Goal: Task Accomplishment & Management: Manage account settings

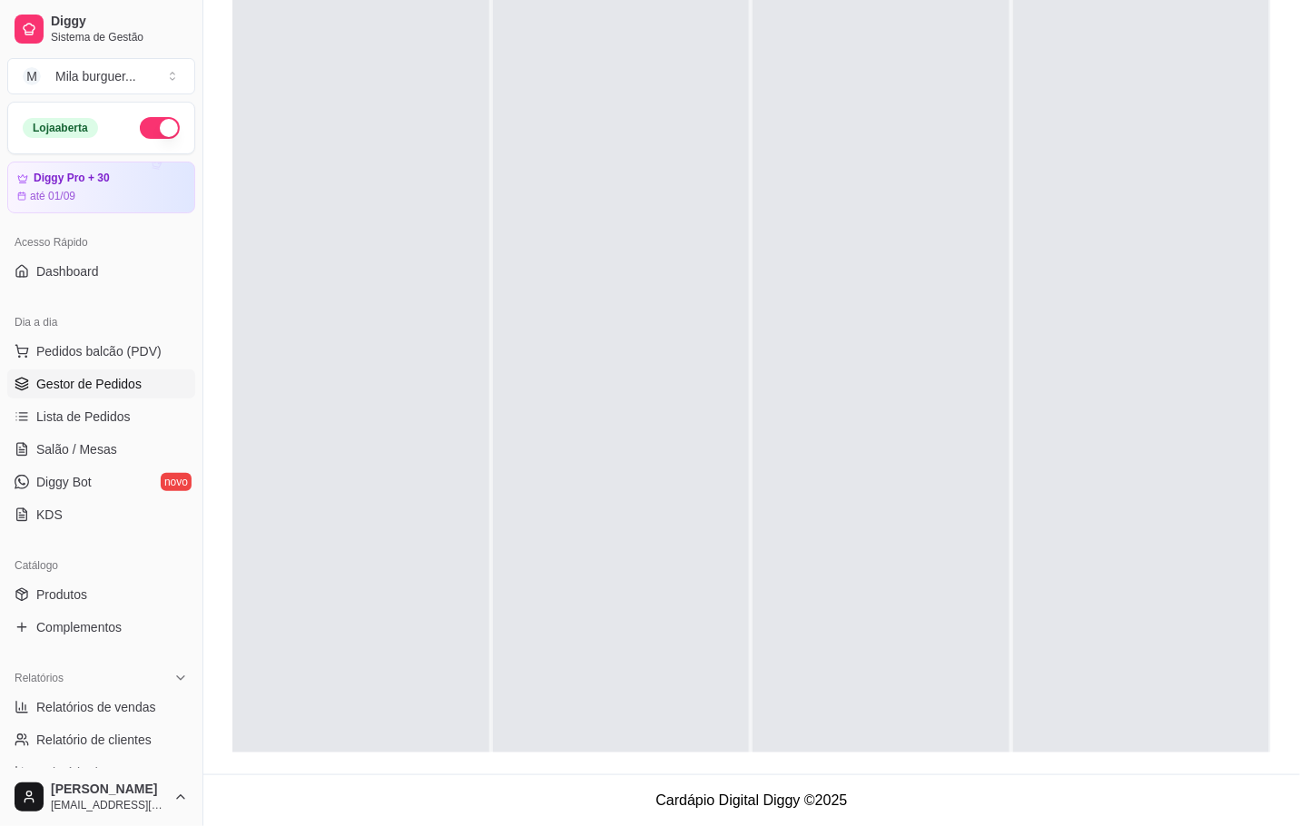
scroll to position [50, 0]
click at [83, 72] on div "Mila burguer ..." at bounding box center [95, 76] width 81 height 18
click at [185, 190] on div "Criar Catálogo" at bounding box center [104, 144] width 207 height 91
click at [175, 172] on div "M Mila Salgados" at bounding box center [105, 171] width 200 height 29
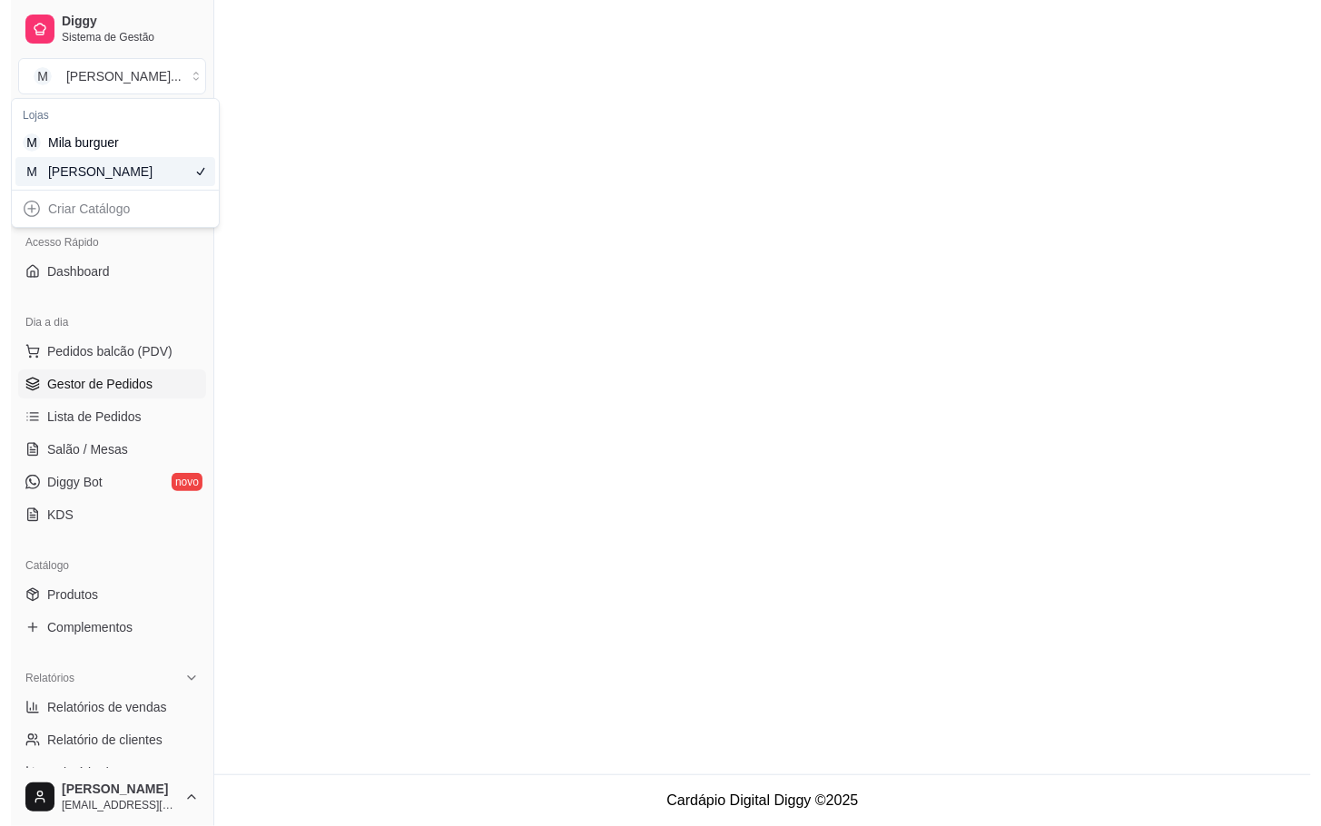
scroll to position [0, 0]
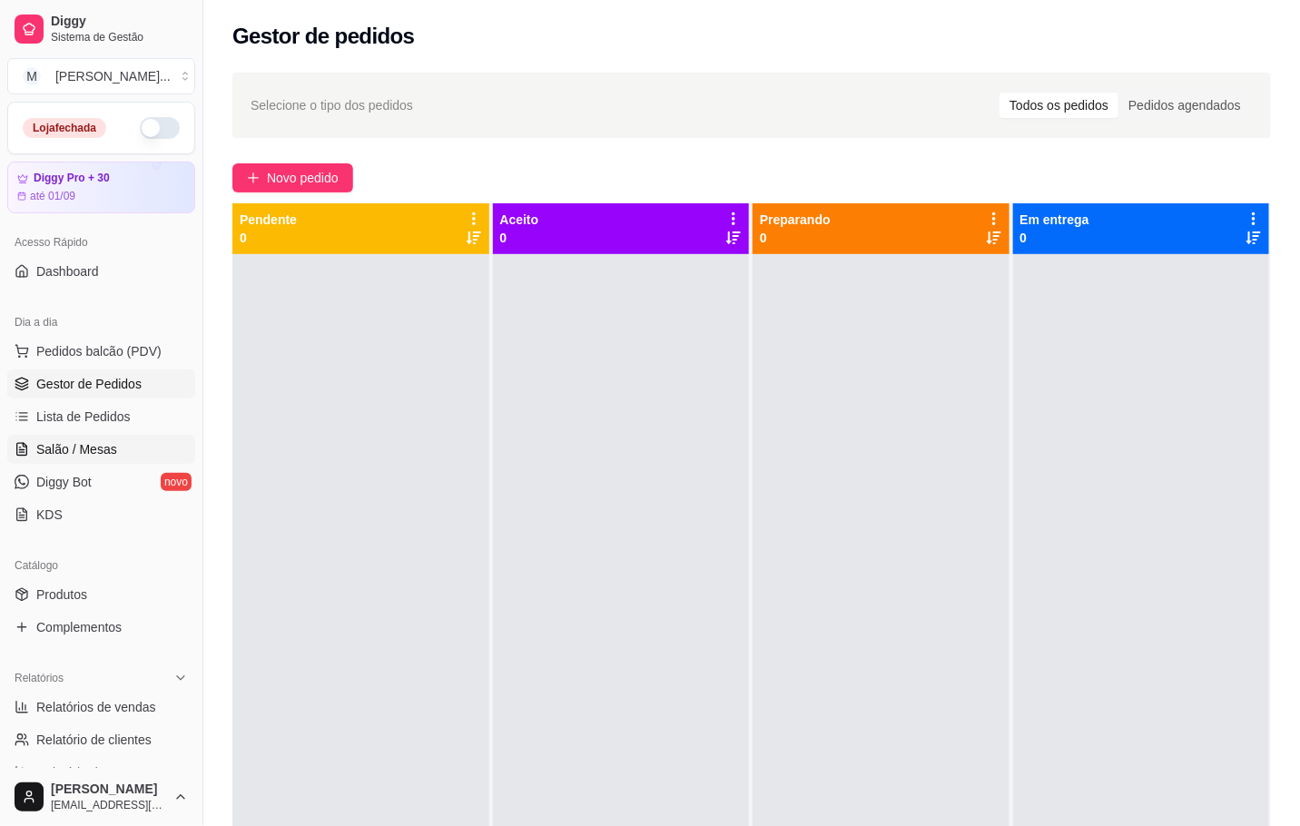
click at [136, 438] on link "Salão / Mesas" at bounding box center [101, 449] width 188 height 29
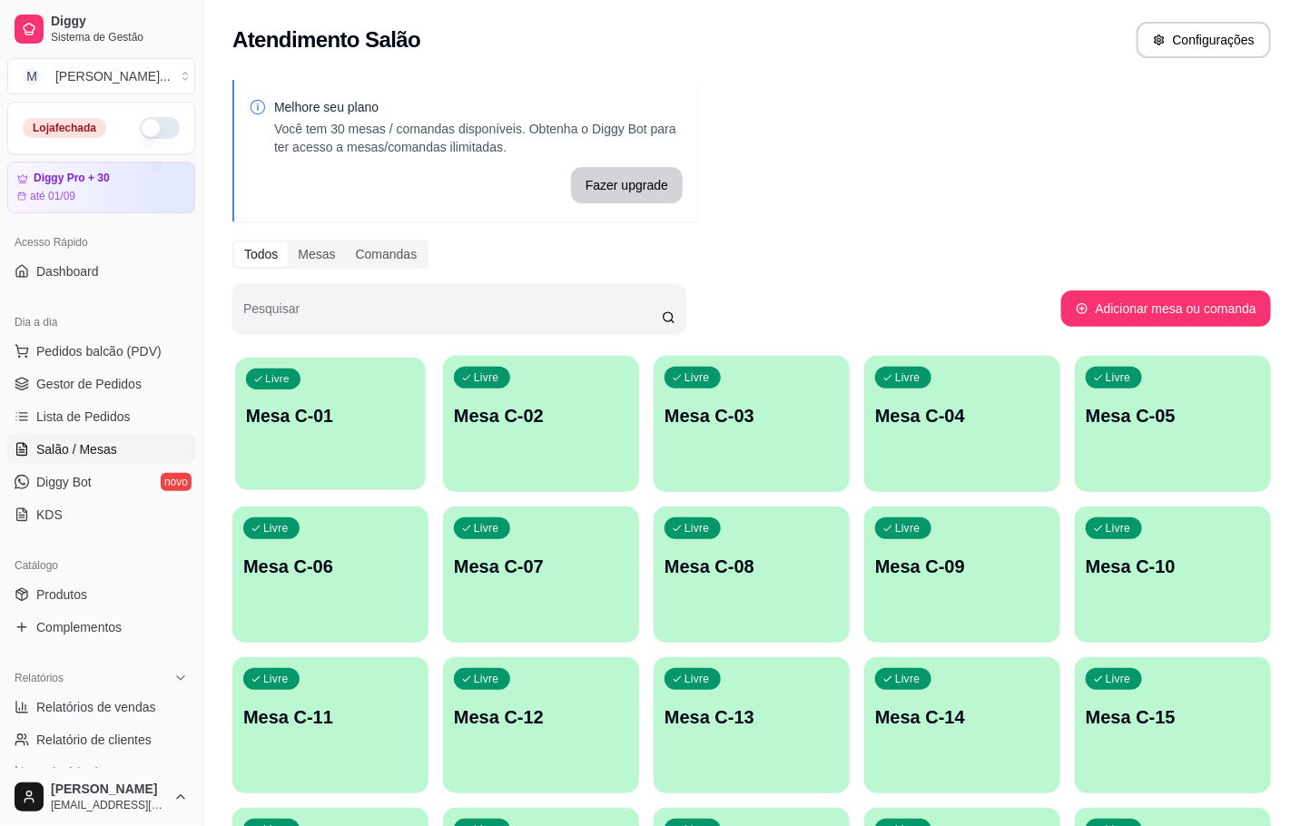
click at [314, 437] on div "Livre Mesa C-01" at bounding box center [330, 413] width 191 height 111
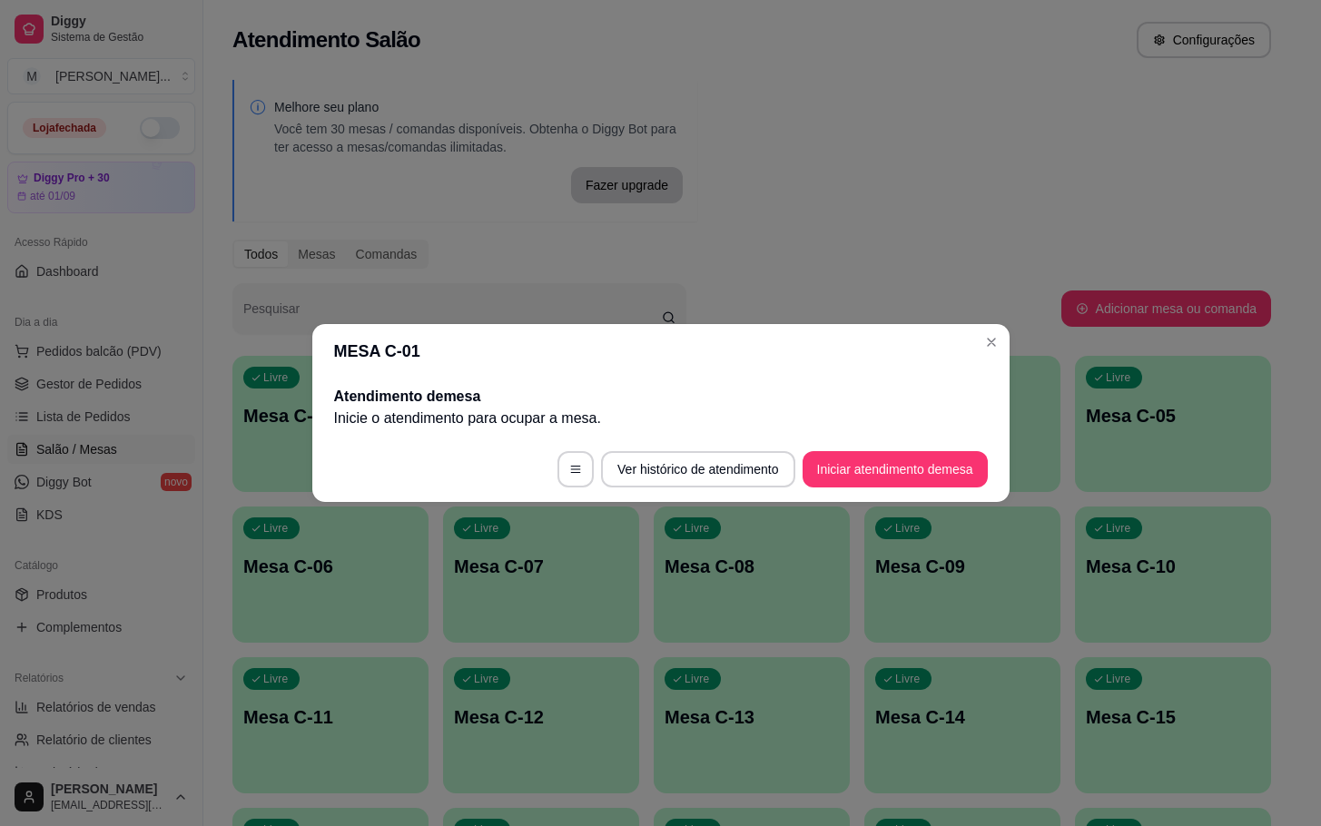
click at [935, 467] on button "Iniciar atendimento de mesa" at bounding box center [894, 469] width 185 height 36
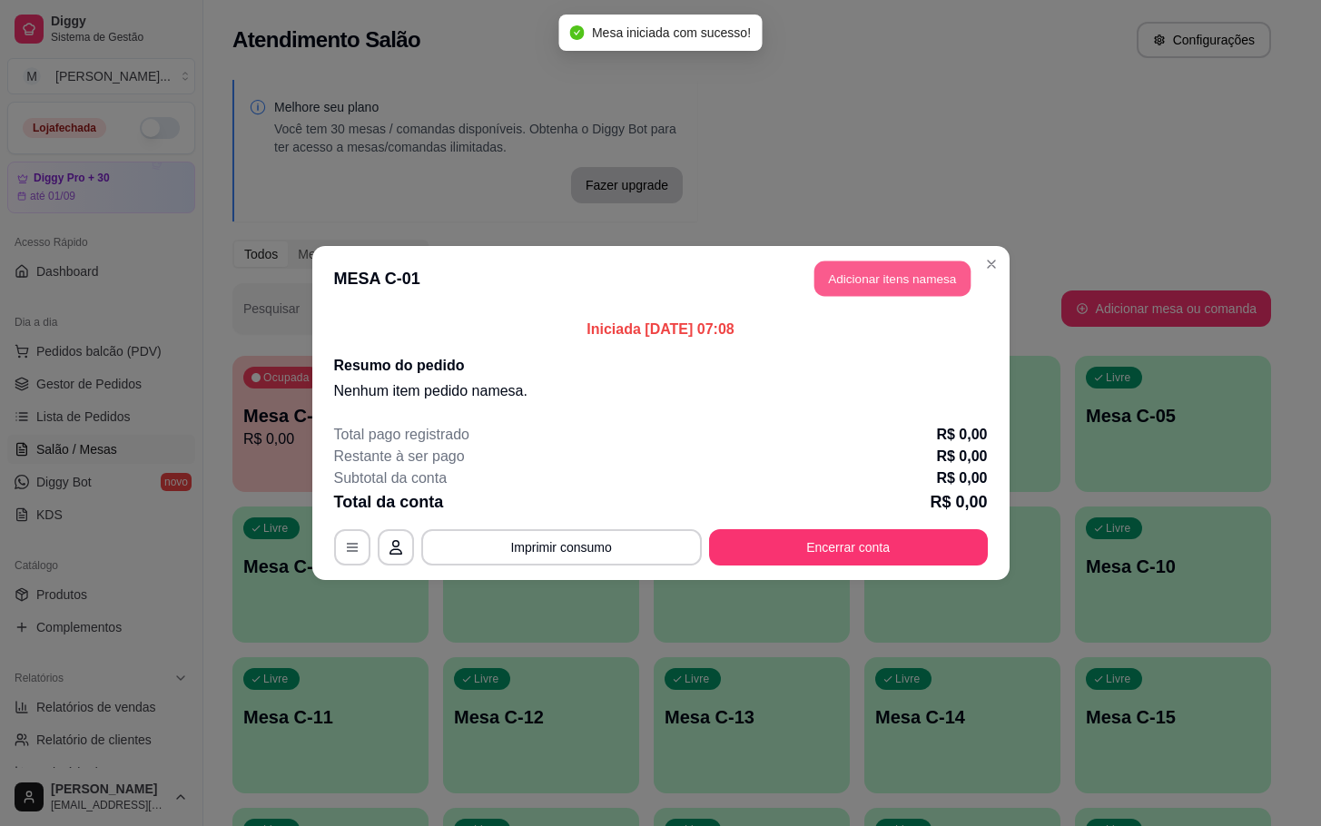
click at [915, 286] on button "Adicionar itens na mesa" at bounding box center [892, 278] width 156 height 35
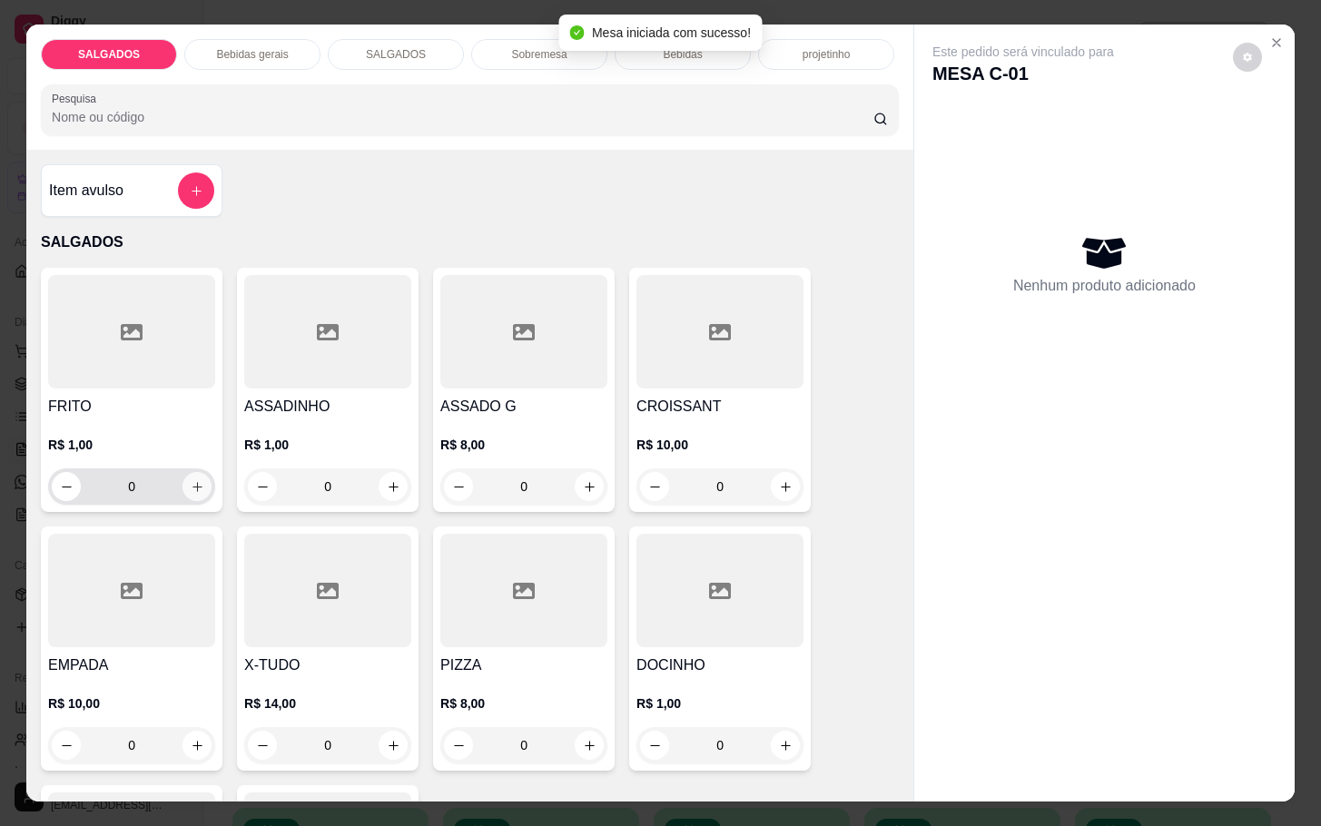
click at [196, 487] on button "increase-product-quantity" at bounding box center [196, 486] width 29 height 29
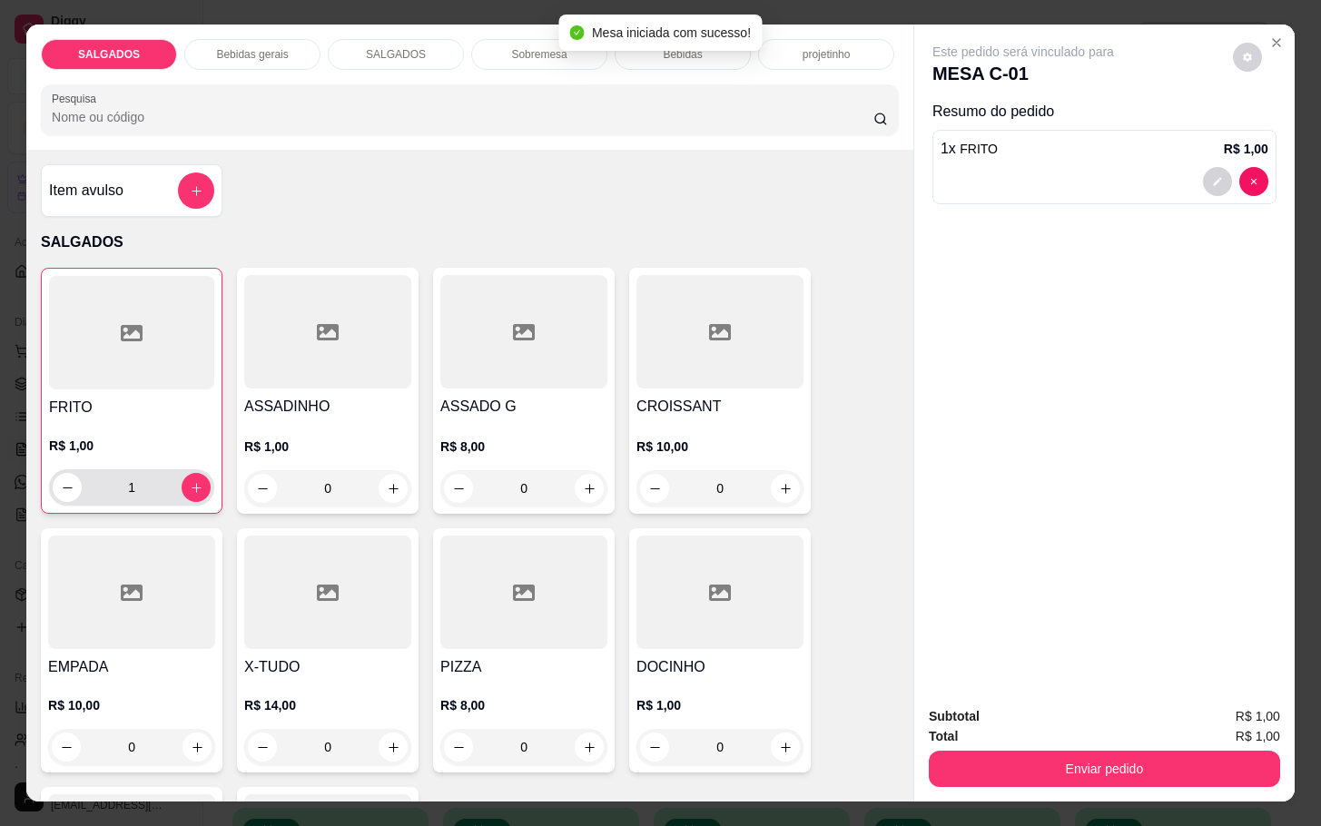
click at [200, 482] on div "1" at bounding box center [131, 487] width 165 height 36
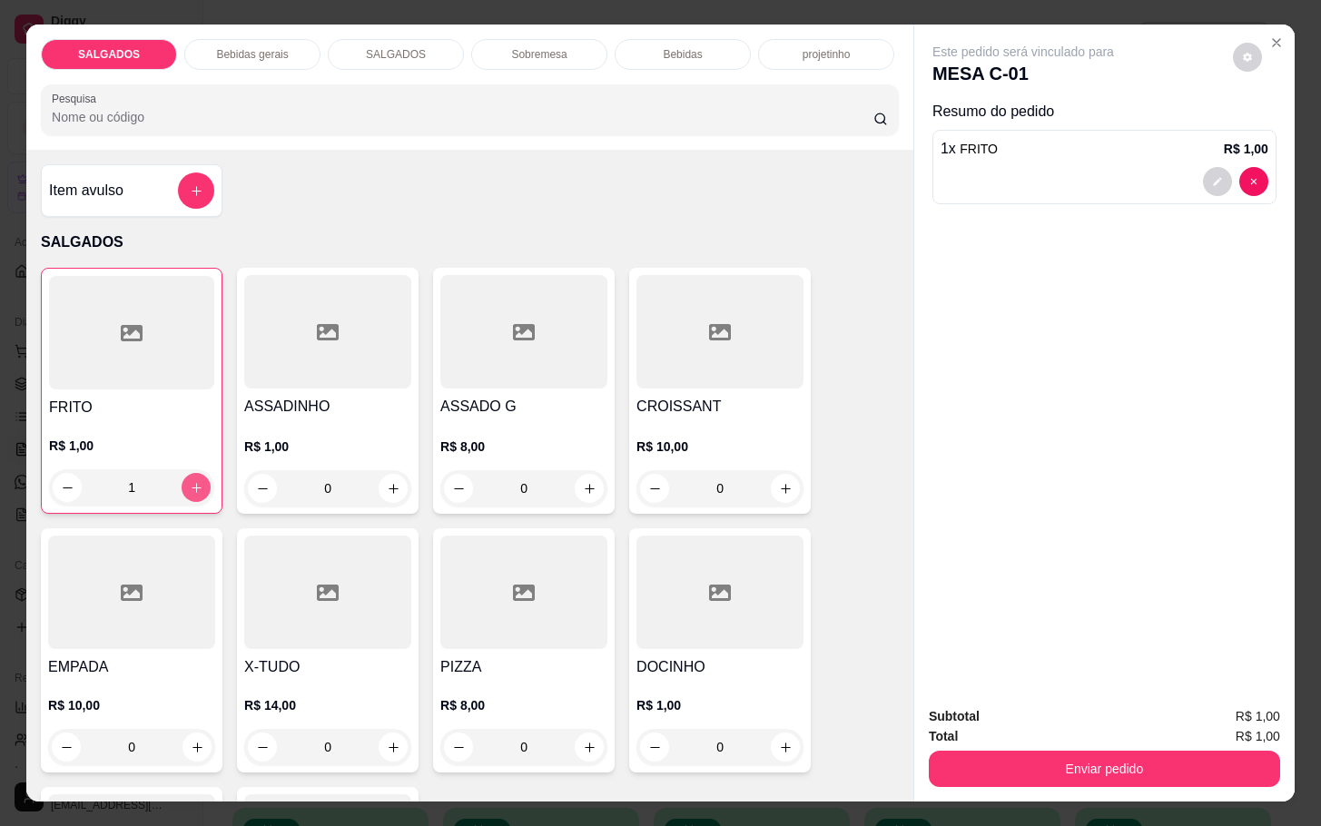
click at [192, 482] on icon "increase-product-quantity" at bounding box center [197, 488] width 14 height 14
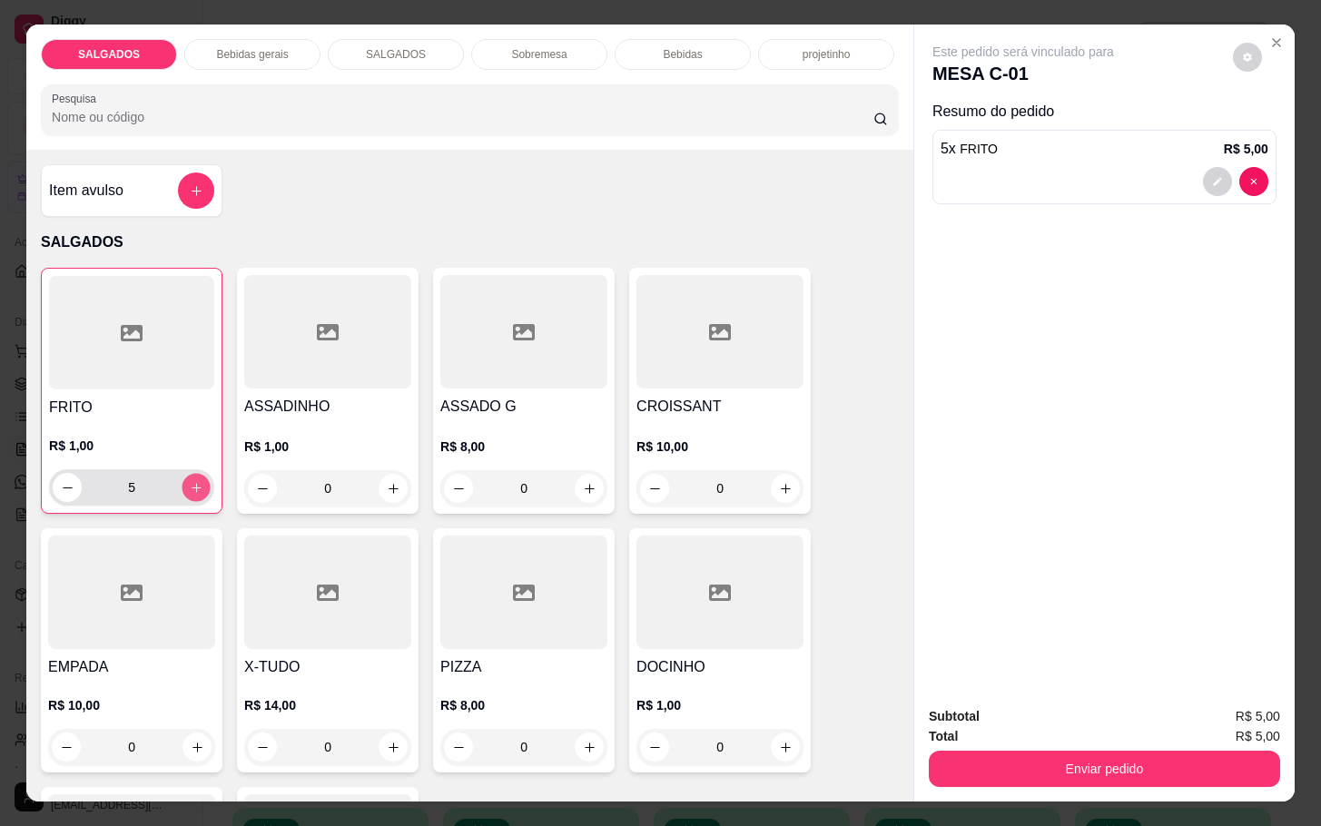
type input "6"
click at [663, 47] on p "Bebidas" at bounding box center [682, 54] width 39 height 15
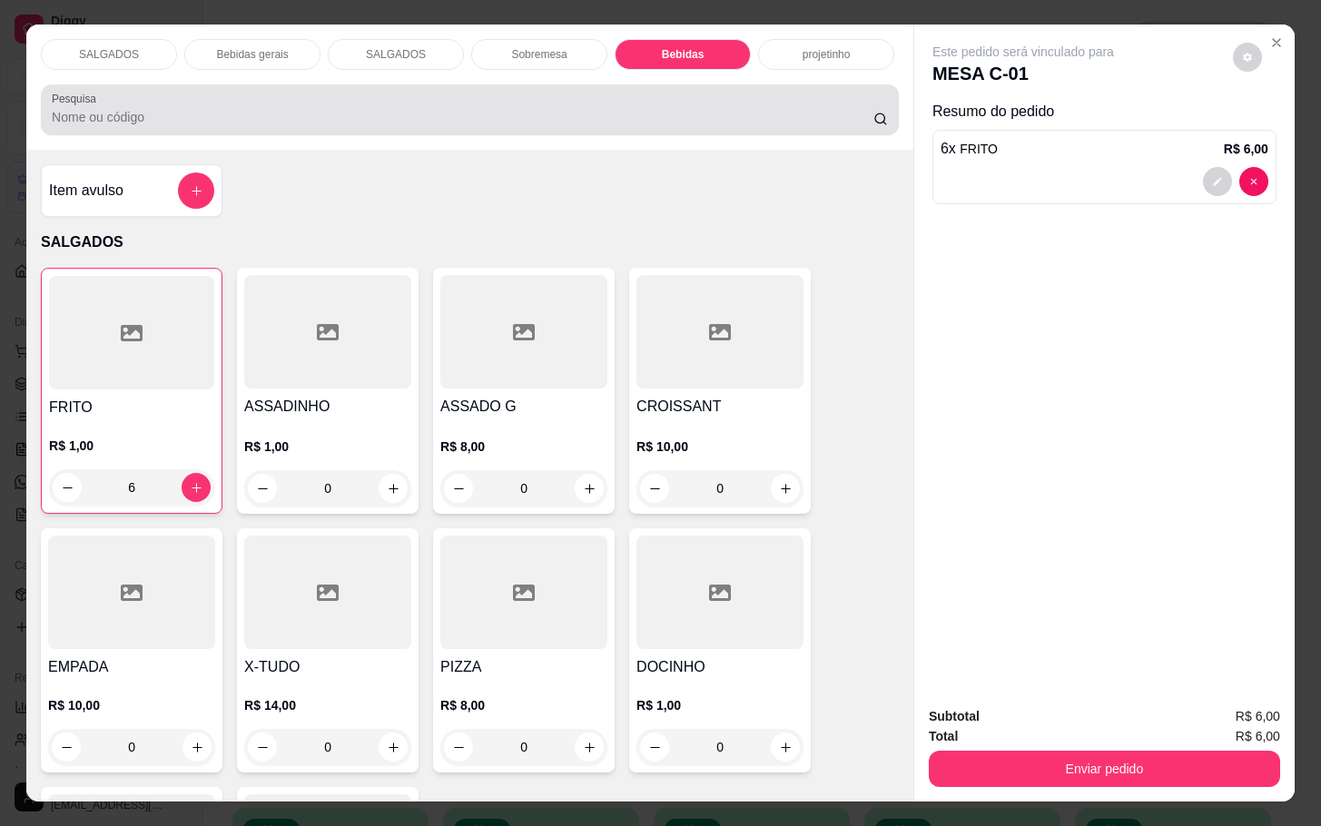
scroll to position [44, 0]
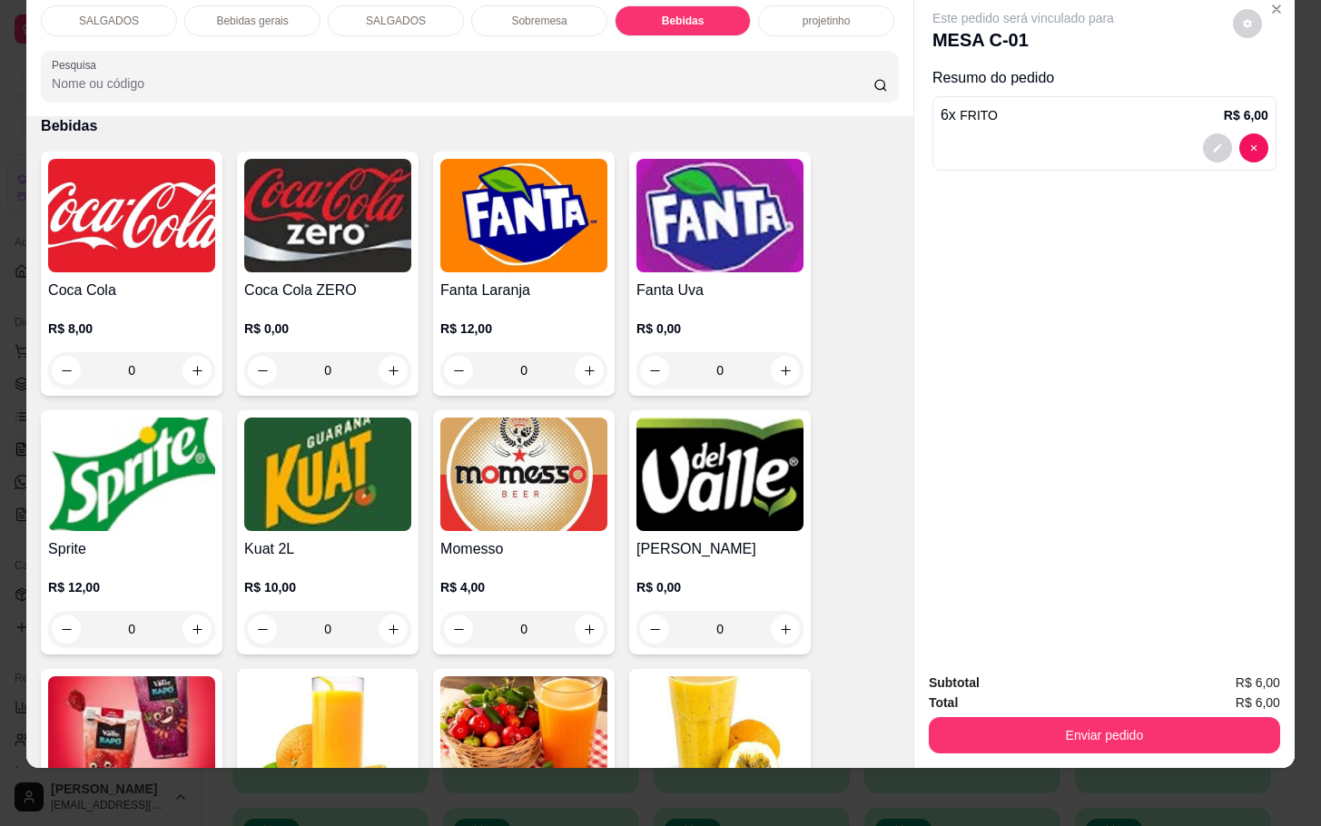
click at [558, 496] on img at bounding box center [523, 474] width 167 height 113
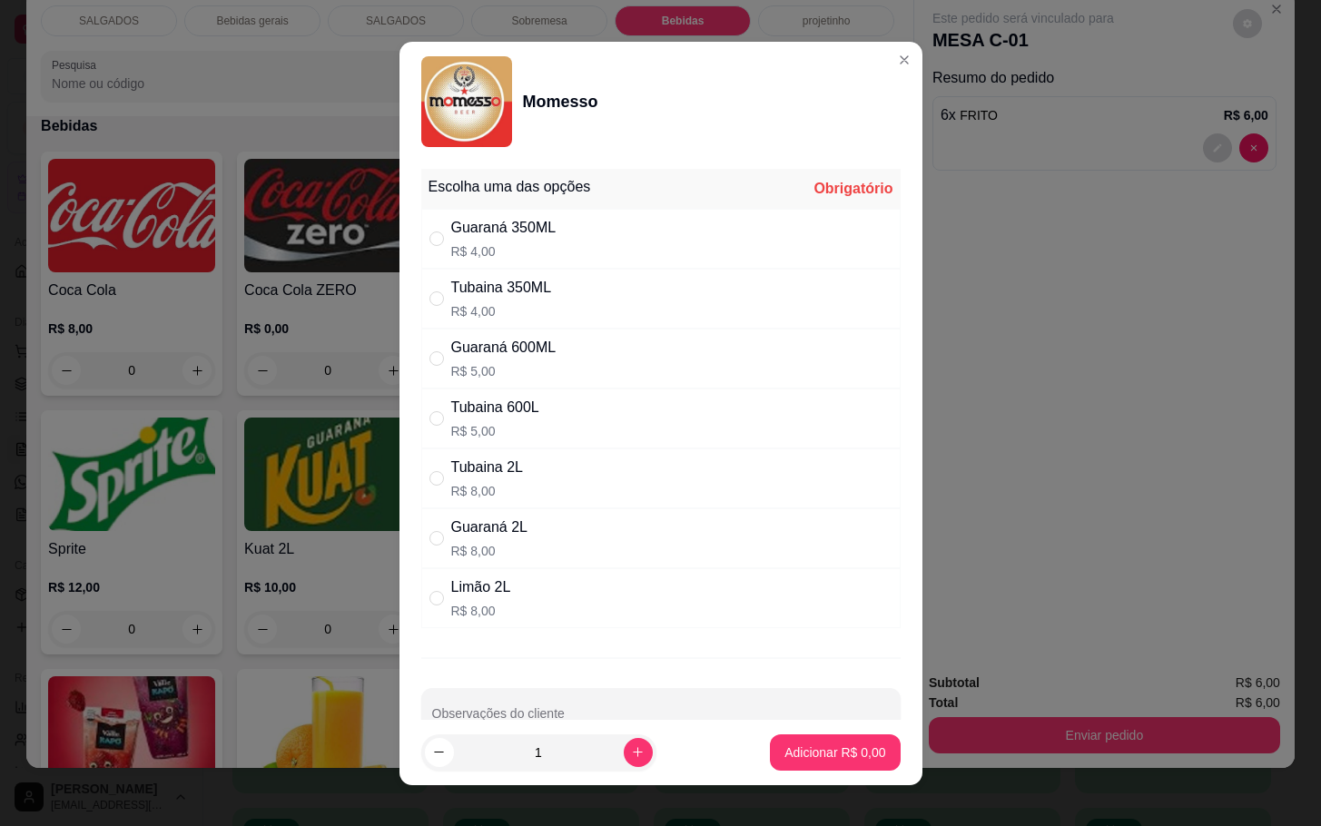
drag, startPoint x: 644, startPoint y: 251, endPoint x: 645, endPoint y: 280, distance: 29.1
click at [645, 251] on div "Guaraná 350ML R$ 4,00" at bounding box center [660, 239] width 479 height 60
radio input "true"
click at [814, 735] on button "Adicionar R$ 4,00" at bounding box center [835, 752] width 130 height 36
type input "1"
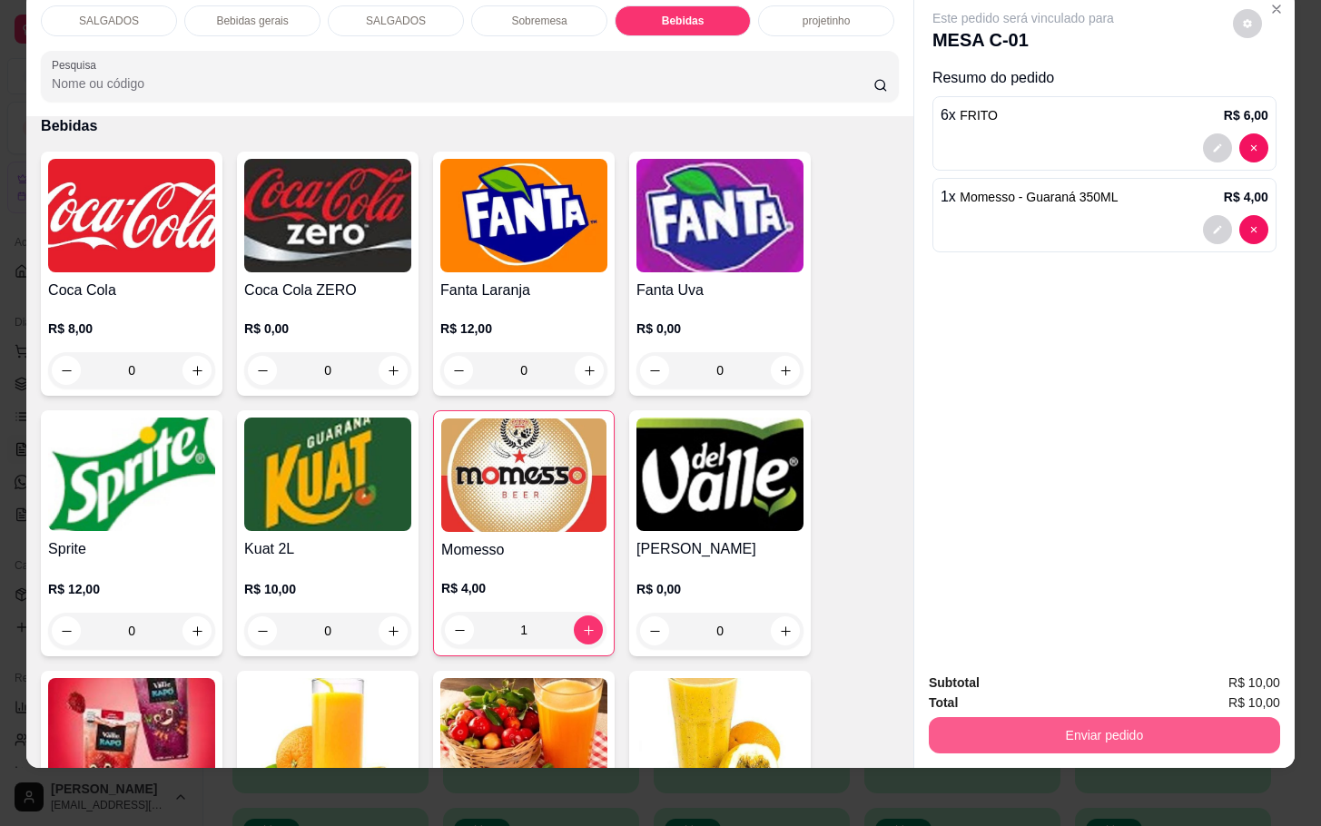
click at [1097, 717] on button "Enviar pedido" at bounding box center [1104, 735] width 351 height 36
click at [1066, 681] on button "Não registrar e enviar pedido" at bounding box center [1040, 671] width 183 height 34
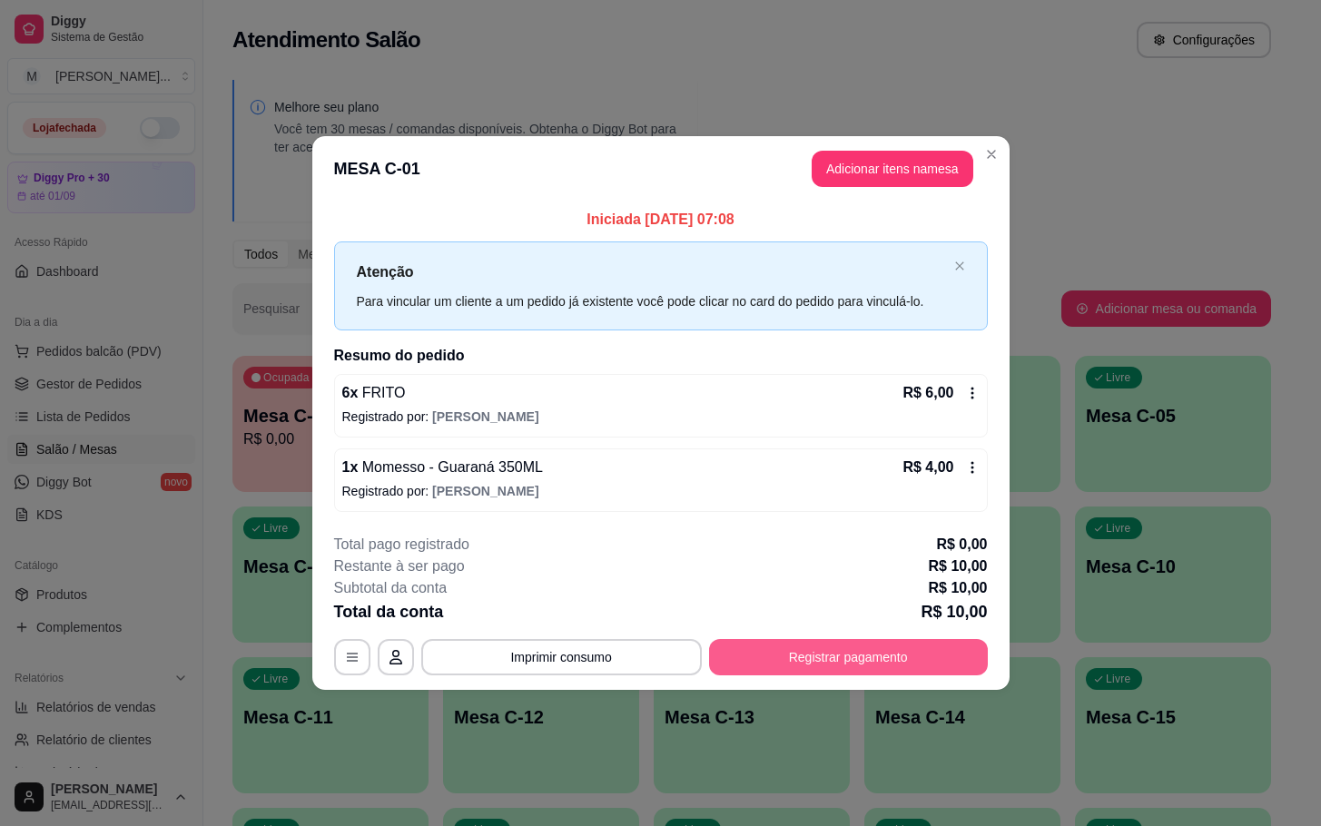
click at [848, 656] on button "Registrar pagamento" at bounding box center [848, 657] width 279 height 36
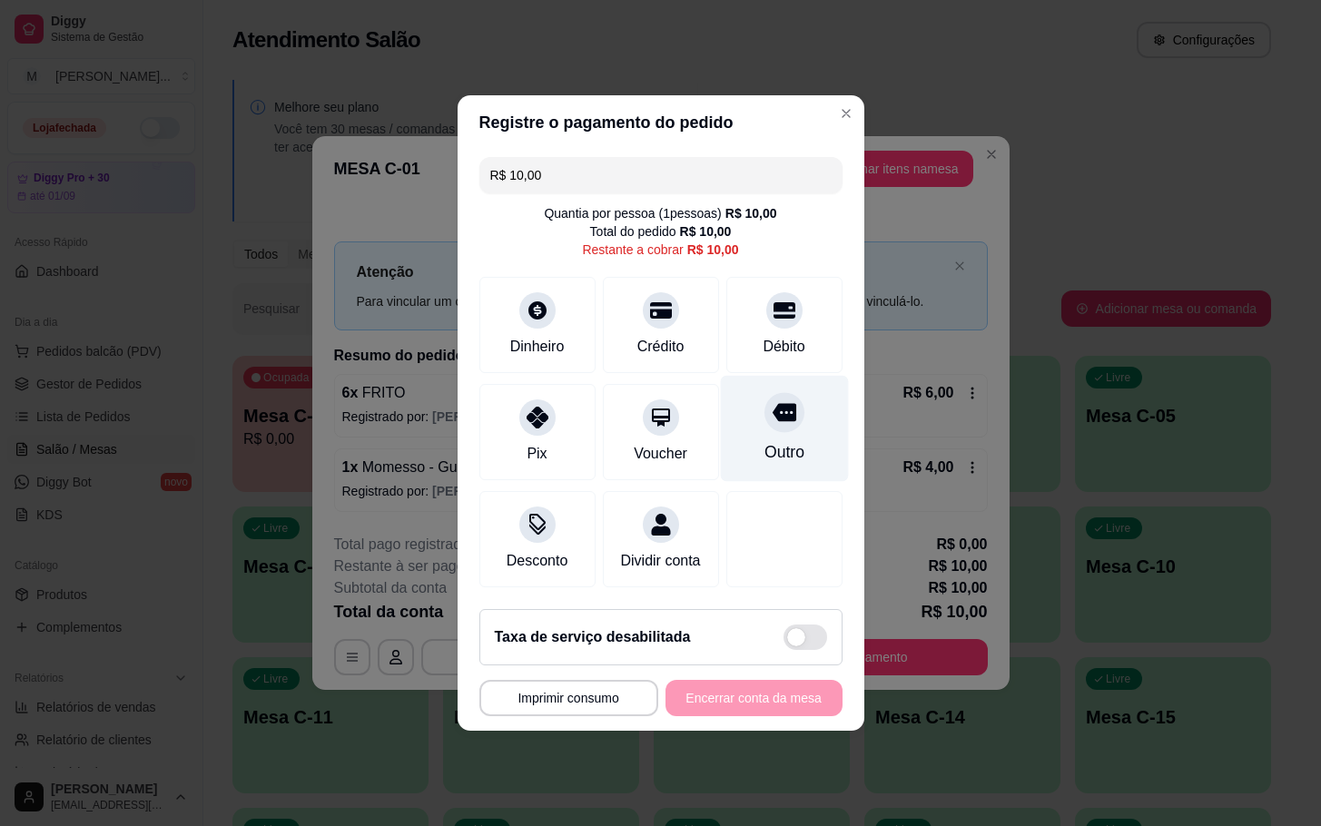
click at [754, 461] on div "Outro" at bounding box center [784, 429] width 128 height 106
click at [774, 450] on div "Outro" at bounding box center [783, 452] width 40 height 24
type input "R$ 0,00"
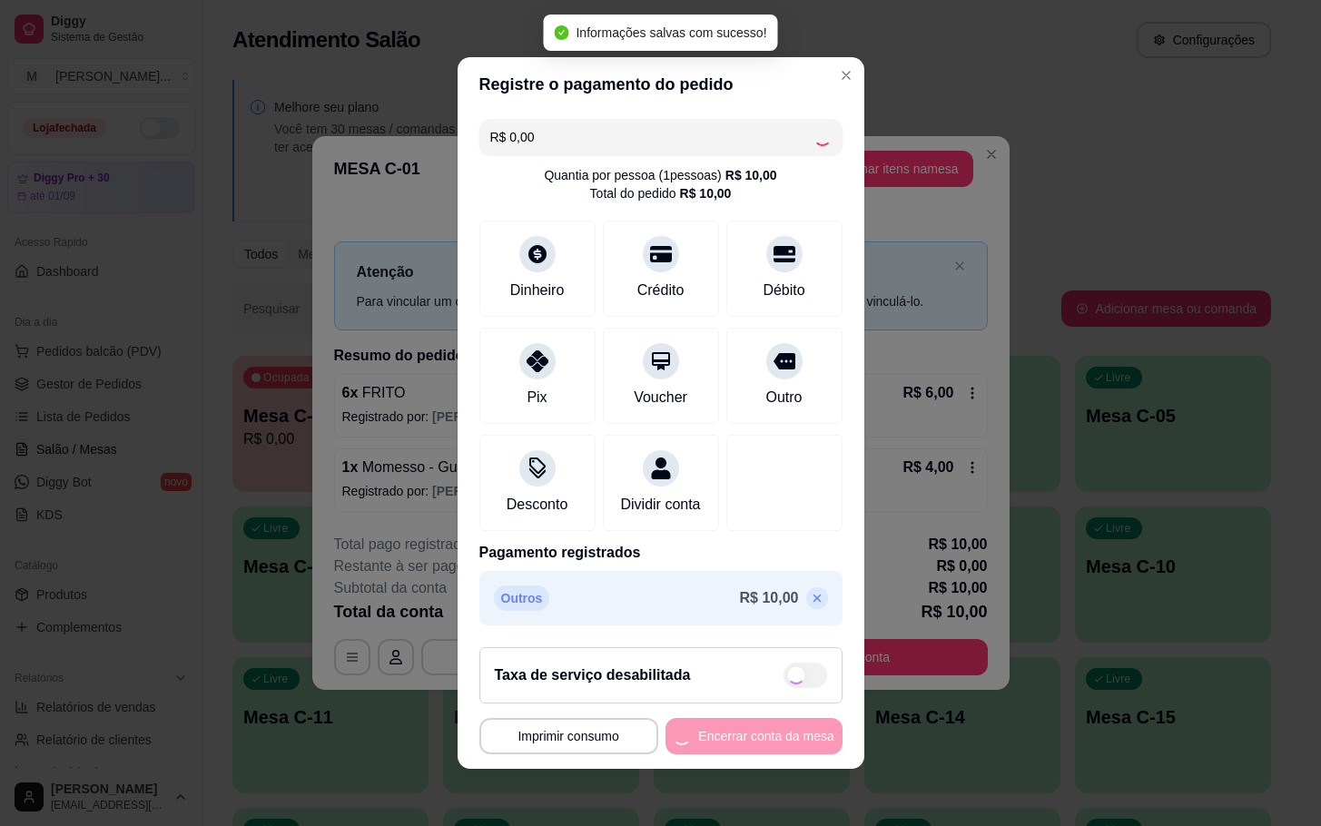
click at [712, 743] on div "**********" at bounding box center [660, 736] width 363 height 36
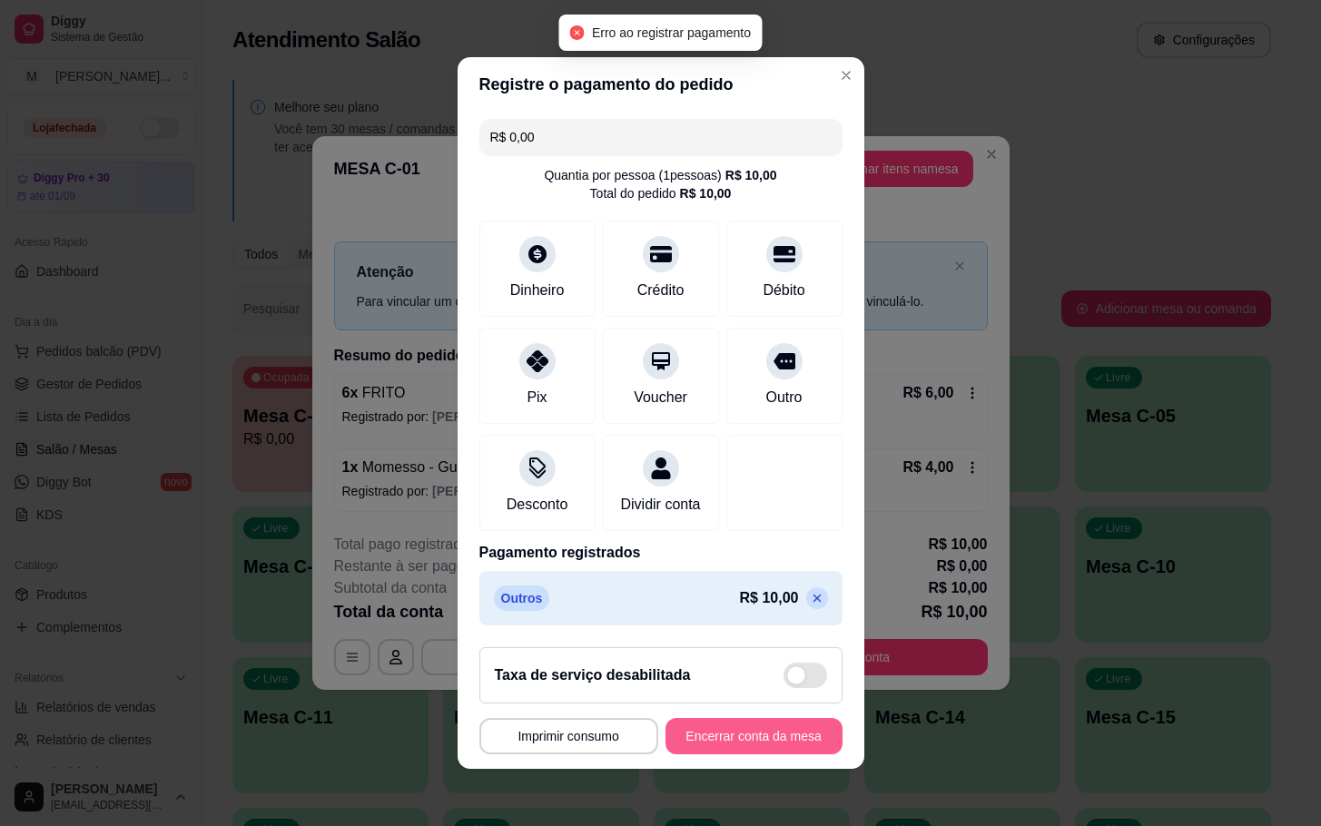
click at [724, 754] on button "Encerrar conta da mesa" at bounding box center [753, 736] width 177 height 36
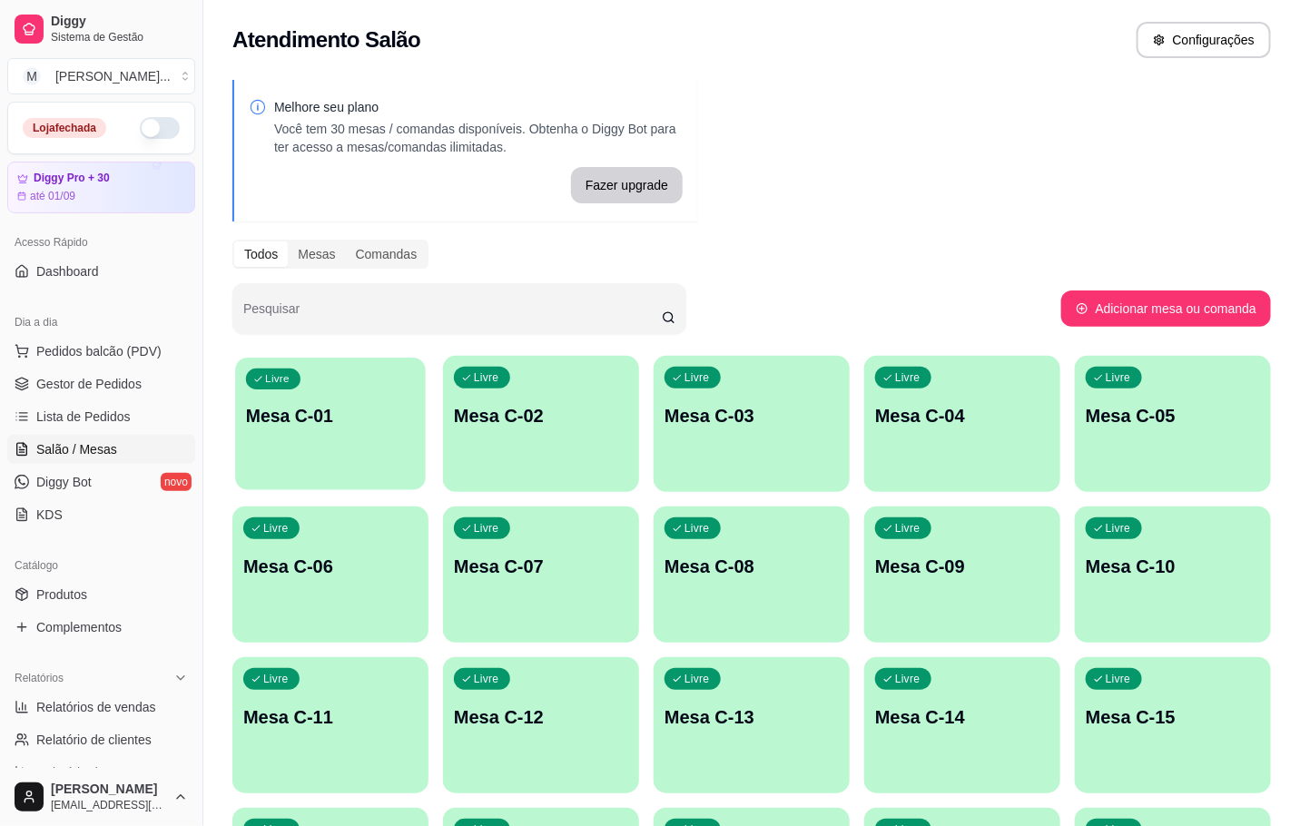
click at [422, 414] on div "Livre Mesa C-01" at bounding box center [330, 413] width 191 height 111
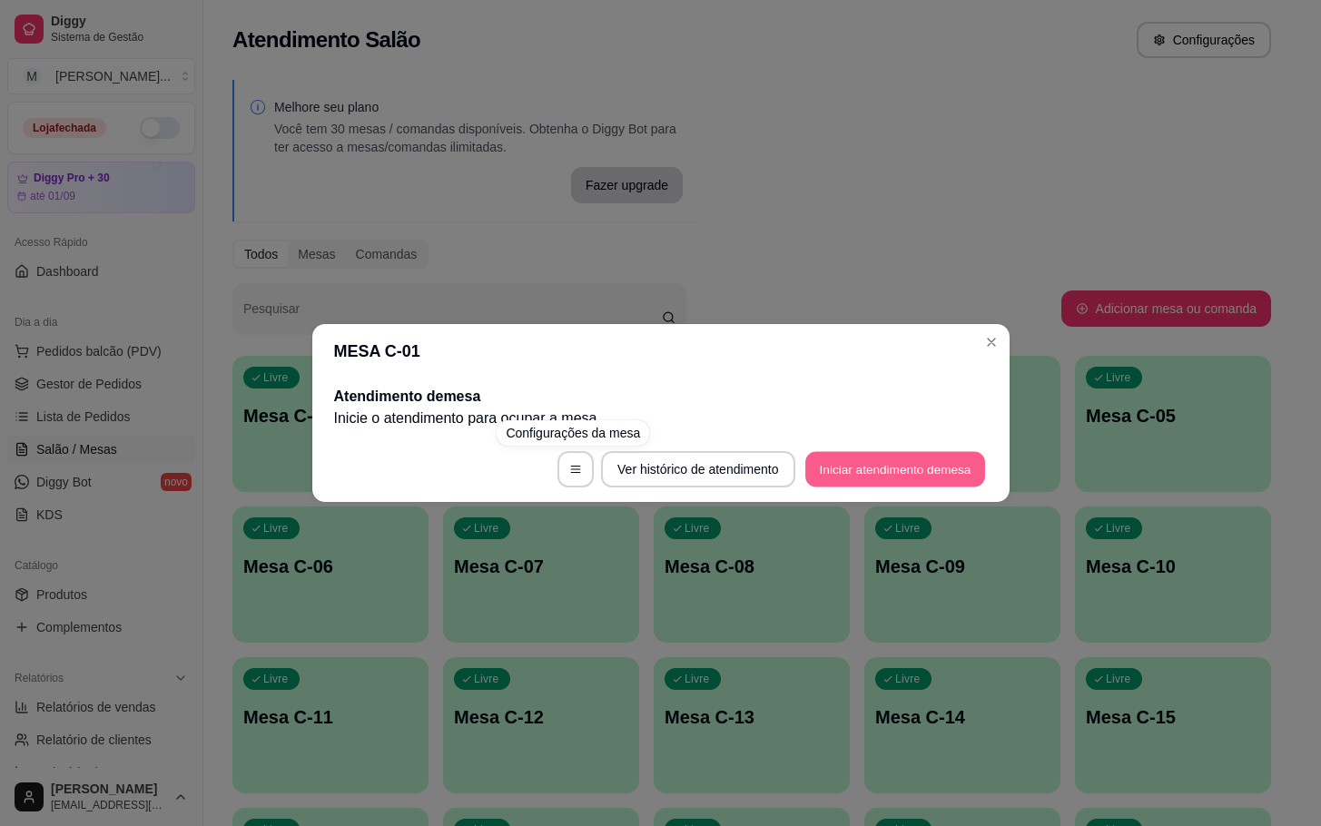
click at [837, 466] on button "Iniciar atendimento de mesa" at bounding box center [895, 469] width 180 height 35
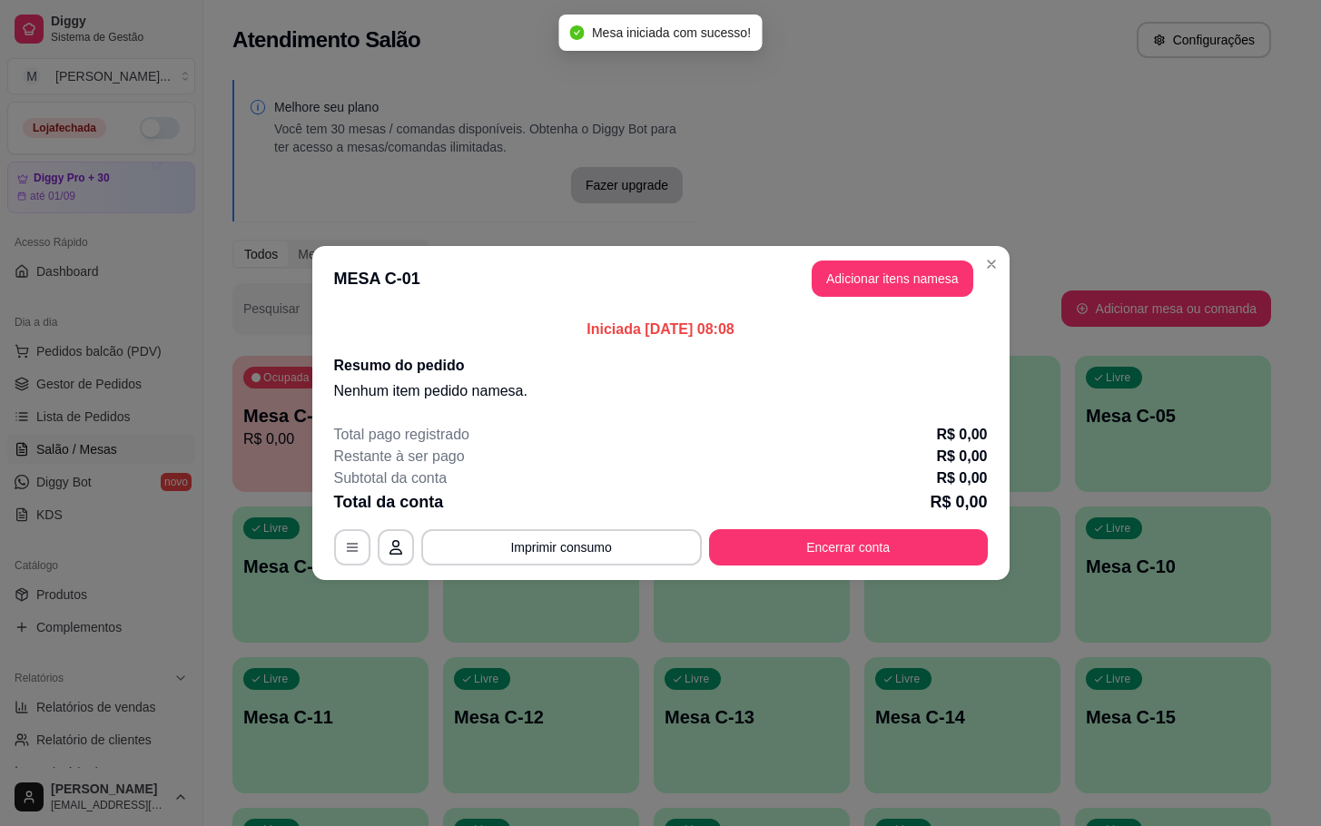
click at [867, 294] on button "Adicionar itens na mesa" at bounding box center [893, 279] width 162 height 36
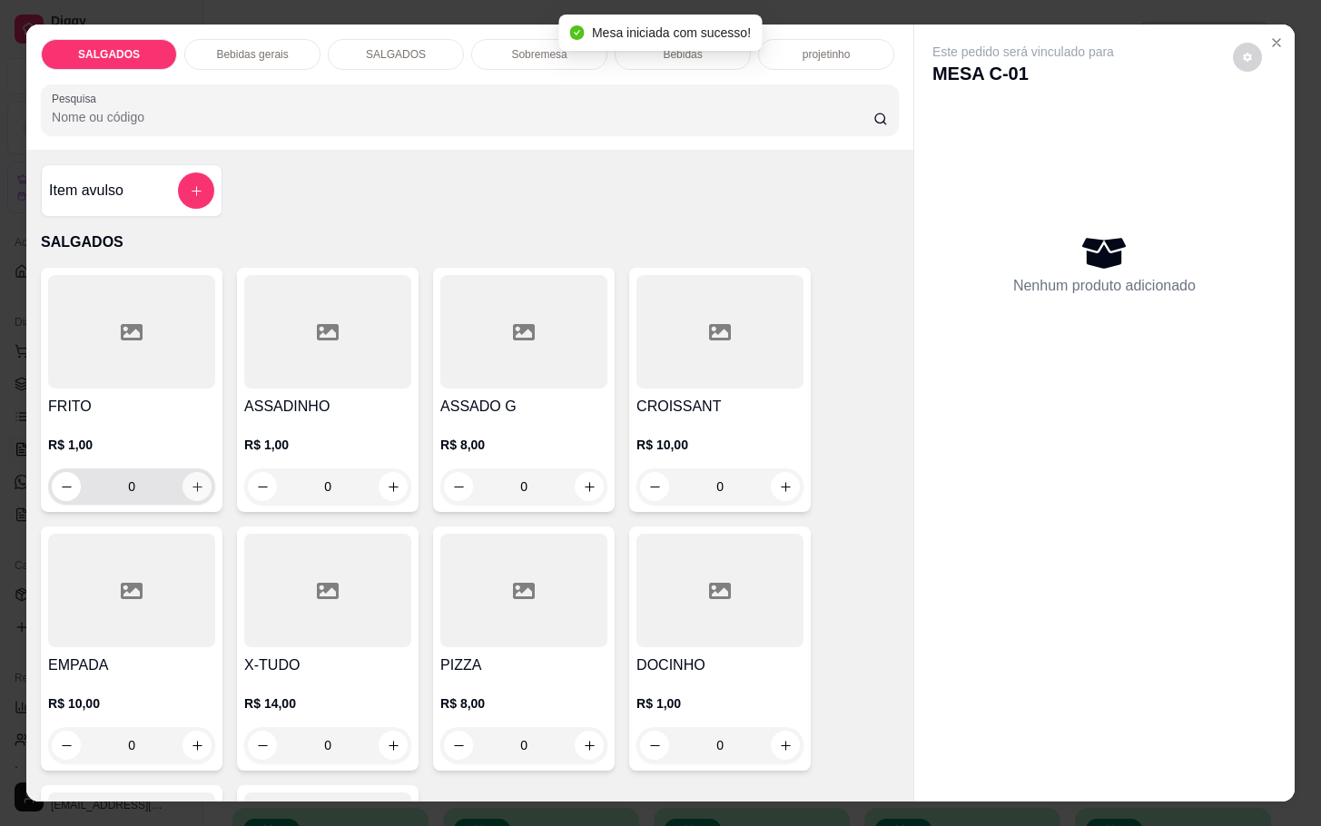
click at [191, 482] on icon "increase-product-quantity" at bounding box center [198, 487] width 14 height 14
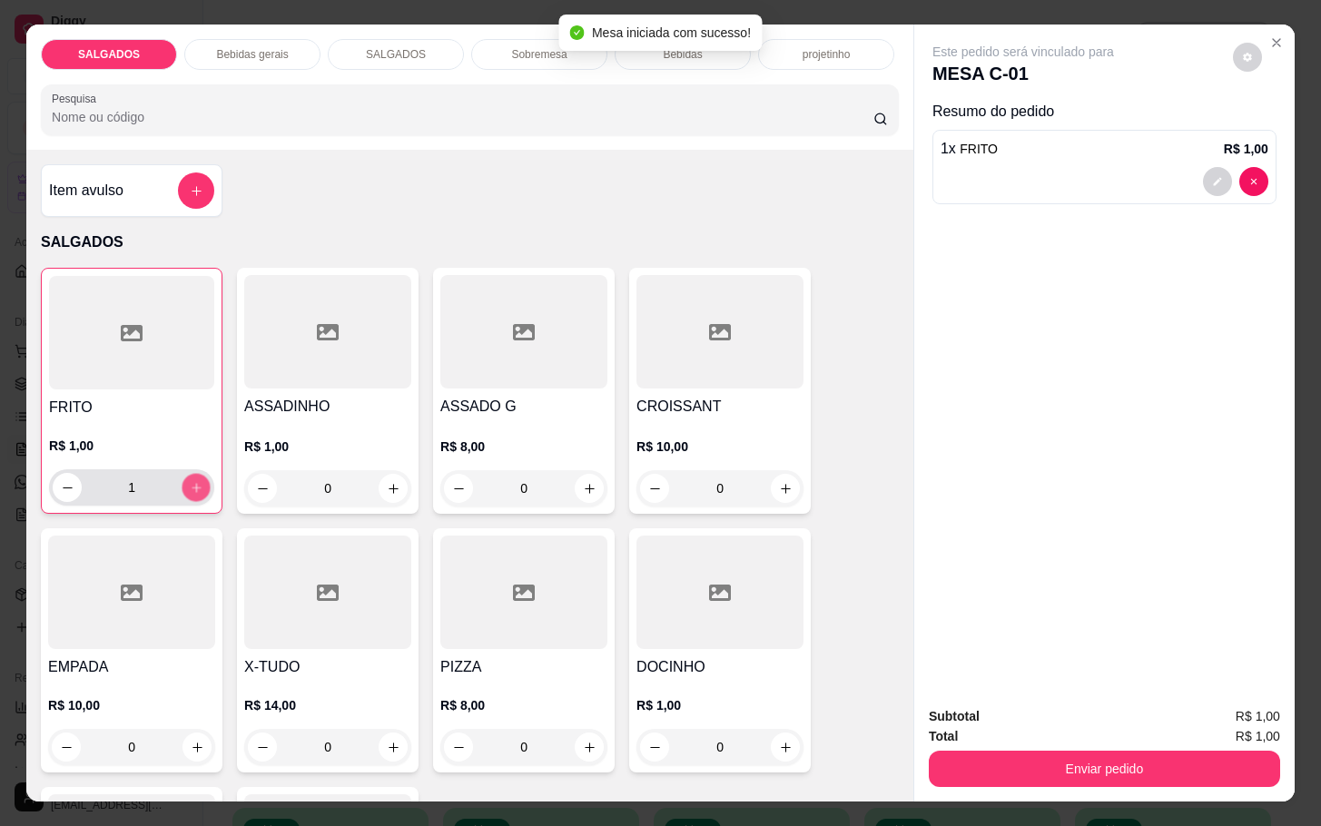
click at [190, 482] on icon "increase-product-quantity" at bounding box center [197, 488] width 14 height 14
type input "5"
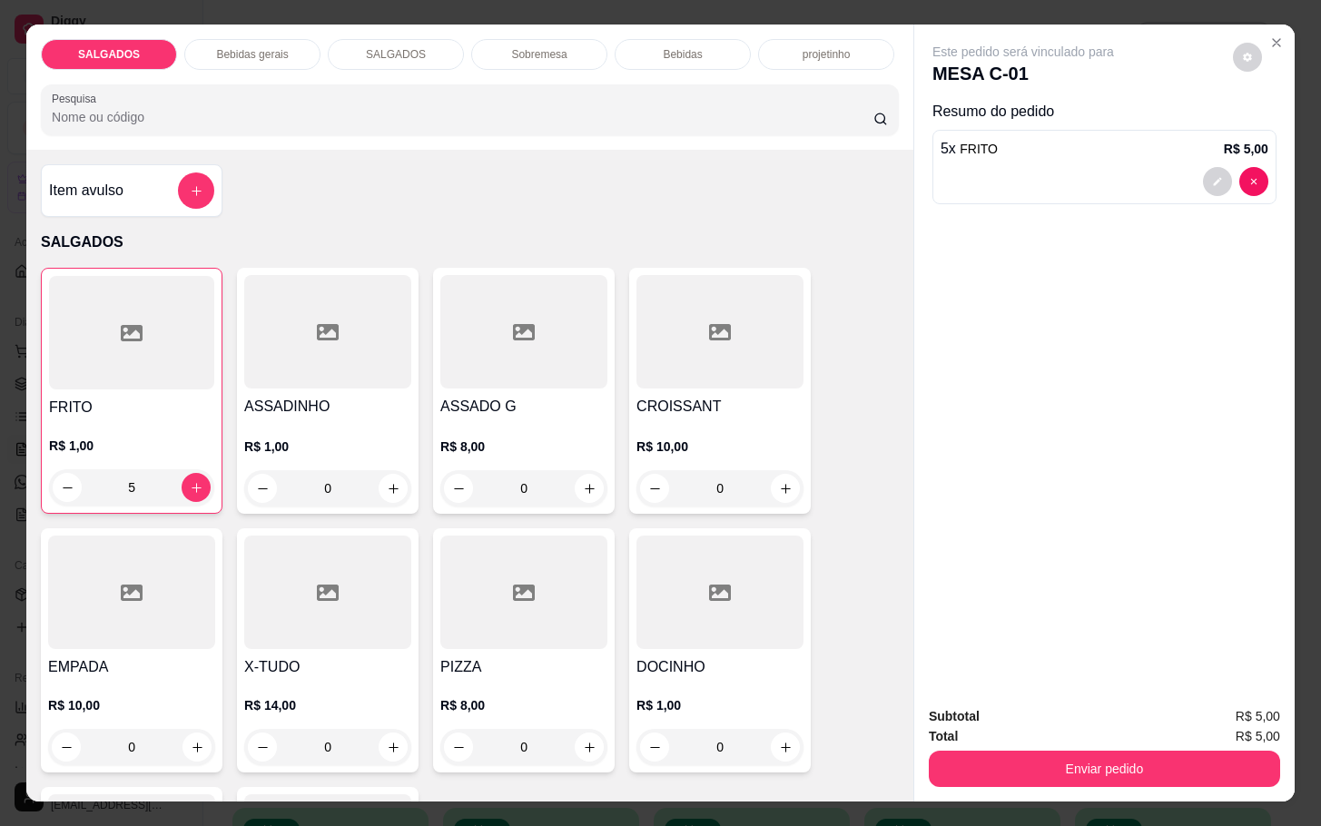
click at [275, 39] on div "Bebidas gerais" at bounding box center [252, 54] width 136 height 31
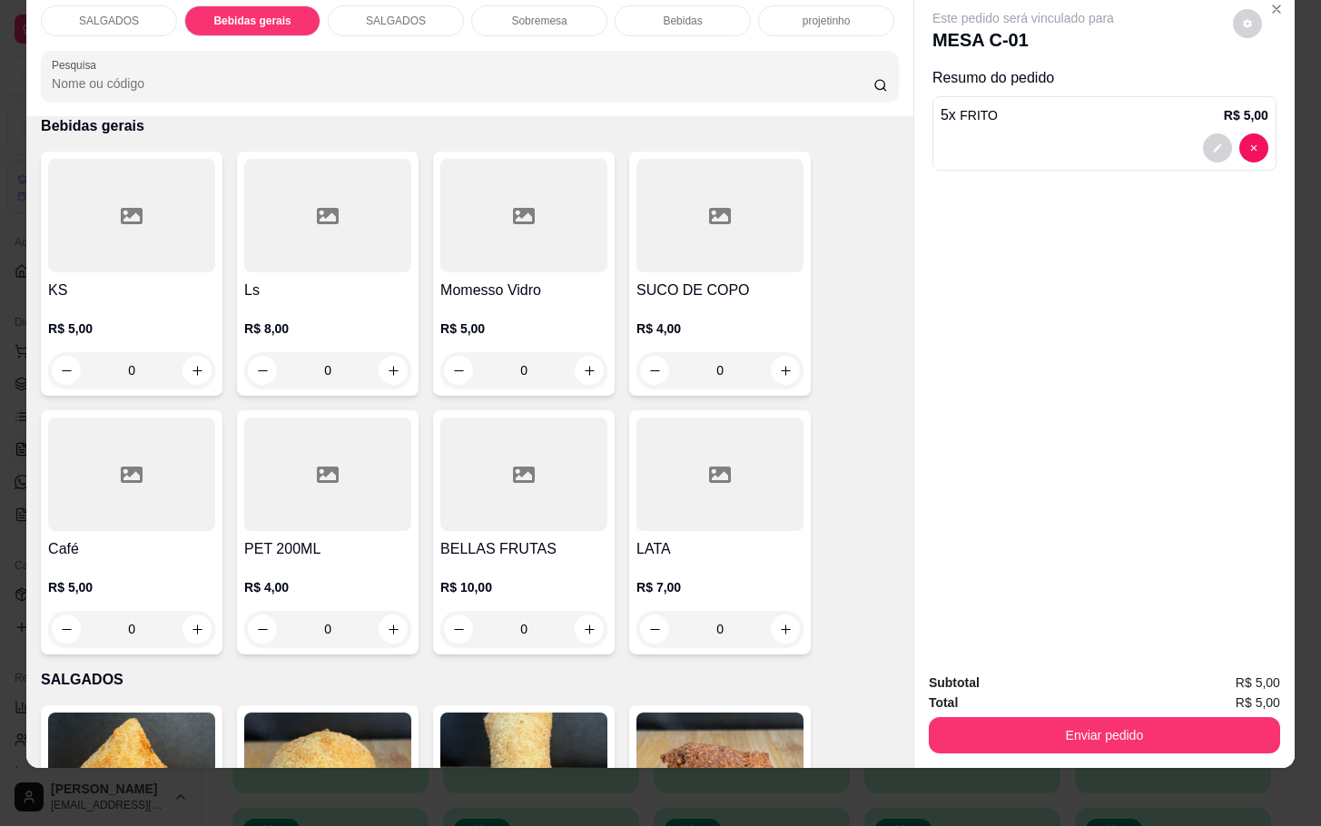
click at [80, 452] on div at bounding box center [131, 474] width 167 height 113
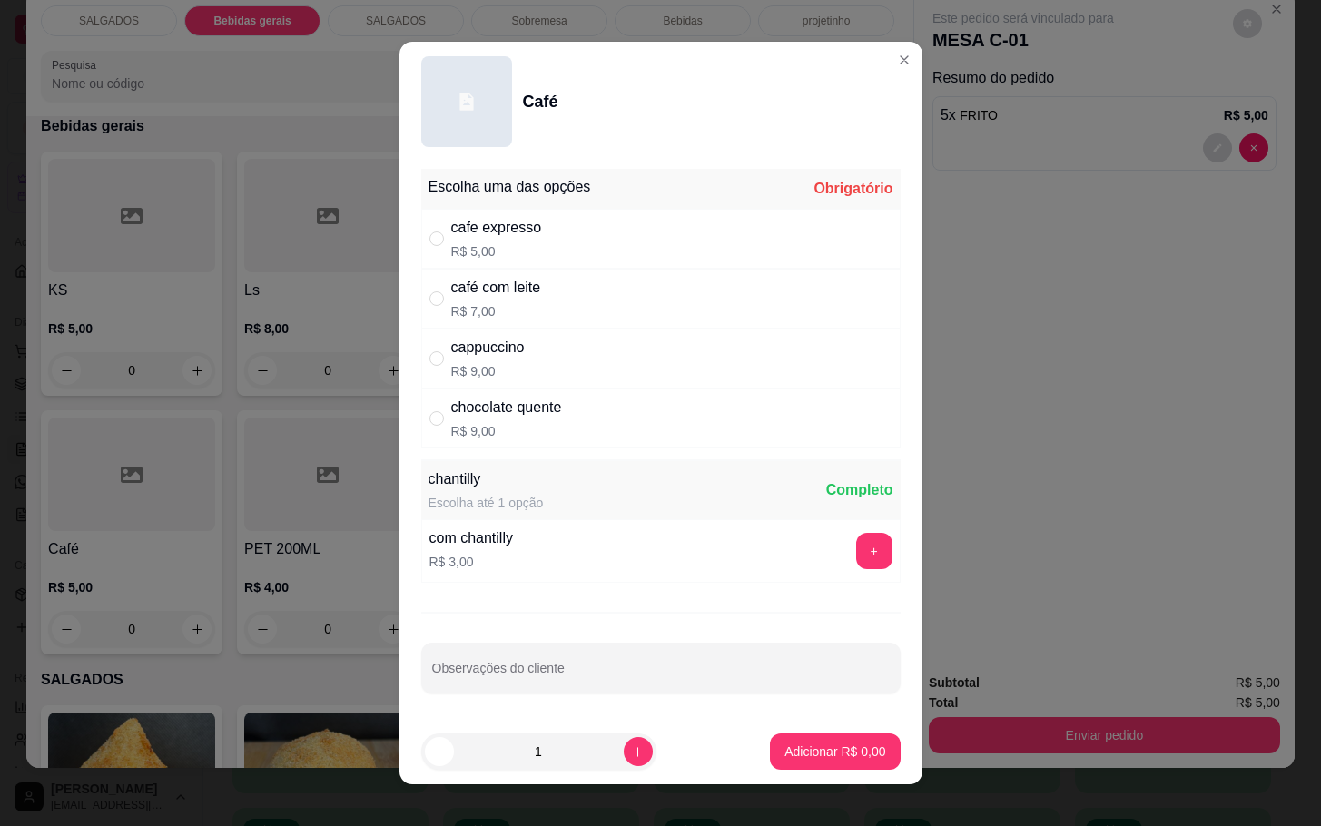
drag, startPoint x: 463, startPoint y: 238, endPoint x: 659, endPoint y: 505, distance: 331.2
click at [464, 237] on div "cafe expresso" at bounding box center [496, 228] width 91 height 22
radio input "true"
click at [765, 771] on footer "1 Adicionar R$ 5,00" at bounding box center [660, 751] width 523 height 65
click at [771, 731] on footer "1 Adicionar R$ 5,00" at bounding box center [660, 751] width 523 height 65
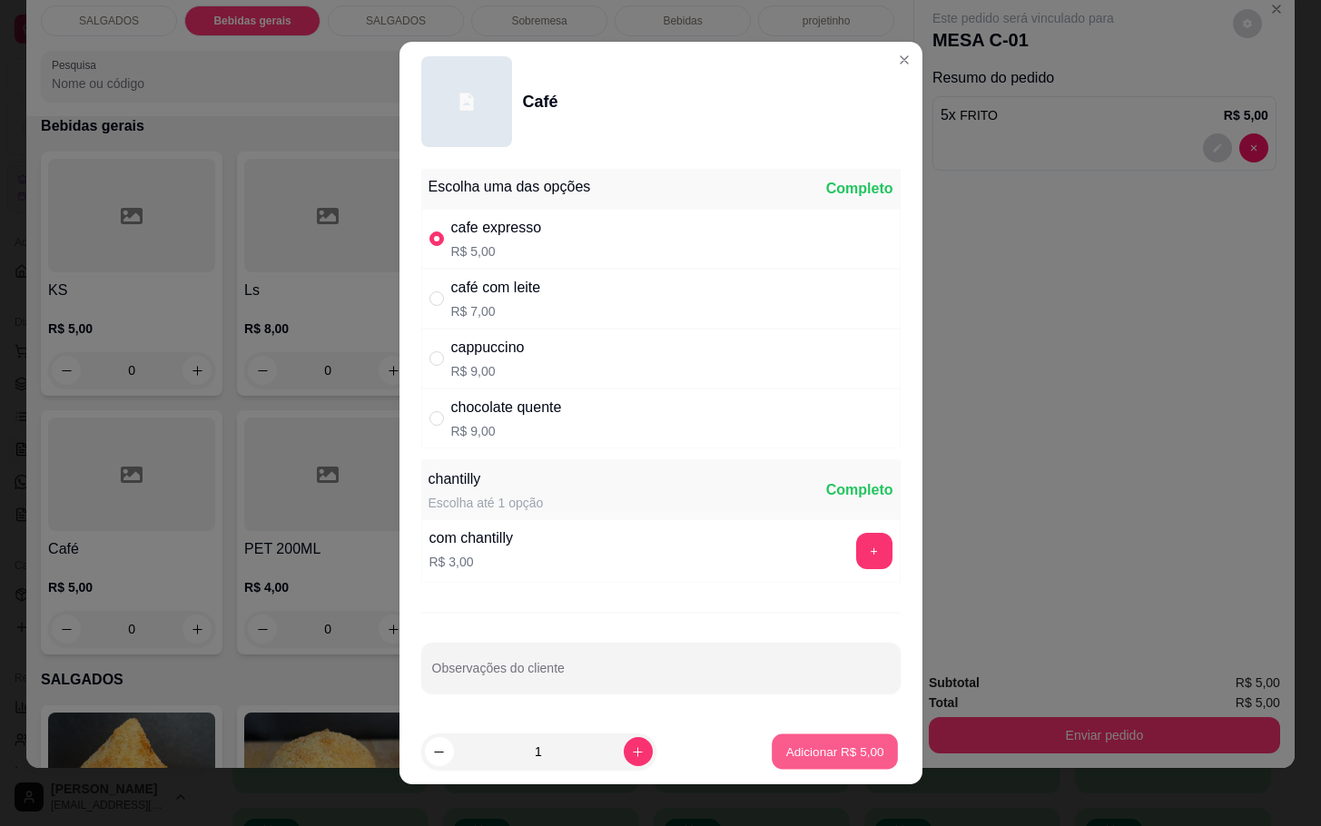
click at [791, 755] on p "Adicionar R$ 5,00" at bounding box center [835, 751] width 98 height 17
type input "1"
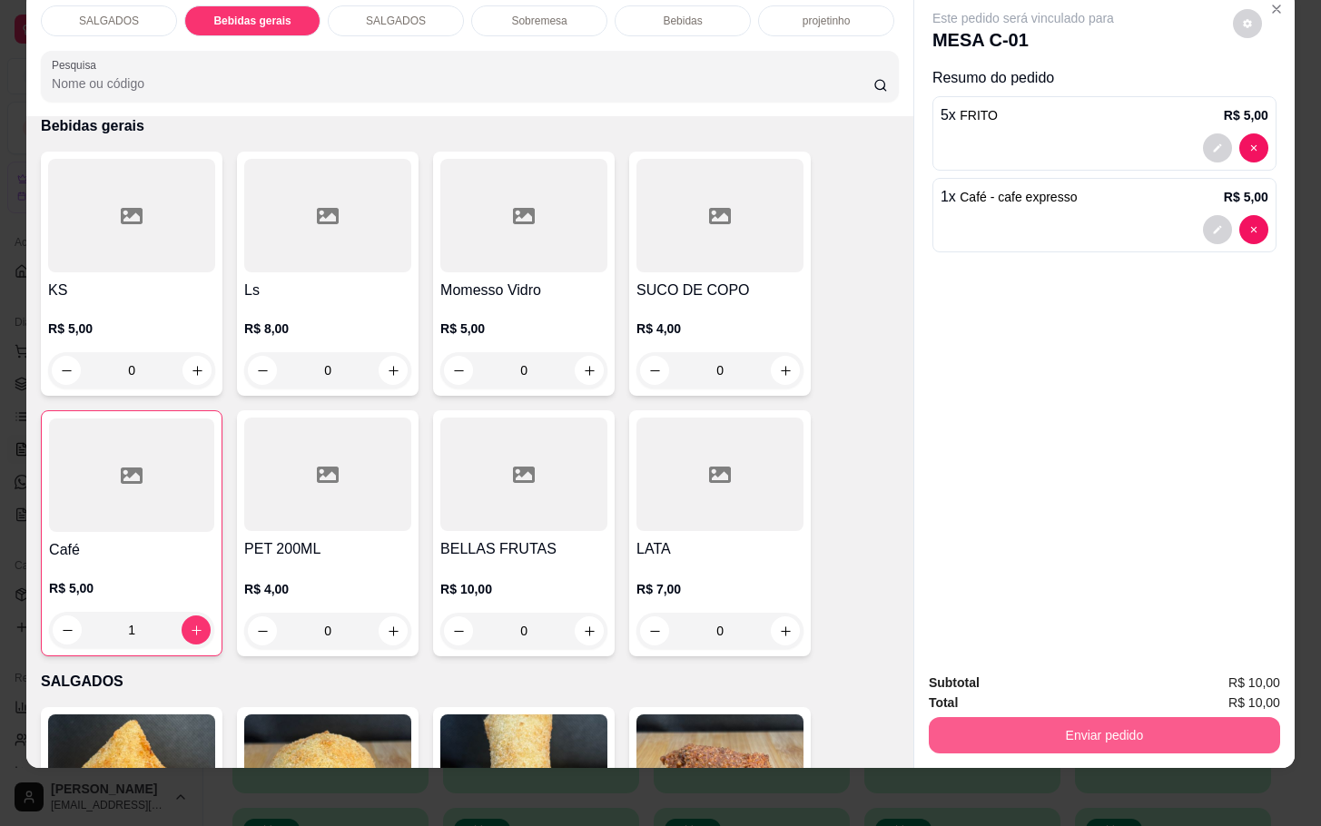
click at [997, 717] on button "Enviar pedido" at bounding box center [1104, 735] width 351 height 36
click at [992, 667] on button "Não registrar e enviar pedido" at bounding box center [1041, 671] width 189 height 34
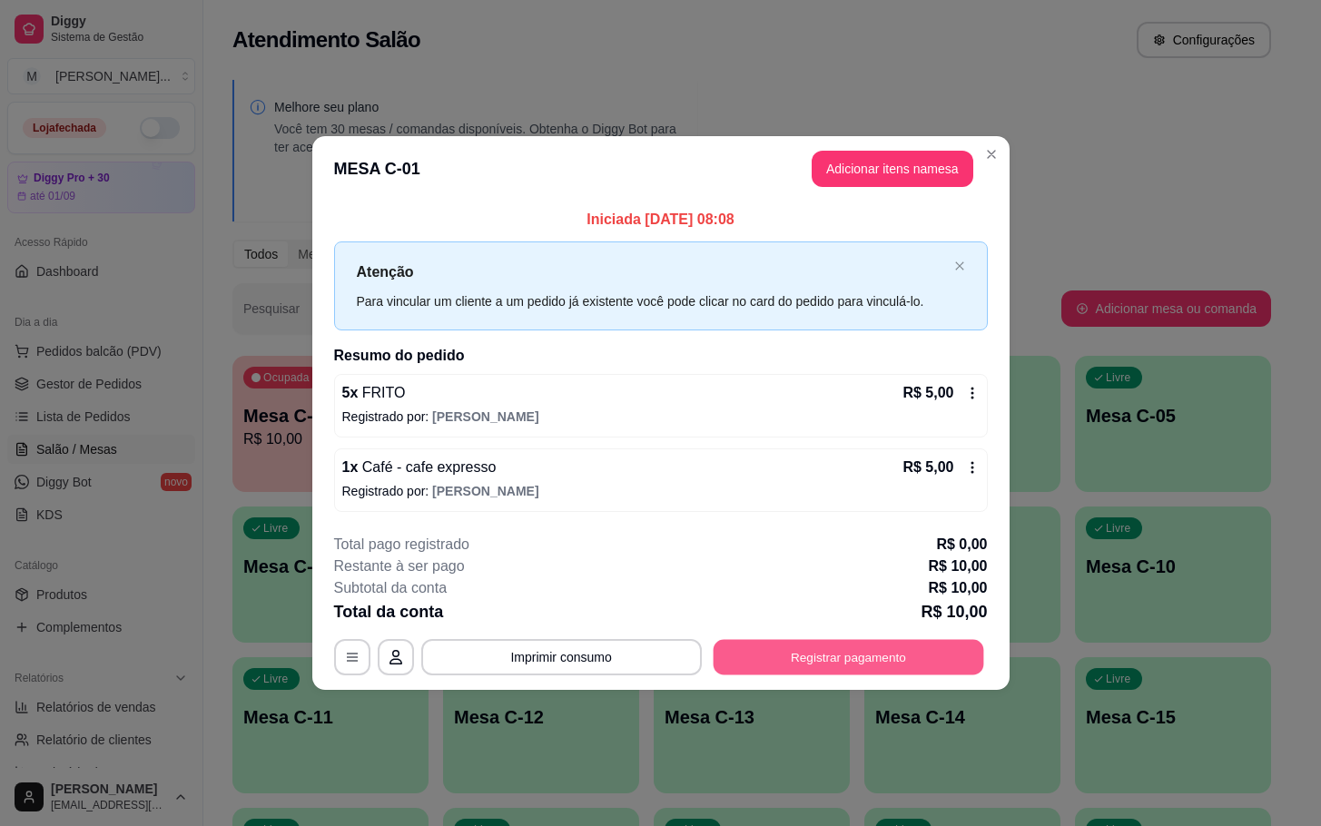
click at [871, 654] on button "Registrar pagamento" at bounding box center [848, 656] width 271 height 35
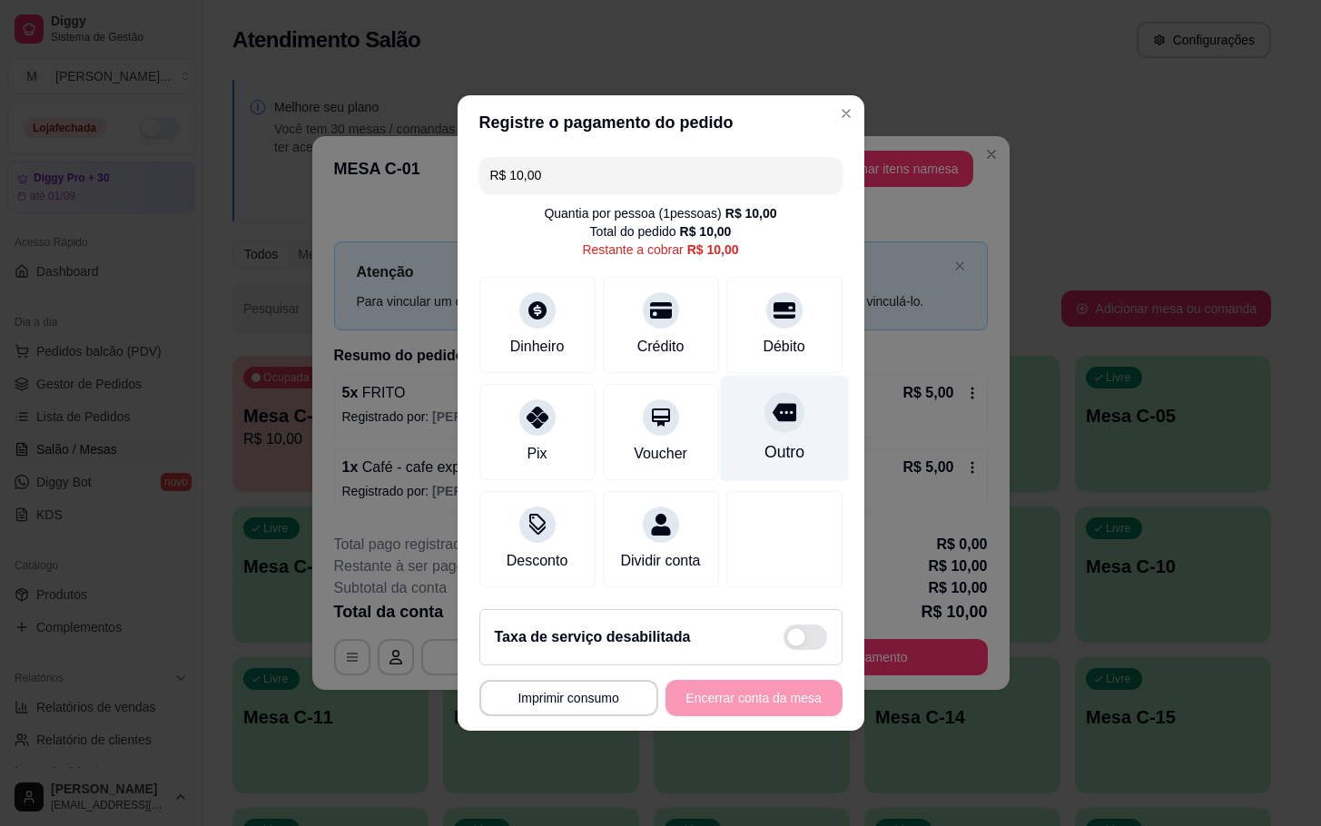
drag, startPoint x: 722, startPoint y: 422, endPoint x: 706, endPoint y: 436, distance: 20.6
click at [724, 422] on div "Outro" at bounding box center [784, 429] width 128 height 106
click at [790, 716] on div "**********" at bounding box center [660, 698] width 363 height 36
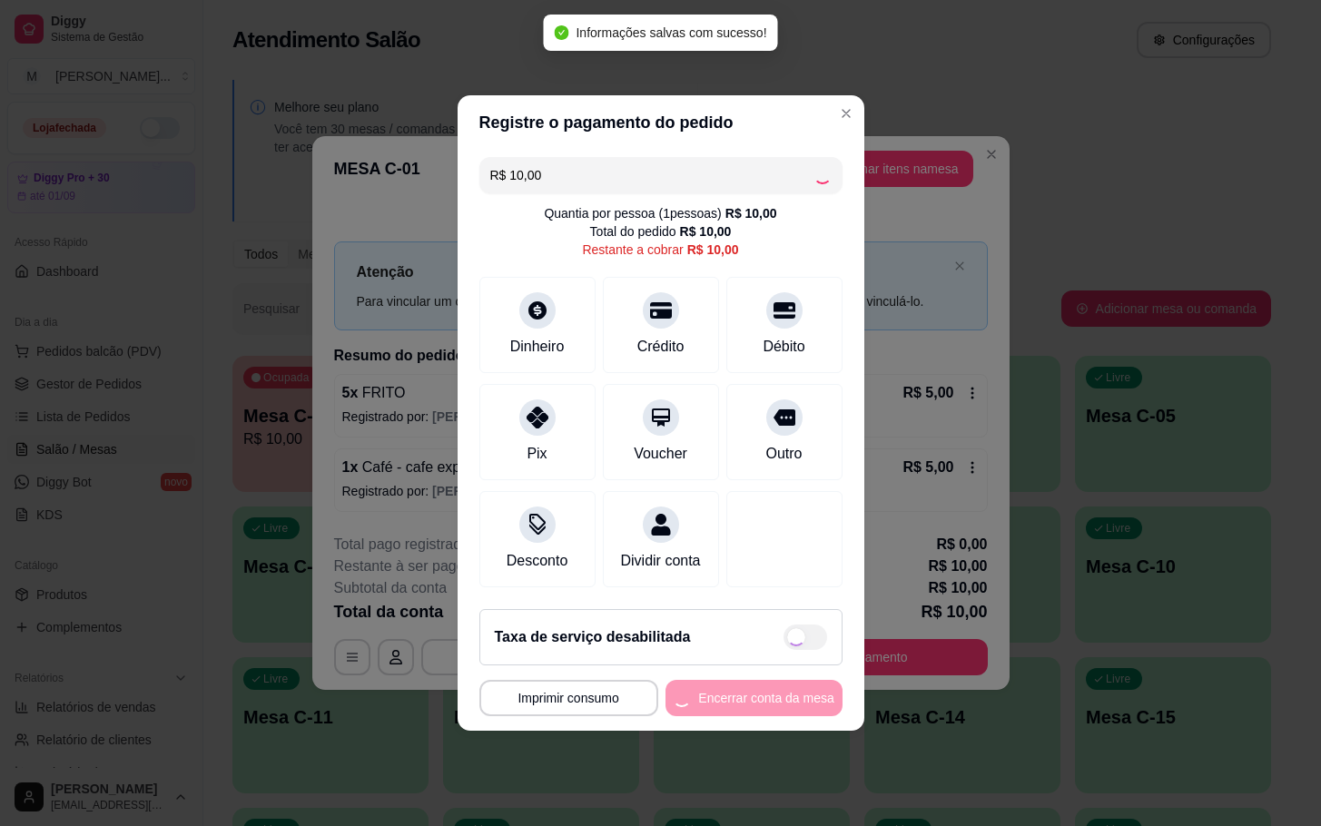
type input "R$ 0,00"
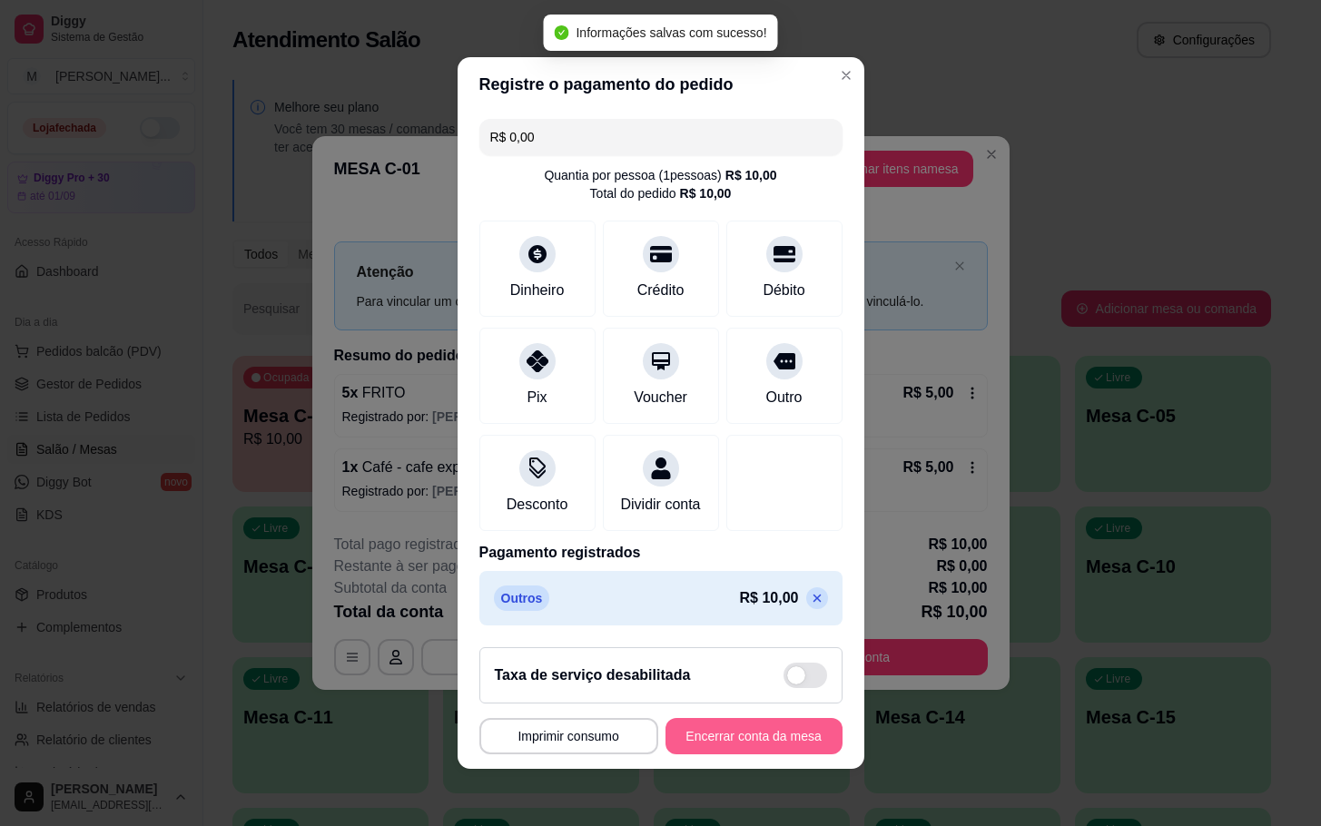
click at [798, 739] on button "Encerrar conta da mesa" at bounding box center [753, 736] width 177 height 36
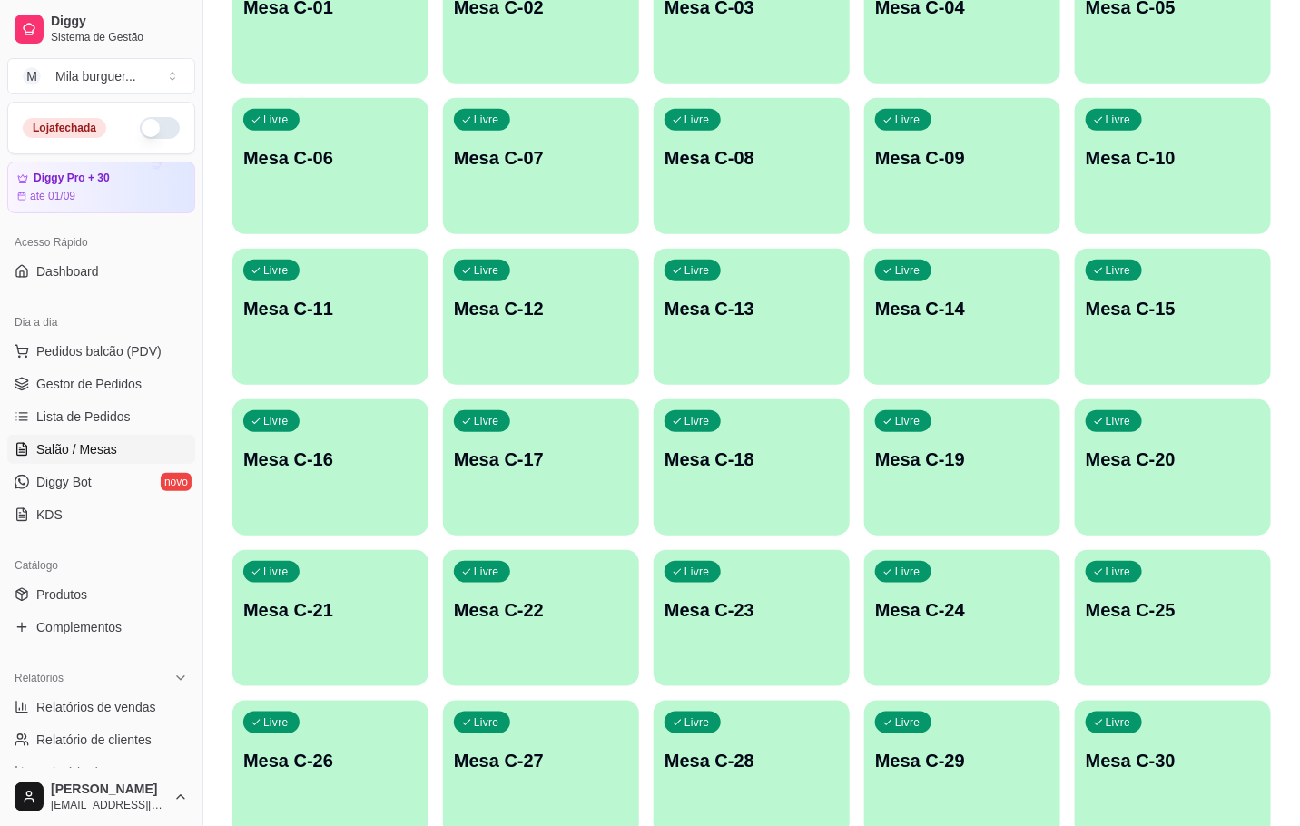
scroll to position [681, 0]
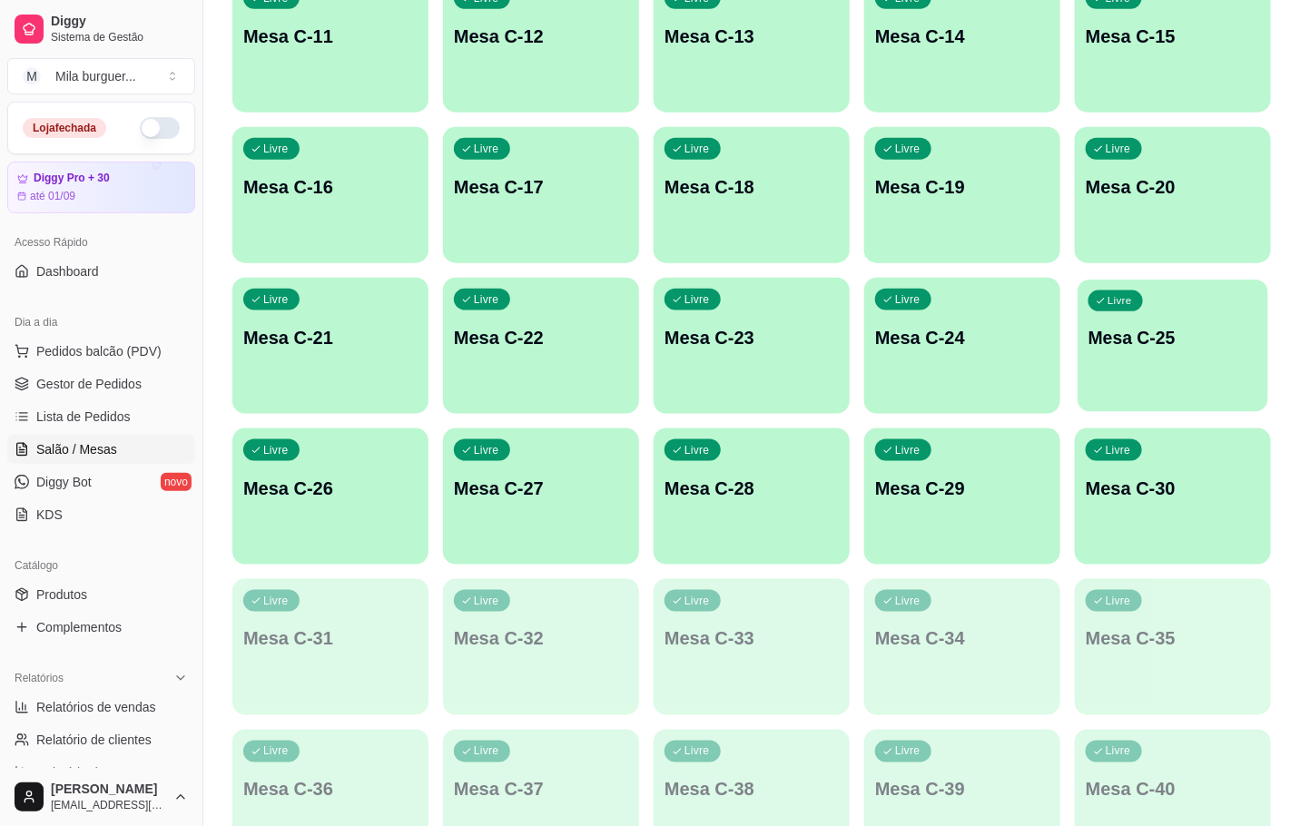
click at [1177, 344] on p "Mesa C-25" at bounding box center [1172, 338] width 169 height 25
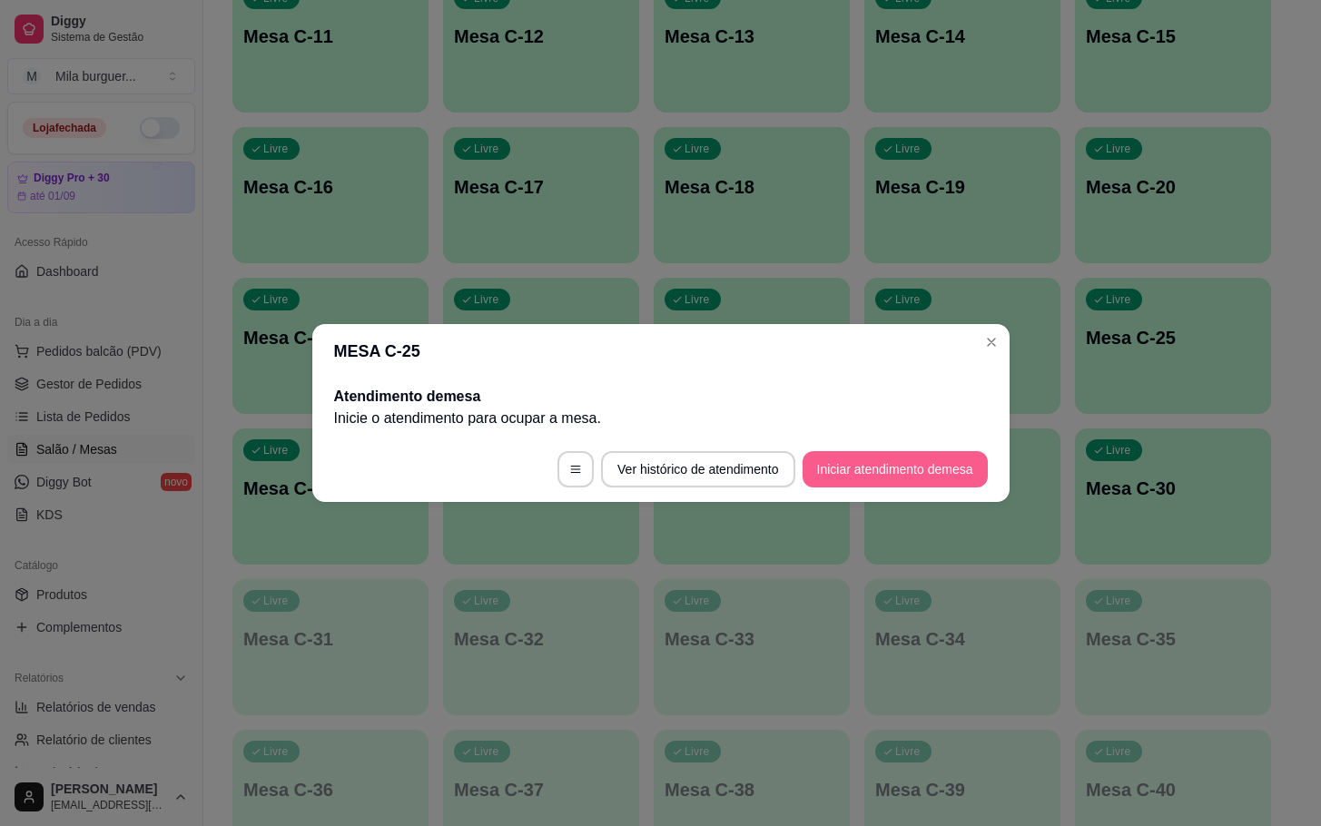
click at [923, 479] on button "Iniciar atendimento de mesa" at bounding box center [894, 469] width 185 height 36
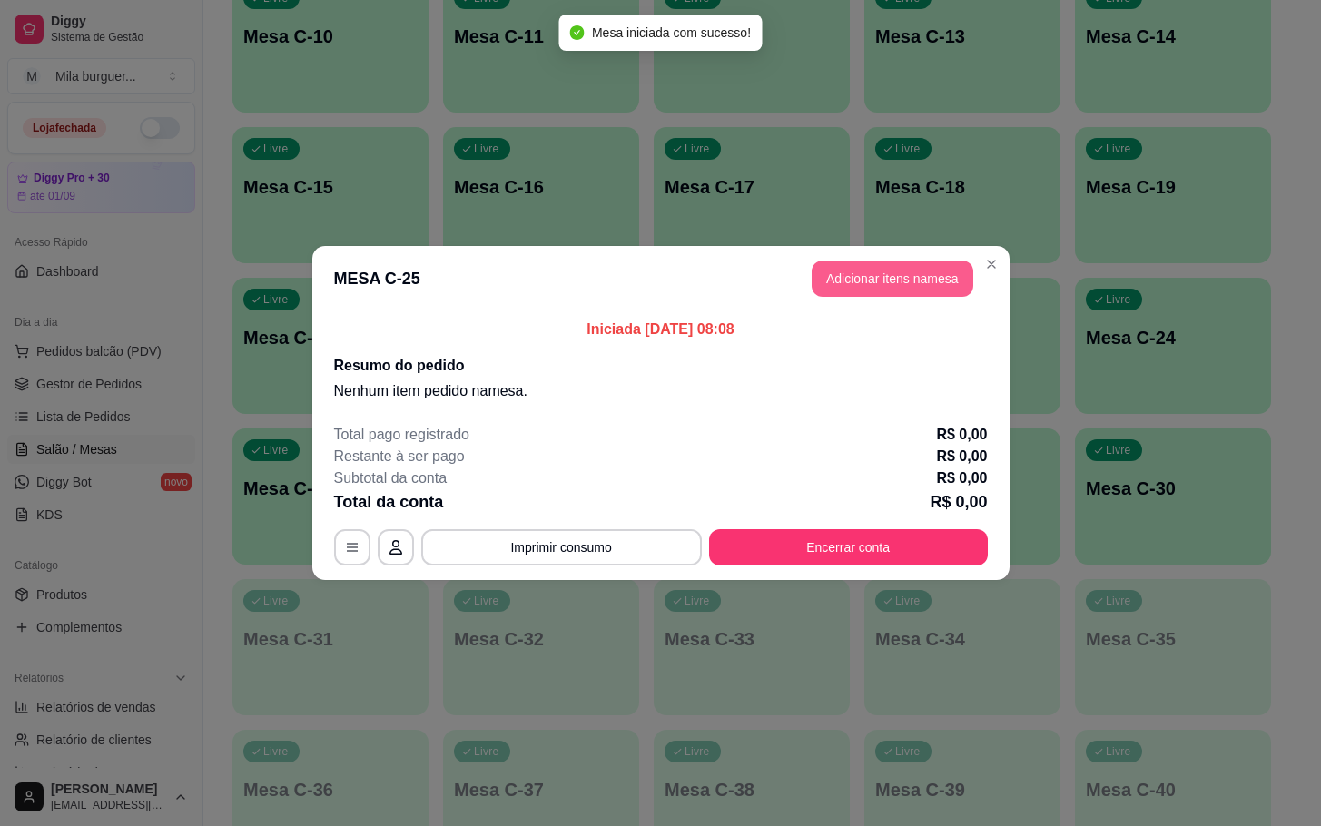
click at [935, 284] on button "Adicionar itens na mesa" at bounding box center [893, 279] width 162 height 36
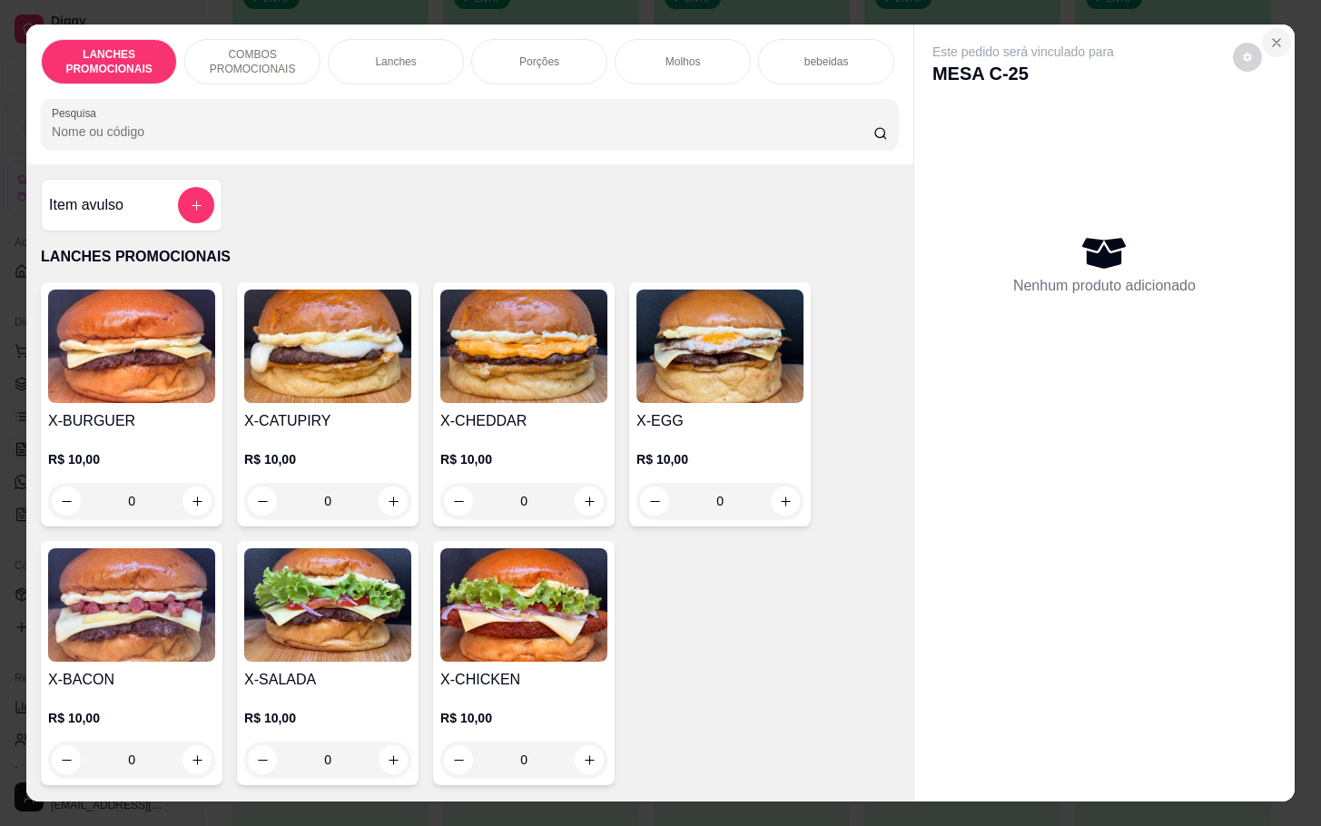
click at [1277, 30] on button "Close" at bounding box center [1276, 42] width 29 height 29
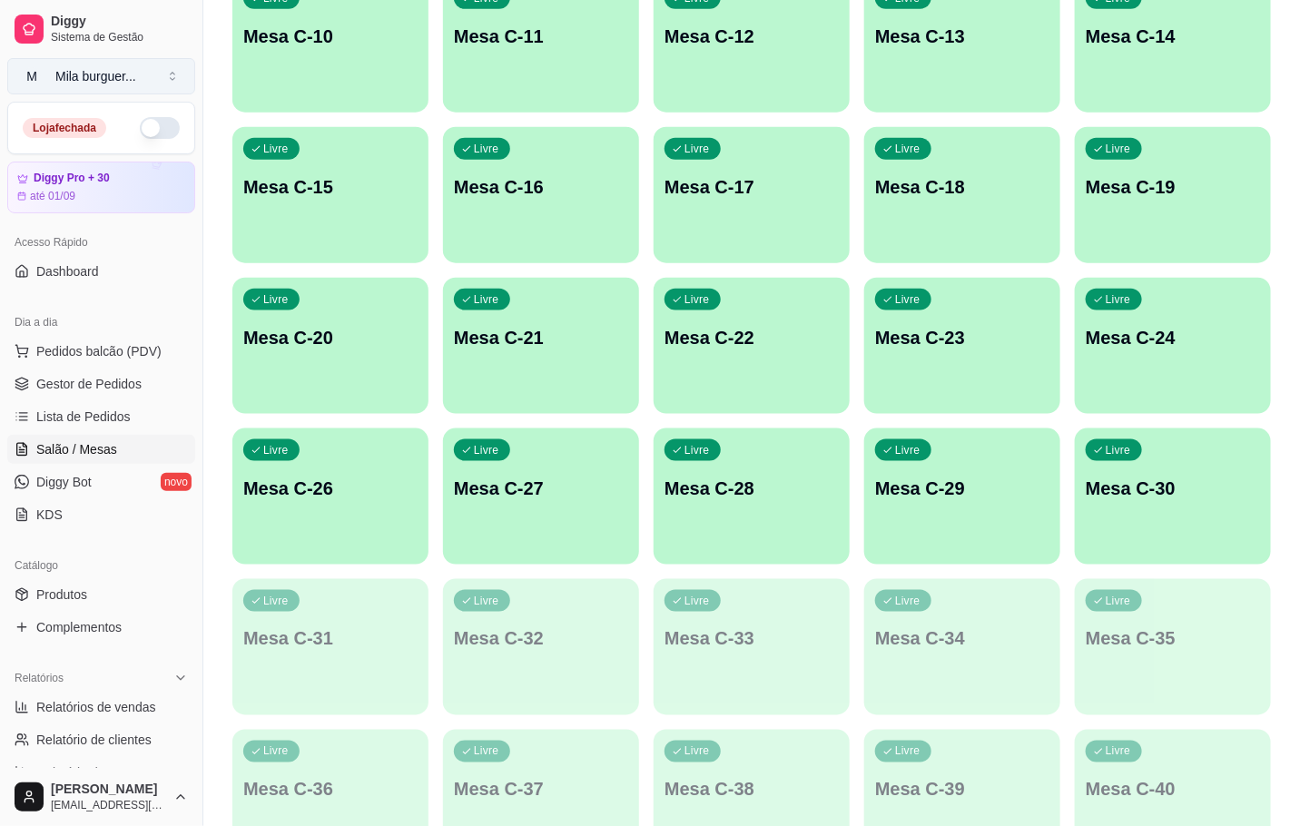
click at [88, 76] on div "Mila burguer ..." at bounding box center [95, 76] width 81 height 18
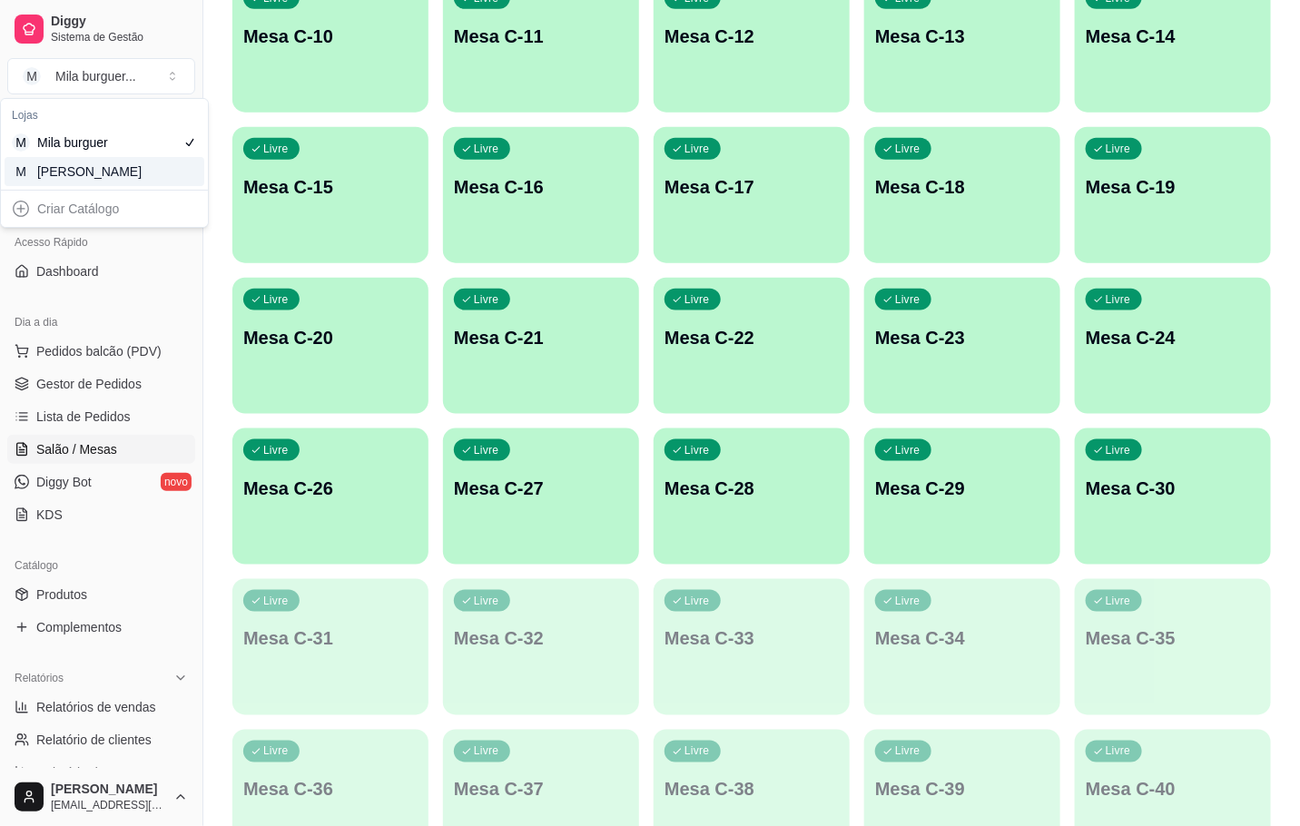
click at [170, 169] on div "M Mila Salgados" at bounding box center [105, 171] width 200 height 29
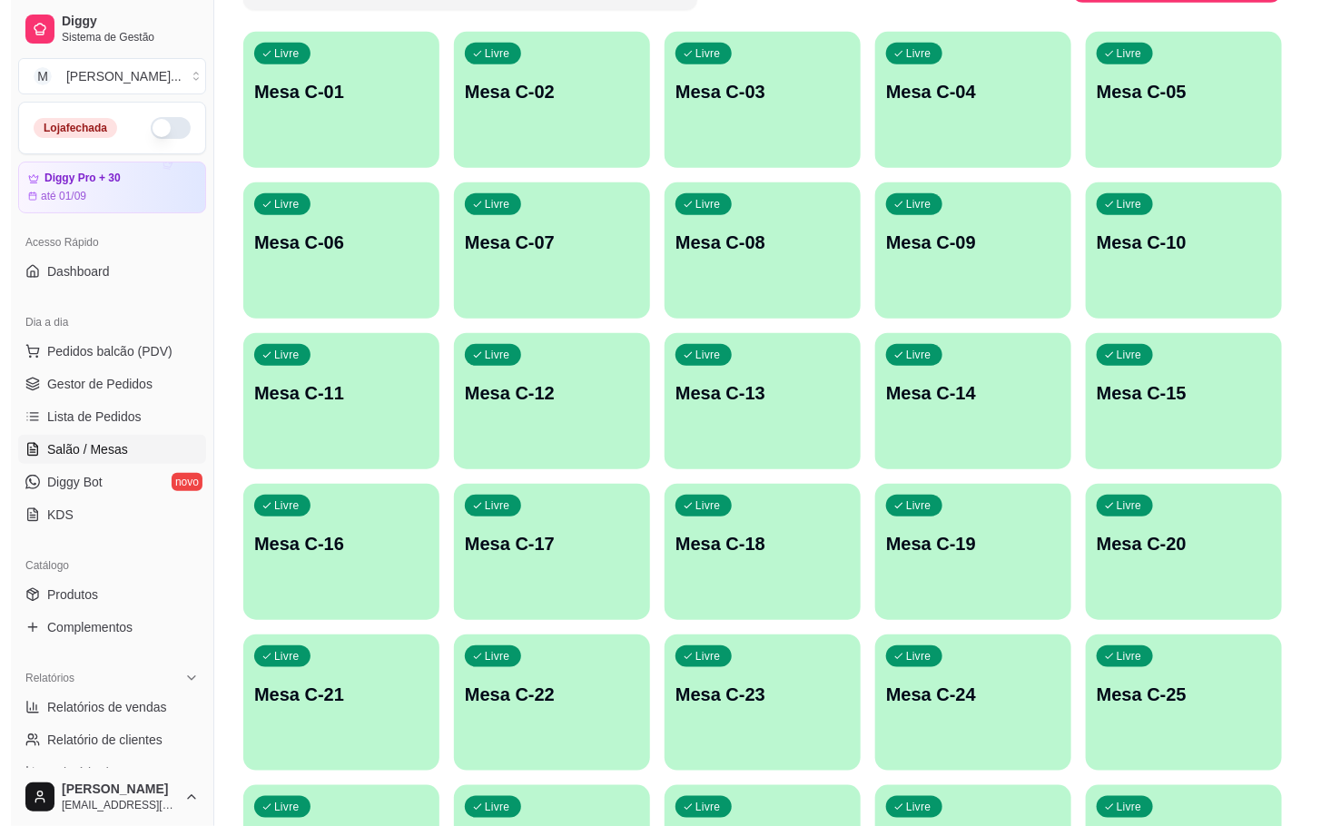
scroll to position [460, 0]
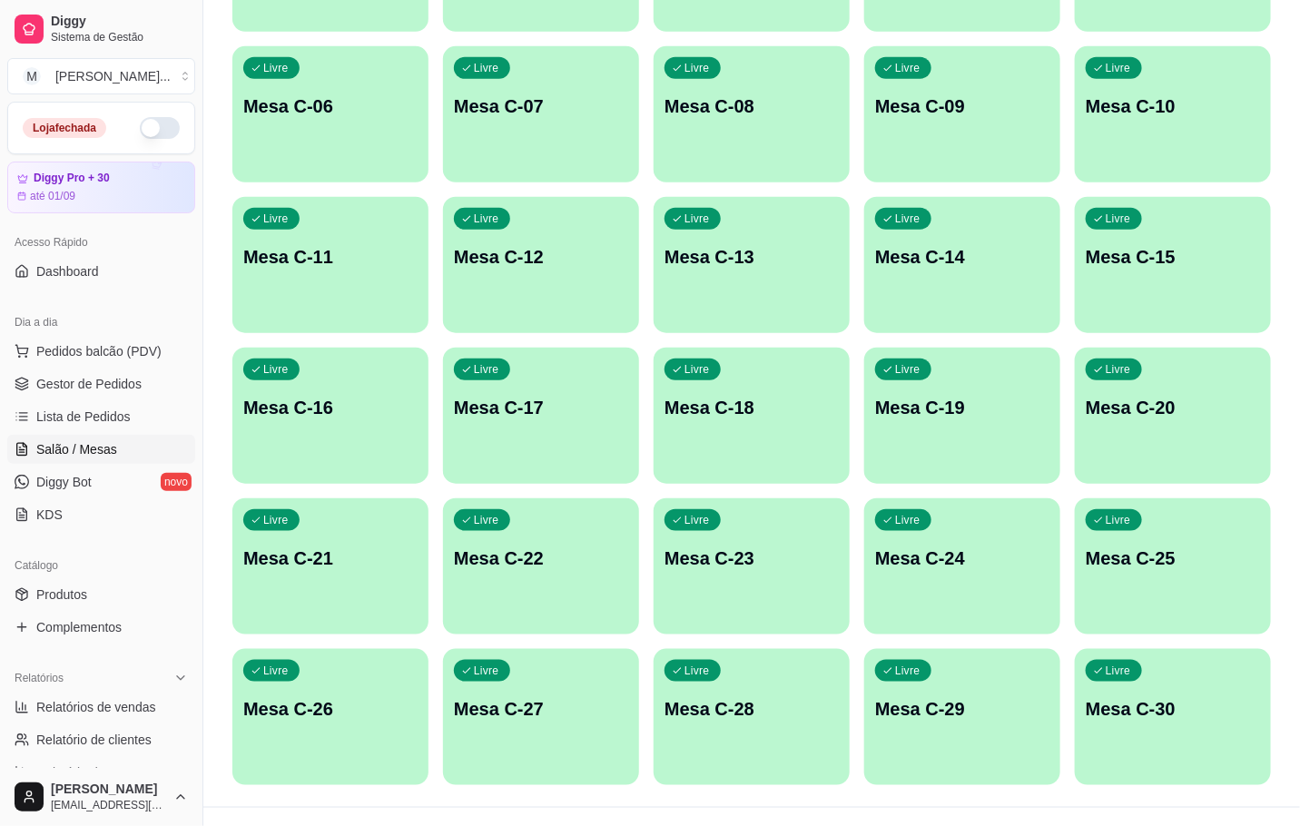
click at [1179, 586] on div "Livre Mesa C-25" at bounding box center [1173, 555] width 196 height 114
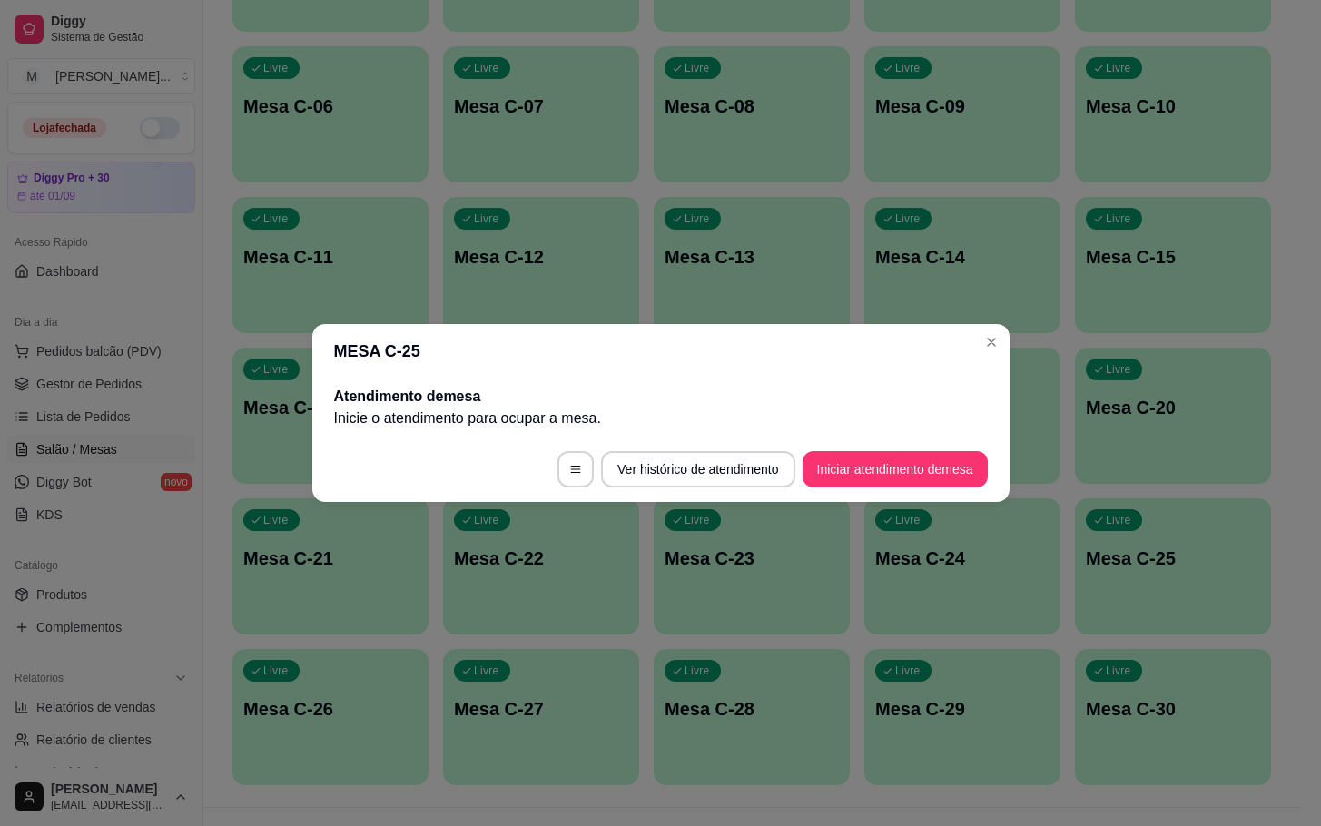
drag, startPoint x: 853, startPoint y: 436, endPoint x: 858, endPoint y: 479, distance: 43.8
click at [856, 457] on footer "Ver histórico de atendimento Iniciar atendimento de mesa" at bounding box center [660, 469] width 697 height 65
click at [858, 483] on button "Iniciar atendimento de mesa" at bounding box center [894, 469] width 185 height 36
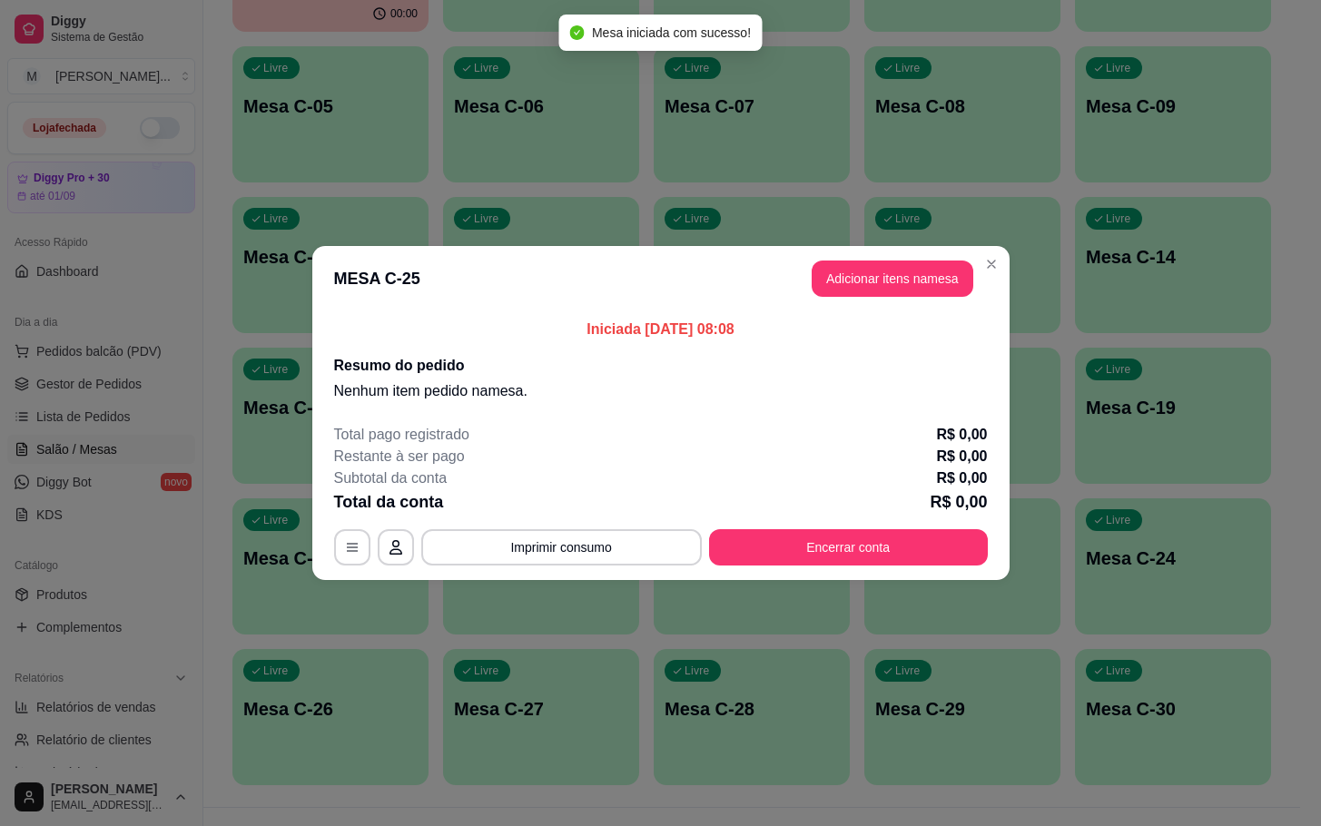
click at [901, 249] on header "MESA C-25 Adicionar itens na mesa" at bounding box center [660, 278] width 697 height 65
click at [900, 280] on button "Adicionar itens na mesa" at bounding box center [893, 279] width 162 height 36
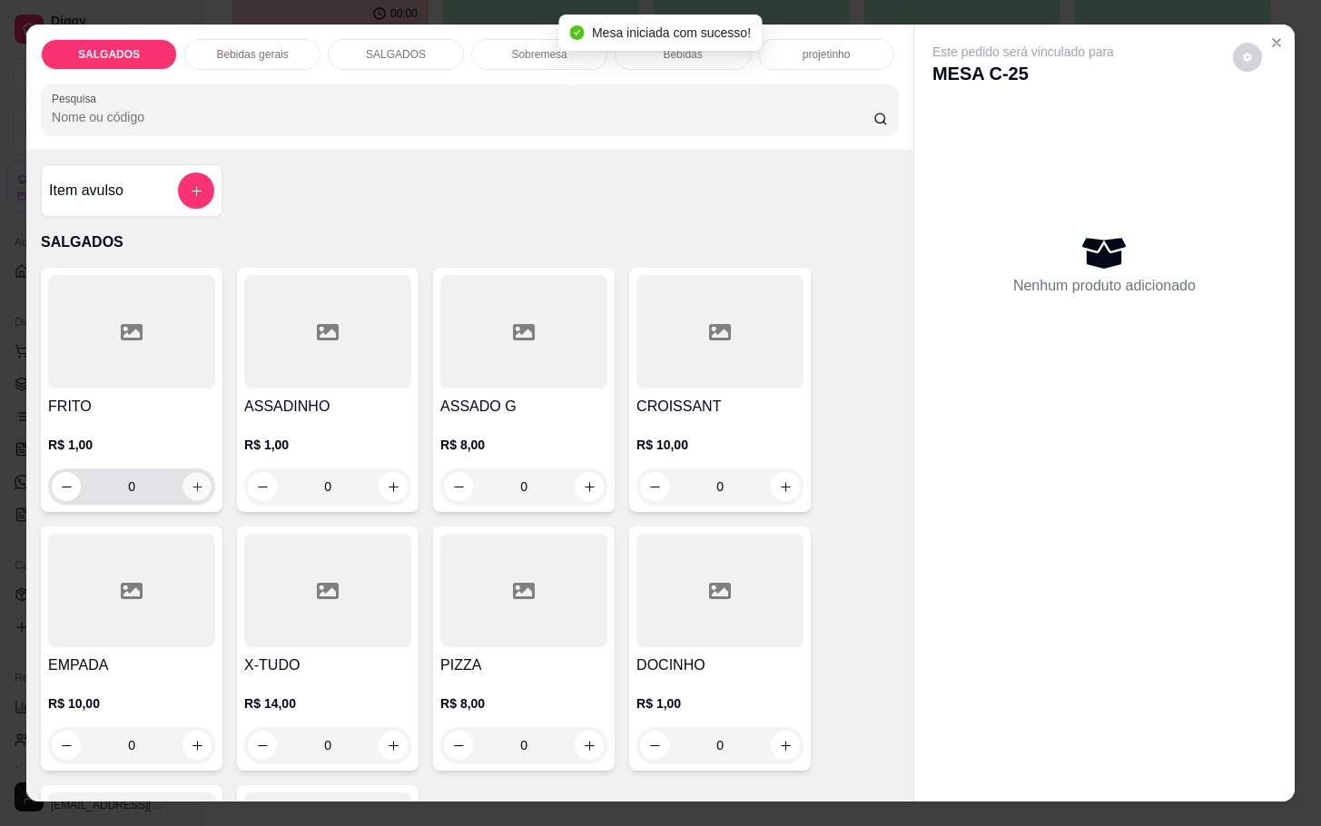
click at [193, 480] on icon "increase-product-quantity" at bounding box center [198, 487] width 14 height 14
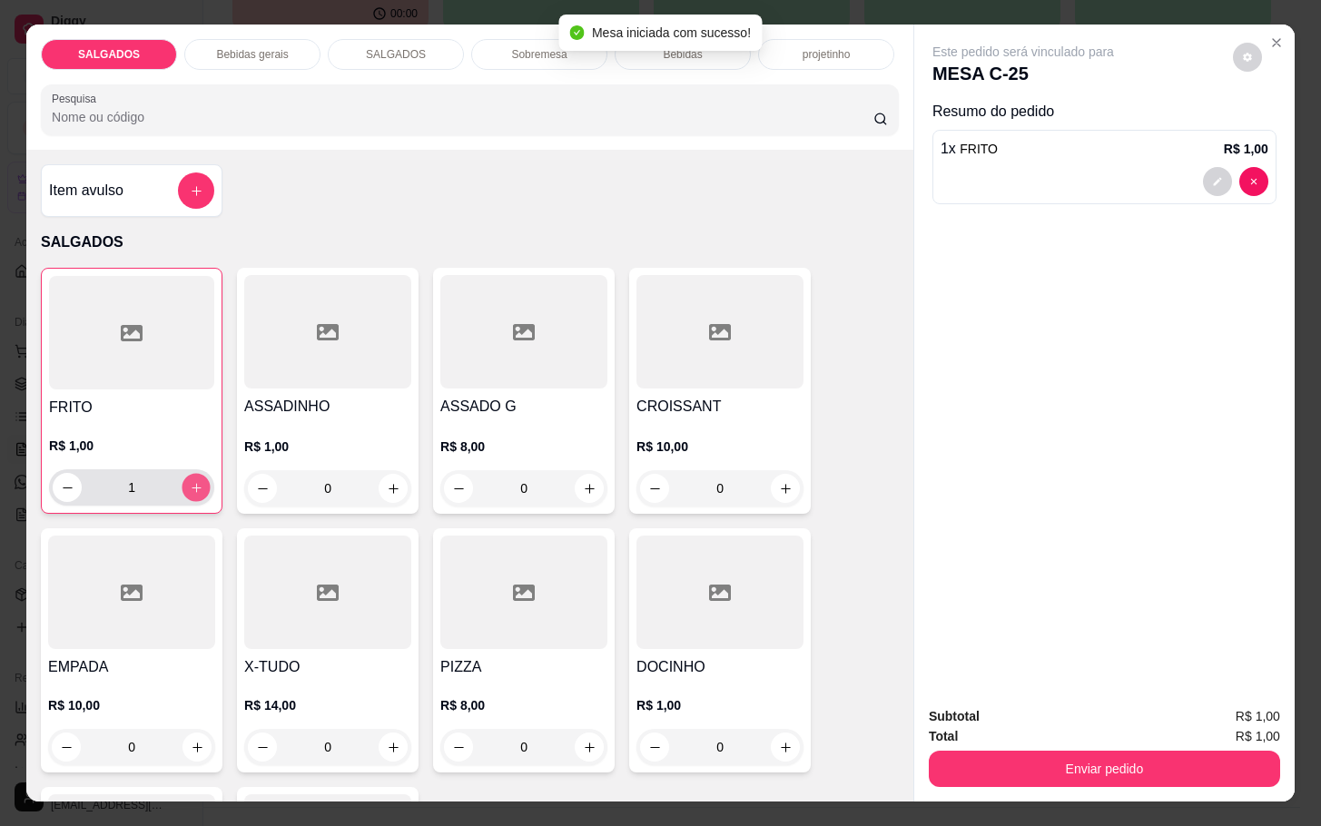
click at [193, 474] on button "increase-product-quantity" at bounding box center [196, 488] width 28 height 28
click at [192, 474] on button "increase-product-quantity" at bounding box center [196, 488] width 28 height 28
click at [190, 481] on icon "increase-product-quantity" at bounding box center [197, 488] width 14 height 14
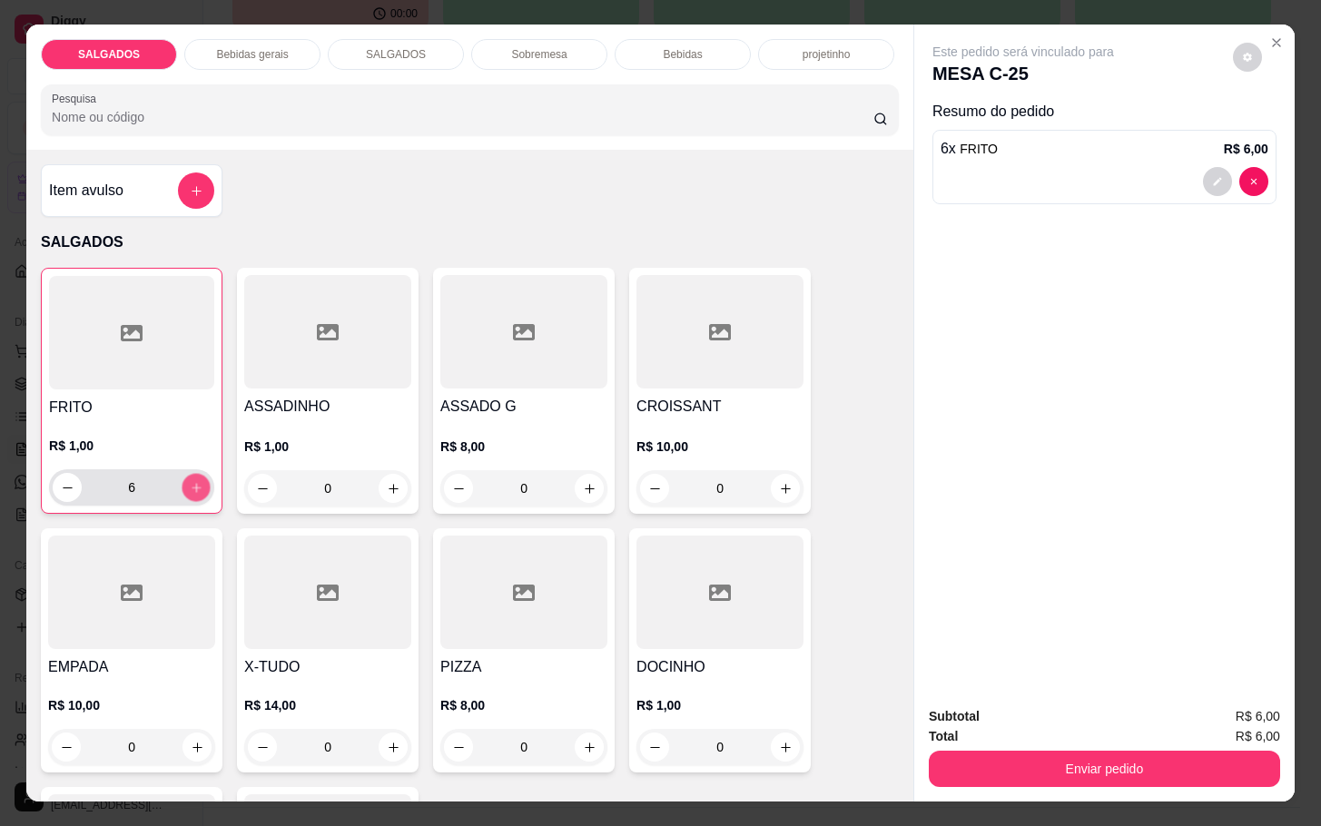
click at [190, 481] on icon "increase-product-quantity" at bounding box center [197, 488] width 14 height 14
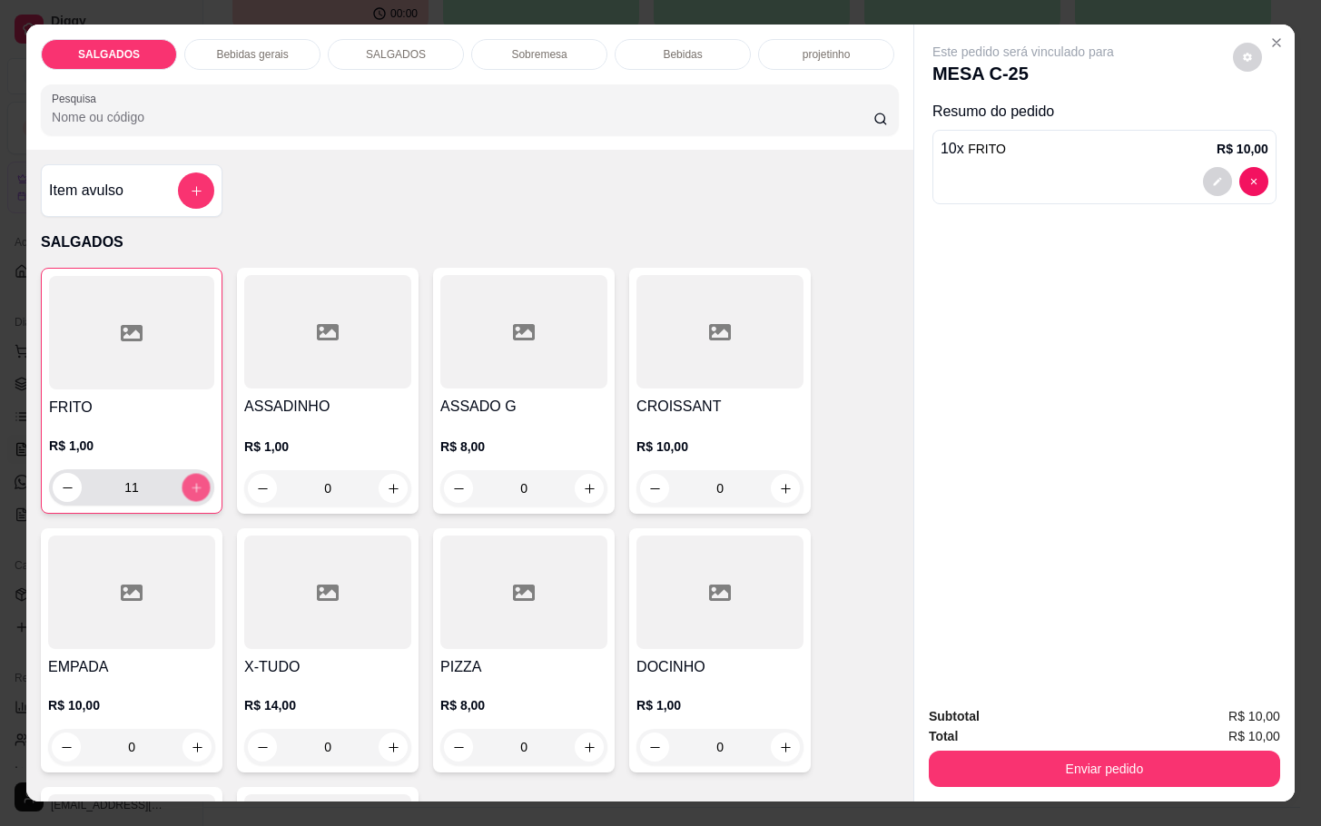
click at [190, 481] on icon "increase-product-quantity" at bounding box center [197, 488] width 14 height 14
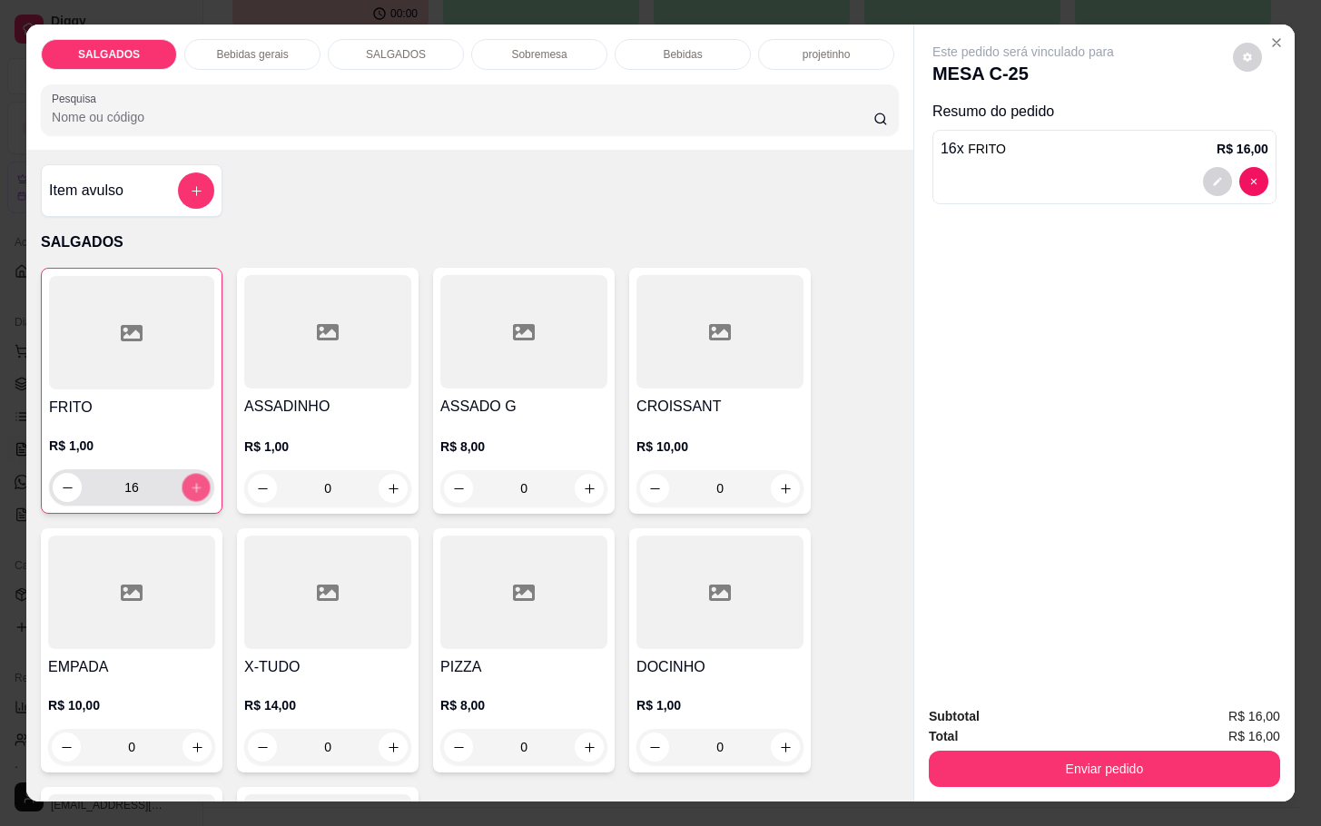
click at [190, 481] on icon "increase-product-quantity" at bounding box center [197, 488] width 14 height 14
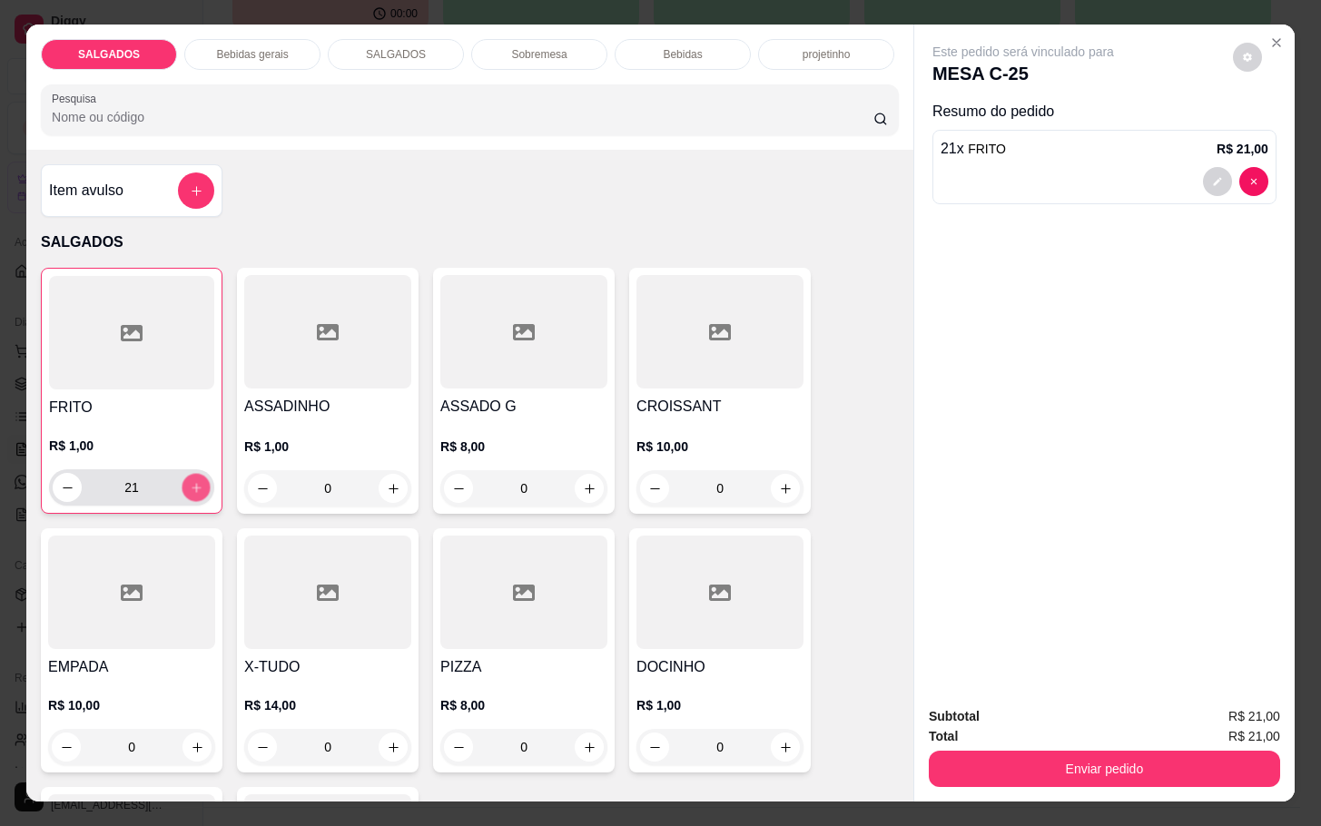
click at [190, 481] on icon "increase-product-quantity" at bounding box center [197, 488] width 14 height 14
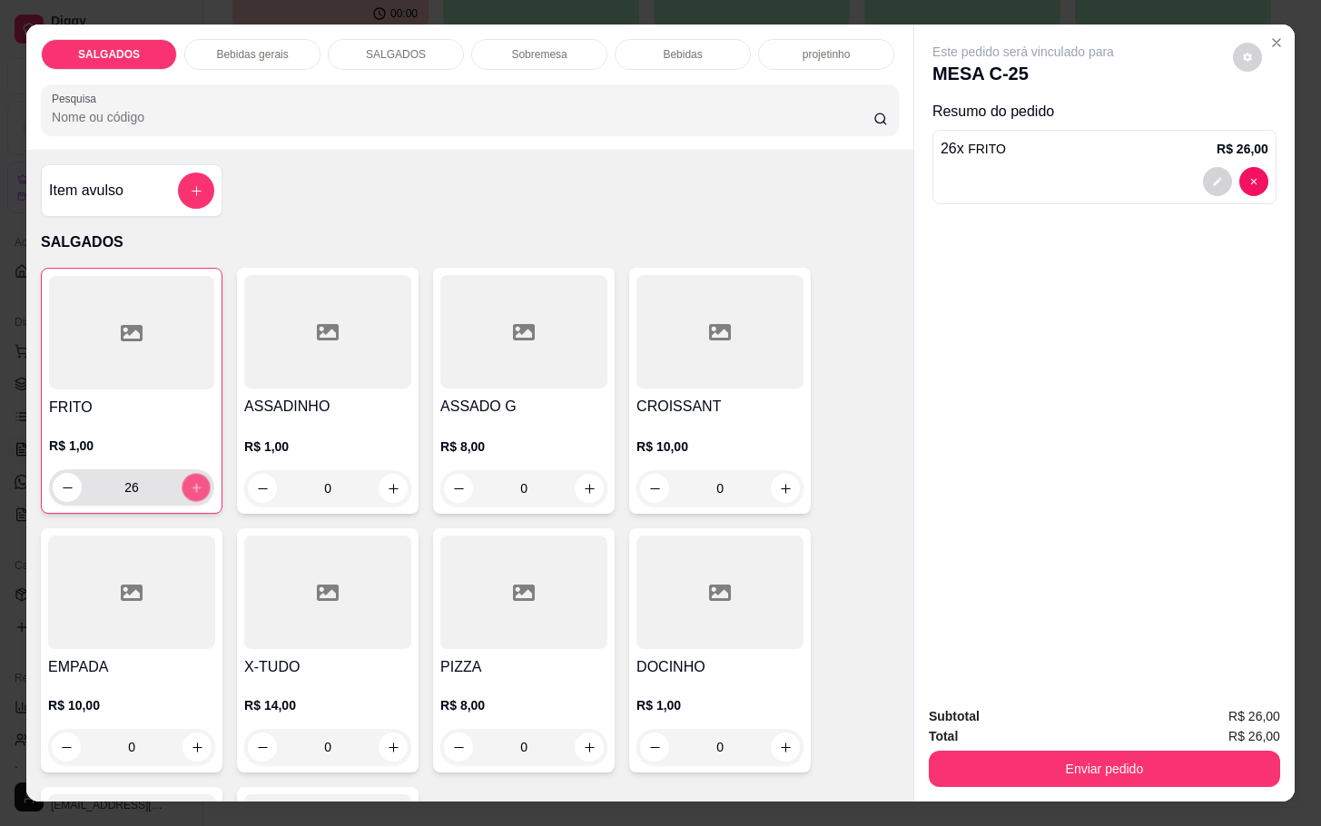
click at [190, 481] on icon "increase-product-quantity" at bounding box center [197, 488] width 14 height 14
type input "30"
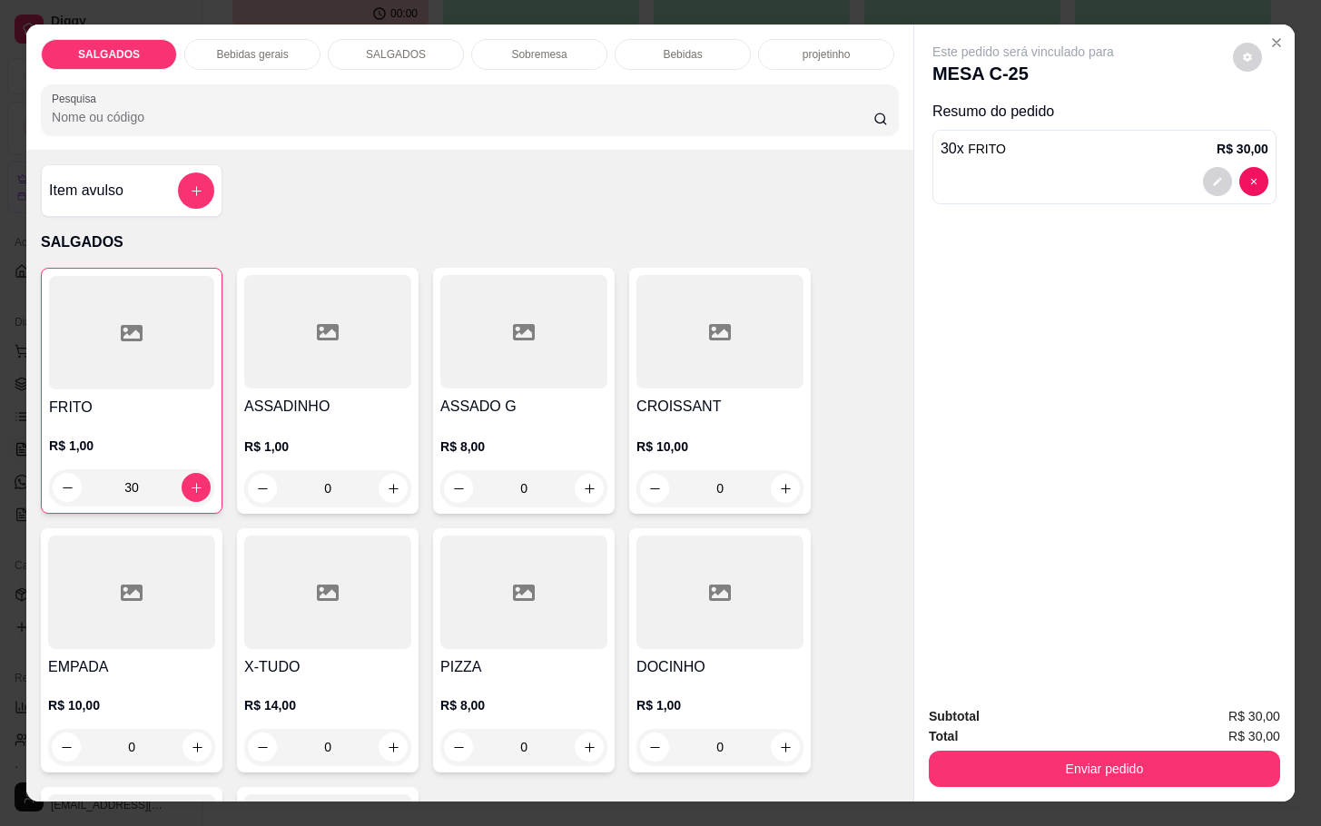
click at [246, 47] on p "Bebidas gerais" at bounding box center [252, 54] width 72 height 15
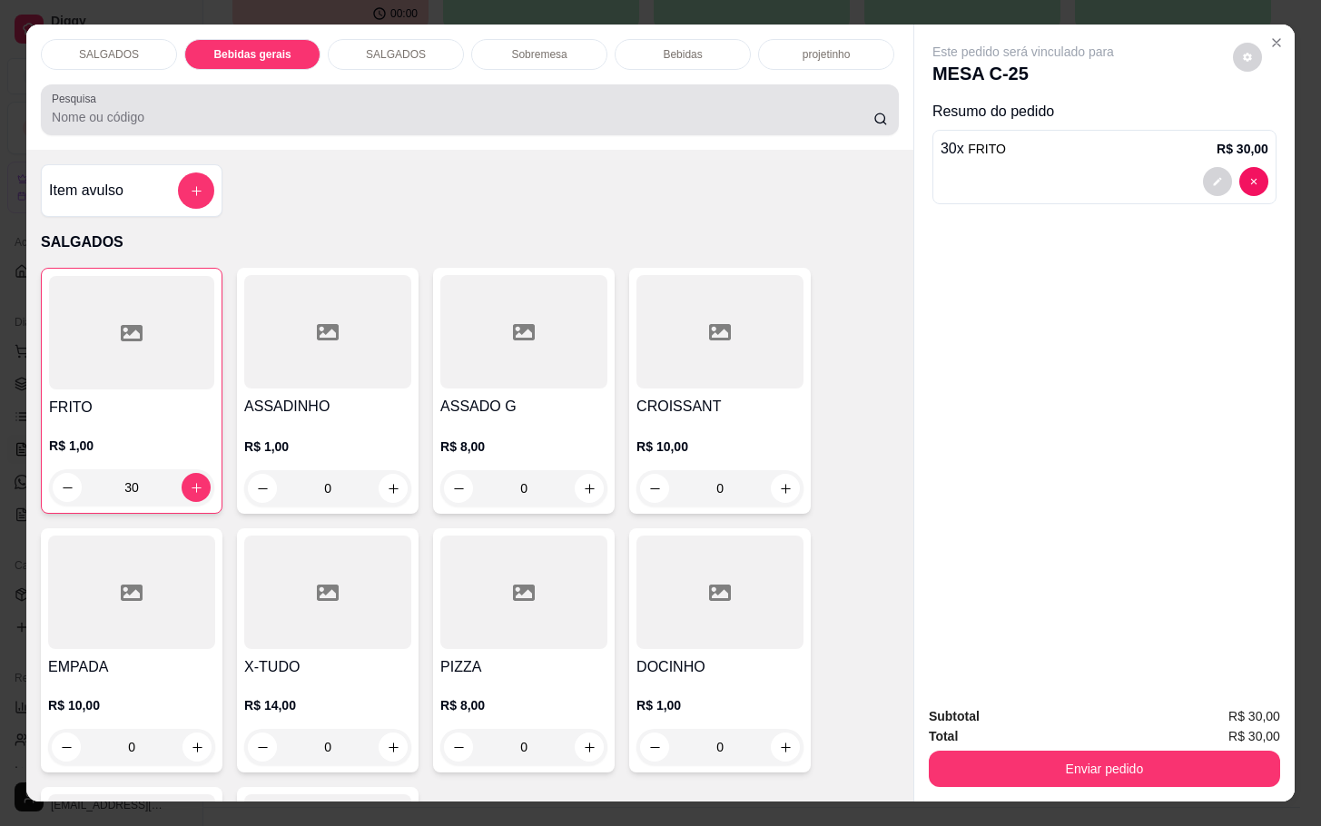
scroll to position [44, 0]
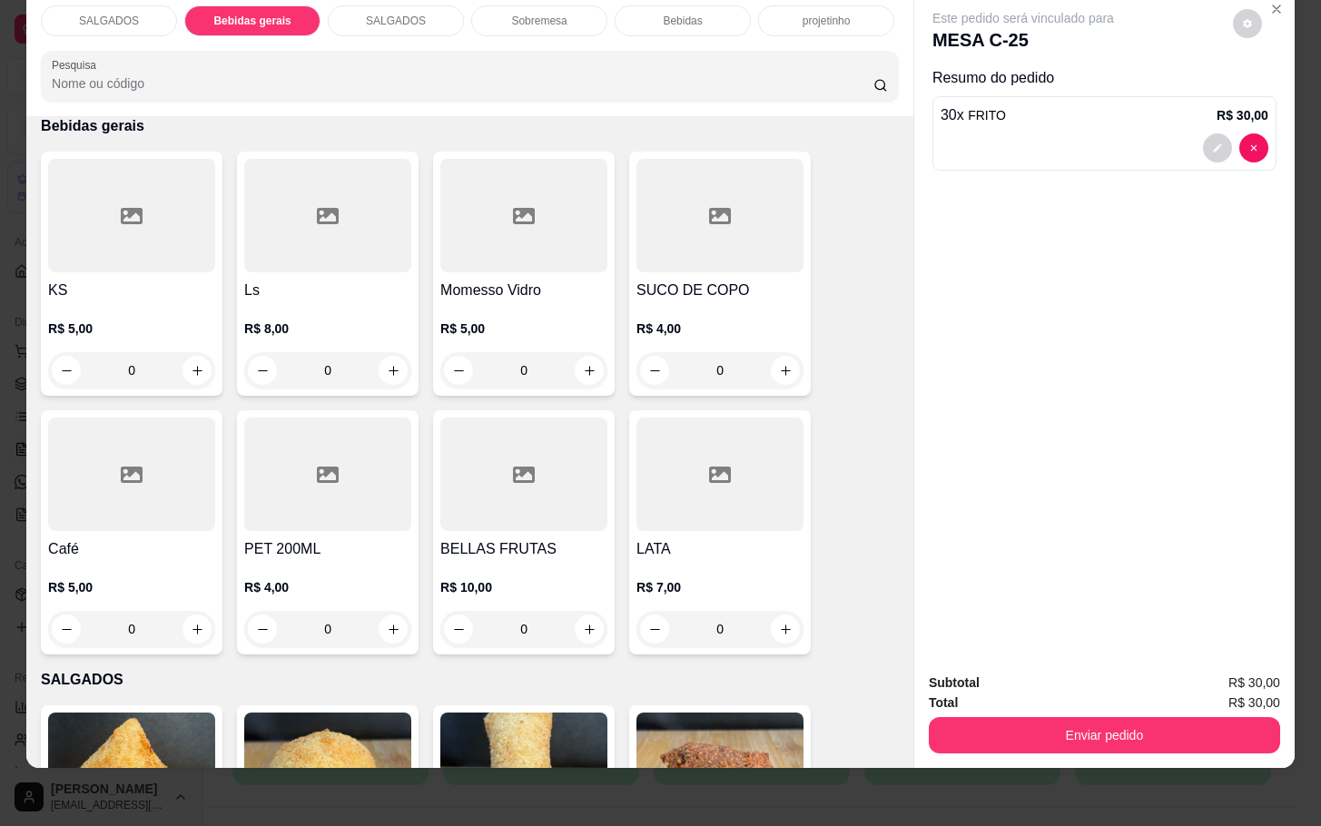
click at [186, 463] on div at bounding box center [131, 474] width 167 height 113
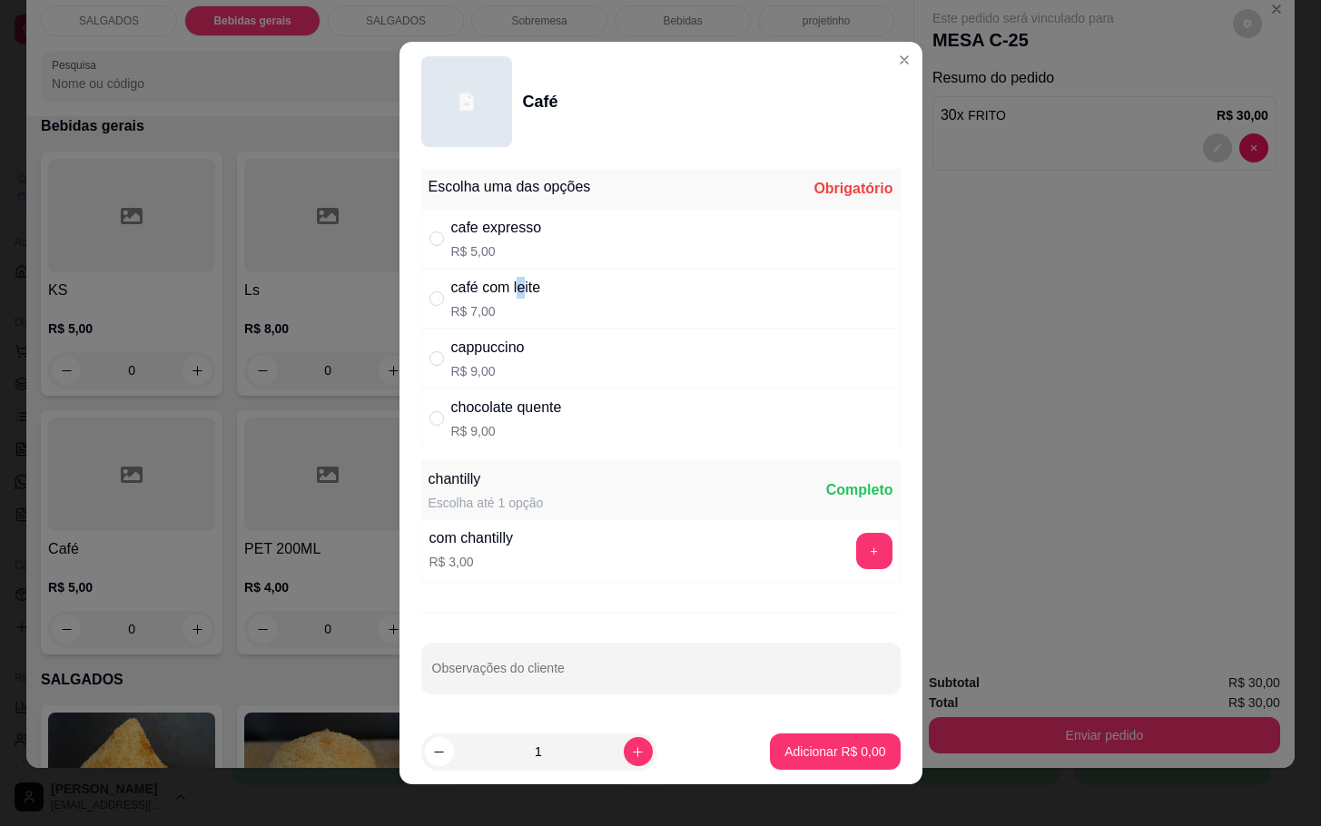
click at [516, 284] on div "café com leite" at bounding box center [496, 288] width 90 height 22
radio input "true"
click at [788, 772] on footer "1 Adicionar R$ 7,00" at bounding box center [660, 751] width 523 height 65
click at [788, 750] on p "Adicionar R$ 7,00" at bounding box center [834, 752] width 101 height 18
type input "1"
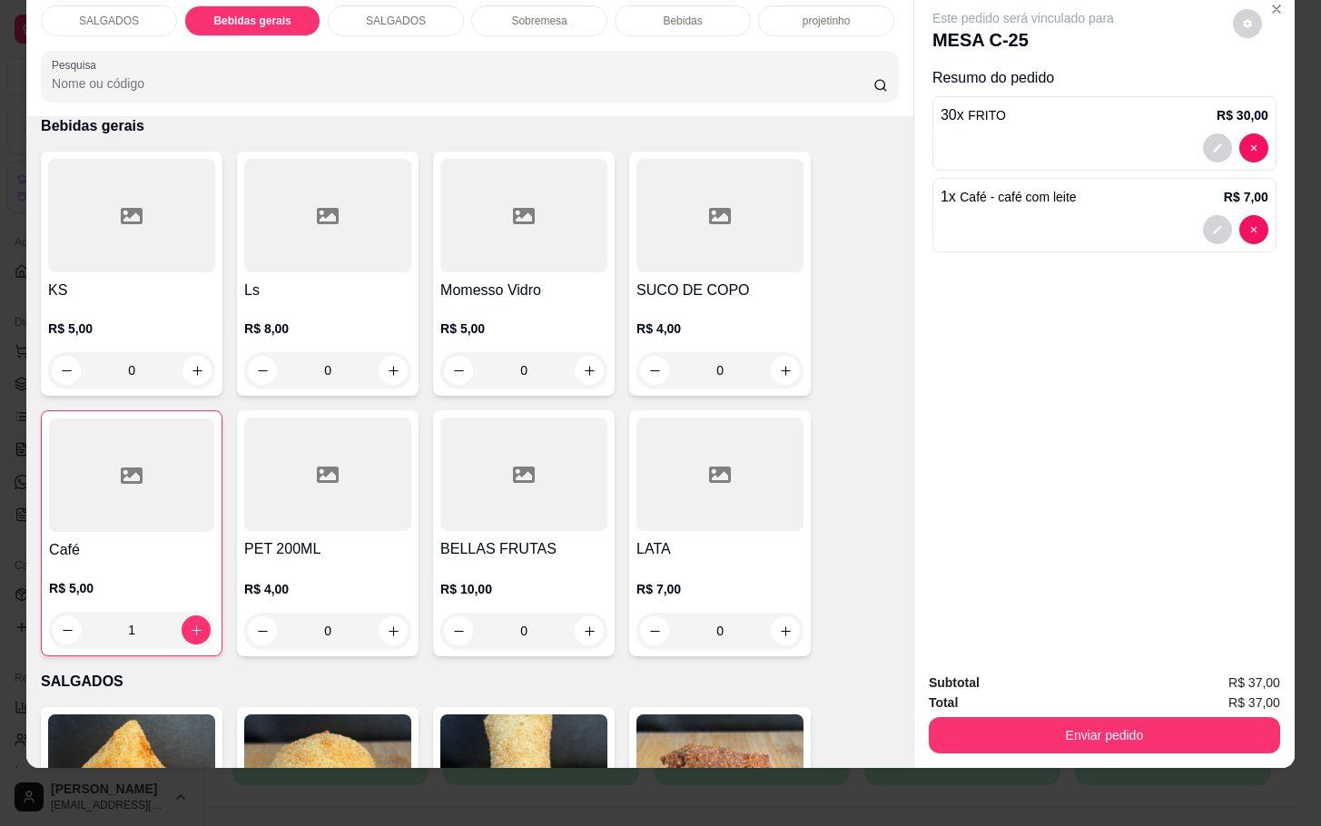
click at [497, 210] on div at bounding box center [523, 215] width 167 height 113
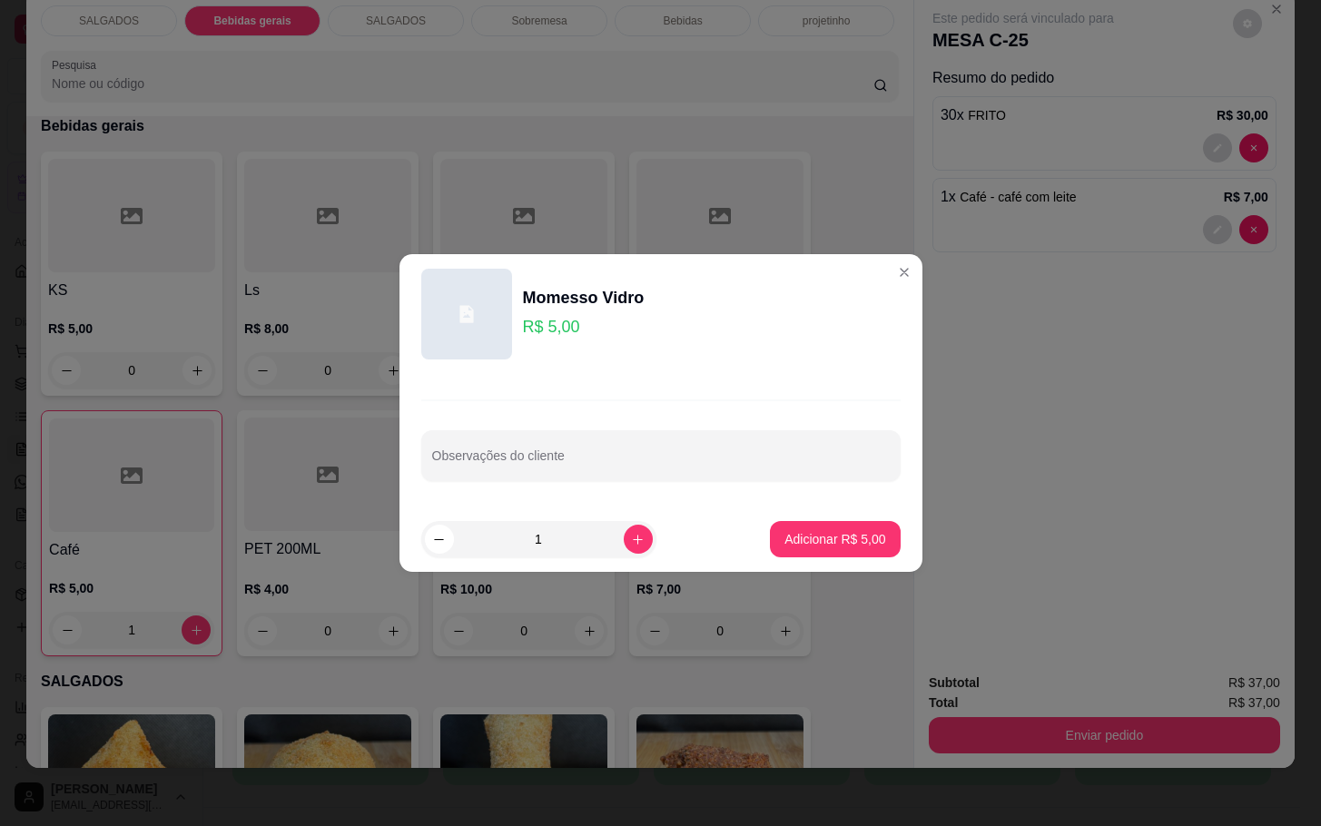
click at [793, 531] on p "Adicionar R$ 5,00" at bounding box center [834, 539] width 101 height 18
type input "1"
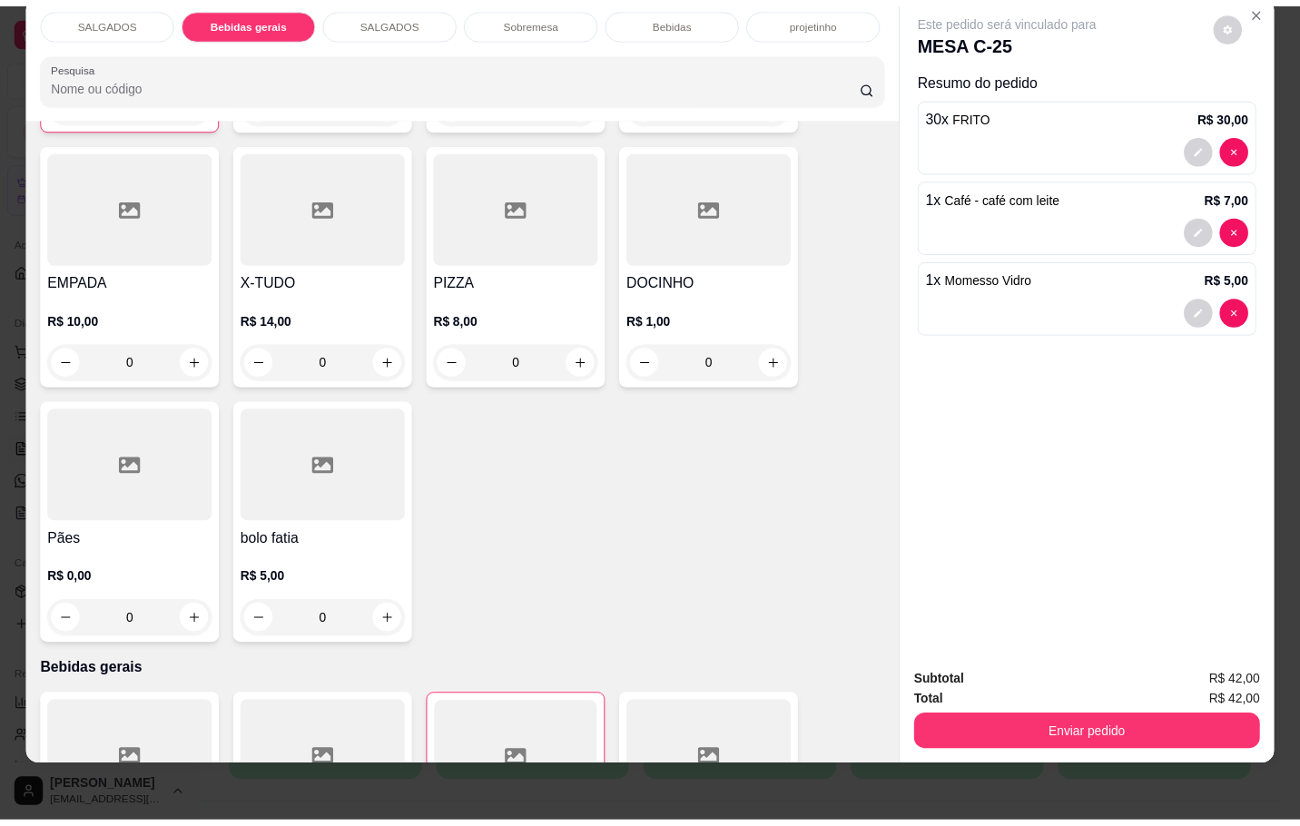
scroll to position [216, 0]
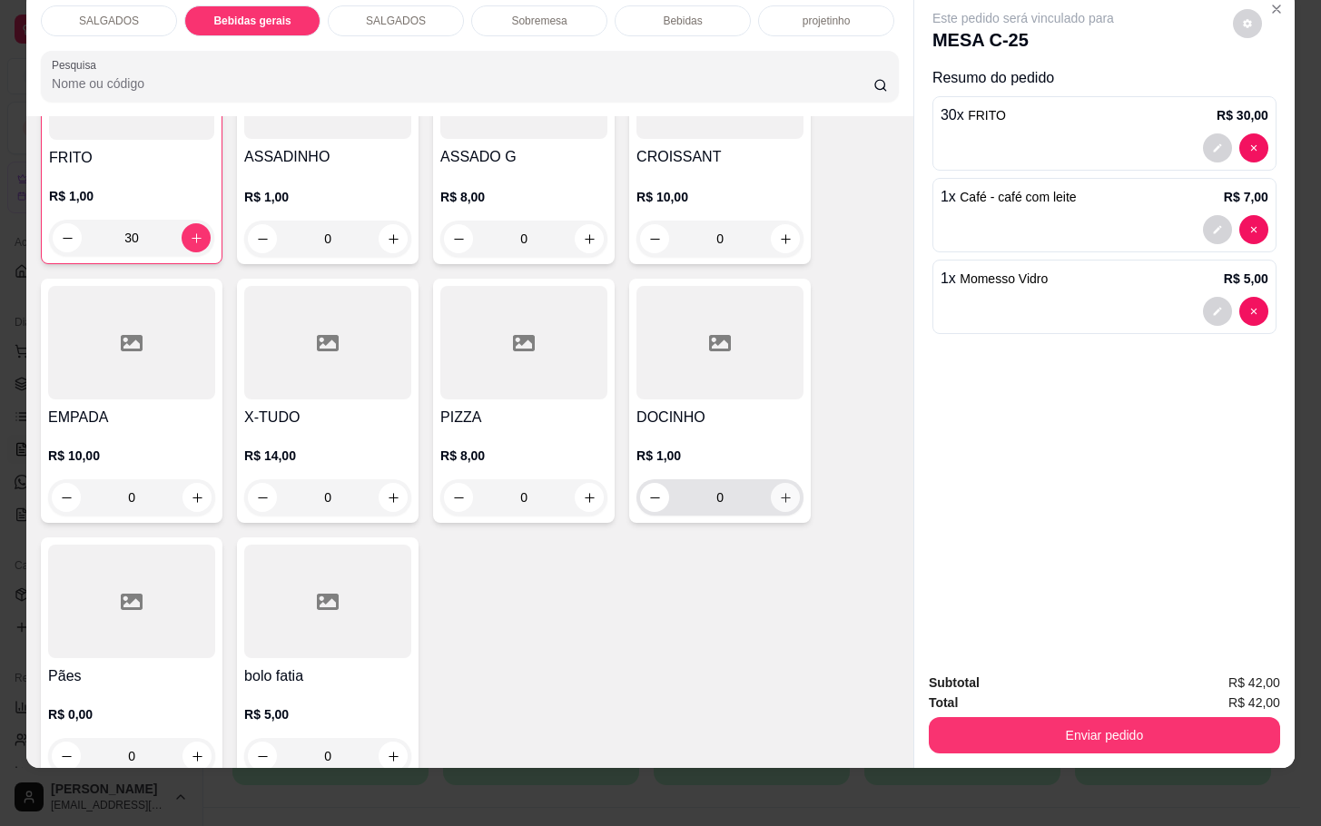
click at [777, 483] on button "increase-product-quantity" at bounding box center [785, 497] width 29 height 29
click at [779, 485] on button "increase-product-quantity" at bounding box center [785, 499] width 28 height 28
click at [779, 492] on icon "increase-product-quantity" at bounding box center [785, 499] width 14 height 14
type input "3"
click at [1014, 717] on button "Enviar pedido" at bounding box center [1104, 735] width 351 height 36
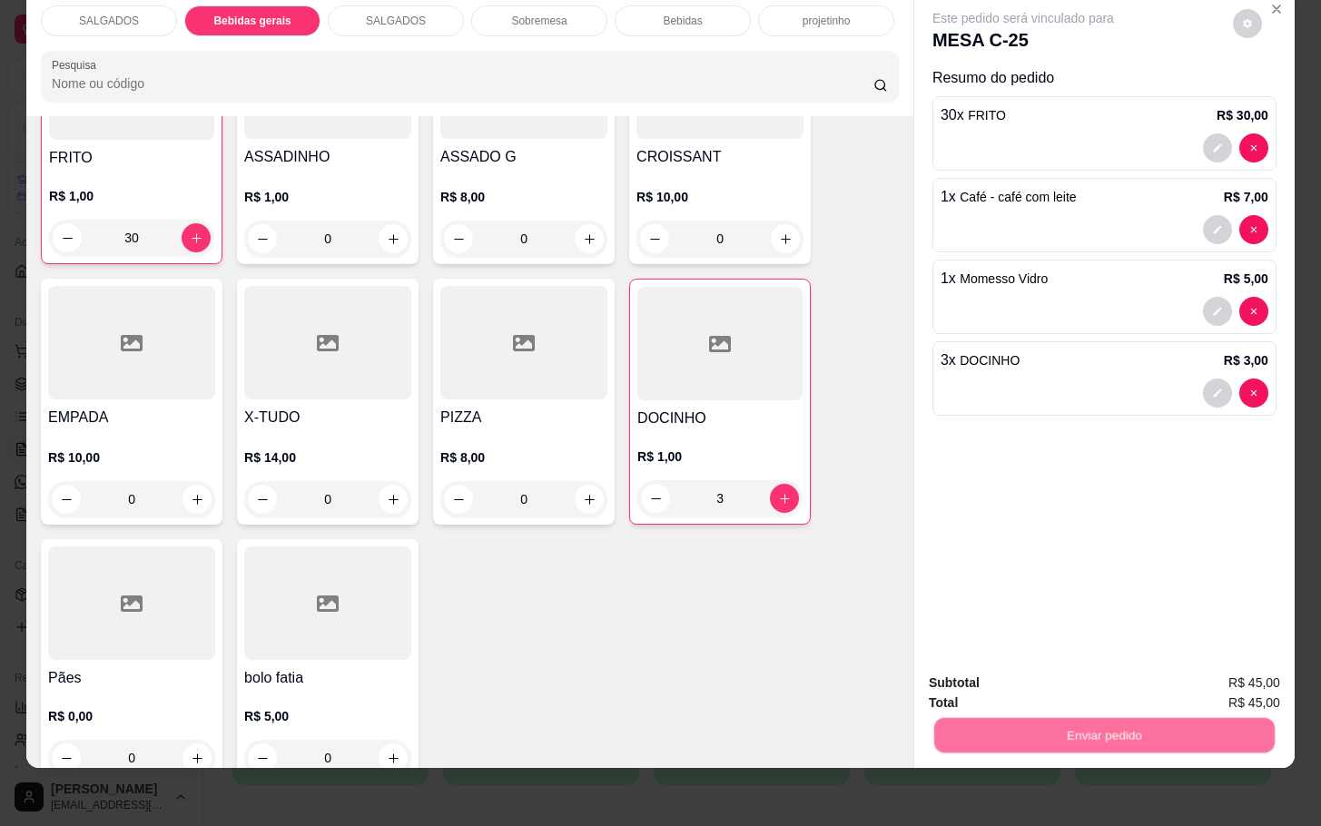
click at [1028, 676] on button "Não registrar e enviar pedido" at bounding box center [1041, 671] width 189 height 34
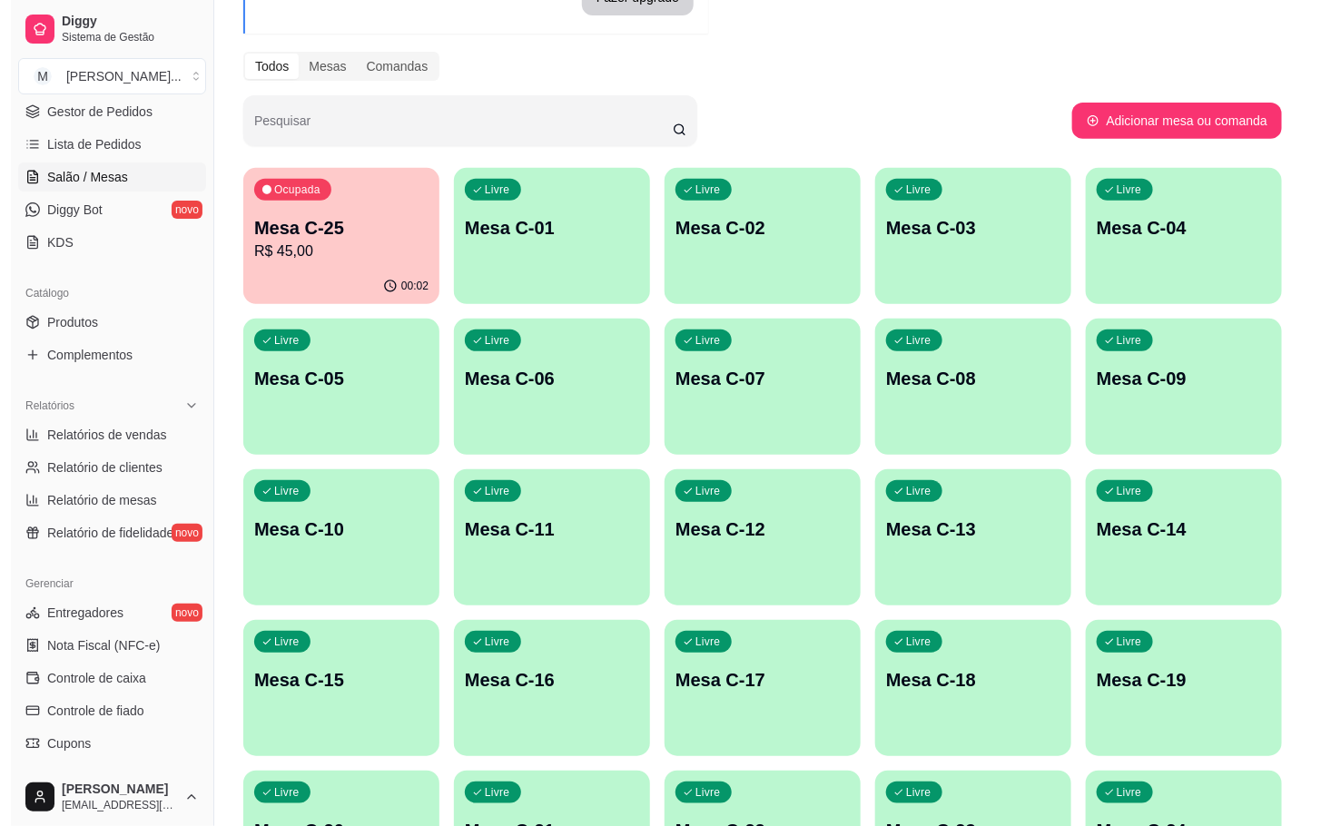
scroll to position [324, 0]
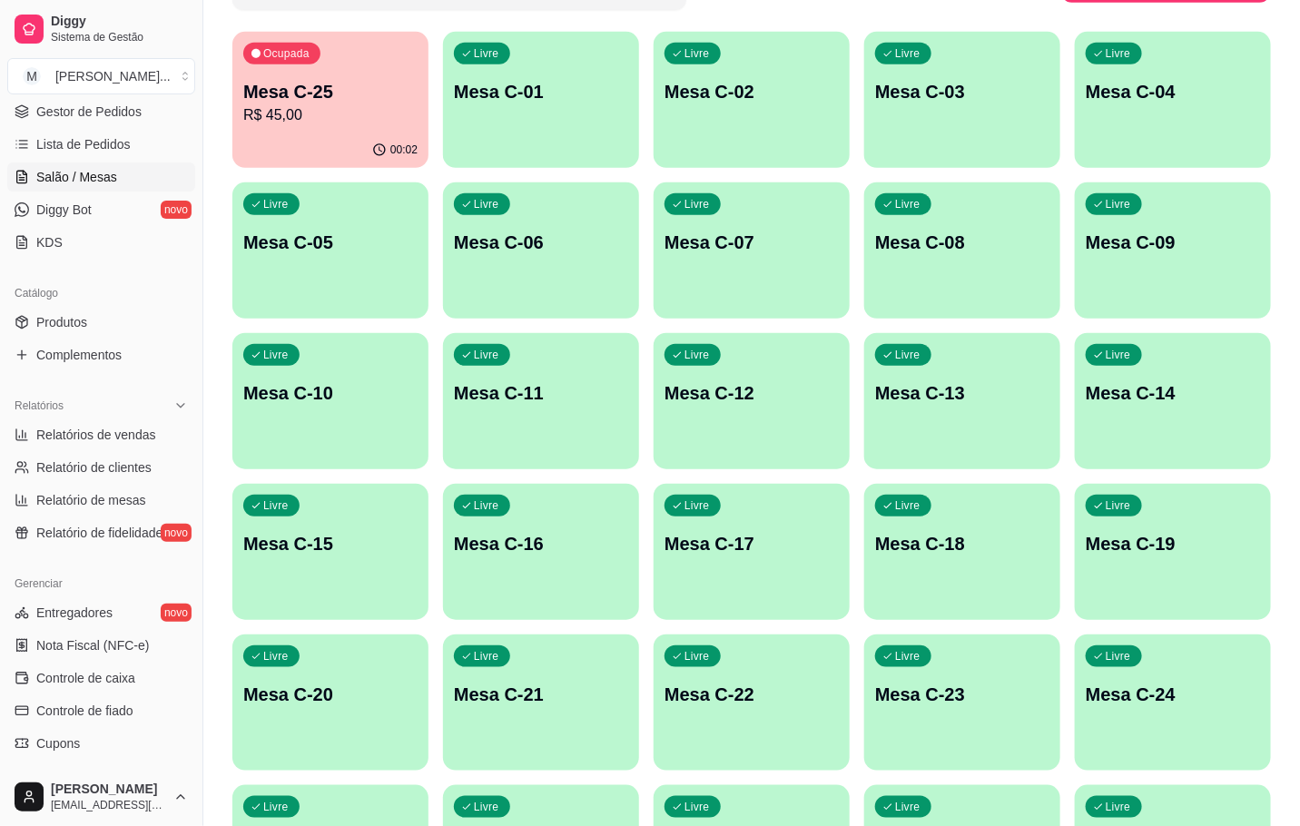
click at [1242, 663] on div "Livre Mesa C-24" at bounding box center [1173, 692] width 196 height 114
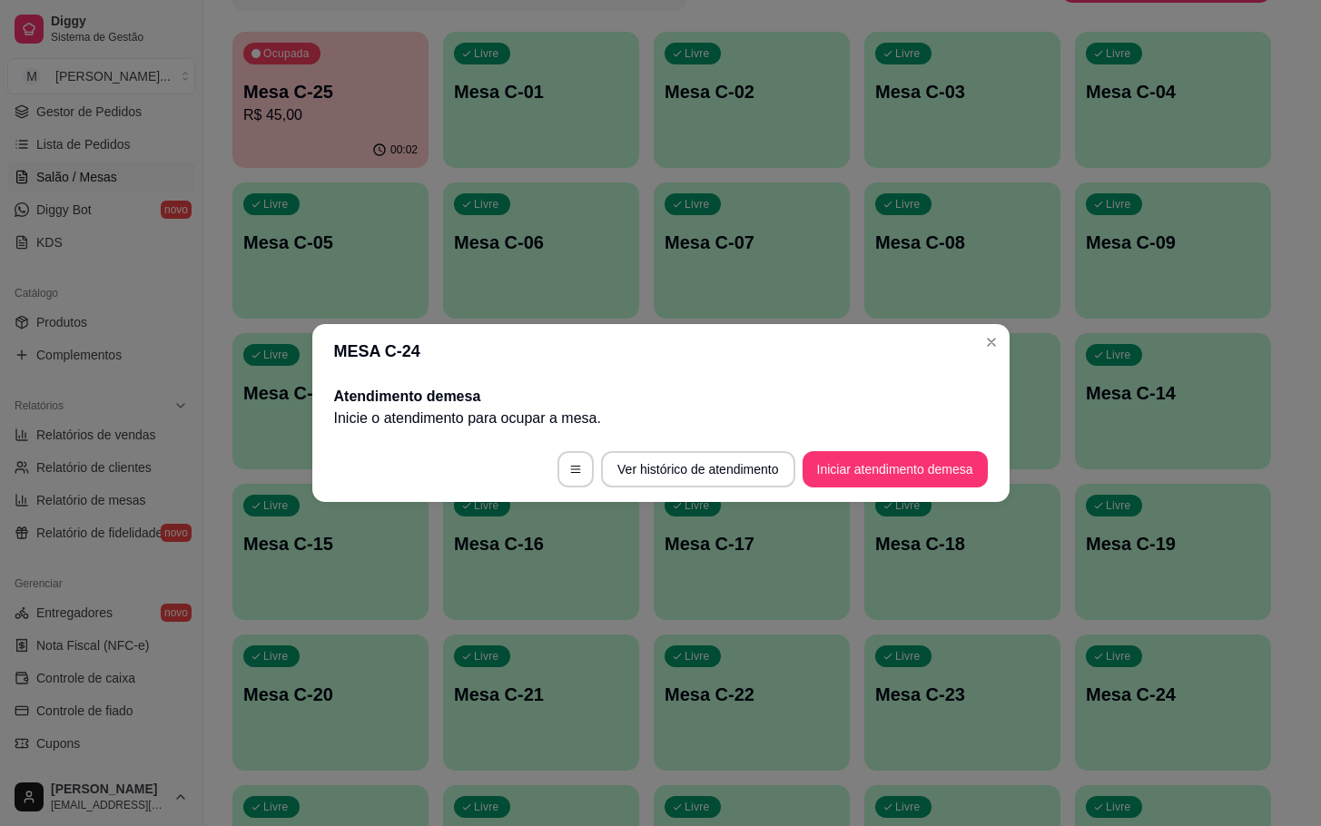
click at [883, 463] on button "Iniciar atendimento de mesa" at bounding box center [894, 469] width 185 height 36
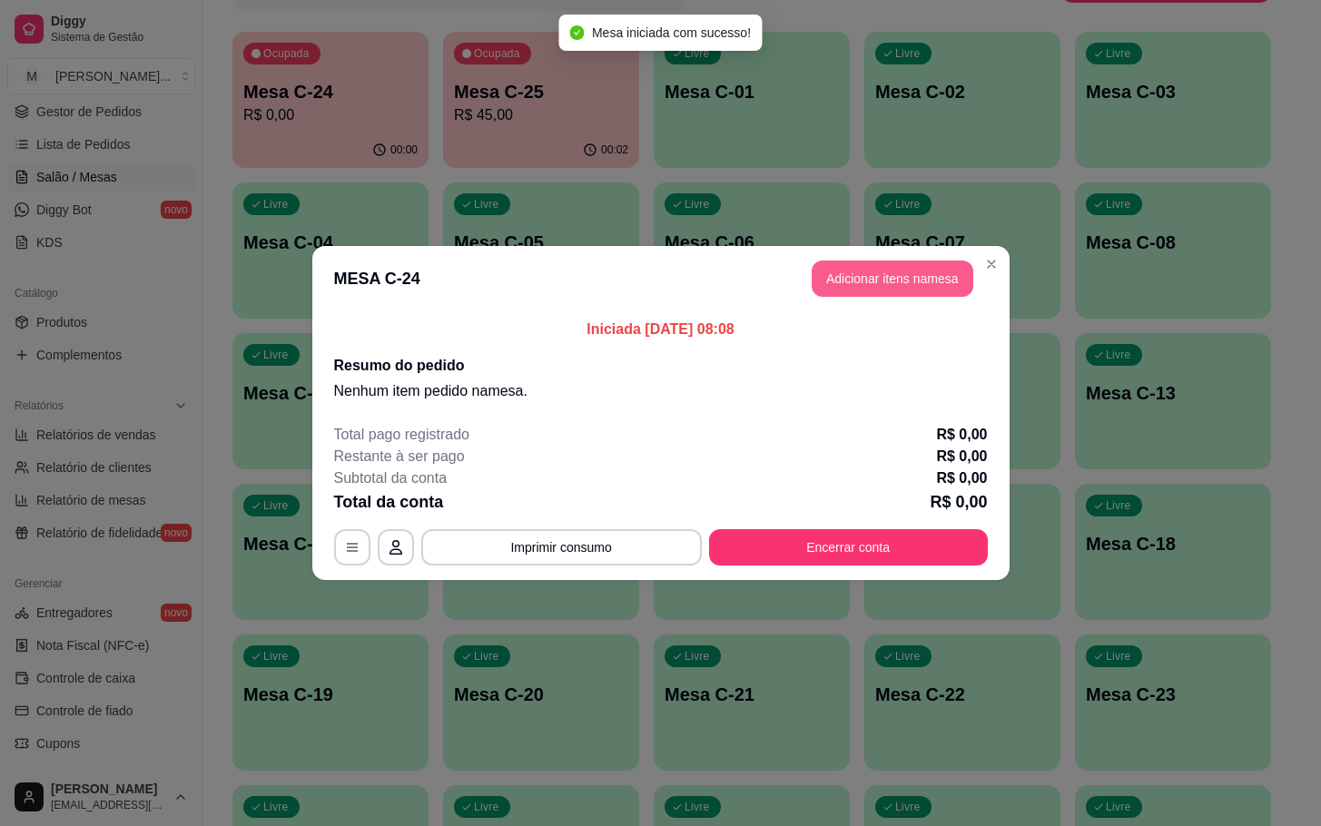
click at [942, 291] on button "Adicionar itens na mesa" at bounding box center [893, 279] width 162 height 36
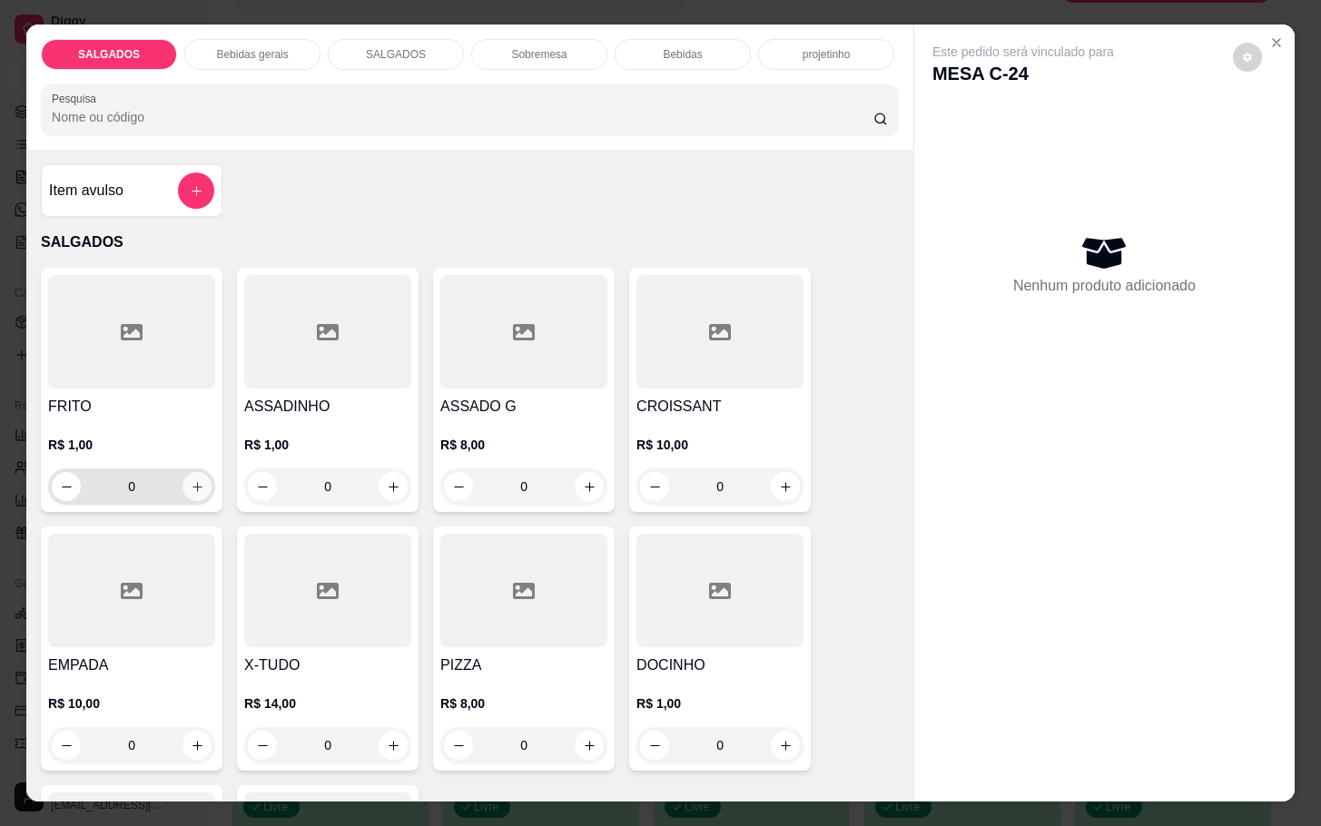
click at [193, 480] on icon "increase-product-quantity" at bounding box center [198, 487] width 14 height 14
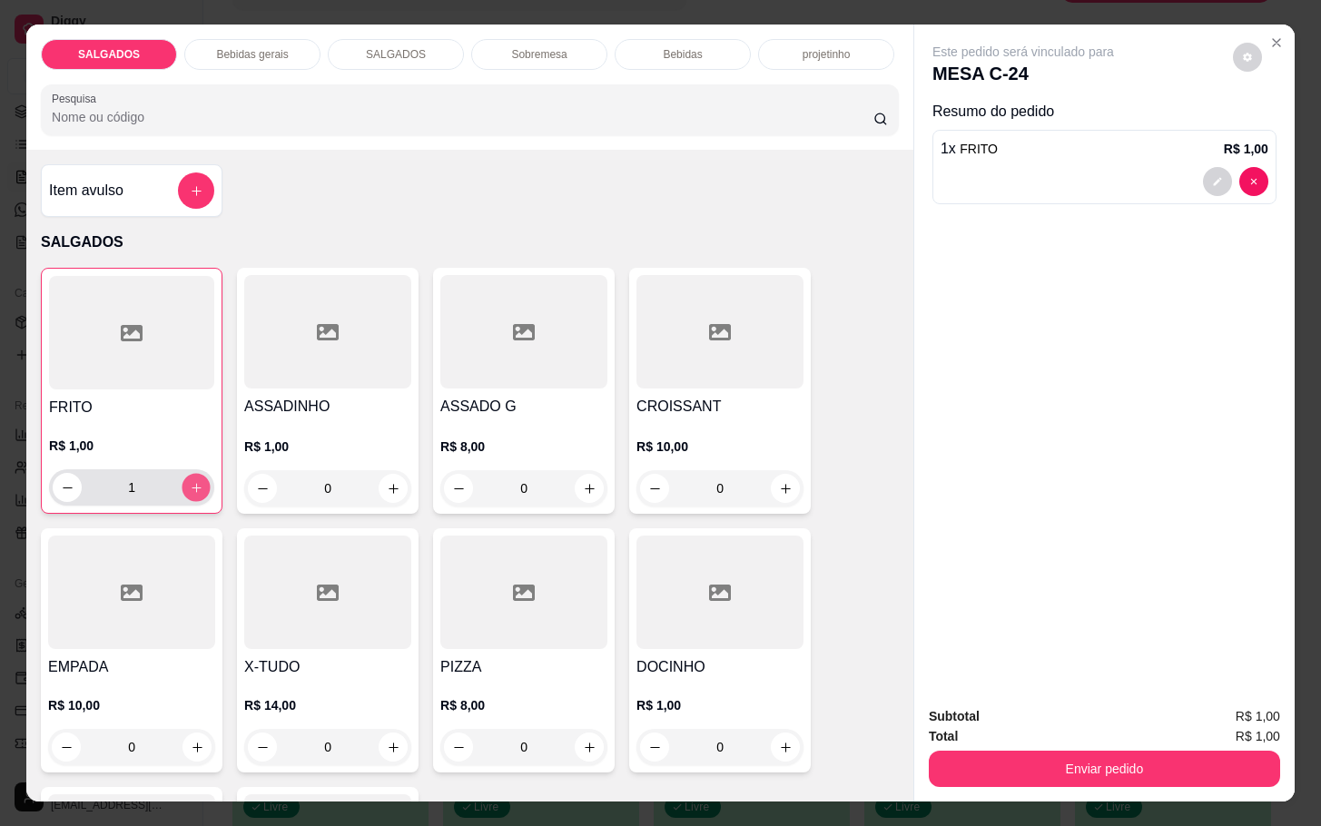
click at [193, 479] on button "increase-product-quantity" at bounding box center [196, 488] width 28 height 28
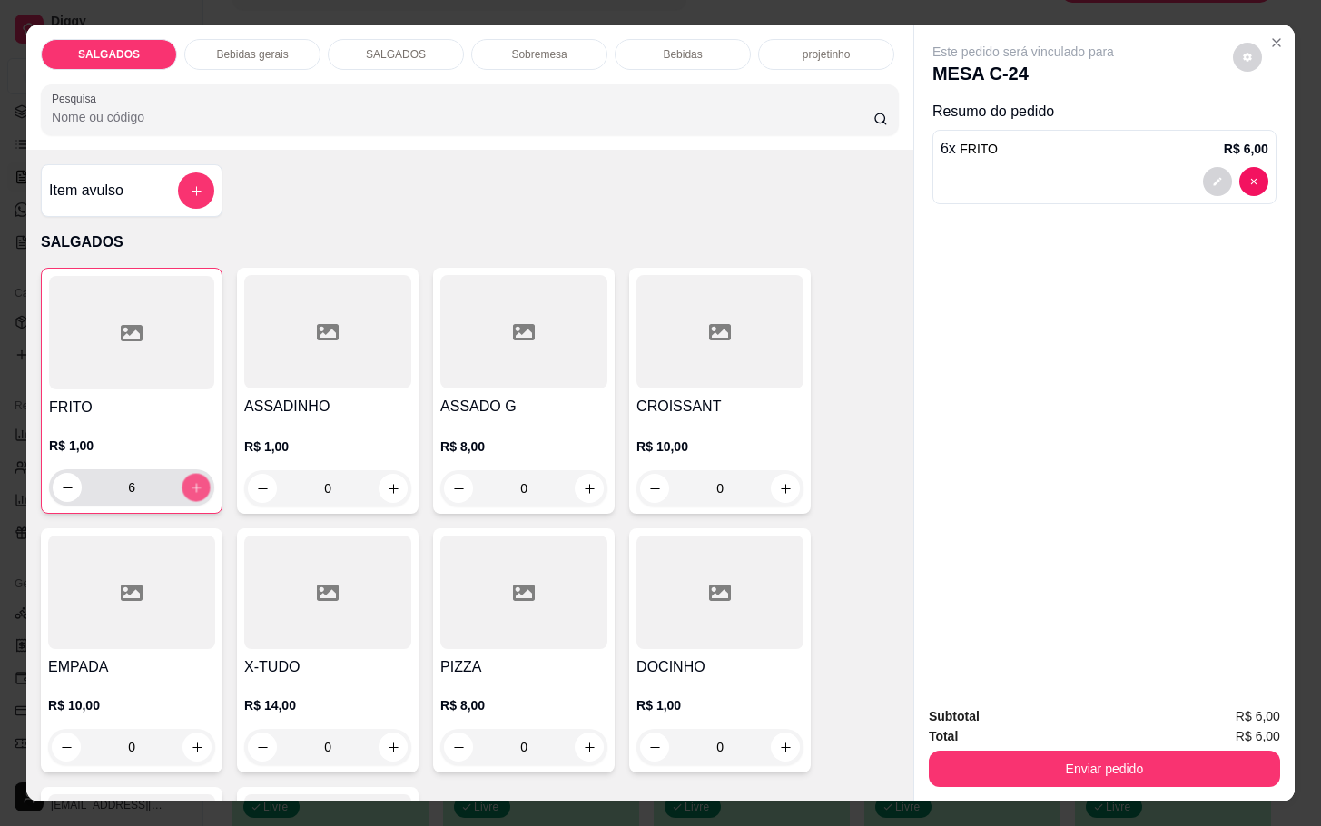
click at [192, 481] on icon "increase-product-quantity" at bounding box center [197, 488] width 14 height 14
click at [191, 481] on icon "increase-product-quantity" at bounding box center [197, 488] width 14 height 14
click at [194, 479] on button "increase-product-quantity" at bounding box center [196, 488] width 28 height 28
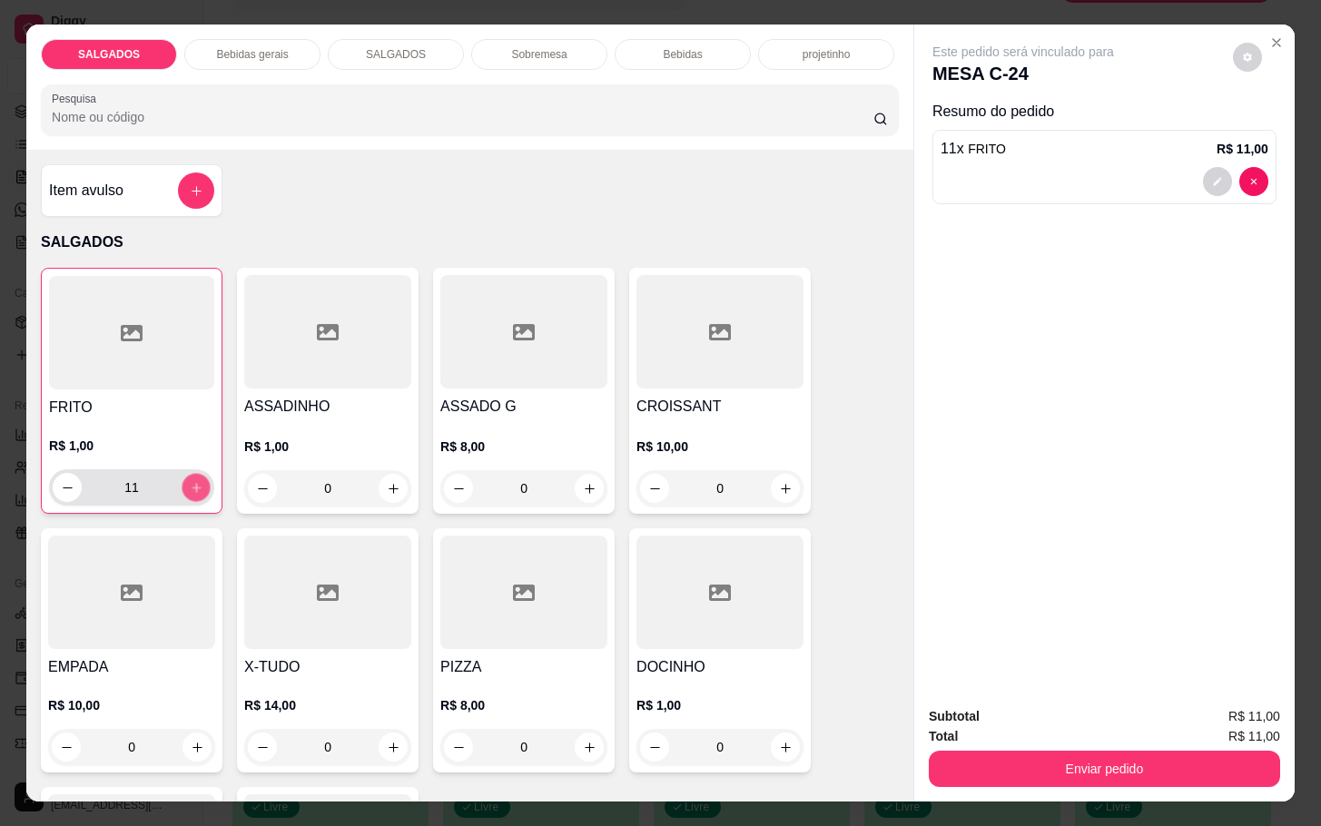
click at [193, 479] on button "increase-product-quantity" at bounding box center [196, 488] width 28 height 28
click at [192, 481] on icon "increase-product-quantity" at bounding box center [197, 488] width 14 height 14
click at [202, 479] on div "13" at bounding box center [131, 487] width 165 height 36
click at [189, 491] on button "increase-product-quantity" at bounding box center [196, 487] width 29 height 29
type input "14"
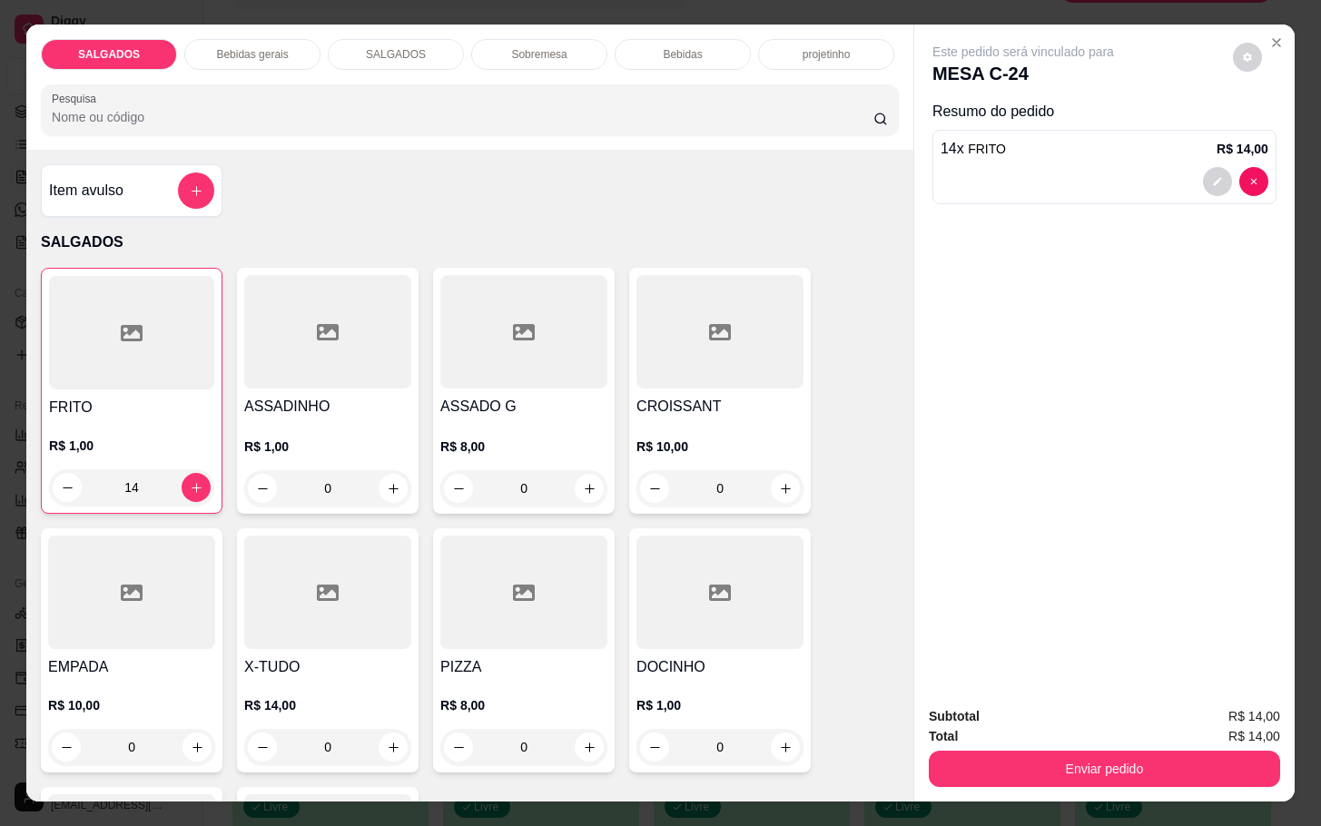
click at [708, 662] on h4 "DOCINHO" at bounding box center [719, 667] width 167 height 22
click at [784, 531] on p "Adicionar R$ 1,00" at bounding box center [834, 539] width 101 height 18
type input "1"
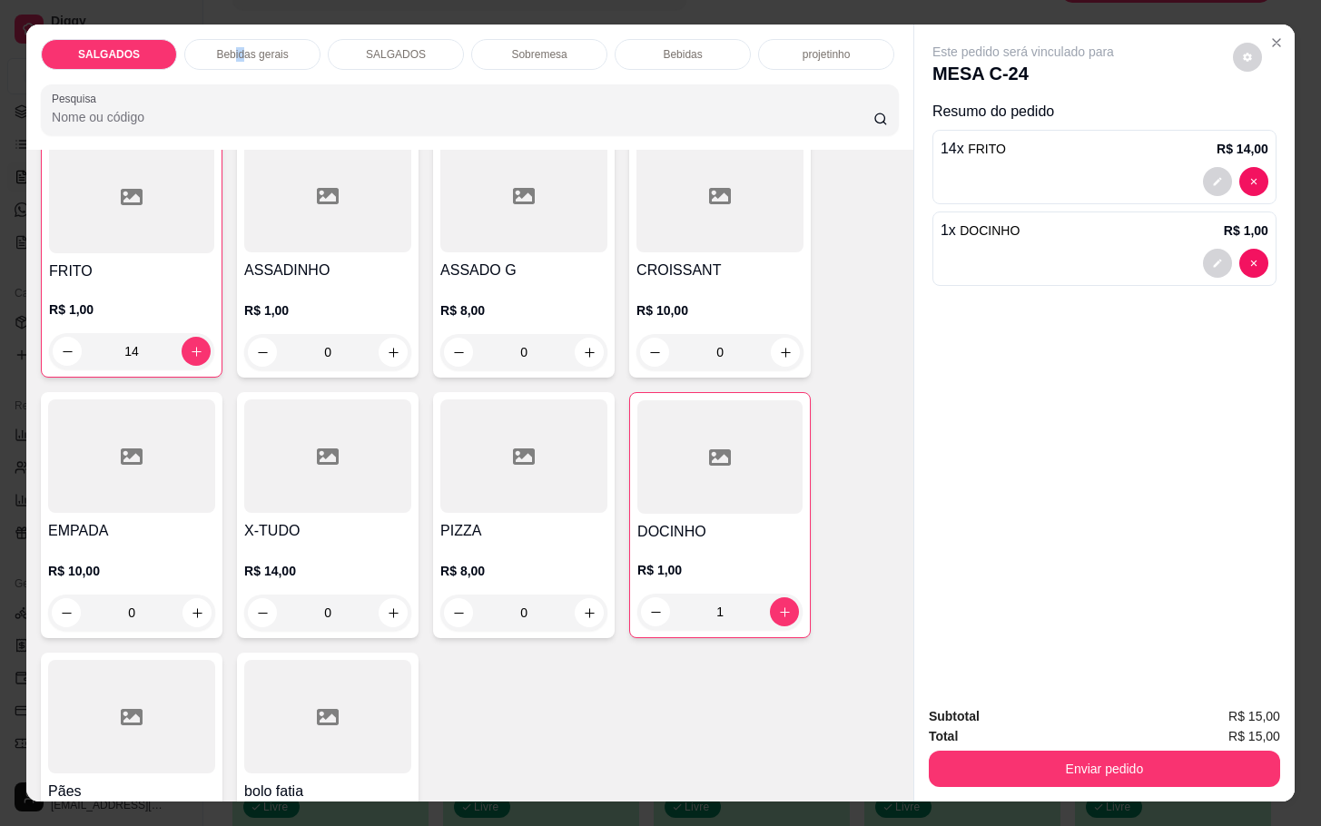
click at [232, 50] on p "Bebidas gerais" at bounding box center [252, 54] width 72 height 15
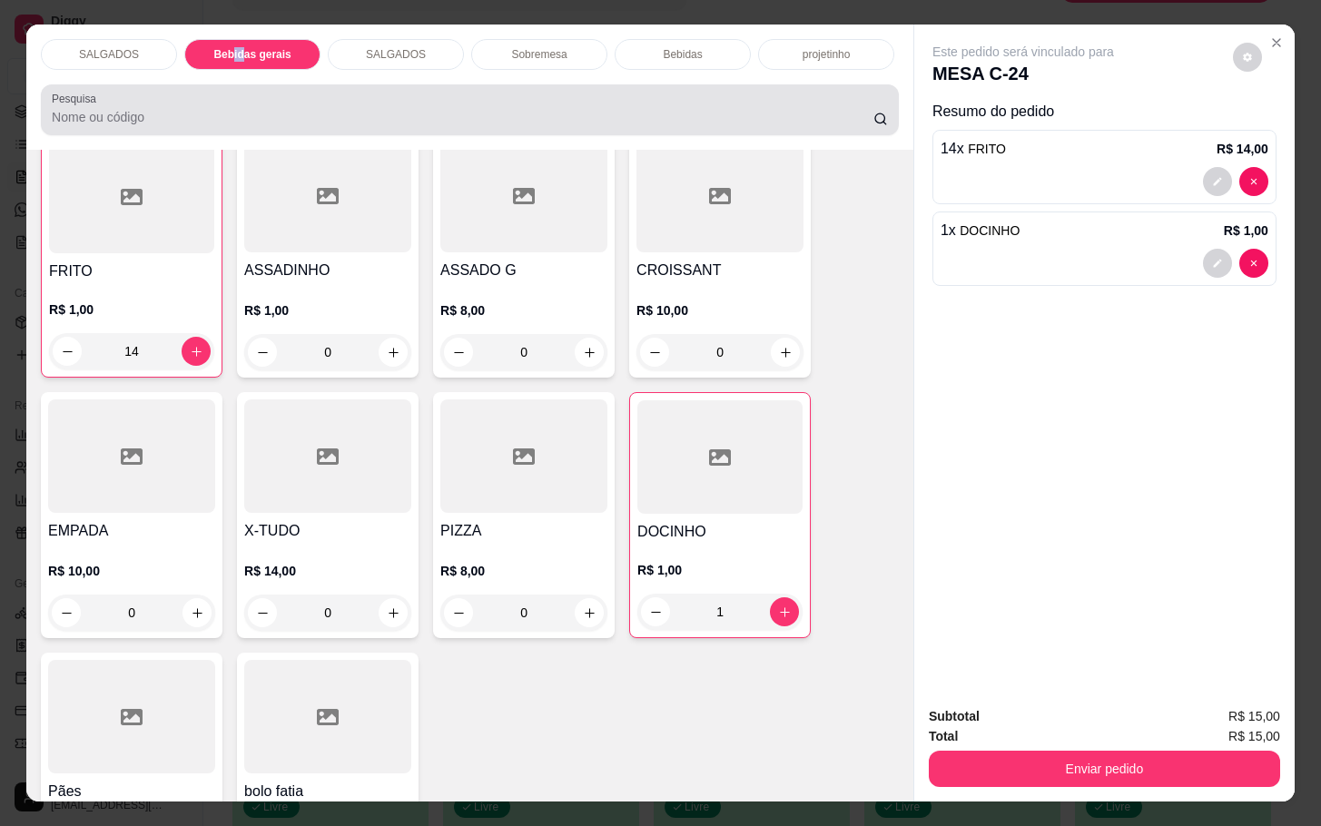
scroll to position [44, 0]
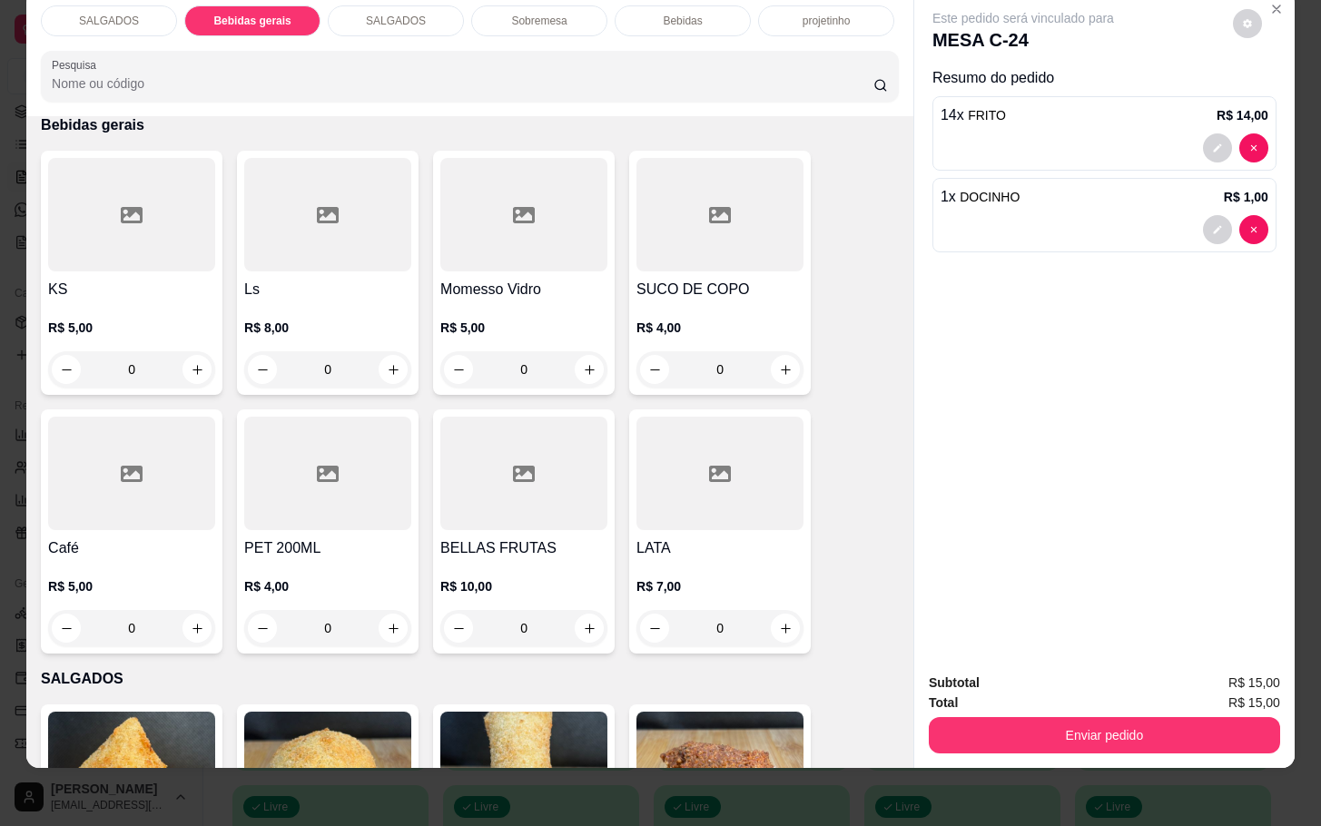
click at [145, 537] on h4 "Café" at bounding box center [131, 548] width 167 height 22
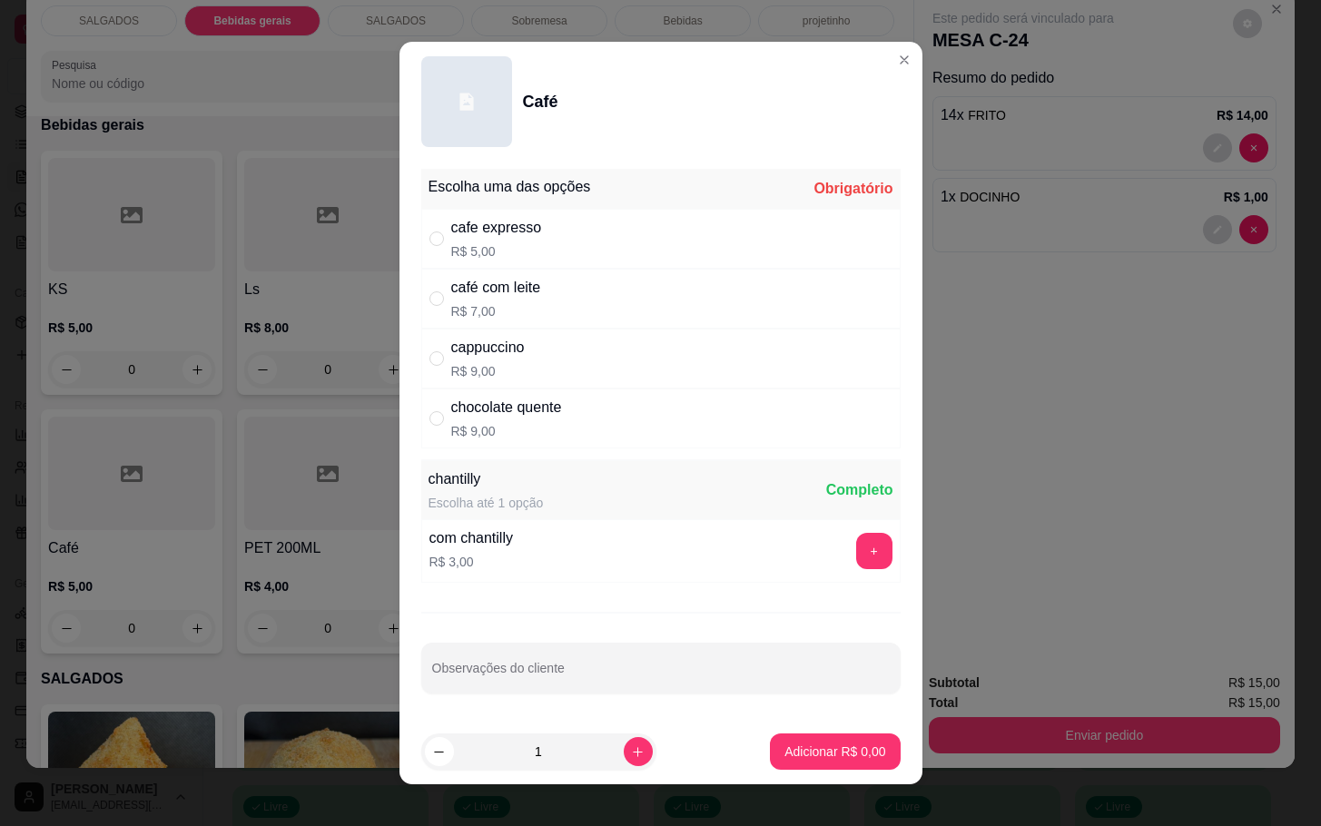
click at [605, 297] on div "café com leite R$ 7,00" at bounding box center [660, 299] width 479 height 60
radio input "true"
click at [624, 762] on button "increase-product-quantity" at bounding box center [638, 751] width 29 height 29
type input "2"
click at [793, 742] on button "Adicionar R$ 14,00" at bounding box center [830, 751] width 137 height 36
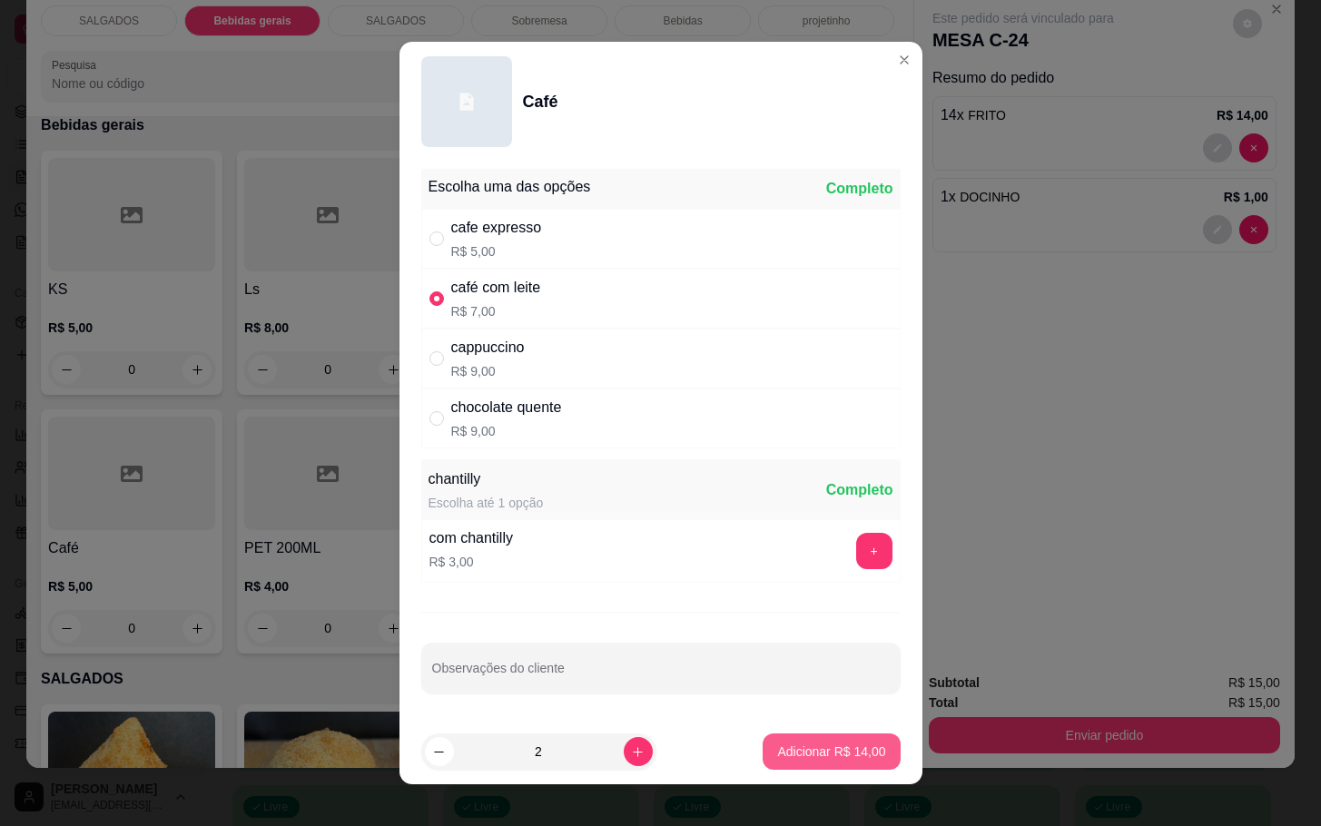
type input "2"
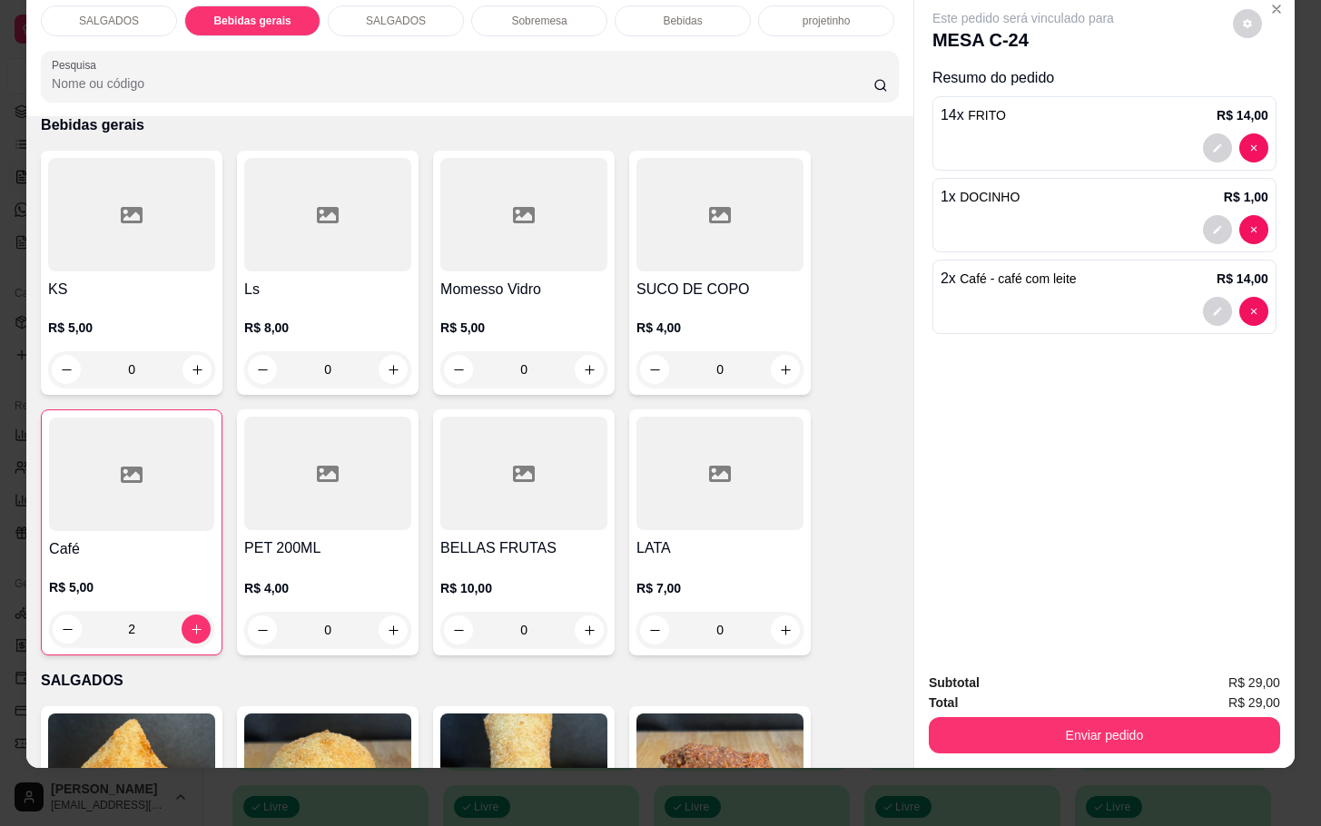
click at [60, 196] on div at bounding box center [131, 214] width 167 height 113
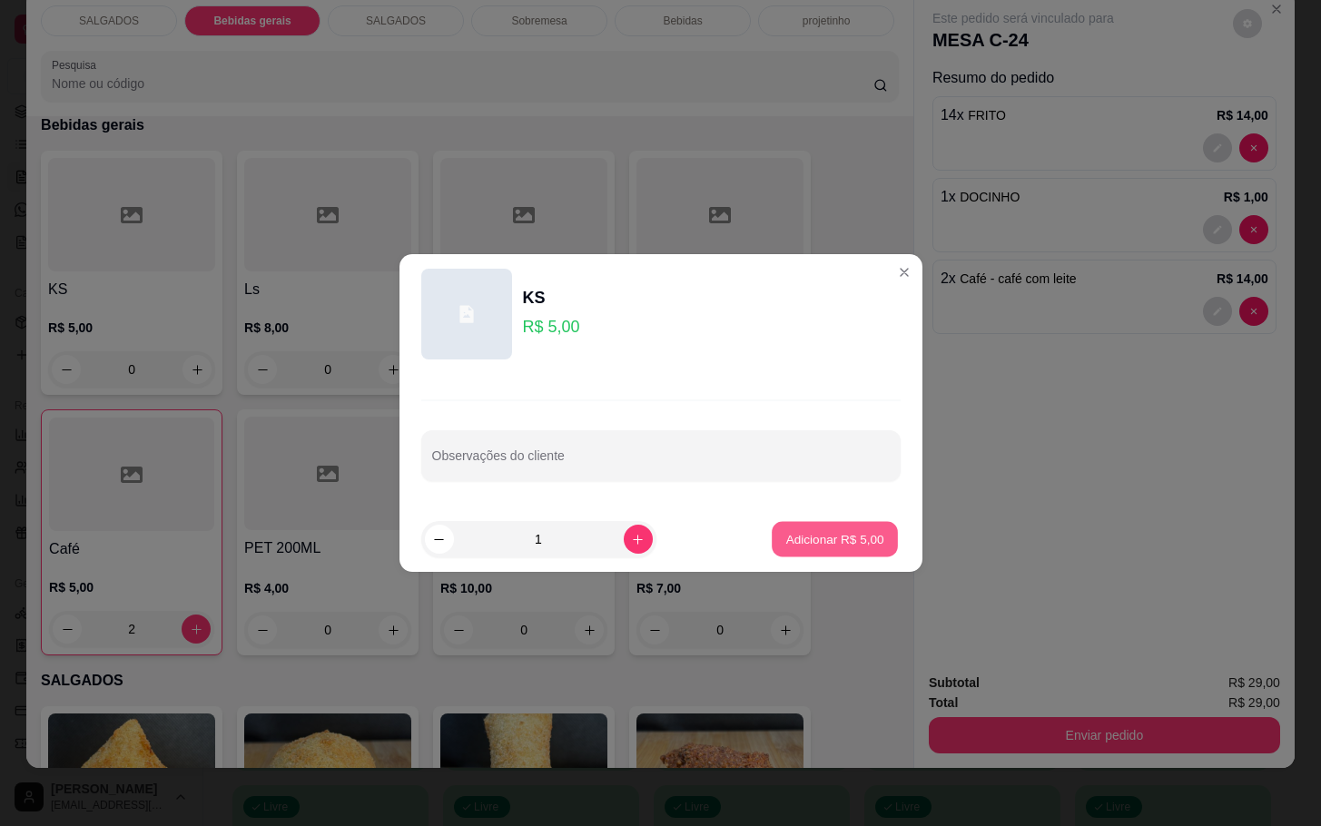
click at [826, 537] on p "Adicionar R$ 5,00" at bounding box center [835, 538] width 98 height 17
type input "1"
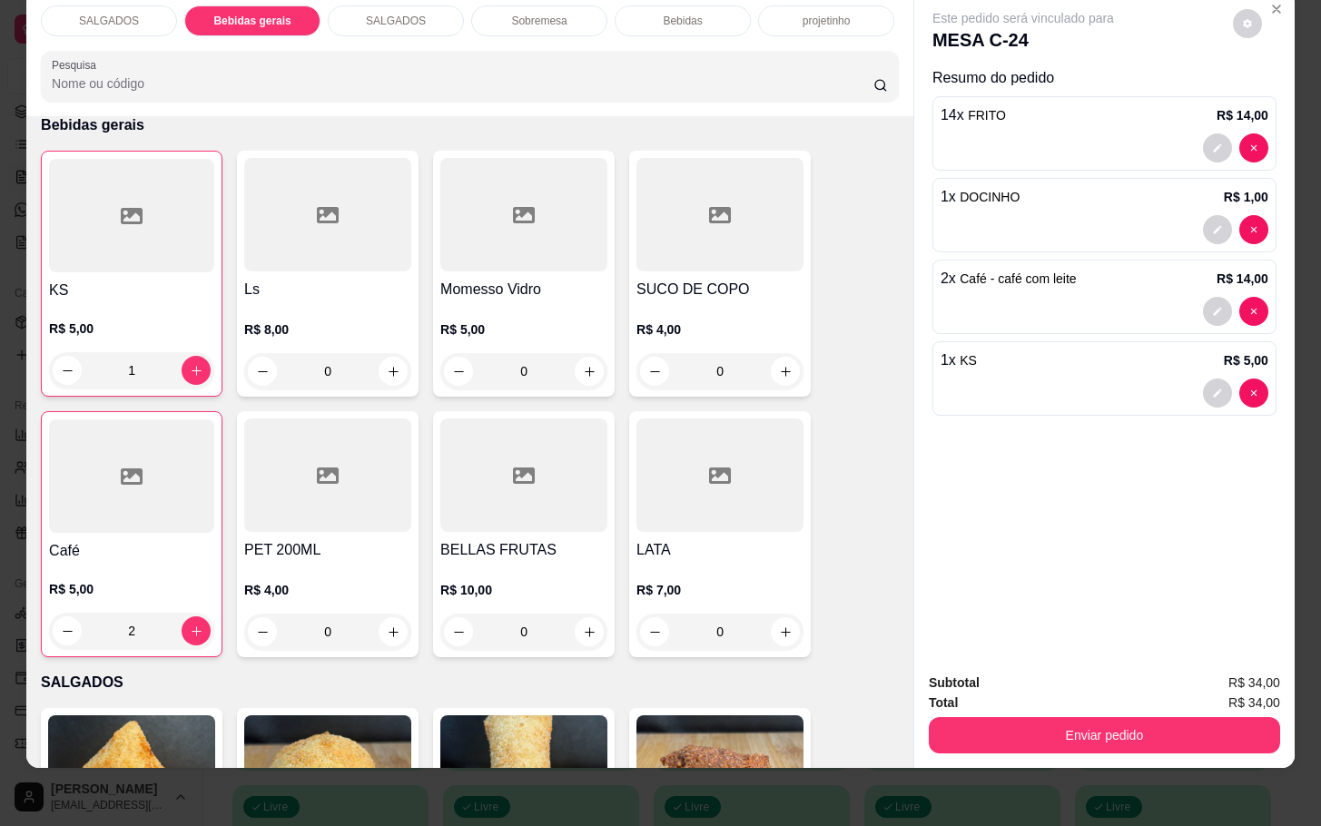
click at [1153, 693] on div "Total R$ 34,00" at bounding box center [1104, 703] width 351 height 20
click at [1145, 717] on button "Enviar pedido" at bounding box center [1104, 735] width 351 height 36
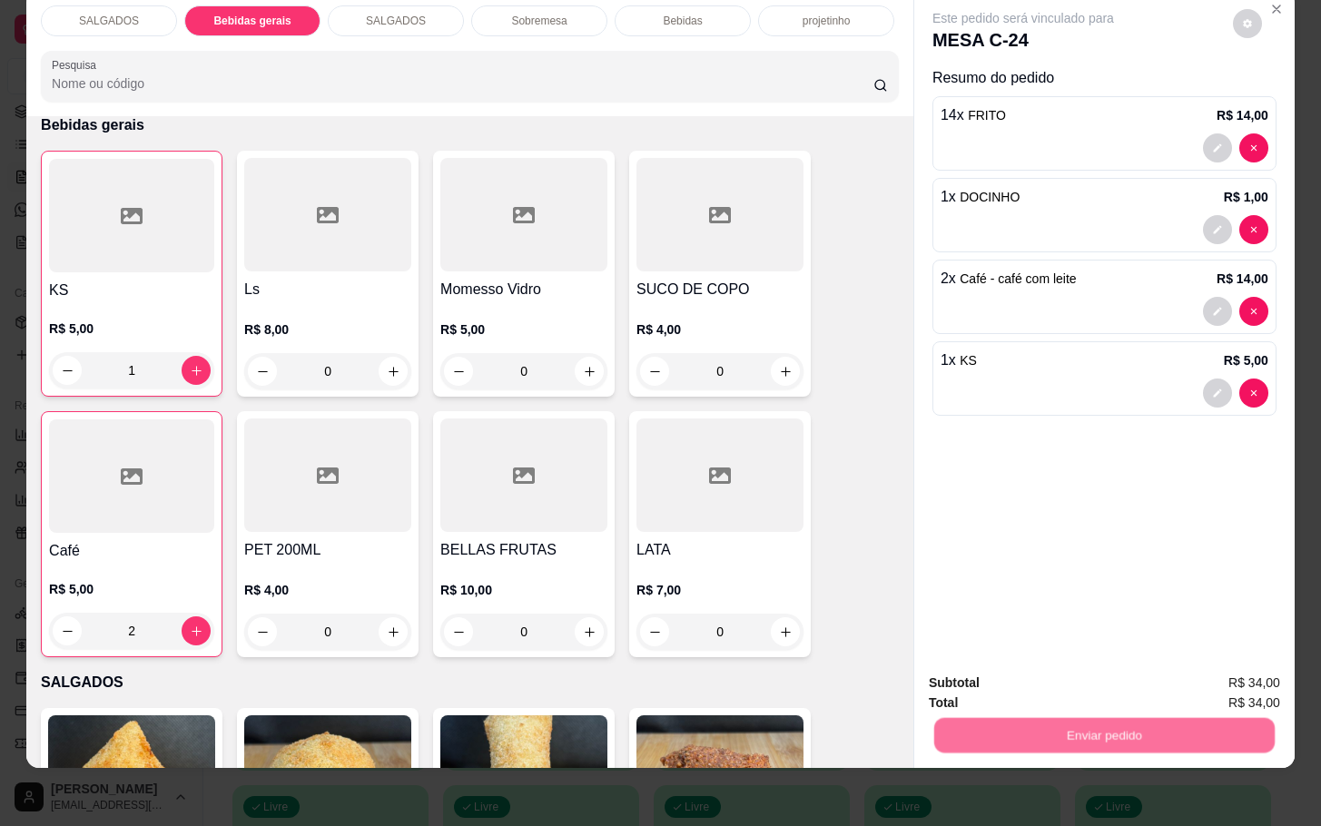
click at [1108, 682] on button "Não registrar e enviar pedido" at bounding box center [1041, 671] width 189 height 34
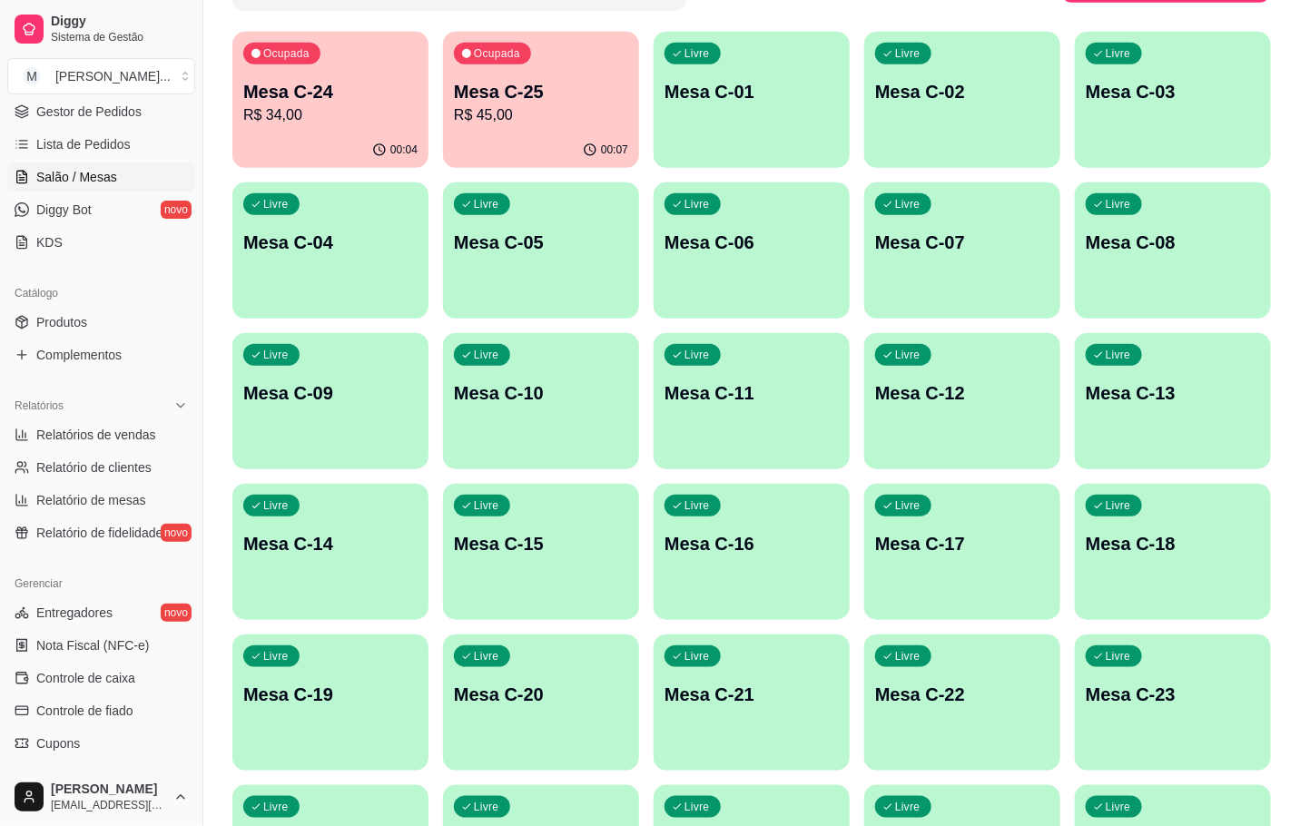
click at [487, 60] on p "Ocupada" at bounding box center [497, 53] width 46 height 15
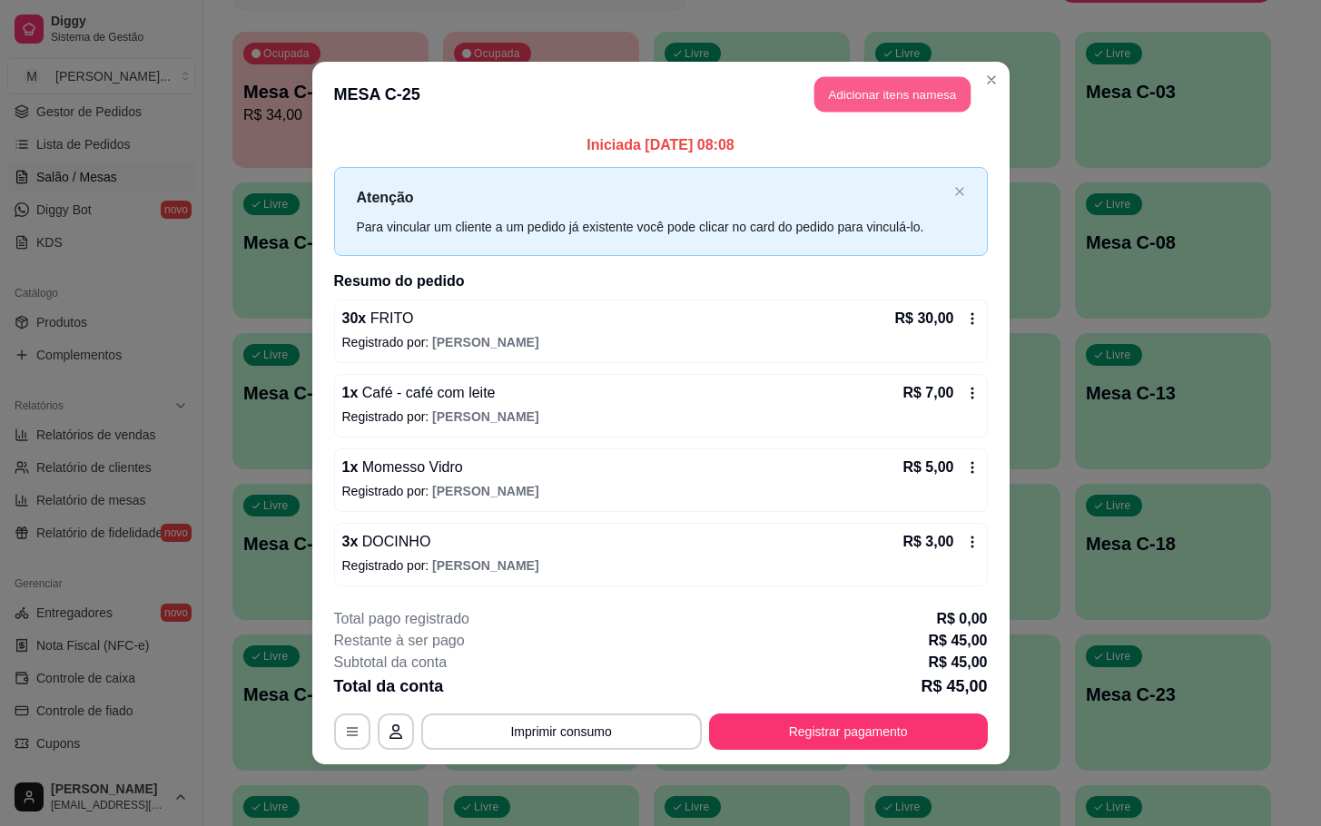
click at [874, 91] on button "Adicionar itens na mesa" at bounding box center [892, 94] width 156 height 35
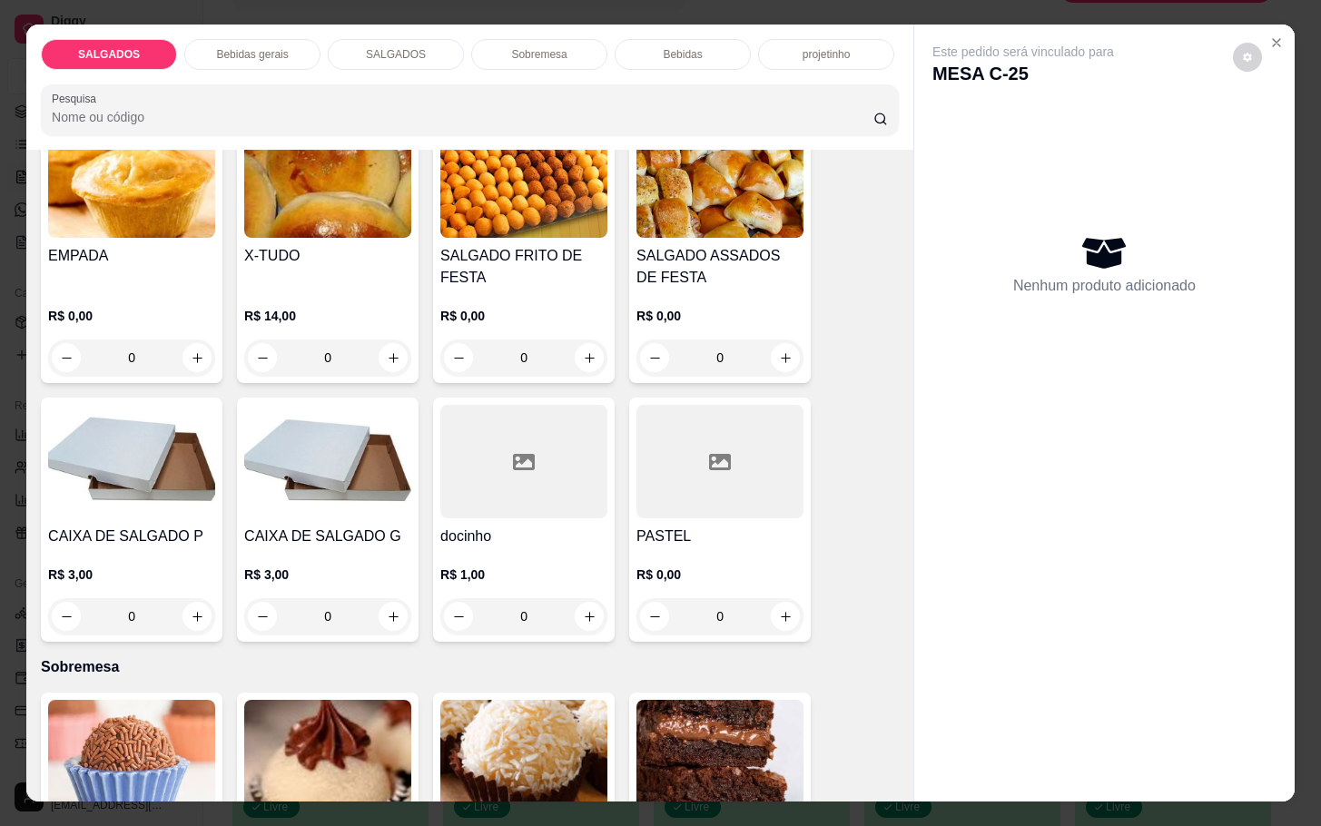
scroll to position [2587, 0]
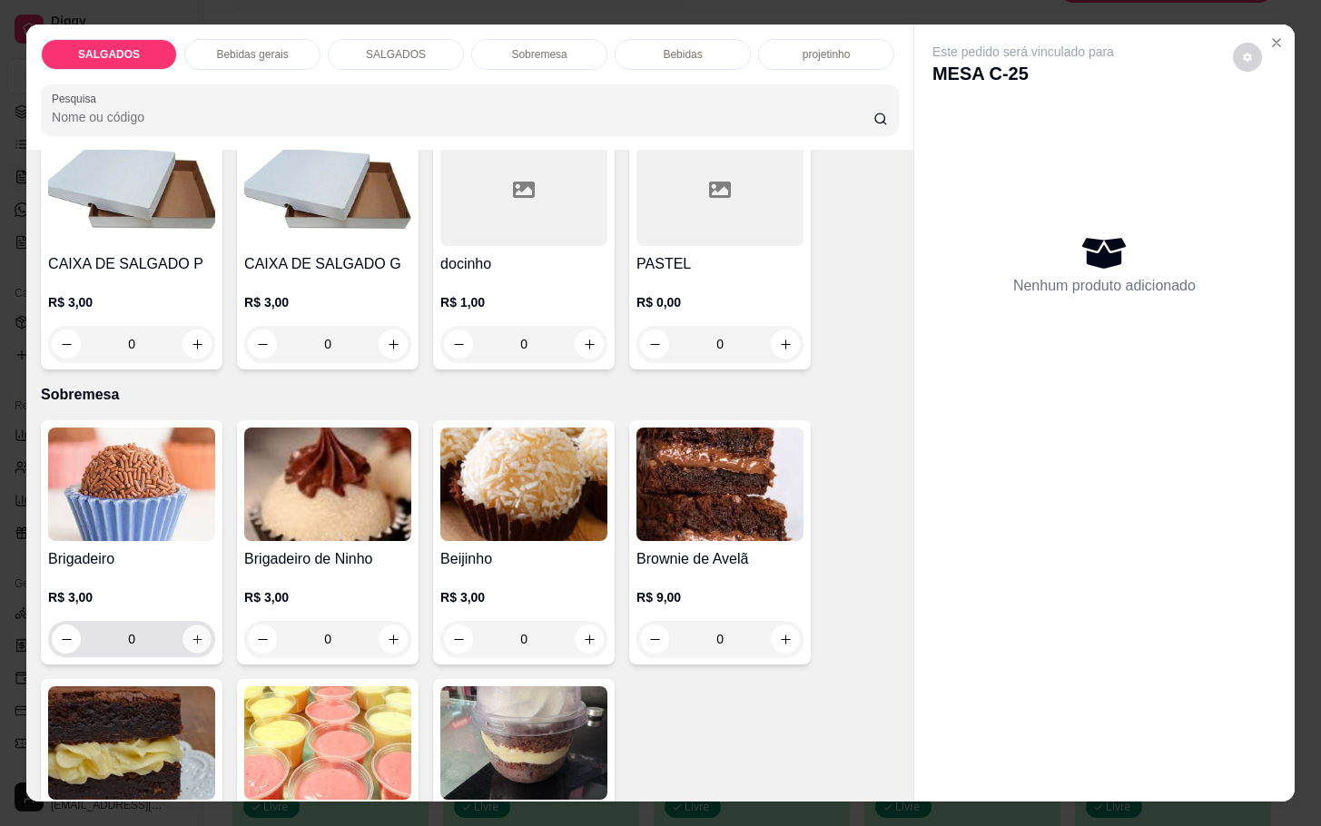
click at [191, 633] on icon "increase-product-quantity" at bounding box center [198, 640] width 14 height 14
type input "1"
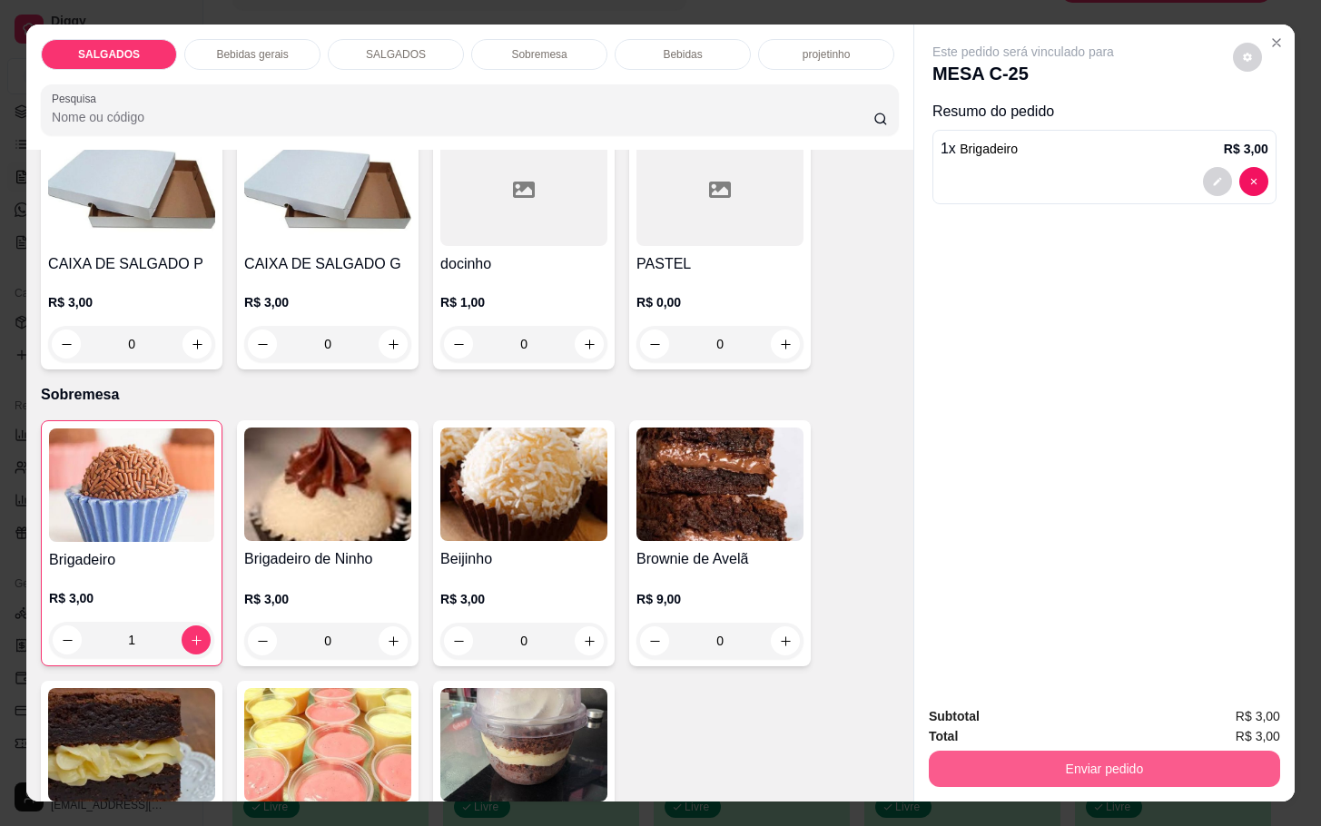
click at [1153, 751] on button "Enviar pedido" at bounding box center [1104, 769] width 351 height 36
click at [1097, 711] on button "Não registrar e enviar pedido" at bounding box center [1040, 714] width 183 height 34
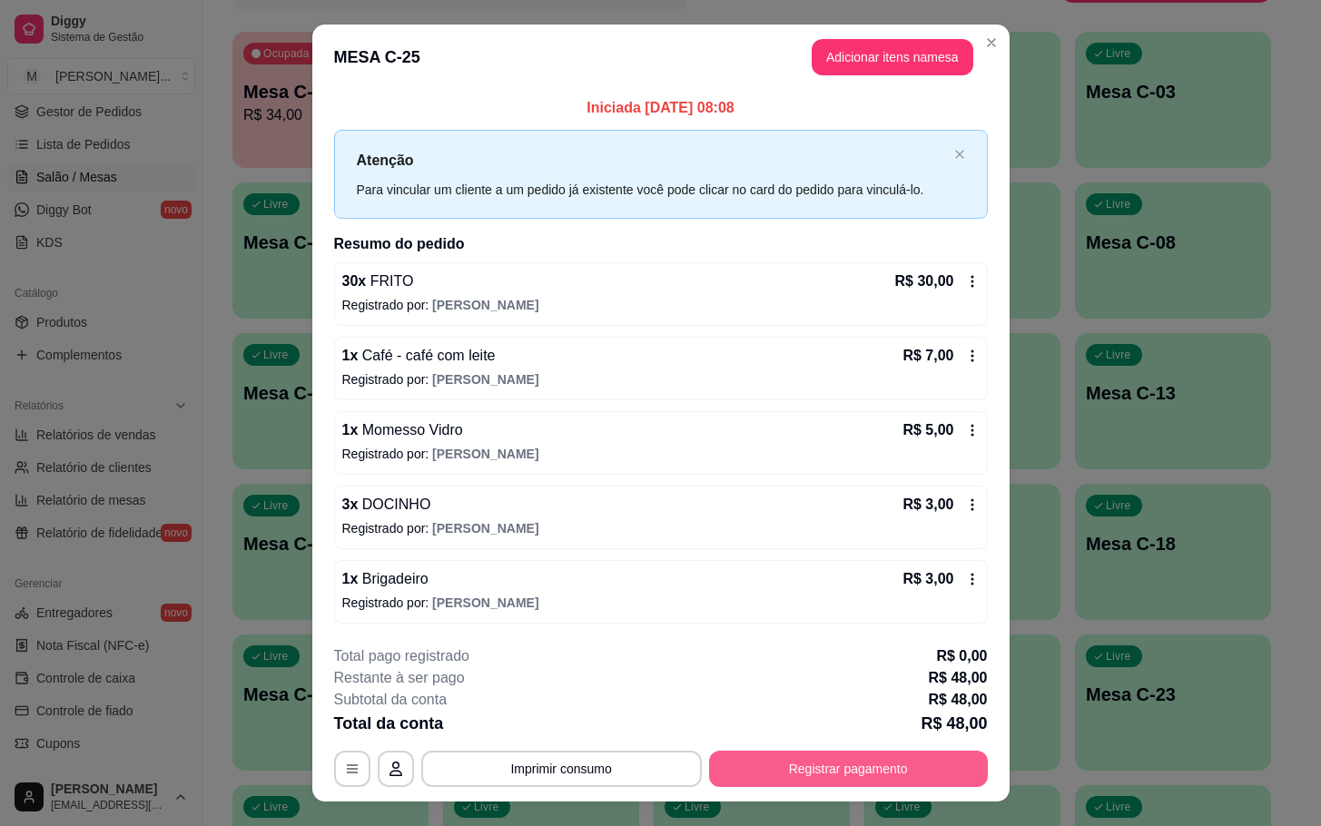
click at [785, 771] on button "Registrar pagamento" at bounding box center [848, 769] width 279 height 36
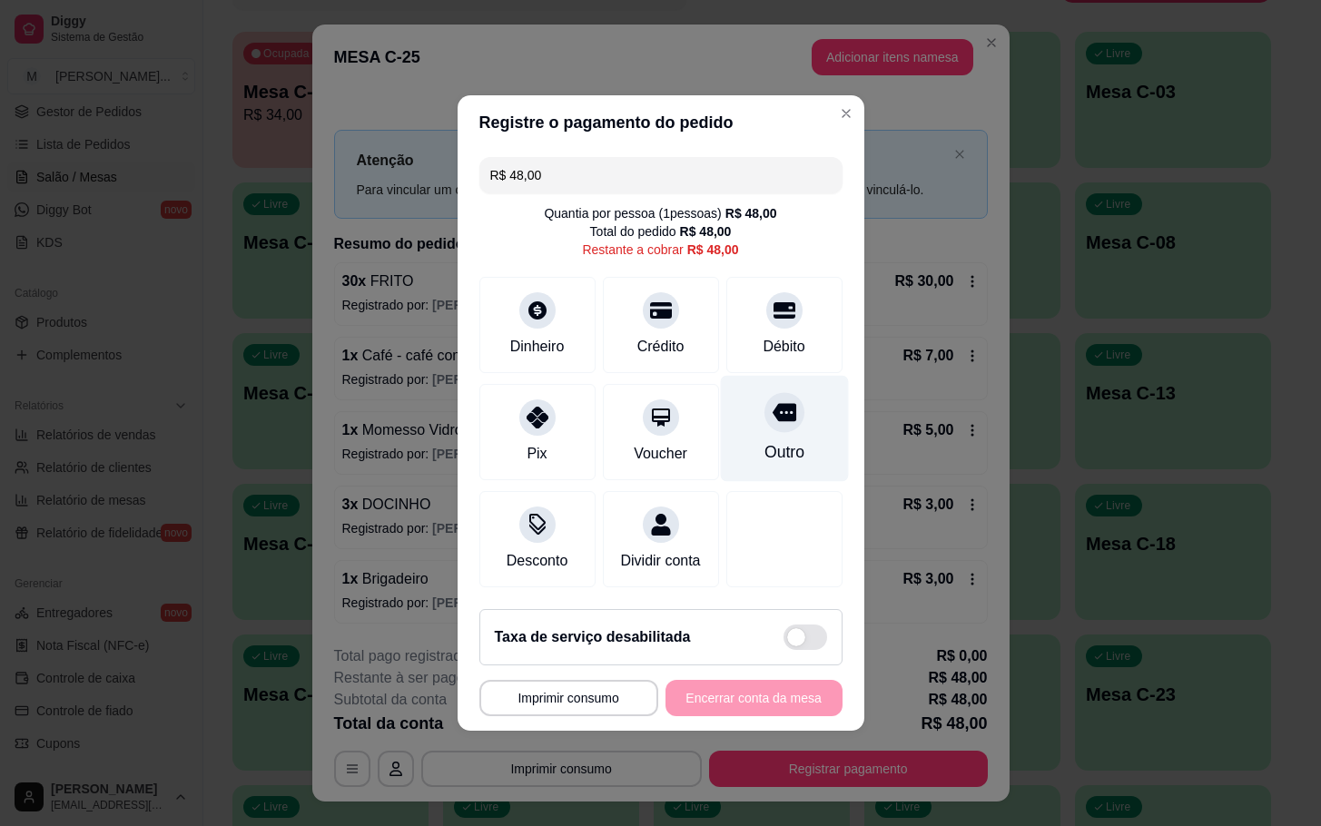
click at [746, 420] on div "Outro" at bounding box center [784, 429] width 128 height 106
click at [763, 441] on div "Outro" at bounding box center [783, 452] width 40 height 24
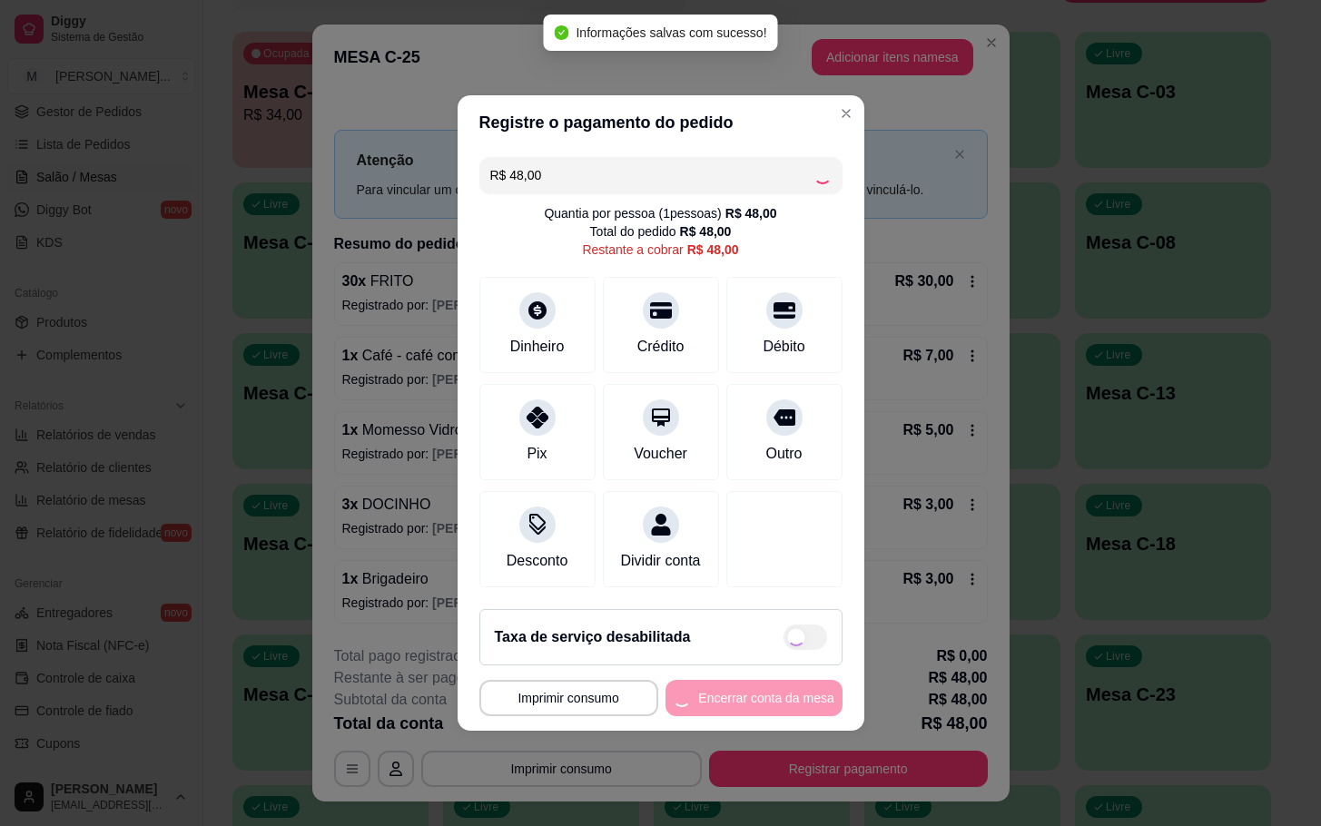
type input "R$ 0,00"
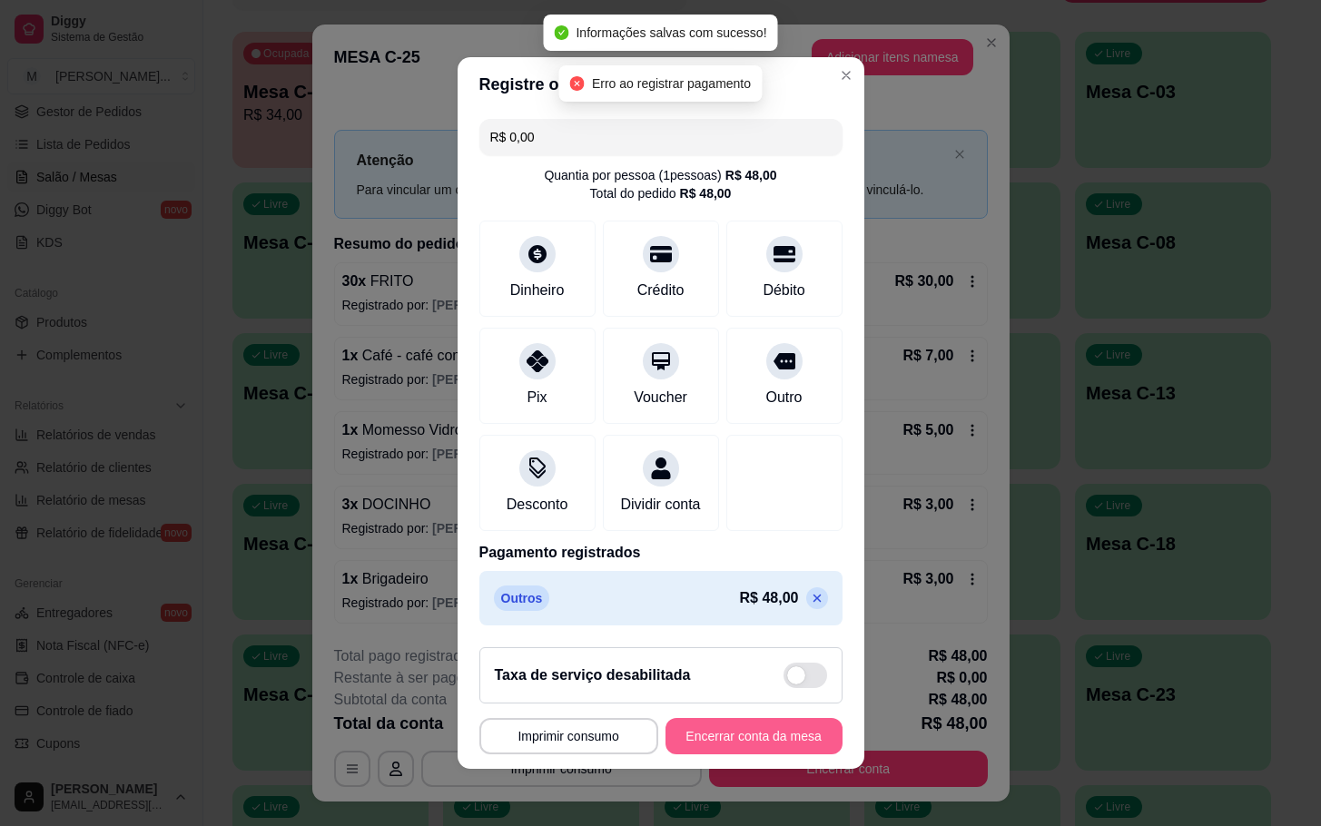
click at [694, 754] on button "Encerrar conta da mesa" at bounding box center [753, 736] width 177 height 36
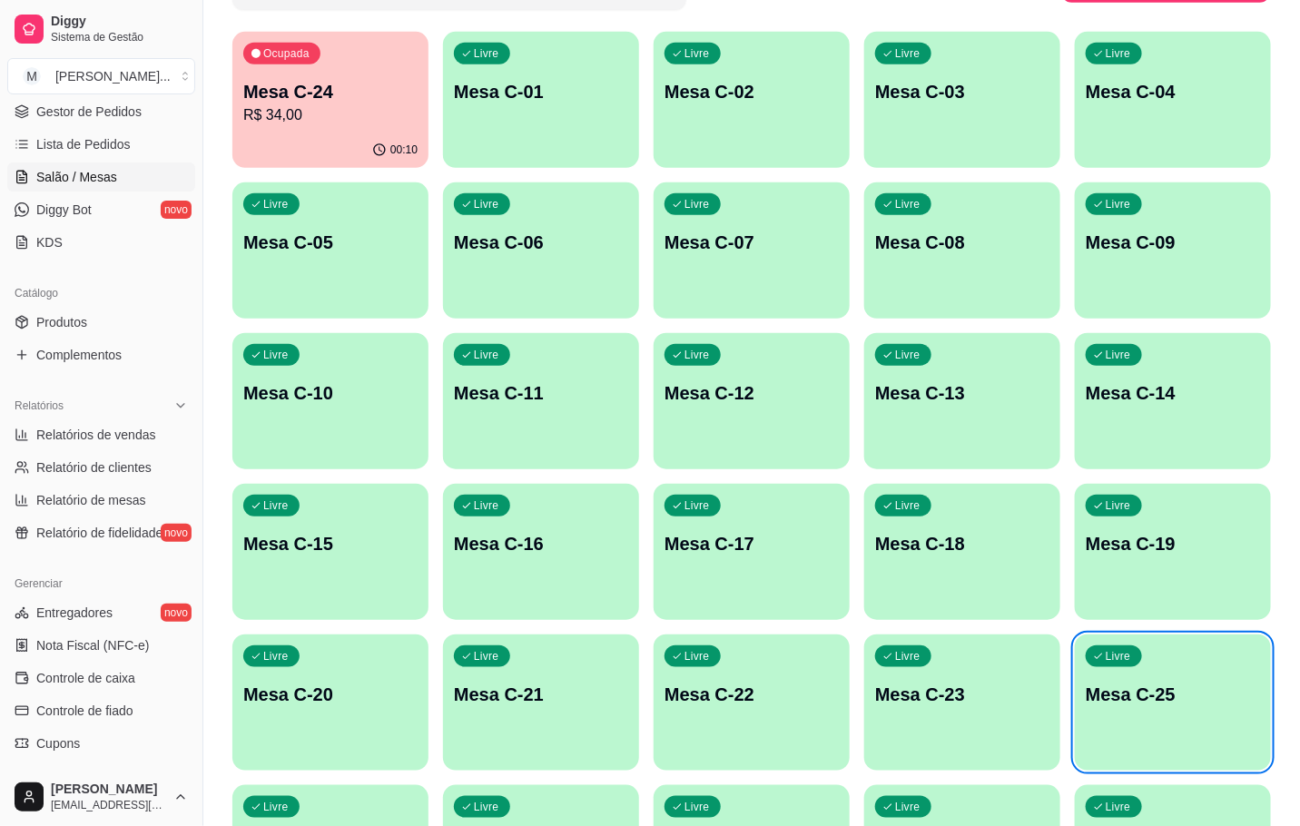
click at [260, 137] on div "00:10" at bounding box center [330, 150] width 196 height 35
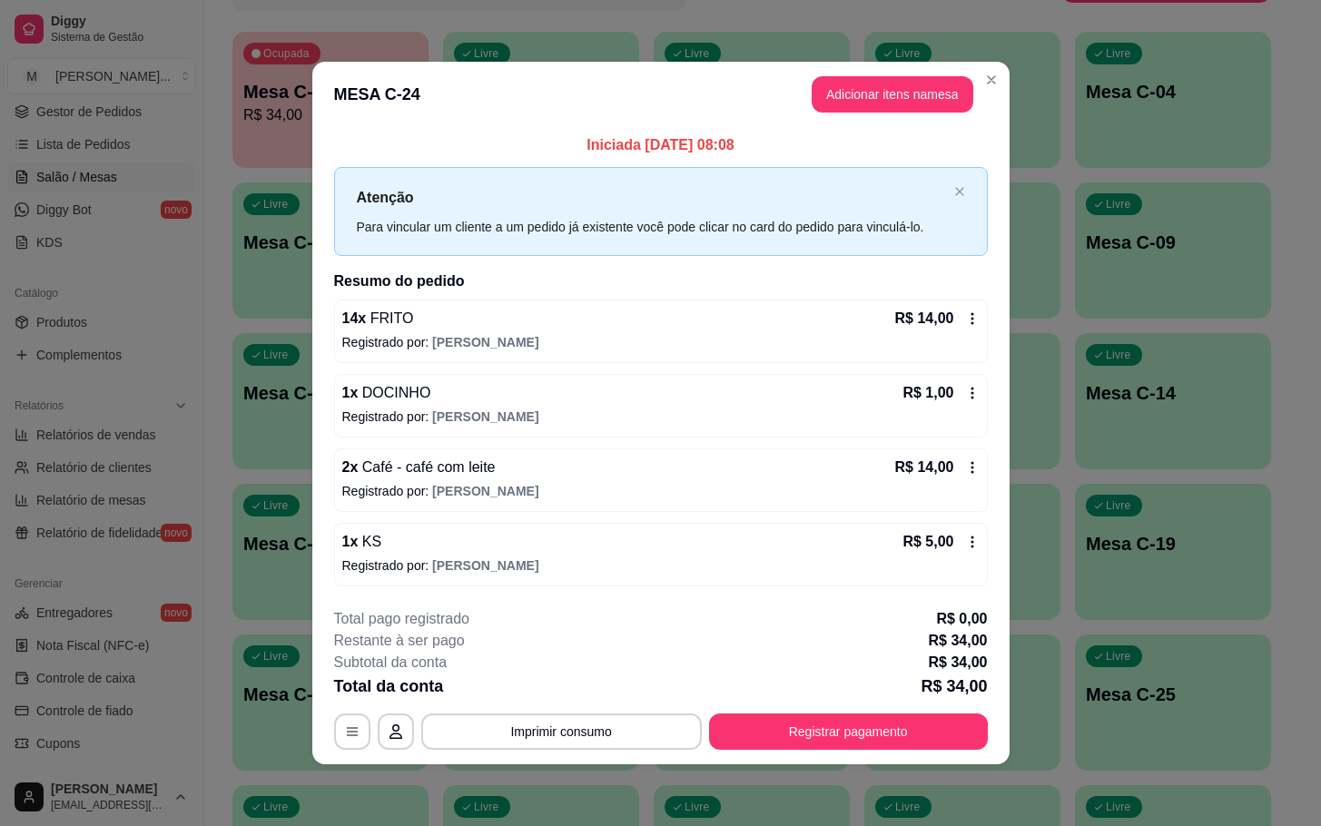
click at [916, 134] on p "Iniciada 15/08/2025 às 08:08" at bounding box center [661, 145] width 654 height 22
click at [924, 112] on header "MESA C-24 Adicionar itens na mesa" at bounding box center [660, 94] width 697 height 65
click at [975, 76] on header "MESA C-24 Adicionar itens na mesa" at bounding box center [660, 94] width 697 height 65
click at [929, 93] on button "Adicionar itens na mesa" at bounding box center [893, 94] width 162 height 36
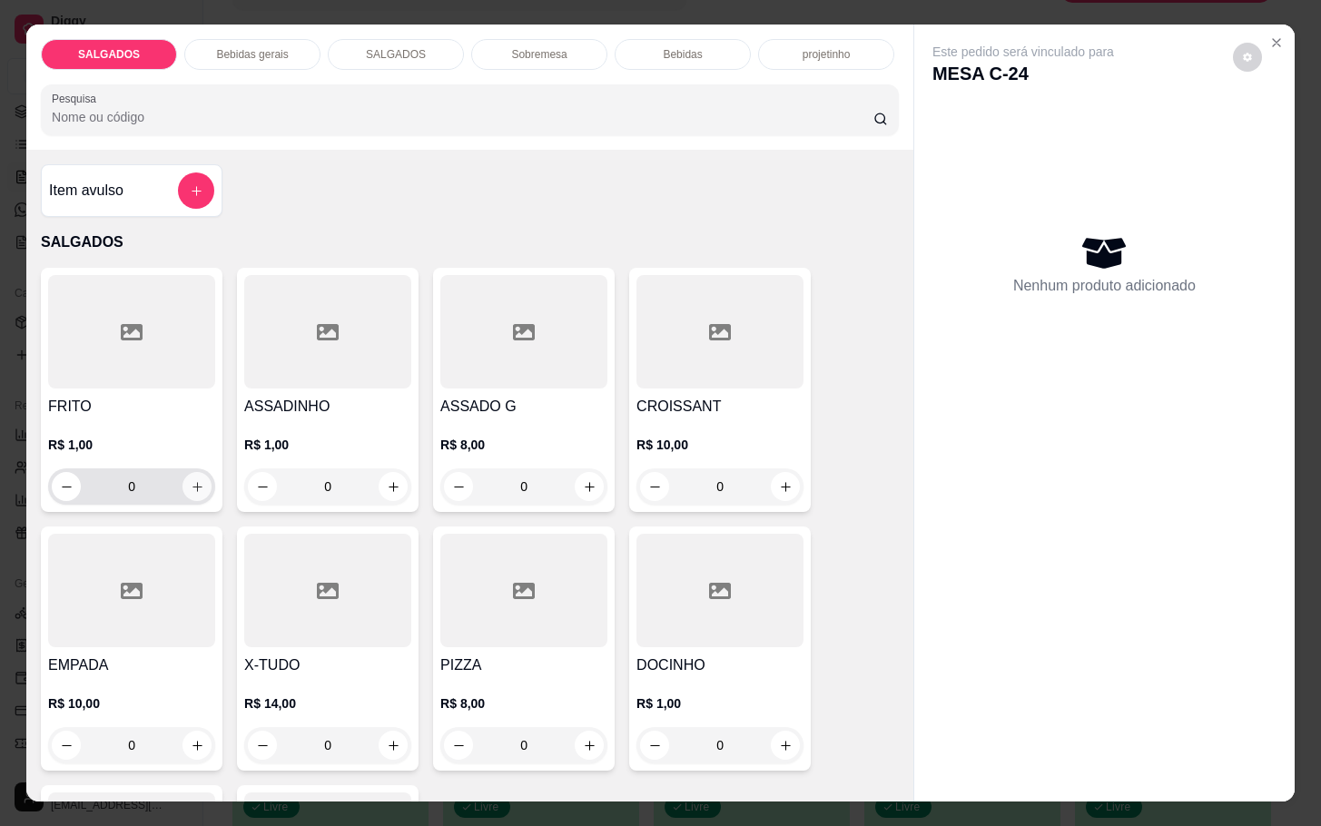
click at [199, 472] on button "increase-product-quantity" at bounding box center [196, 486] width 29 height 29
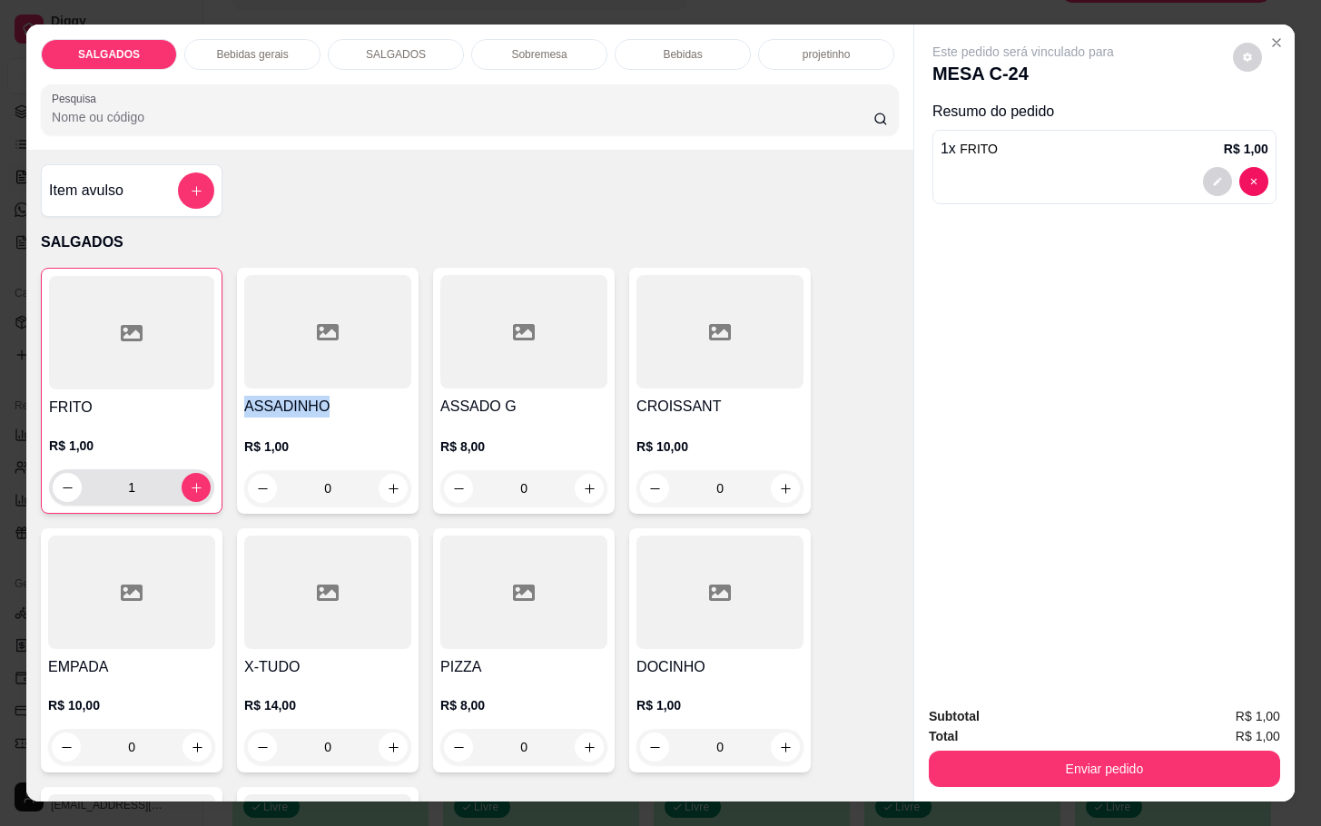
click at [199, 472] on div "1" at bounding box center [132, 487] width 158 height 36
click at [191, 481] on icon "increase-product-quantity" at bounding box center [197, 488] width 14 height 14
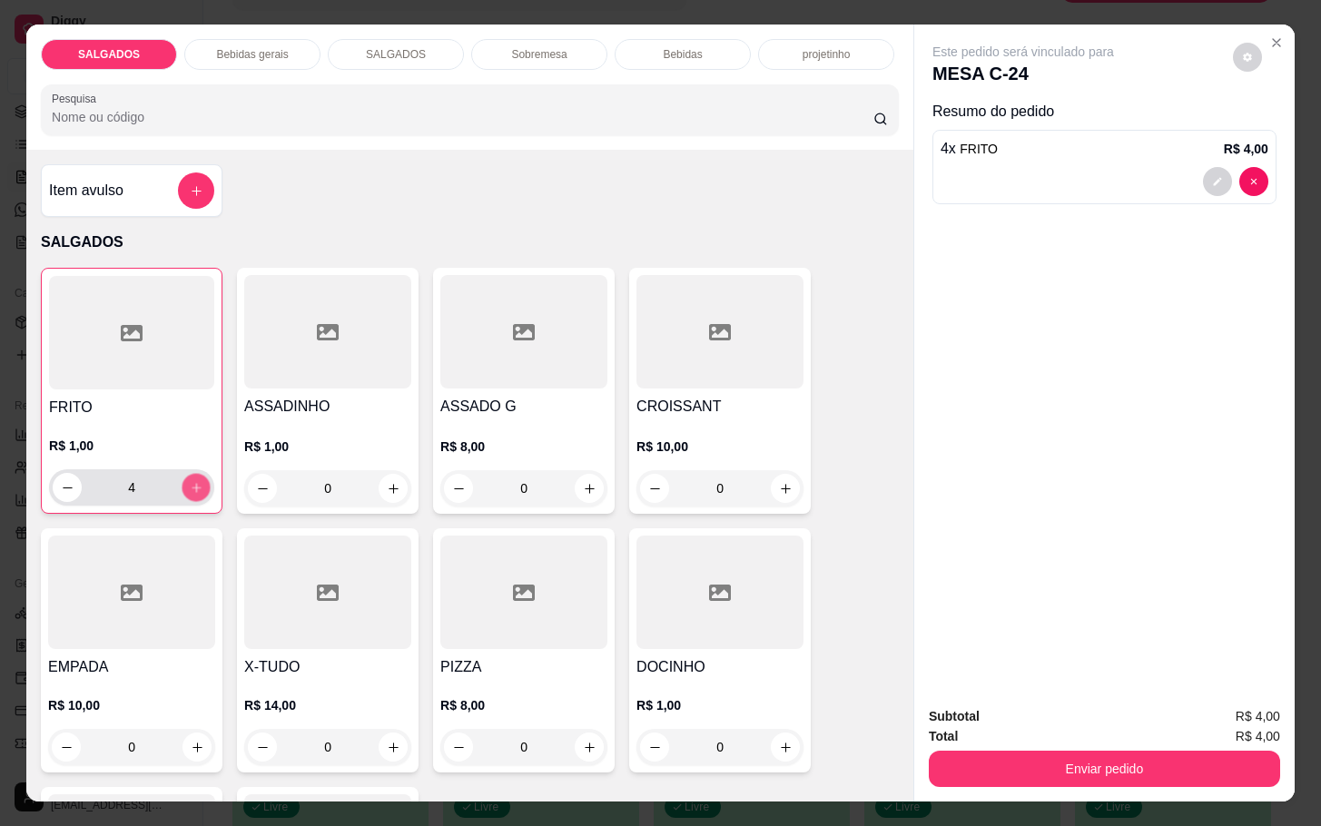
click at [191, 481] on icon "increase-product-quantity" at bounding box center [197, 488] width 14 height 14
type input "8"
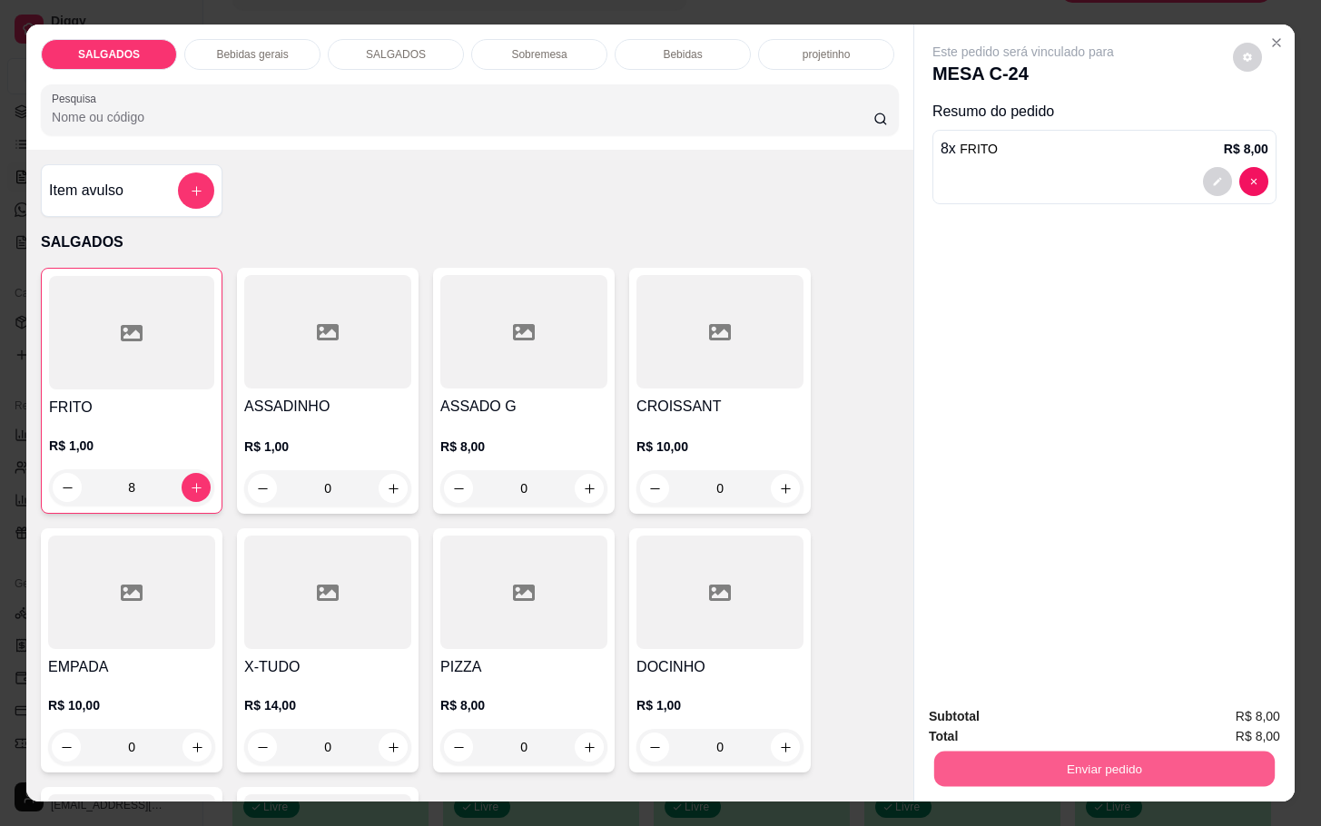
click at [957, 751] on button "Enviar pedido" at bounding box center [1104, 768] width 340 height 35
click at [940, 751] on button "Enviar pedido" at bounding box center [1104, 768] width 340 height 35
click at [956, 708] on button "Não registrar e enviar pedido" at bounding box center [1040, 714] width 183 height 34
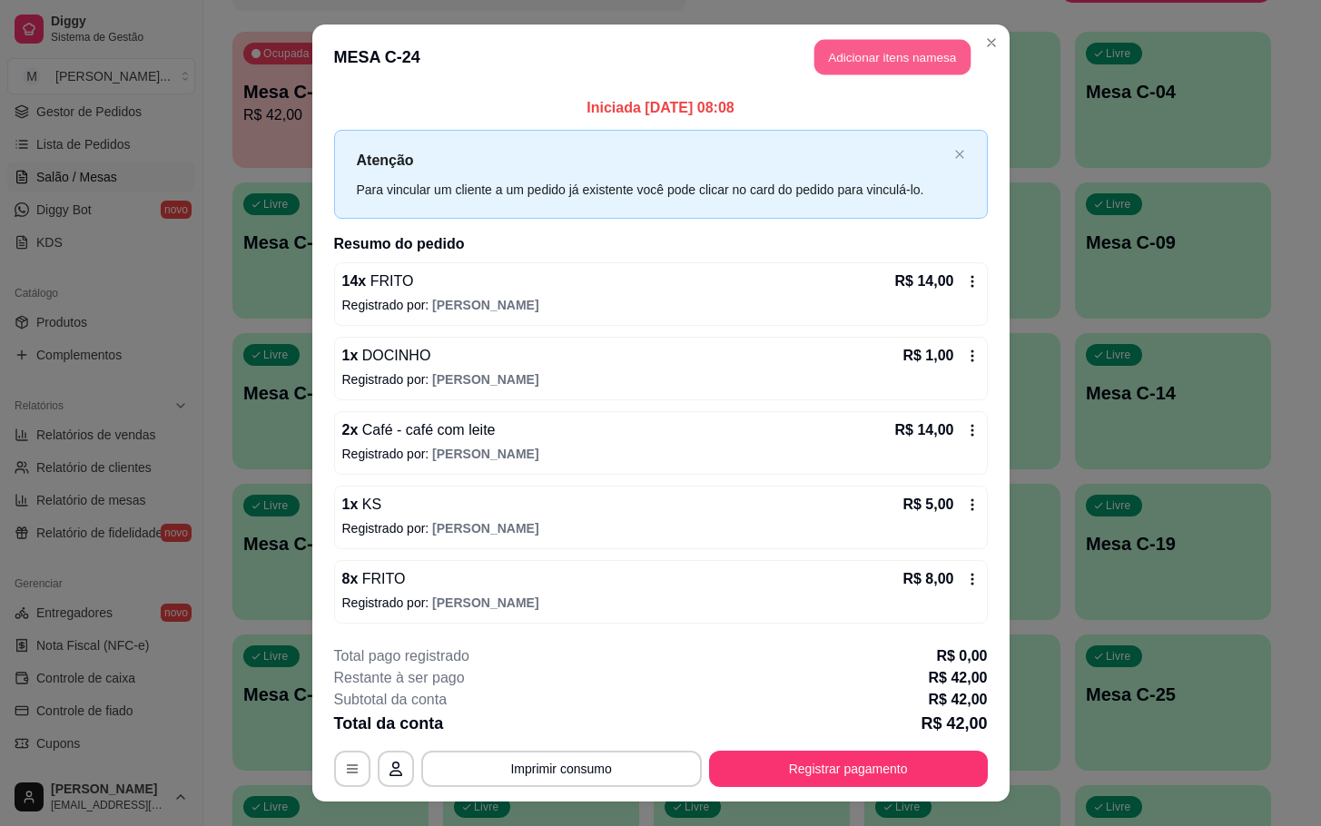
click at [915, 60] on button "Adicionar itens na mesa" at bounding box center [892, 57] width 156 height 35
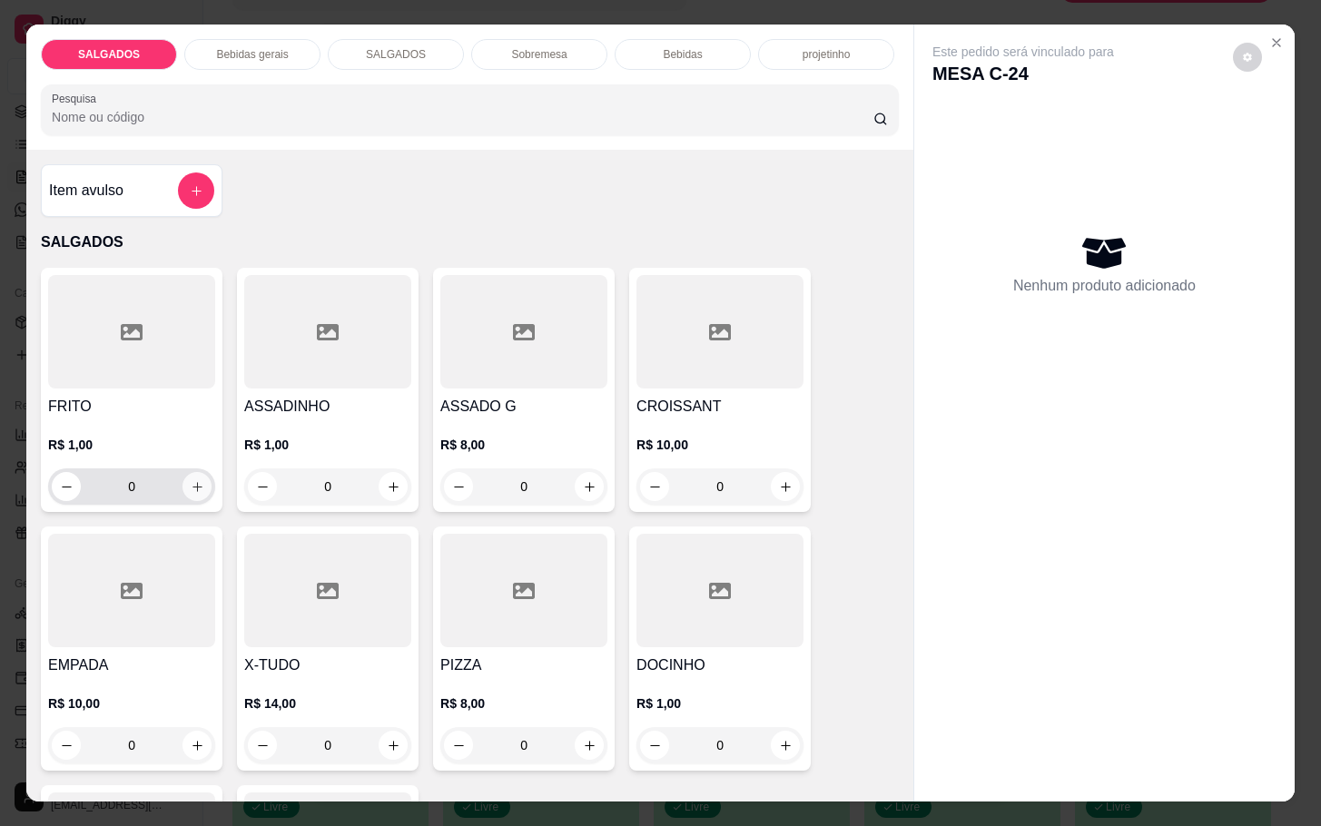
click at [191, 480] on icon "increase-product-quantity" at bounding box center [198, 487] width 14 height 14
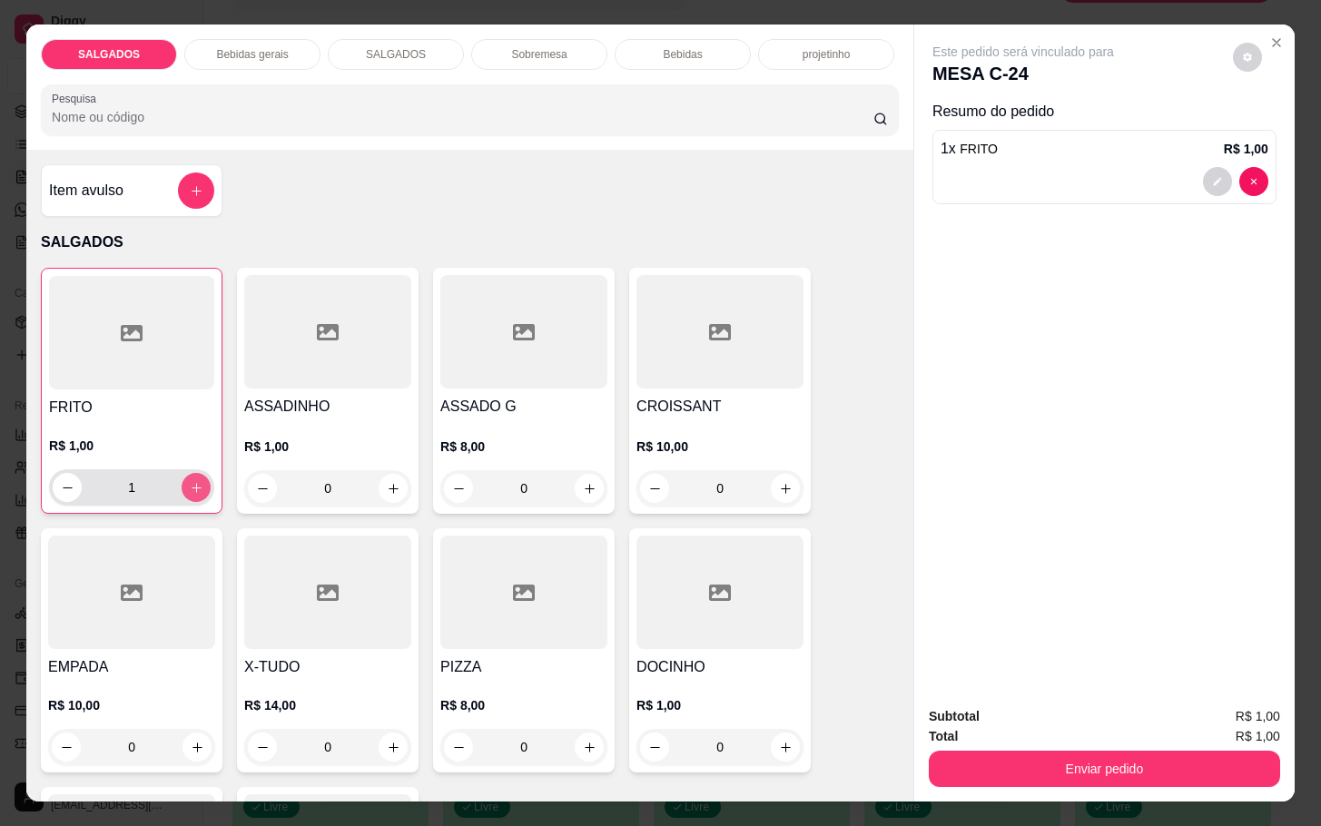
click at [191, 481] on icon "increase-product-quantity" at bounding box center [197, 488] width 14 height 14
type input "3"
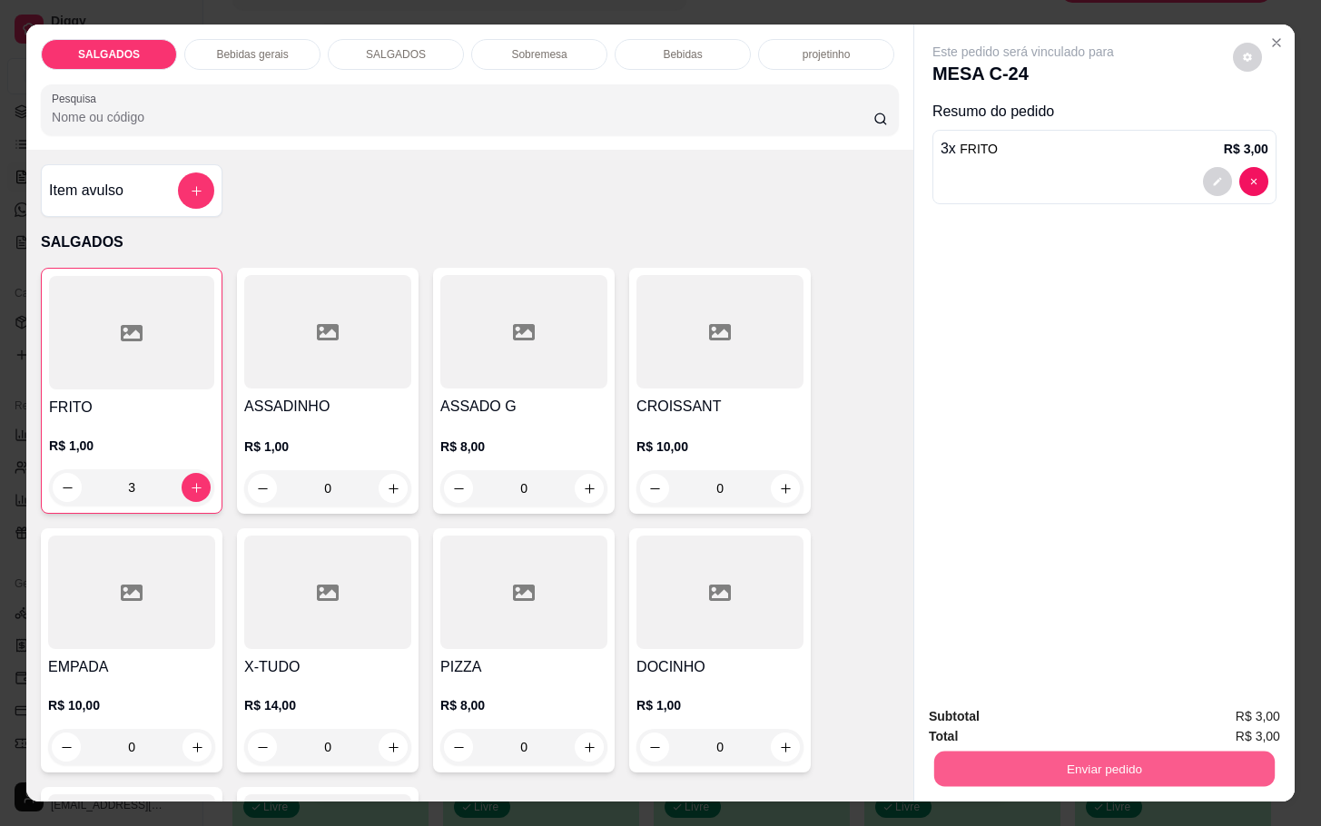
click at [1030, 754] on button "Enviar pedido" at bounding box center [1104, 768] width 340 height 35
click at [989, 724] on button "Não registrar e enviar pedido" at bounding box center [1040, 714] width 183 height 34
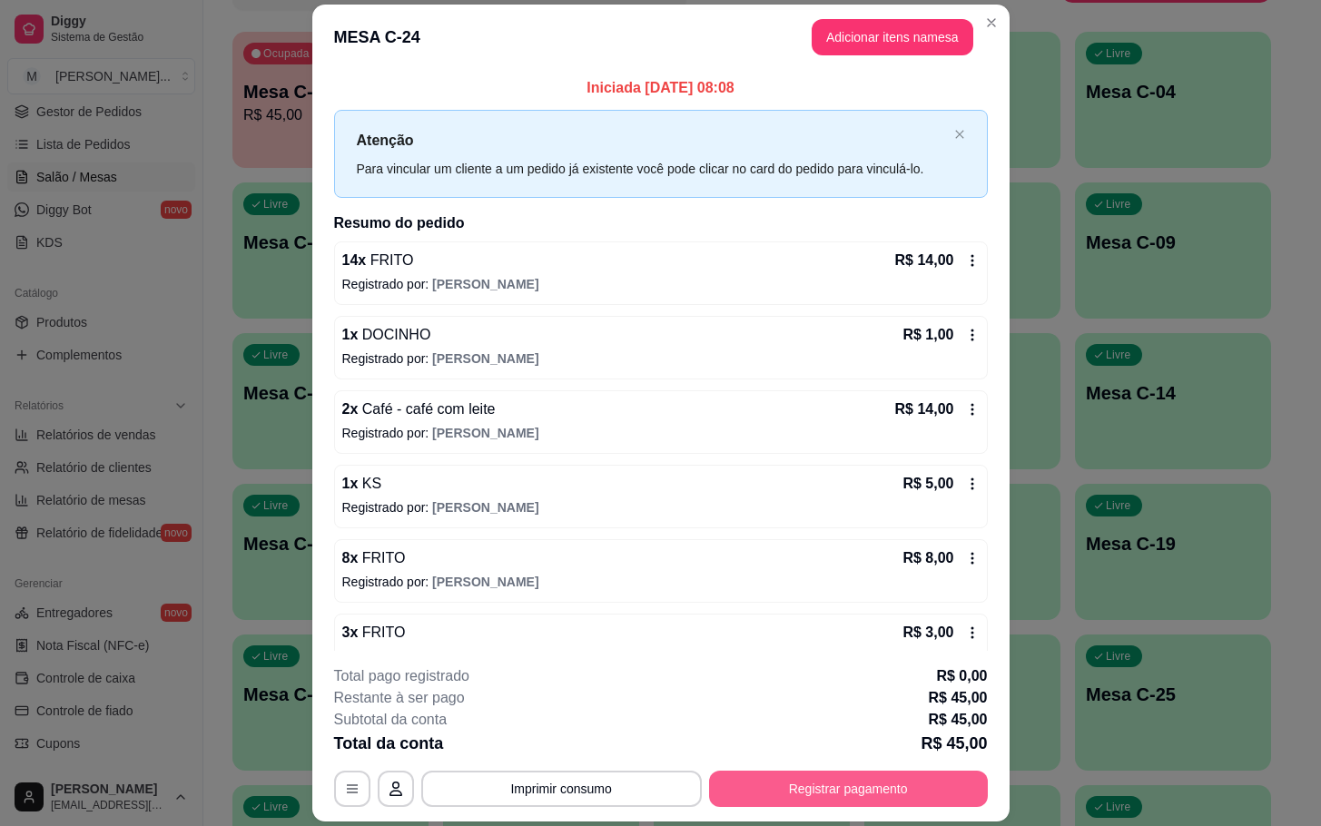
click at [826, 790] on button "Registrar pagamento" at bounding box center [848, 789] width 279 height 36
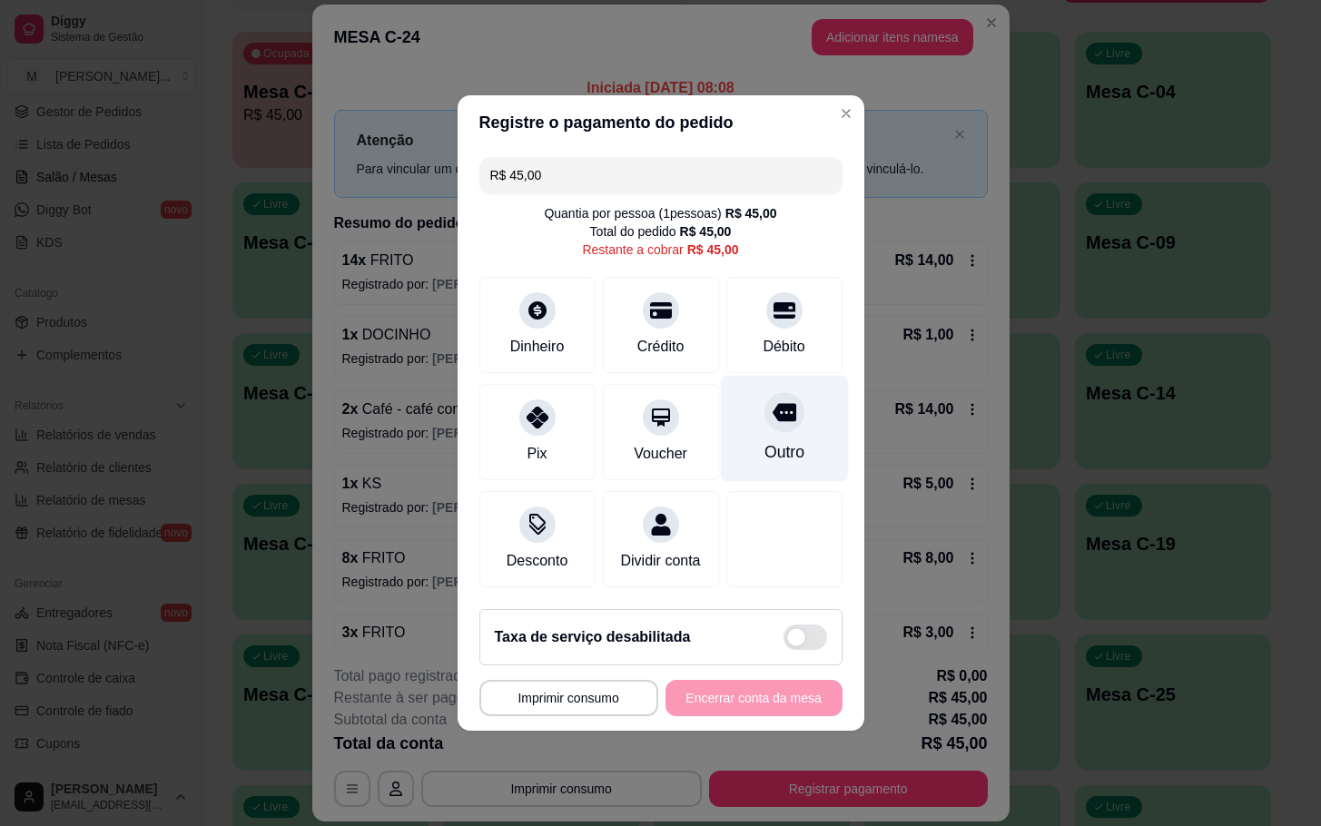
click at [772, 400] on icon at bounding box center [784, 412] width 24 height 24
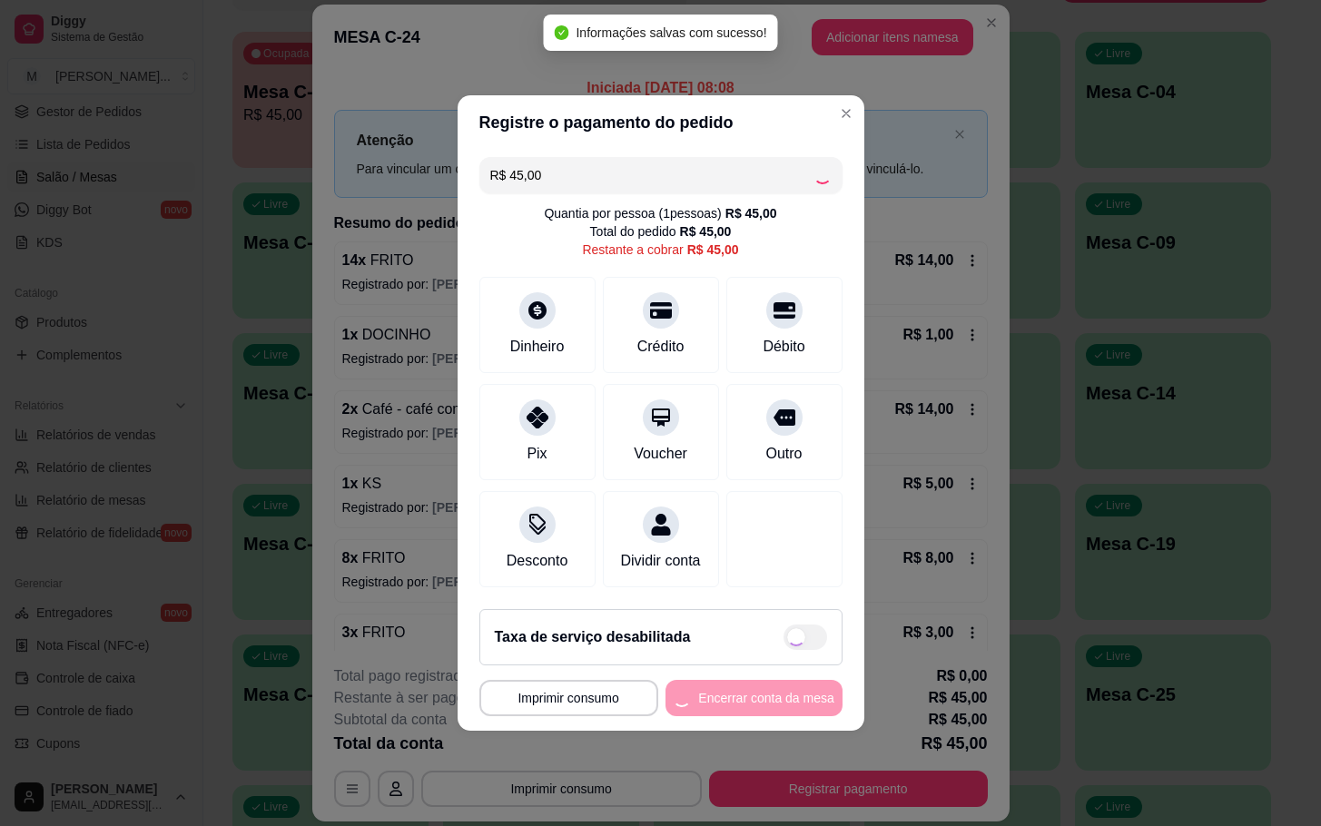
type input "R$ 0,00"
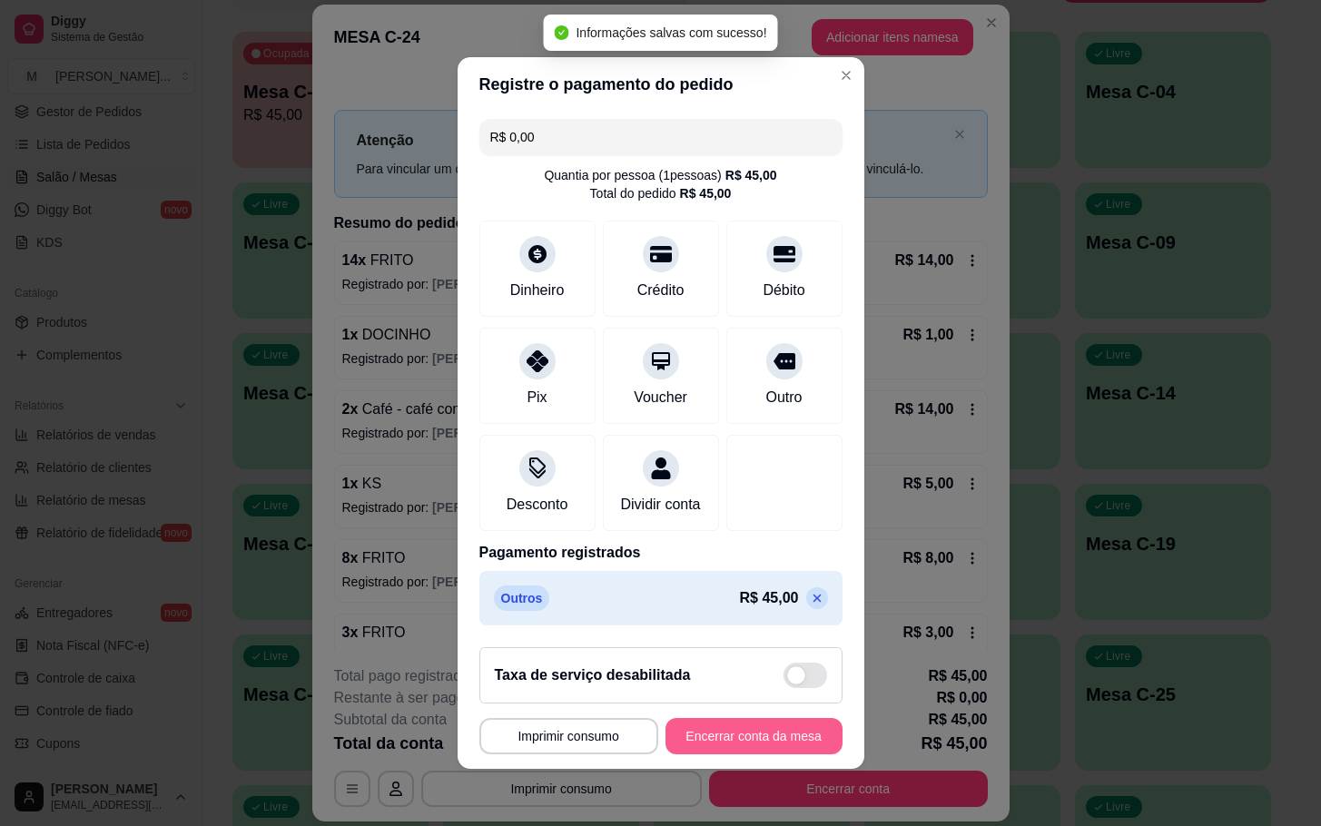
click at [739, 743] on button "Encerrar conta da mesa" at bounding box center [753, 736] width 177 height 36
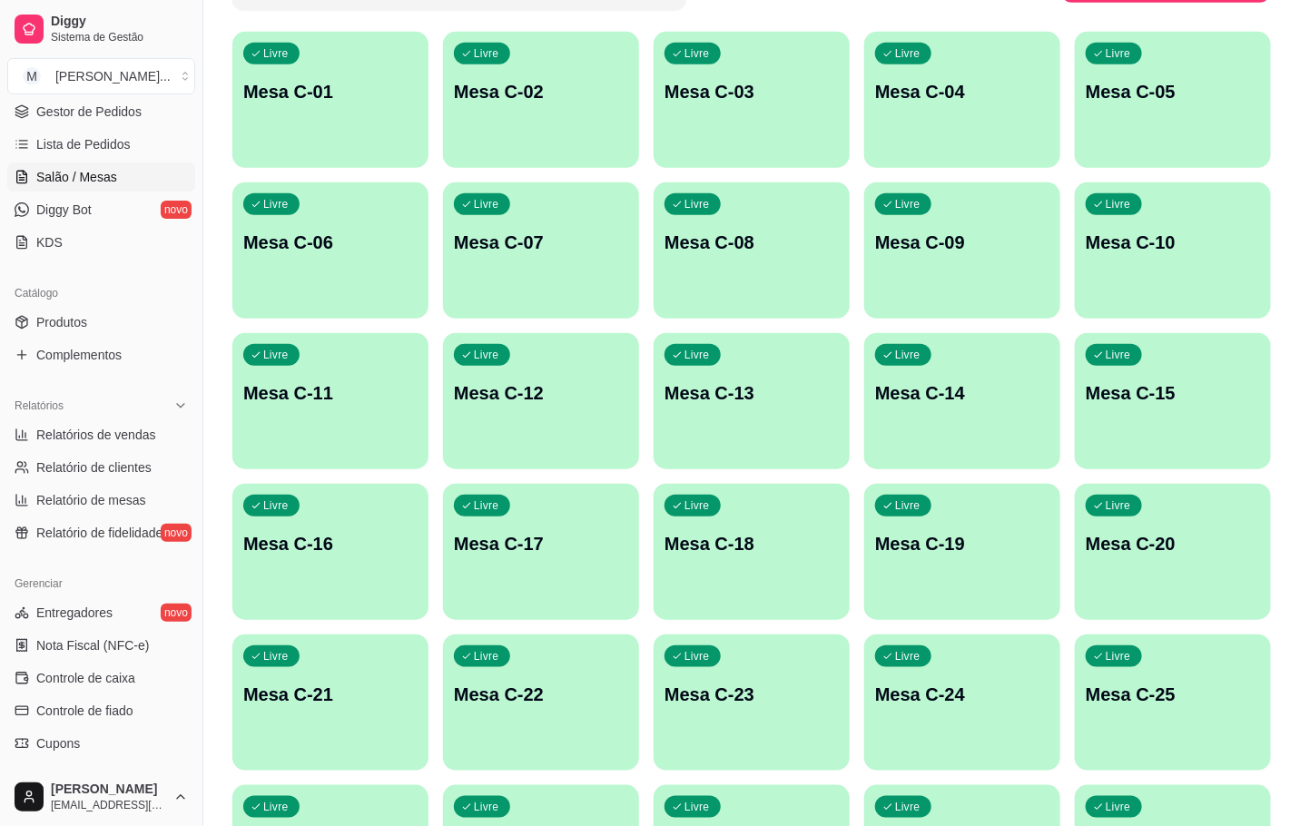
click at [959, 730] on div "Livre Mesa C-24" at bounding box center [962, 692] width 196 height 114
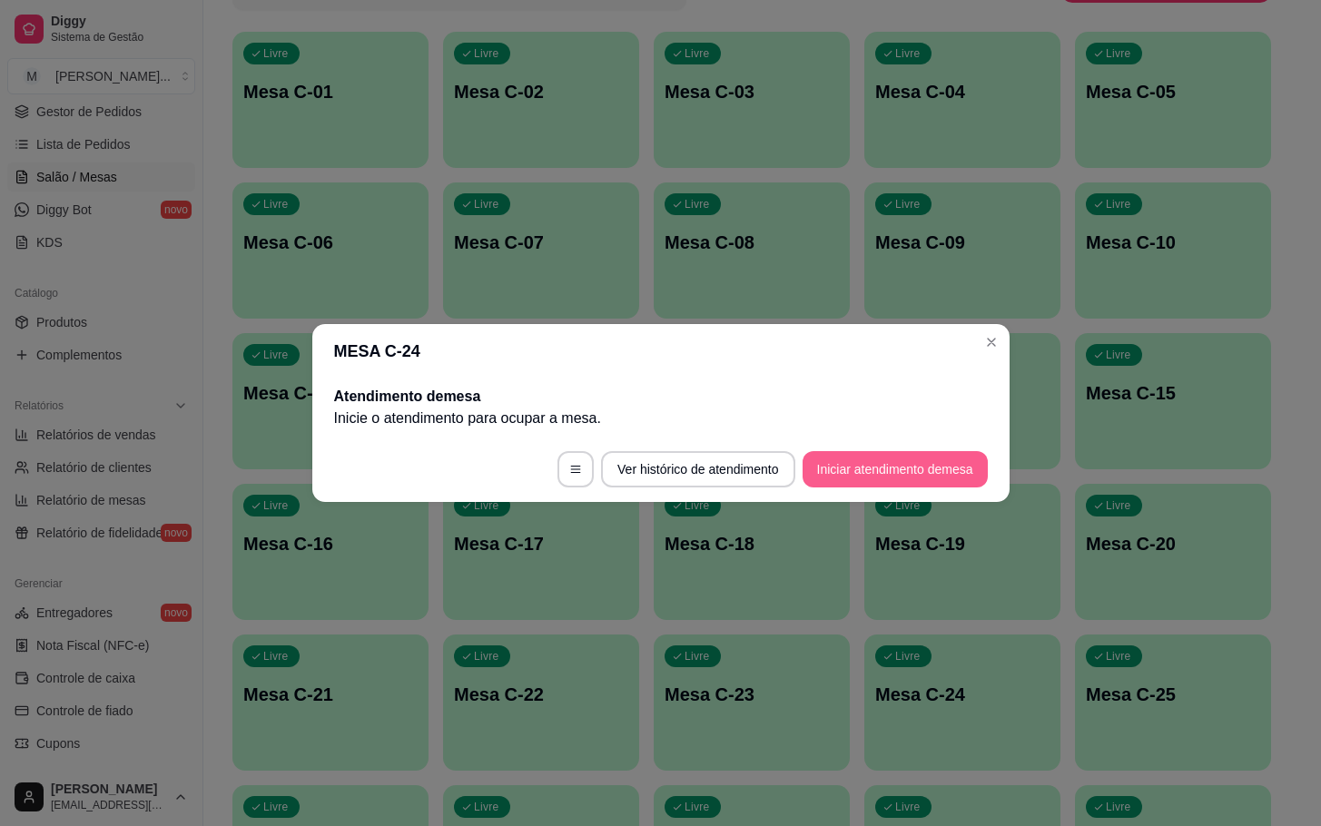
click at [870, 471] on button "Iniciar atendimento de mesa" at bounding box center [894, 469] width 185 height 36
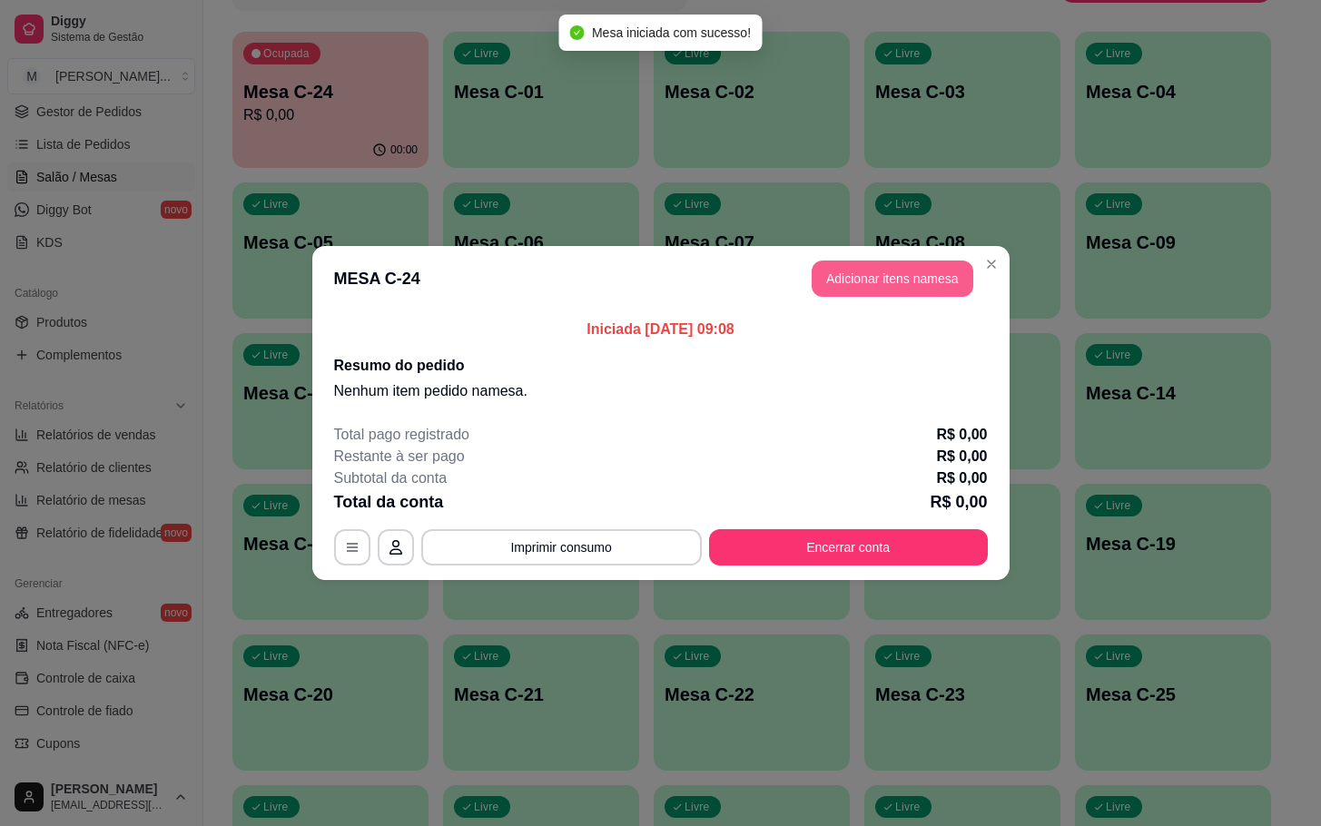
click at [891, 289] on button "Adicionar itens na mesa" at bounding box center [893, 279] width 162 height 36
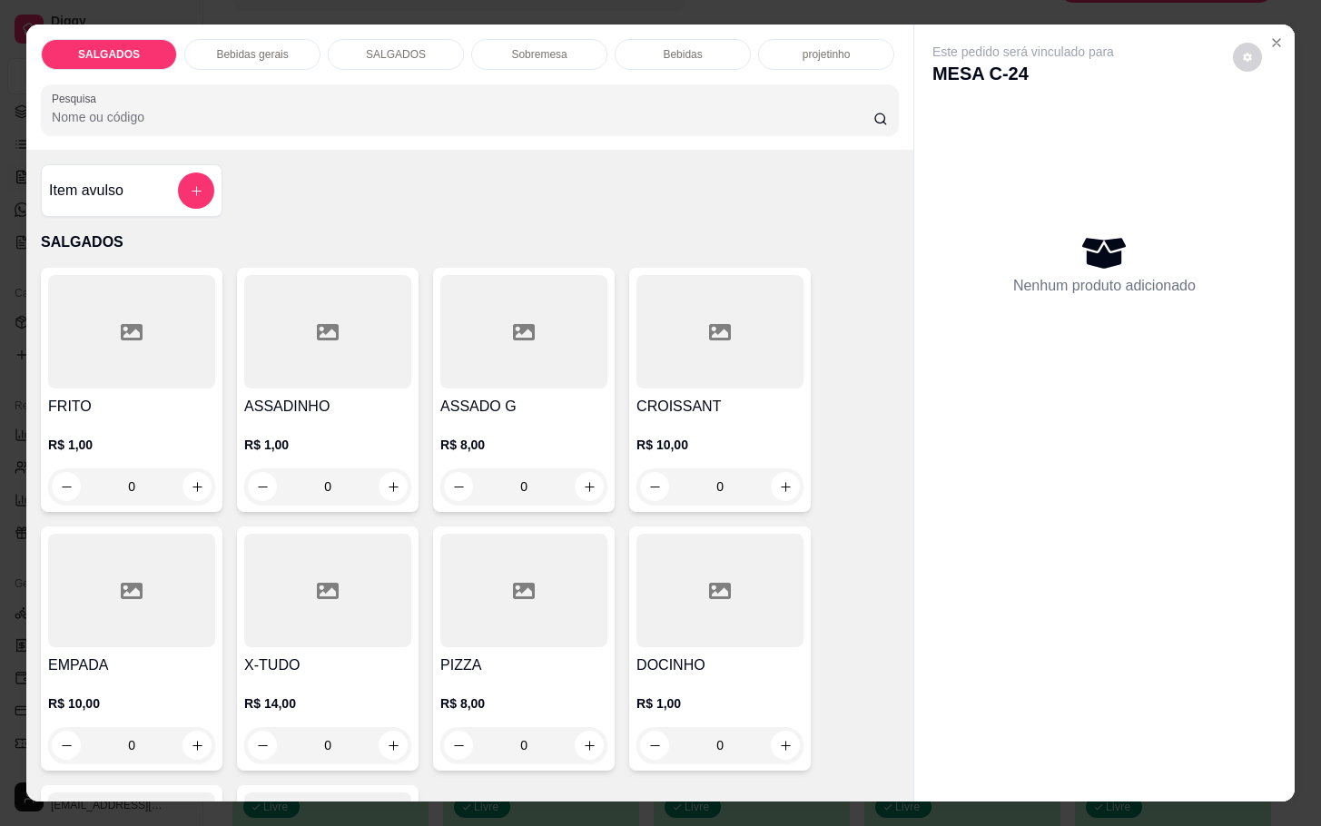
drag, startPoint x: 360, startPoint y: 487, endPoint x: 115, endPoint y: 485, distance: 245.1
click at [212, 499] on div "FRITO R$ 1,00 0 ASSADINHO R$ 1,00 0 ASSADO G R$ 8,00 0 CROISSANT R$ 10,00 0 EMP…" at bounding box center [470, 649] width 858 height 762
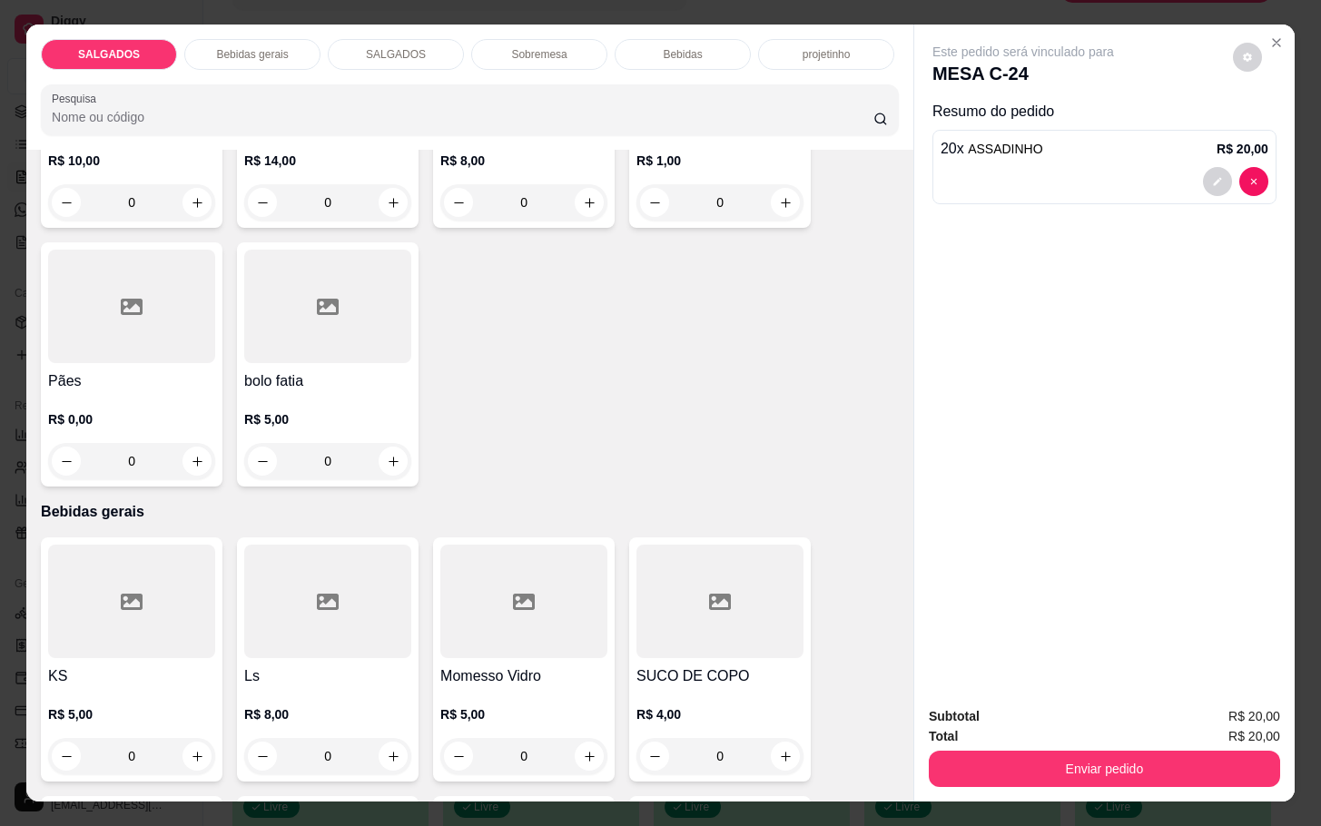
scroll to position [817, 0]
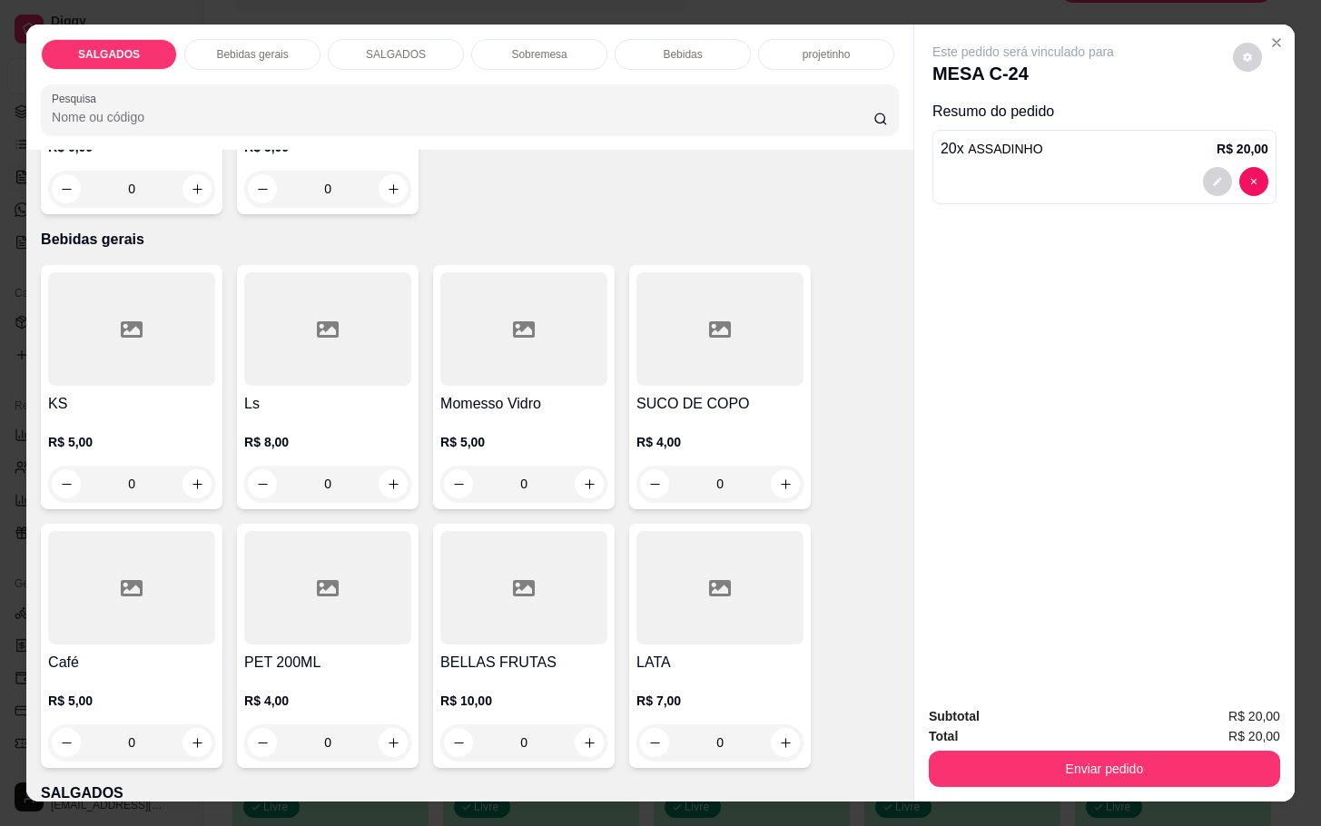
type input "20"
click at [147, 610] on div at bounding box center [131, 587] width 167 height 113
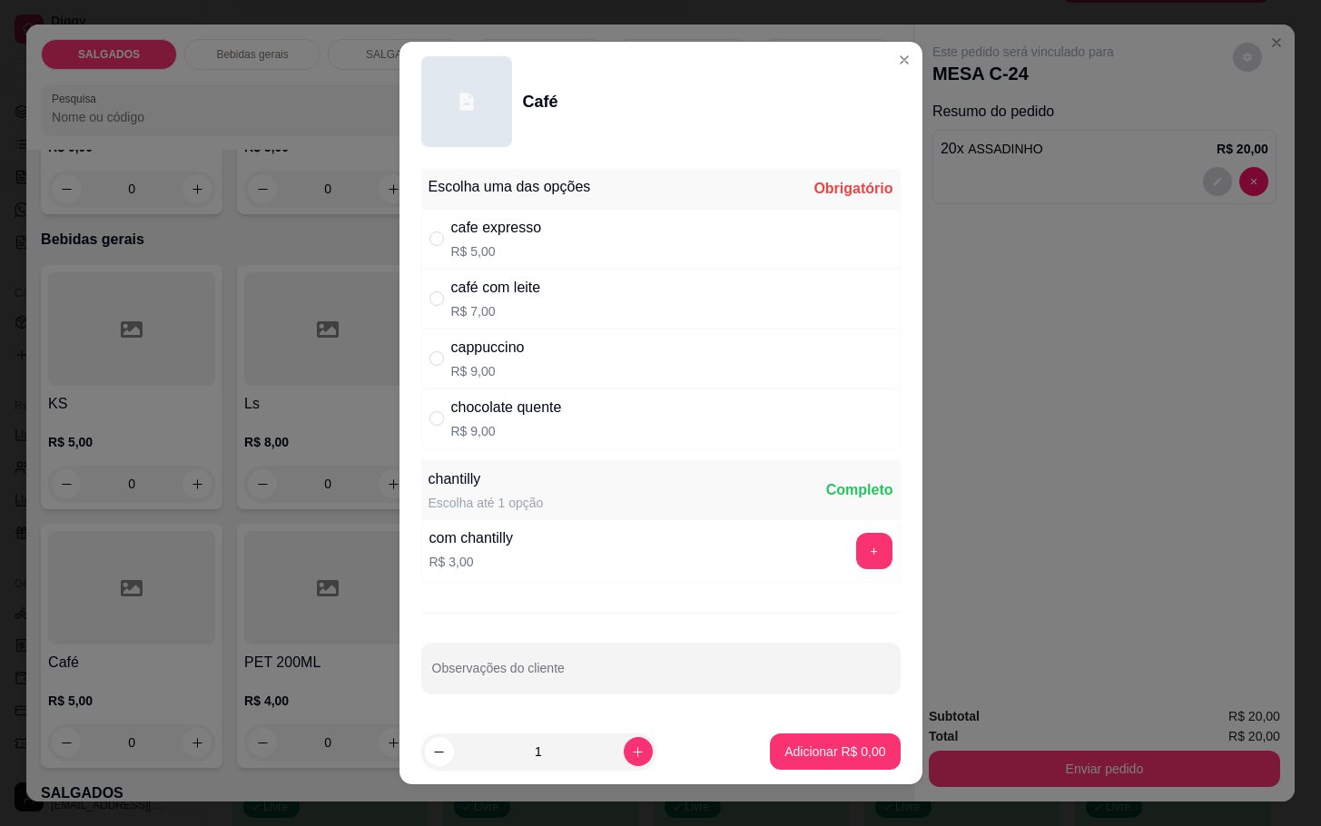
click at [513, 242] on p "R$ 5,00" at bounding box center [496, 251] width 91 height 18
radio input "true"
click at [814, 758] on p "Adicionar R$ 5,00" at bounding box center [835, 751] width 98 height 17
type input "1"
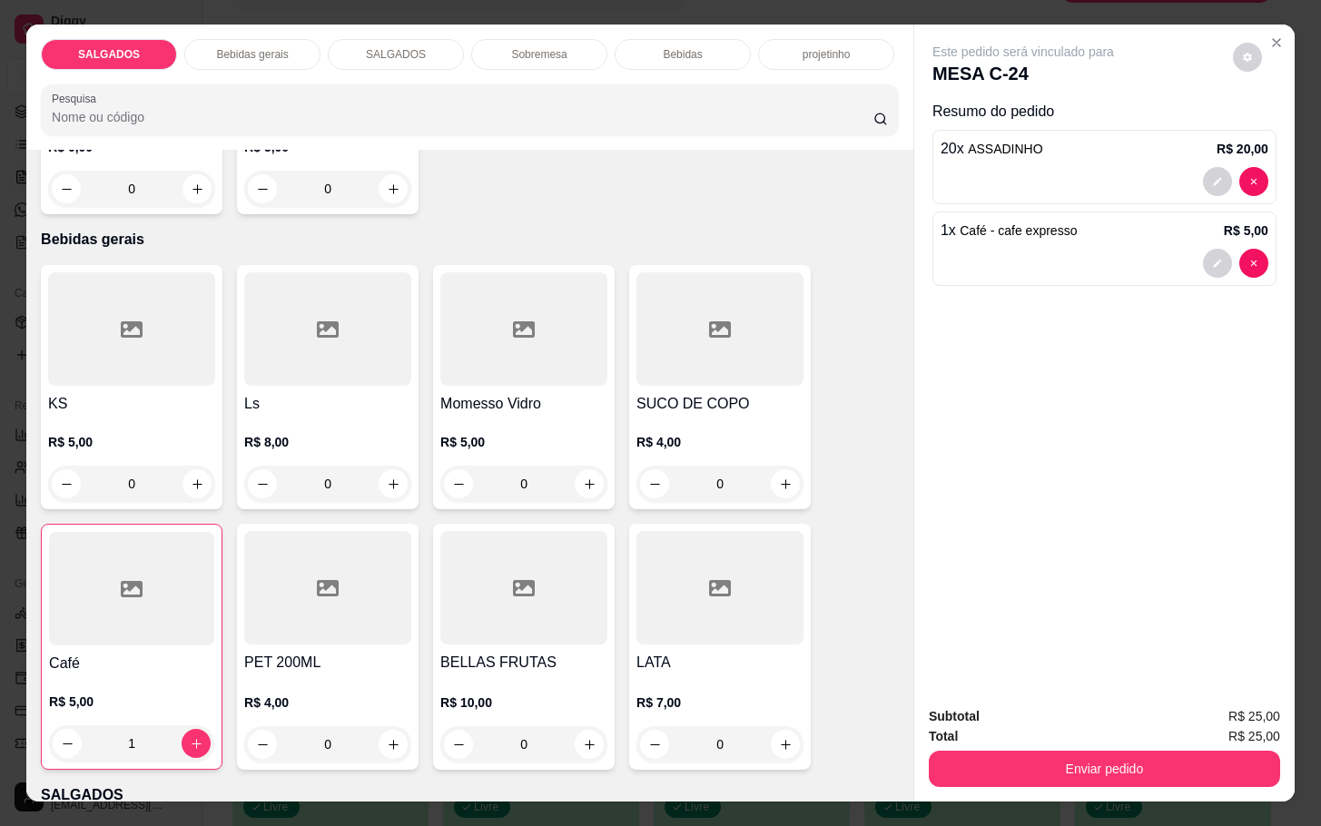
click at [760, 415] on div "R$ 4,00 0" at bounding box center [719, 458] width 167 height 87
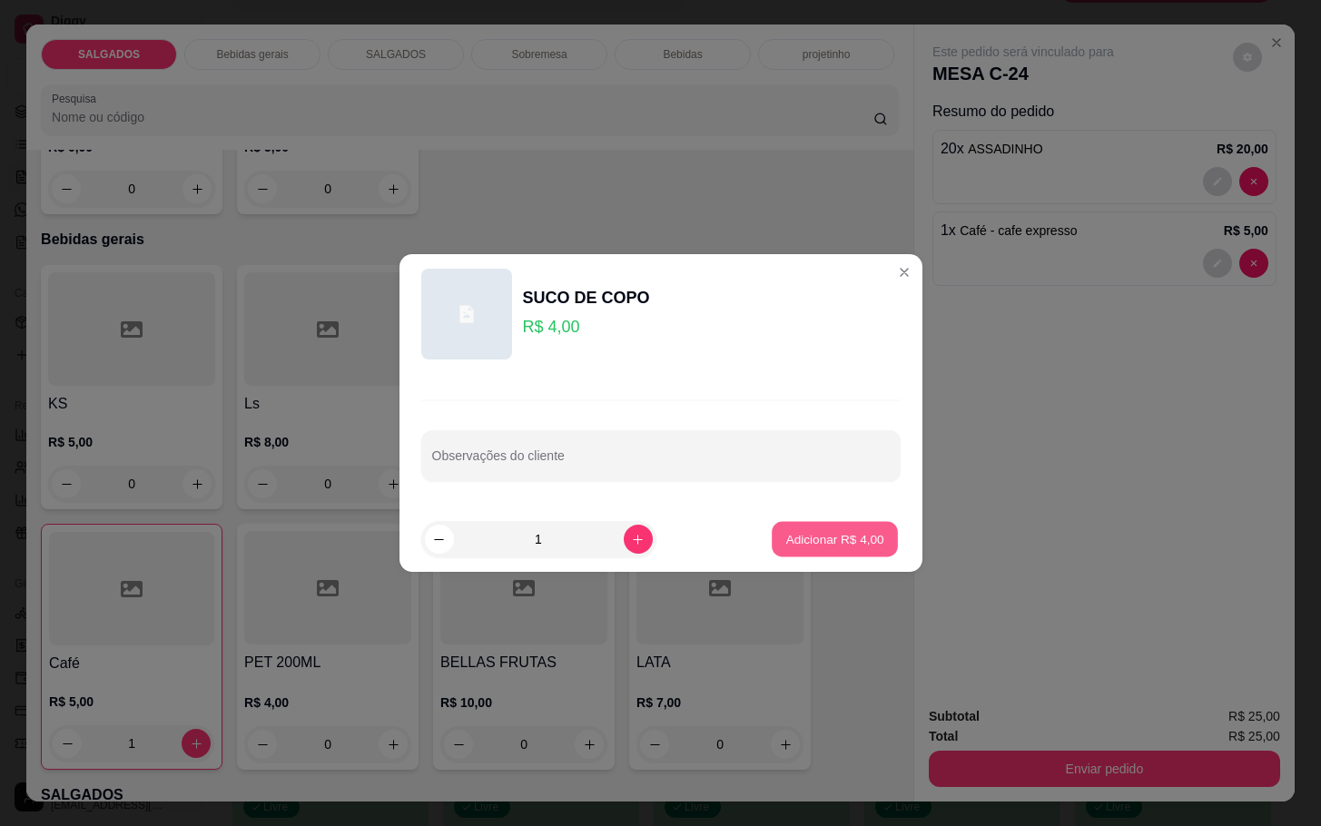
click at [825, 539] on p "Adicionar R$ 4,00" at bounding box center [835, 538] width 98 height 17
type input "1"
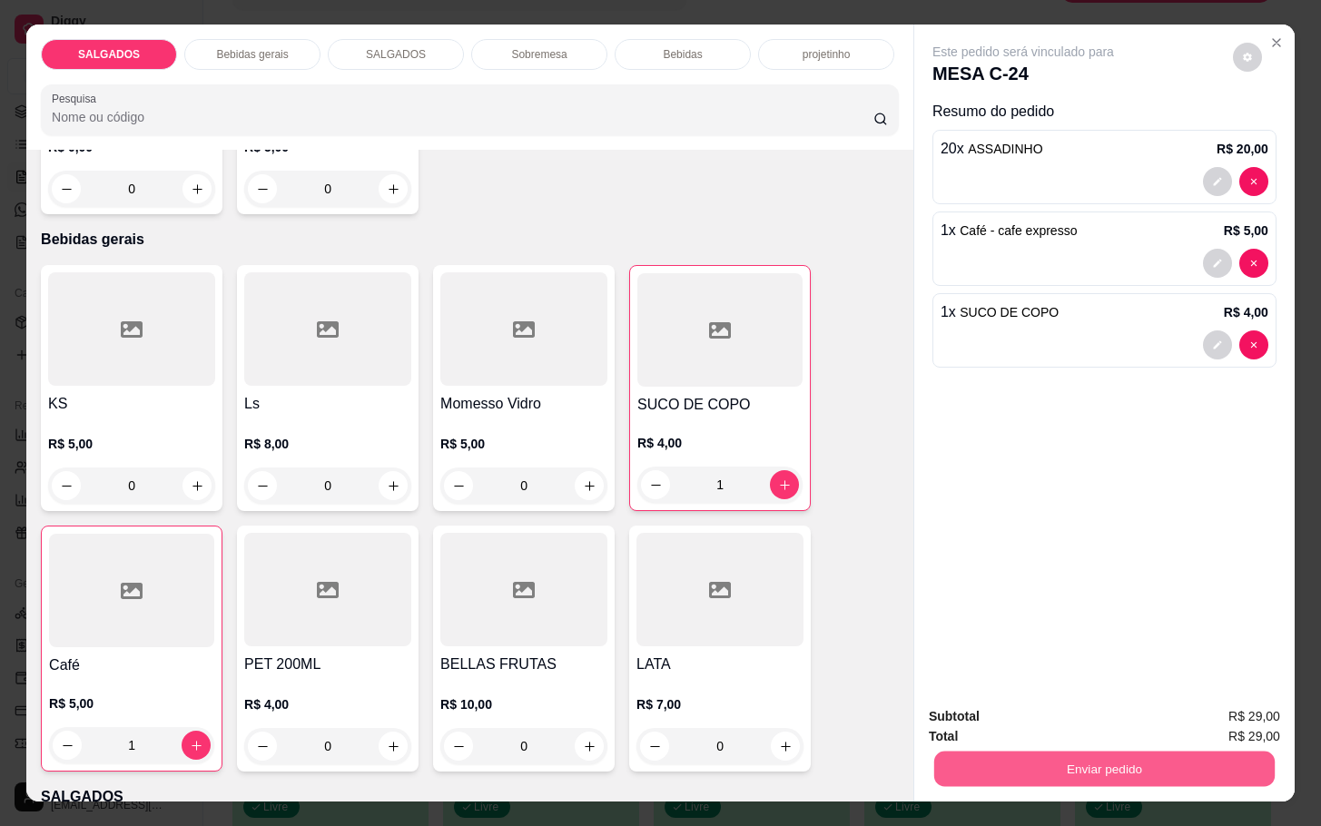
click at [1074, 763] on button "Enviar pedido" at bounding box center [1104, 768] width 340 height 35
click at [1035, 703] on button "Não registrar e enviar pedido" at bounding box center [1040, 714] width 183 height 34
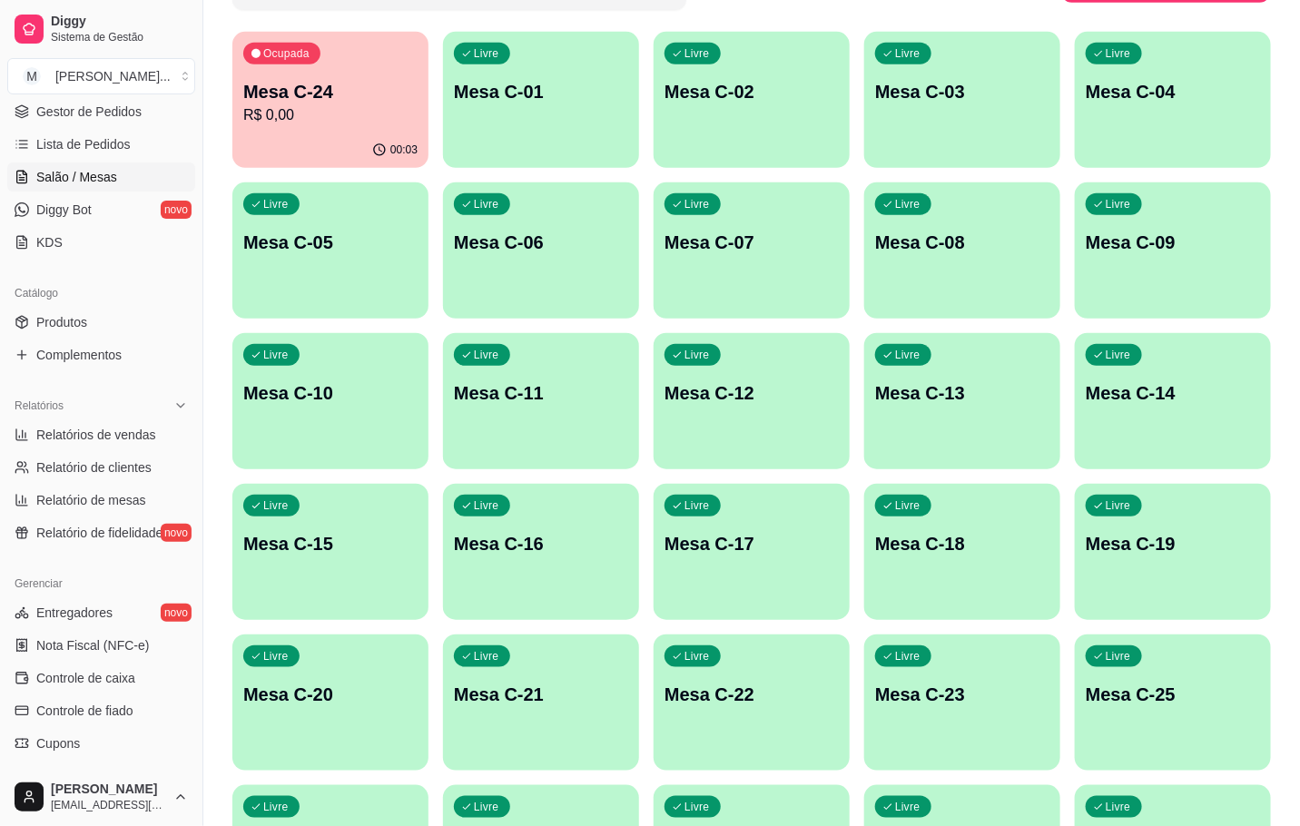
click at [1153, 731] on div "Livre Mesa C-25" at bounding box center [1173, 692] width 196 height 114
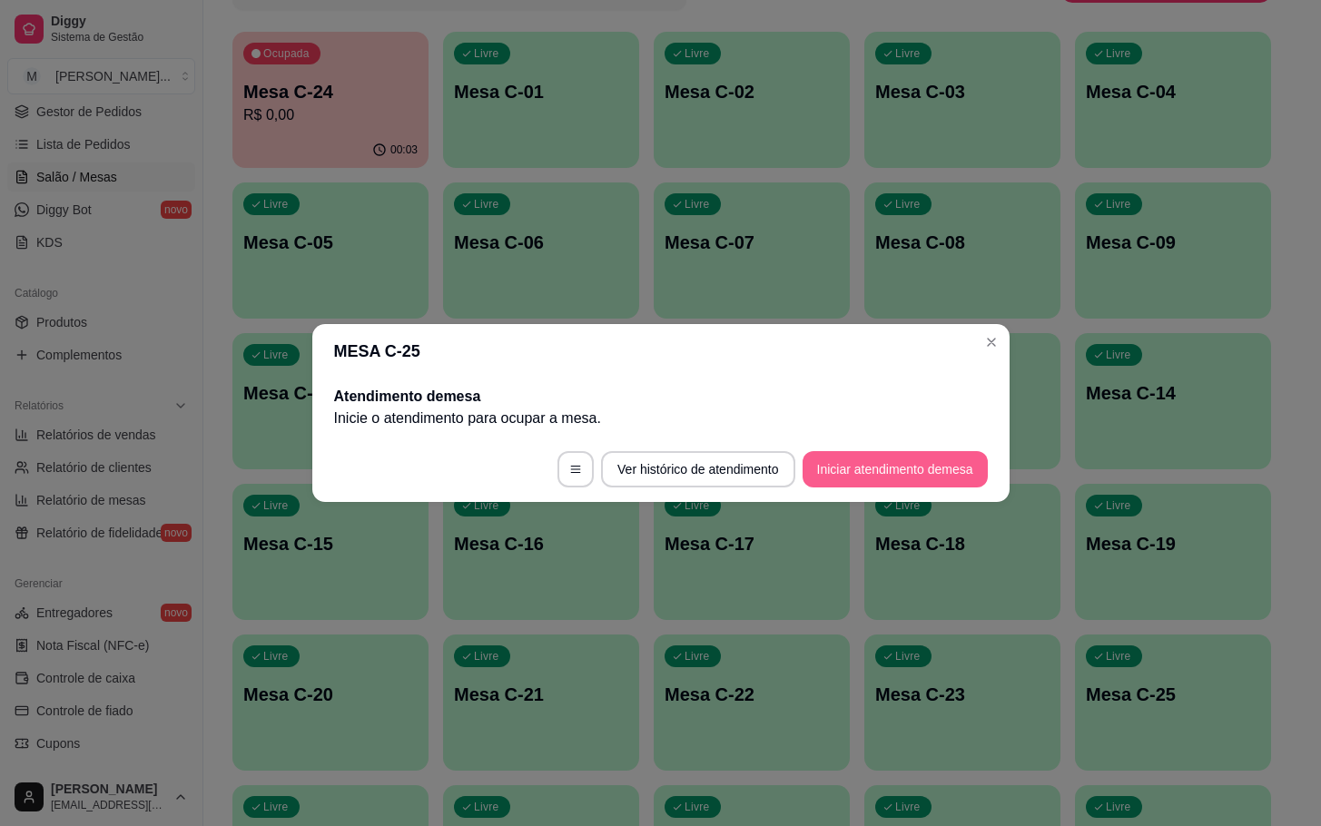
click at [853, 487] on footer "Ver histórico de atendimento Iniciar atendimento de mesa" at bounding box center [660, 469] width 697 height 65
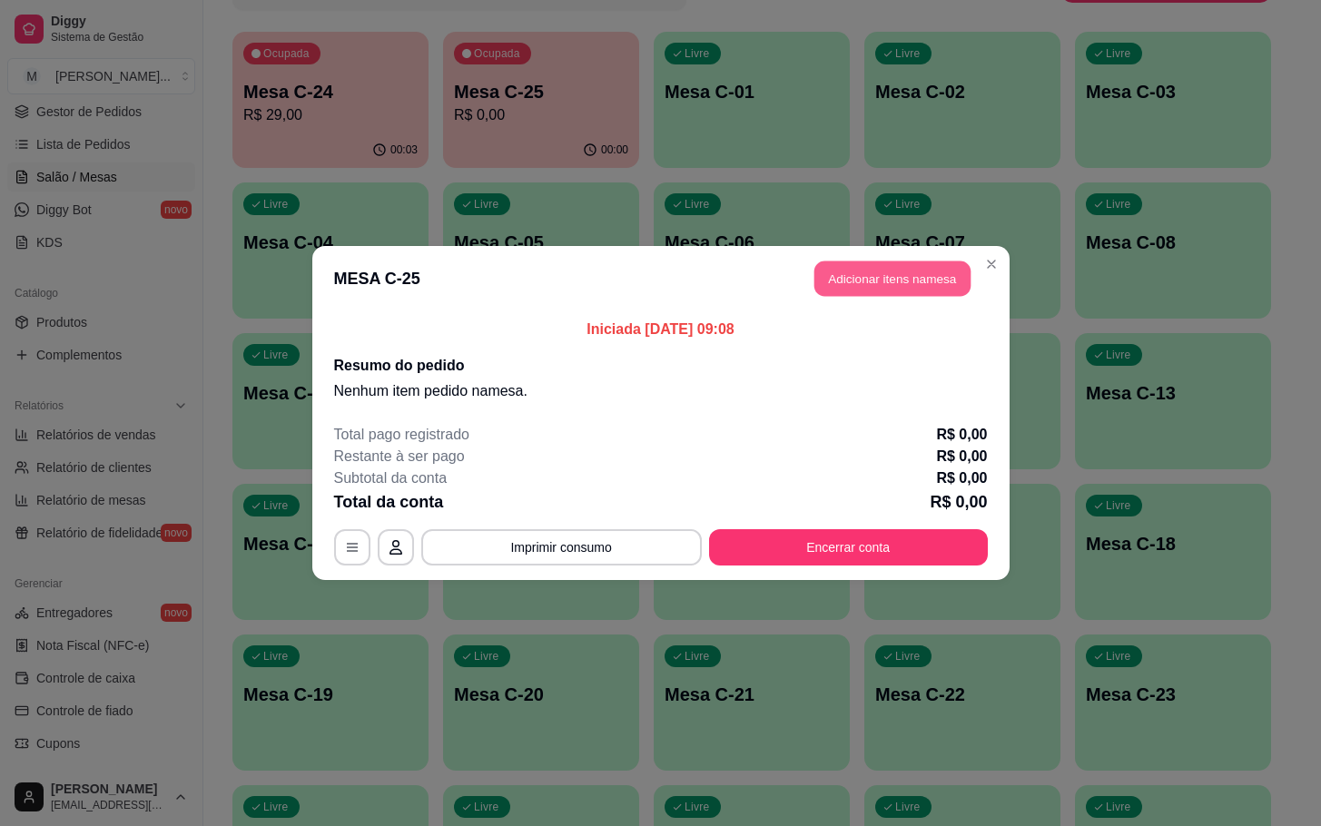
click at [900, 272] on button "Adicionar itens na mesa" at bounding box center [892, 278] width 156 height 35
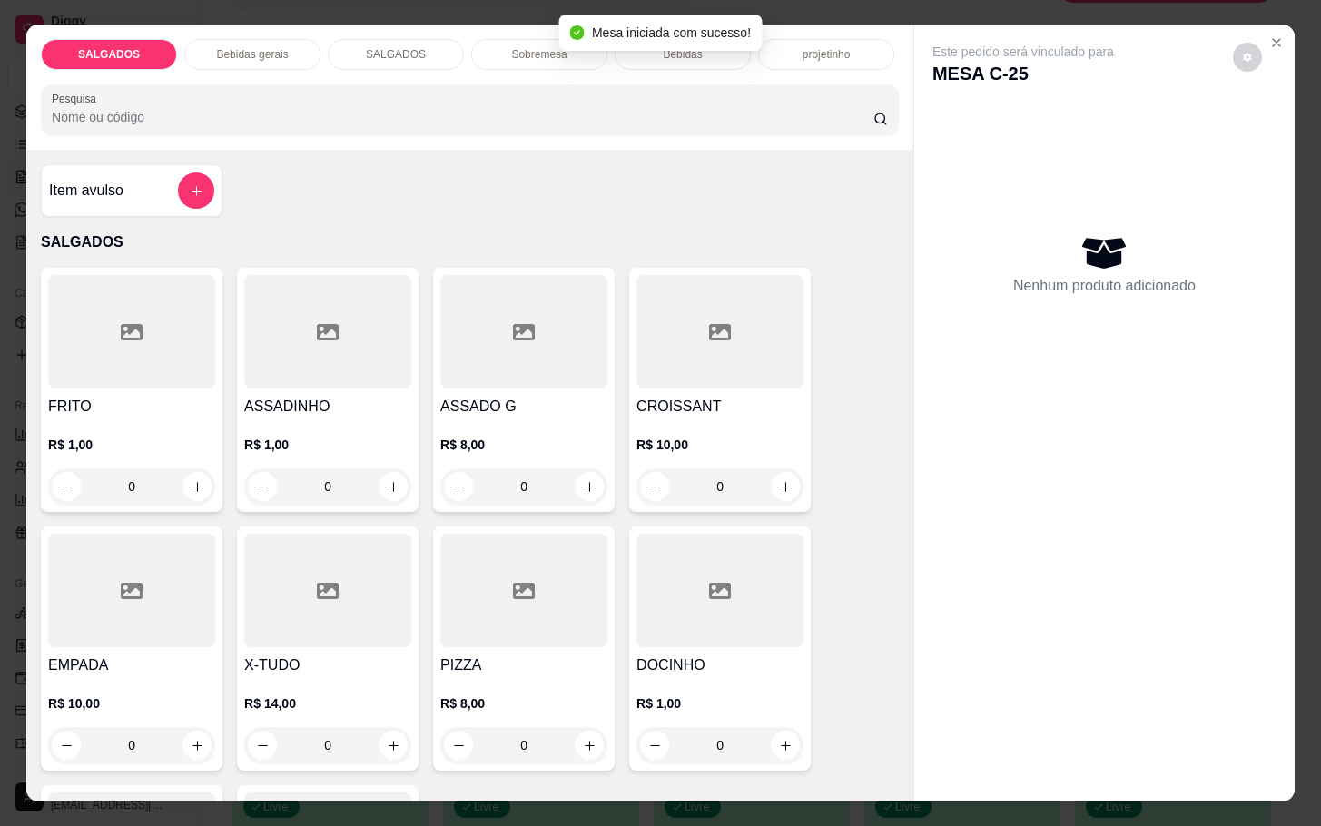
click at [256, 49] on p "Bebidas gerais" at bounding box center [252, 54] width 72 height 15
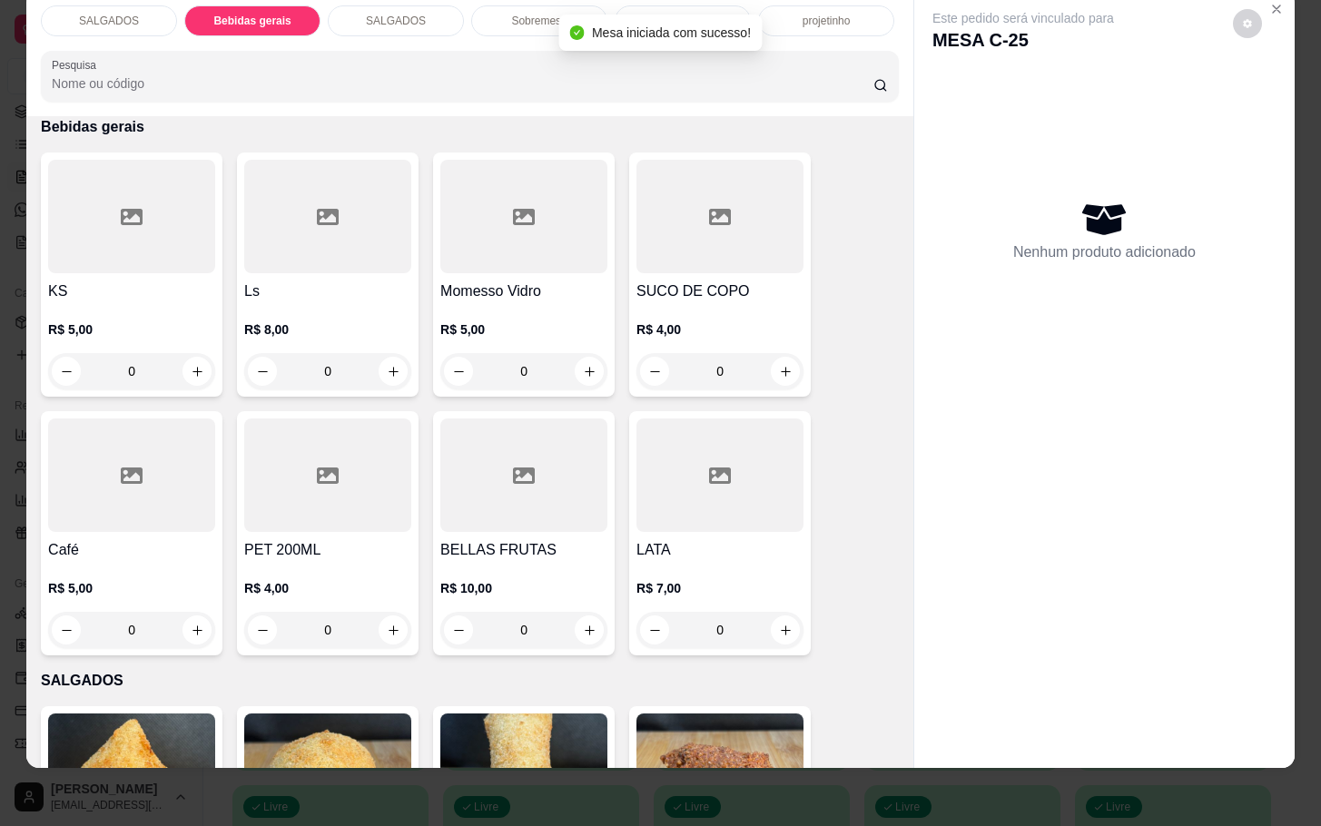
click at [96, 485] on div at bounding box center [131, 474] width 167 height 113
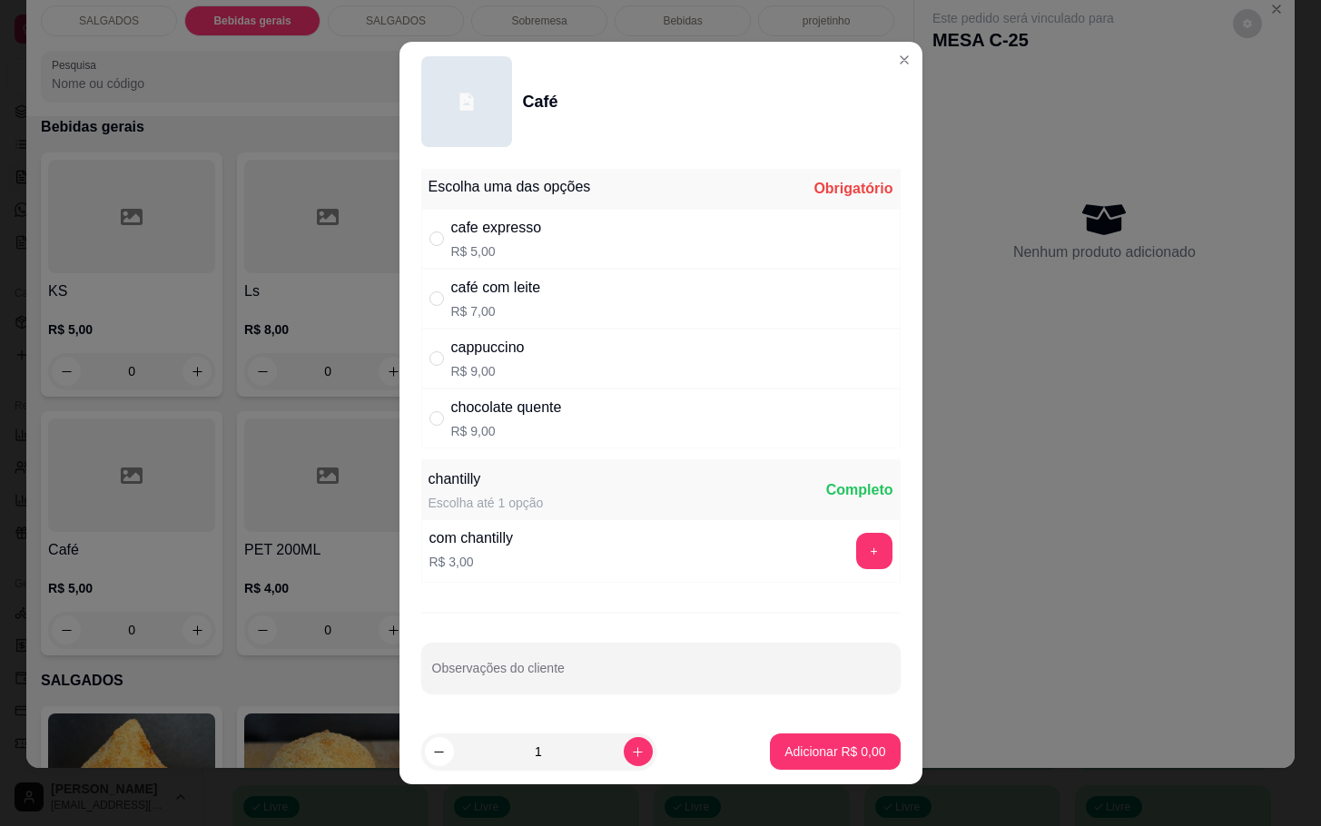
click at [580, 290] on div "café com leite R$ 7,00" at bounding box center [660, 299] width 479 height 60
radio input "true"
click at [624, 757] on button "increase-product-quantity" at bounding box center [638, 751] width 29 height 29
type input "2"
click at [777, 754] on p "Adicionar R$ 14,00" at bounding box center [831, 752] width 108 height 18
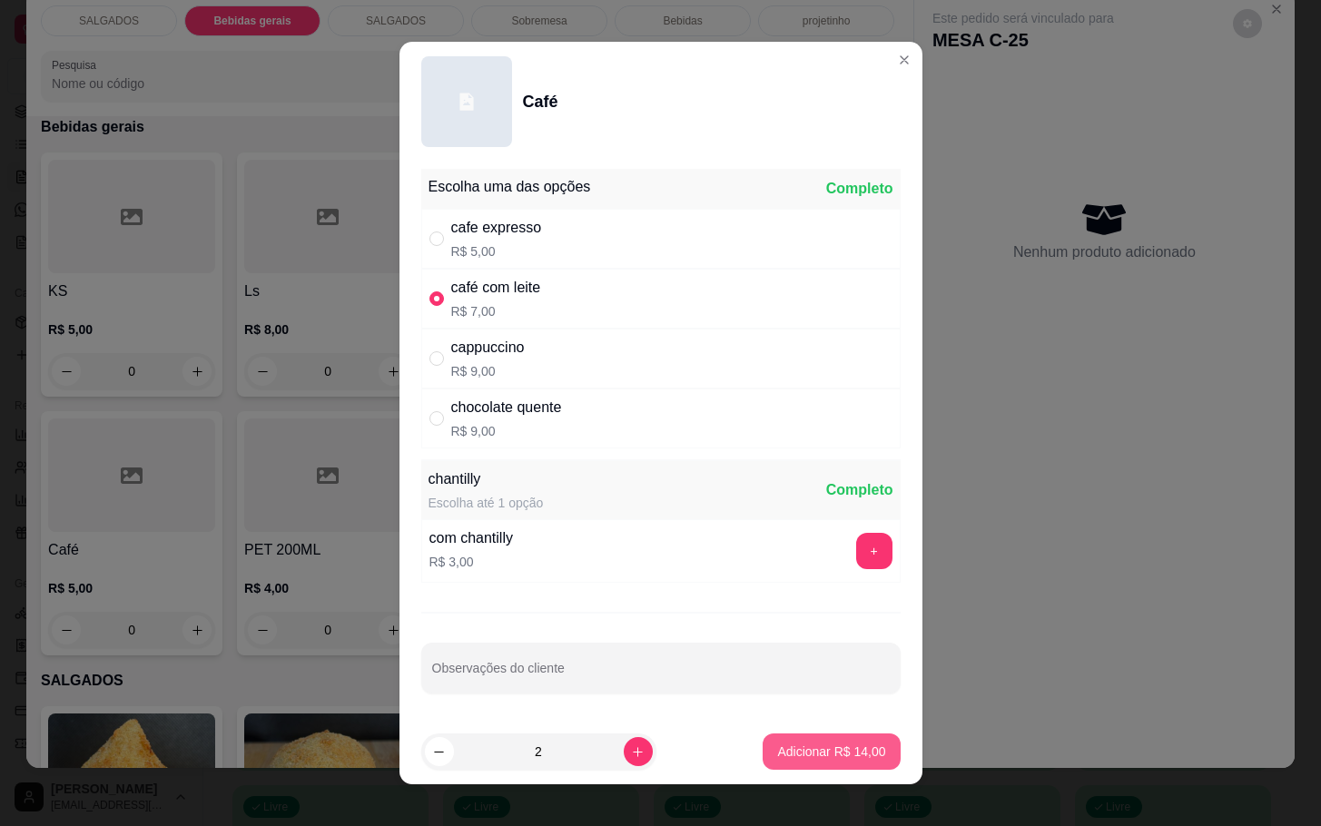
type input "2"
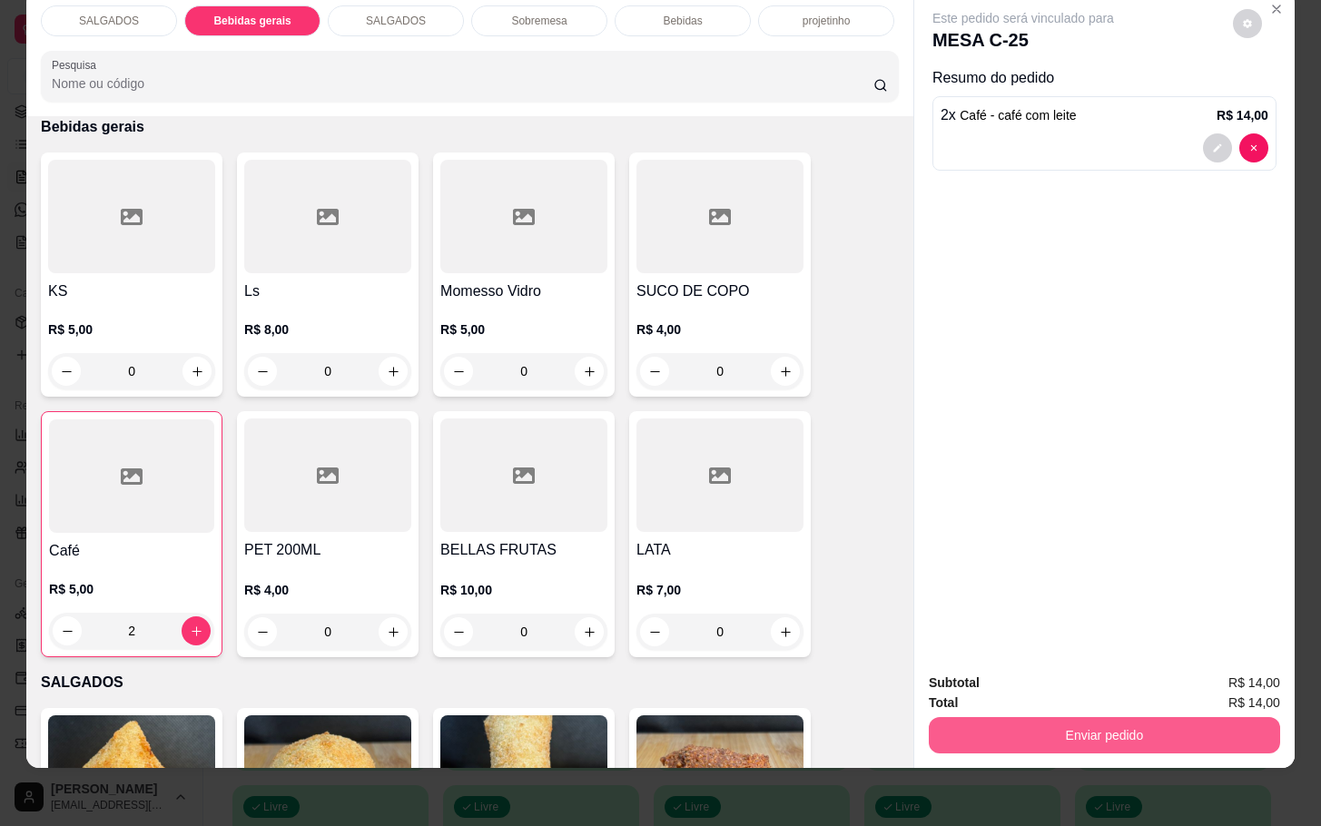
click at [972, 725] on button "Enviar pedido" at bounding box center [1104, 735] width 351 height 36
click at [994, 663] on button "Não registrar e enviar pedido" at bounding box center [1040, 671] width 183 height 34
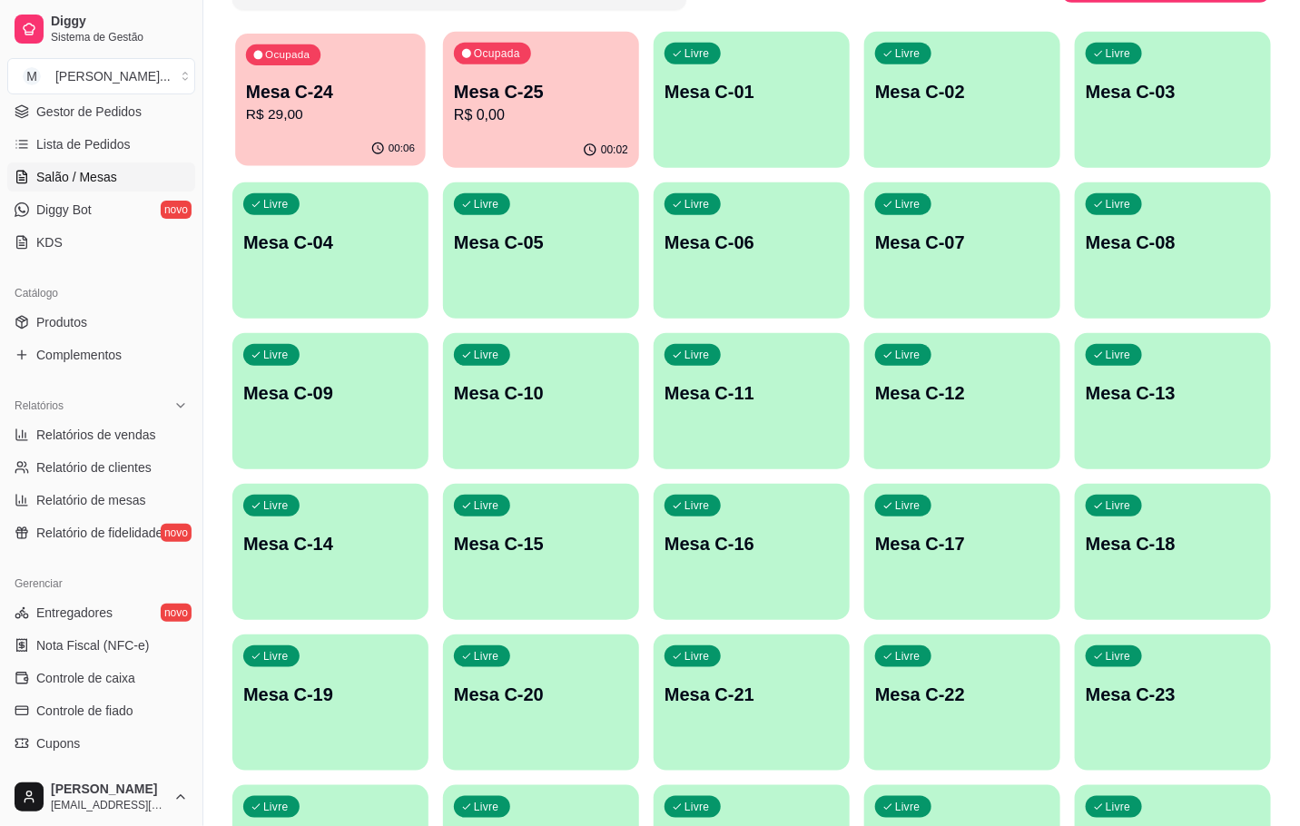
click at [276, 64] on div "Ocupada" at bounding box center [283, 54] width 74 height 21
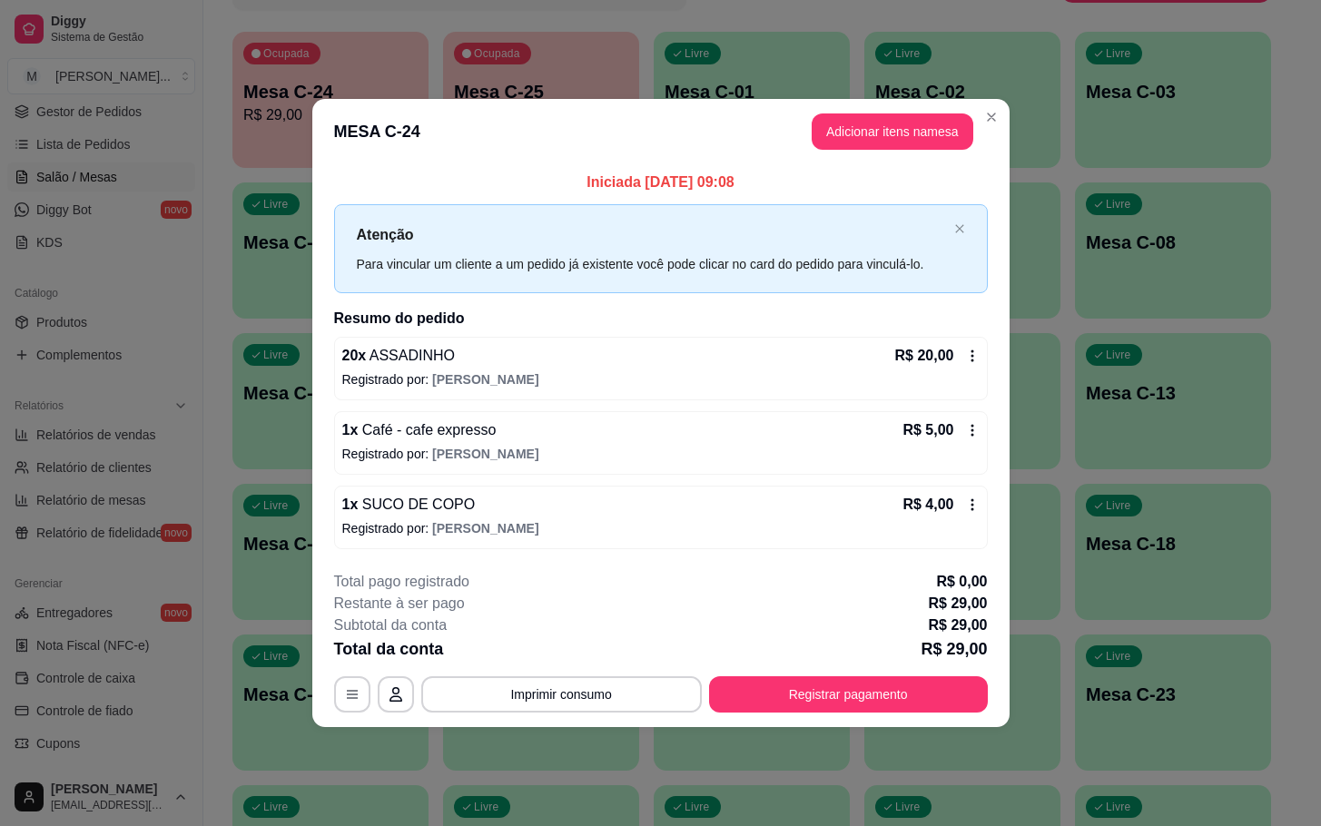
drag, startPoint x: 874, startPoint y: 106, endPoint x: 875, endPoint y: 121, distance: 14.6
click at [877, 106] on header "MESA C-24 Adicionar itens na mesa" at bounding box center [660, 131] width 697 height 65
click at [877, 123] on button "Adicionar itens na mesa" at bounding box center [893, 131] width 162 height 36
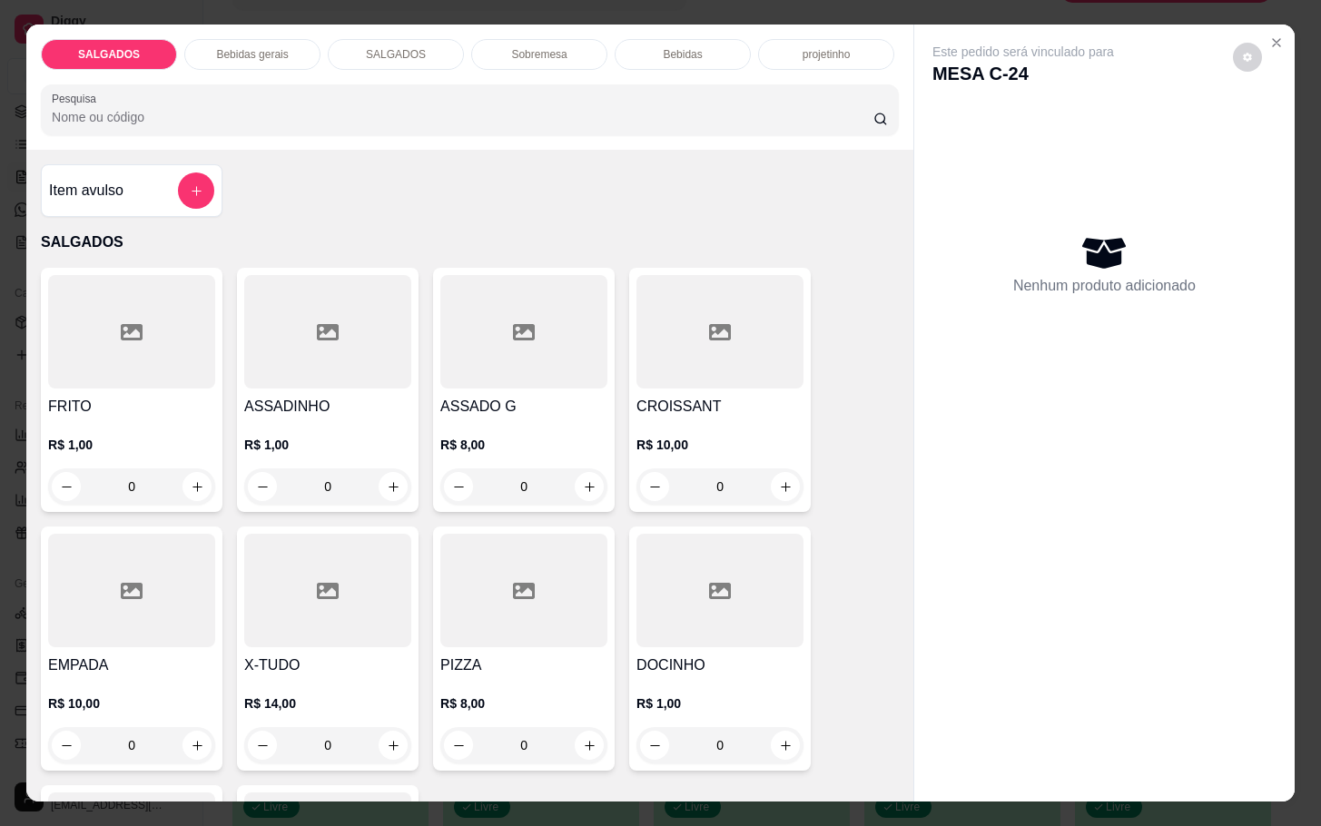
click at [264, 49] on p "Bebidas gerais" at bounding box center [252, 54] width 72 height 15
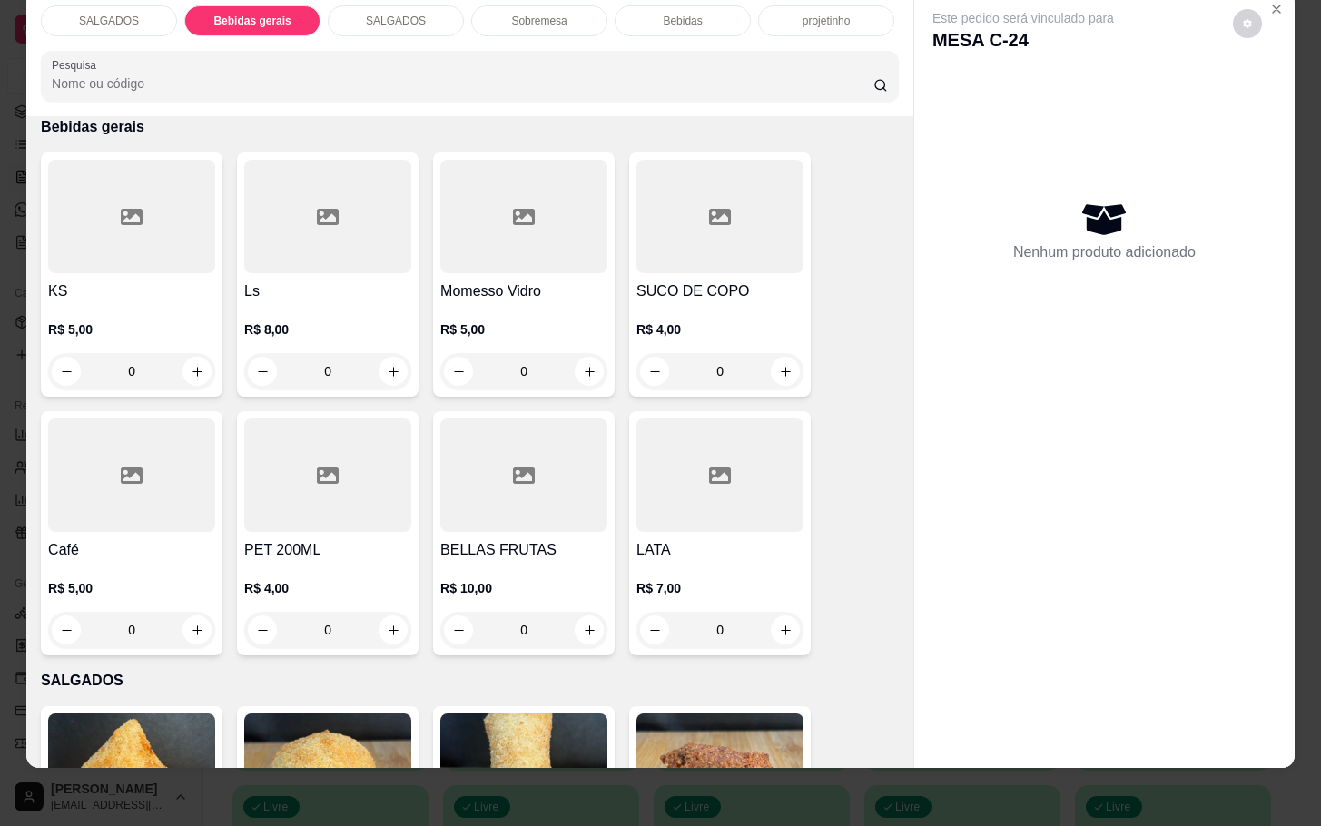
click at [746, 253] on div at bounding box center [719, 216] width 167 height 113
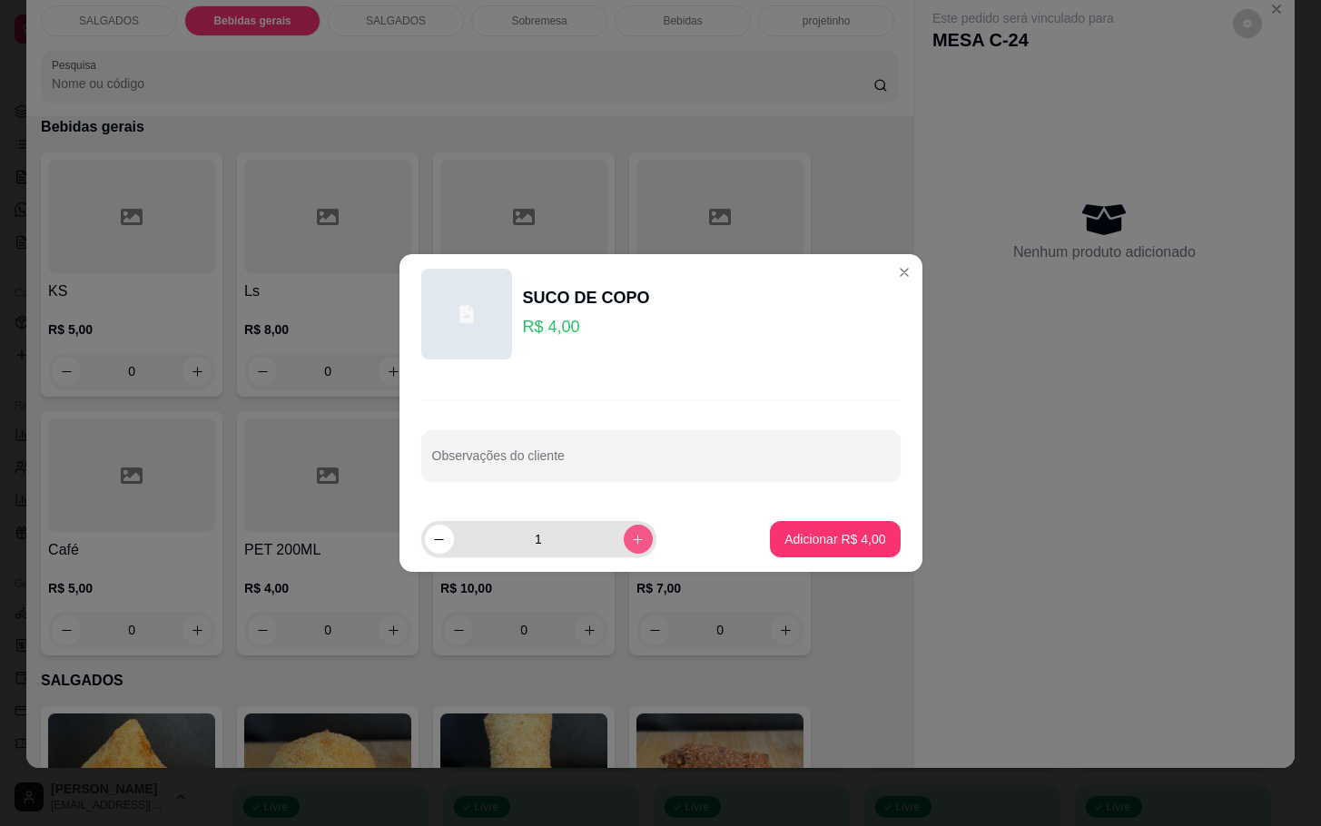
click at [631, 546] on icon "increase-product-quantity" at bounding box center [638, 540] width 14 height 14
type input "3"
drag, startPoint x: 796, startPoint y: 570, endPoint x: 810, endPoint y: 570, distance: 13.6
click at [804, 570] on footer "3 Adicionar R$ 12,00" at bounding box center [660, 539] width 523 height 65
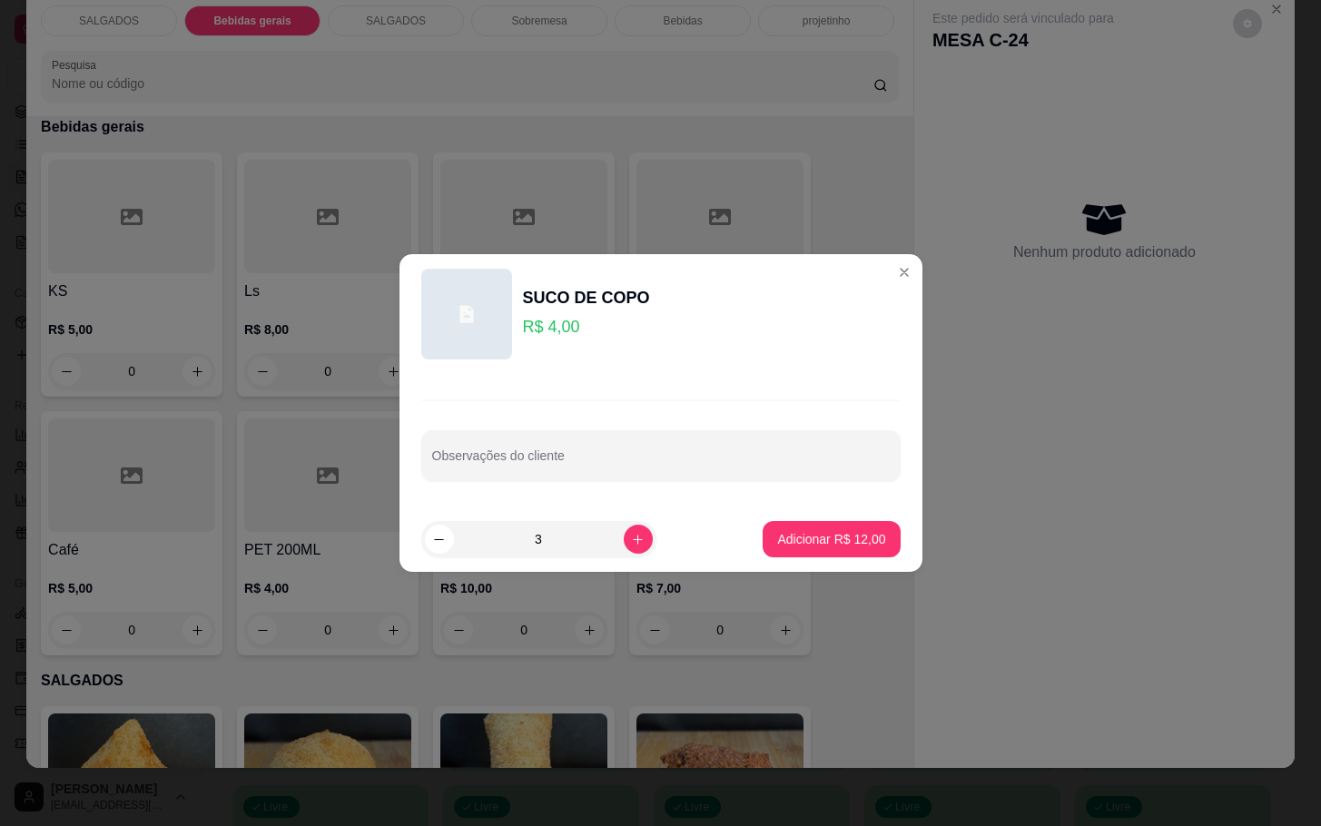
click at [821, 561] on footer "3 Adicionar R$ 12,00" at bounding box center [660, 539] width 523 height 65
click at [837, 543] on p "Adicionar R$ 12,00" at bounding box center [831, 539] width 108 height 18
type input "3"
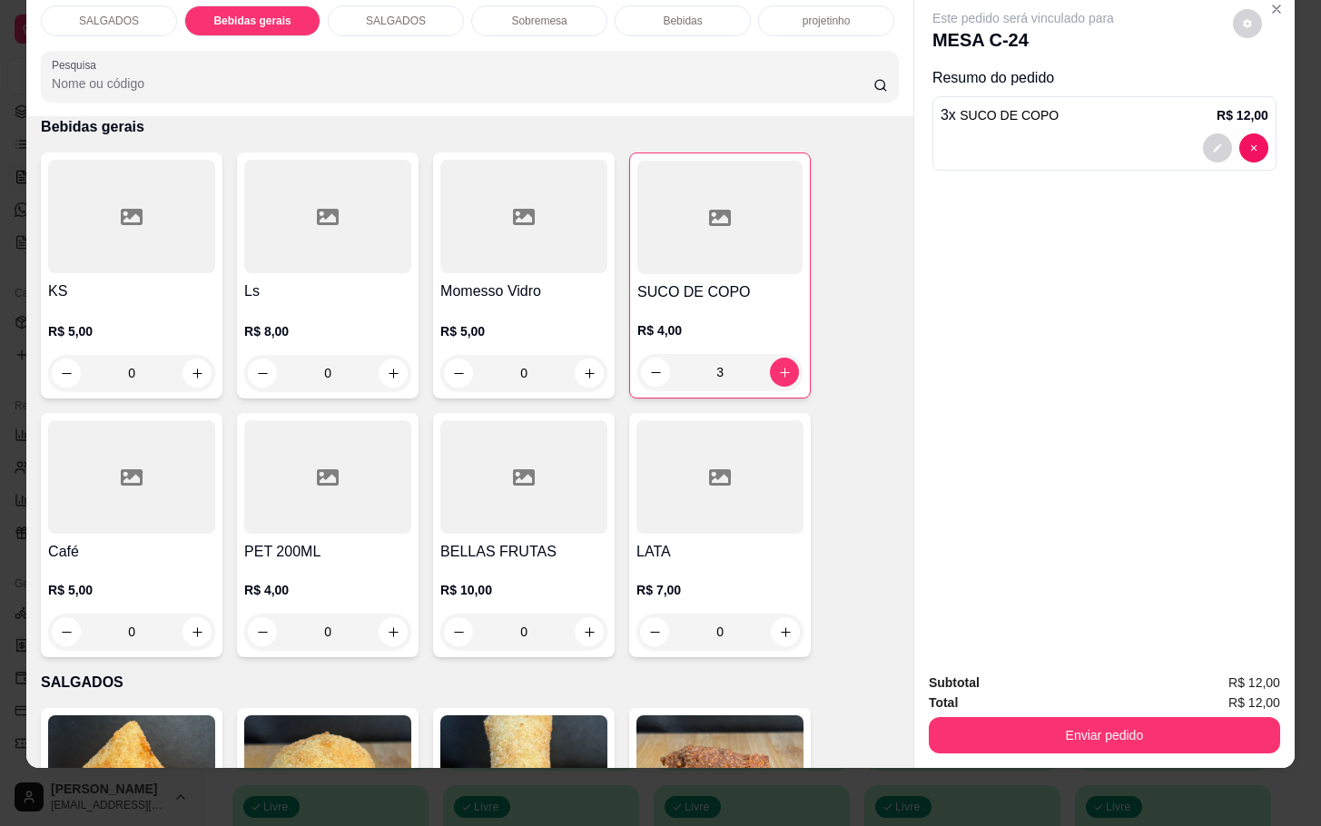
click at [131, 16] on div "SALGADOS" at bounding box center [109, 20] width 136 height 31
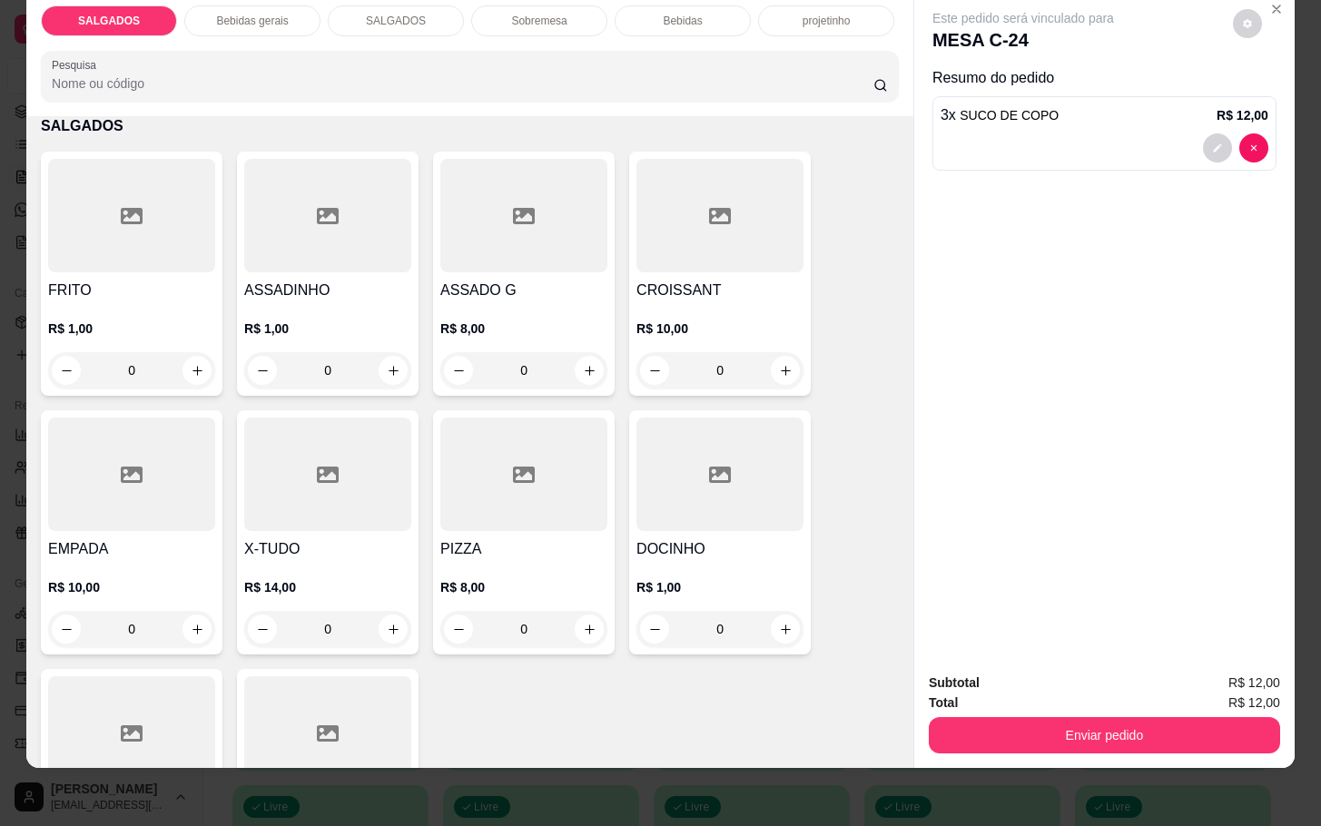
click at [340, 301] on div "R$ 1,00 0" at bounding box center [327, 344] width 167 height 87
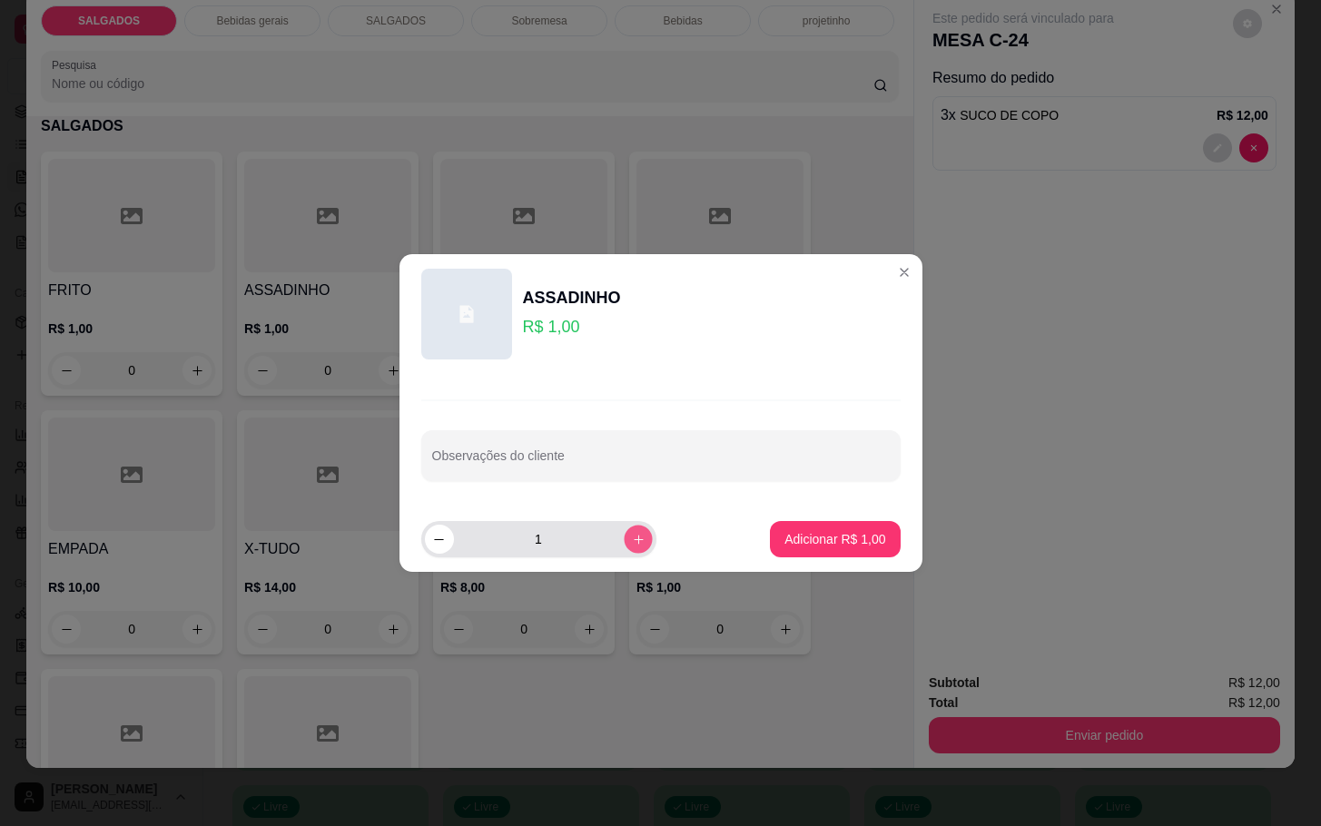
click at [625, 531] on button "increase-product-quantity" at bounding box center [638, 539] width 28 height 28
click at [624, 531] on button "increase-product-quantity" at bounding box center [638, 539] width 28 height 28
click at [624, 531] on button "increase-product-quantity" at bounding box center [638, 539] width 29 height 29
click at [624, 531] on button "increase-product-quantity" at bounding box center [638, 539] width 28 height 28
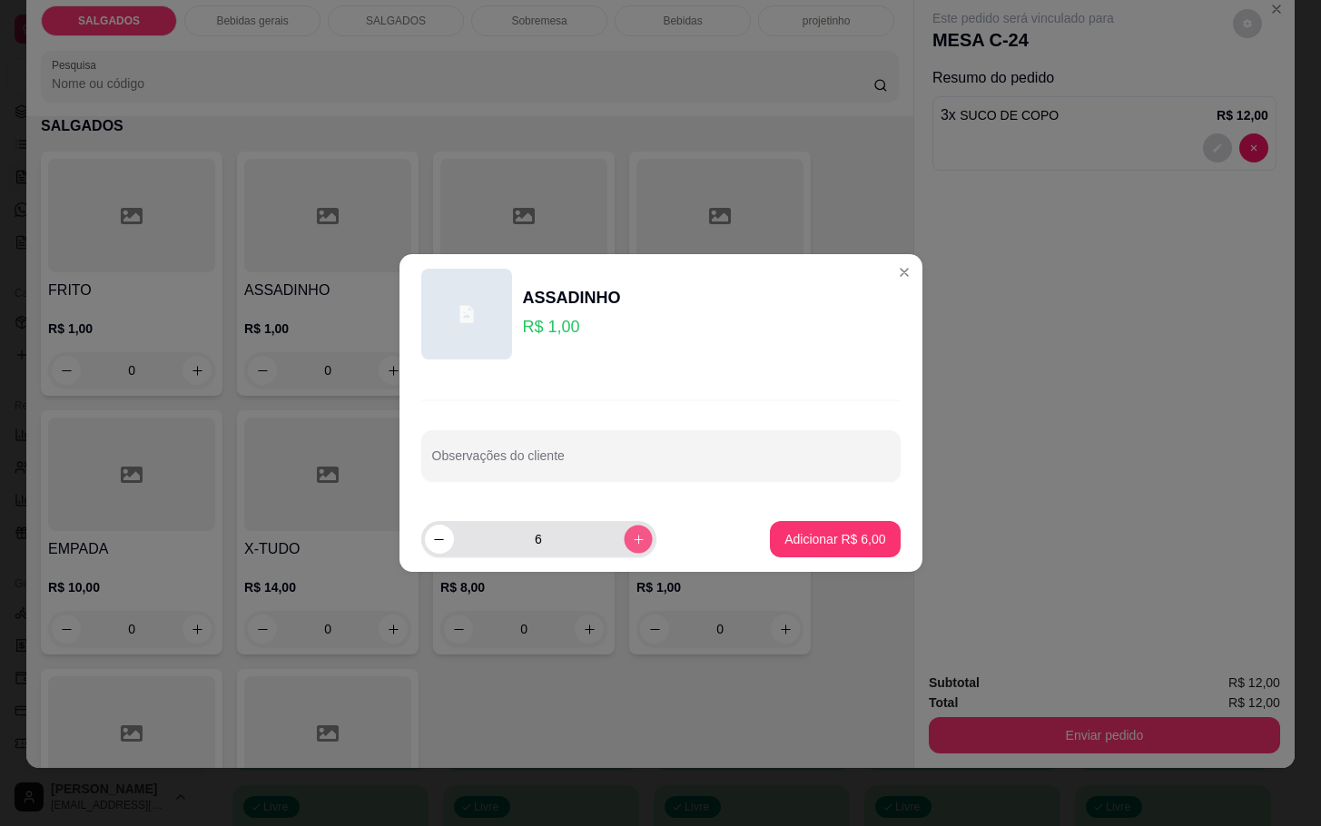
click at [624, 531] on button "increase-product-quantity" at bounding box center [638, 539] width 28 height 28
click at [627, 548] on button "increase-product-quantity" at bounding box center [638, 539] width 28 height 28
type input "10"
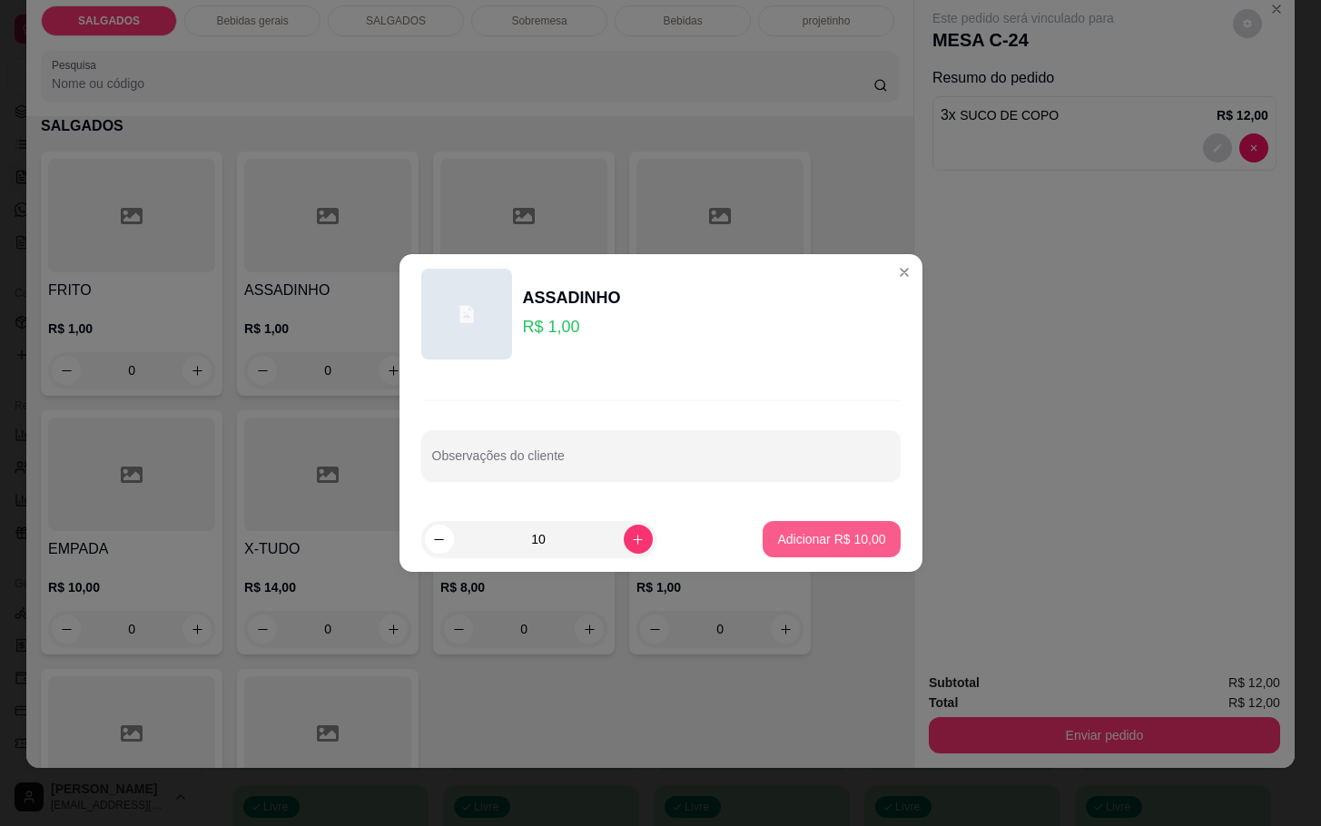
click at [787, 545] on p "Adicionar R$ 10,00" at bounding box center [831, 539] width 108 height 18
type input "10"
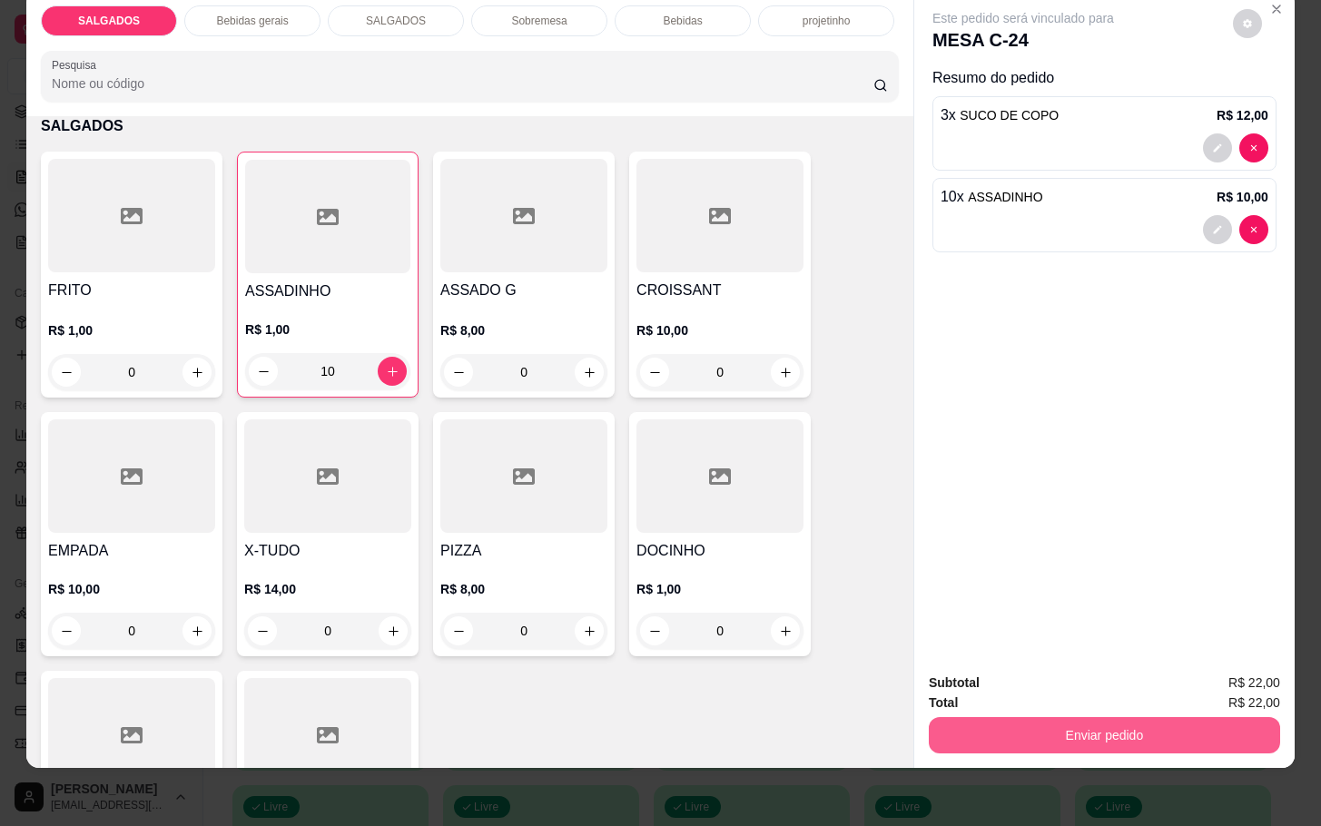
click at [1018, 717] on button "Enviar pedido" at bounding box center [1104, 735] width 351 height 36
click at [1013, 678] on button "Não registrar e enviar pedido" at bounding box center [1040, 671] width 183 height 34
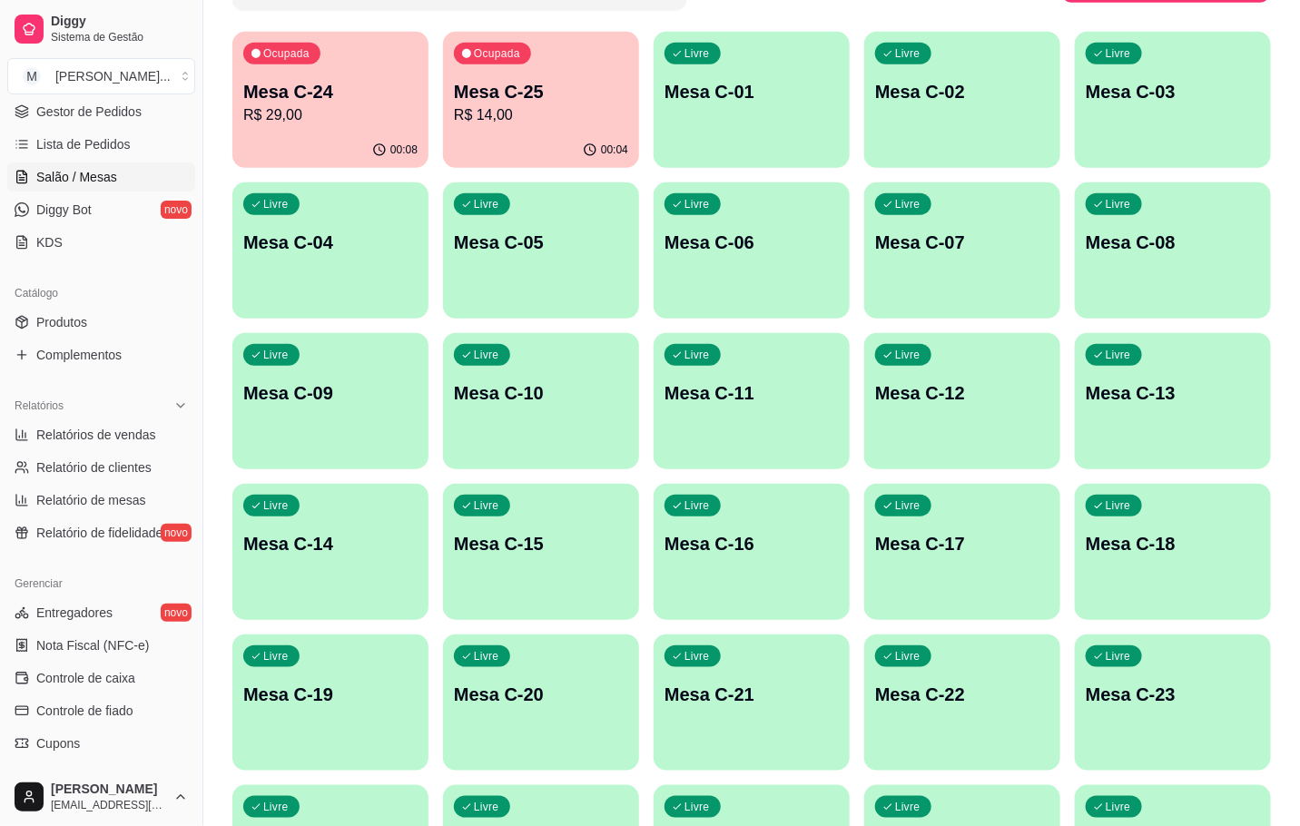
click at [945, 414] on div "Livre Mesa C-12" at bounding box center [962, 390] width 196 height 114
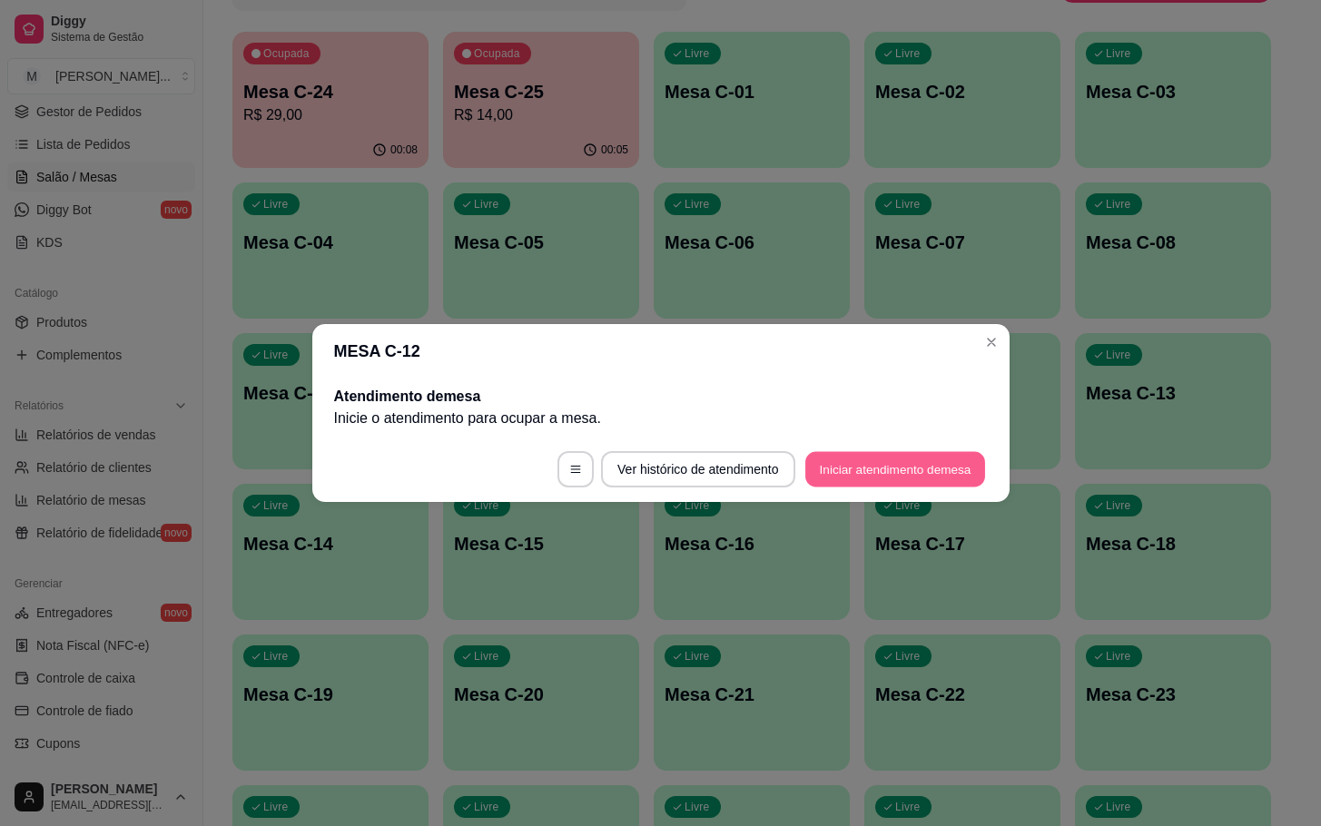
click at [882, 464] on button "Iniciar atendimento de mesa" at bounding box center [895, 469] width 180 height 35
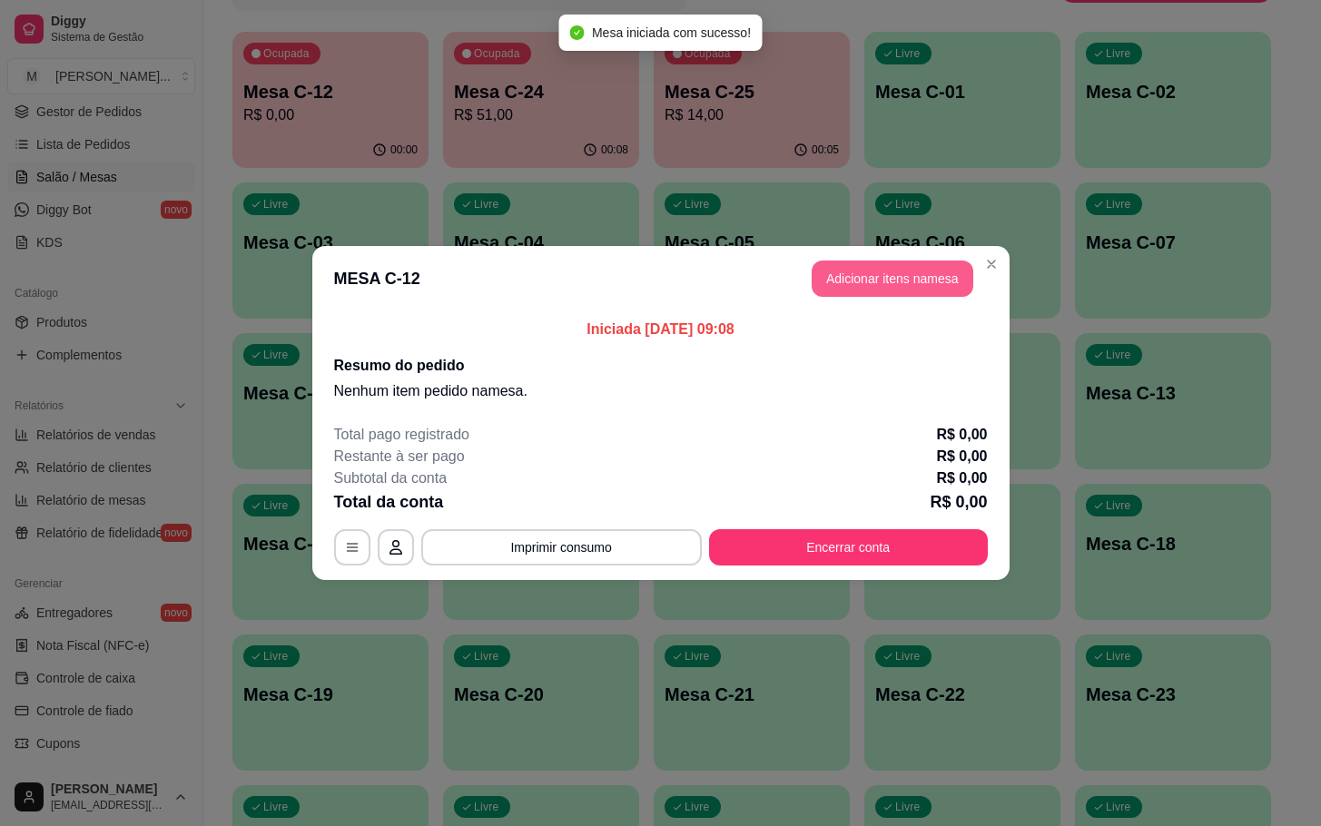
click at [918, 287] on button "Adicionar itens na mesa" at bounding box center [893, 279] width 162 height 36
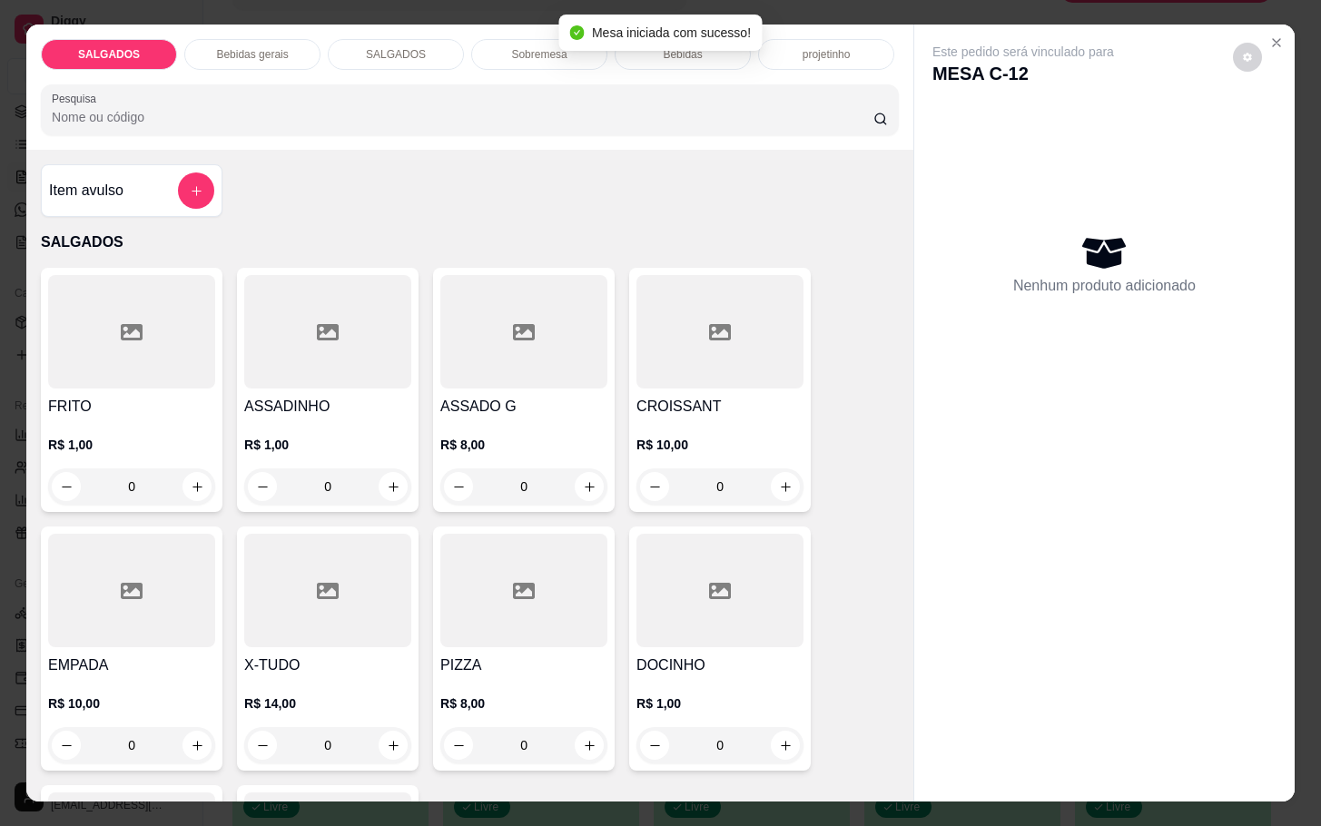
drag, startPoint x: 153, startPoint y: 475, endPoint x: 0, endPoint y: 460, distance: 154.1
click at [26, 461] on div "Item avulso SALGADOS FRITO R$ 1,00 0 ASSADINHO R$ 1,00 0 ASSADO G R$ 8,00 0 CRO…" at bounding box center [469, 475] width 887 height 651
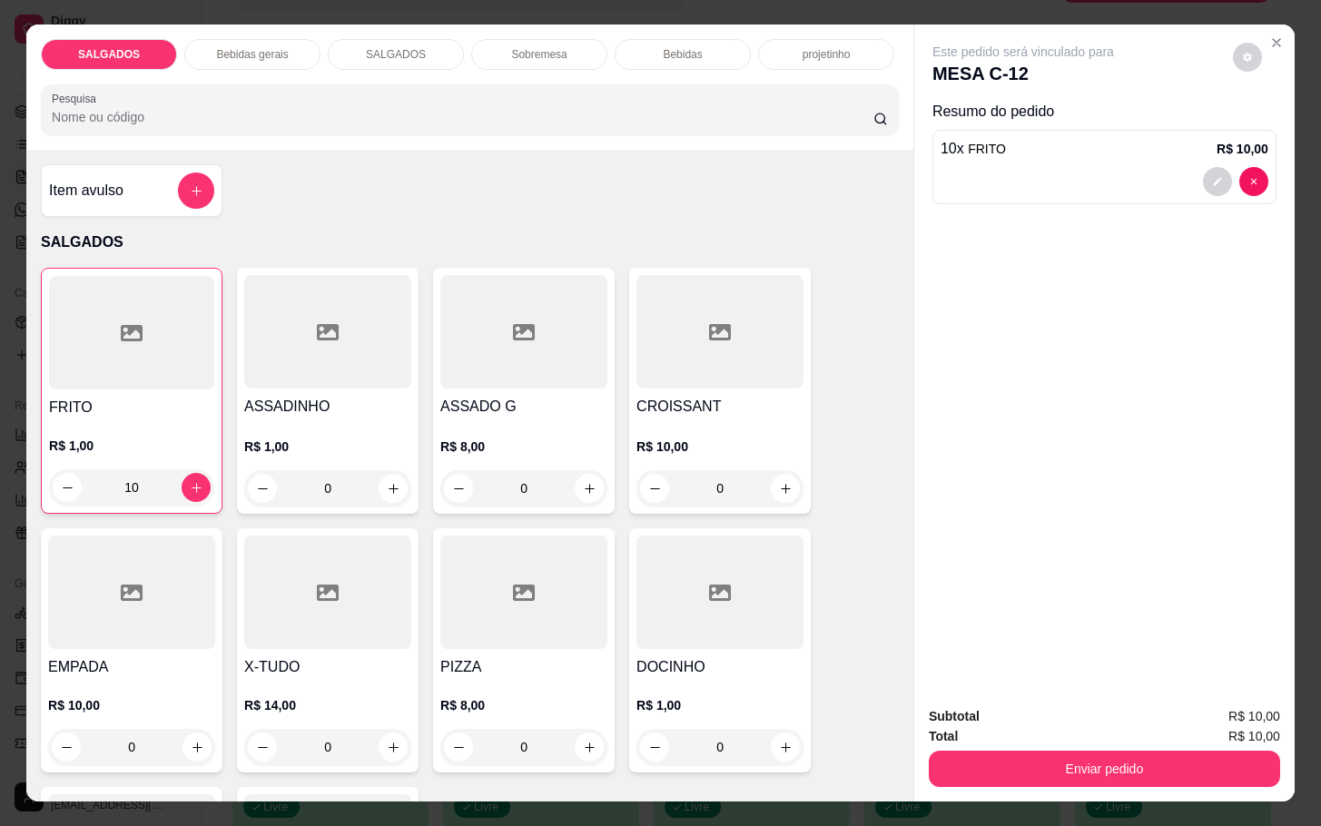
type input "10"
click at [869, 588] on div "Item avulso SALGADOS FRITO R$ 1,00 10 ASSADINHO R$ 1,00 0 ASSADO G R$ 8,00 0 CR…" at bounding box center [469, 475] width 887 height 651
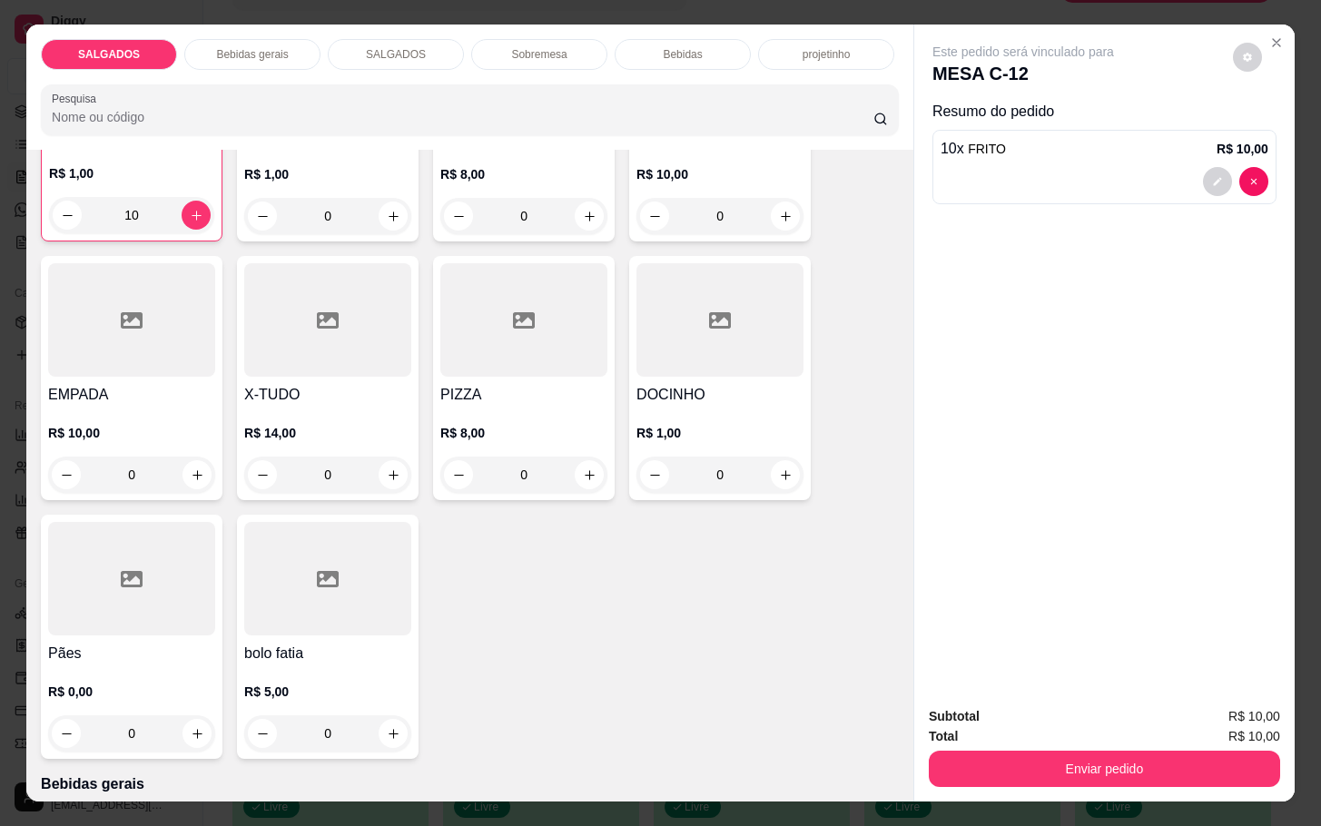
scroll to position [545, 0]
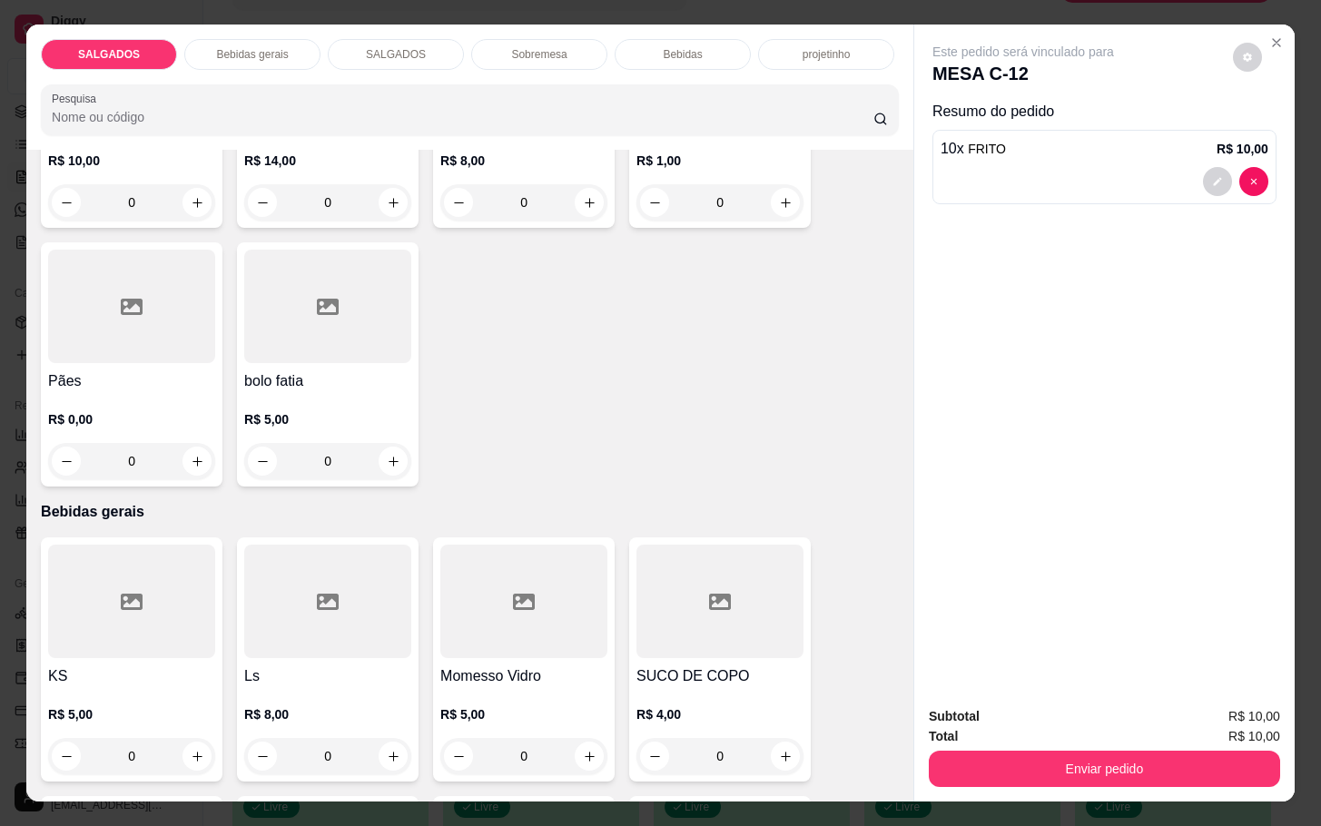
click at [259, 641] on div at bounding box center [327, 601] width 167 height 113
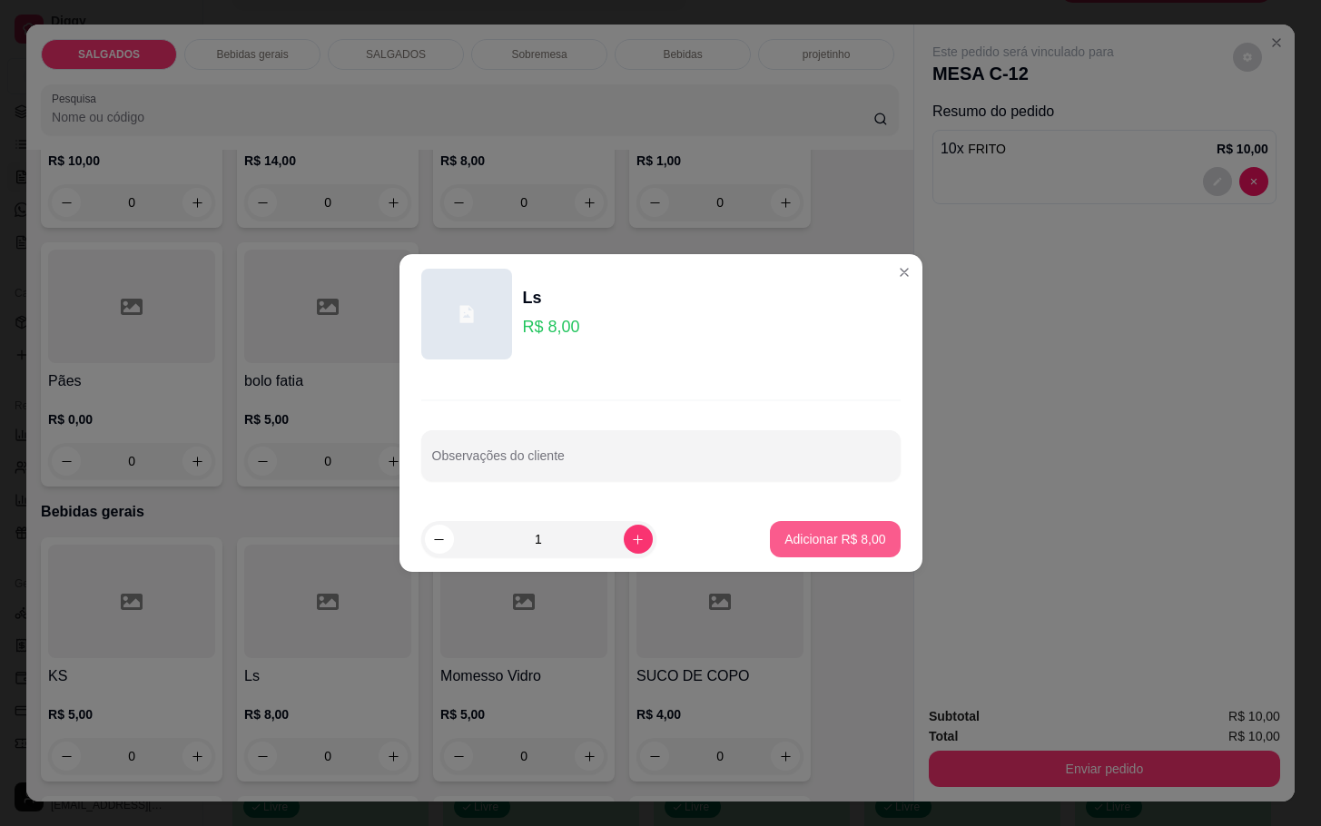
click at [796, 550] on button "Adicionar R$ 8,00" at bounding box center [835, 539] width 130 height 36
type input "1"
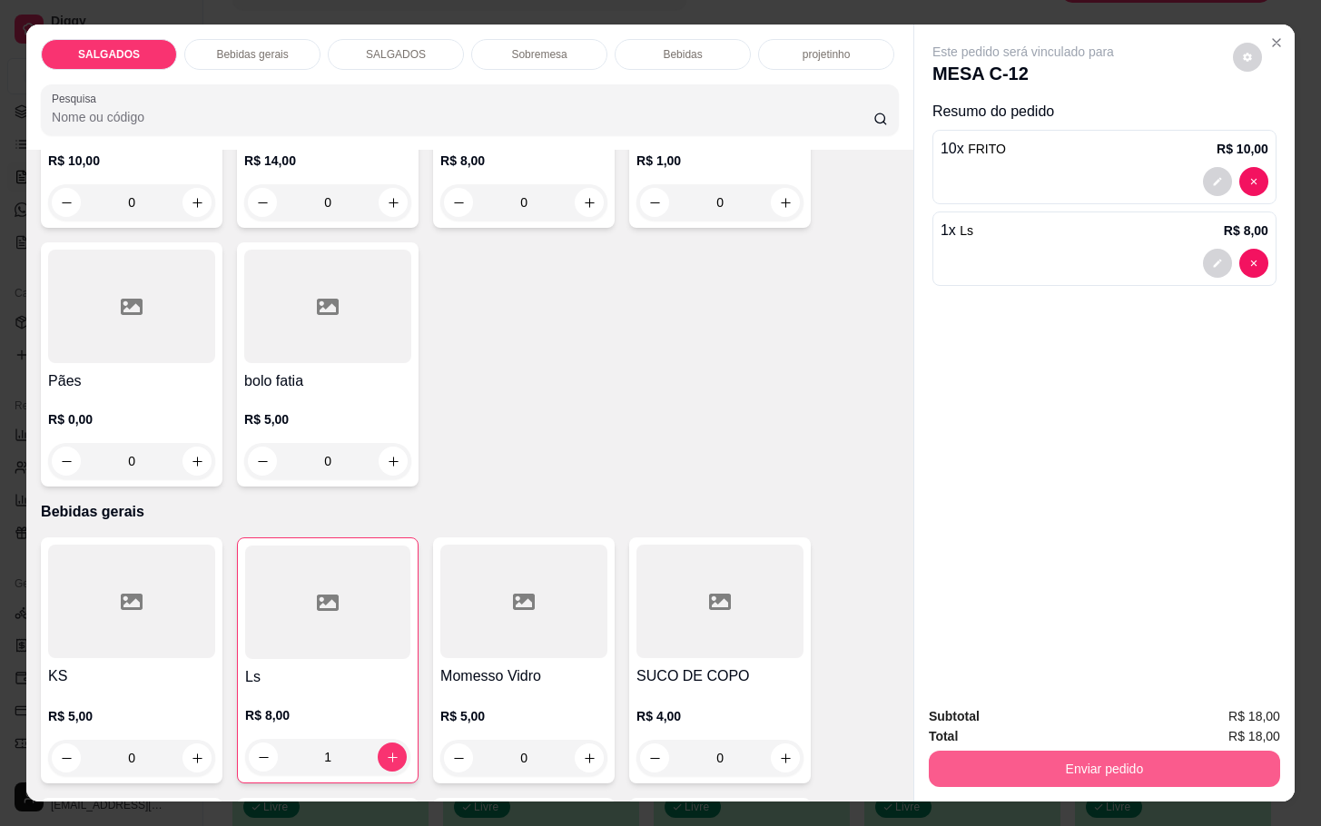
click at [970, 752] on button "Enviar pedido" at bounding box center [1104, 769] width 351 height 36
click at [998, 705] on button "Não registrar e enviar pedido" at bounding box center [1041, 714] width 189 height 34
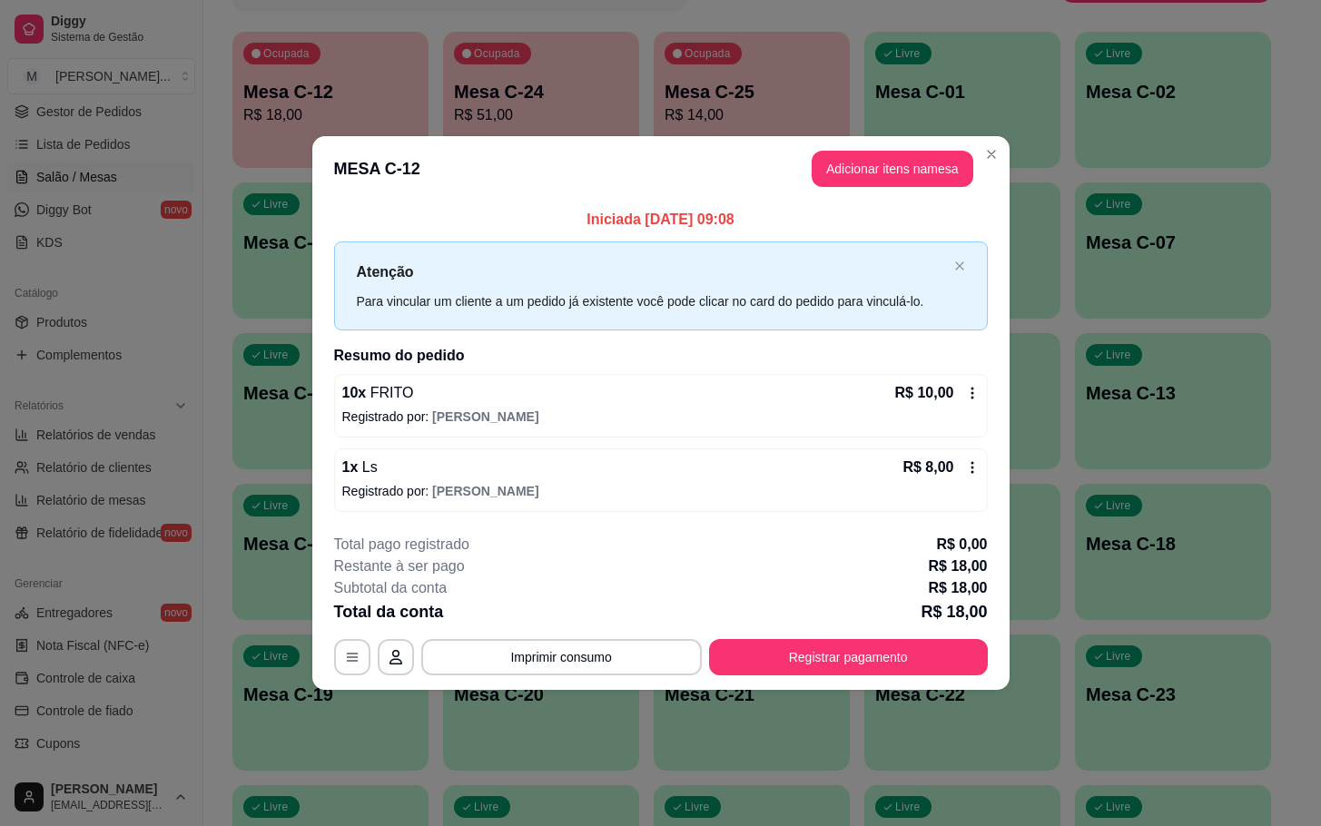
click at [951, 510] on div "1 x Ls R$ 8,00 Registrado por: Helena" at bounding box center [661, 480] width 654 height 64
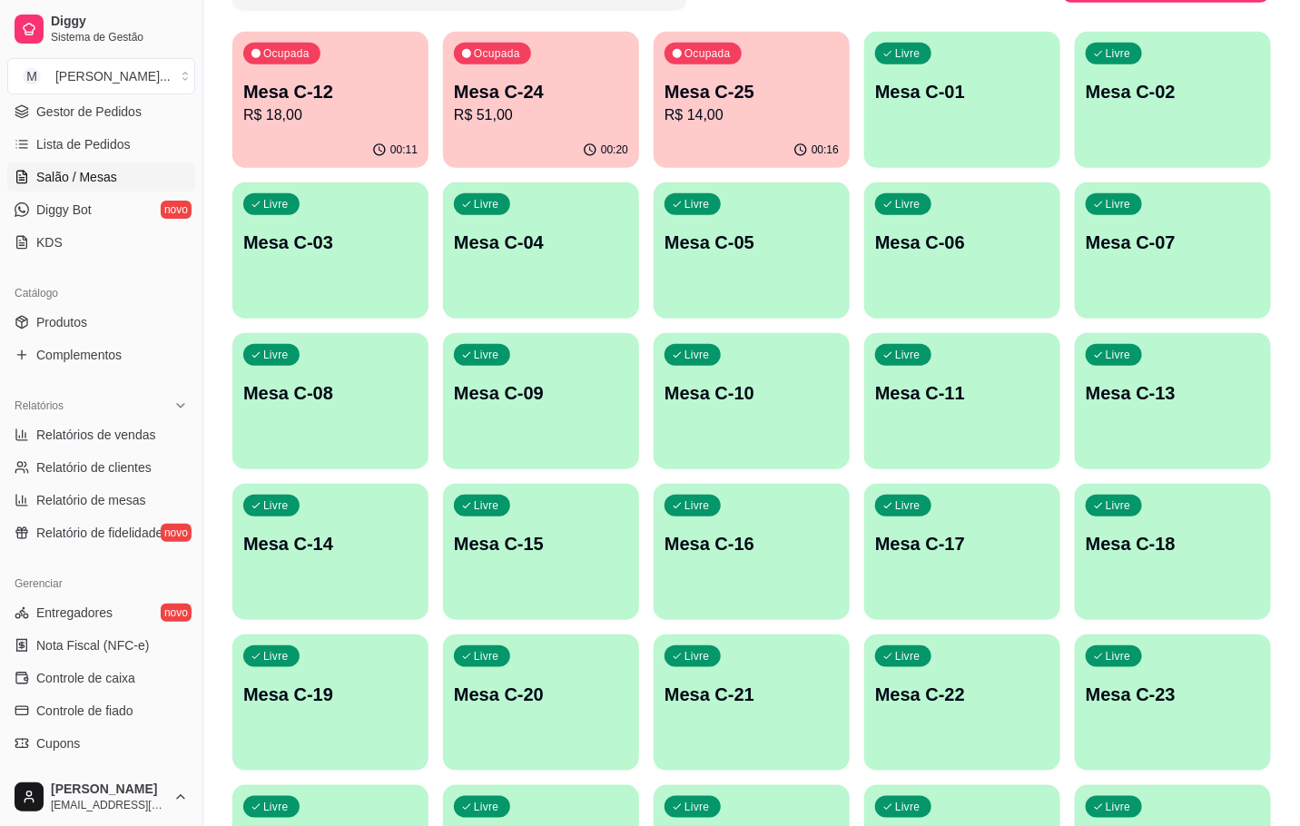
click at [847, 20] on div "Melhore seu plano Você tem 30 mesas / comandas disponíveis. Obtenha o Diggy Bot…" at bounding box center [751, 344] width 1097 height 1198
click at [801, 60] on div "Ocupada Mesa C-25 R$ 14,00" at bounding box center [751, 83] width 191 height 98
click at [888, 191] on div "Livre Mesa C-06" at bounding box center [962, 239] width 196 height 114
click at [772, 101] on p "Mesa C-25" at bounding box center [751, 91] width 174 height 25
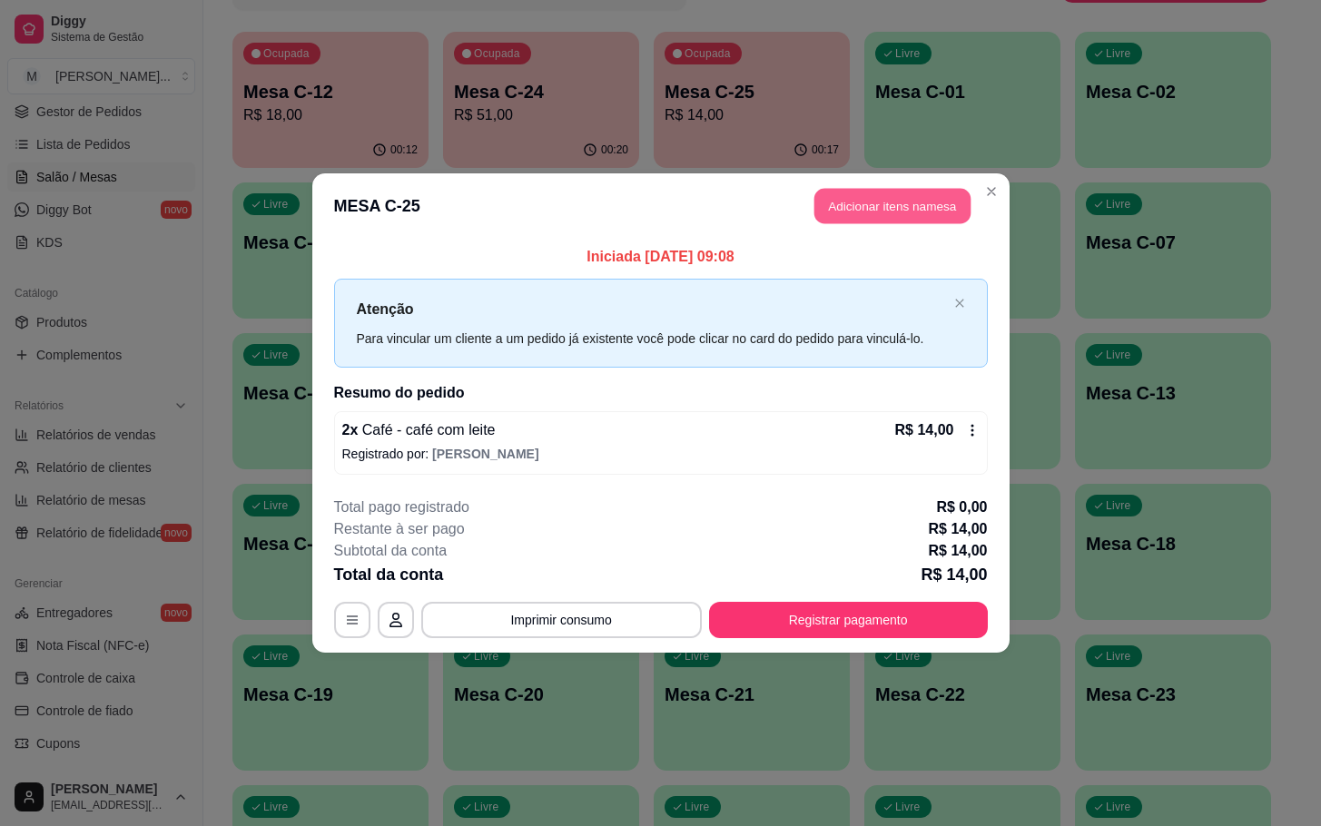
click at [861, 208] on button "Adicionar itens na mesa" at bounding box center [892, 206] width 156 height 35
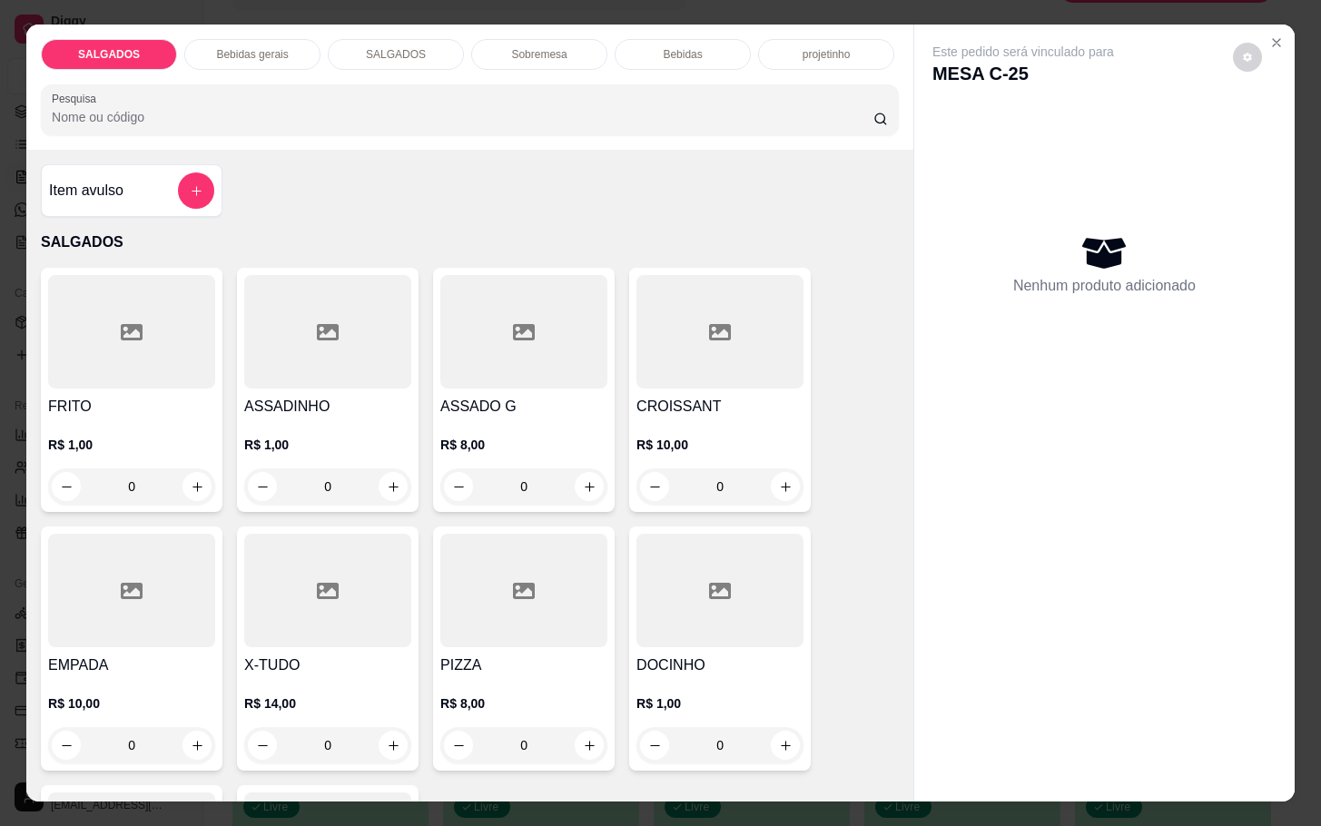
click at [564, 396] on h4 "ASSADO G" at bounding box center [523, 407] width 167 height 22
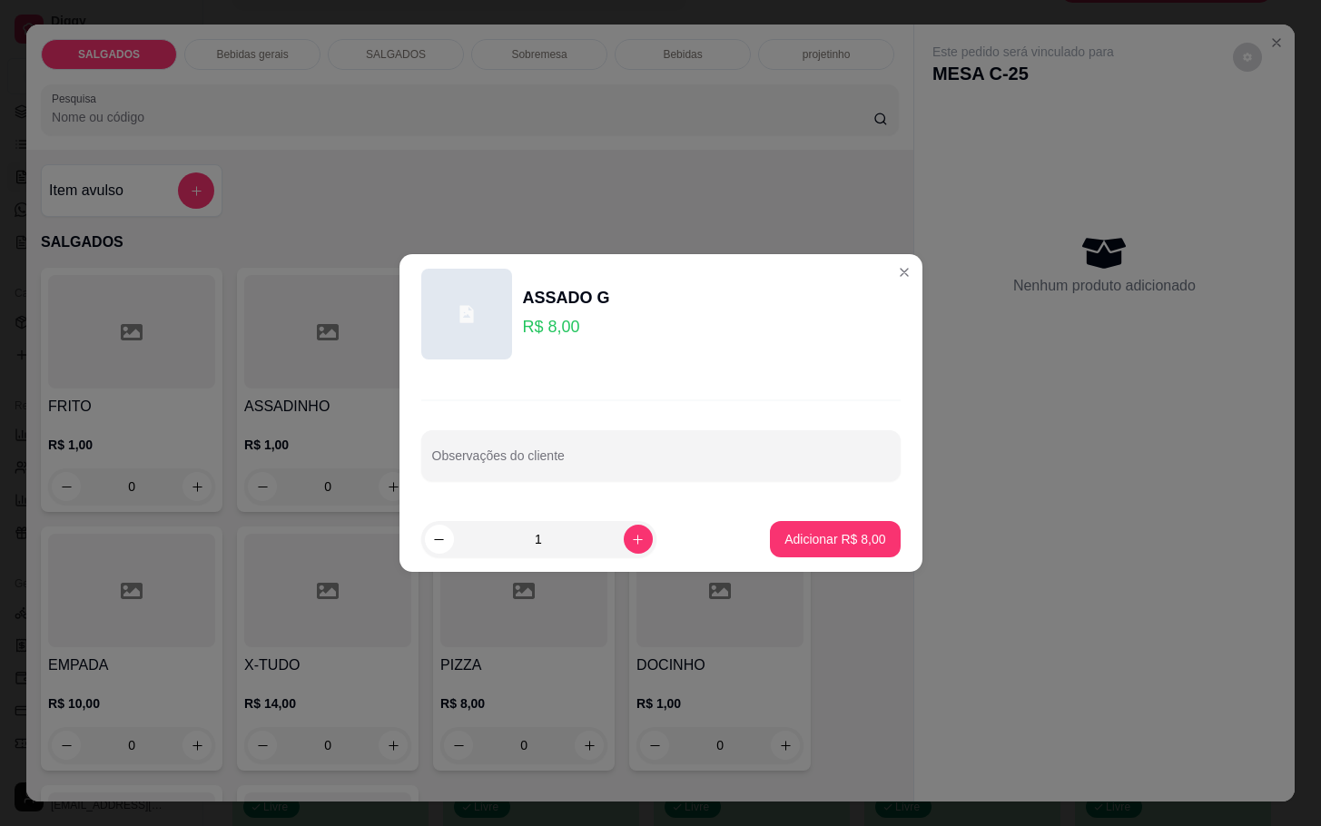
click at [807, 532] on p "Adicionar R$ 8,00" at bounding box center [834, 539] width 101 height 18
type input "1"
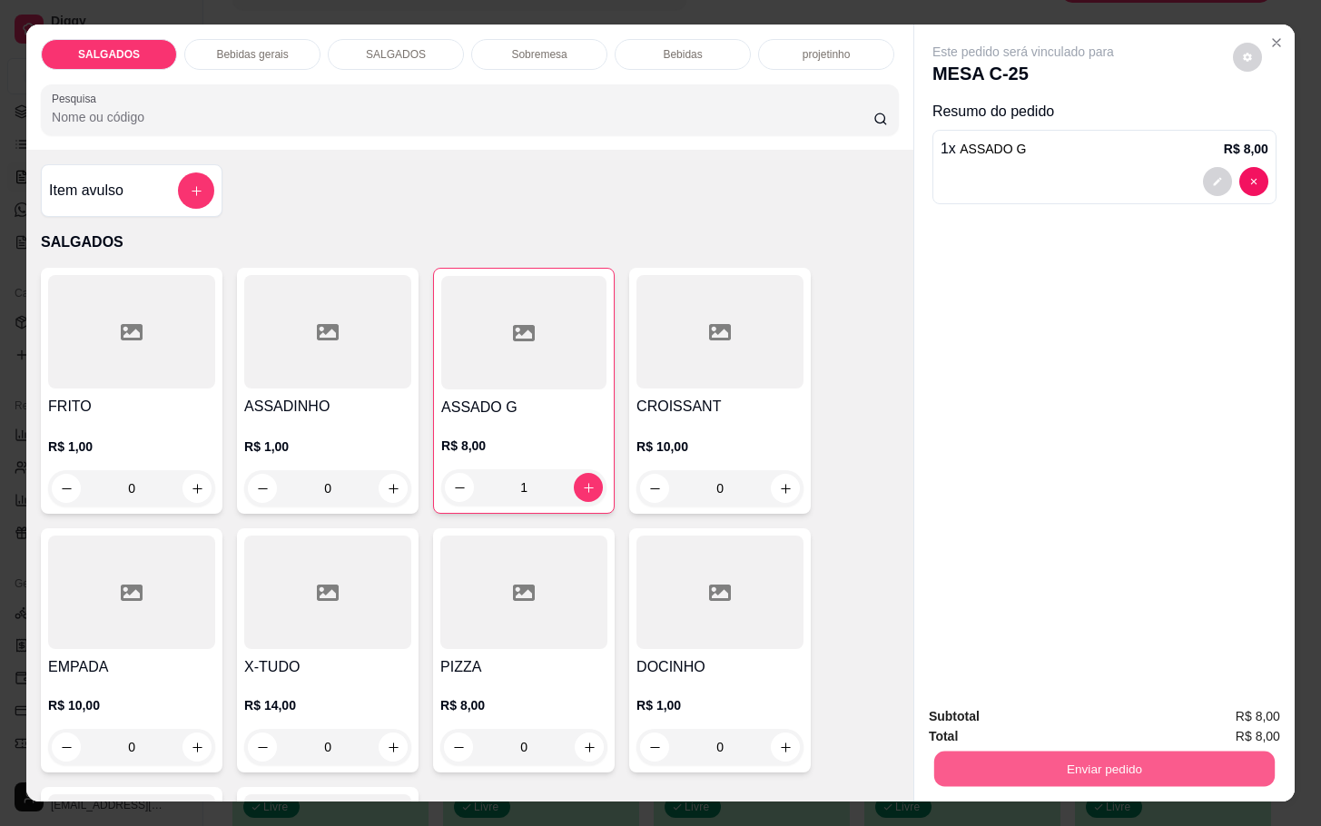
click at [1149, 753] on button "Enviar pedido" at bounding box center [1104, 768] width 340 height 35
click at [1062, 681] on p "Essa é uma forma de identificar quem consumiu cada item na mesa e facilitar o p…" at bounding box center [1094, 682] width 310 height 29
click at [1062, 701] on button "Não registrar e enviar pedido" at bounding box center [1040, 714] width 183 height 34
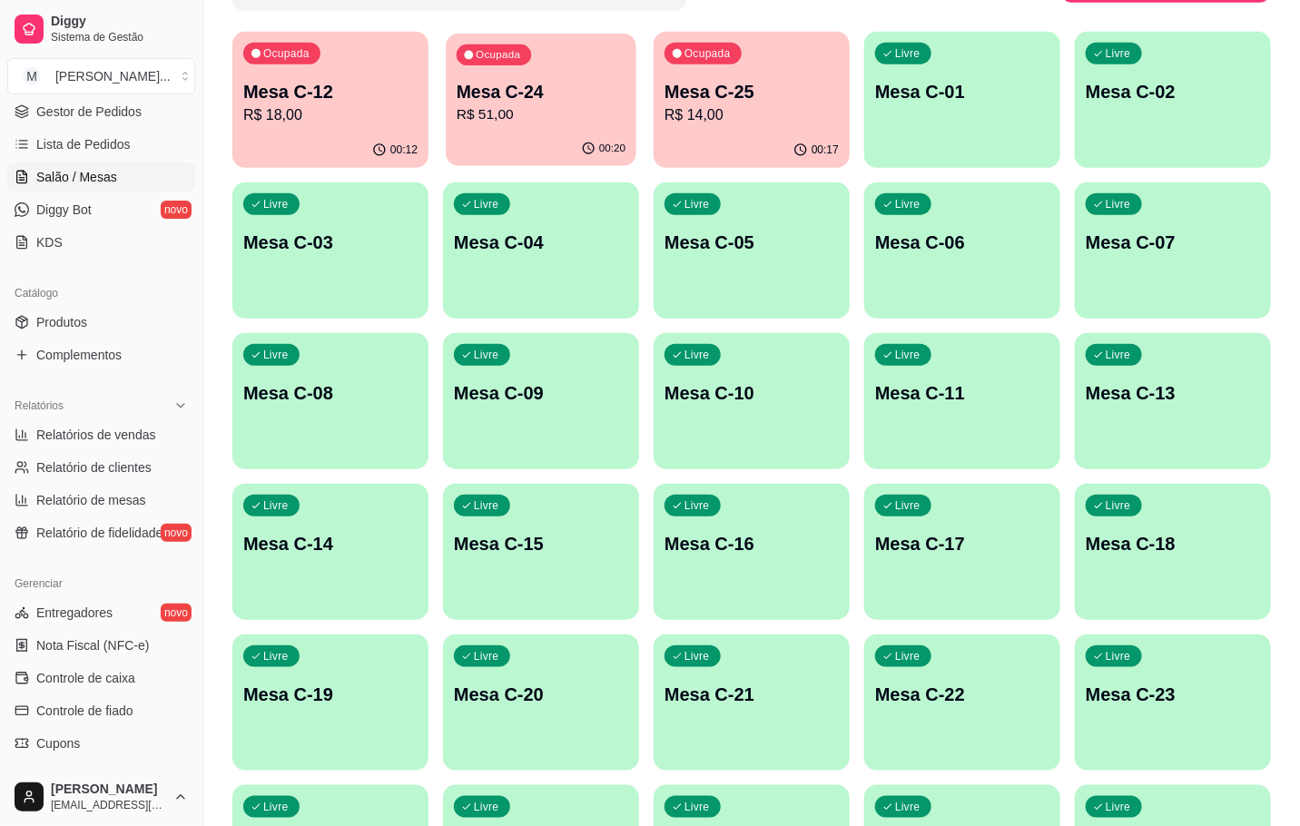
click at [542, 114] on p "R$ 51,00" at bounding box center [541, 114] width 169 height 21
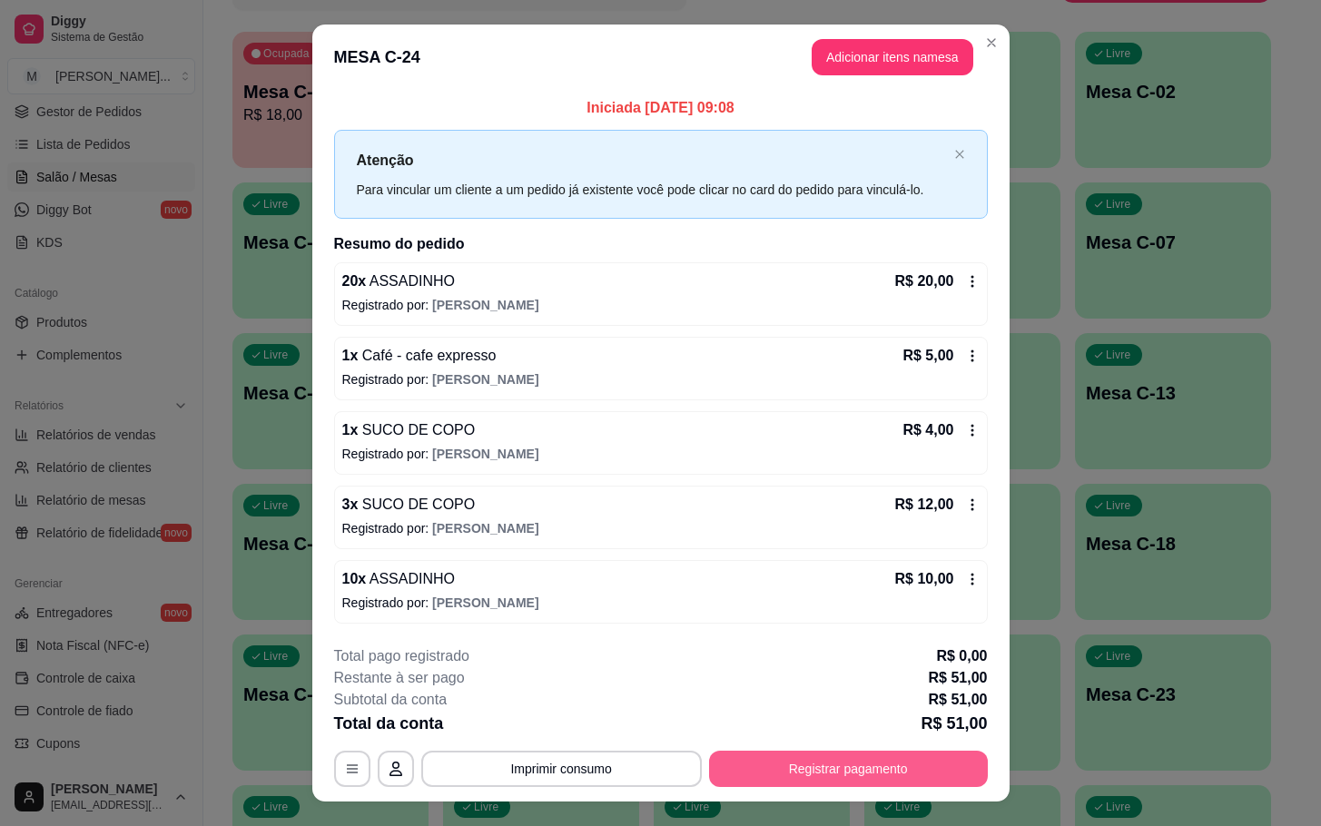
click at [894, 776] on button "Registrar pagamento" at bounding box center [848, 769] width 279 height 36
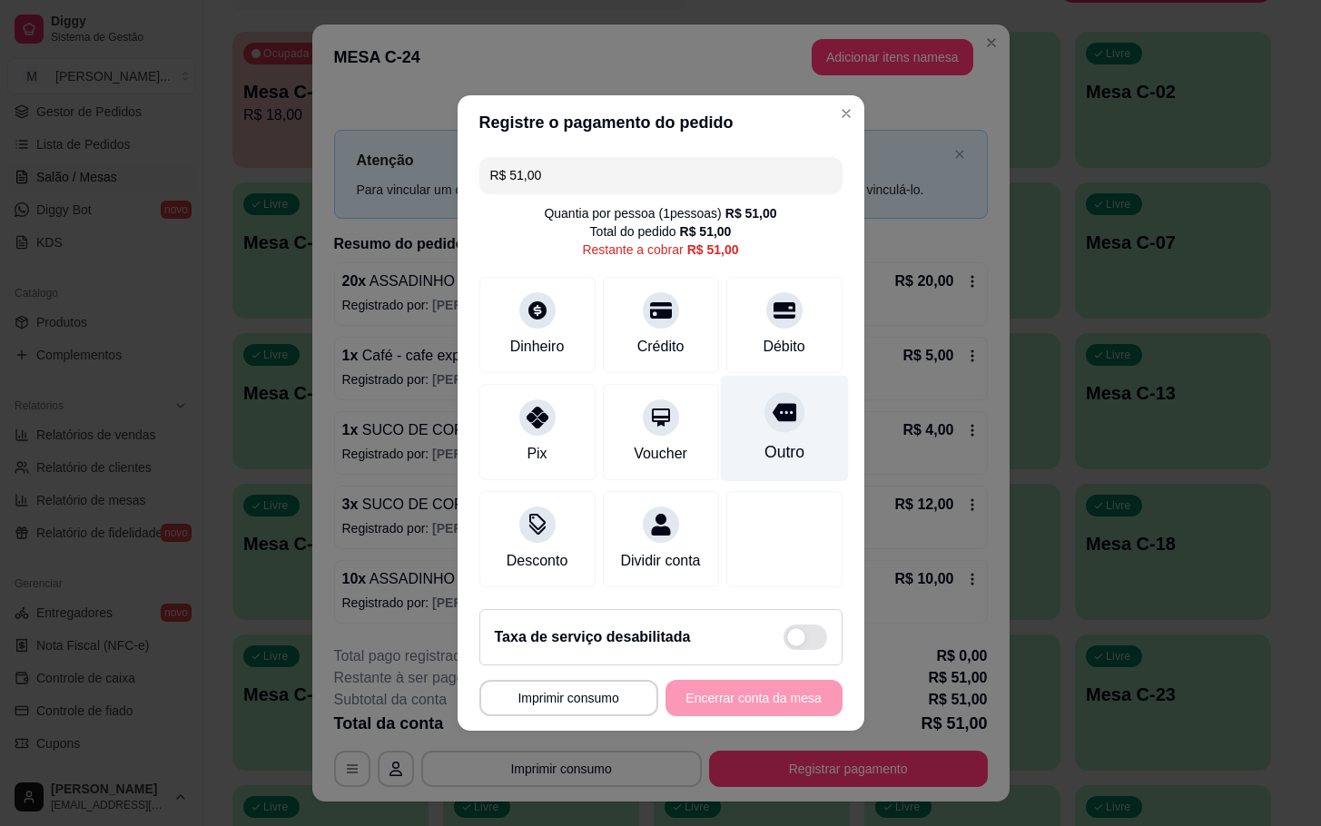
click at [739, 423] on div "Outro" at bounding box center [784, 429] width 128 height 106
type input "R$ 0,00"
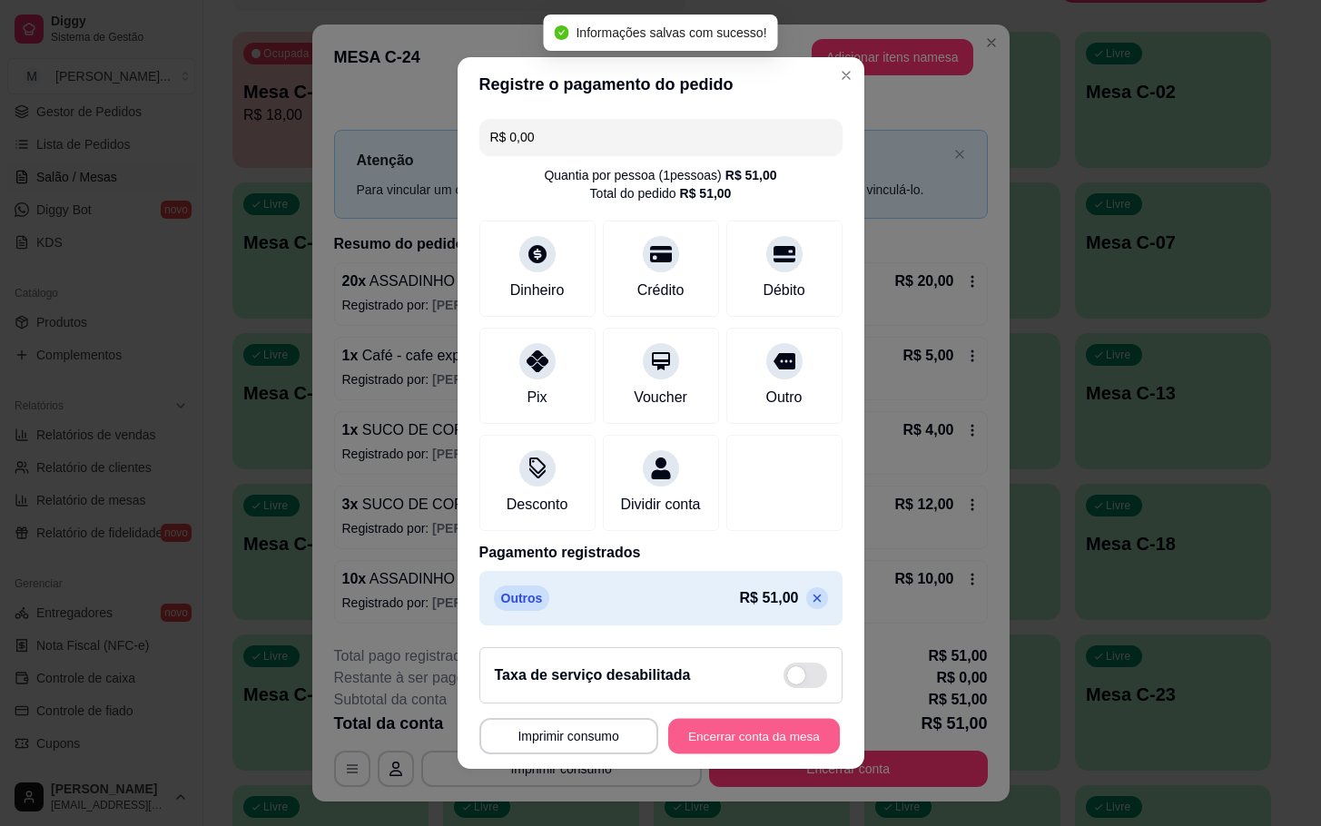
click at [765, 754] on button "Encerrar conta da mesa" at bounding box center [754, 736] width 172 height 35
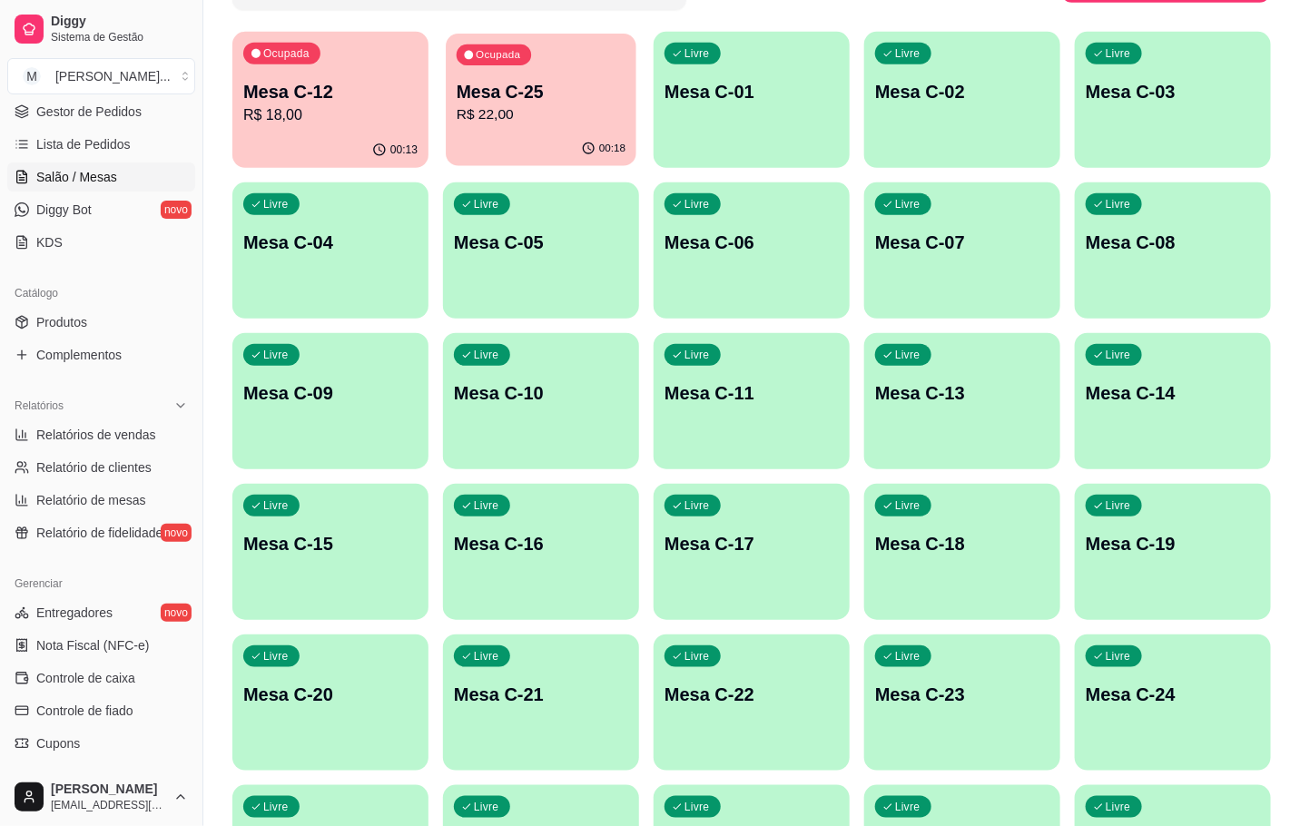
click at [488, 107] on p "R$ 22,00" at bounding box center [541, 114] width 169 height 21
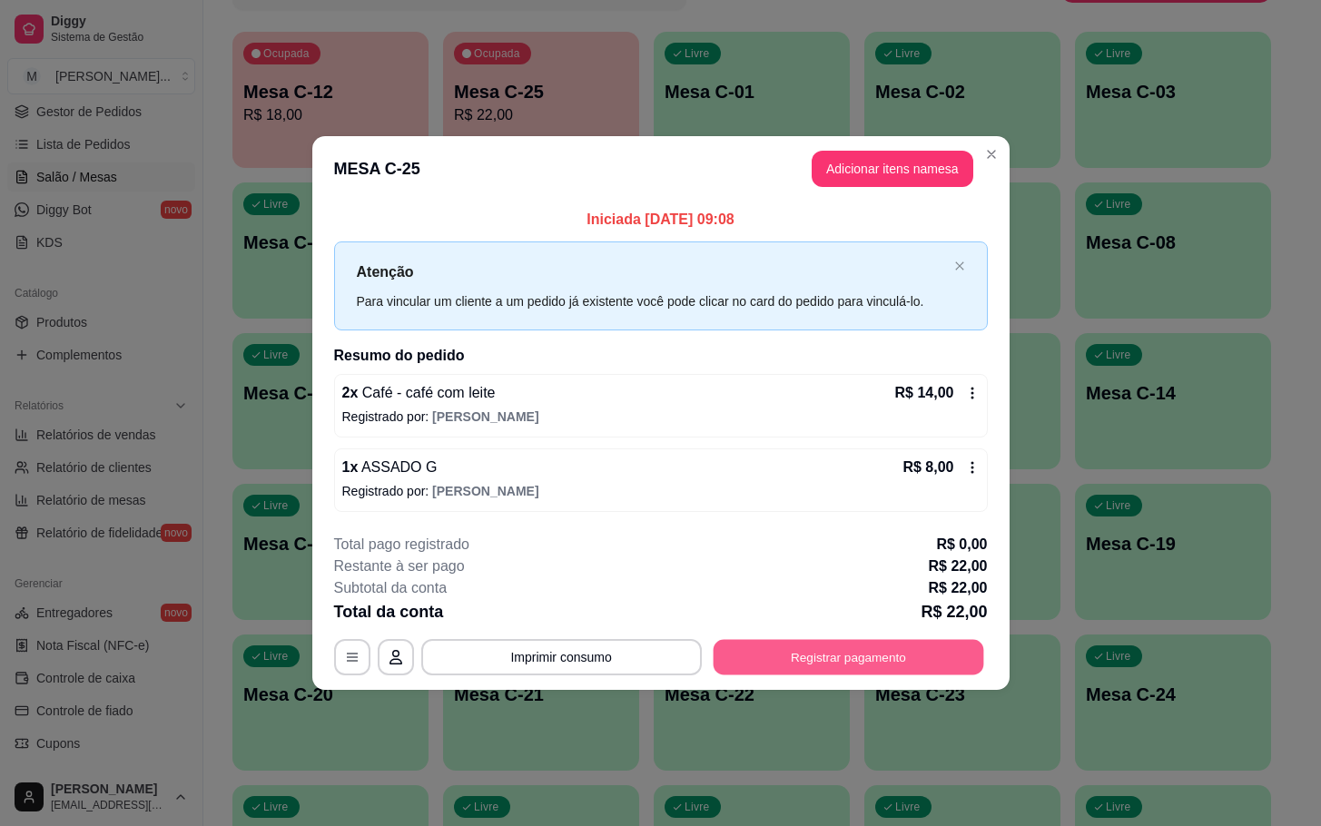
click at [844, 645] on button "Registrar pagamento" at bounding box center [848, 656] width 271 height 35
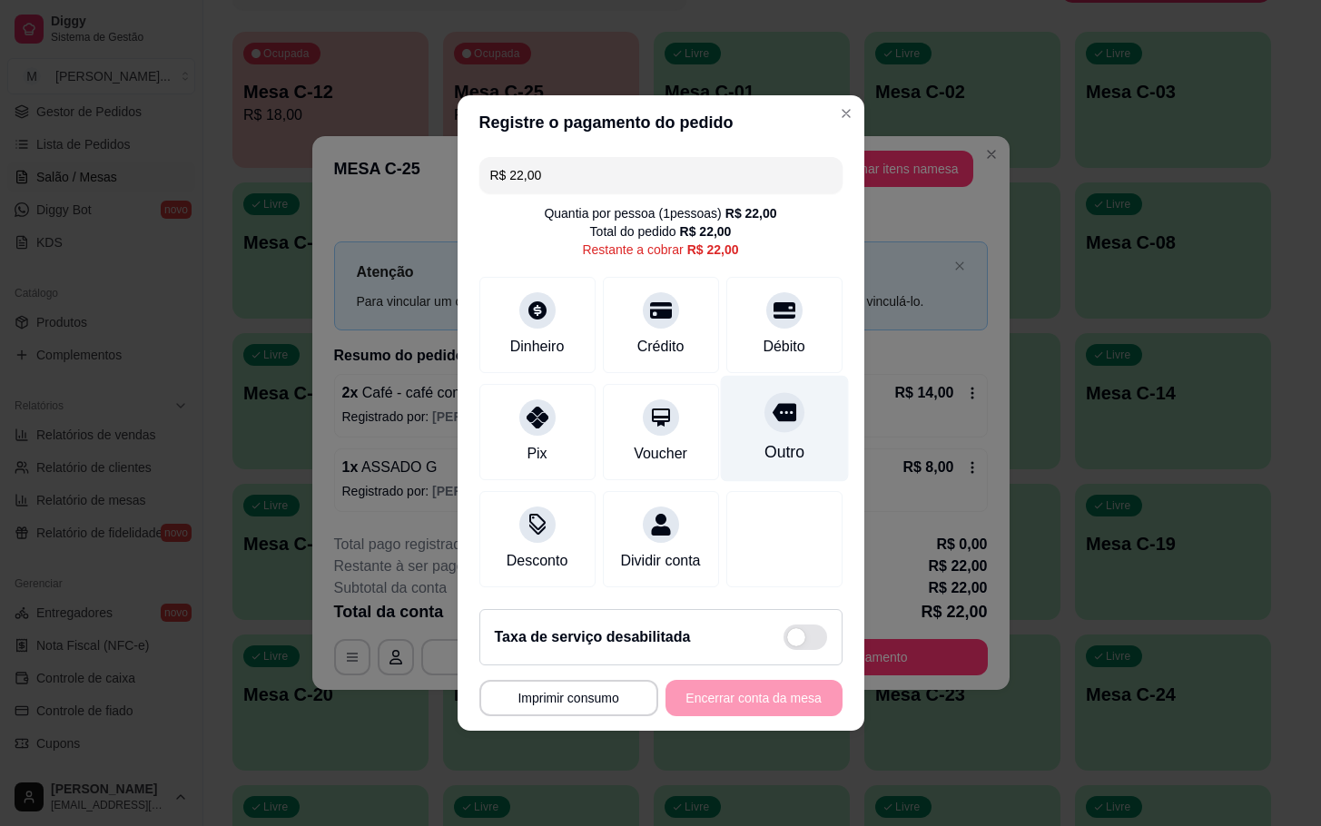
click at [736, 423] on div "Outro" at bounding box center [784, 429] width 128 height 106
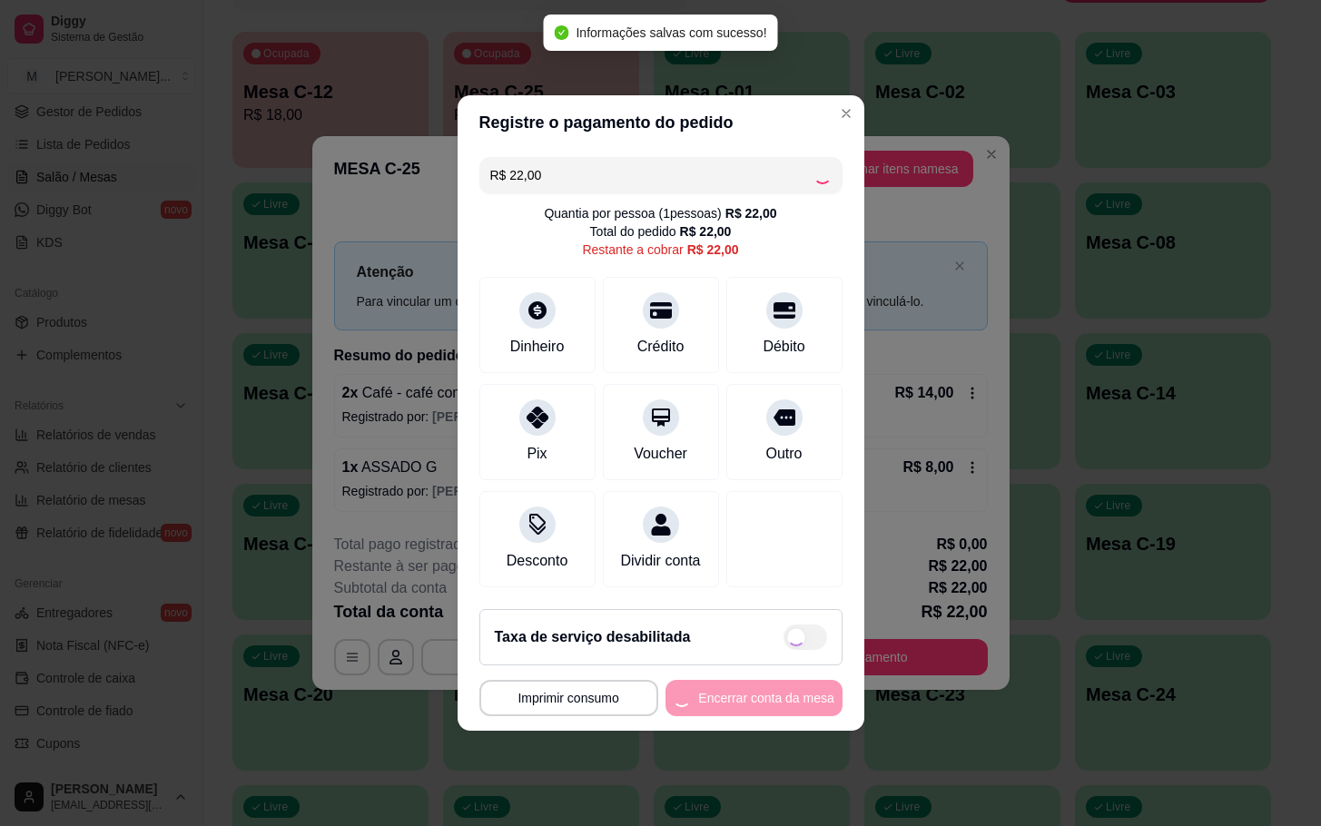
type input "R$ 0,00"
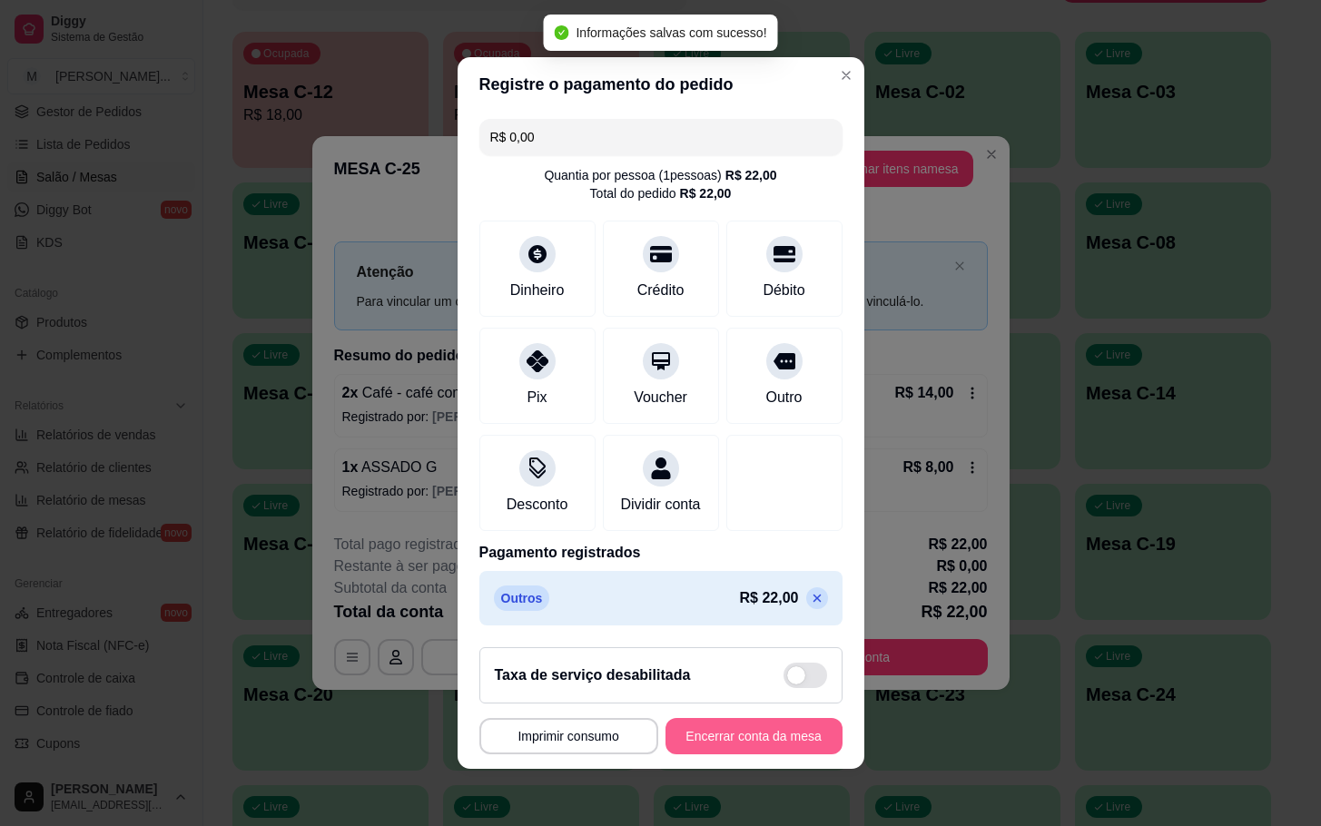
click at [719, 753] on button "Encerrar conta da mesa" at bounding box center [753, 736] width 177 height 36
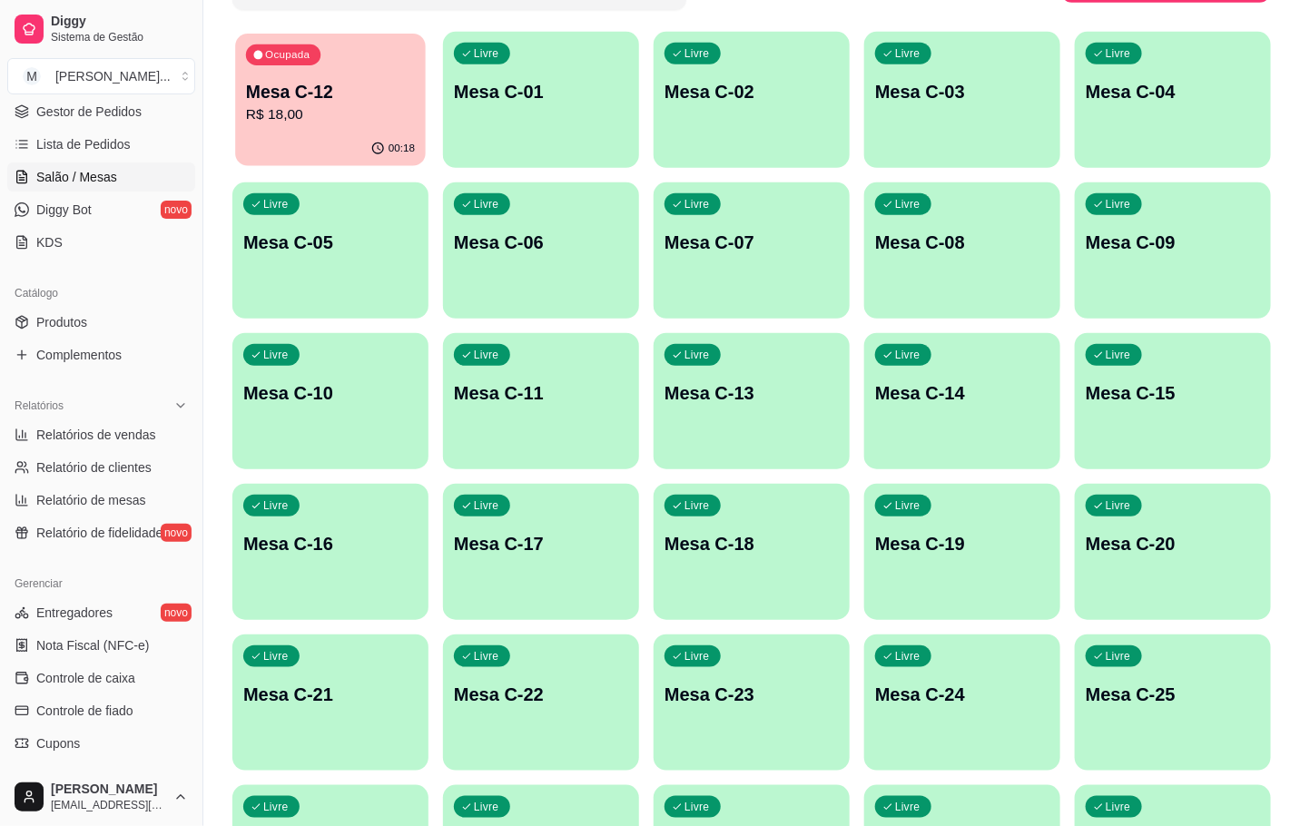
click at [392, 87] on p "Mesa C-12" at bounding box center [330, 92] width 169 height 25
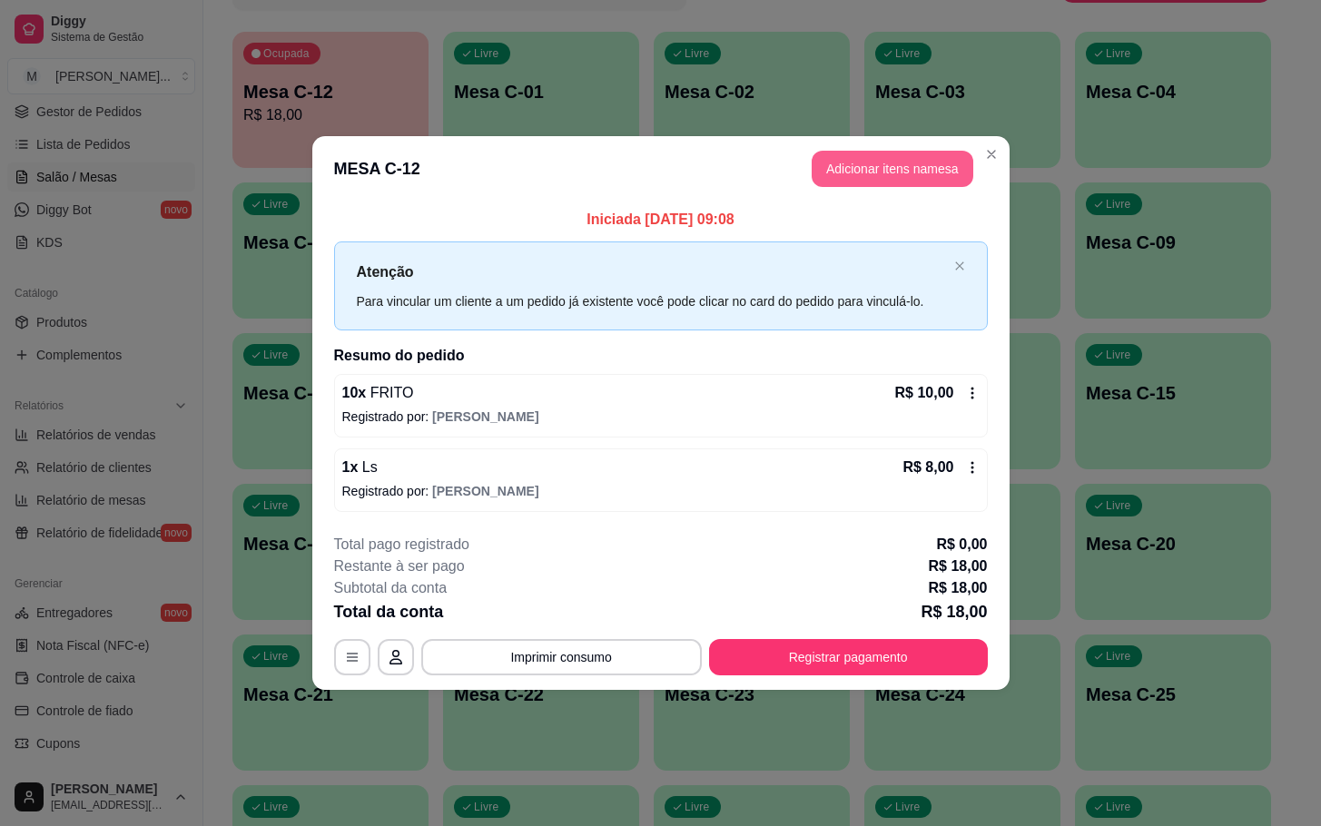
click at [896, 151] on button "Adicionar itens na mesa" at bounding box center [893, 169] width 162 height 36
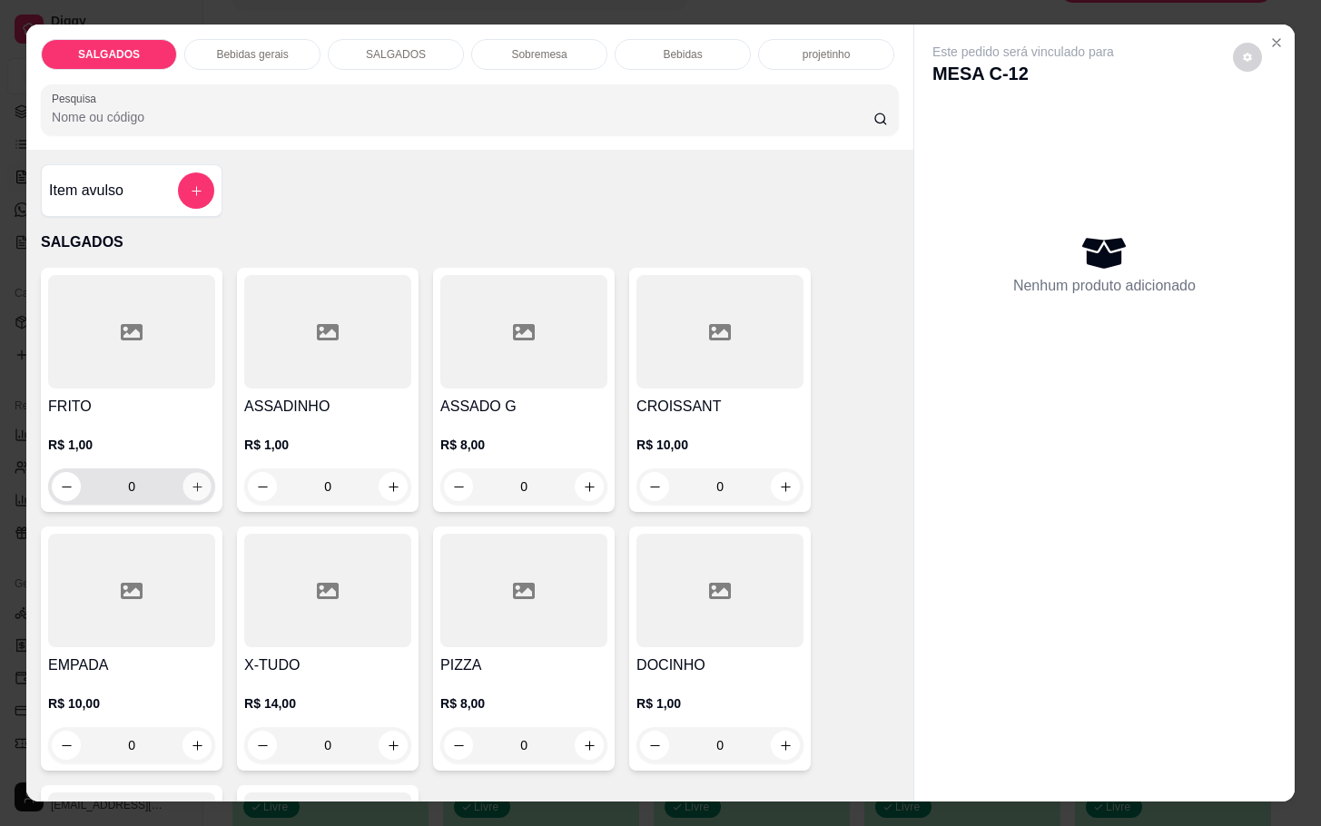
click at [191, 483] on icon "increase-product-quantity" at bounding box center [198, 487] width 14 height 14
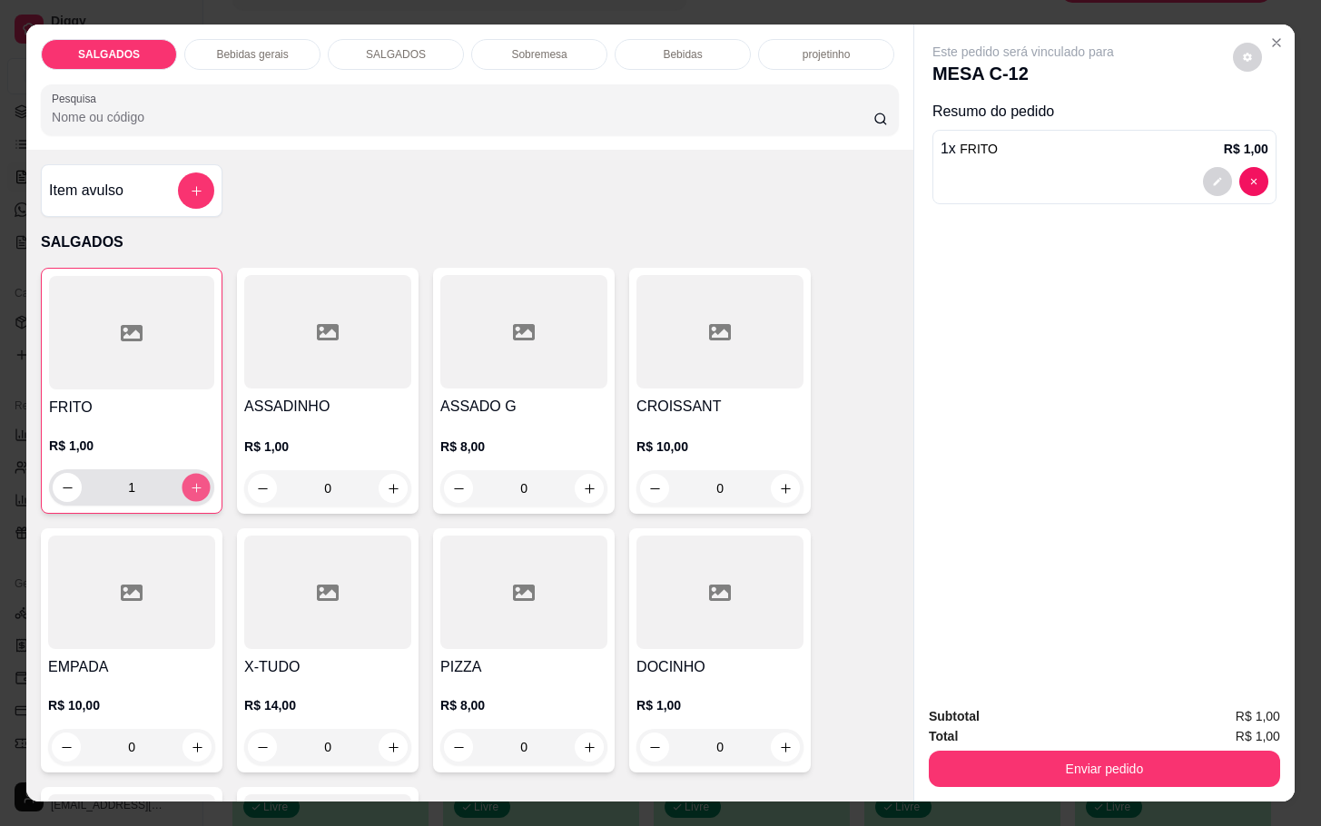
click at [190, 483] on icon "increase-product-quantity" at bounding box center [197, 488] width 14 height 14
type input "3"
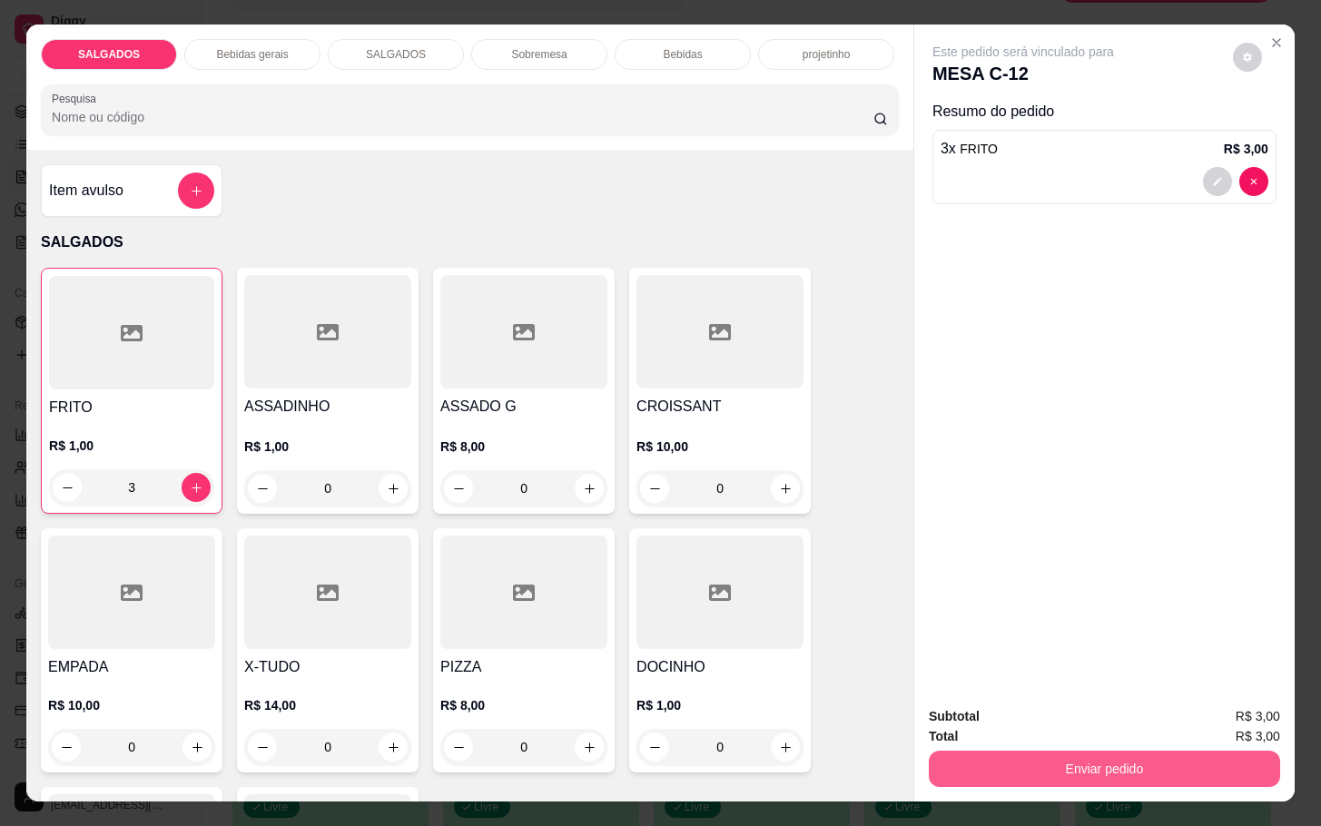
click at [983, 751] on button "Enviar pedido" at bounding box center [1104, 769] width 351 height 36
click at [1005, 708] on button "Não registrar e enviar pedido" at bounding box center [1041, 714] width 189 height 34
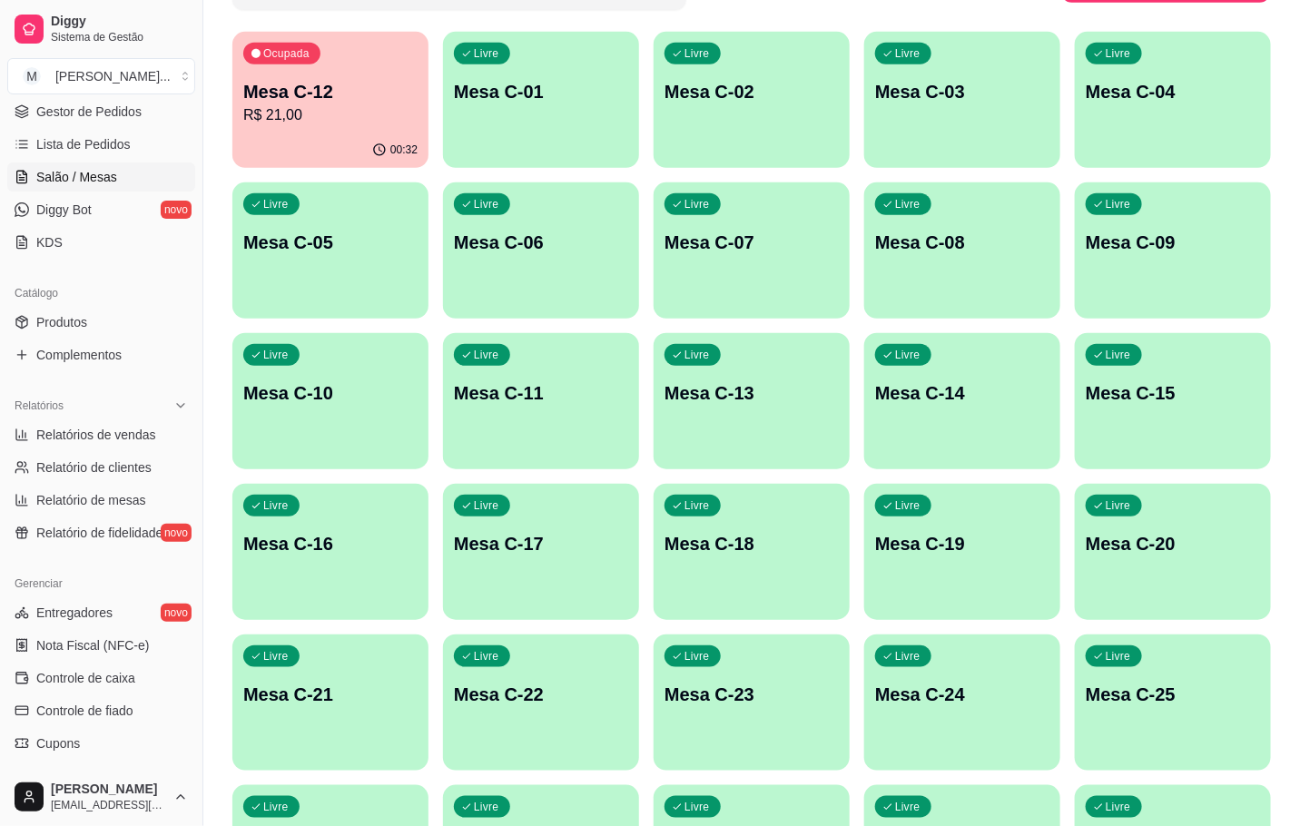
click at [1107, 722] on div "Livre Mesa C-25" at bounding box center [1173, 692] width 196 height 114
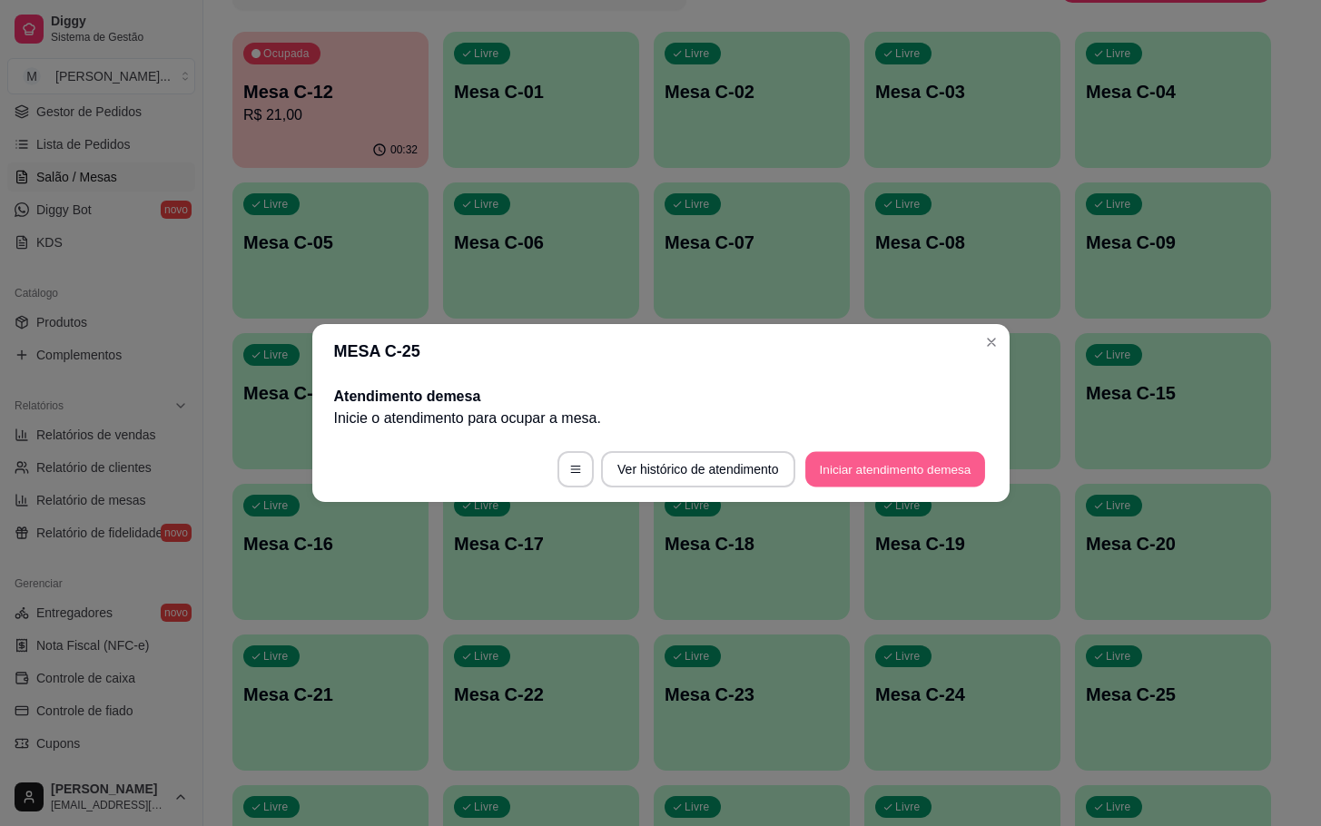
click at [886, 474] on button "Iniciar atendimento de mesa" at bounding box center [895, 469] width 180 height 35
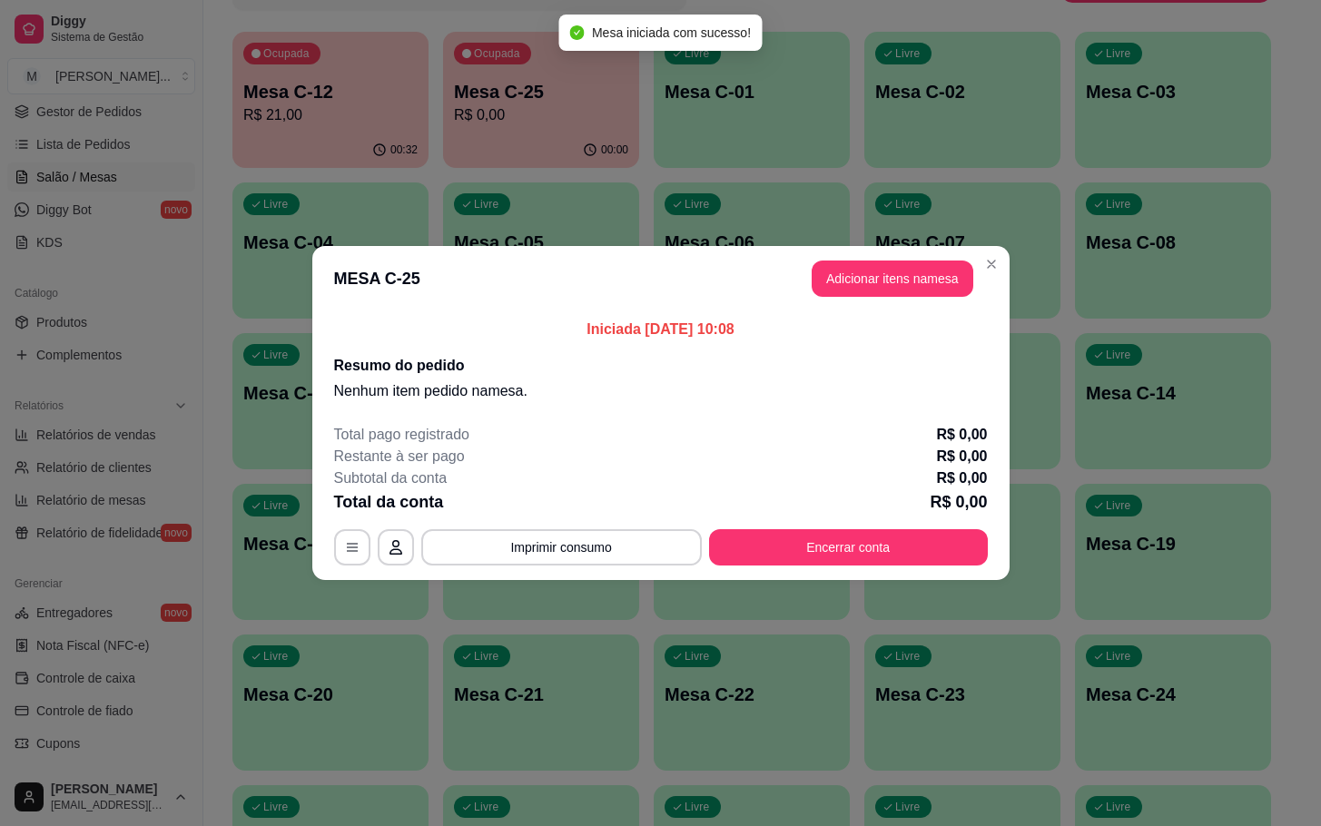
click at [904, 298] on header "MESA C-25 Adicionar itens na mesa" at bounding box center [660, 278] width 697 height 65
click at [867, 276] on button "Adicionar itens na mesa" at bounding box center [893, 279] width 162 height 36
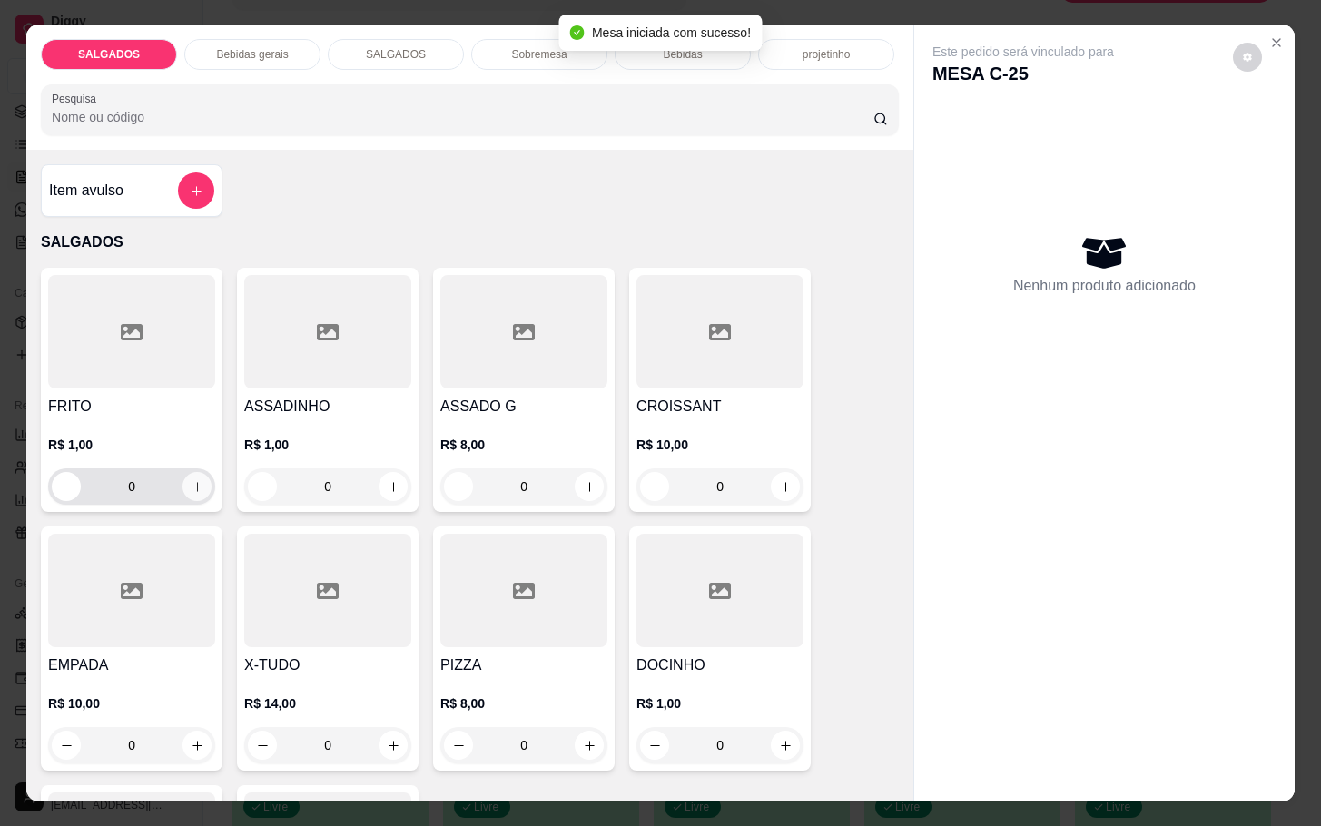
click at [191, 480] on icon "increase-product-quantity" at bounding box center [198, 487] width 14 height 14
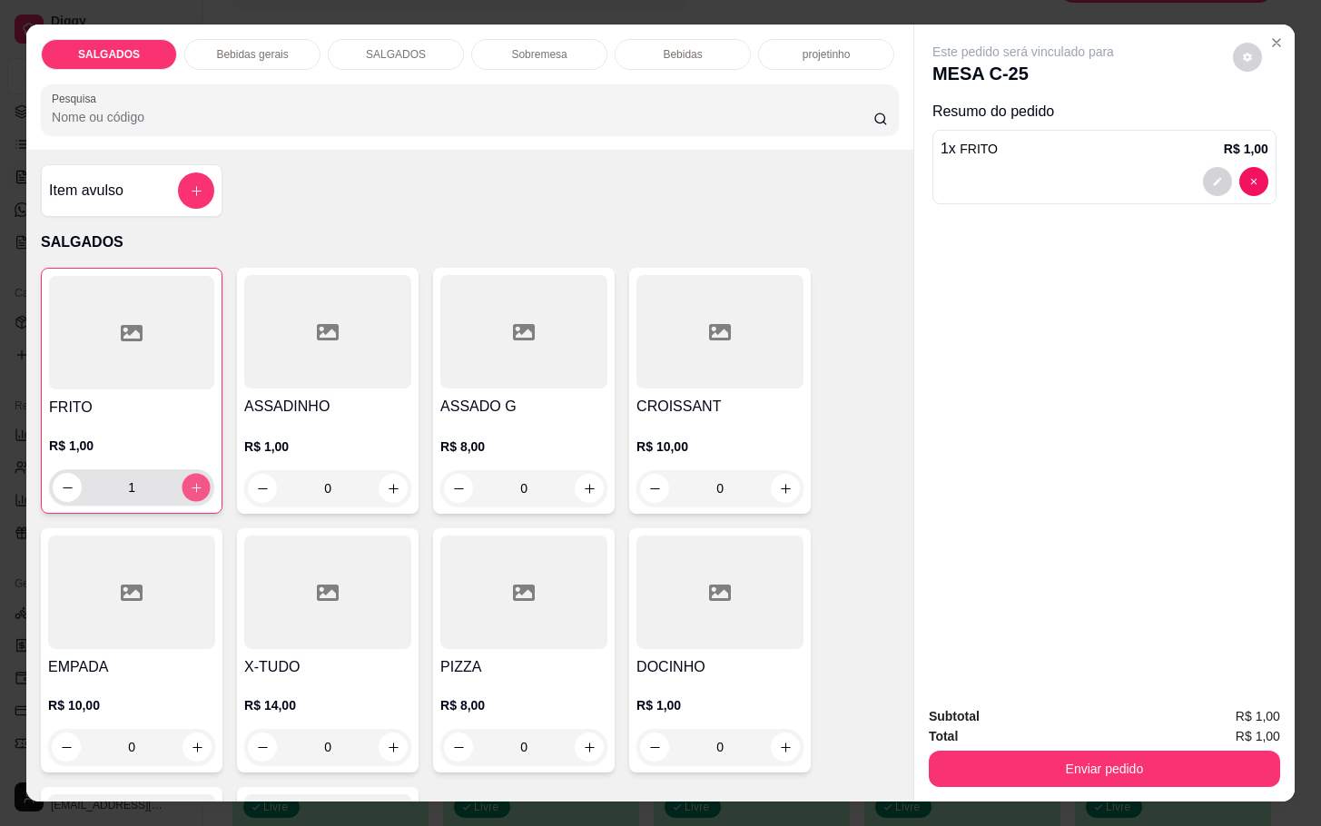
click at [190, 481] on icon "increase-product-quantity" at bounding box center [197, 488] width 14 height 14
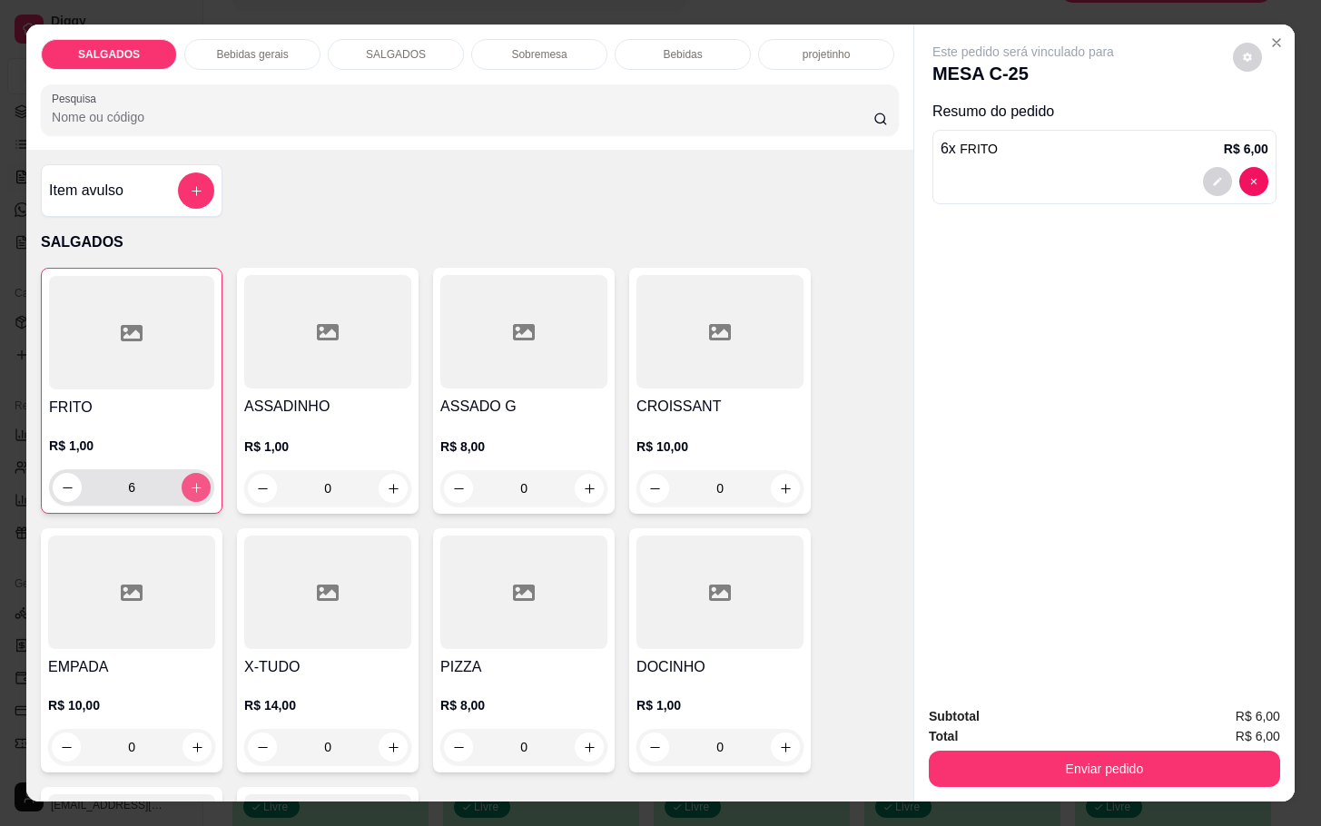
click at [190, 481] on icon "increase-product-quantity" at bounding box center [197, 488] width 14 height 14
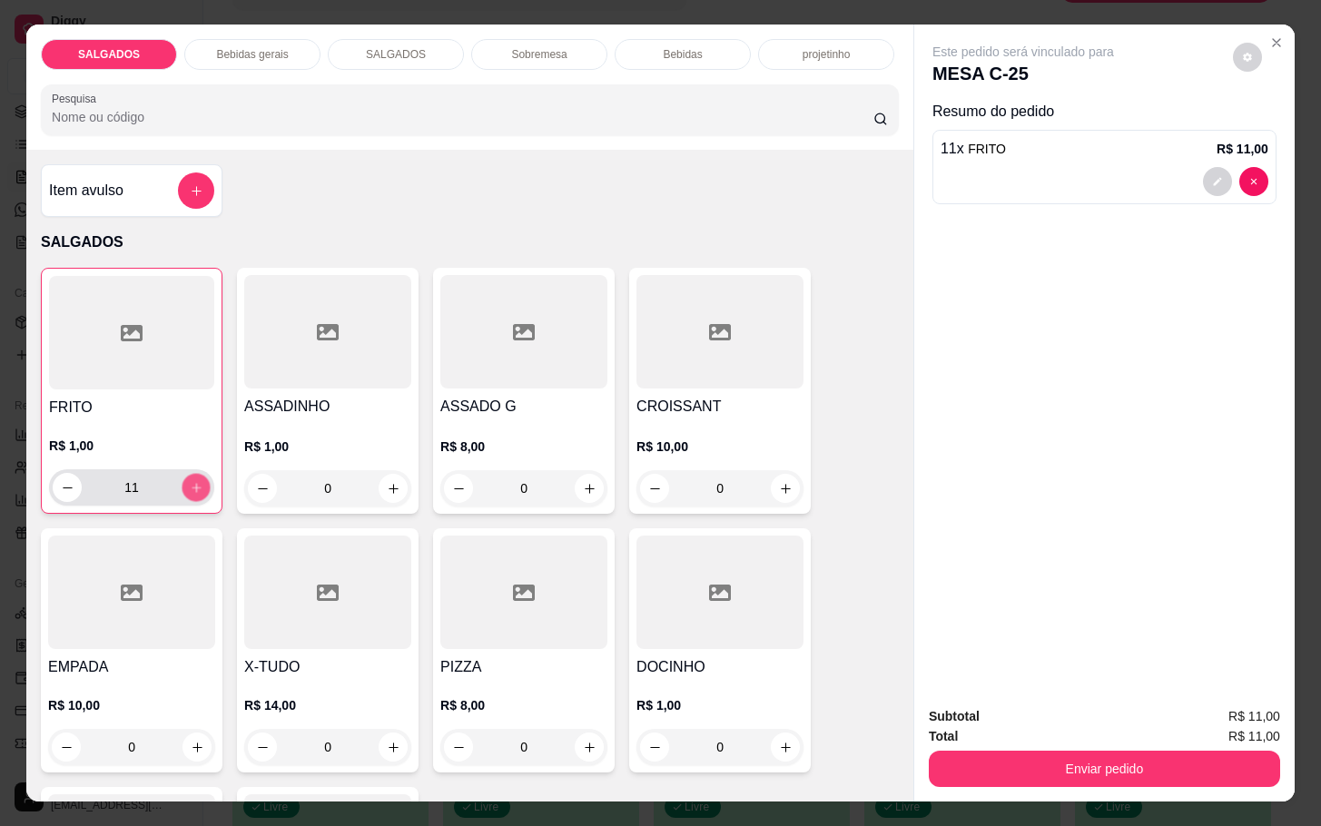
click at [190, 481] on icon "increase-product-quantity" at bounding box center [197, 488] width 14 height 14
type input "14"
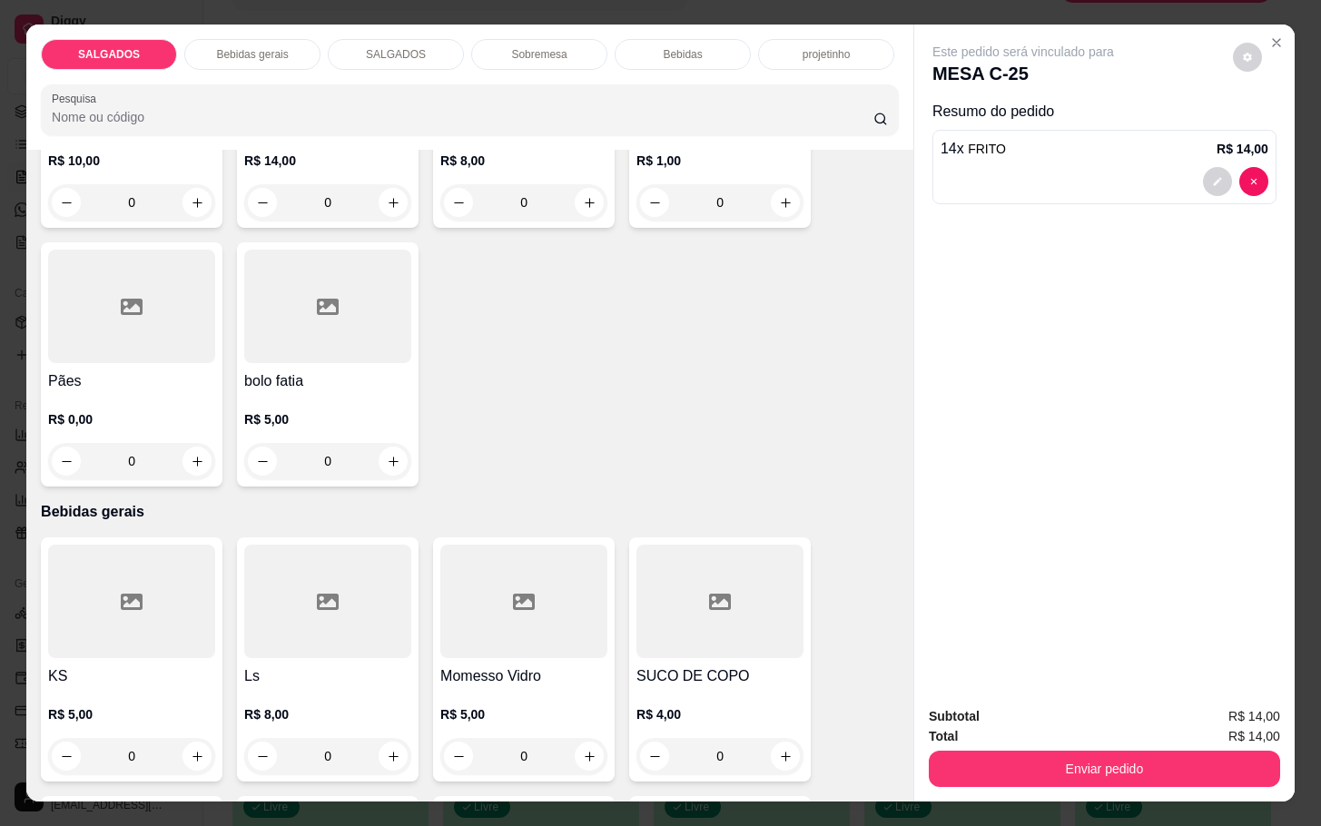
scroll to position [817, 0]
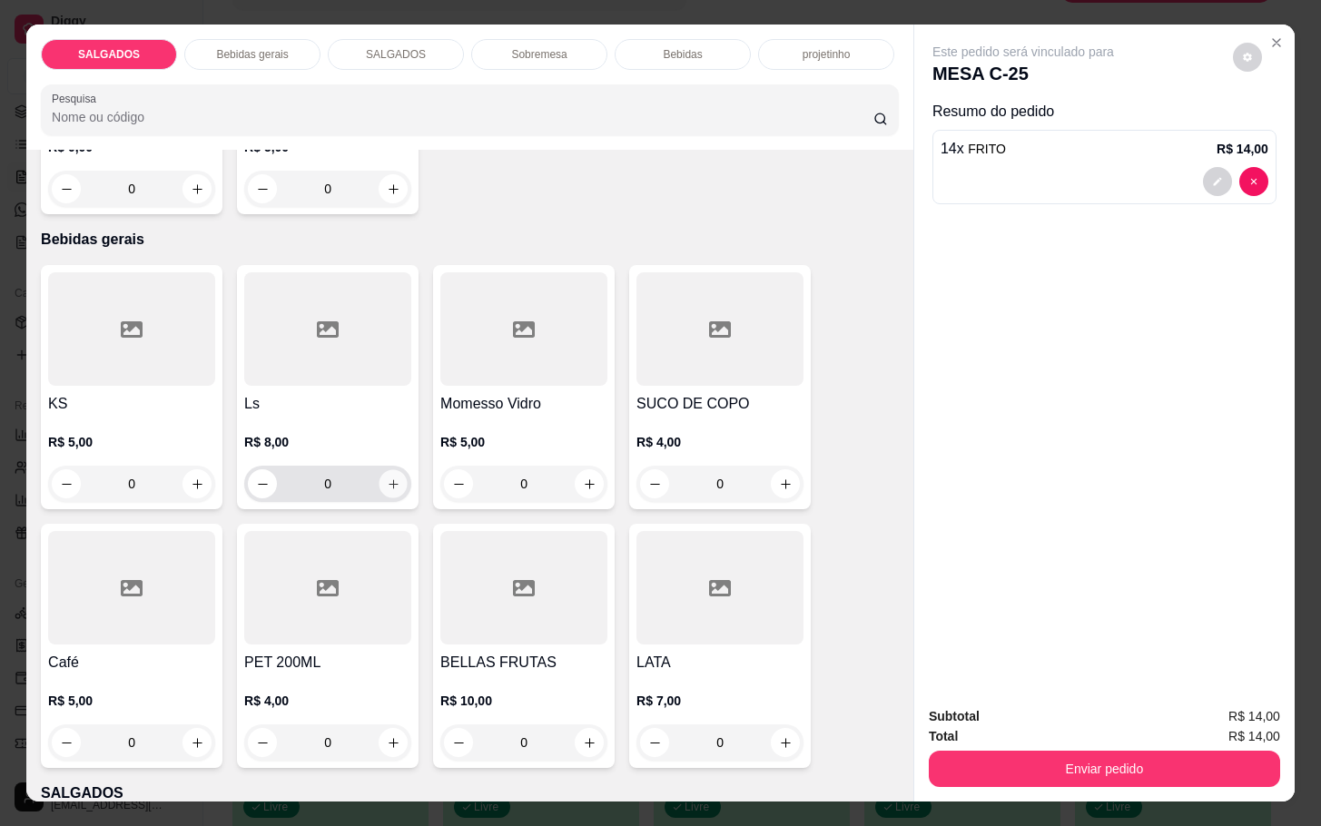
click at [379, 480] on button "increase-product-quantity" at bounding box center [393, 484] width 28 height 28
type input "1"
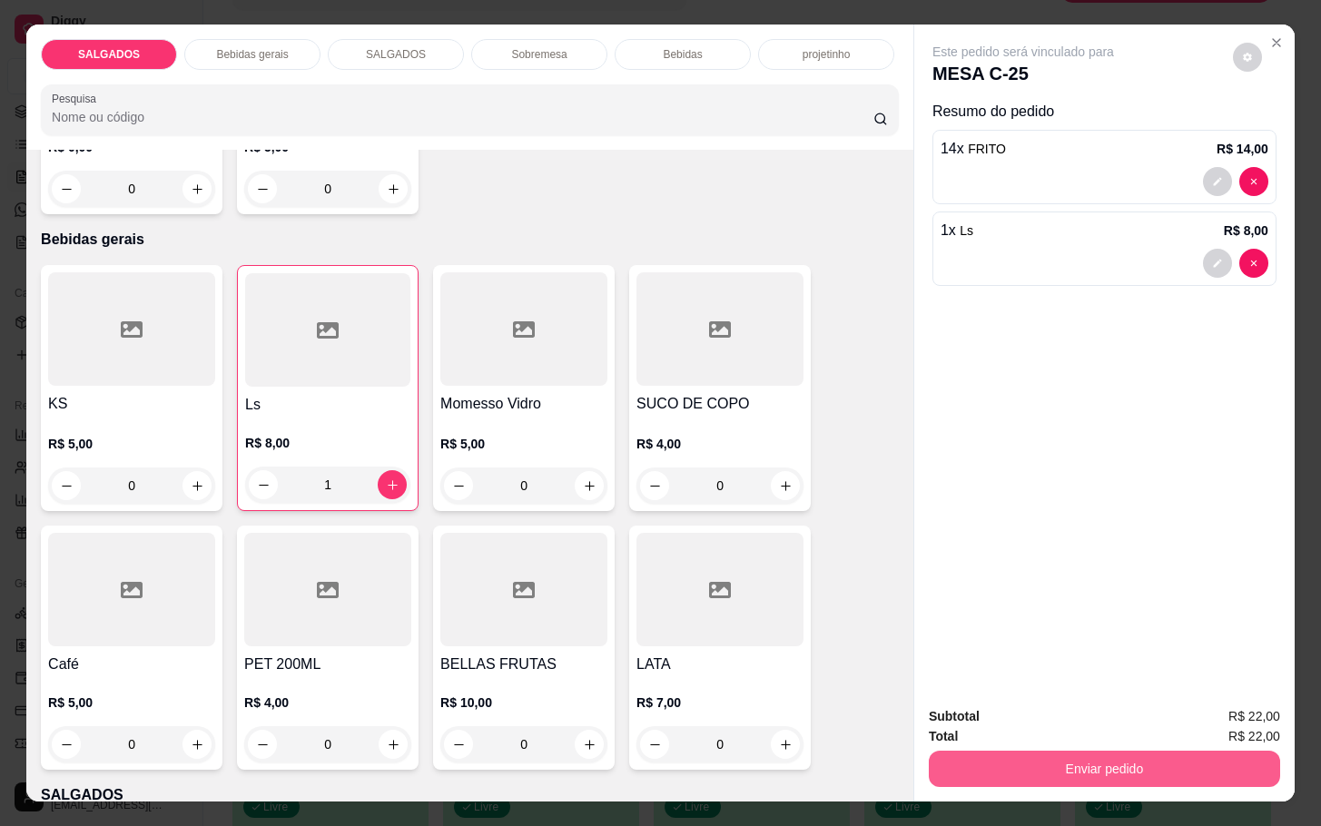
click at [983, 762] on button "Enviar pedido" at bounding box center [1104, 769] width 351 height 36
click at [980, 716] on button "Não registrar e enviar pedido" at bounding box center [1040, 714] width 183 height 34
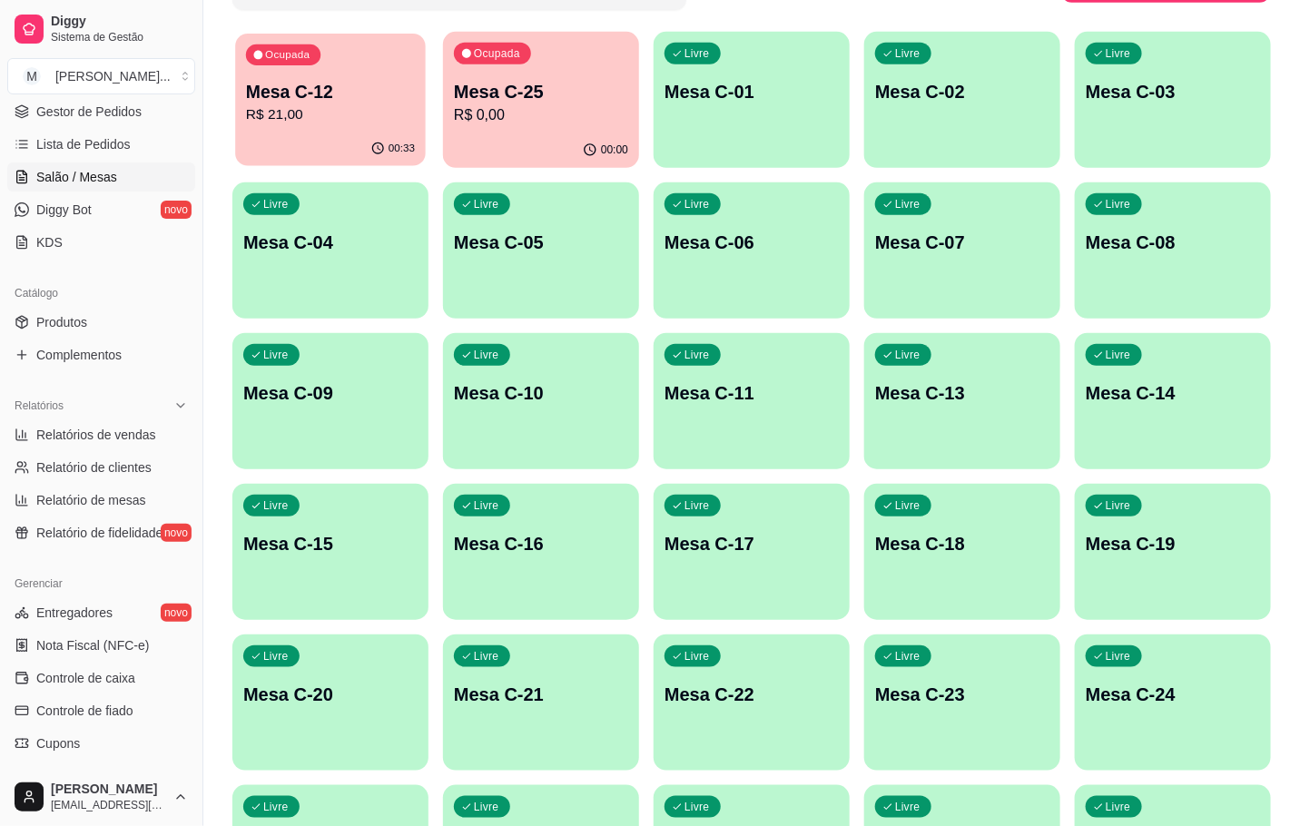
click at [311, 90] on p "Mesa C-12" at bounding box center [330, 92] width 169 height 25
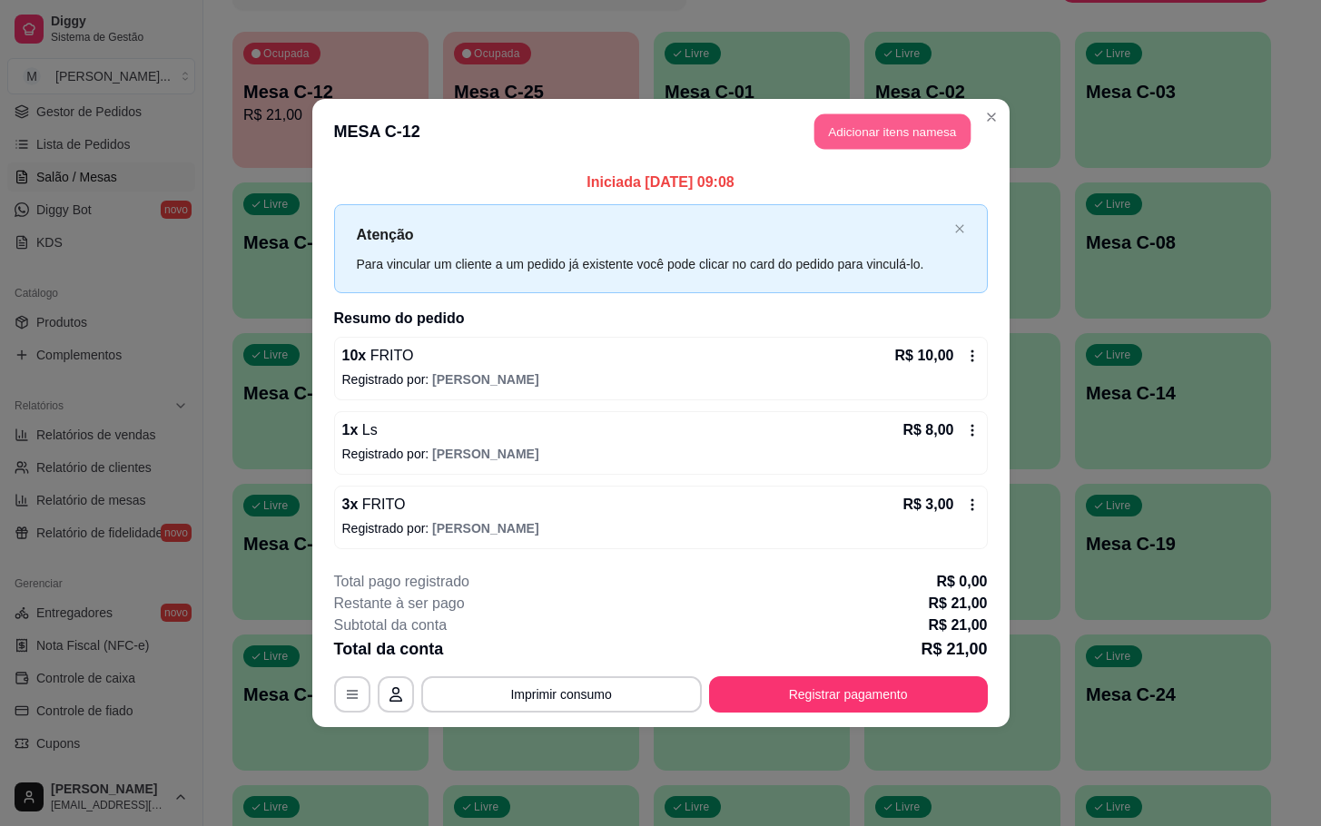
click at [912, 118] on button "Adicionar itens na mesa" at bounding box center [892, 131] width 156 height 35
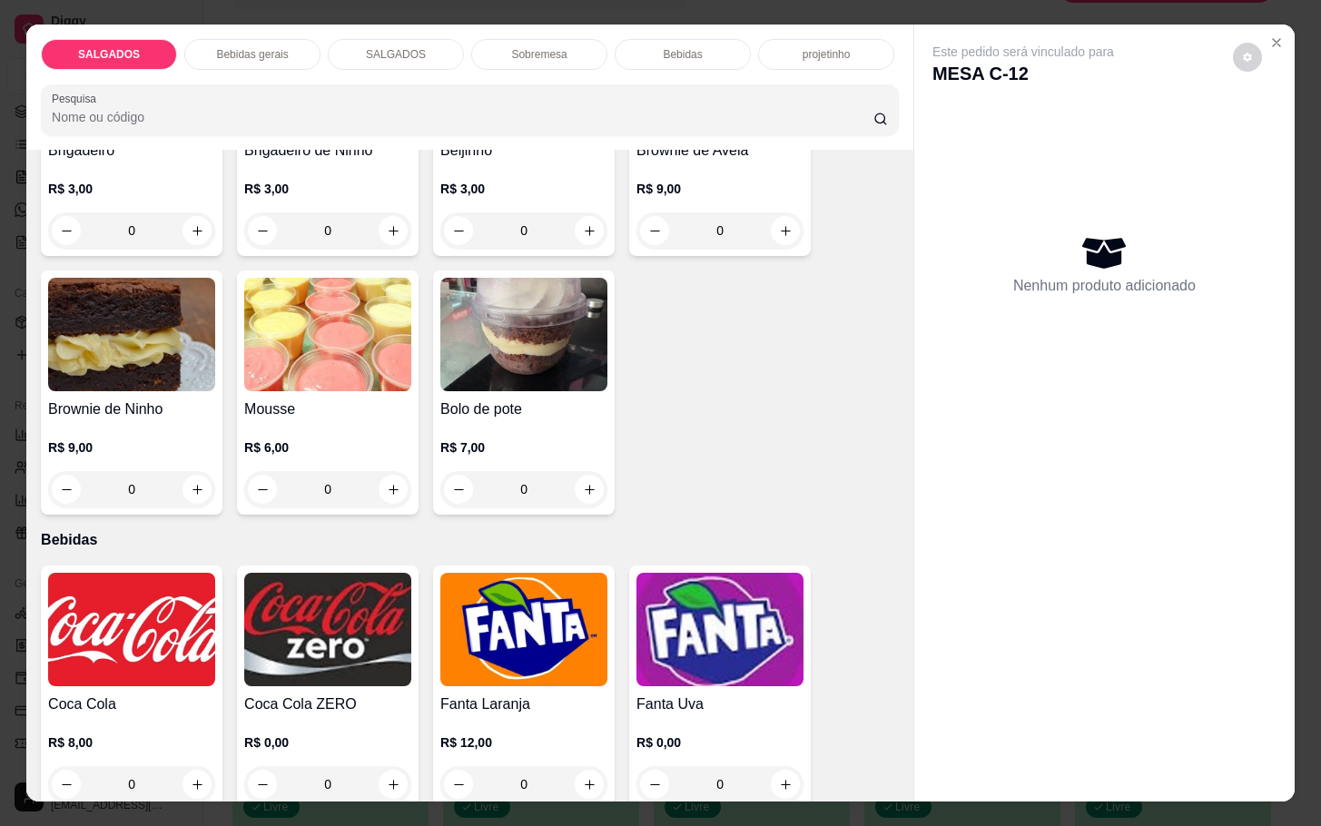
scroll to position [2723, 0]
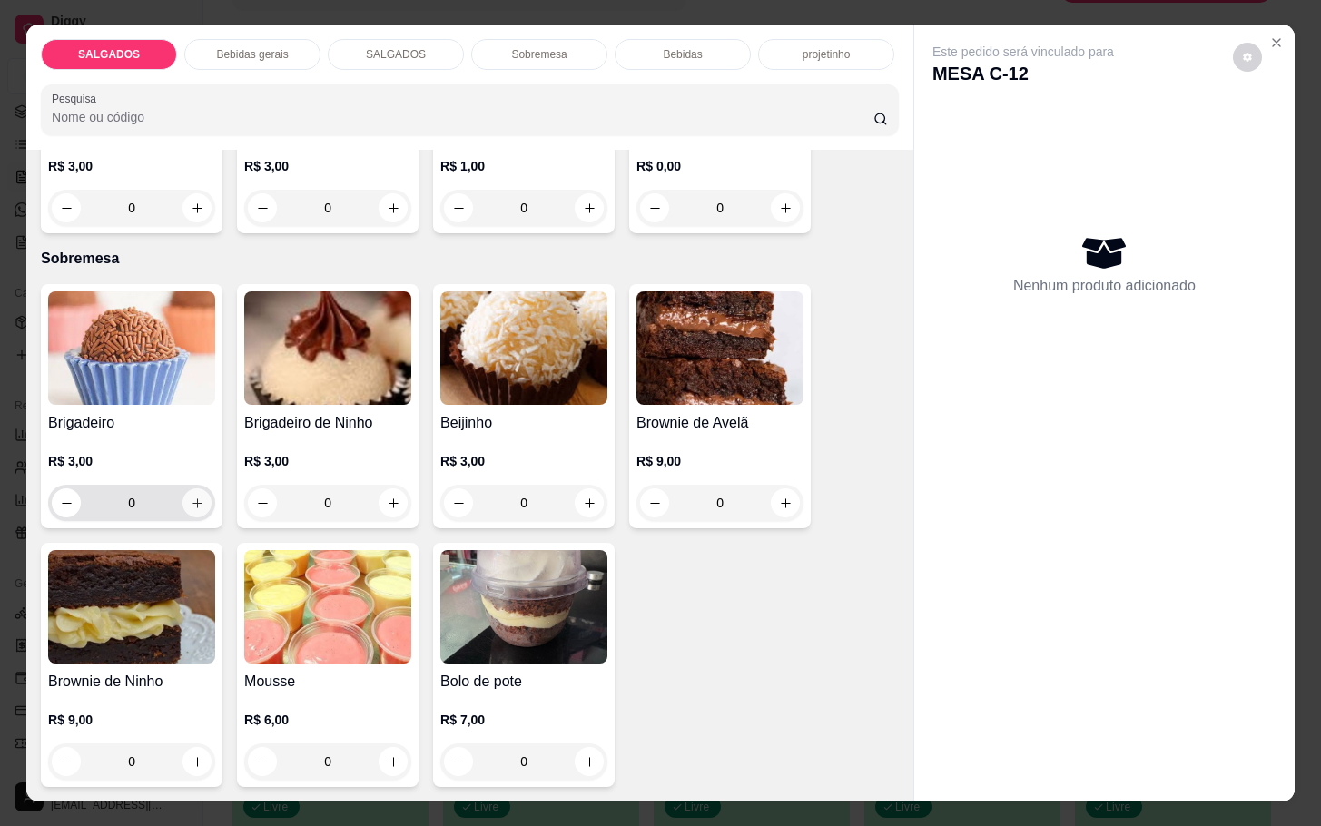
click at [191, 497] on icon "increase-product-quantity" at bounding box center [198, 504] width 14 height 14
type input "1"
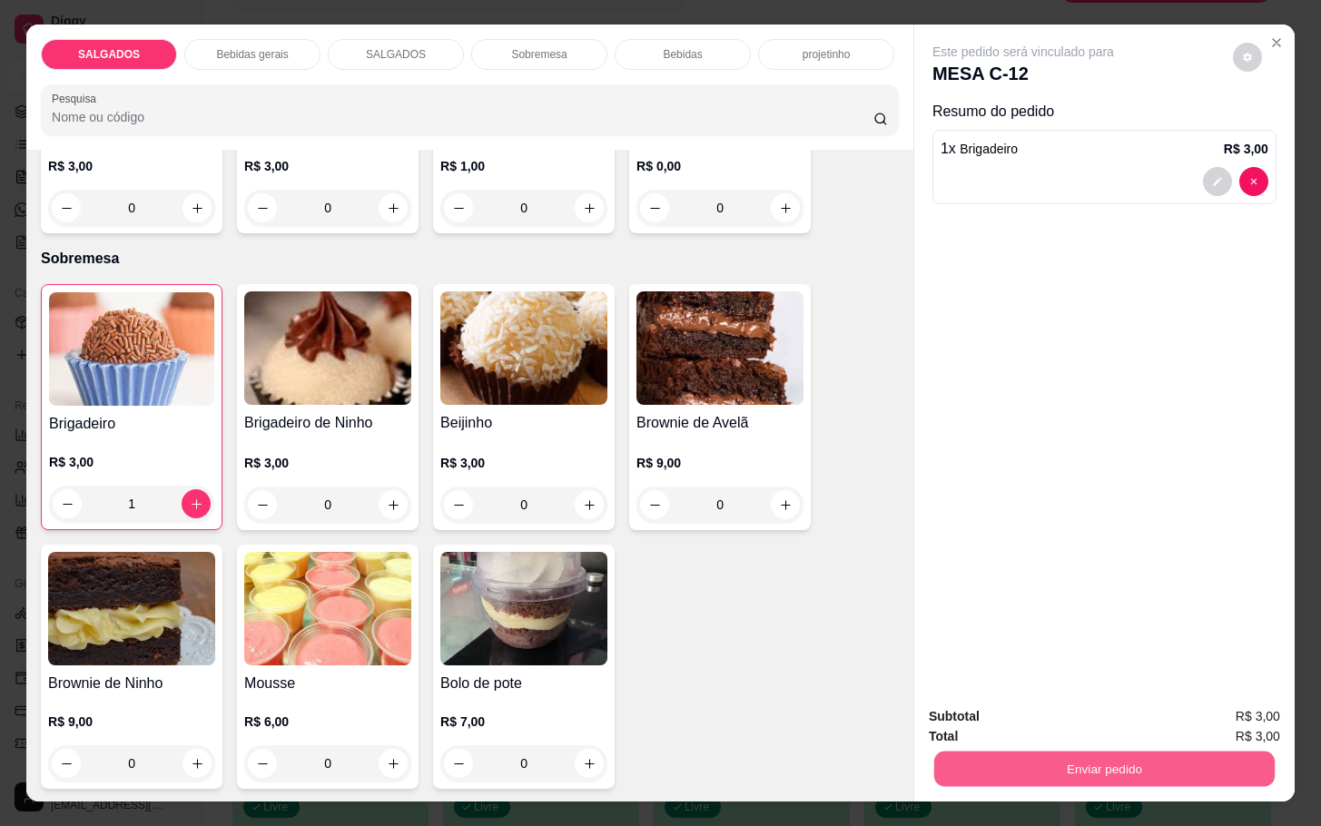
click at [946, 757] on button "Enviar pedido" at bounding box center [1104, 768] width 340 height 35
click at [976, 711] on button "Não registrar e enviar pedido" at bounding box center [1040, 714] width 183 height 34
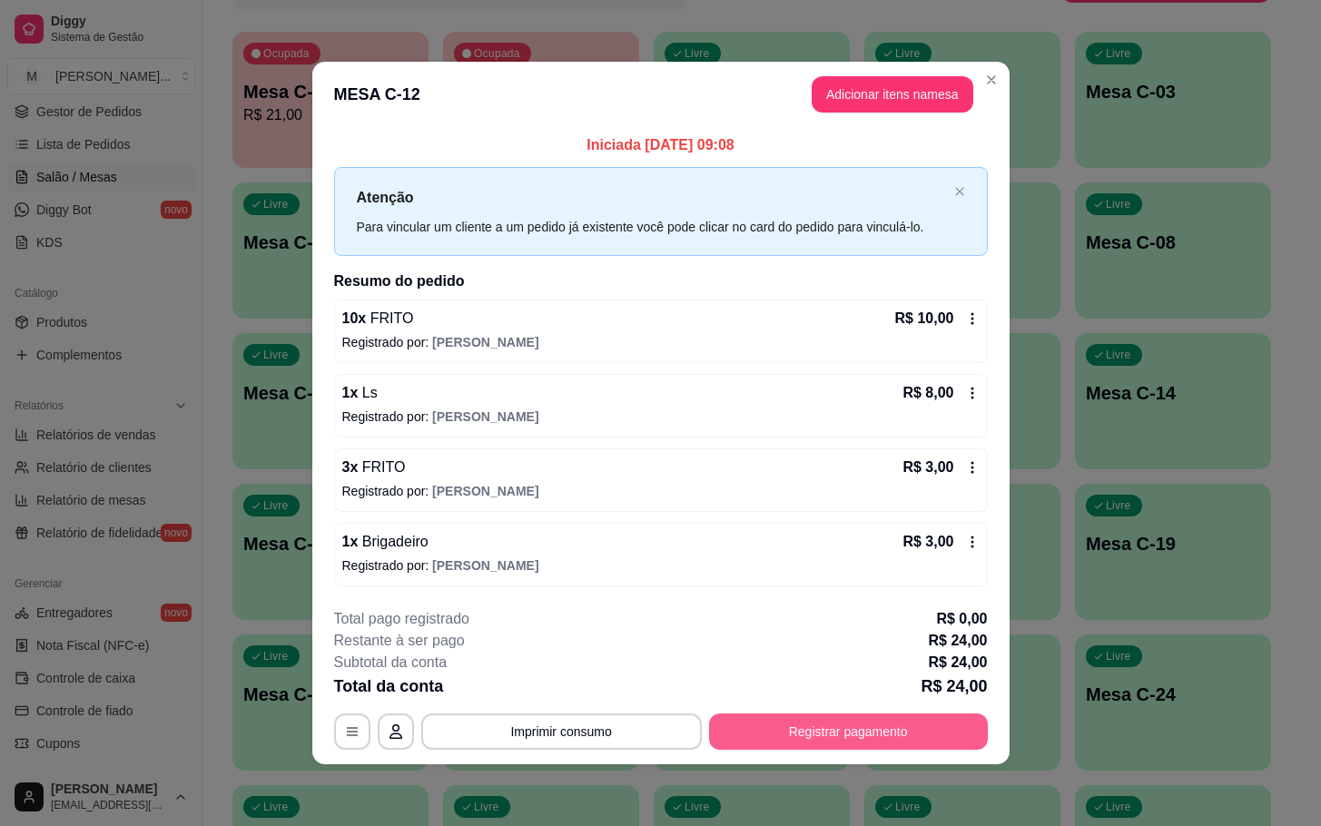
click at [949, 744] on button "Registrar pagamento" at bounding box center [848, 731] width 279 height 36
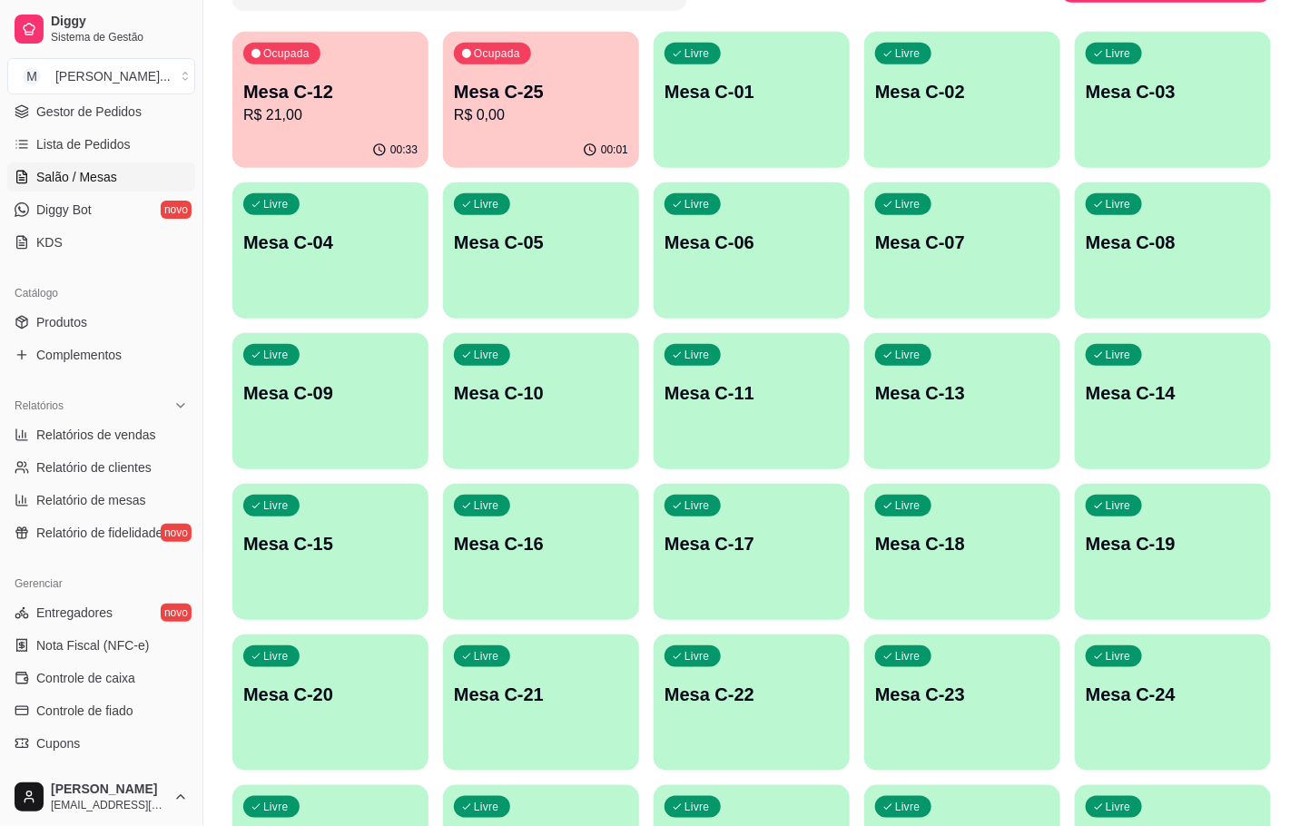
click at [510, 72] on div "Ocupada Mesa C-25 R$ 0,00" at bounding box center [541, 82] width 196 height 101
click at [305, 142] on div "00:33" at bounding box center [330, 150] width 196 height 35
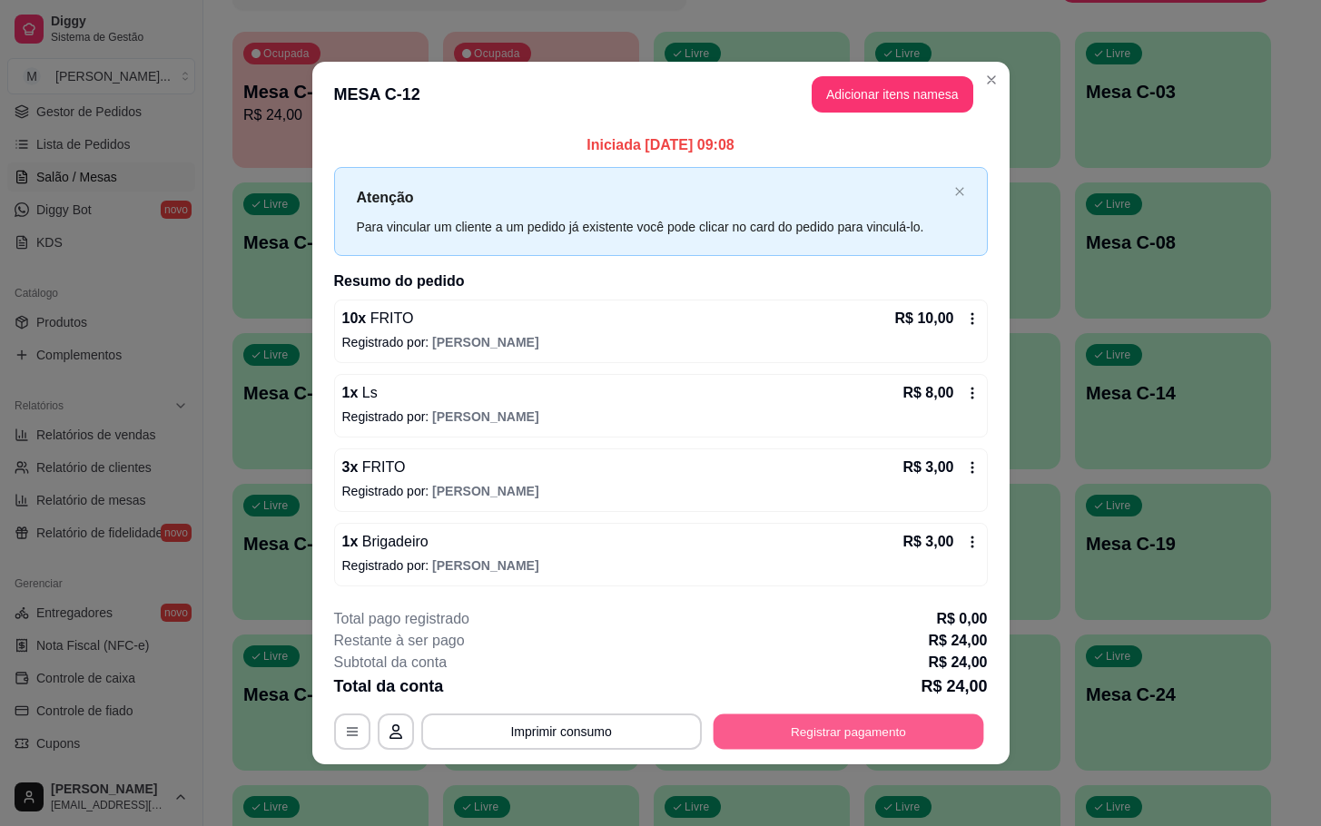
click at [810, 717] on button "Registrar pagamento" at bounding box center [848, 730] width 271 height 35
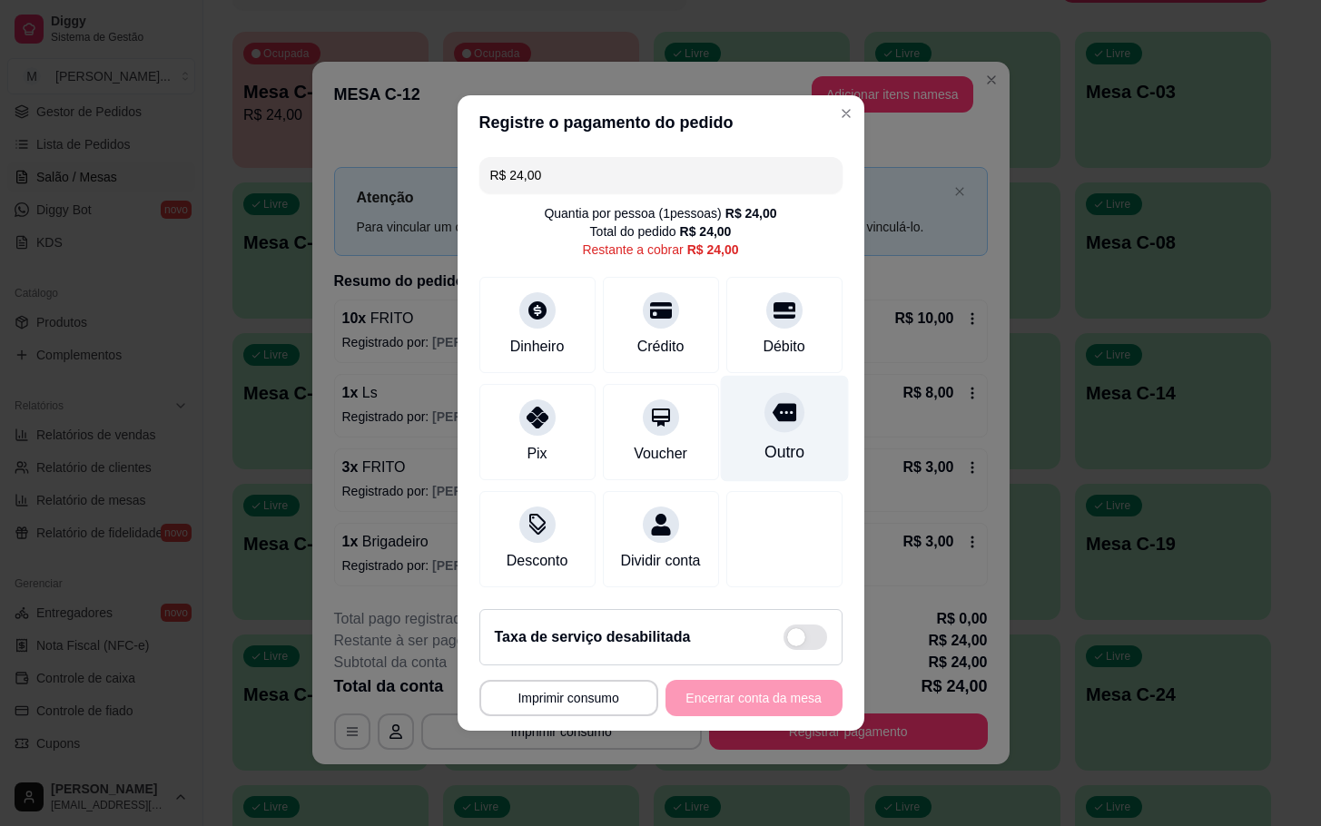
click at [761, 422] on div "Outro" at bounding box center [784, 429] width 128 height 106
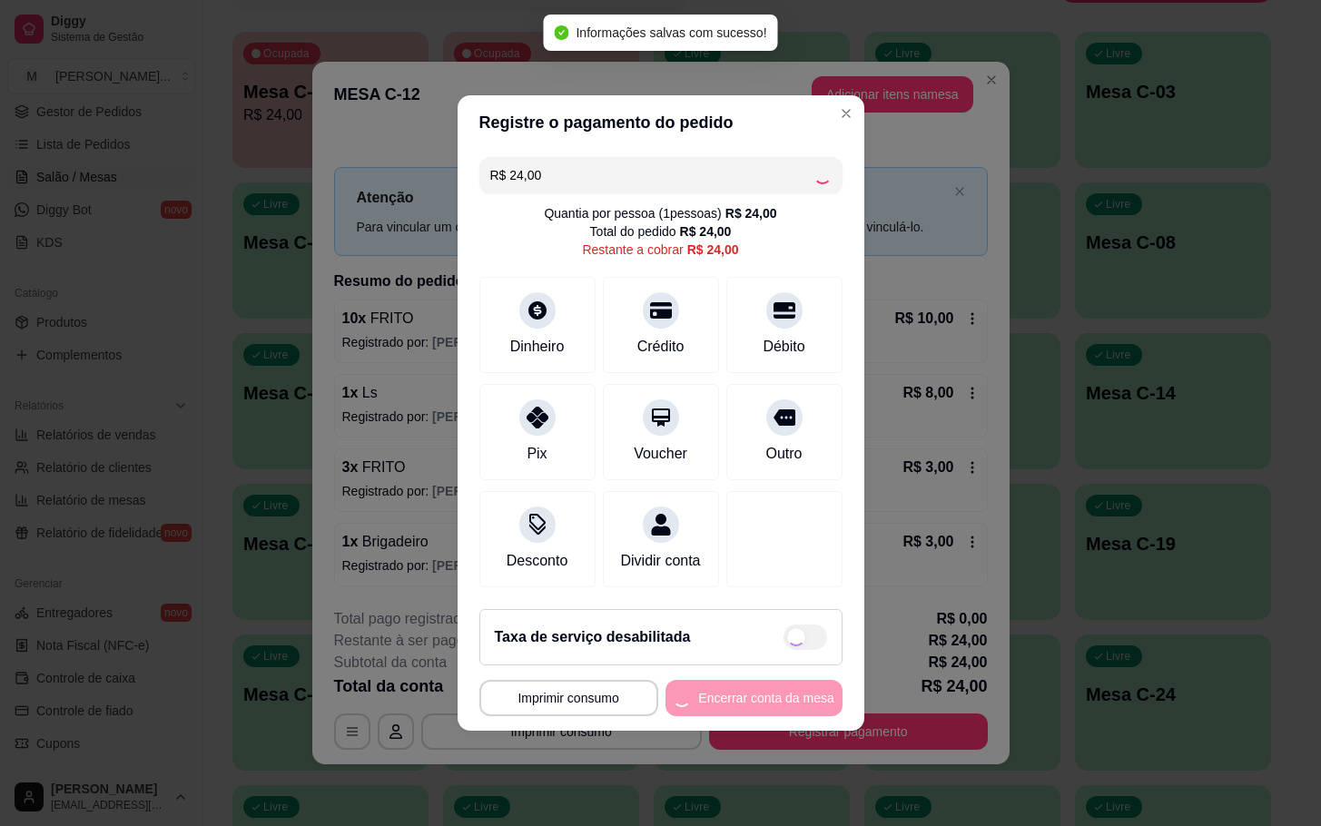
type input "R$ 0,00"
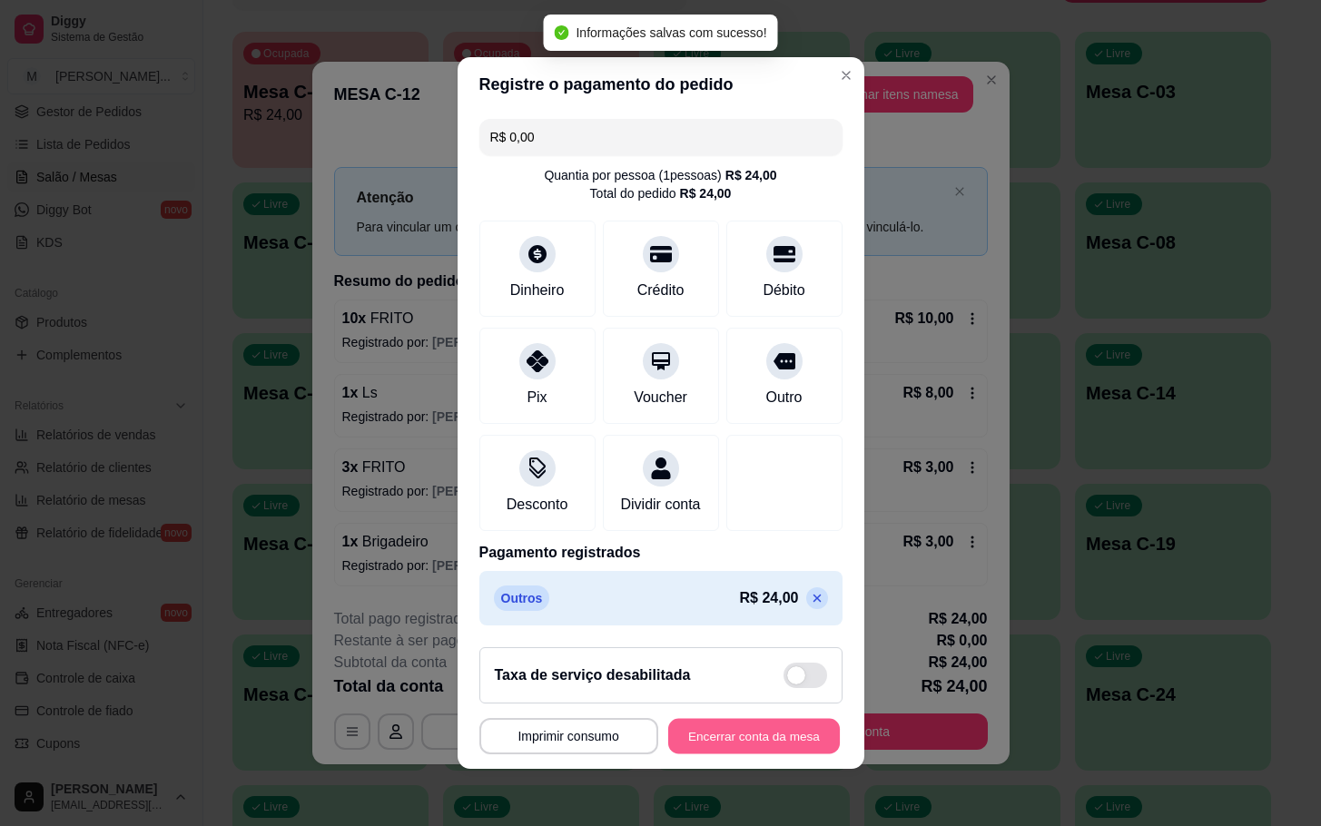
click at [689, 743] on button "Encerrar conta da mesa" at bounding box center [754, 736] width 172 height 35
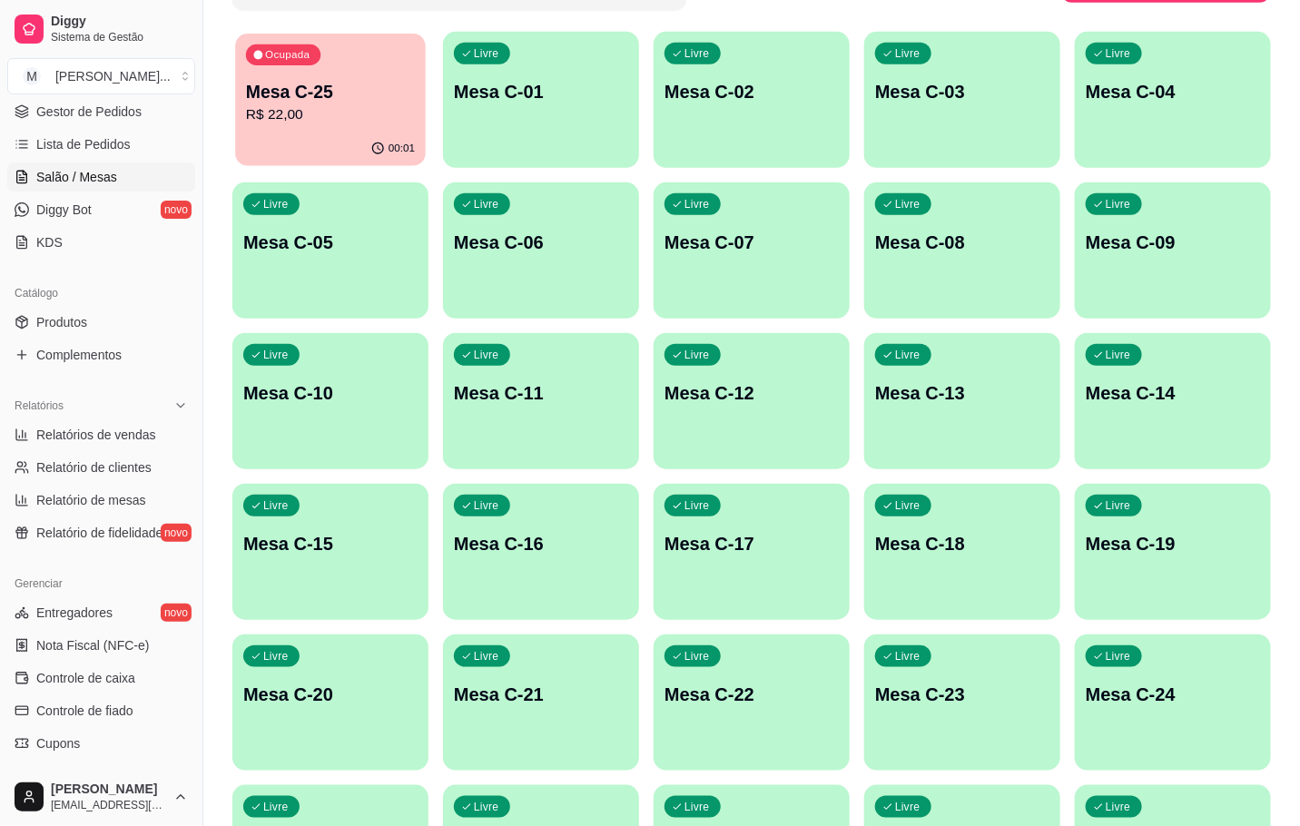
click at [363, 104] on p "R$ 22,00" at bounding box center [330, 114] width 169 height 21
click at [374, 113] on p "R$ 22,00" at bounding box center [330, 115] width 174 height 22
click at [526, 120] on div "Livre Mesa C-01" at bounding box center [541, 89] width 196 height 114
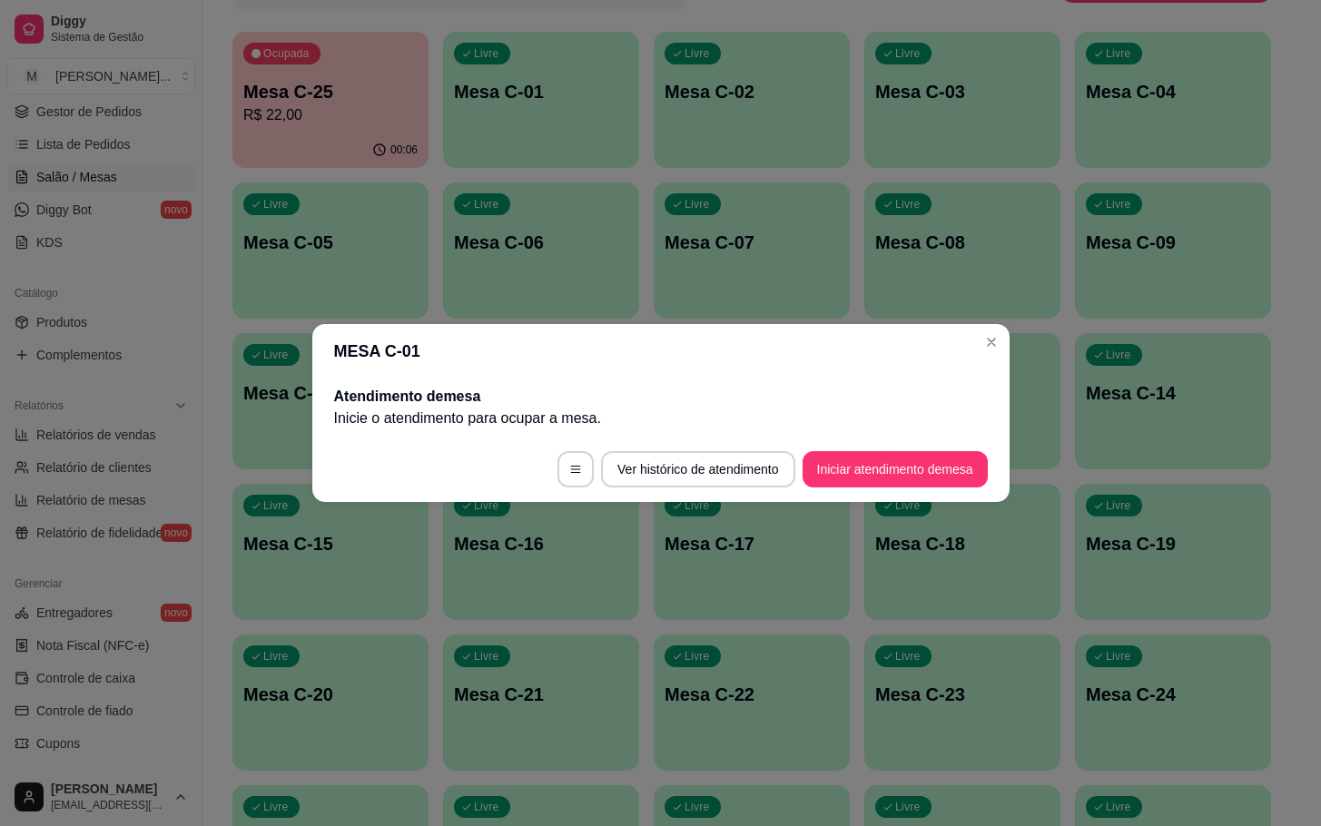
click at [853, 448] on footer "Ver histórico de atendimento Iniciar atendimento de mesa" at bounding box center [660, 469] width 697 height 65
click at [855, 452] on button "Iniciar atendimento de mesa" at bounding box center [894, 469] width 185 height 36
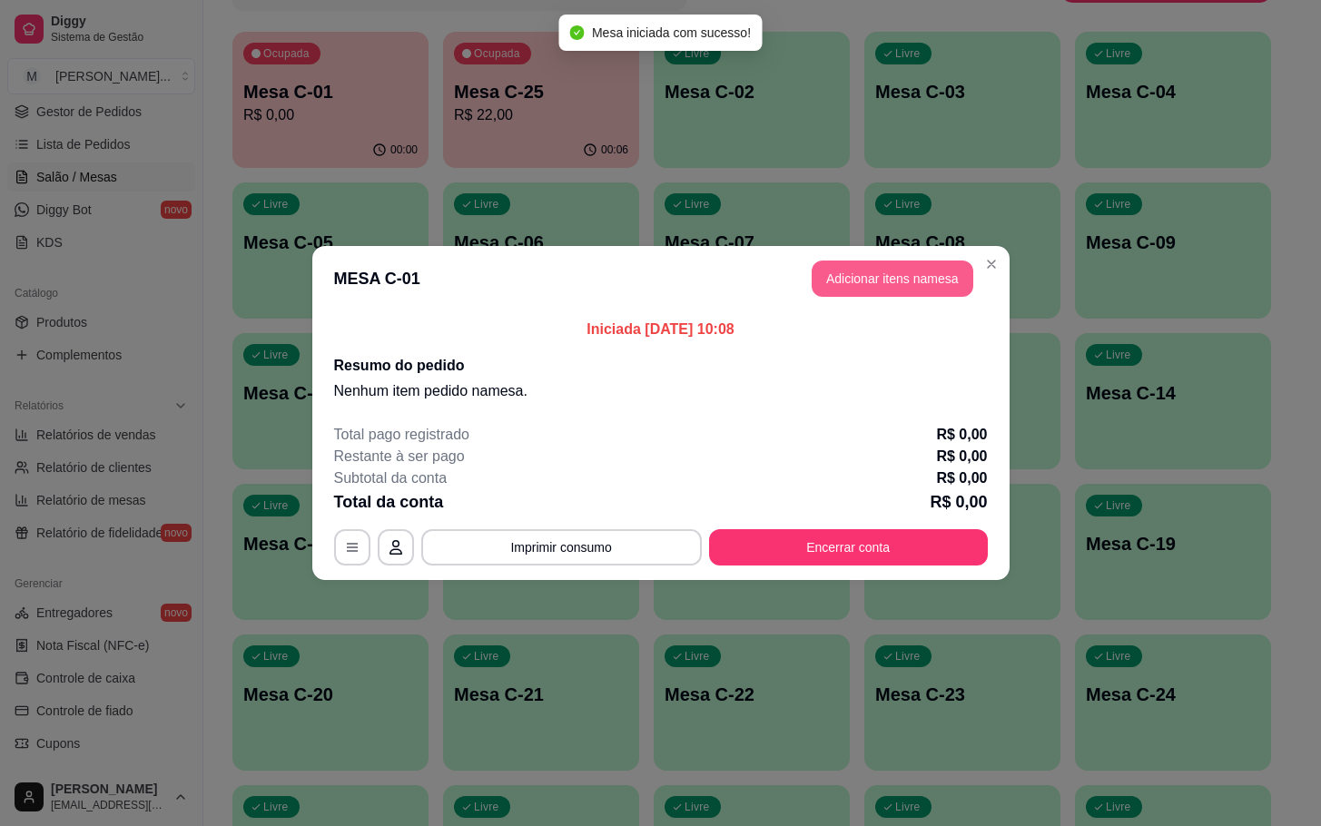
click at [905, 286] on button "Adicionar itens na mesa" at bounding box center [893, 279] width 162 height 36
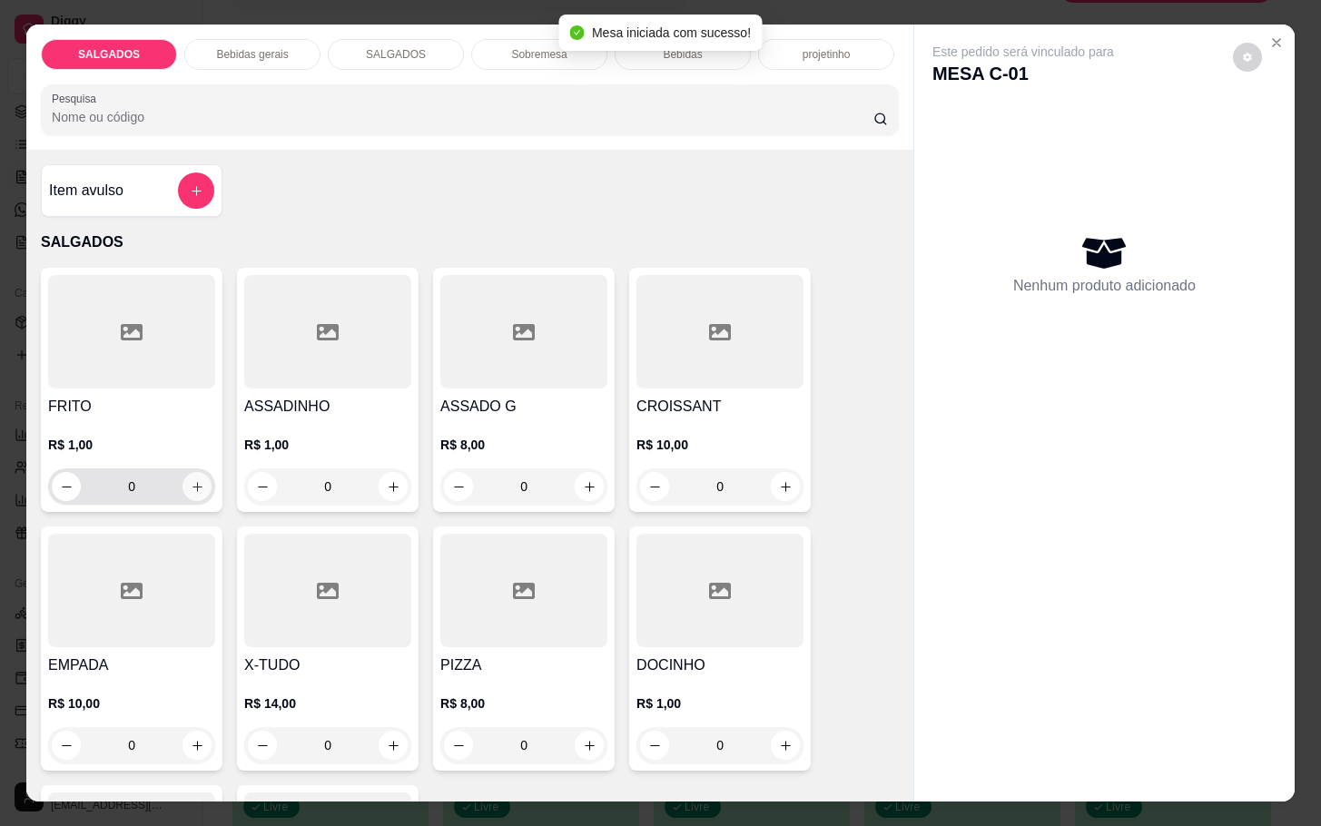
click at [191, 480] on icon "increase-product-quantity" at bounding box center [198, 487] width 14 height 14
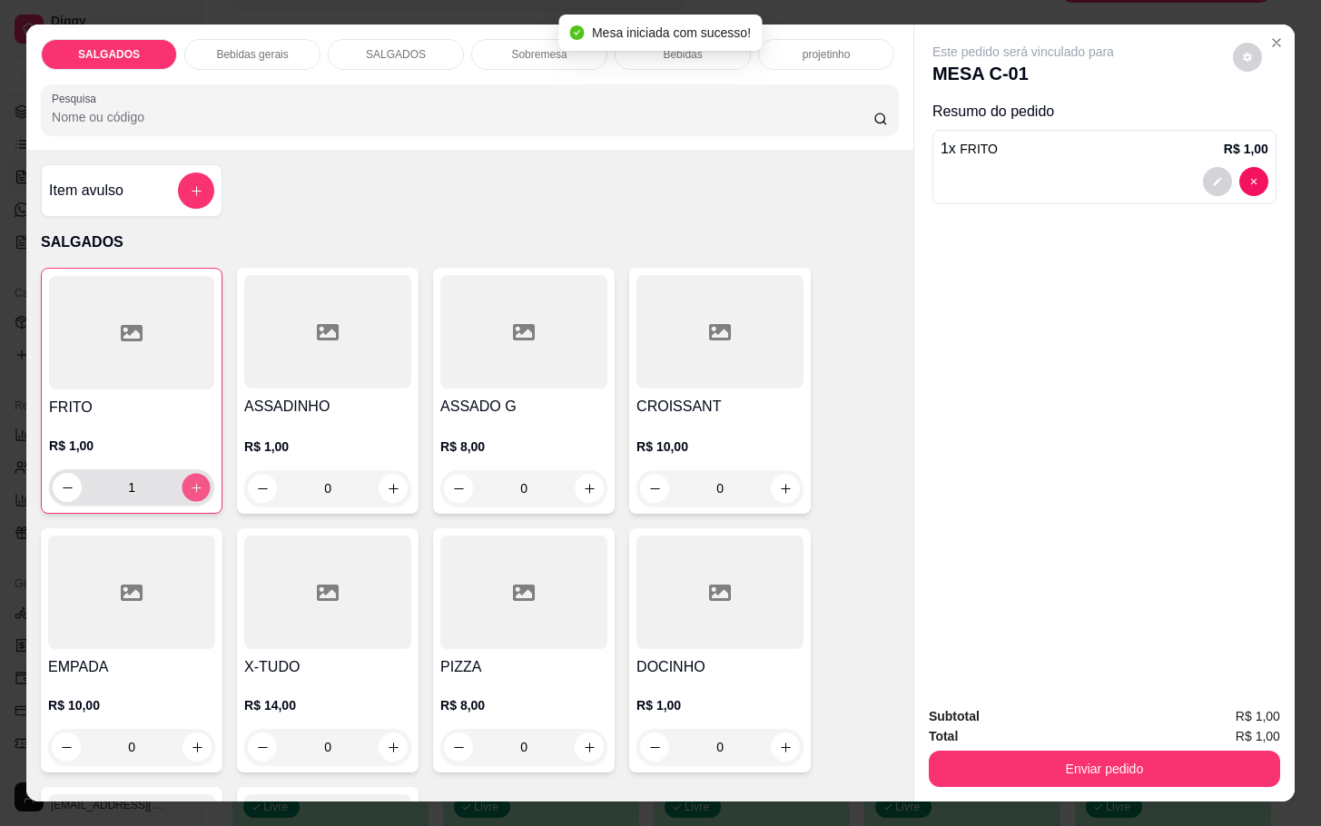
click at [188, 474] on button "increase-product-quantity" at bounding box center [196, 488] width 28 height 28
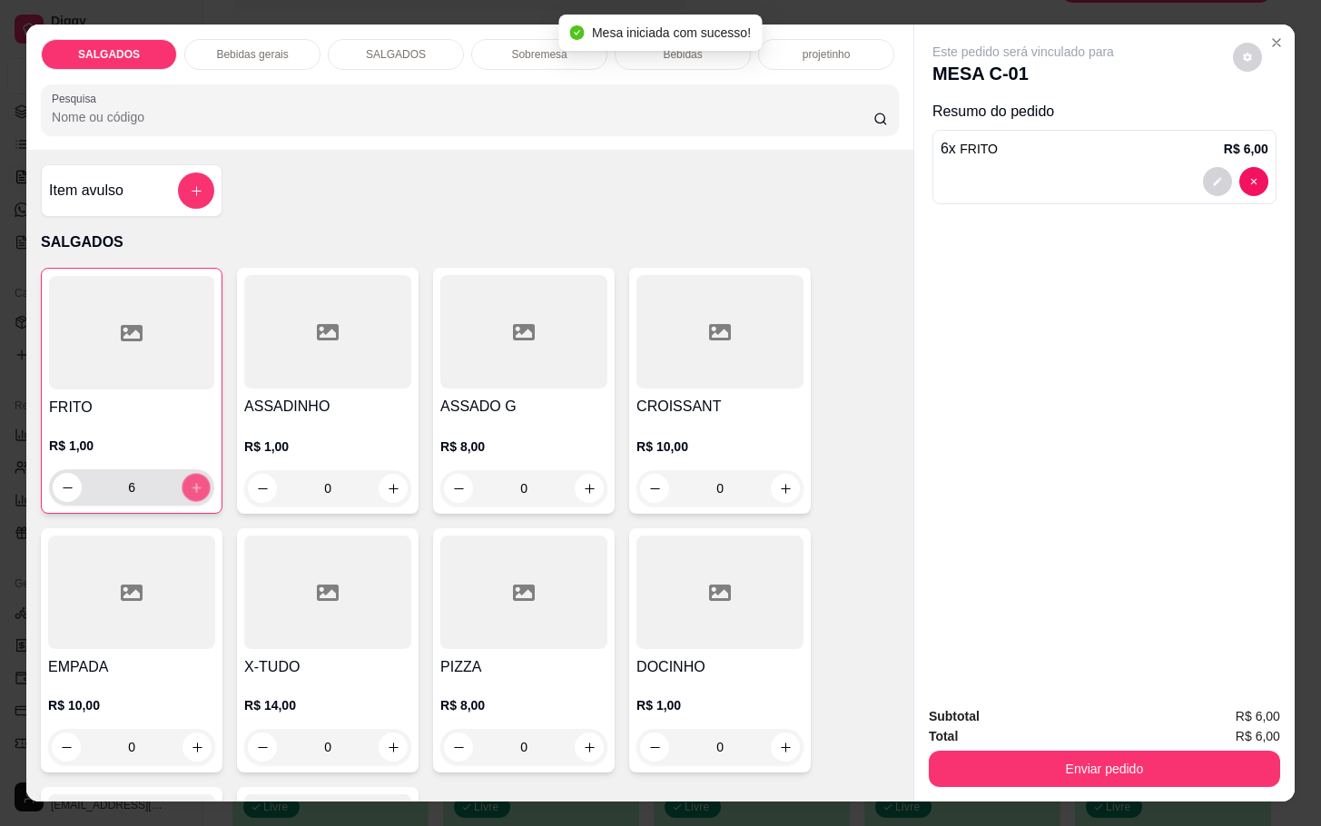
click at [188, 474] on button "increase-product-quantity" at bounding box center [196, 488] width 28 height 28
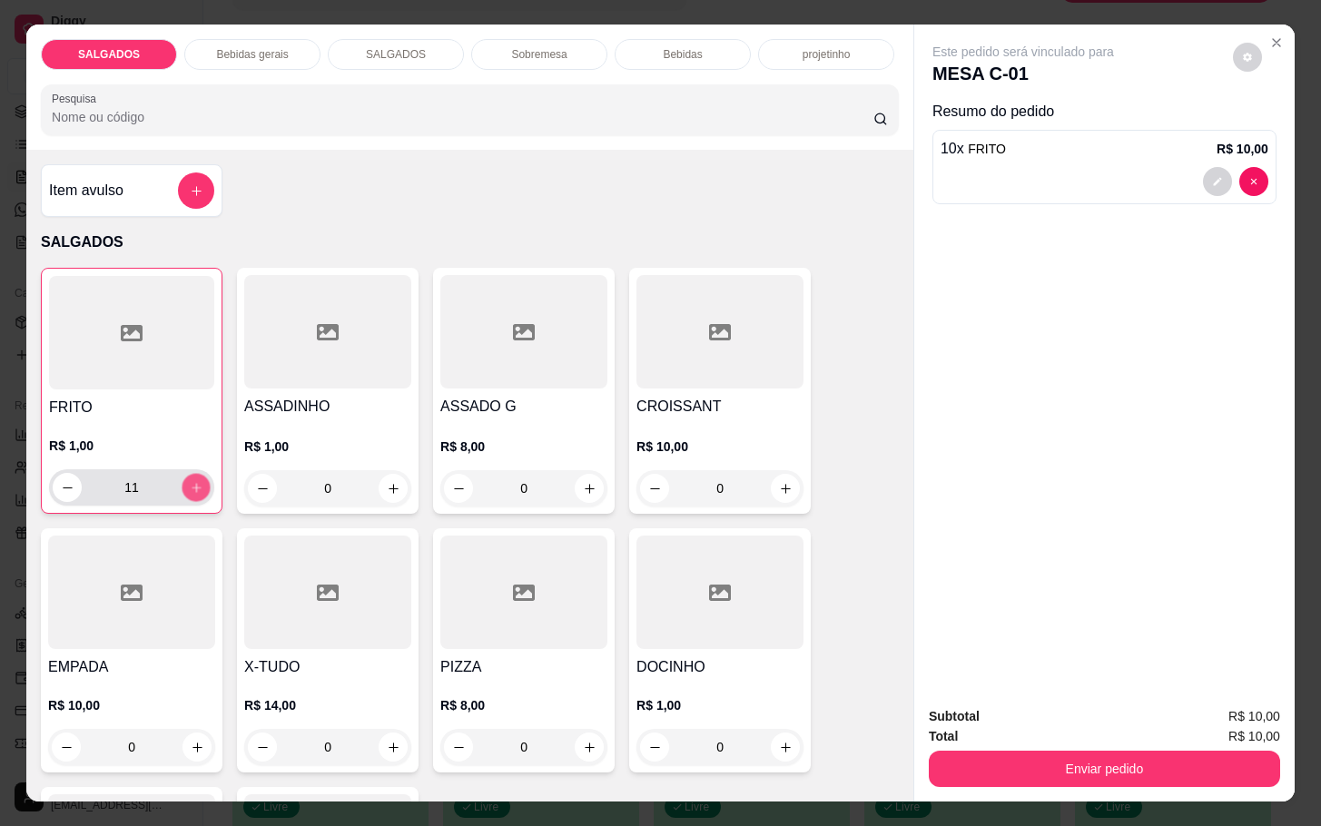
click at [188, 474] on button "increase-product-quantity" at bounding box center [196, 488] width 28 height 28
click at [193, 474] on button "increase-product-quantity" at bounding box center [196, 488] width 28 height 28
type input "14"
click at [264, 60] on div "Bebidas gerais" at bounding box center [252, 54] width 136 height 31
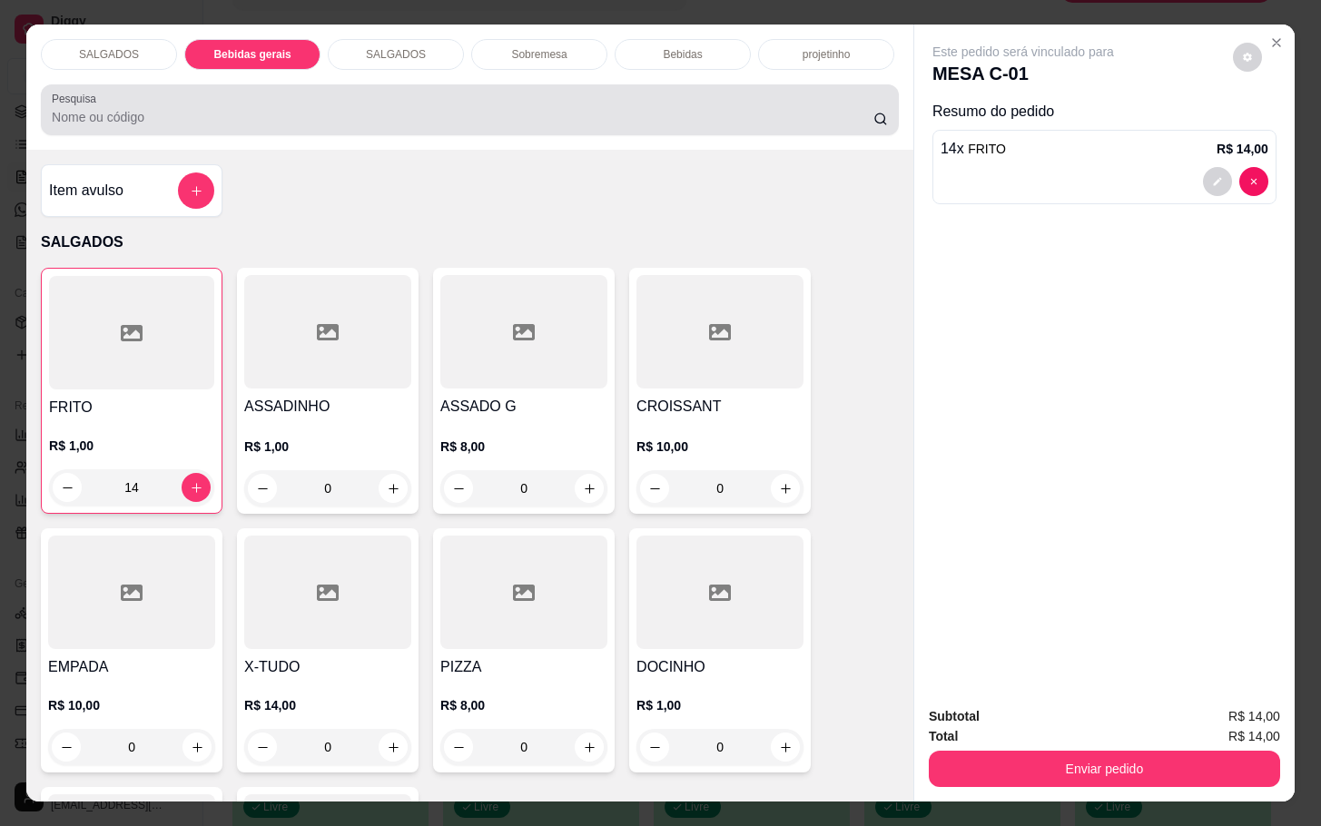
scroll to position [44, 0]
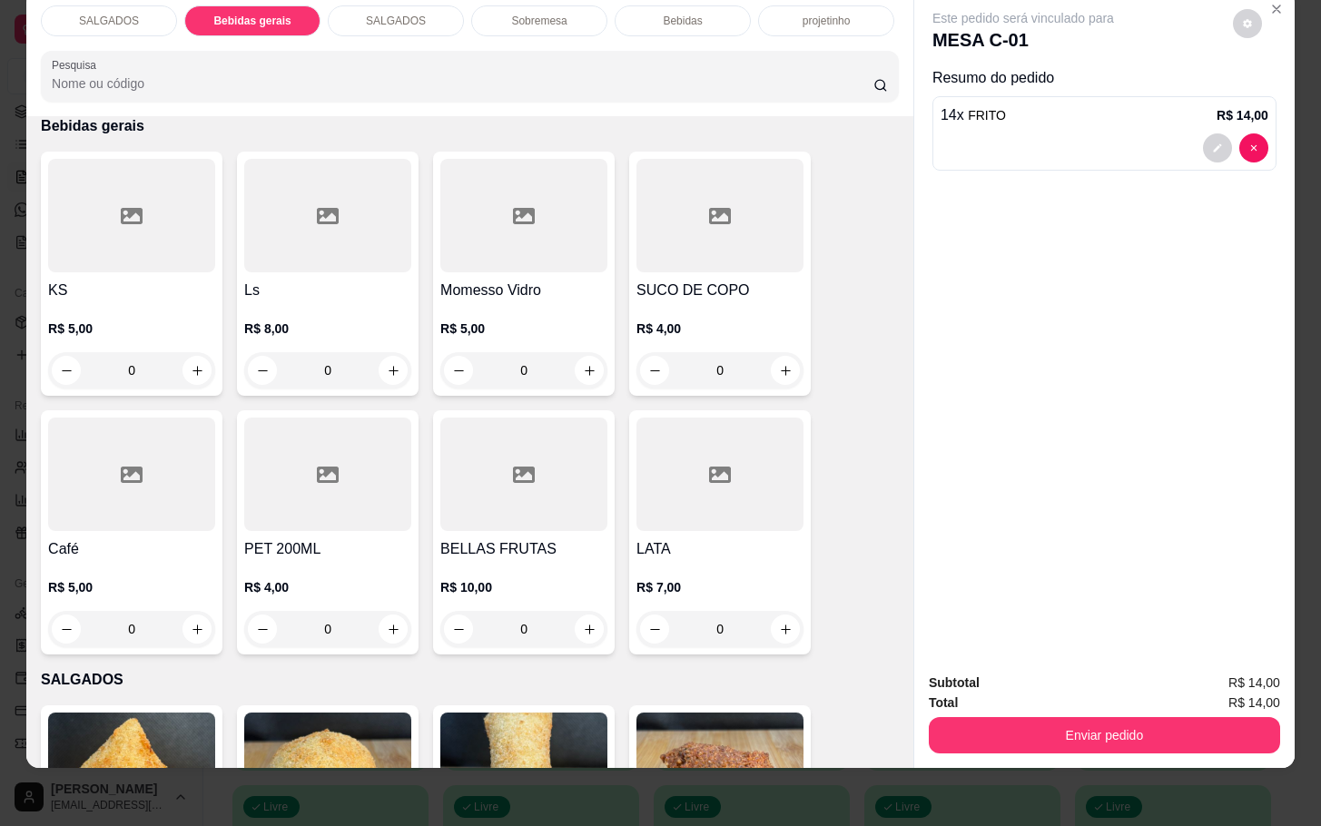
click at [559, 280] on h4 "Momesso Vidro" at bounding box center [523, 291] width 167 height 22
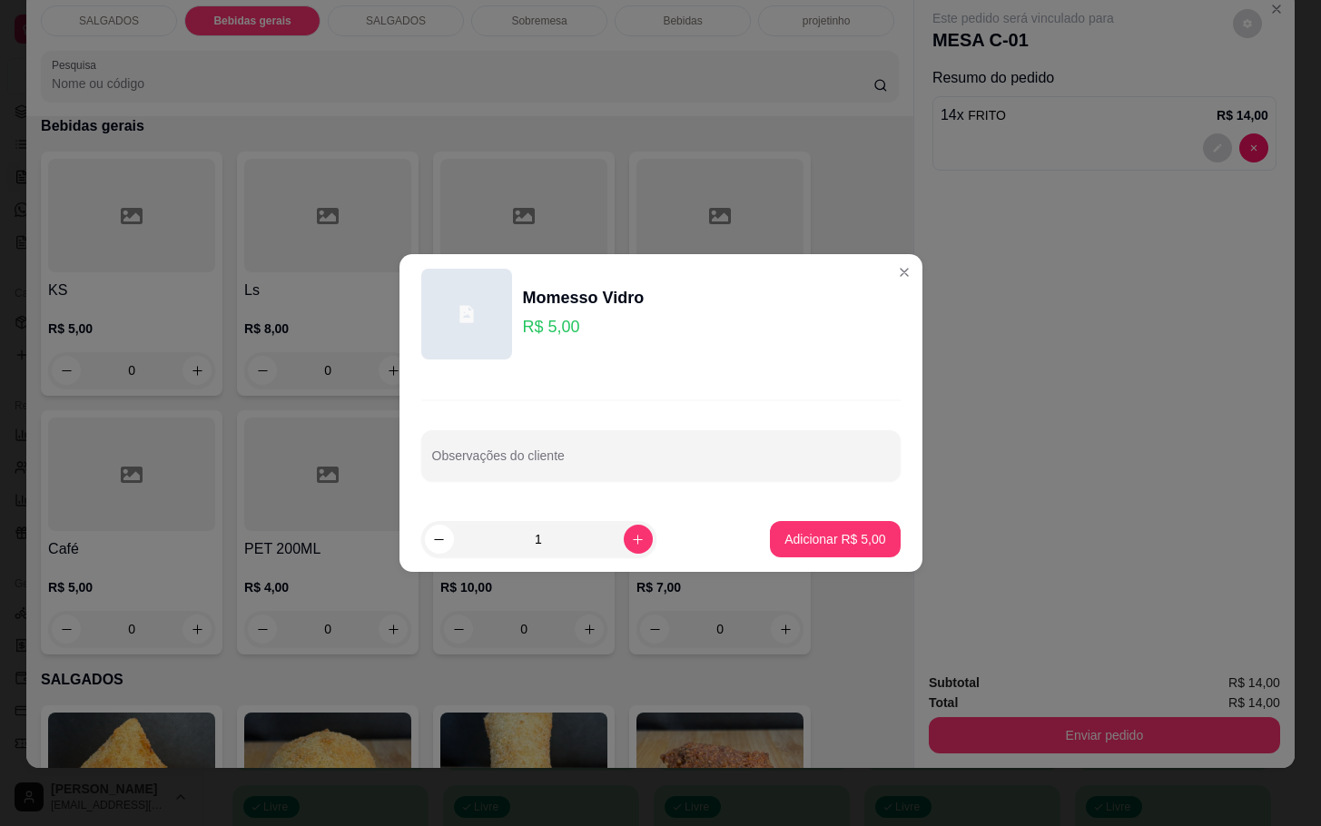
click at [812, 564] on footer "1 Adicionar R$ 5,00" at bounding box center [660, 539] width 523 height 65
click at [833, 532] on p "Adicionar R$ 5,00" at bounding box center [834, 539] width 101 height 18
type input "1"
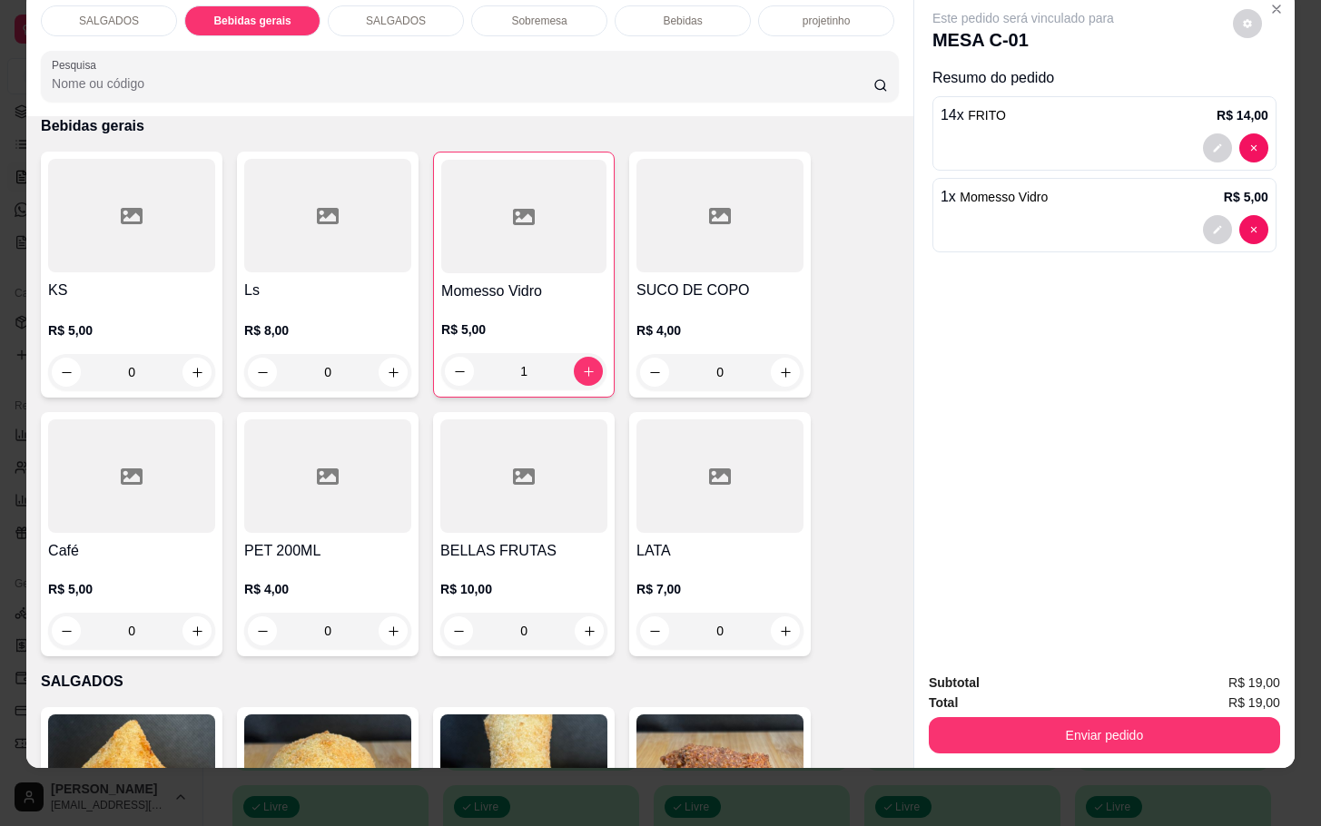
click at [973, 744] on div "Subtotal R$ 19,00 Total R$ 19,00 Enviar pedido" at bounding box center [1104, 713] width 380 height 110
click at [980, 739] on div "Subtotal R$ 19,00 Total R$ 19,00 Enviar pedido" at bounding box center [1104, 713] width 380 height 110
click at [995, 730] on button "Enviar pedido" at bounding box center [1104, 735] width 351 height 36
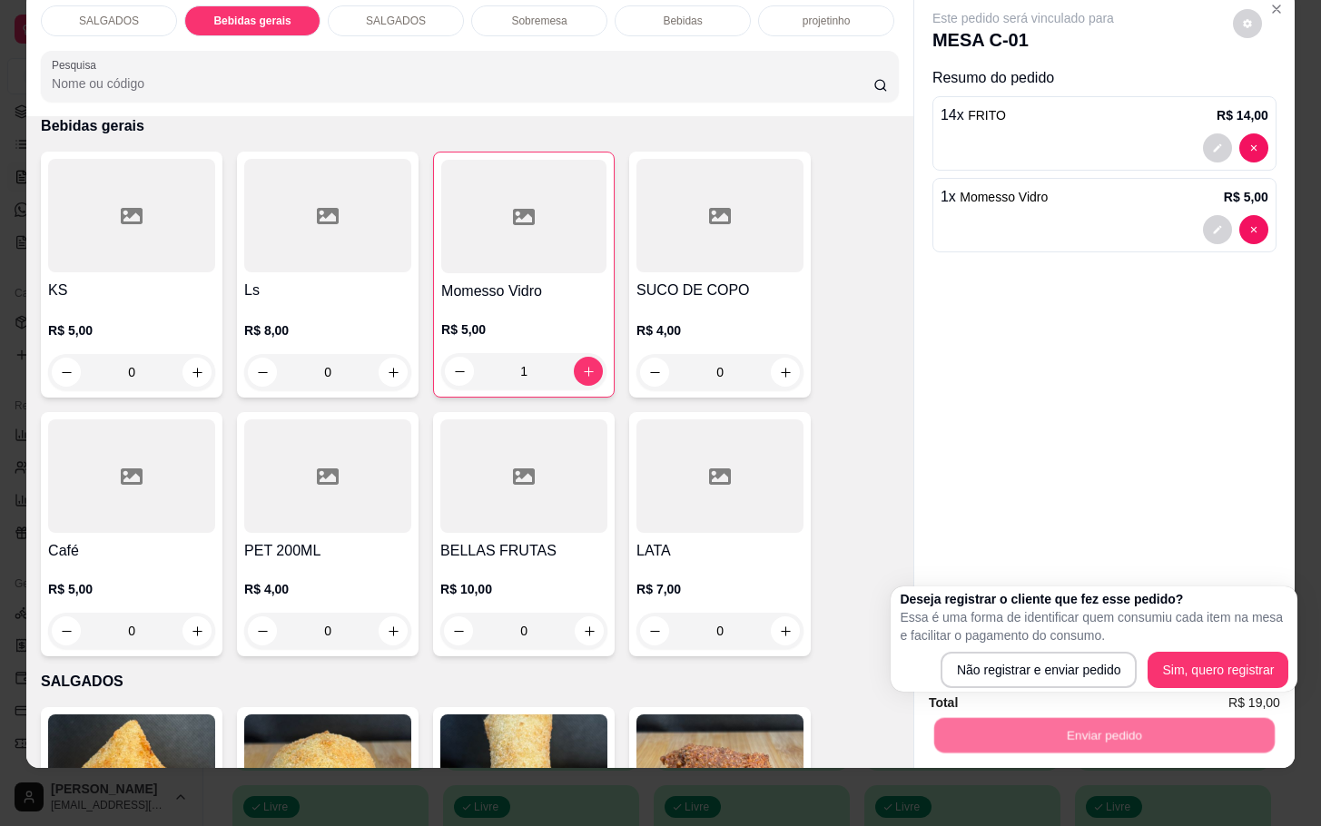
click at [1003, 689] on div "Deseja registrar o cliente que fez esse pedido? Essa é uma forma de identificar…" at bounding box center [1093, 638] width 407 height 105
drag, startPoint x: 1018, startPoint y: 640, endPoint x: 989, endPoint y: 659, distance: 35.5
click at [1017, 644] on p "Essa é uma forma de identificar quem consumiu cada item na mesa e facilitar o p…" at bounding box center [1094, 626] width 389 height 36
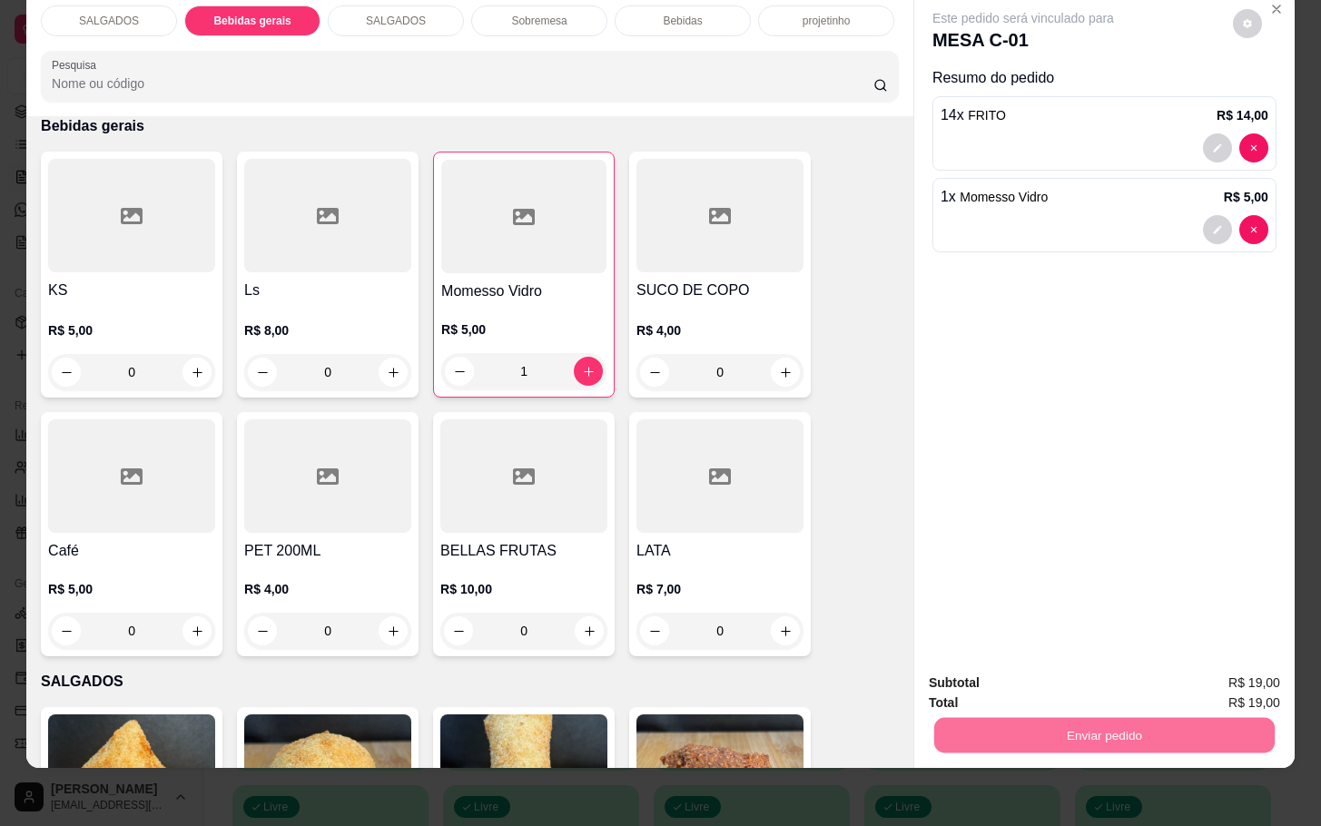
click at [991, 659] on button "Não registrar e enviar pedido" at bounding box center [1040, 671] width 183 height 34
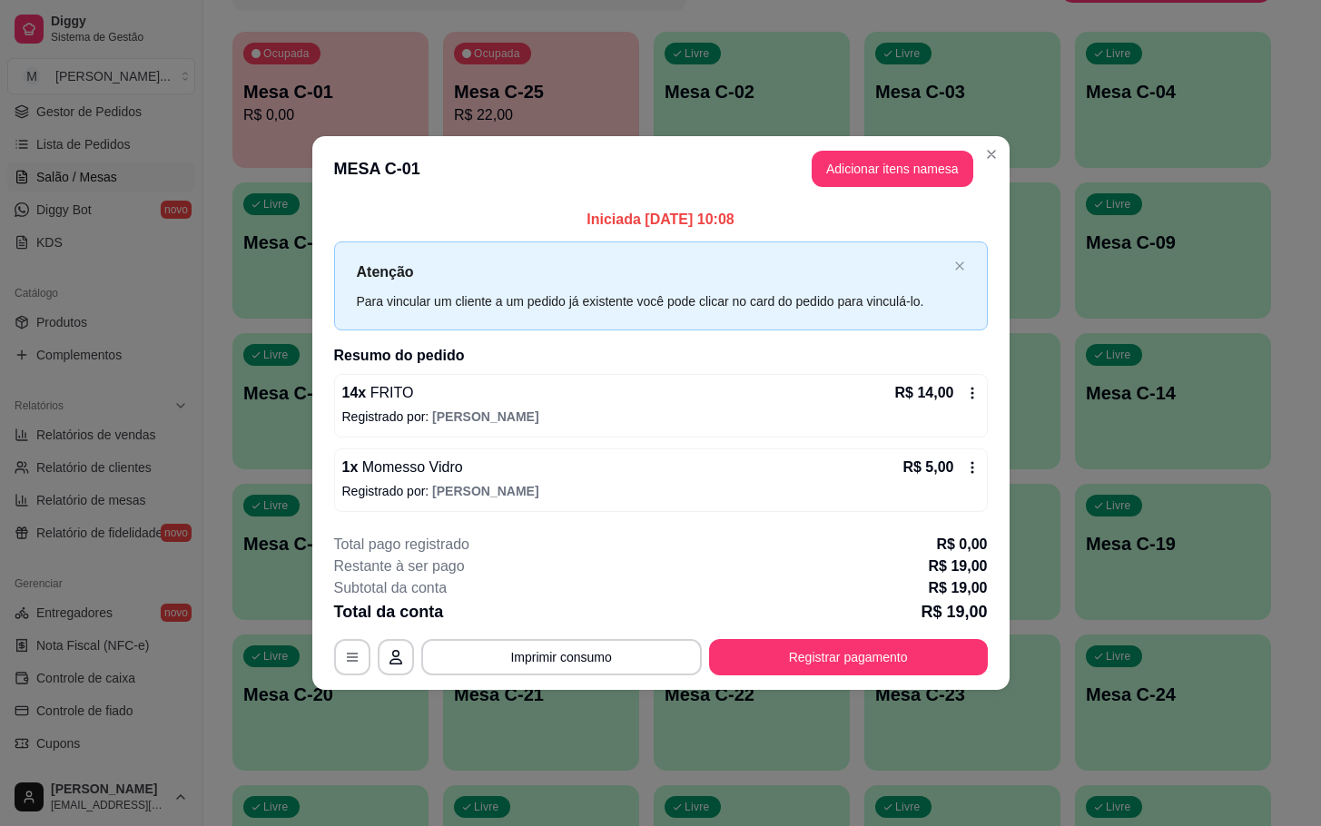
click at [773, 637] on div "**********" at bounding box center [661, 605] width 654 height 142
click at [777, 651] on button "Registrar pagamento" at bounding box center [848, 657] width 279 height 36
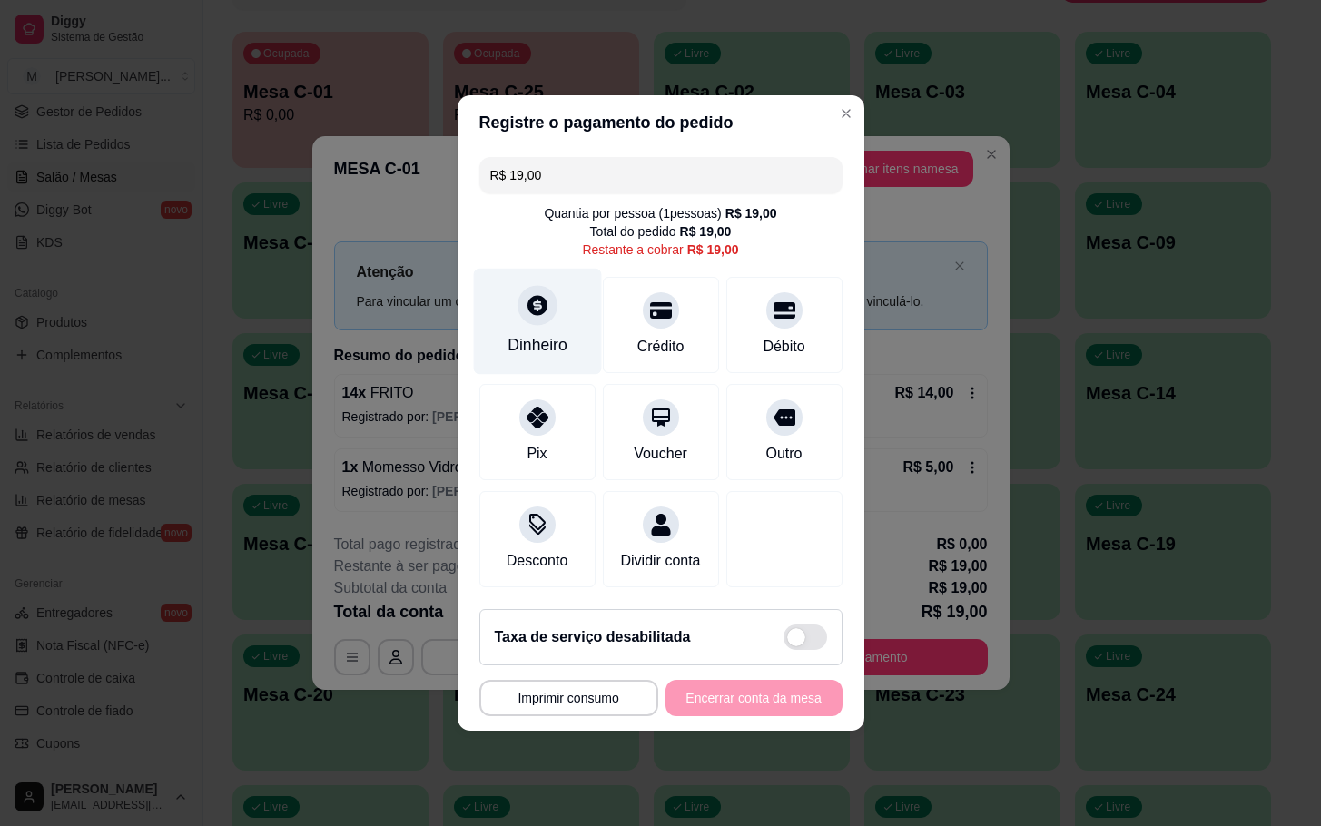
click at [525, 302] on icon at bounding box center [537, 305] width 24 height 24
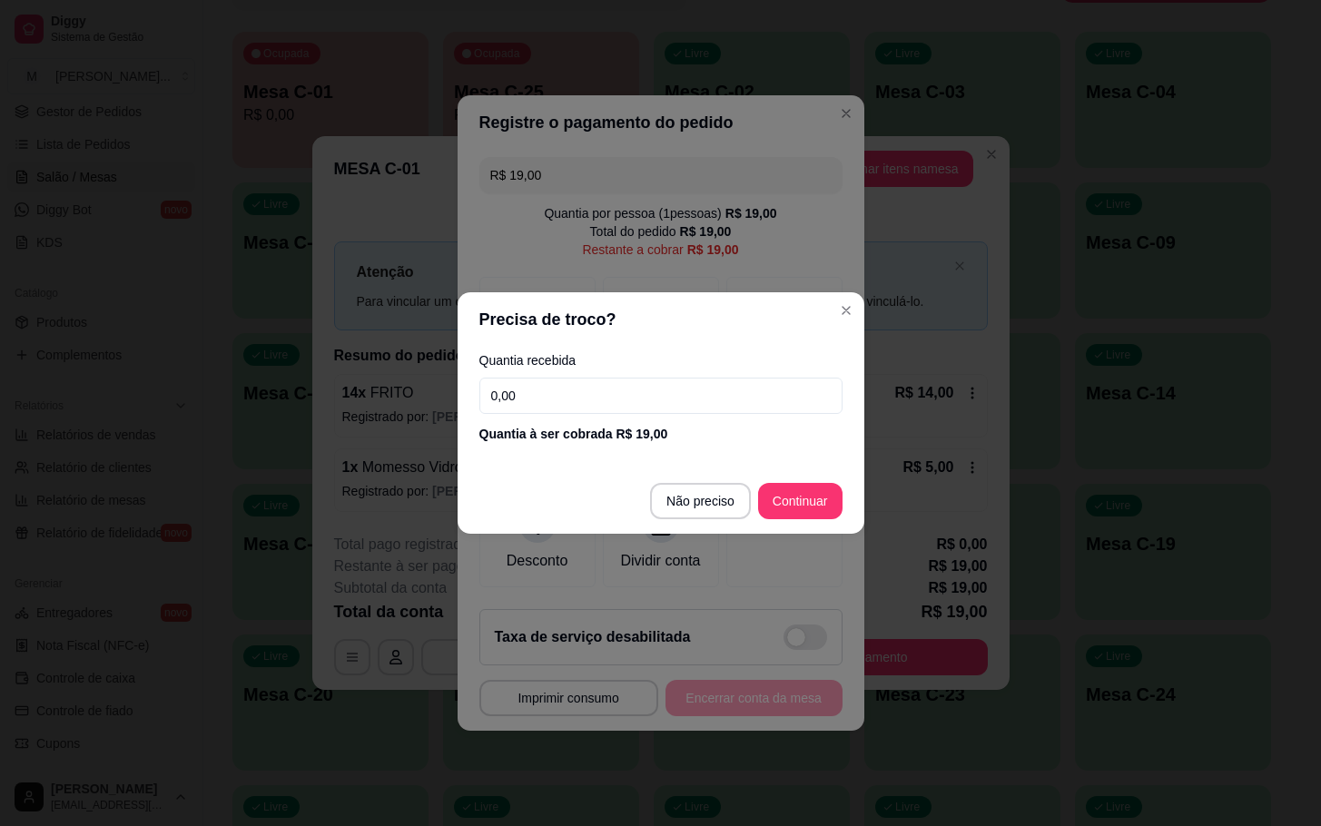
click at [665, 398] on input "0,00" at bounding box center [660, 396] width 363 height 36
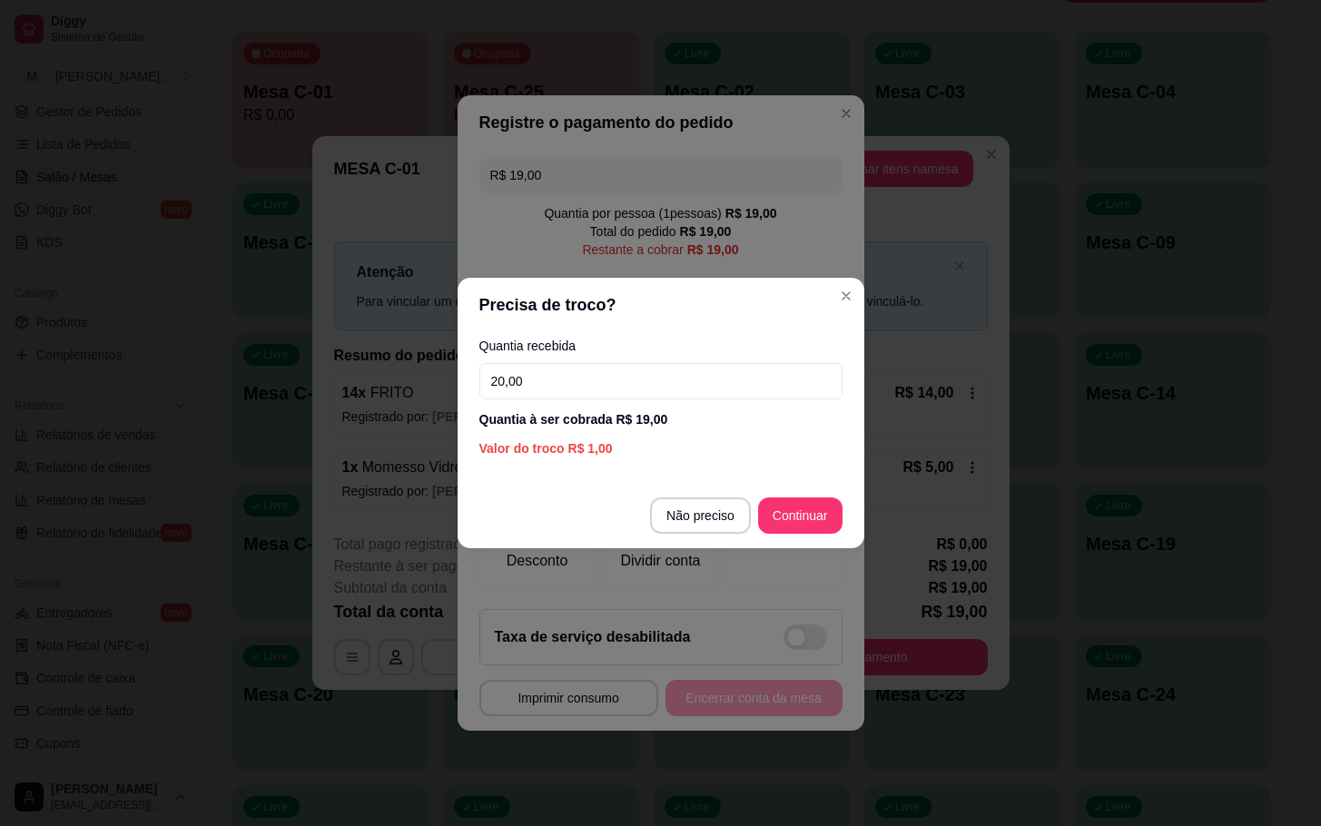
type input "20,00"
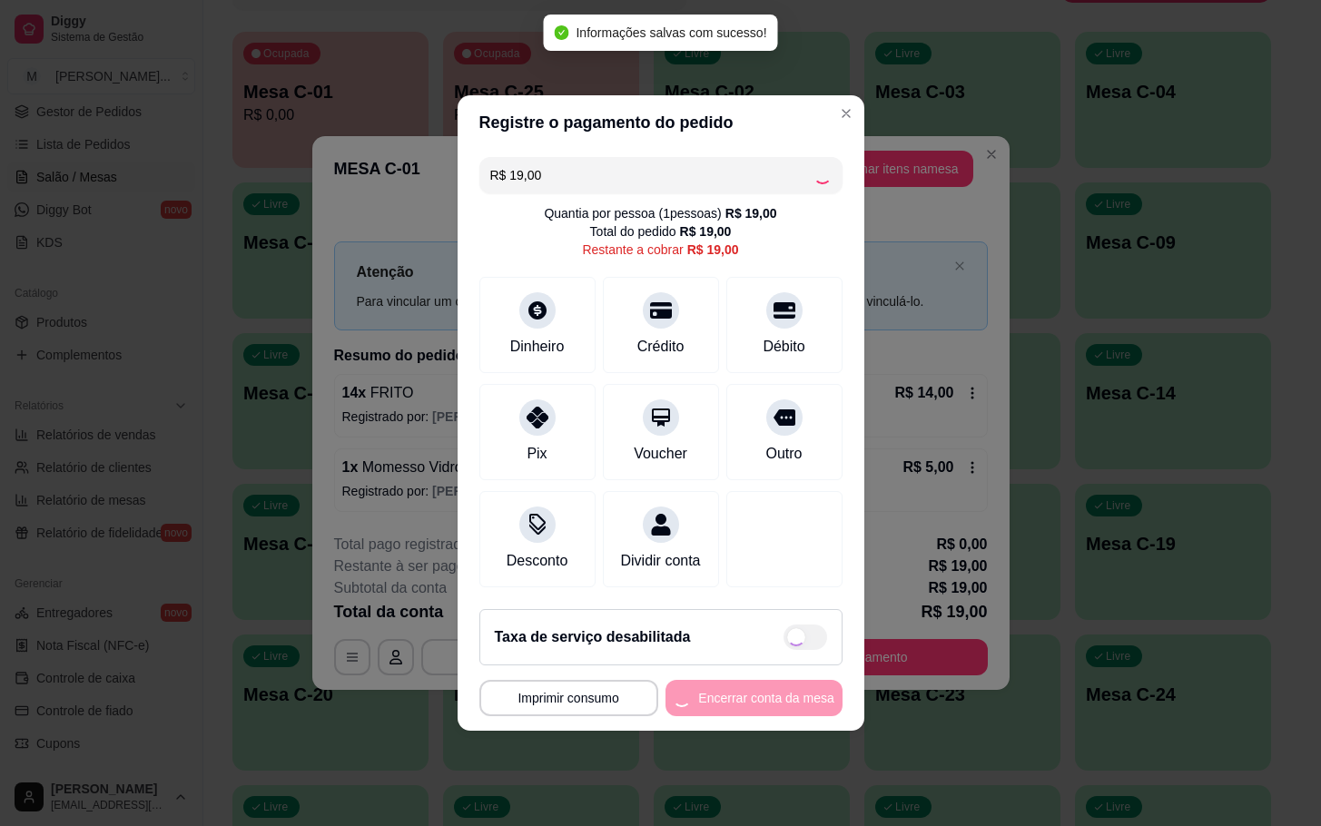
type input "R$ 0,00"
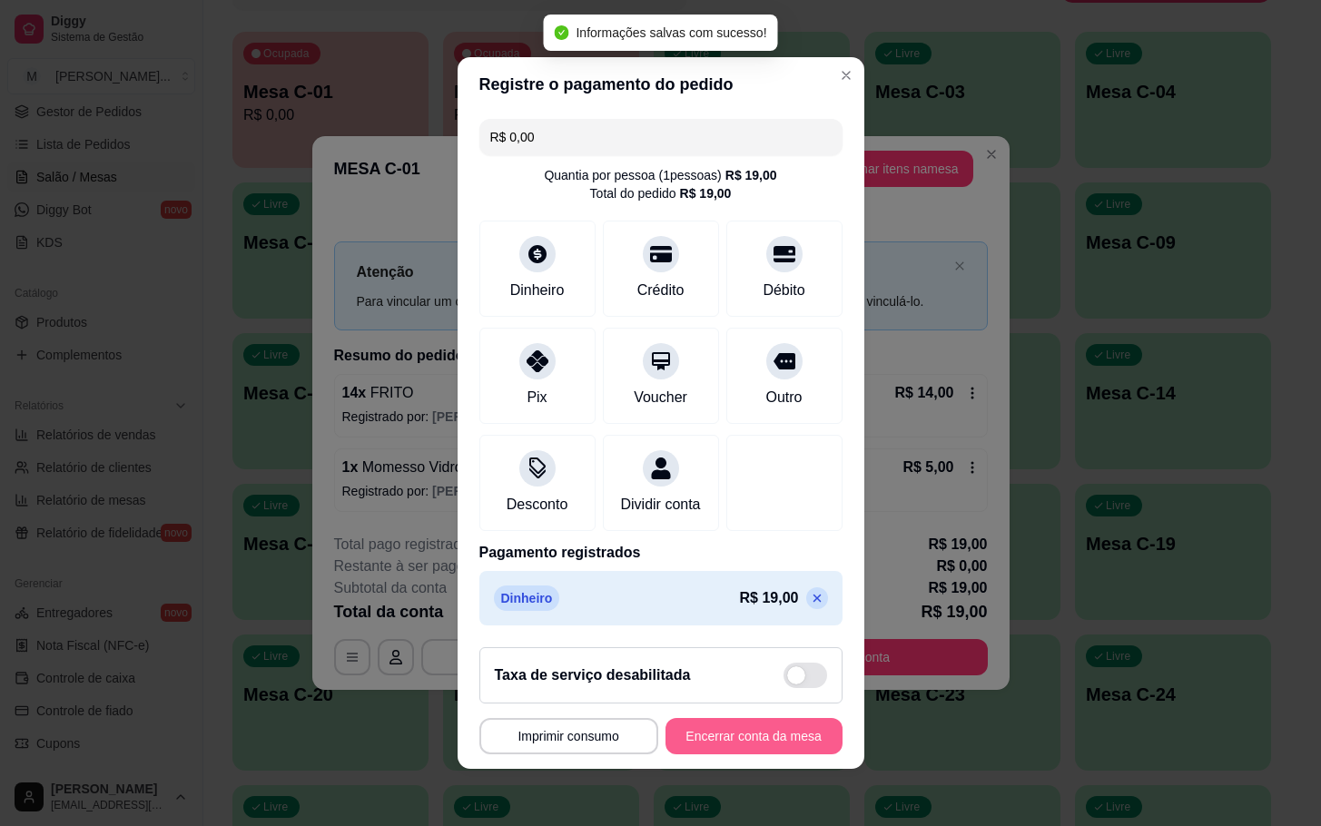
click at [785, 747] on button "Encerrar conta da mesa" at bounding box center [753, 736] width 177 height 36
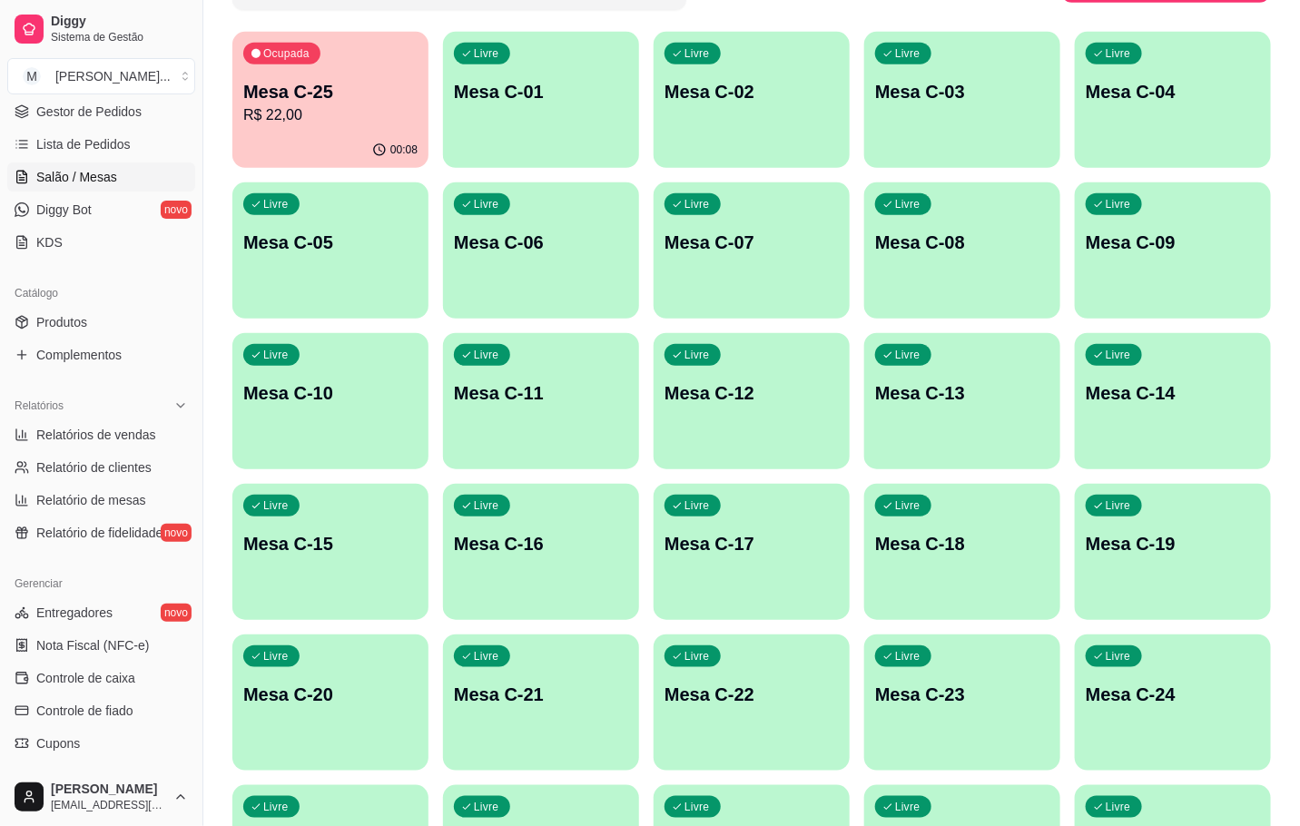
click at [300, 54] on p "Ocupada" at bounding box center [286, 53] width 46 height 15
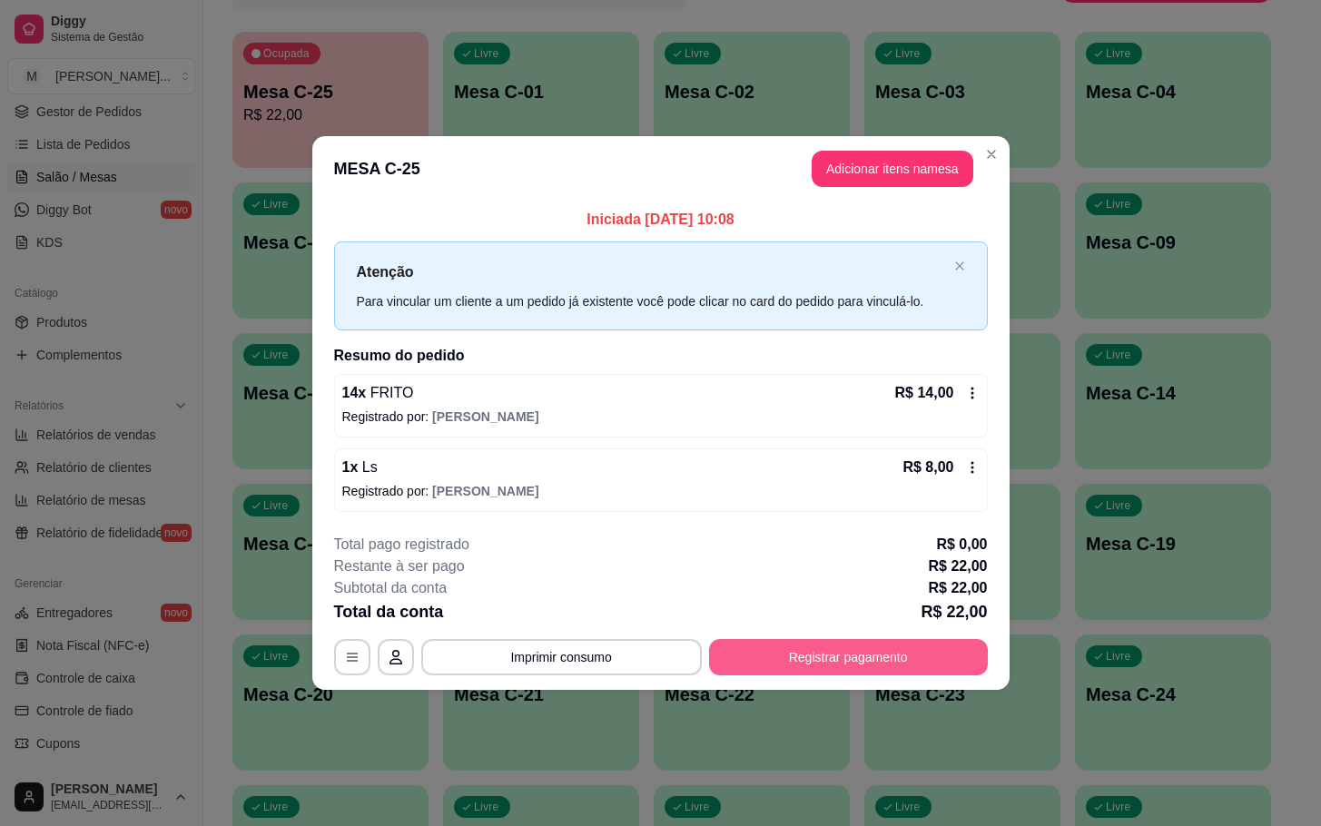
click at [815, 673] on button "Registrar pagamento" at bounding box center [848, 657] width 279 height 36
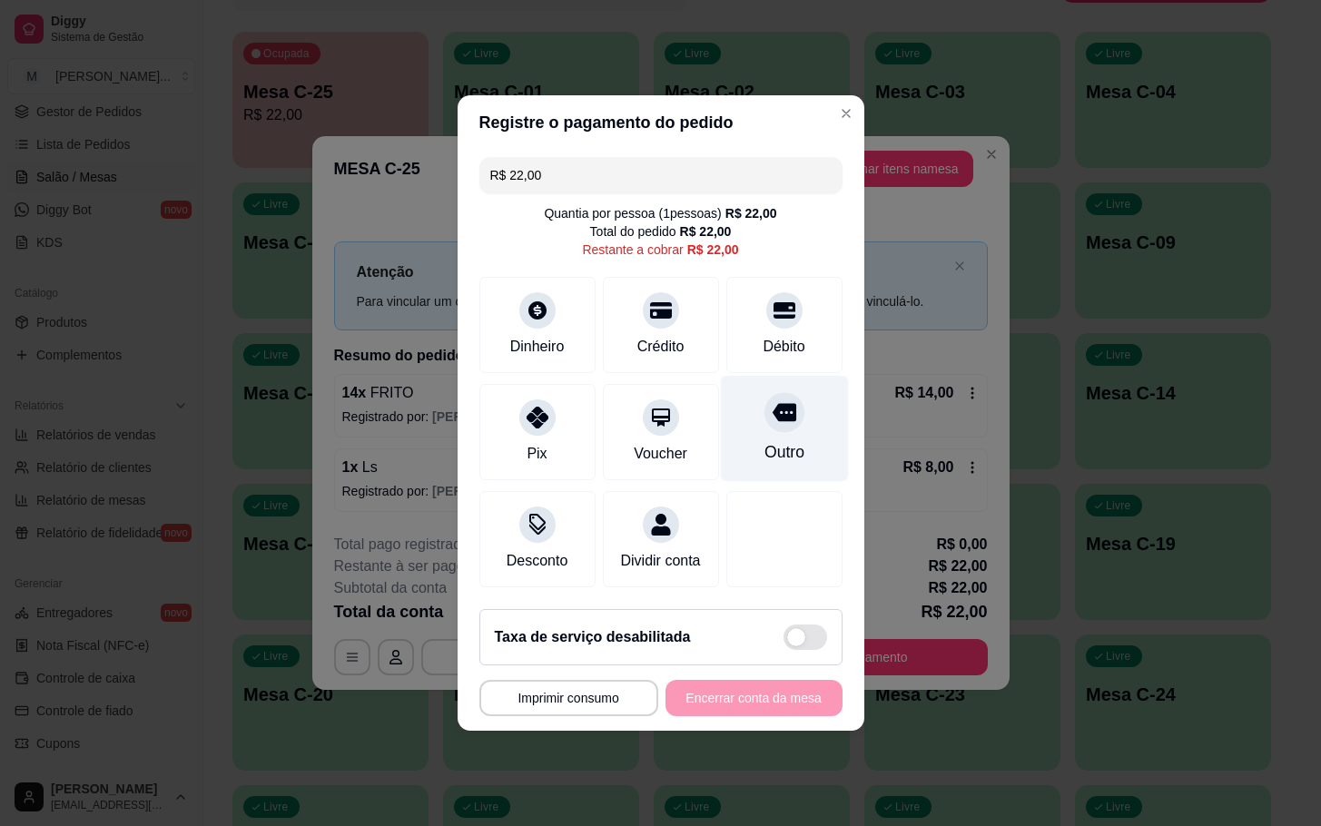
click at [753, 419] on div "Outro" at bounding box center [784, 429] width 128 height 106
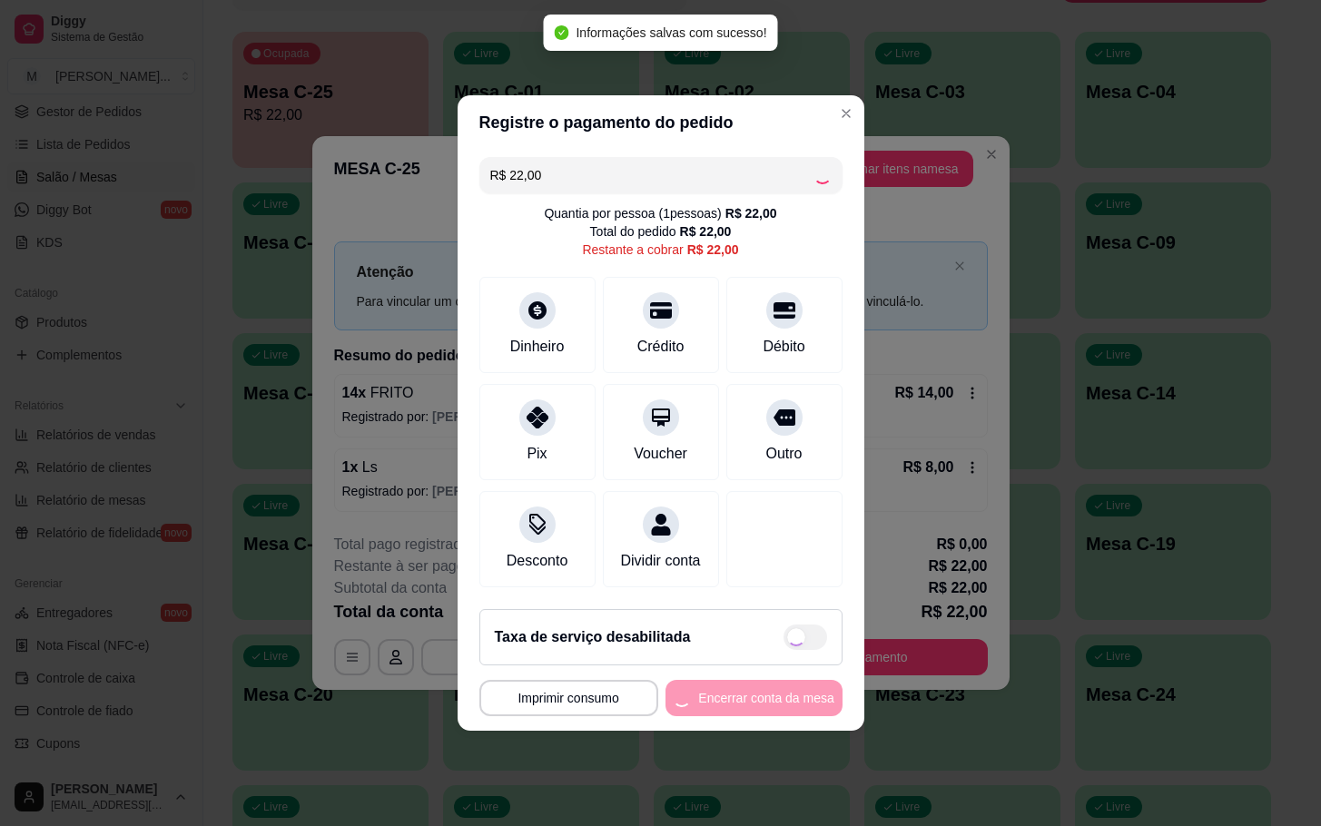
type input "R$ 0,00"
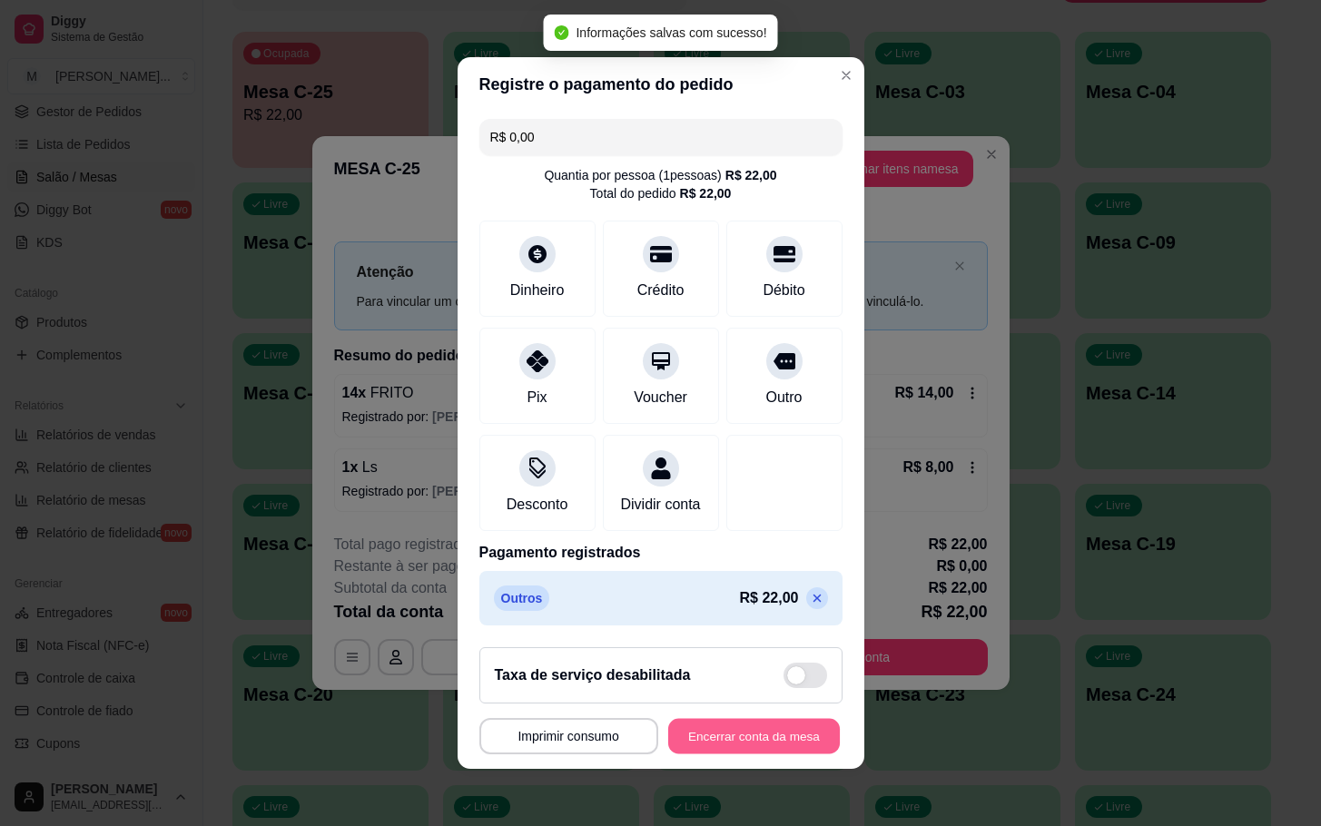
click at [741, 754] on button "Encerrar conta da mesa" at bounding box center [754, 736] width 172 height 35
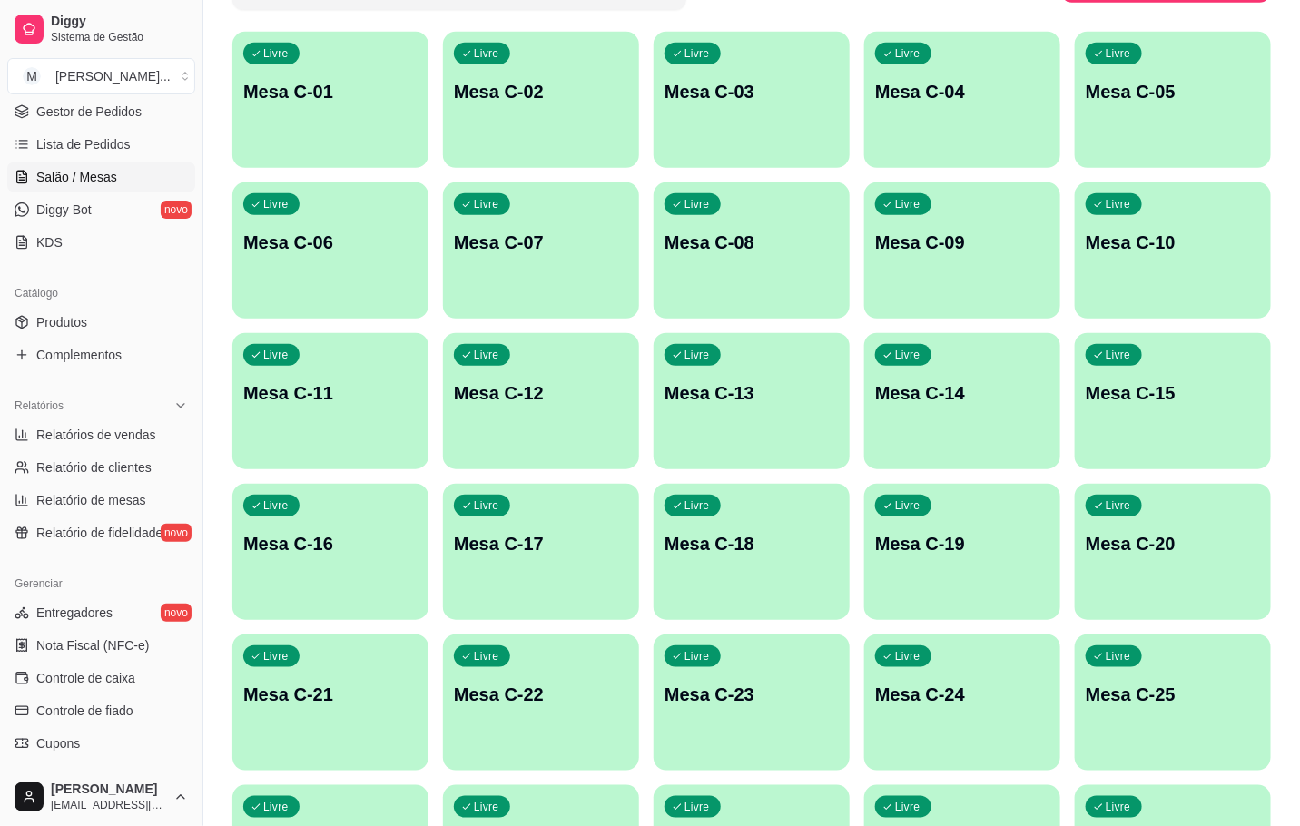
click at [1128, 706] on p "Mesa C-25" at bounding box center [1173, 694] width 174 height 25
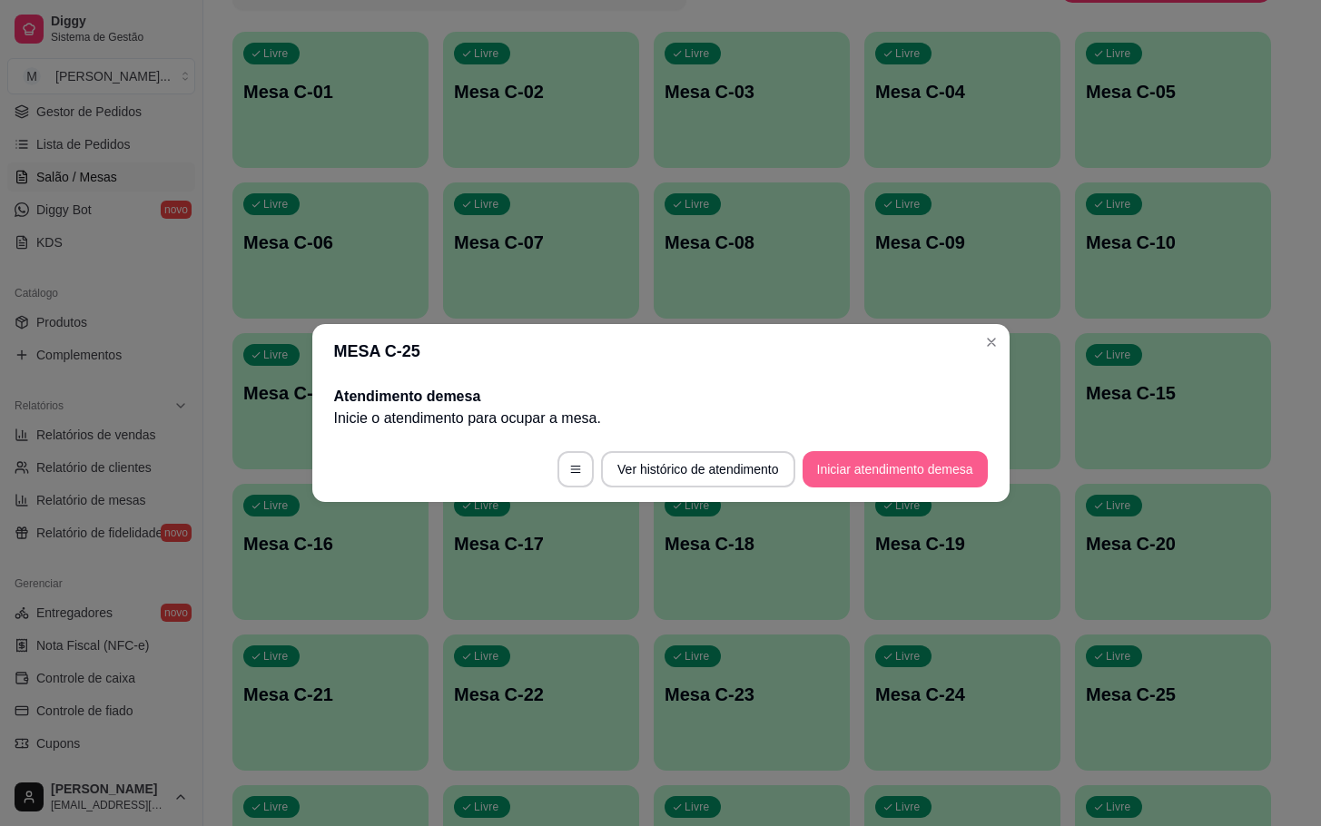
click at [864, 467] on button "Iniciar atendimento de mesa" at bounding box center [894, 469] width 185 height 36
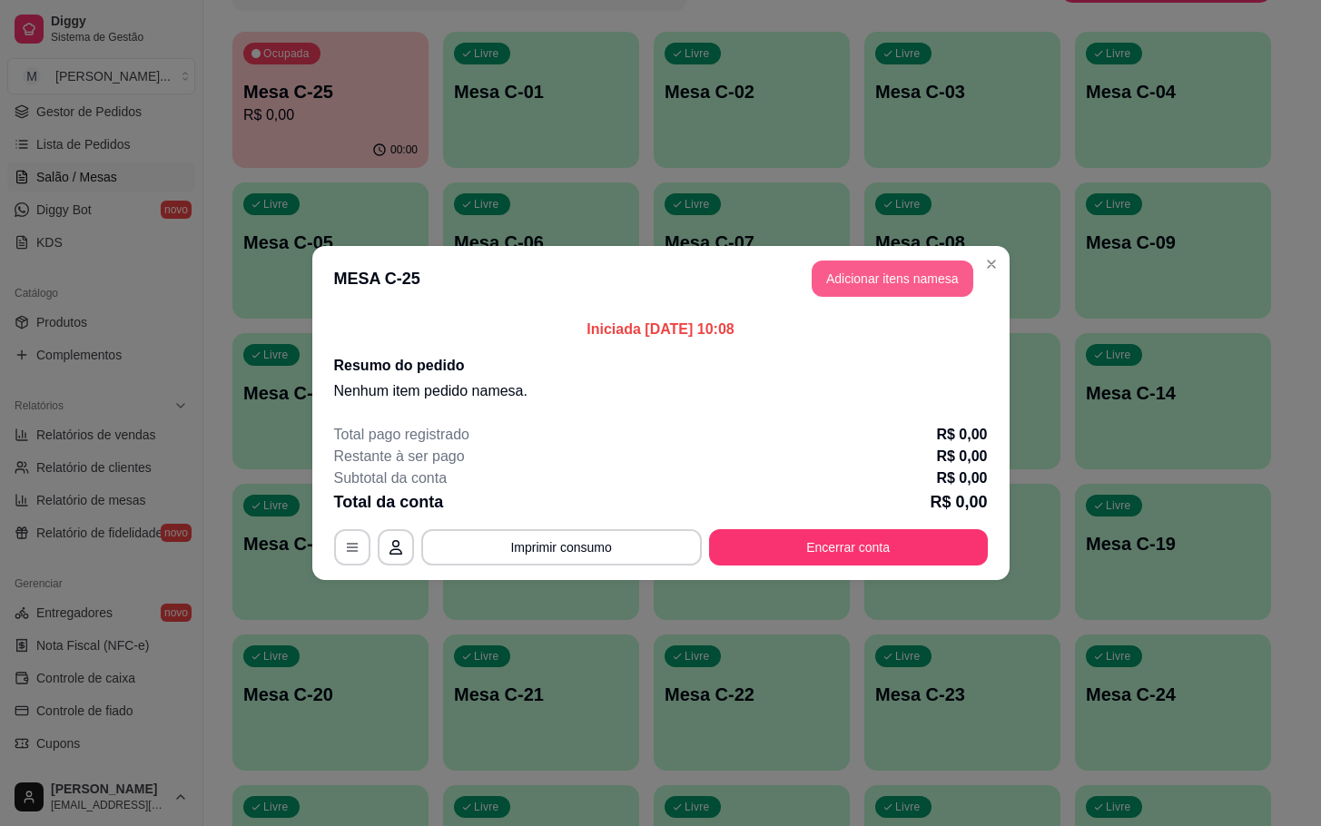
click at [856, 260] on header "MESA C-25 Adicionar itens na mesa" at bounding box center [660, 278] width 697 height 65
click at [856, 261] on button "Adicionar itens na mesa" at bounding box center [892, 278] width 156 height 35
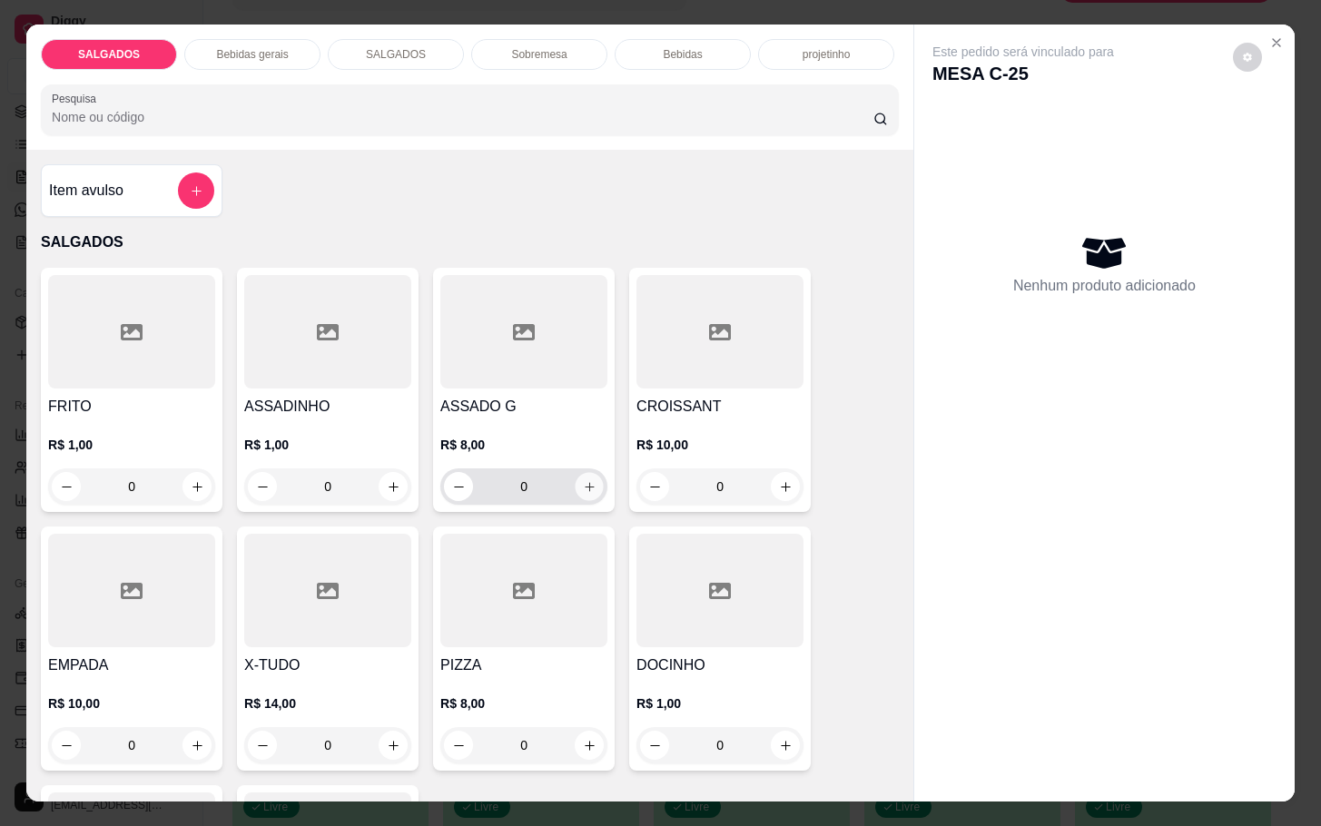
click at [583, 480] on icon "increase-product-quantity" at bounding box center [590, 487] width 14 height 14
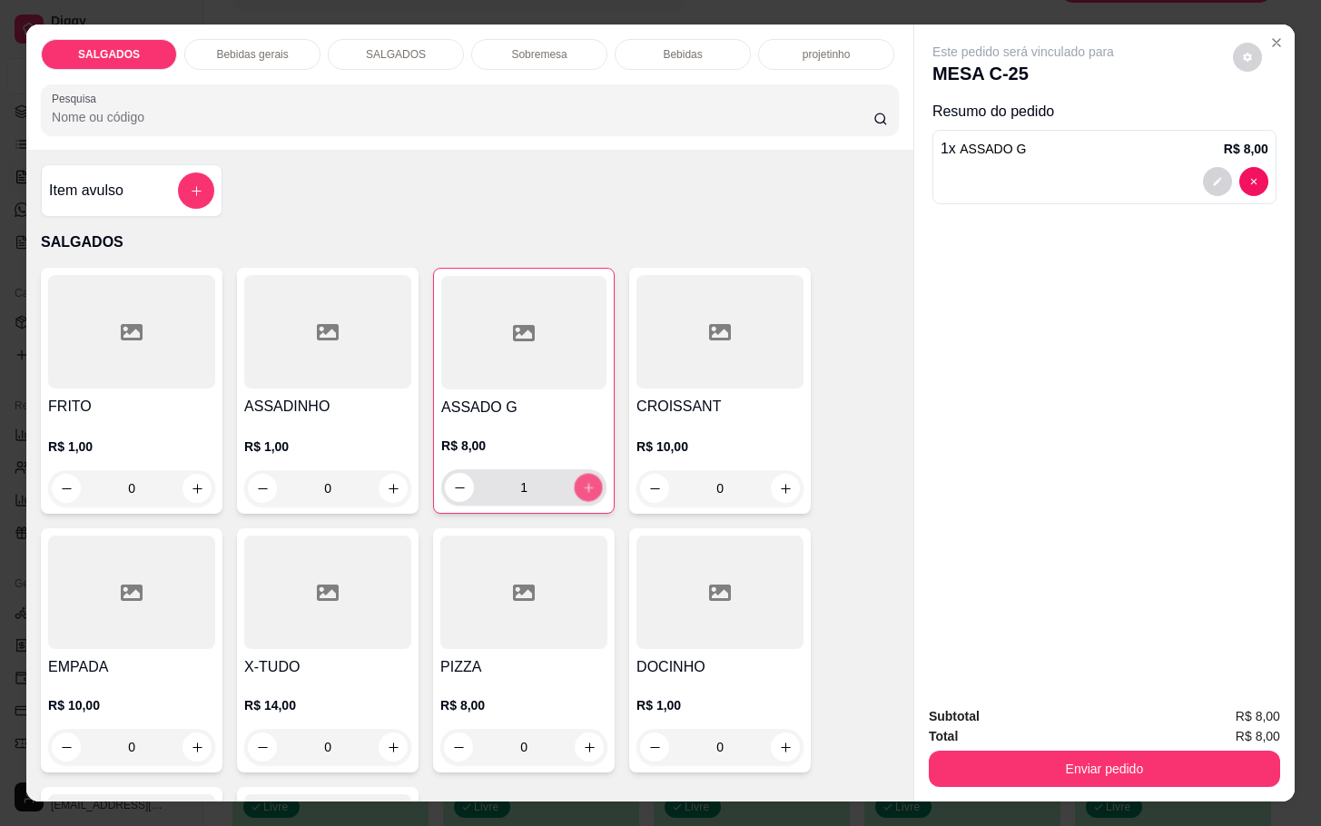
click at [582, 481] on icon "increase-product-quantity" at bounding box center [589, 488] width 14 height 14
type input "2"
click at [194, 479] on button "increase-product-quantity" at bounding box center [197, 489] width 28 height 28
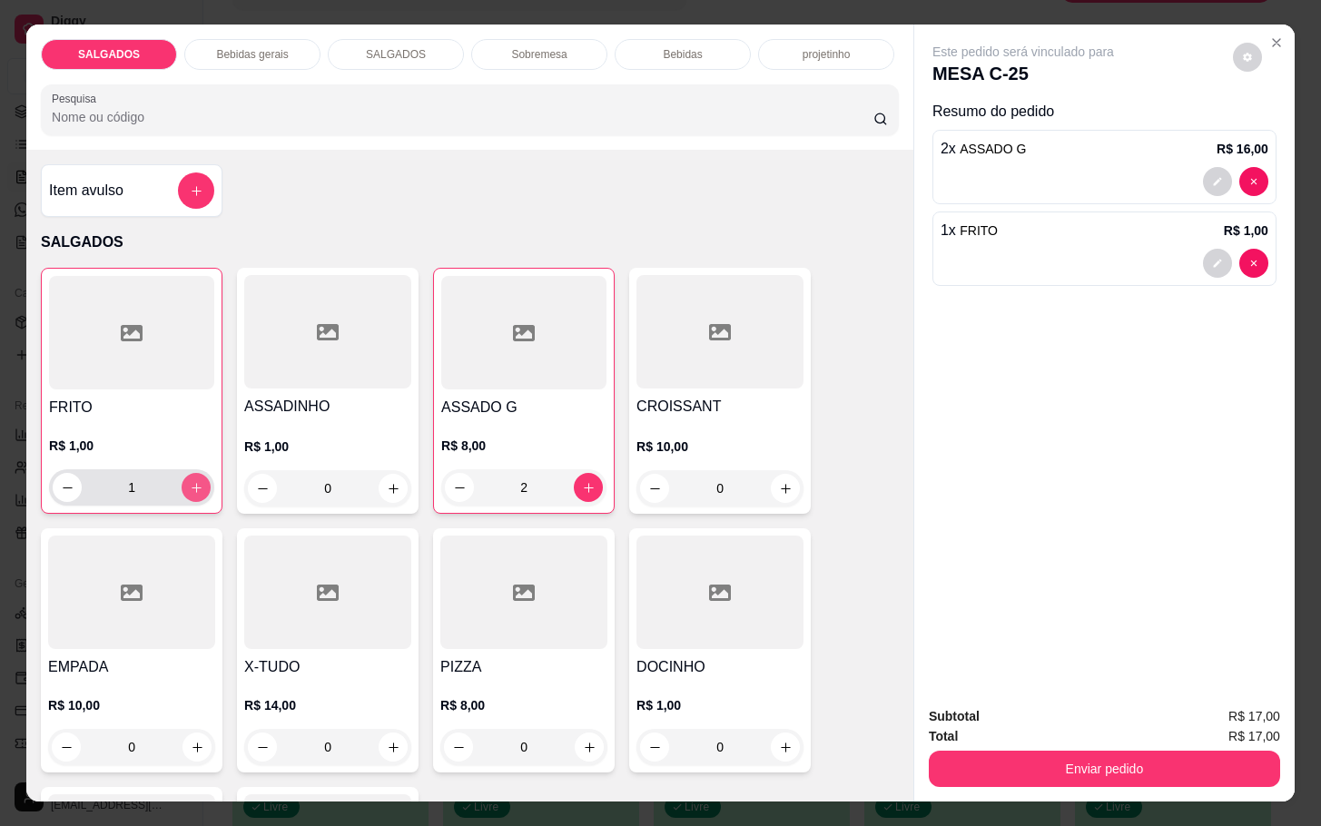
click at [194, 479] on button "increase-product-quantity" at bounding box center [196, 487] width 29 height 29
click at [194, 479] on button "increase-product-quantity" at bounding box center [196, 488] width 28 height 28
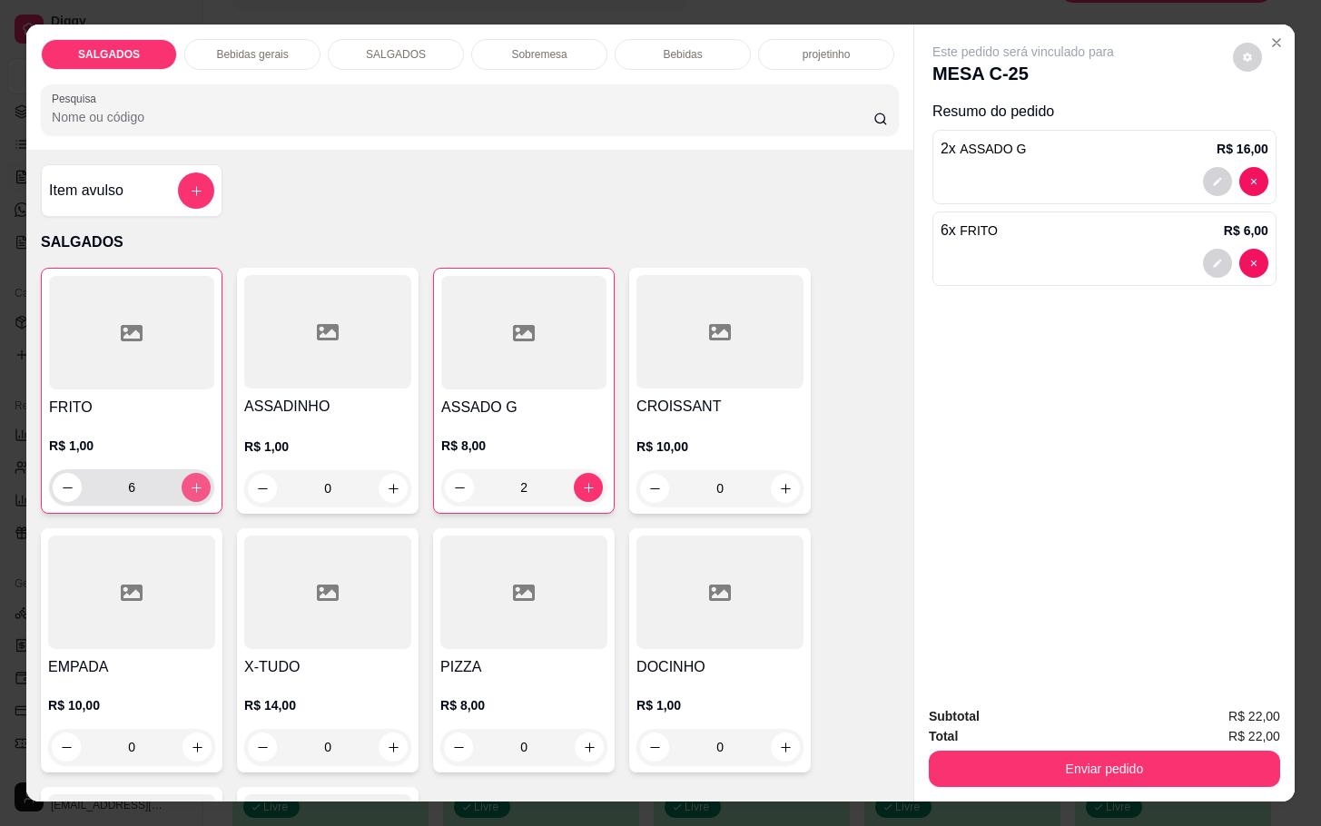
click at [194, 479] on button "increase-product-quantity" at bounding box center [196, 487] width 29 height 29
type input "8"
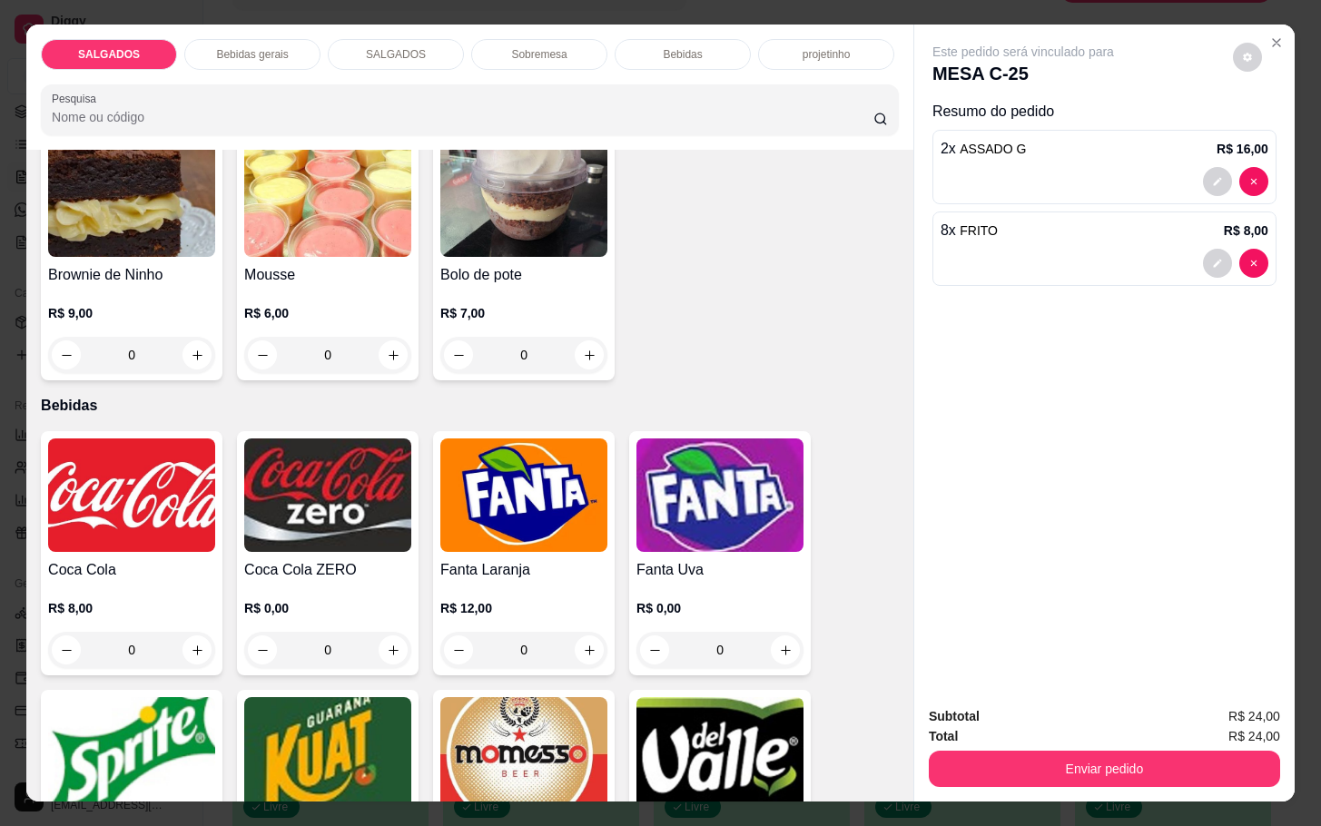
scroll to position [3676, 0]
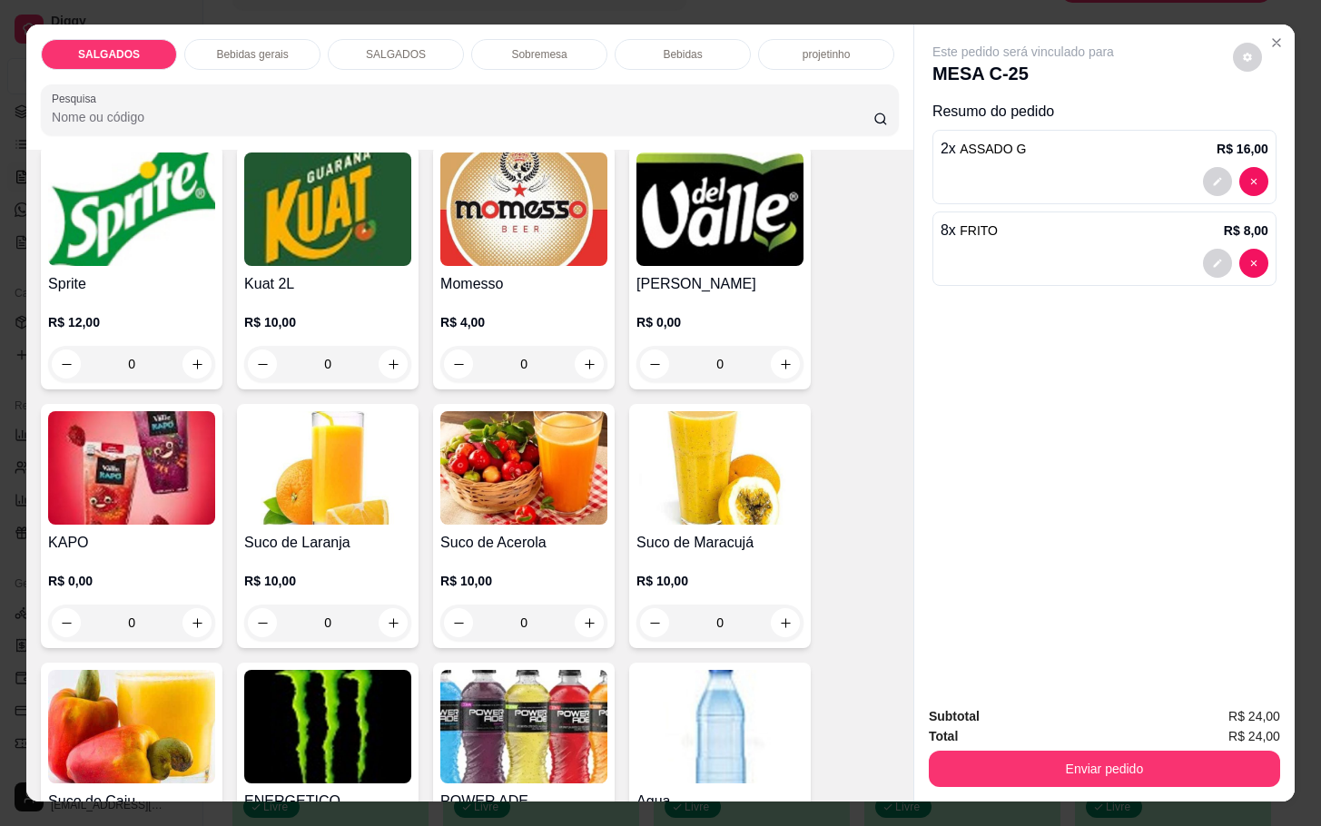
click at [467, 208] on img at bounding box center [523, 208] width 167 height 113
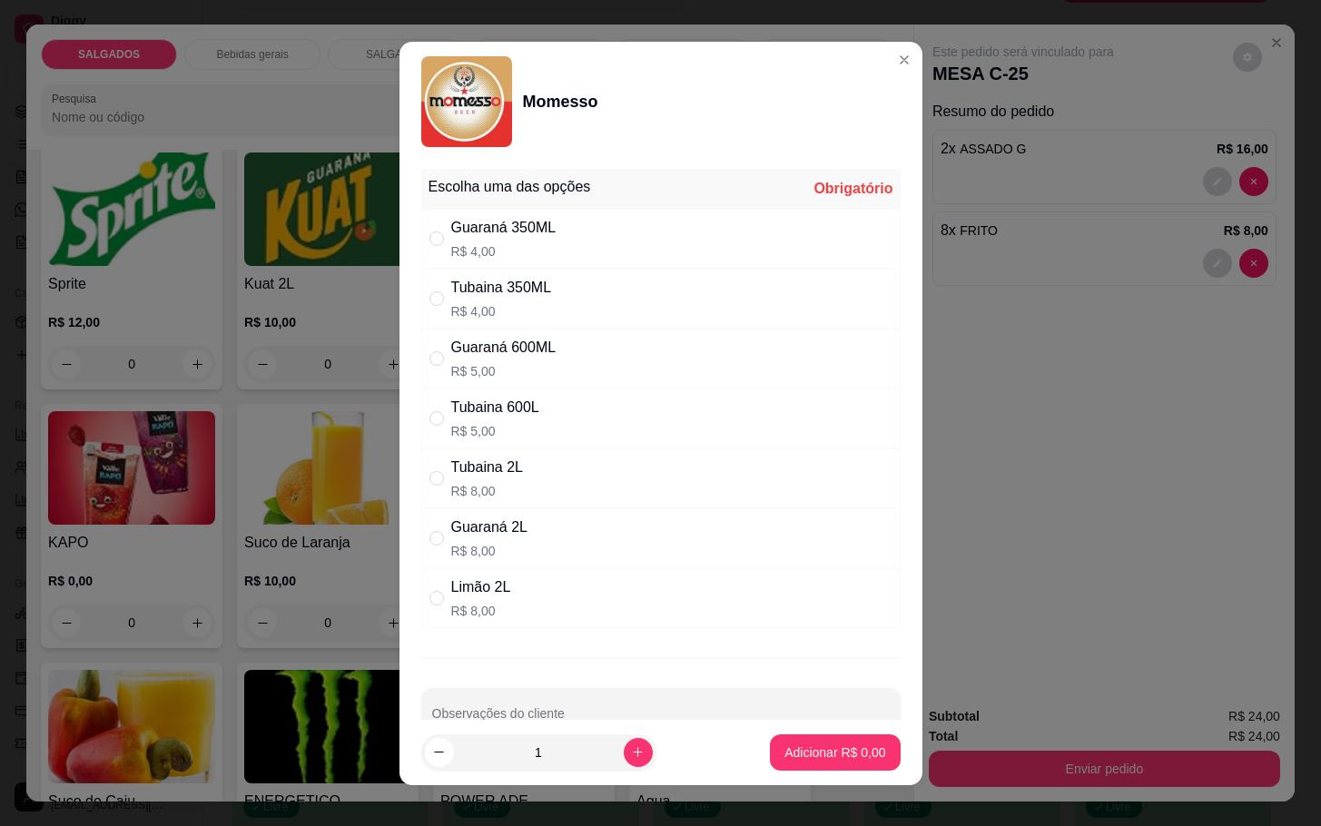
click at [512, 297] on div "Tubaina 350ML" at bounding box center [501, 288] width 101 height 22
radio input "true"
click at [790, 768] on button "Adicionar R$ 4,00" at bounding box center [835, 751] width 126 height 35
type input "1"
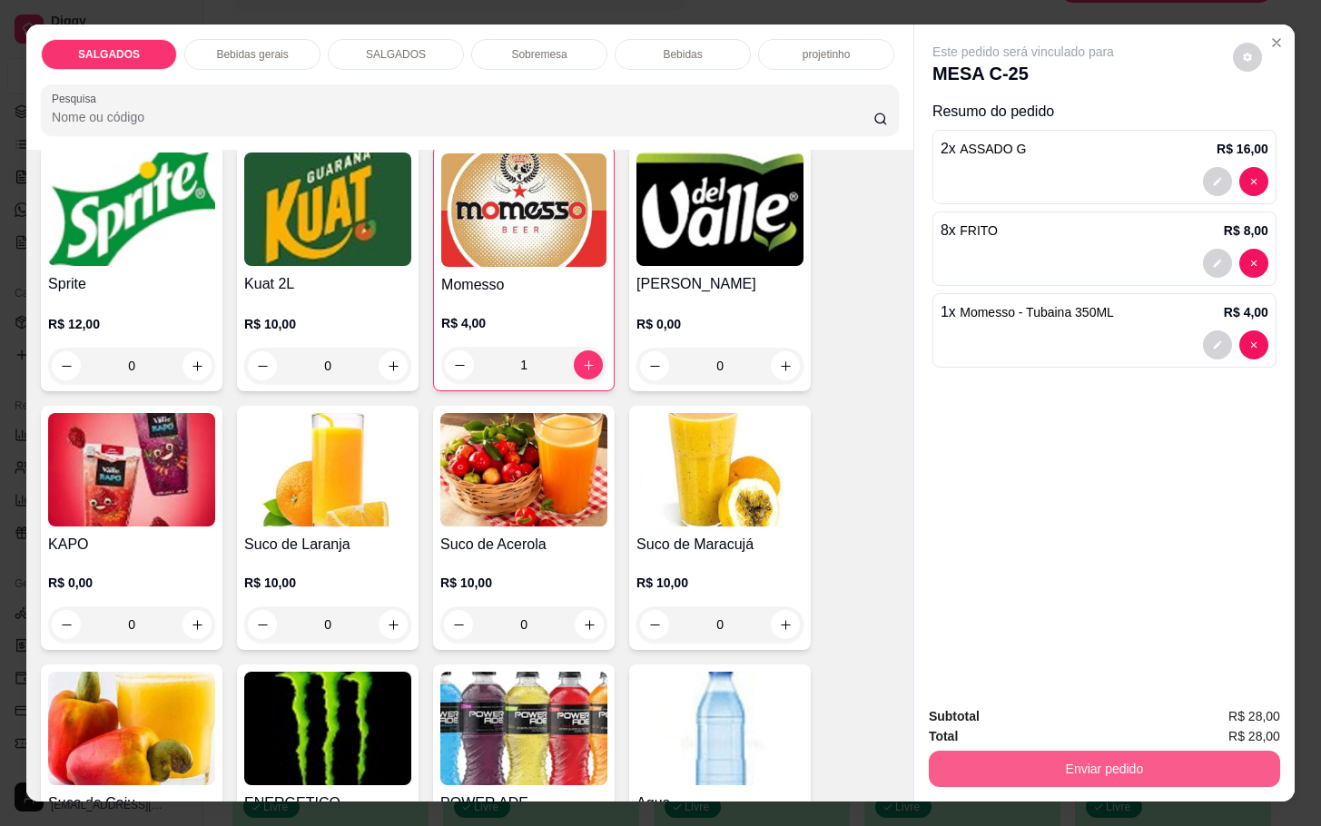
click at [1112, 751] on button "Enviar pedido" at bounding box center [1104, 769] width 351 height 36
click at [1018, 706] on button "Não registrar e enviar pedido" at bounding box center [1040, 714] width 183 height 34
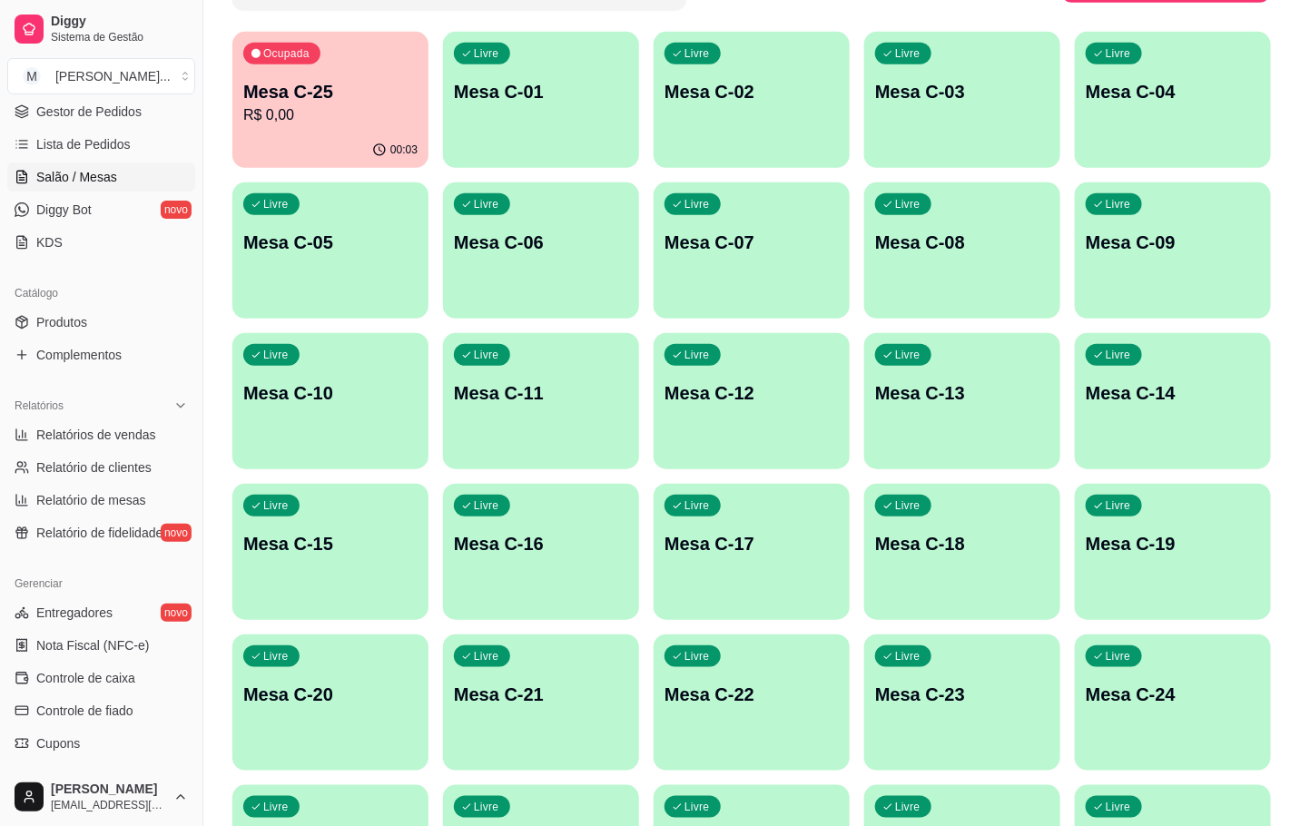
click at [777, 395] on p "Mesa C-12" at bounding box center [751, 392] width 174 height 25
click at [801, 408] on div "Livre Mesa C-12" at bounding box center [751, 390] width 191 height 111
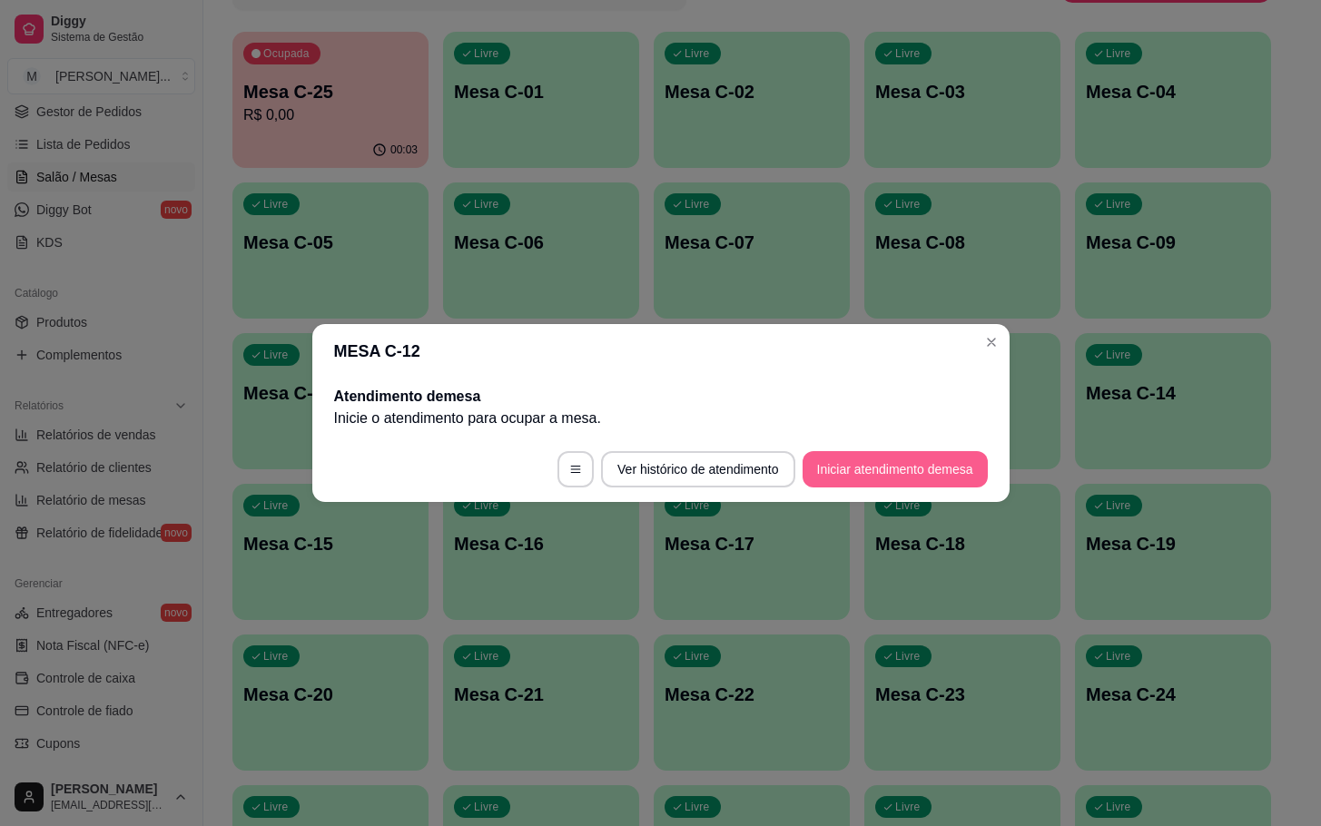
click at [815, 463] on button "Iniciar atendimento de mesa" at bounding box center [894, 469] width 185 height 36
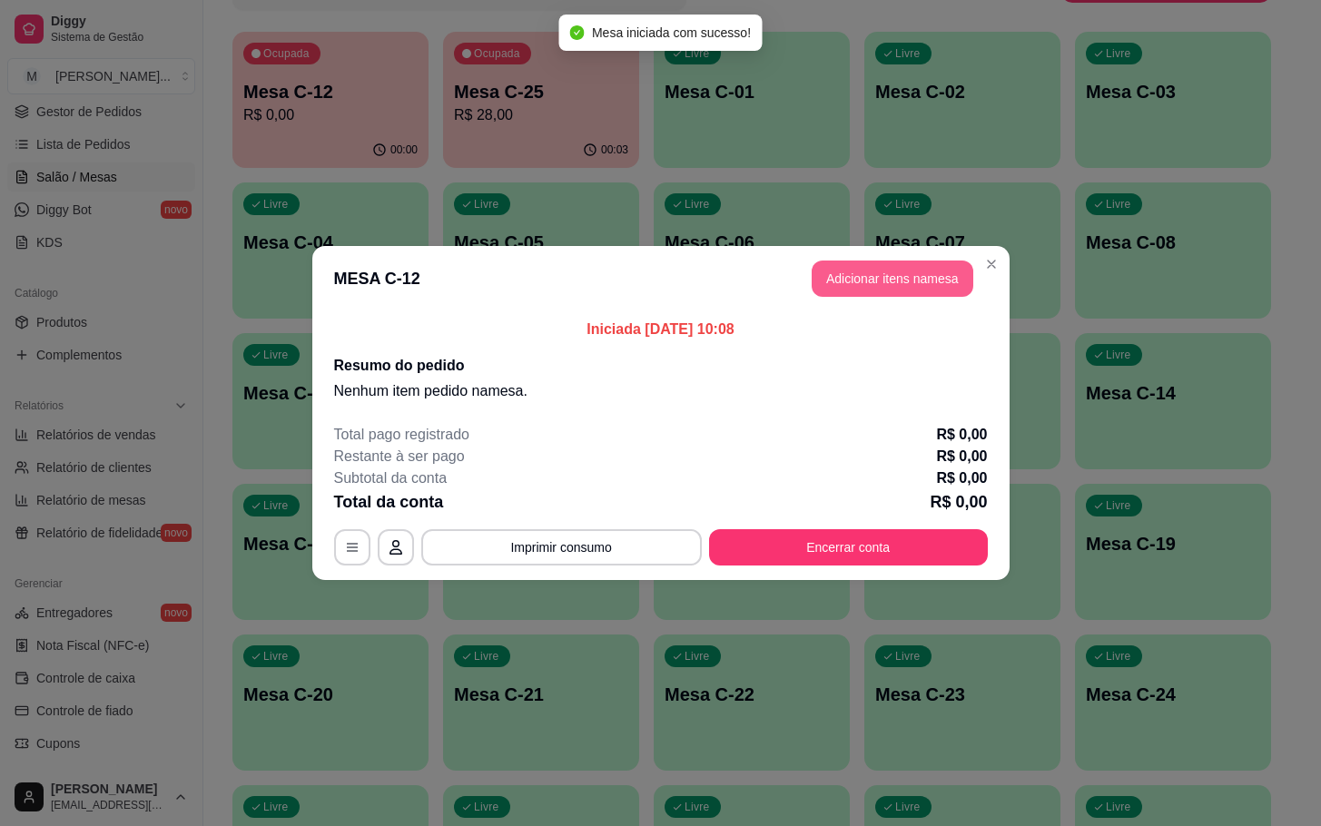
click at [931, 294] on button "Adicionar itens na mesa" at bounding box center [893, 279] width 162 height 36
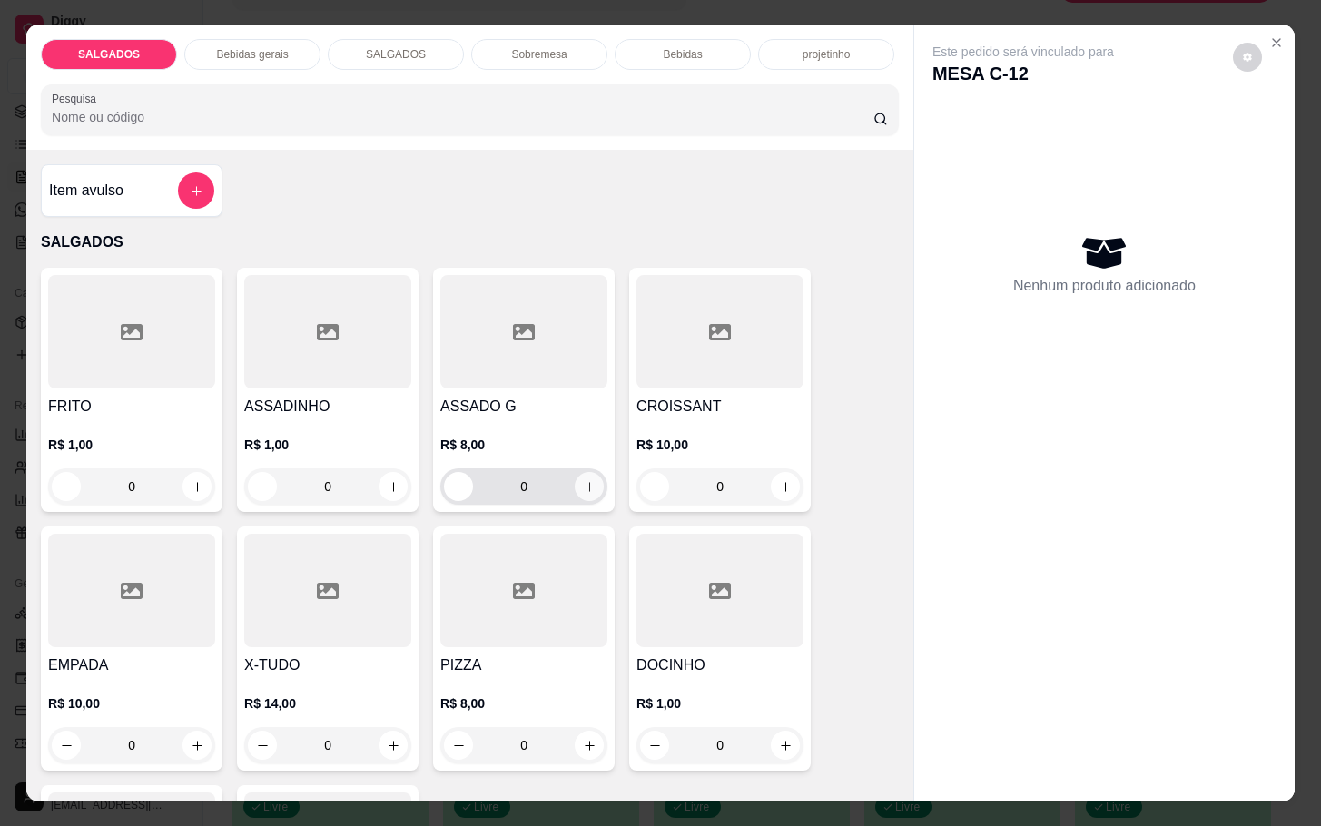
click at [583, 480] on icon "increase-product-quantity" at bounding box center [590, 487] width 14 height 14
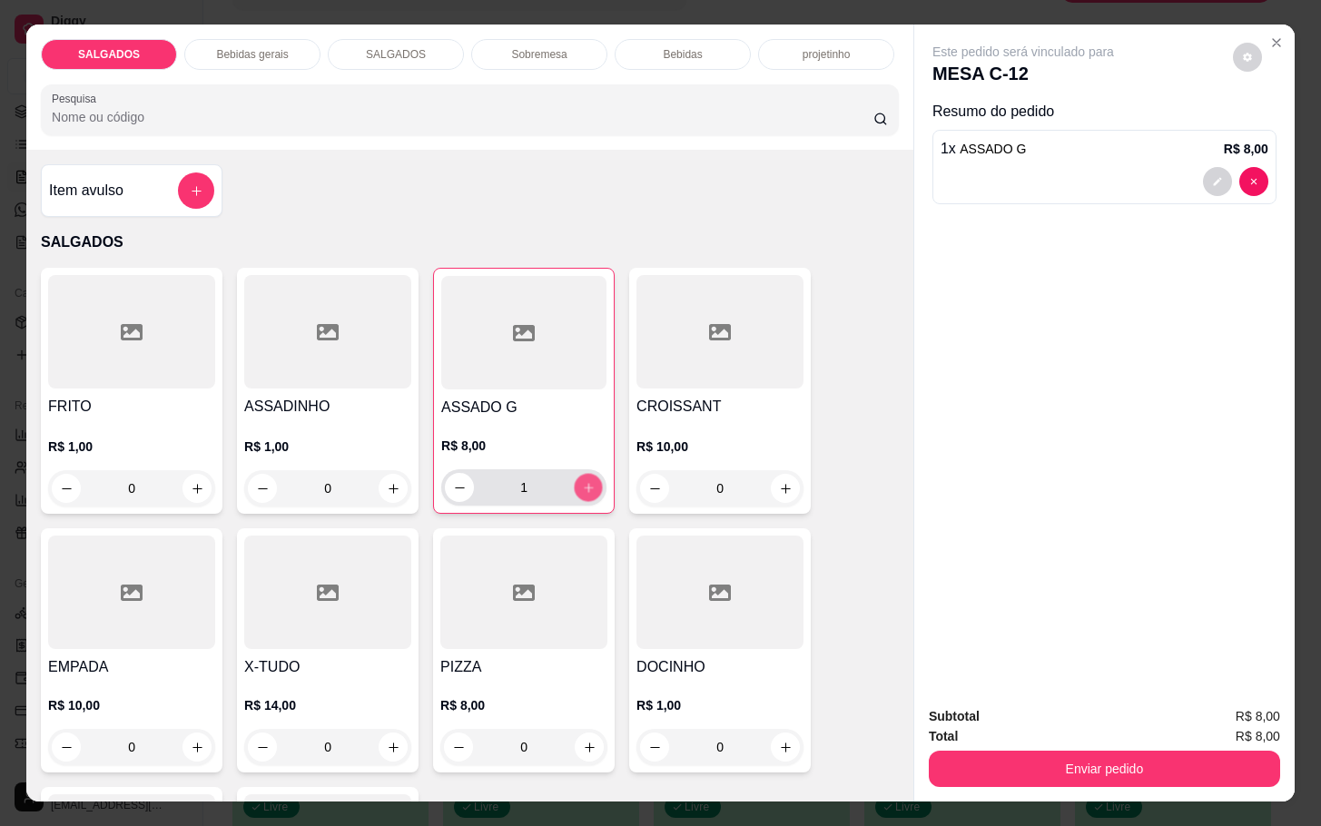
click at [582, 481] on icon "increase-product-quantity" at bounding box center [589, 488] width 14 height 14
type input "2"
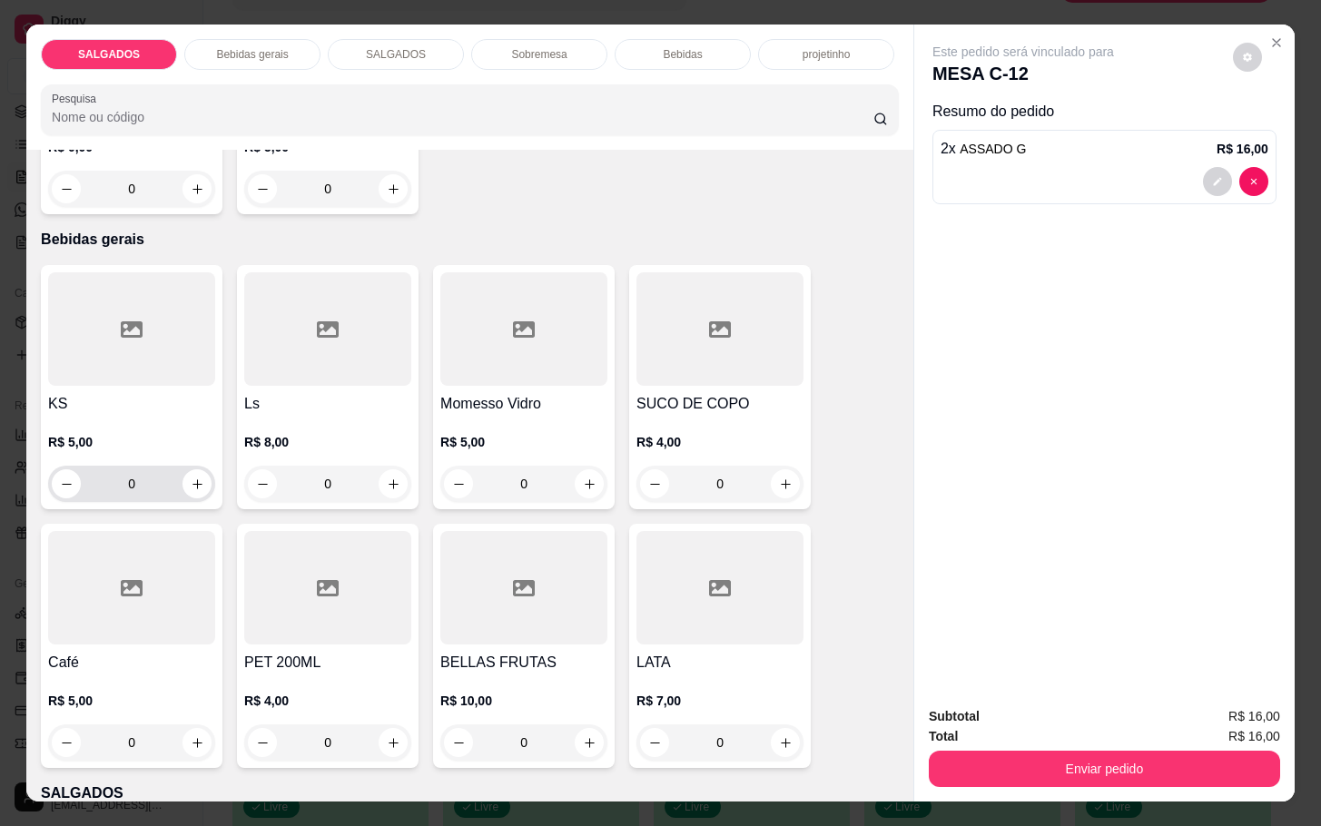
scroll to position [953, 0]
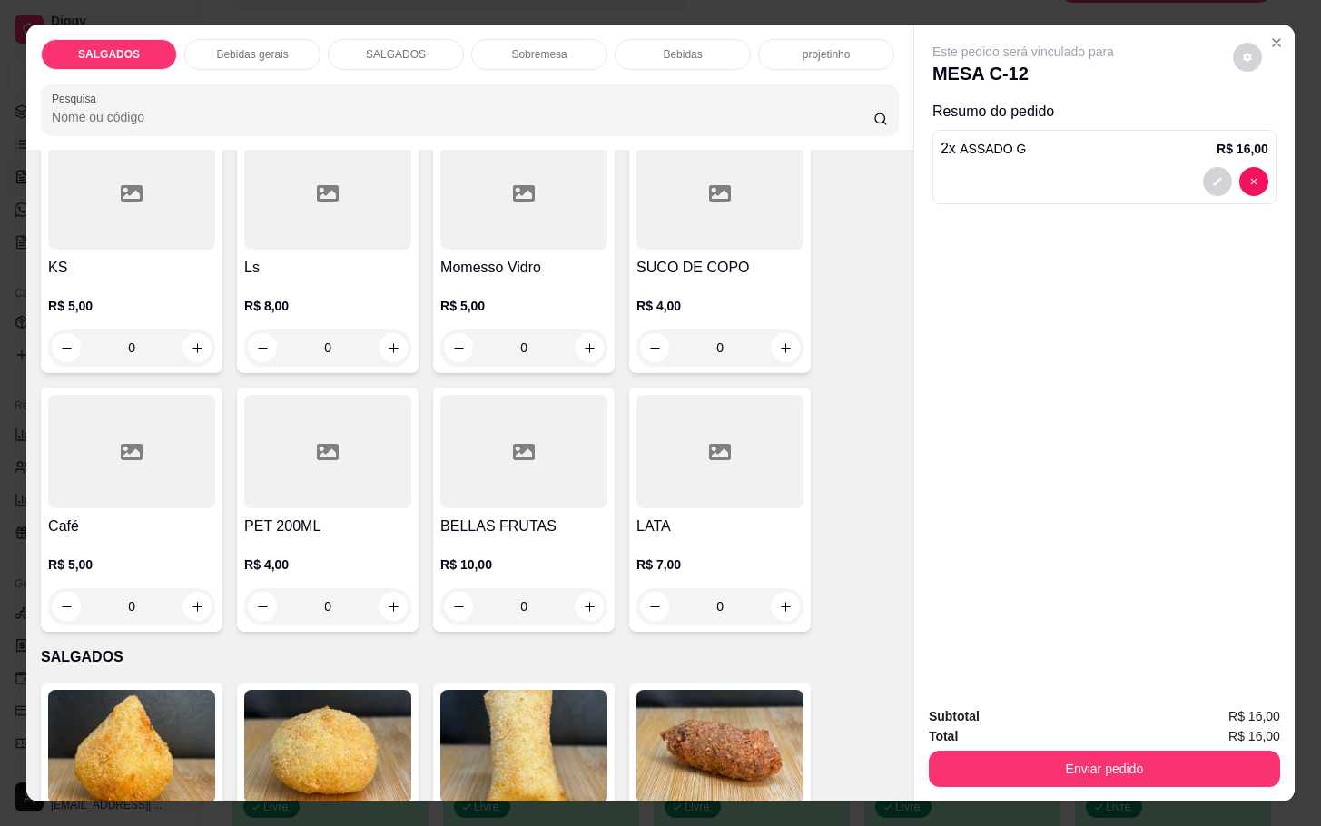
click at [175, 589] on div "0" at bounding box center [131, 606] width 167 height 36
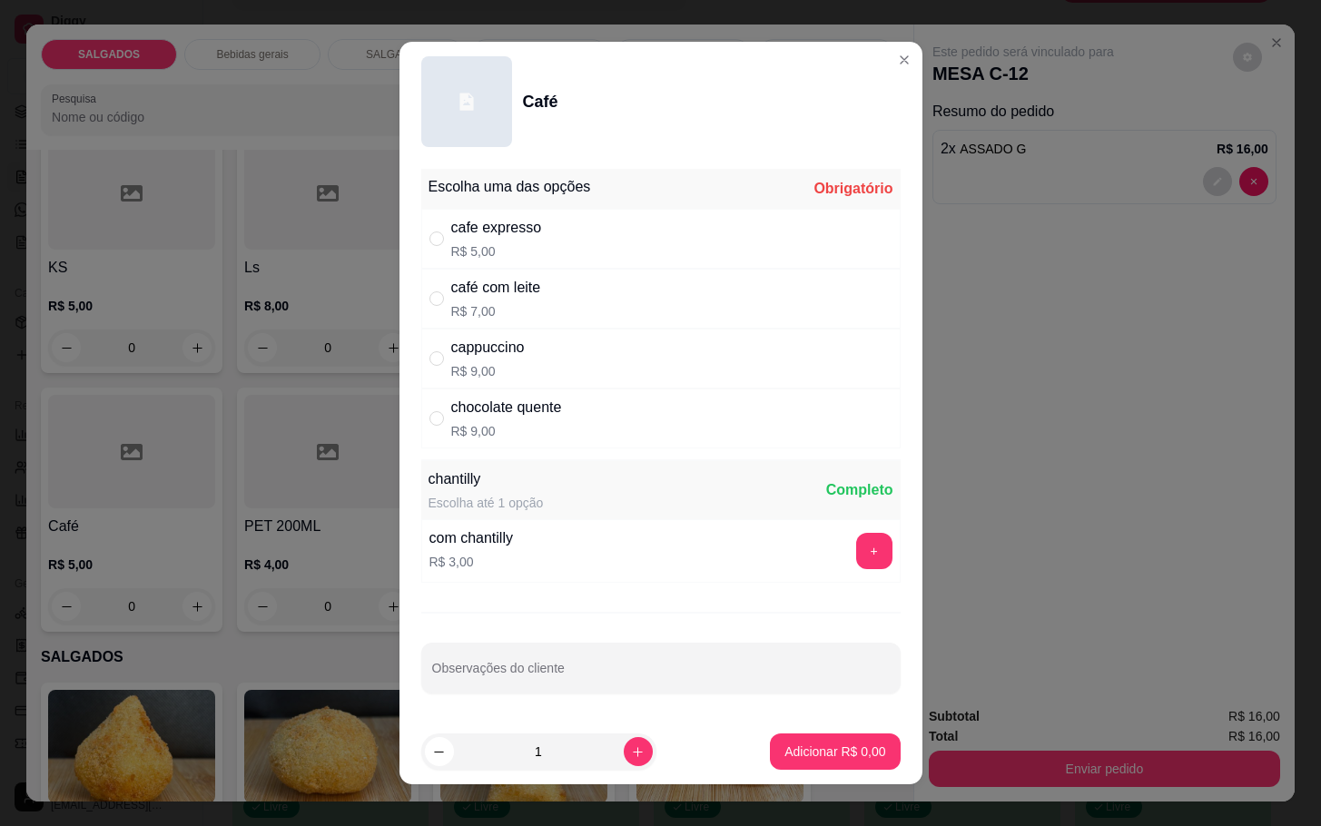
click at [510, 246] on p "R$ 5,00" at bounding box center [496, 251] width 91 height 18
radio input "true"
click at [785, 738] on button "Adicionar R$ 5,00" at bounding box center [835, 751] width 130 height 36
type input "1"
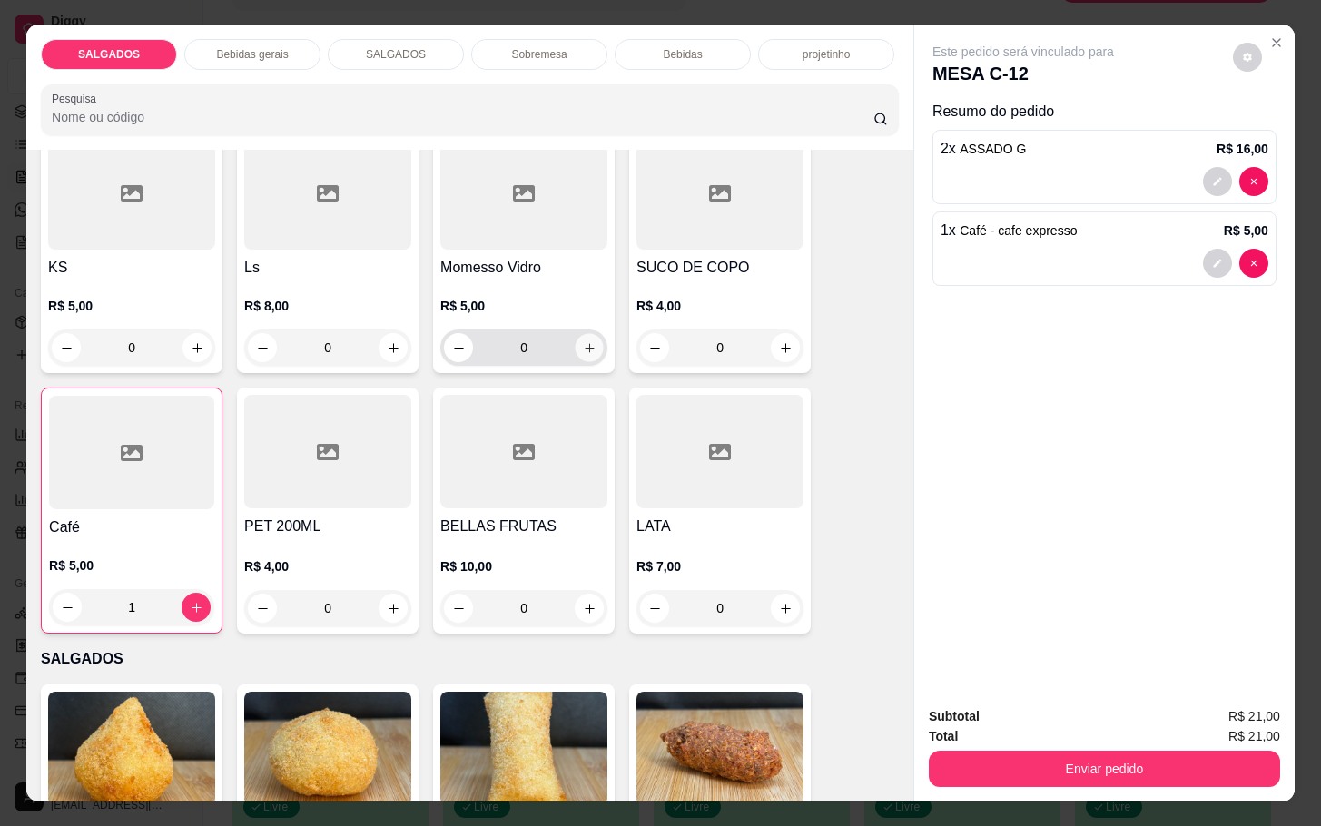
click at [576, 344] on button "increase-product-quantity" at bounding box center [590, 348] width 28 height 28
type input "1"
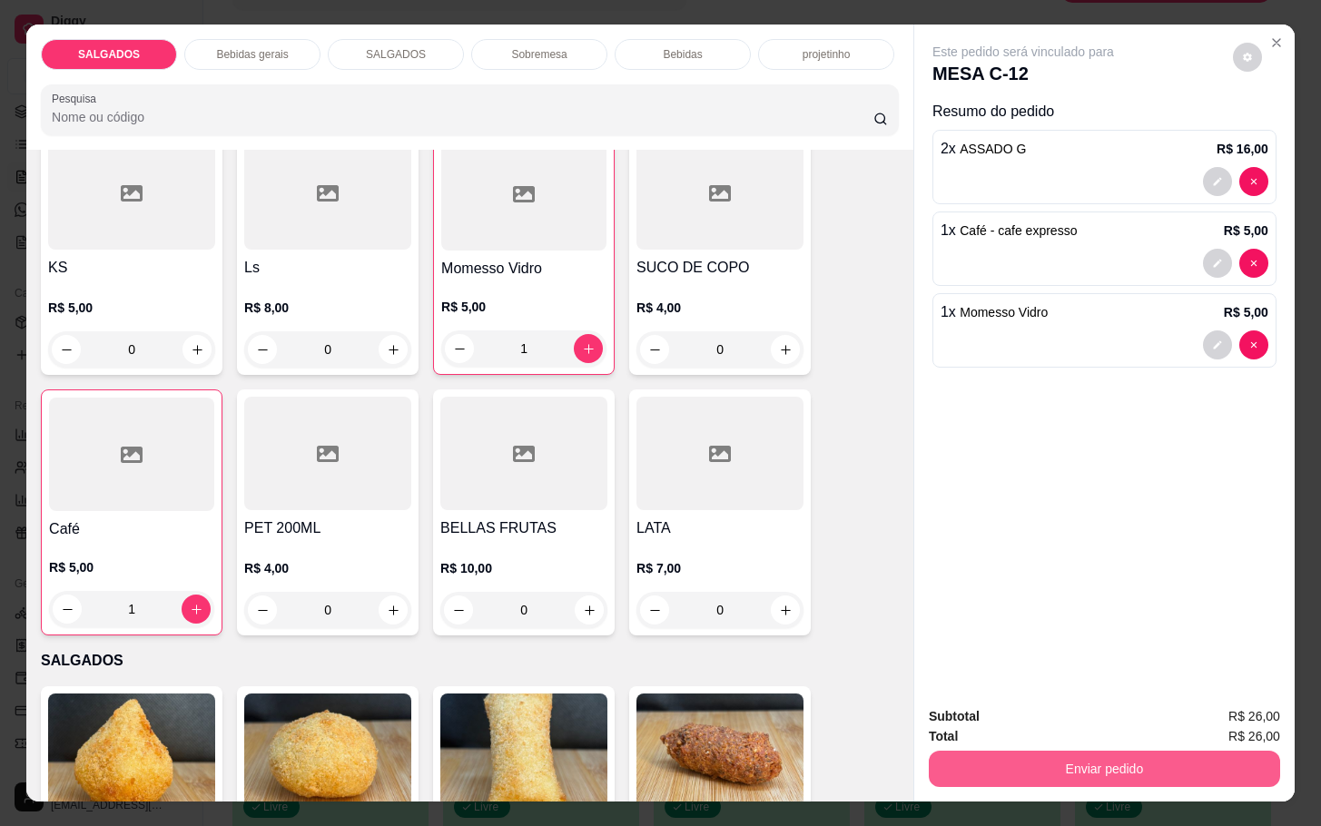
click at [951, 772] on button "Enviar pedido" at bounding box center [1104, 769] width 351 height 36
click at [1010, 703] on button "Não registrar e enviar pedido" at bounding box center [1040, 714] width 183 height 34
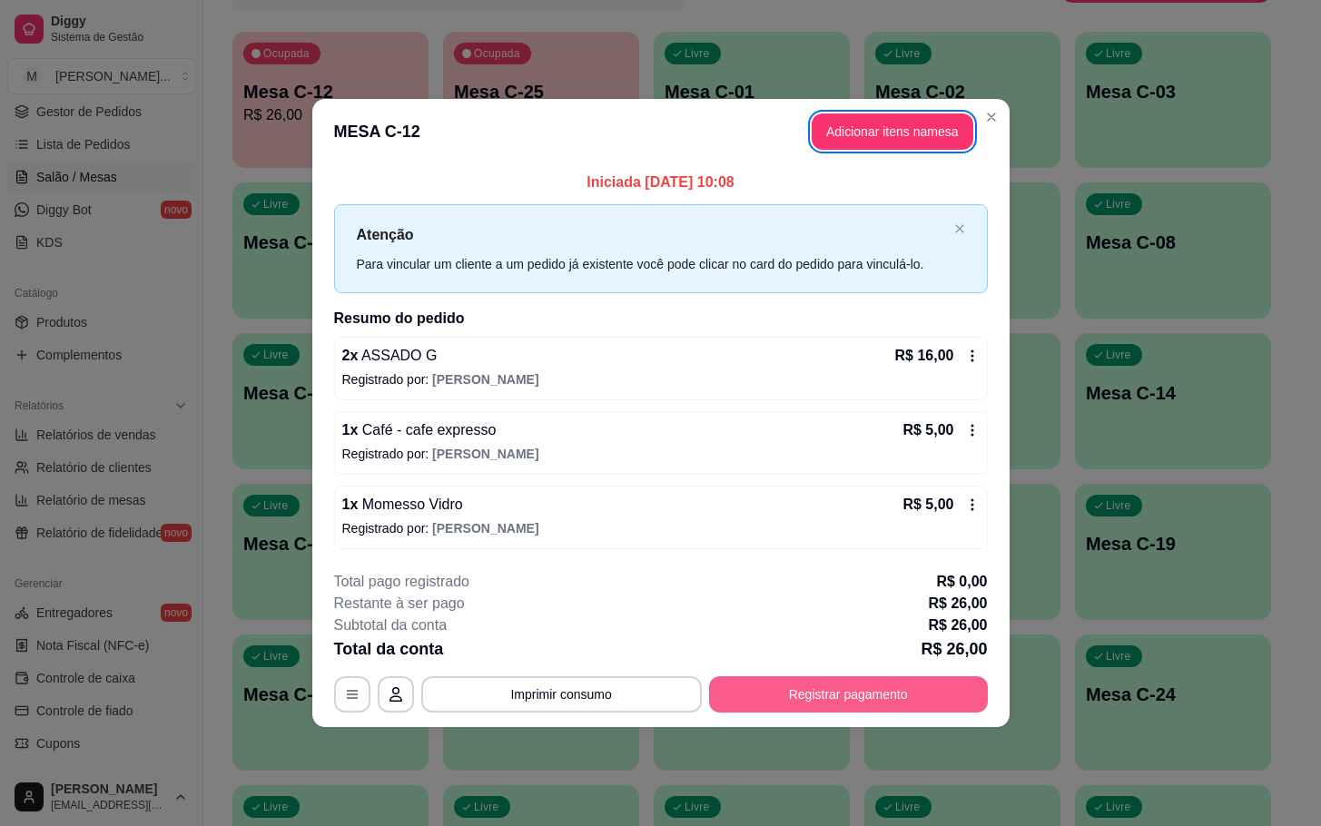
click at [765, 697] on button "Registrar pagamento" at bounding box center [848, 694] width 279 height 36
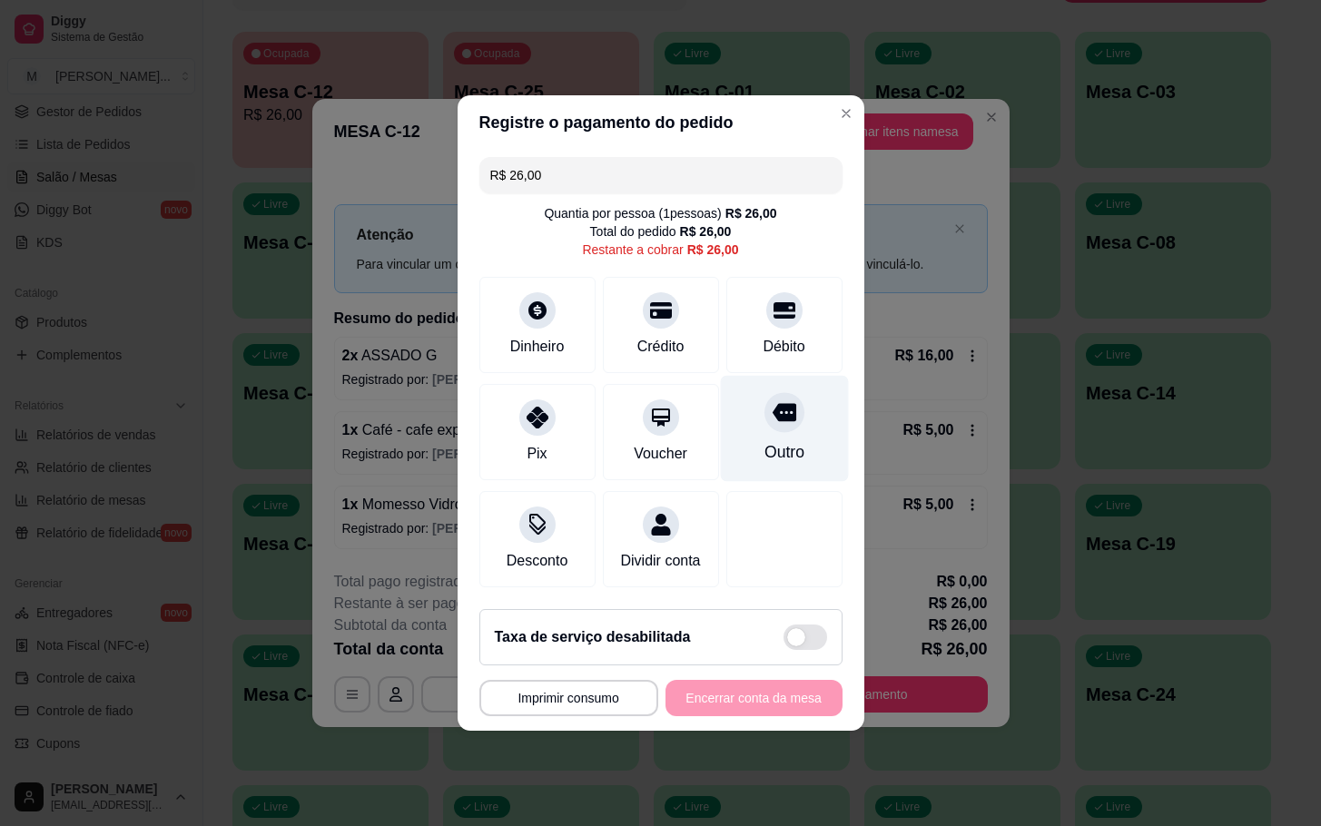
click at [774, 408] on icon at bounding box center [784, 413] width 24 height 18
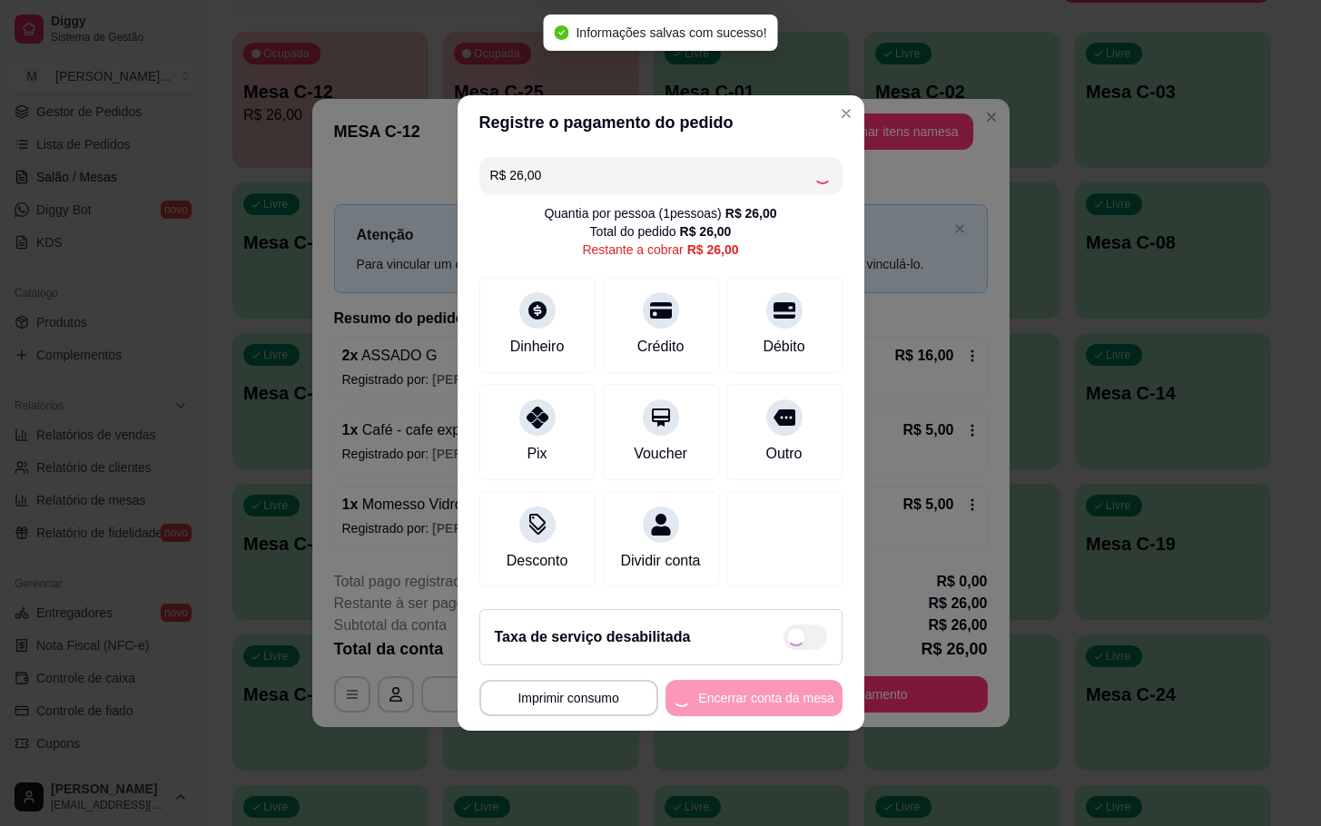
type input "R$ 0,00"
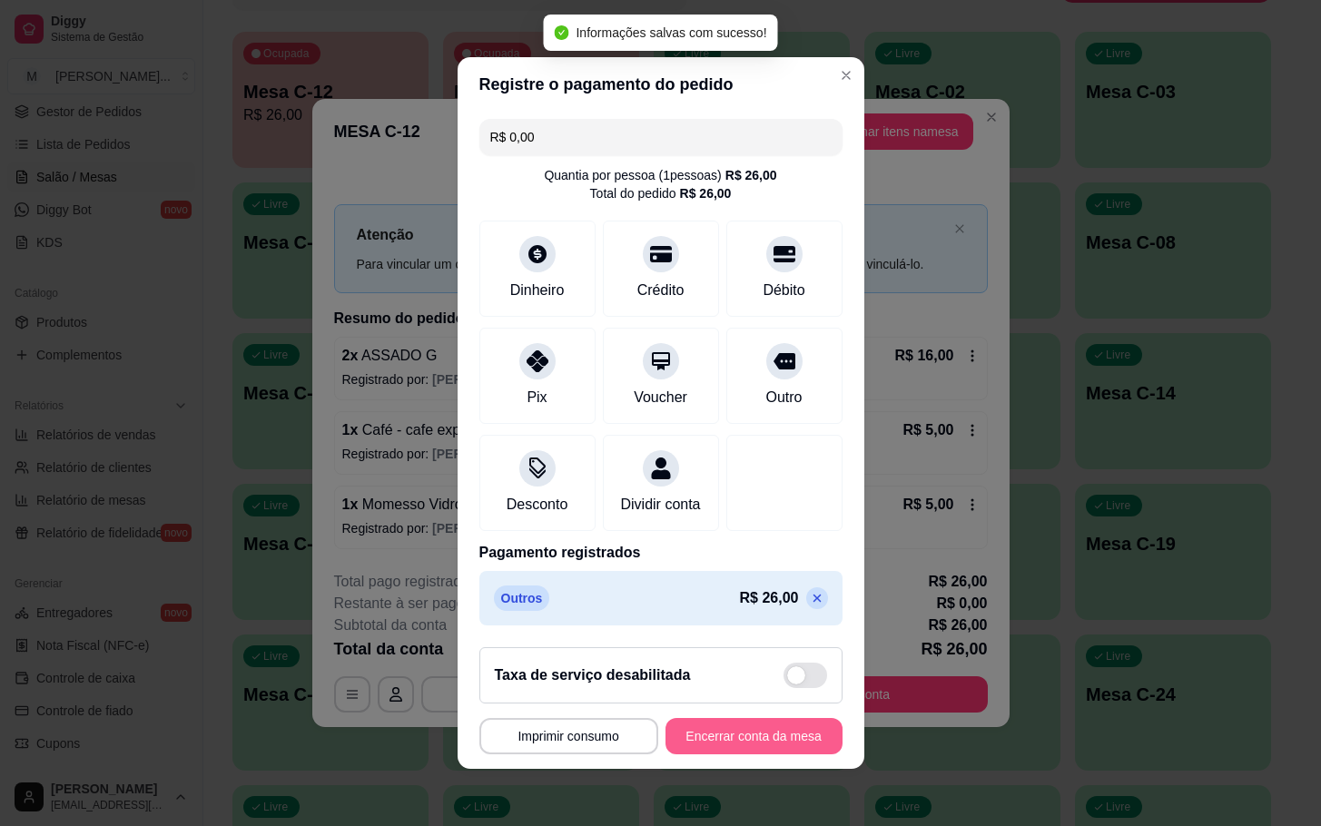
click at [711, 742] on button "Encerrar conta da mesa" at bounding box center [753, 736] width 177 height 36
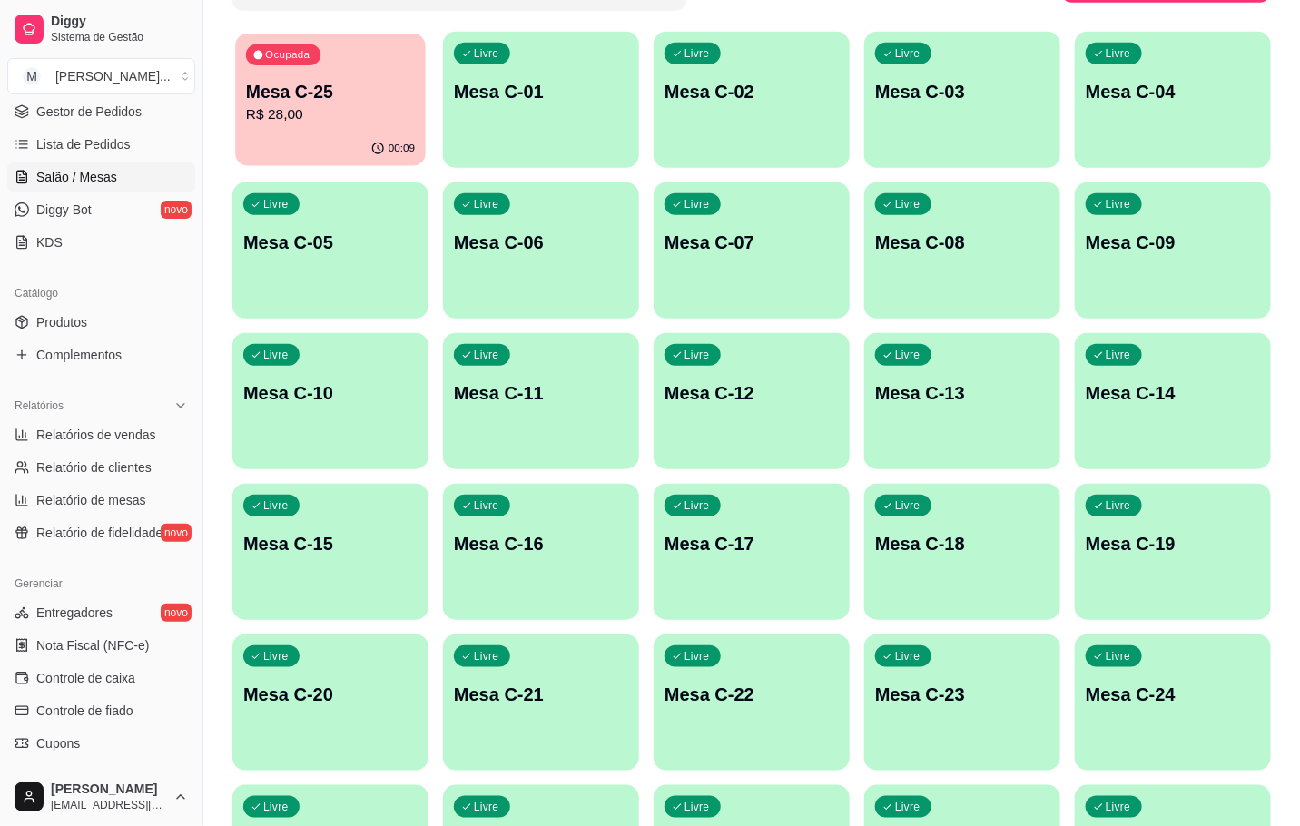
click at [379, 137] on div "00:09" at bounding box center [330, 149] width 191 height 34
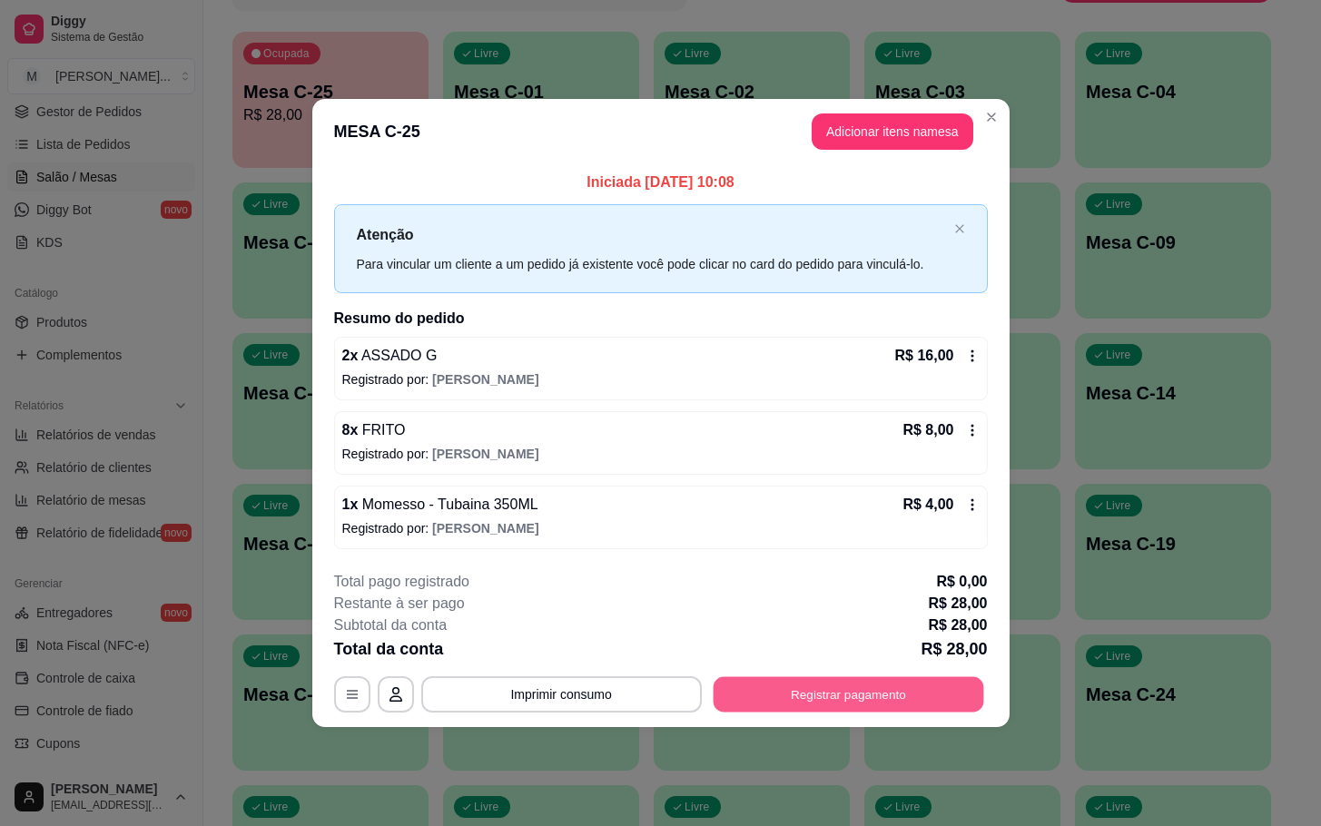
click at [826, 694] on button "Registrar pagamento" at bounding box center [848, 693] width 271 height 35
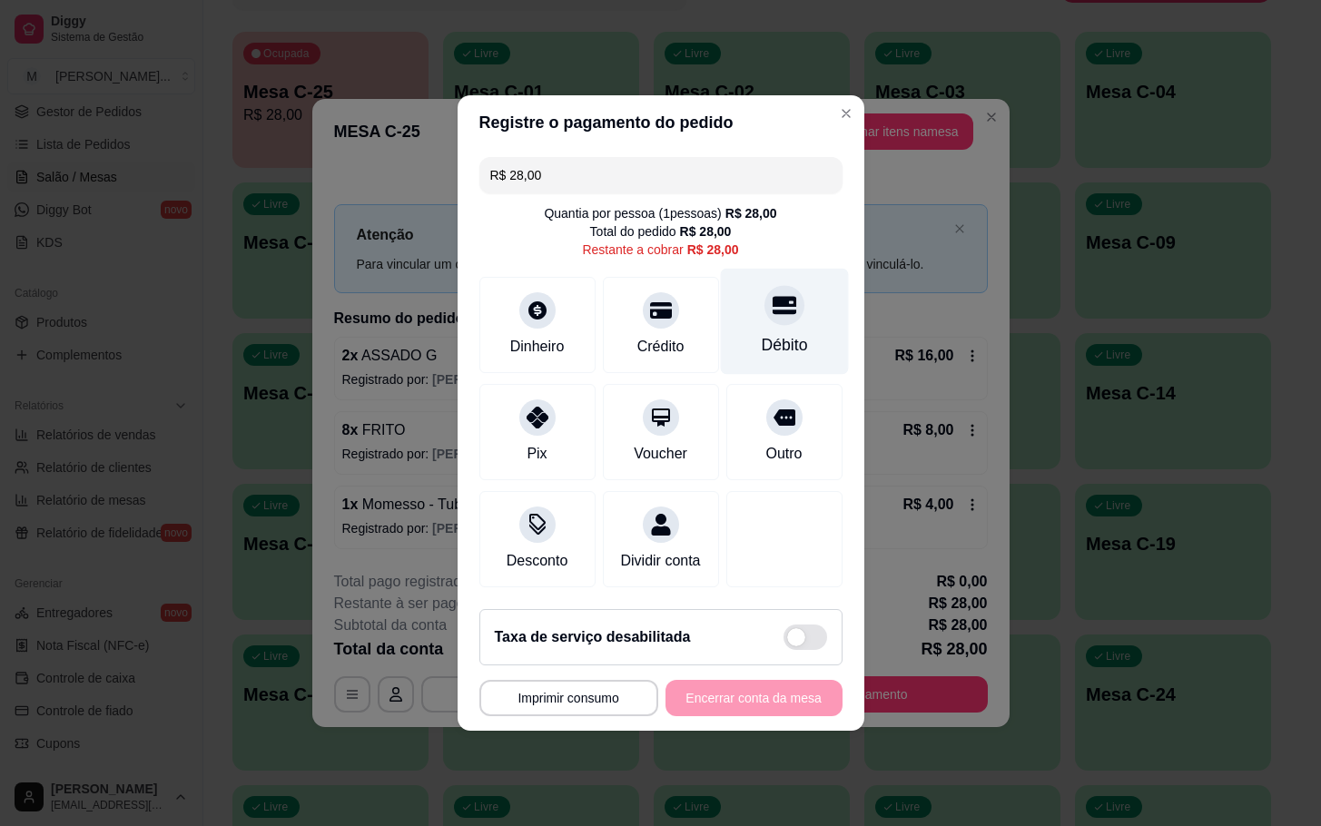
click at [753, 354] on div "Débito" at bounding box center [784, 322] width 128 height 106
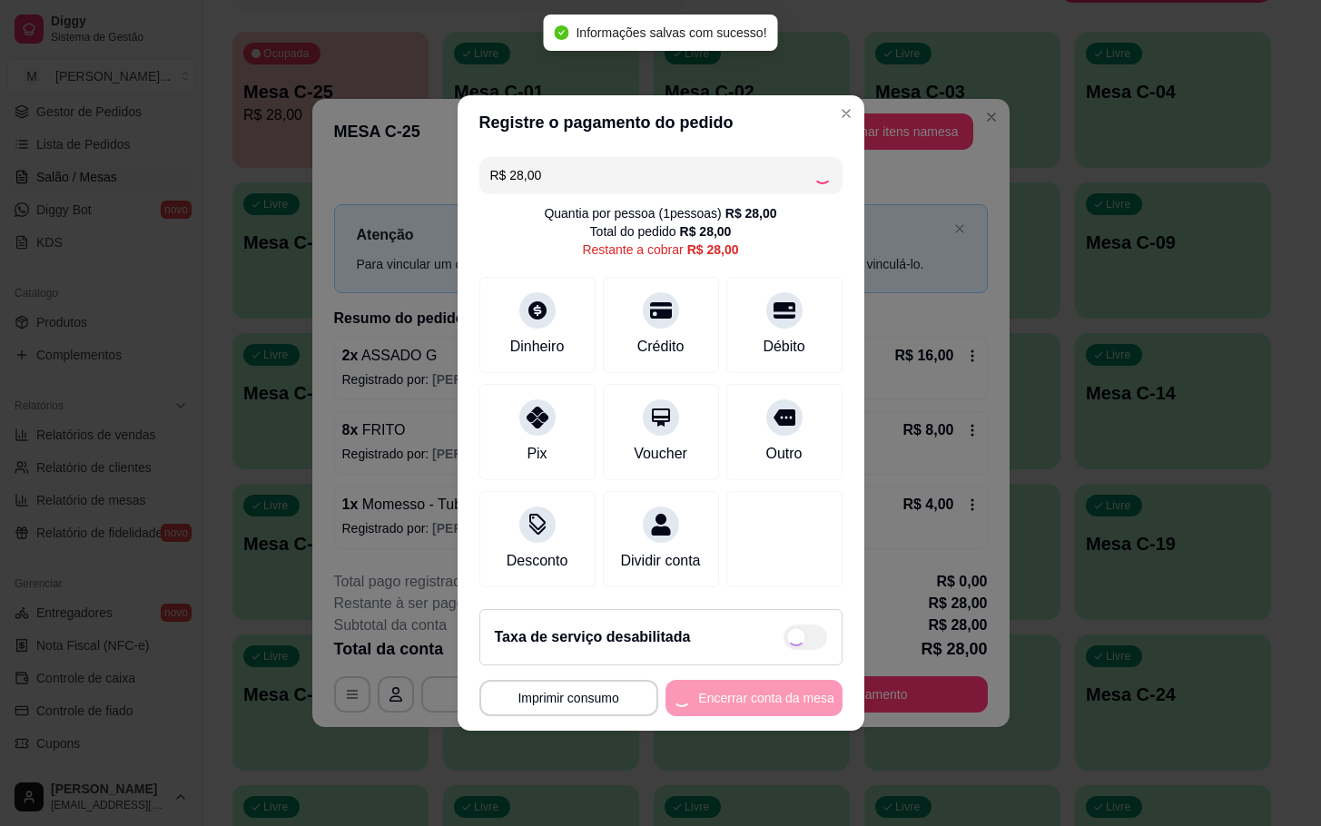
type input "R$ 0,00"
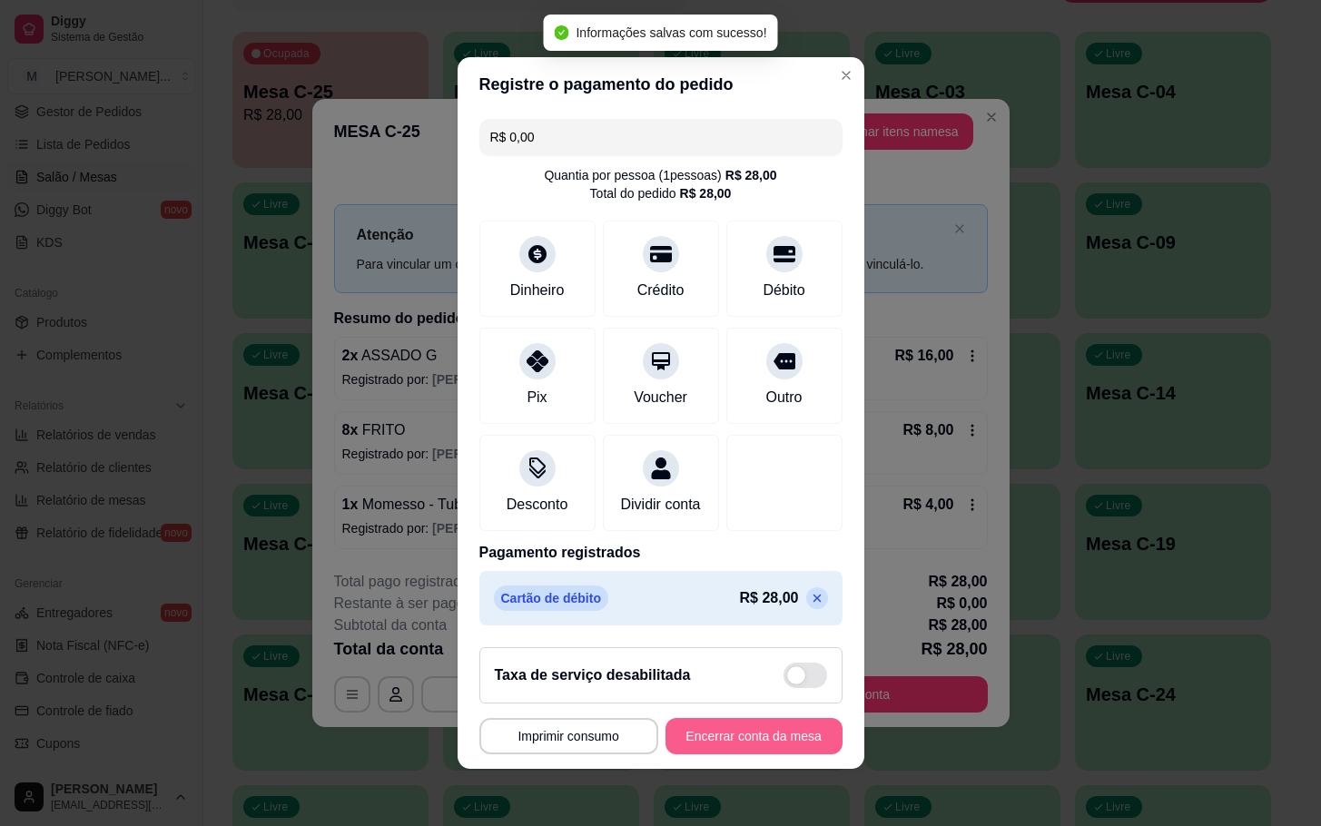
click at [727, 754] on button "Encerrar conta da mesa" at bounding box center [753, 736] width 177 height 36
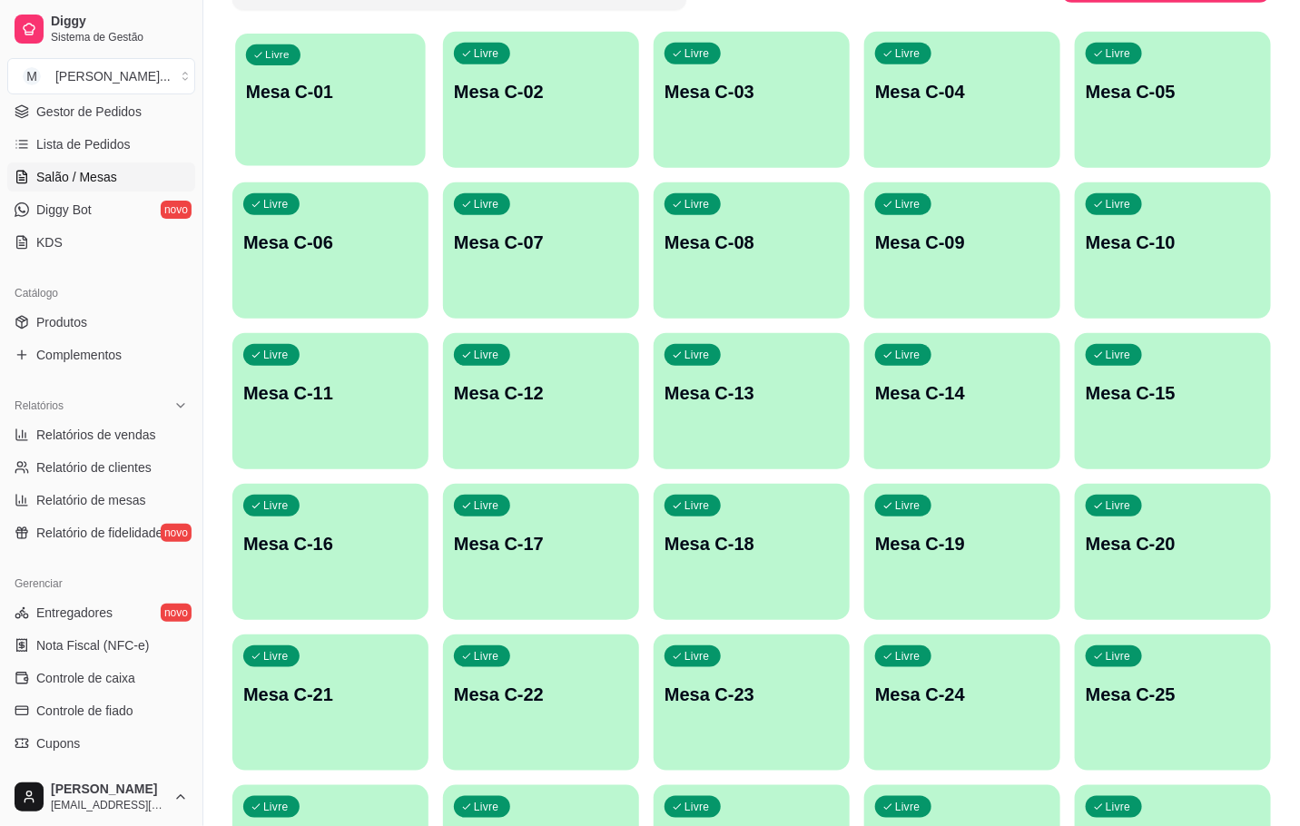
click at [333, 161] on div "button" at bounding box center [330, 154] width 191 height 21
click at [1127, 703] on p "Mesa C-25" at bounding box center [1172, 695] width 169 height 25
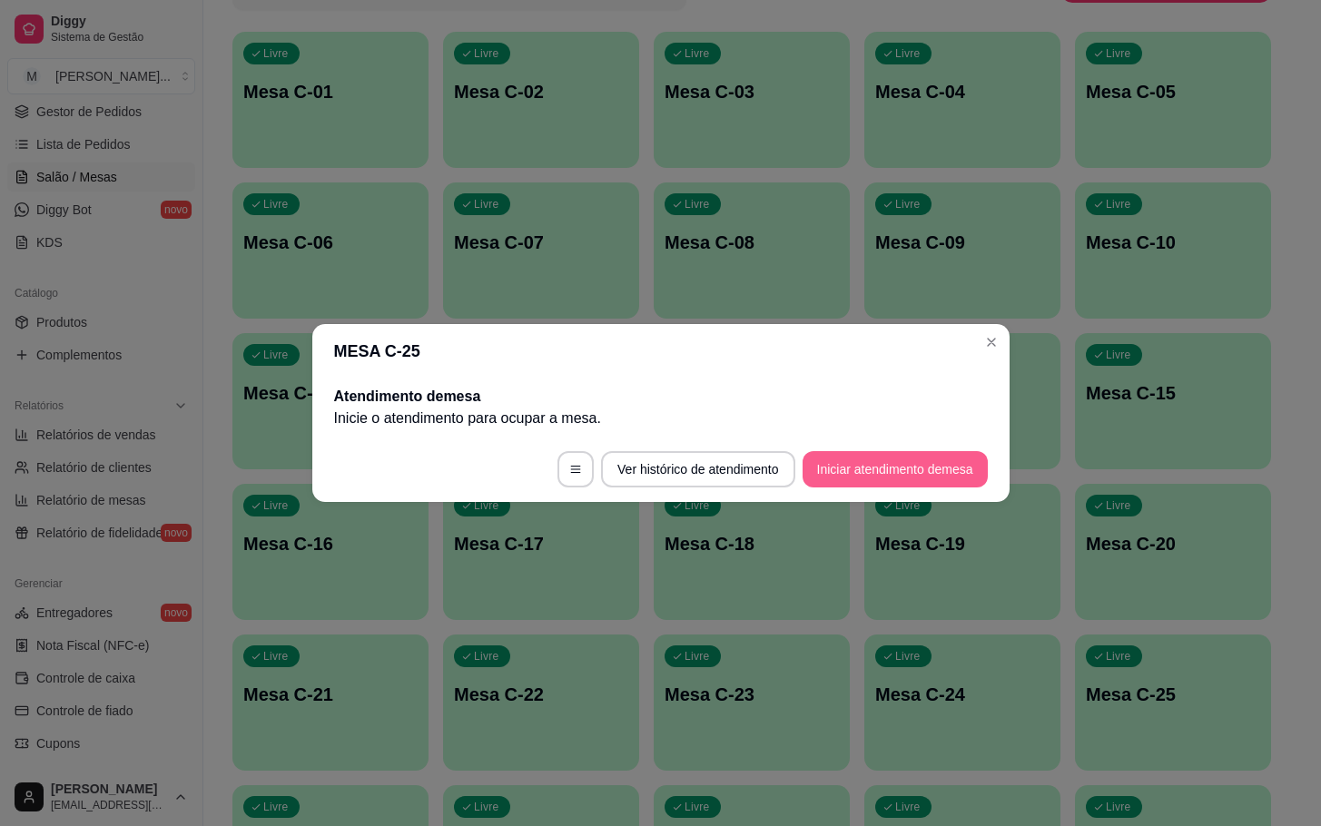
click at [949, 471] on button "Iniciar atendimento de mesa" at bounding box center [894, 469] width 185 height 36
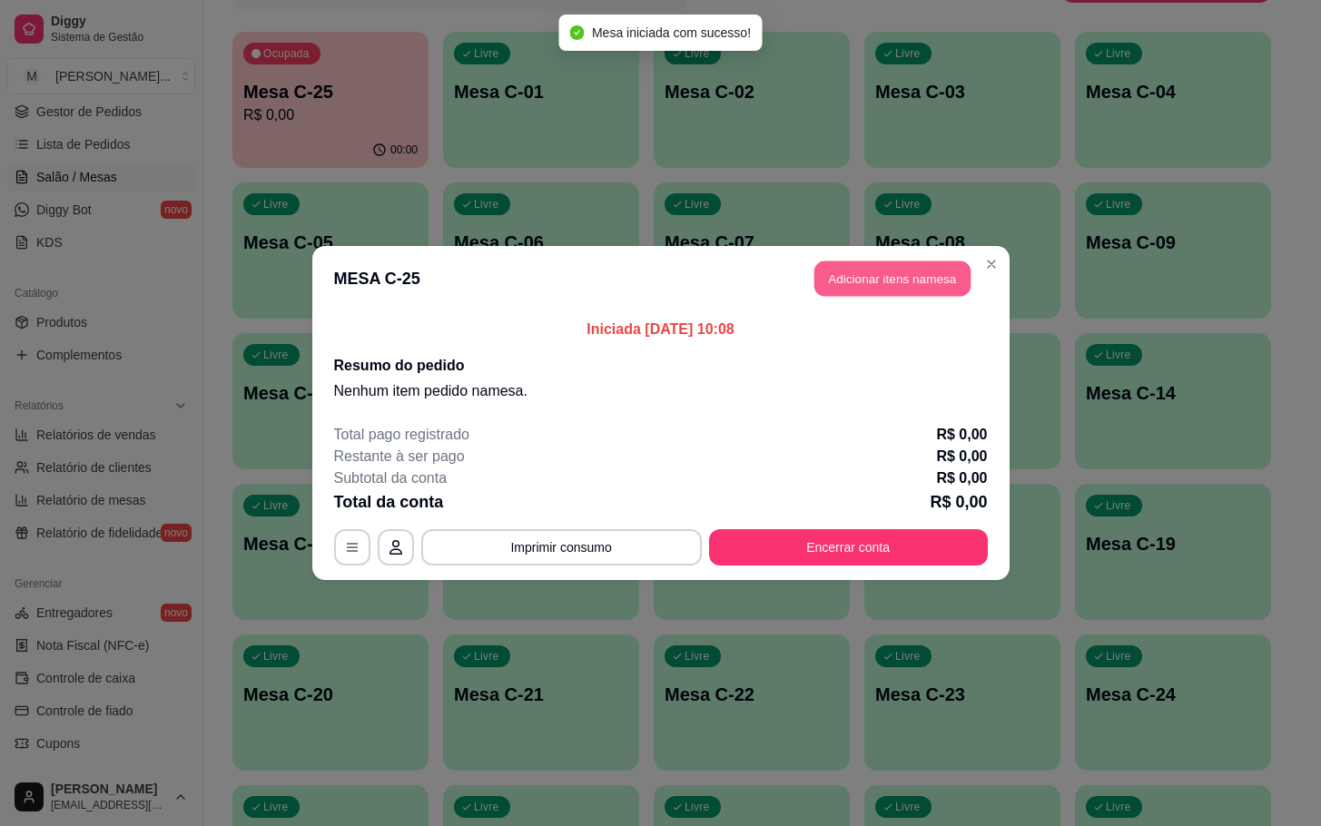
click at [863, 275] on button "Adicionar itens na mesa" at bounding box center [892, 278] width 156 height 35
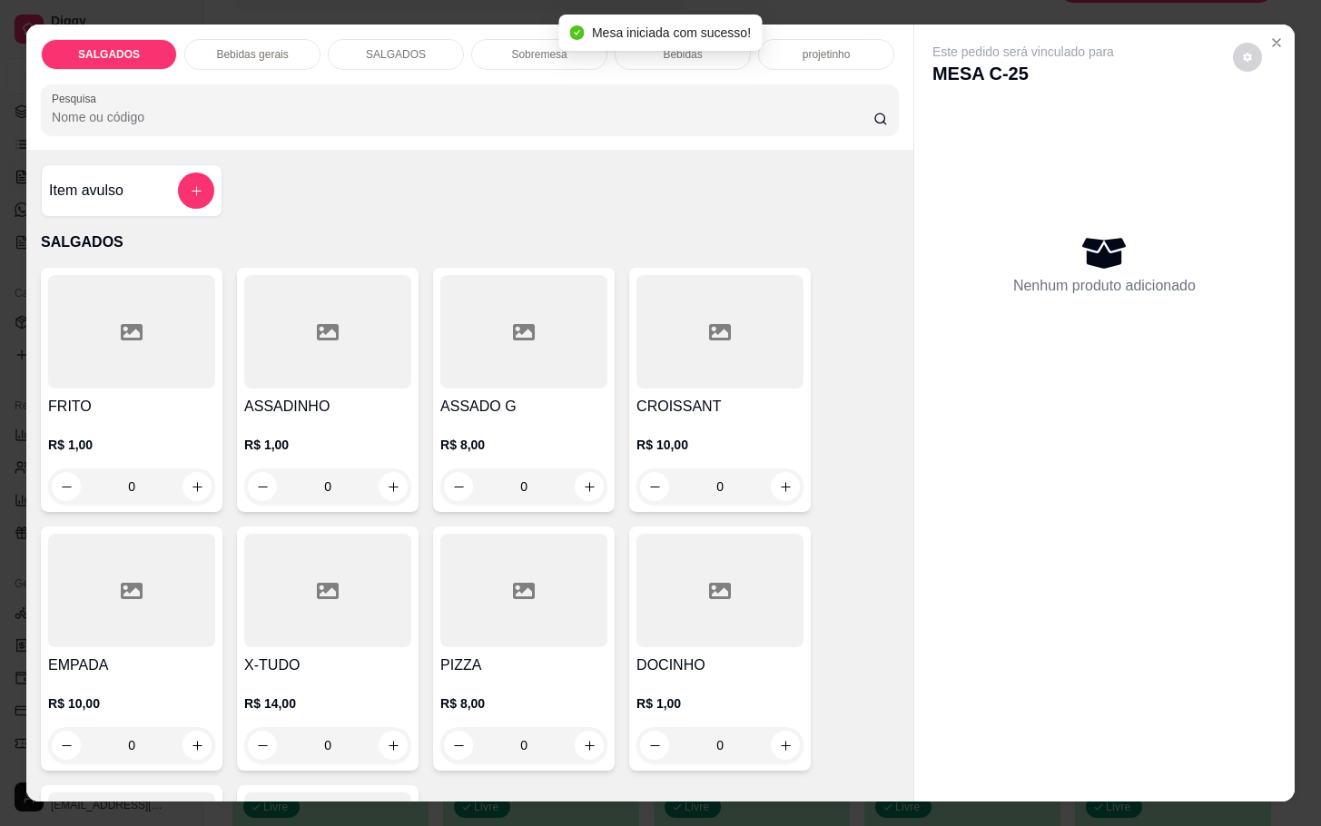
click at [482, 403] on h4 "ASSADO G" at bounding box center [523, 407] width 167 height 22
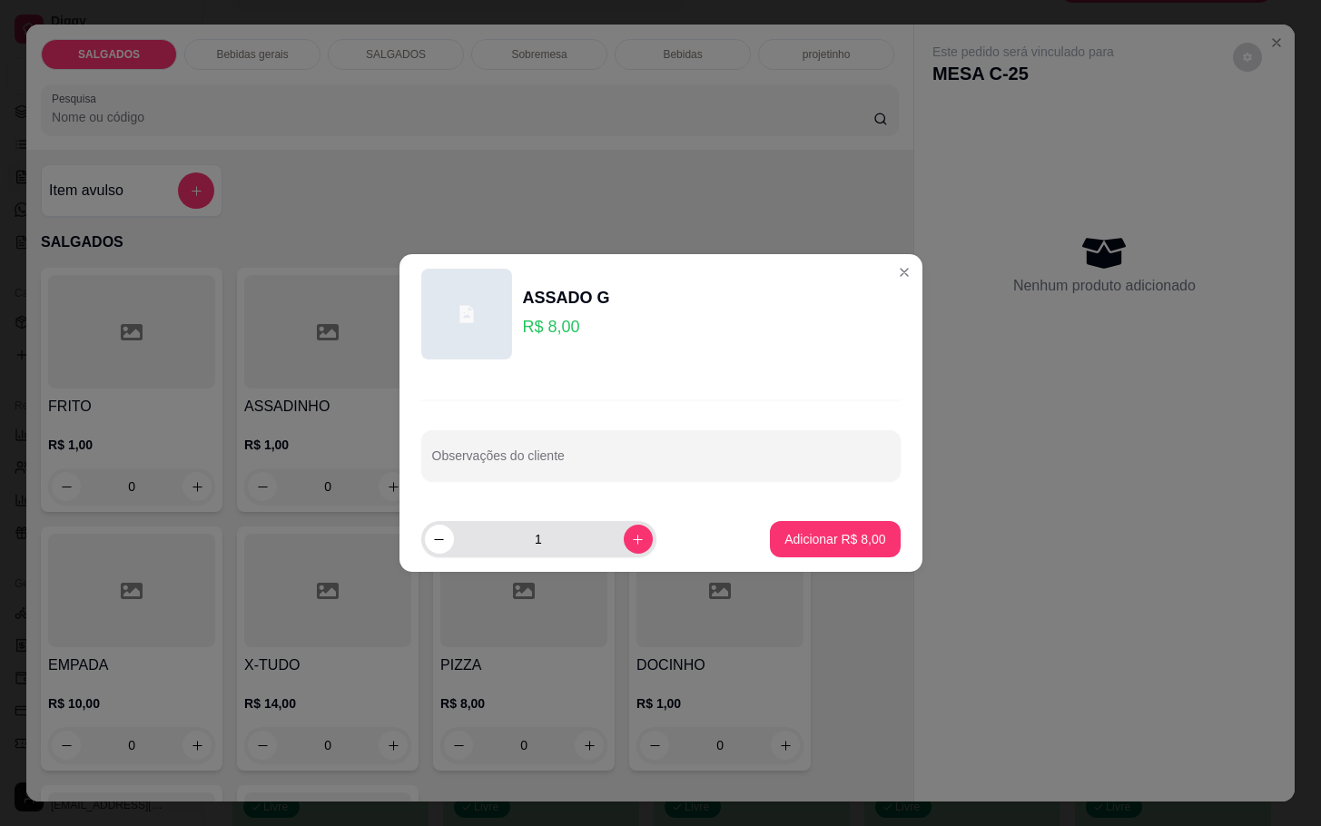
click at [632, 556] on div "1" at bounding box center [539, 539] width 228 height 36
click at [631, 542] on icon "increase-product-quantity" at bounding box center [638, 540] width 14 height 14
type input "2"
click at [790, 551] on button "Adicionar R$ 16,00" at bounding box center [830, 539] width 137 height 36
type input "2"
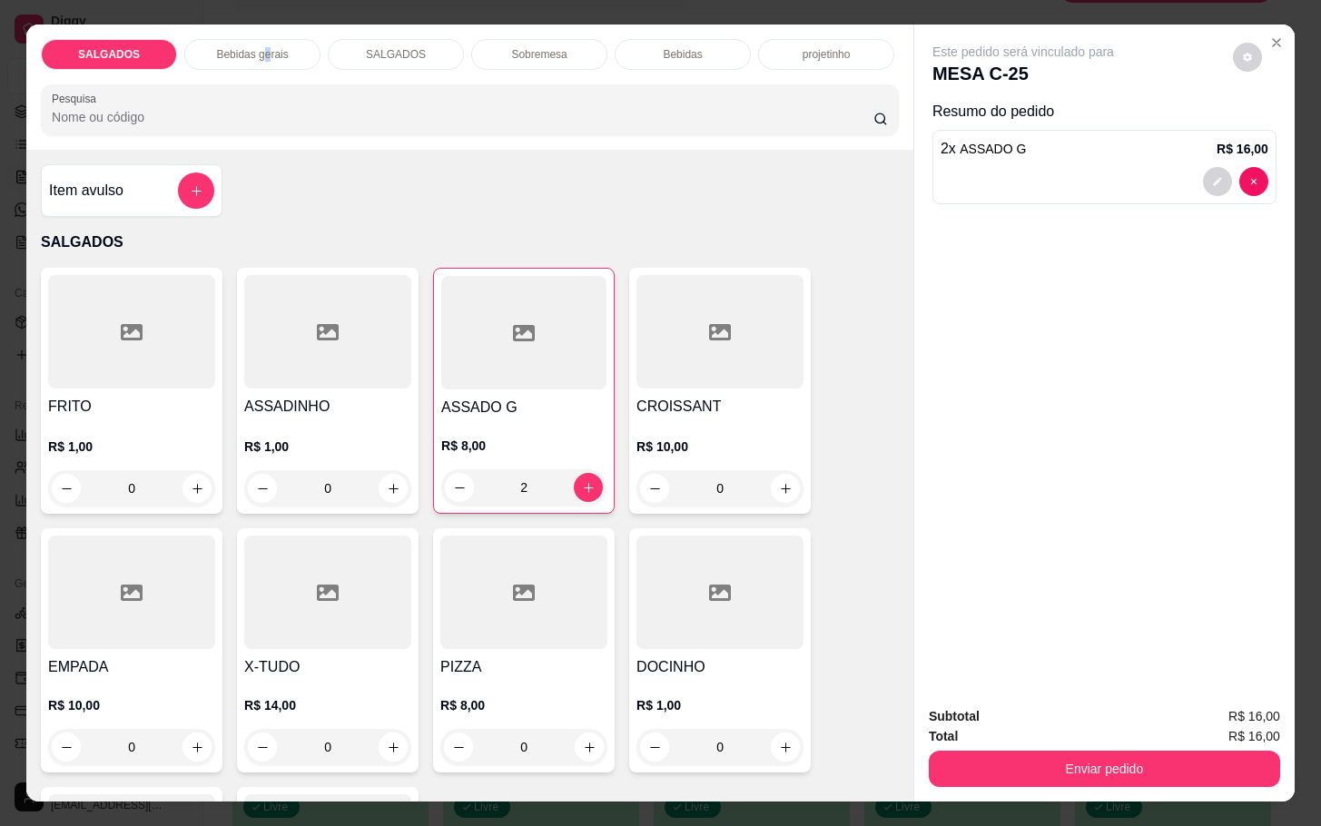
click at [260, 47] on p "Bebidas gerais" at bounding box center [252, 54] width 72 height 15
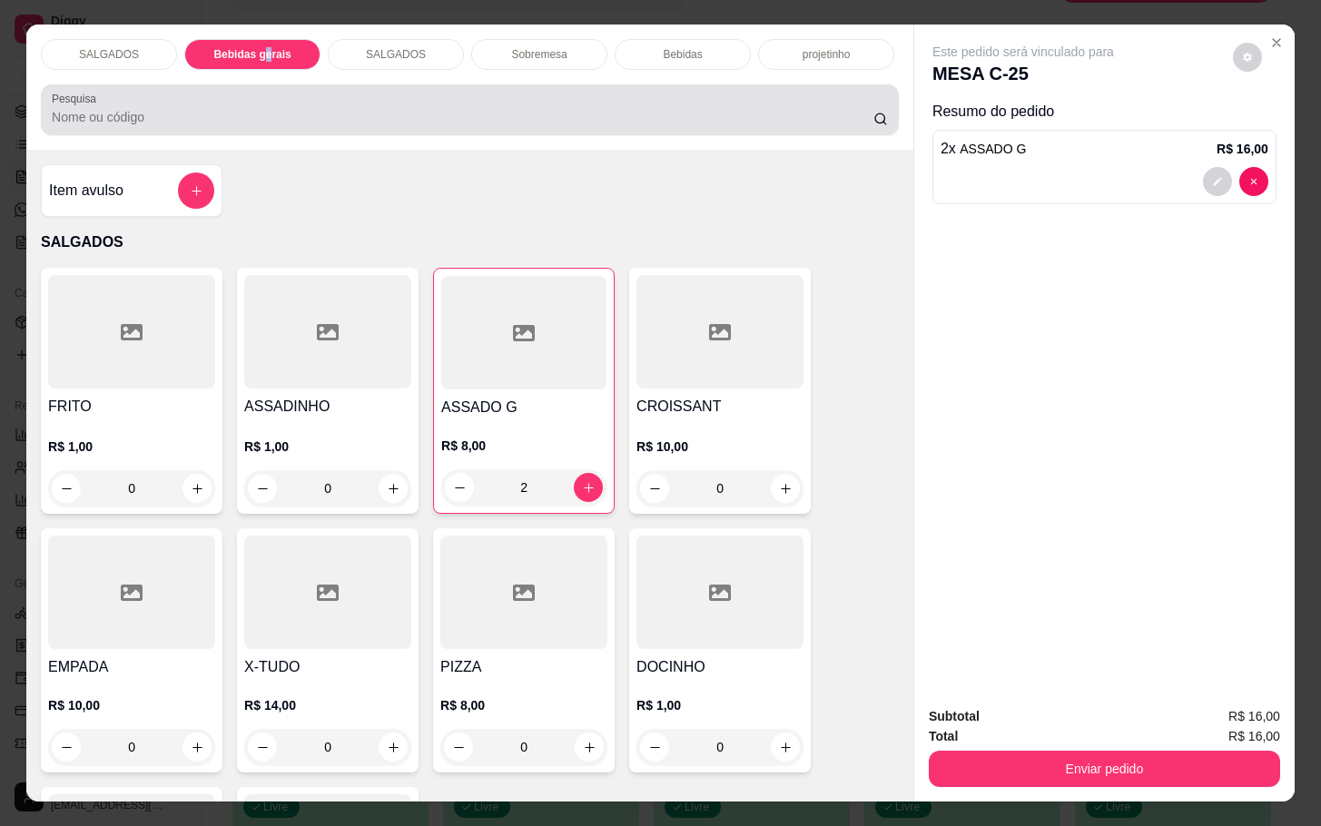
scroll to position [44, 0]
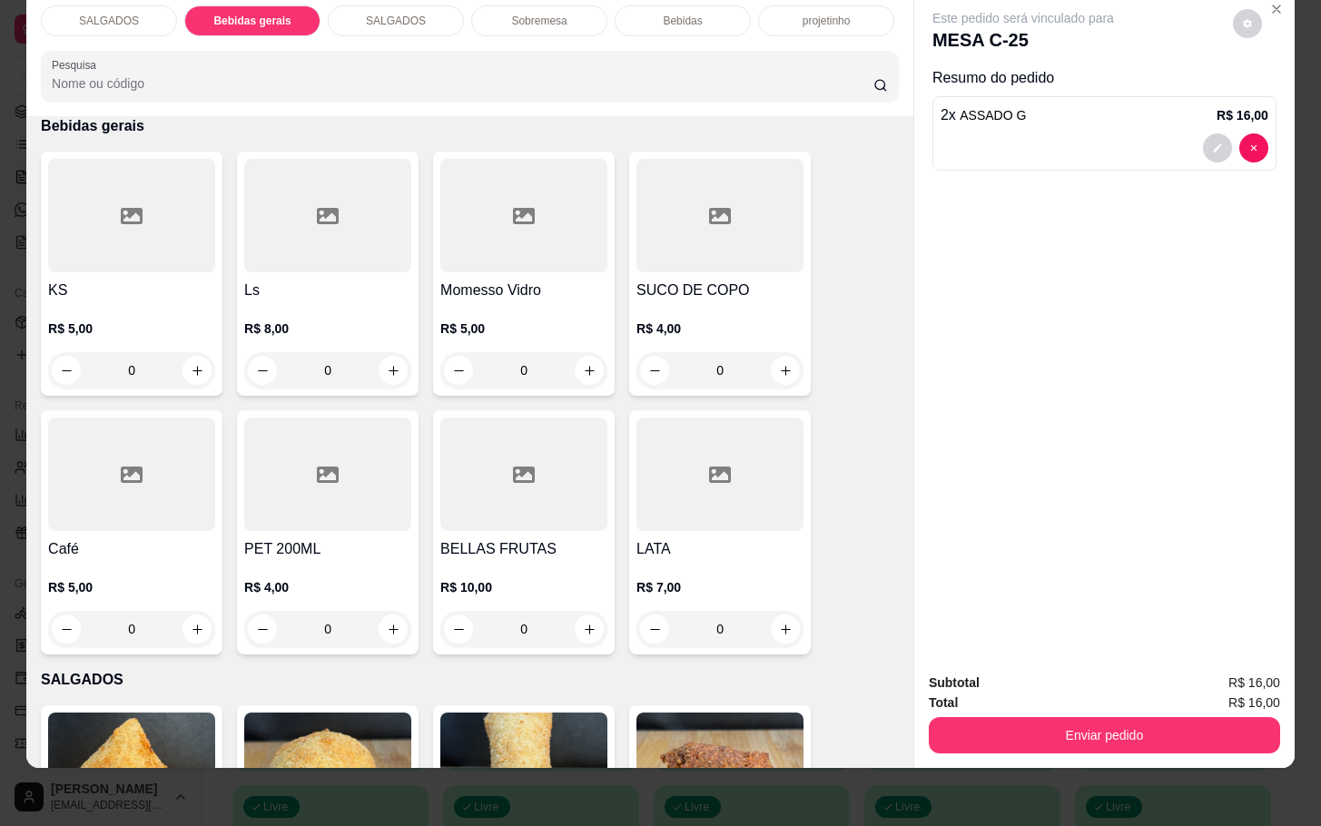
click at [491, 232] on div at bounding box center [523, 215] width 167 height 113
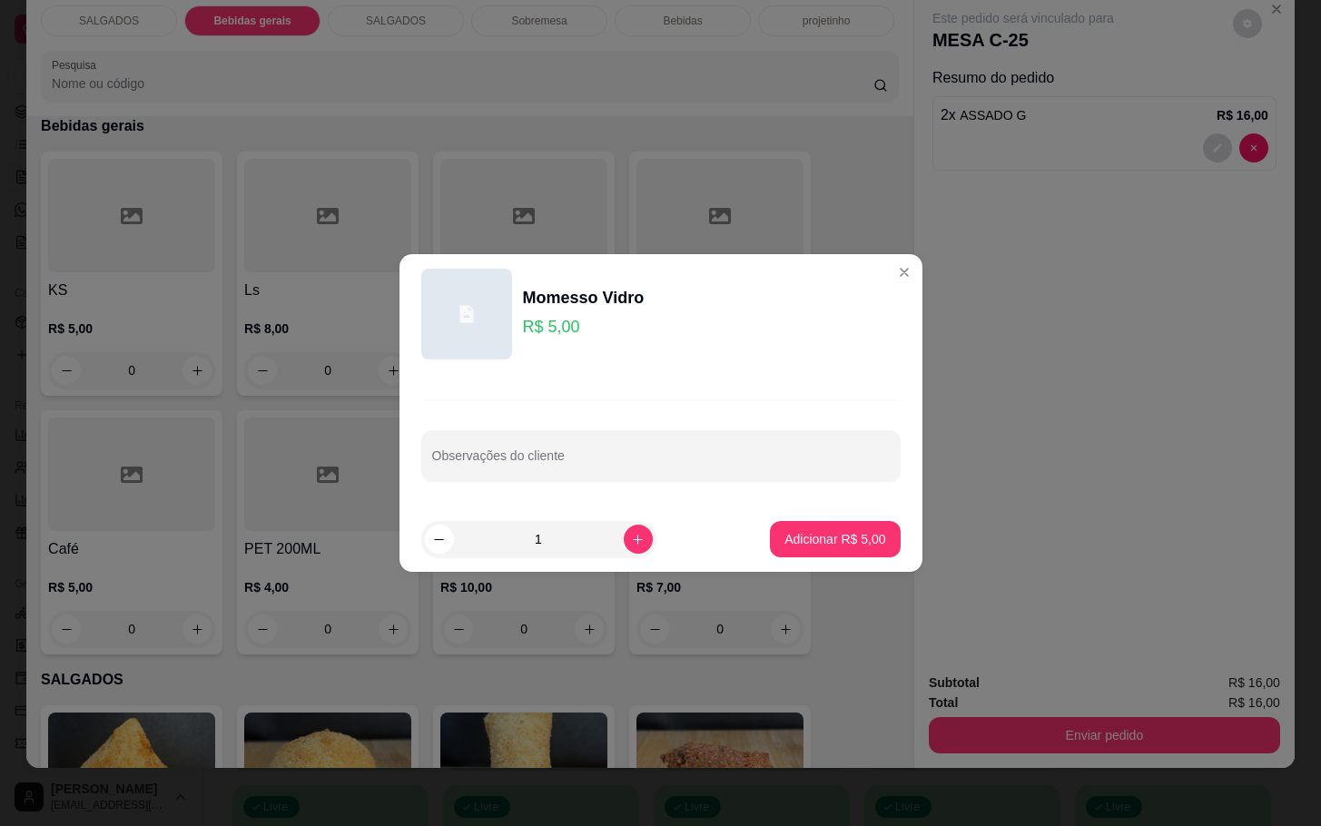
drag, startPoint x: 752, startPoint y: 521, endPoint x: 752, endPoint y: 536, distance: 15.4
click at [752, 536] on footer "1 Adicionar R$ 5,00" at bounding box center [660, 539] width 523 height 65
click at [772, 539] on button "Adicionar R$ 5,00" at bounding box center [835, 539] width 126 height 35
type input "1"
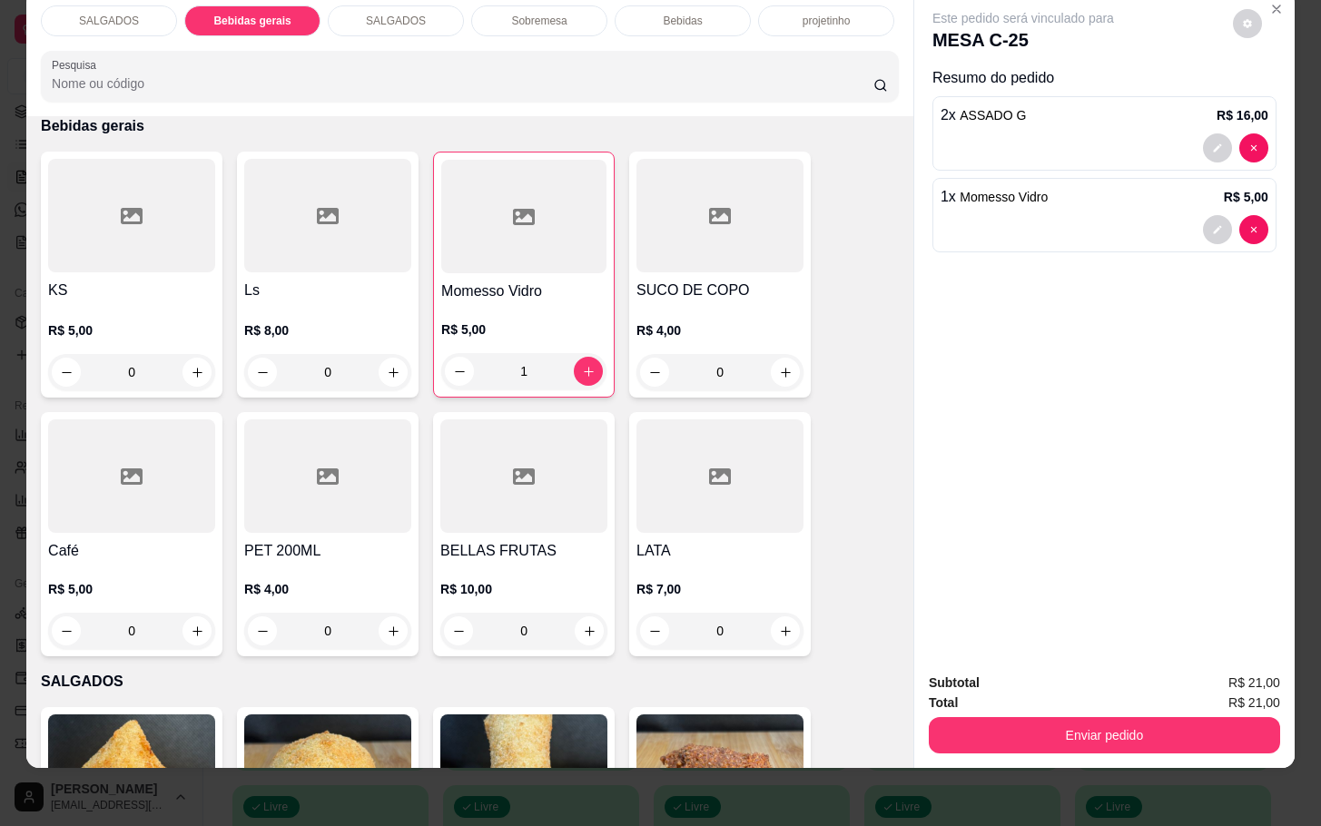
click at [932, 717] on button "Enviar pedido" at bounding box center [1104, 735] width 351 height 36
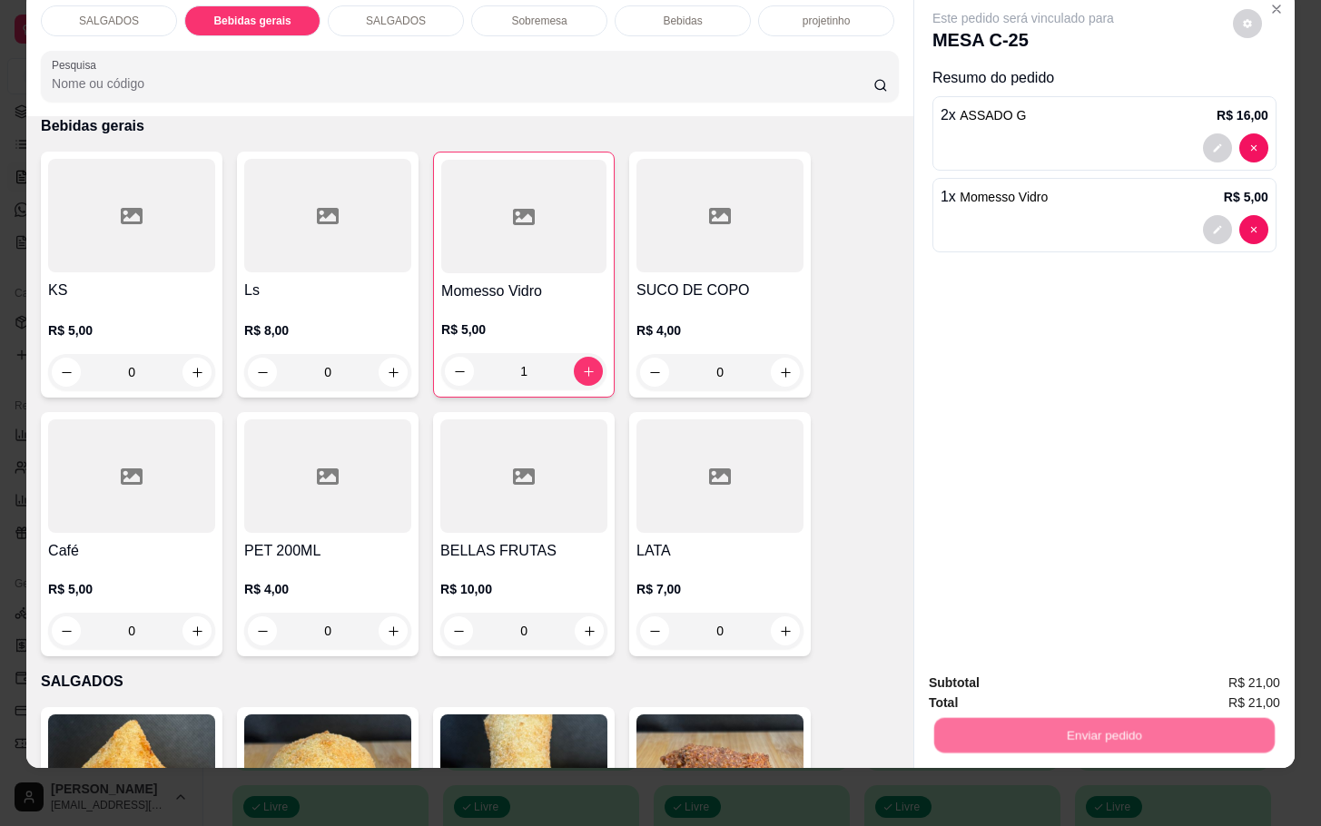
click at [959, 682] on button "Não registrar e enviar pedido" at bounding box center [1040, 671] width 183 height 34
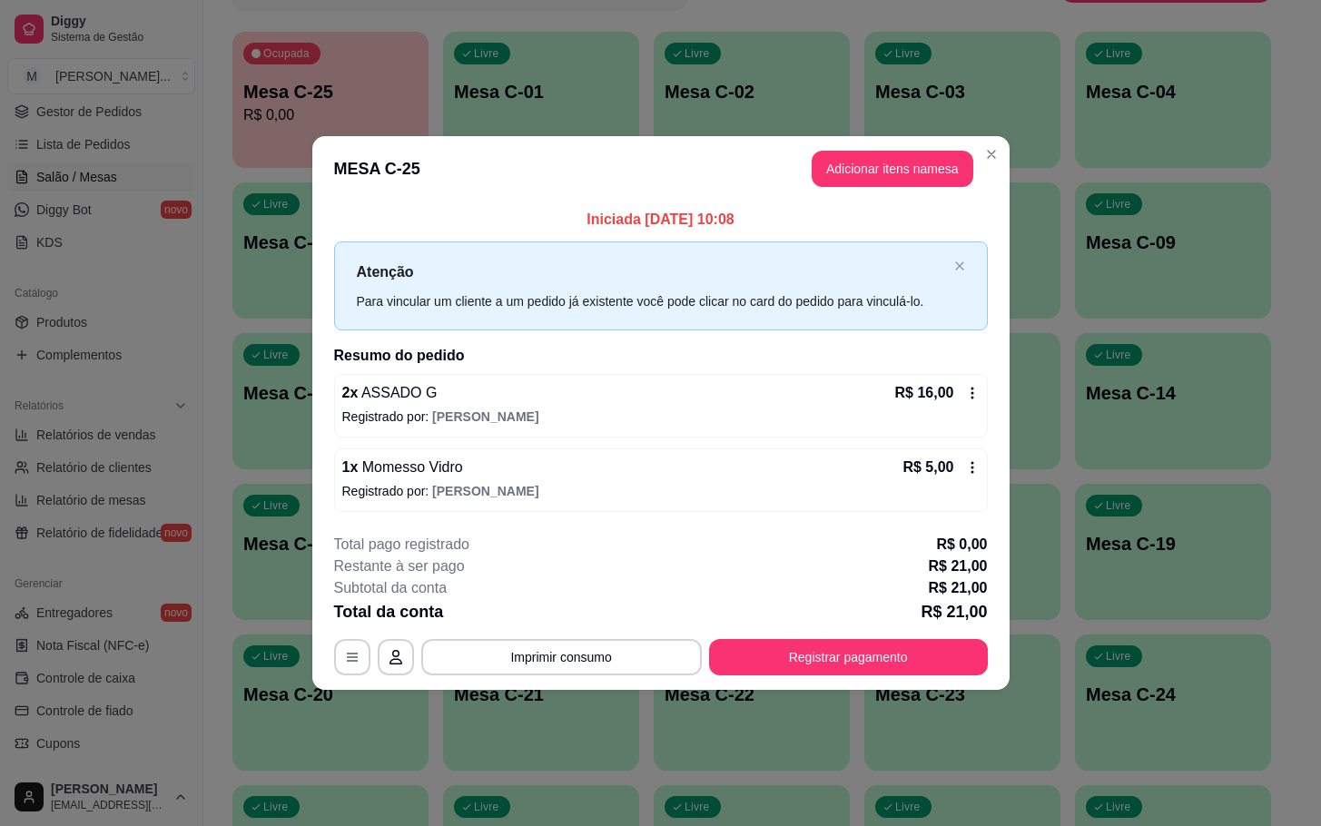
click at [796, 686] on footer "**********" at bounding box center [660, 604] width 697 height 171
click at [841, 668] on button "Registrar pagamento" at bounding box center [848, 657] width 279 height 36
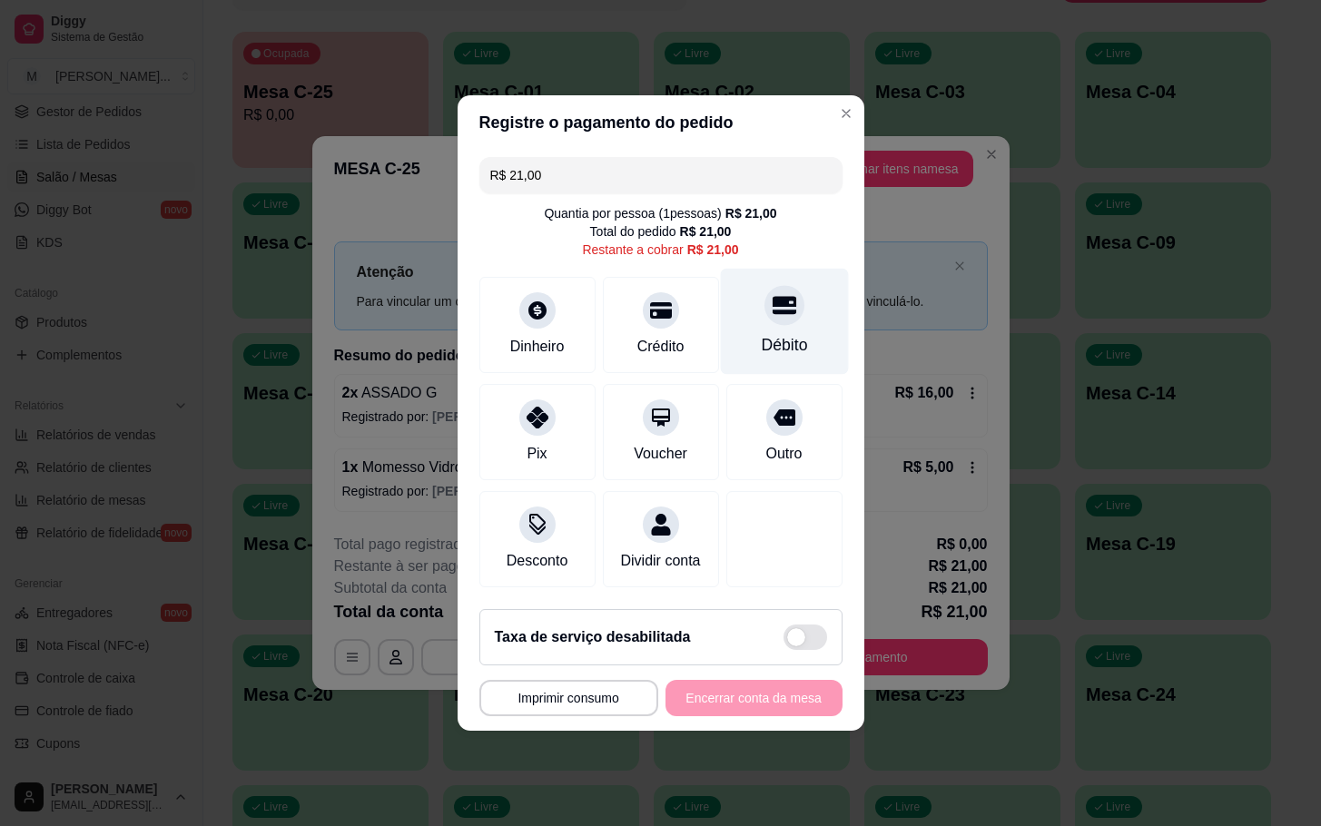
click at [776, 297] on icon at bounding box center [784, 306] width 24 height 18
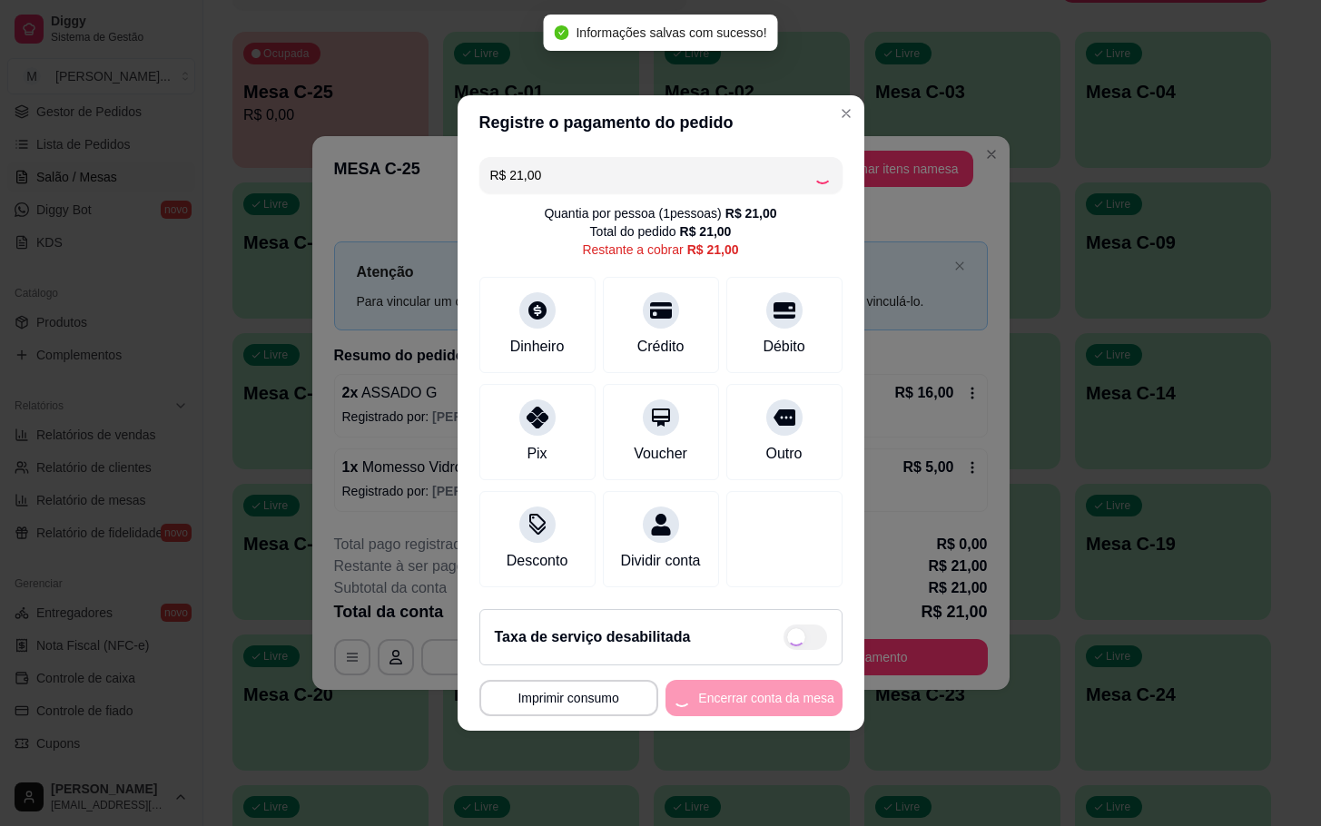
type input "R$ 0,00"
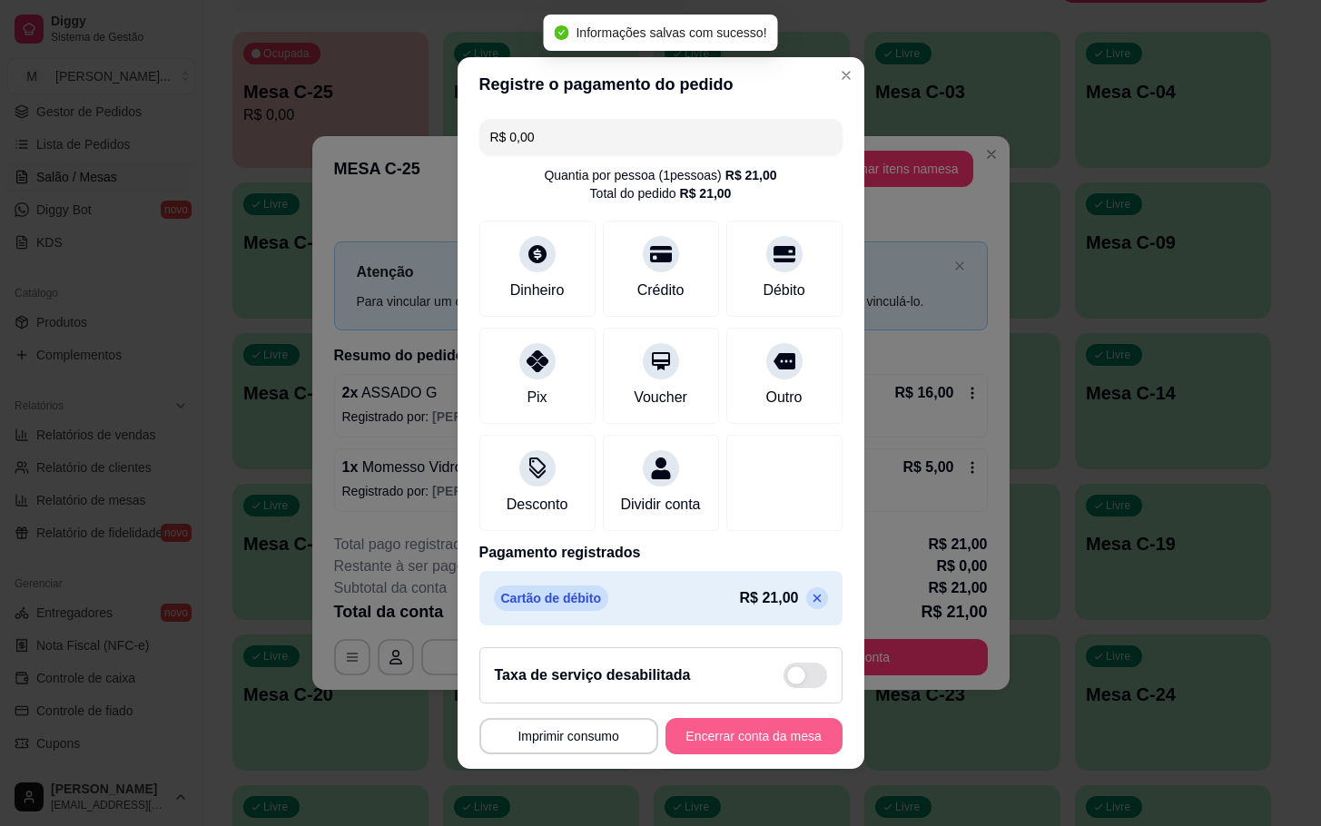
click at [722, 736] on button "Encerrar conta da mesa" at bounding box center [753, 736] width 177 height 36
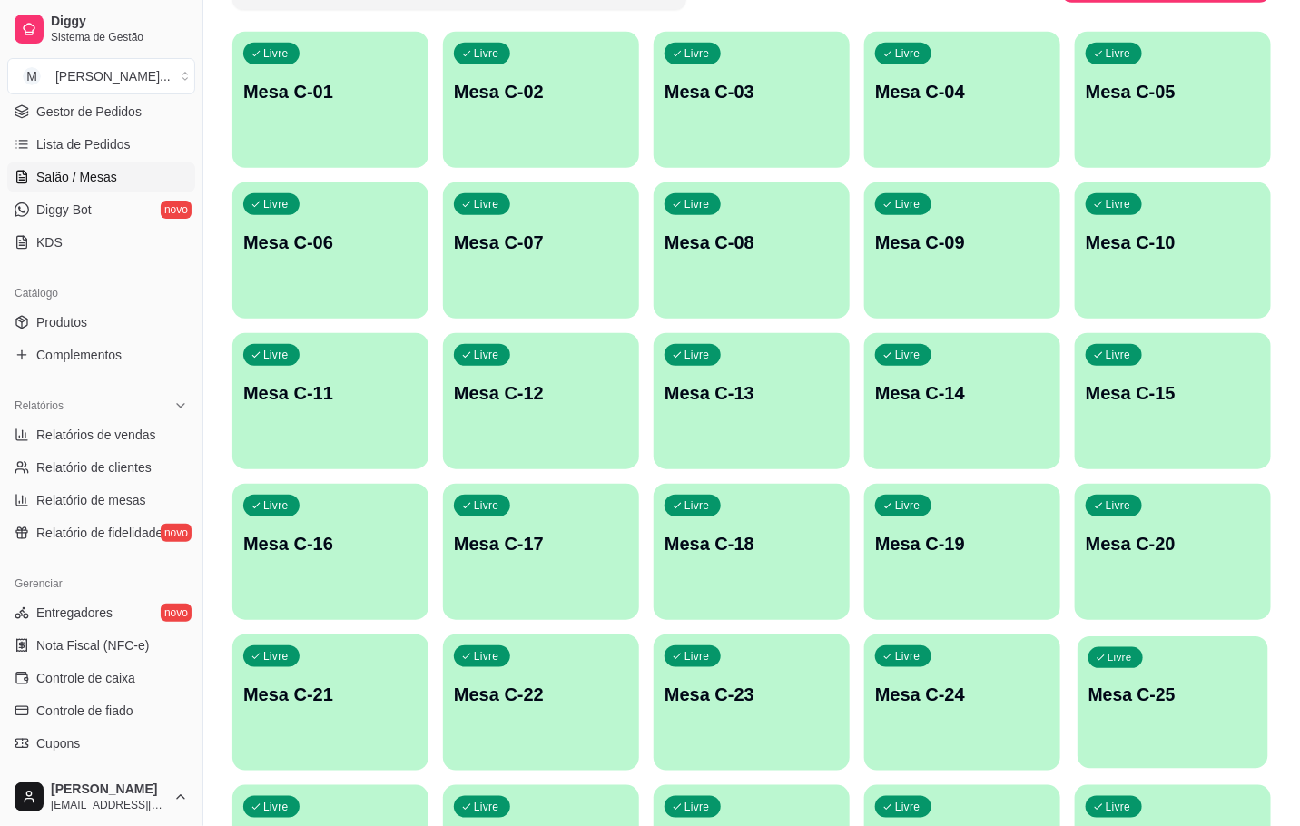
click at [1115, 687] on p "Mesa C-25" at bounding box center [1172, 695] width 169 height 25
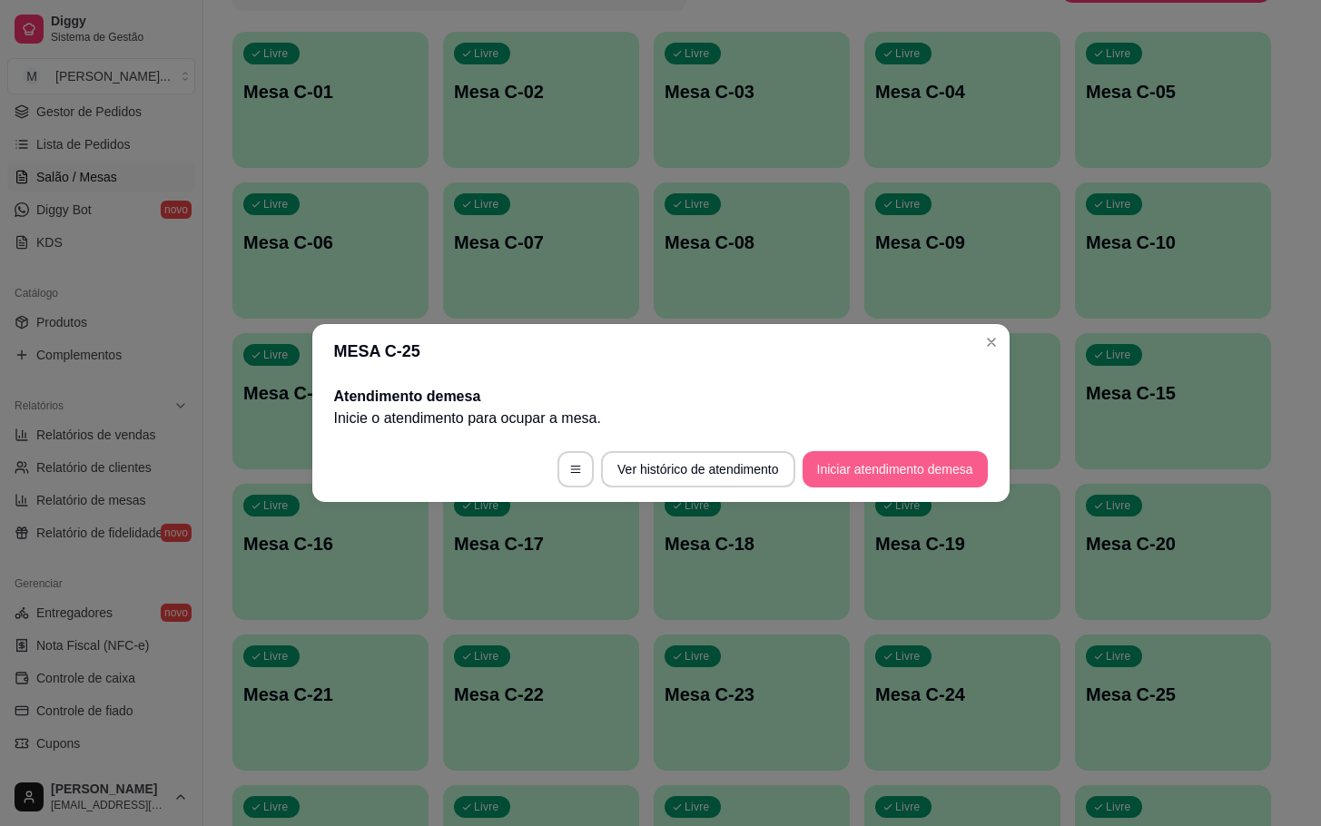
click at [896, 480] on button "Iniciar atendimento de mesa" at bounding box center [894, 469] width 185 height 36
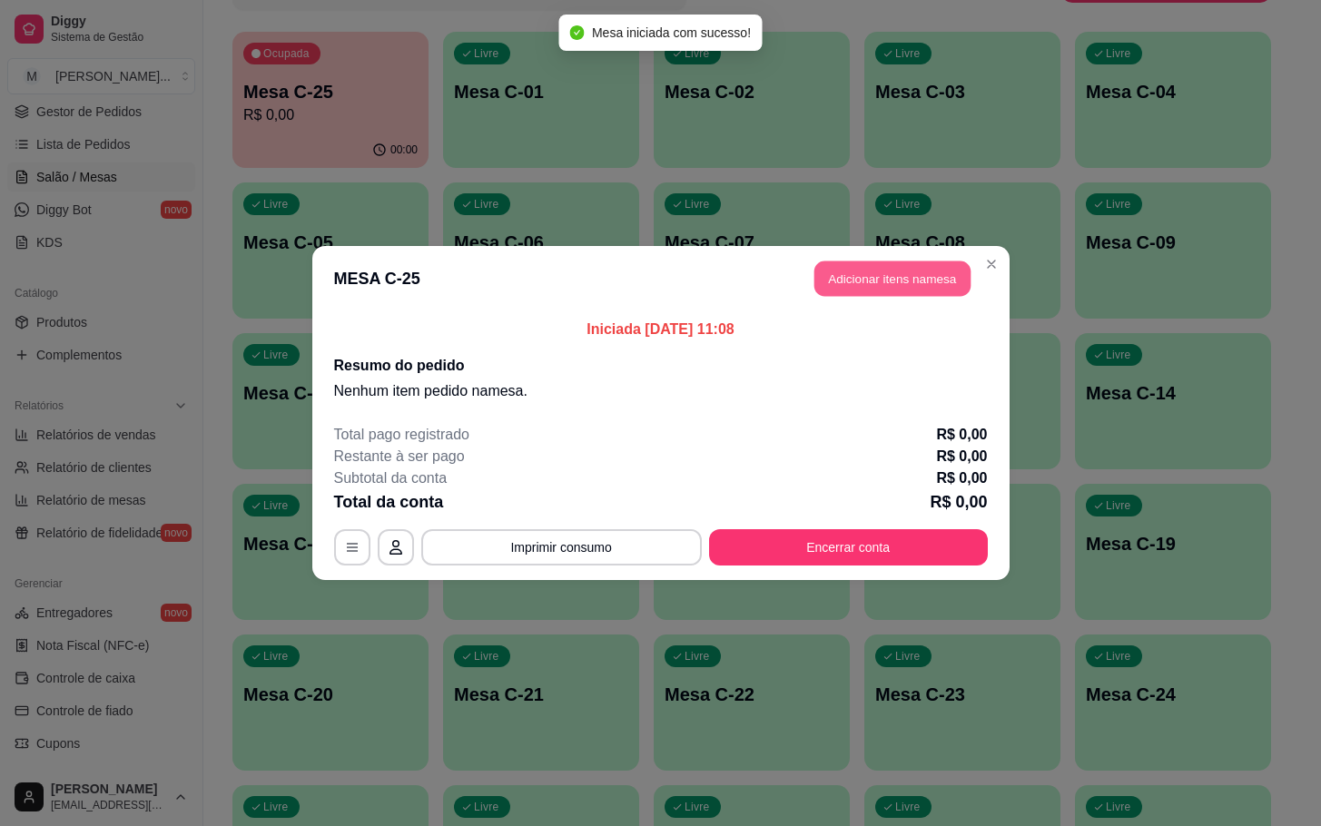
click at [859, 268] on button "Adicionar itens na mesa" at bounding box center [892, 278] width 156 height 35
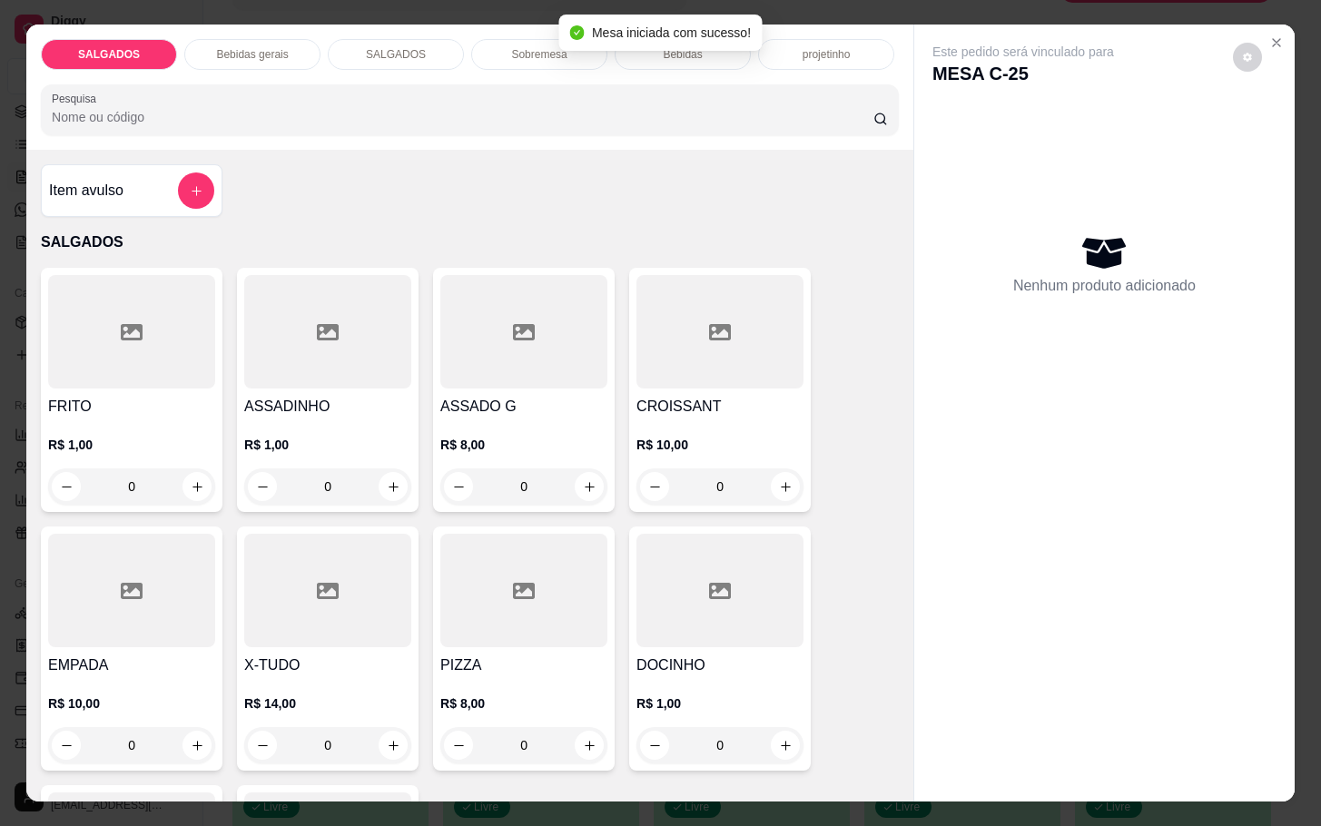
click at [147, 491] on input "0" at bounding box center [132, 486] width 102 height 36
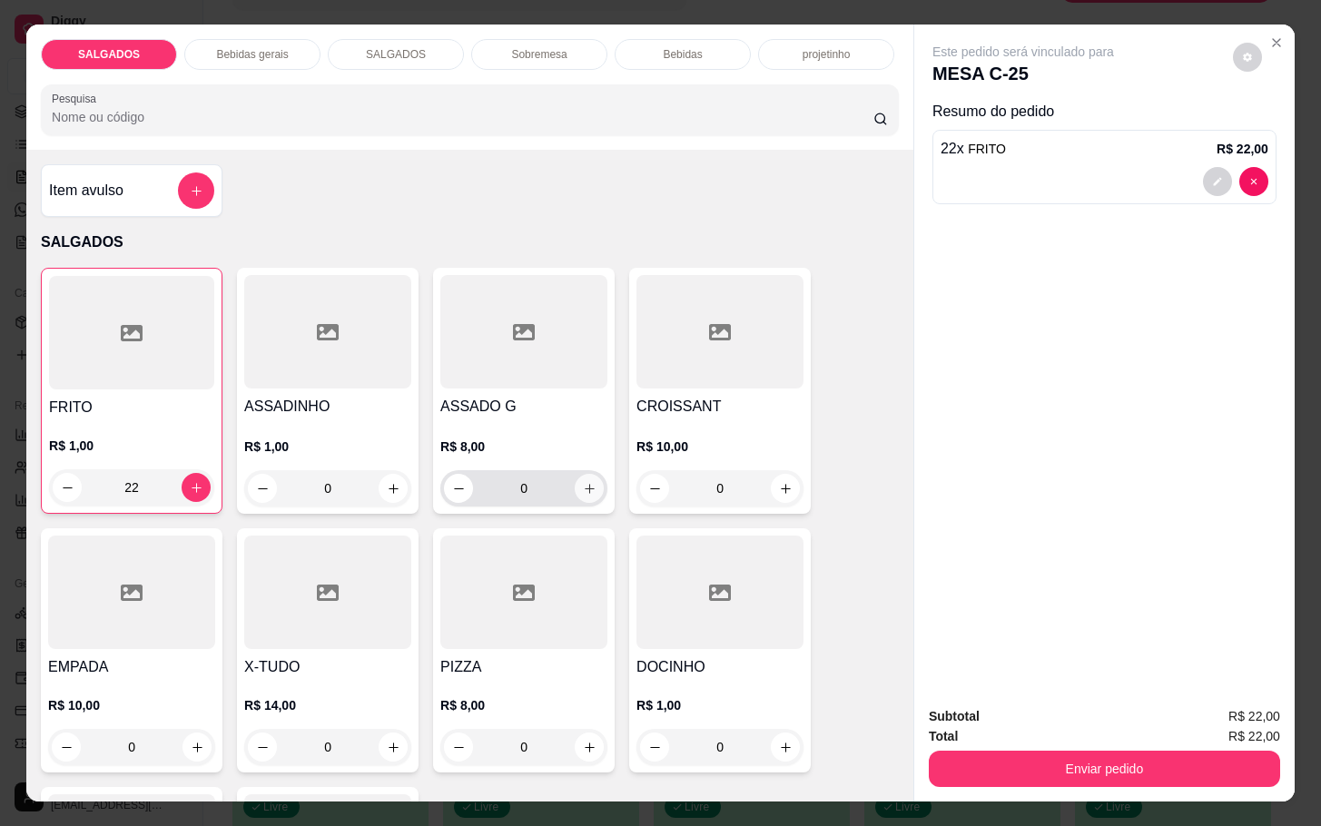
type input "22"
click at [583, 482] on icon "increase-product-quantity" at bounding box center [590, 489] width 14 height 14
type input "1"
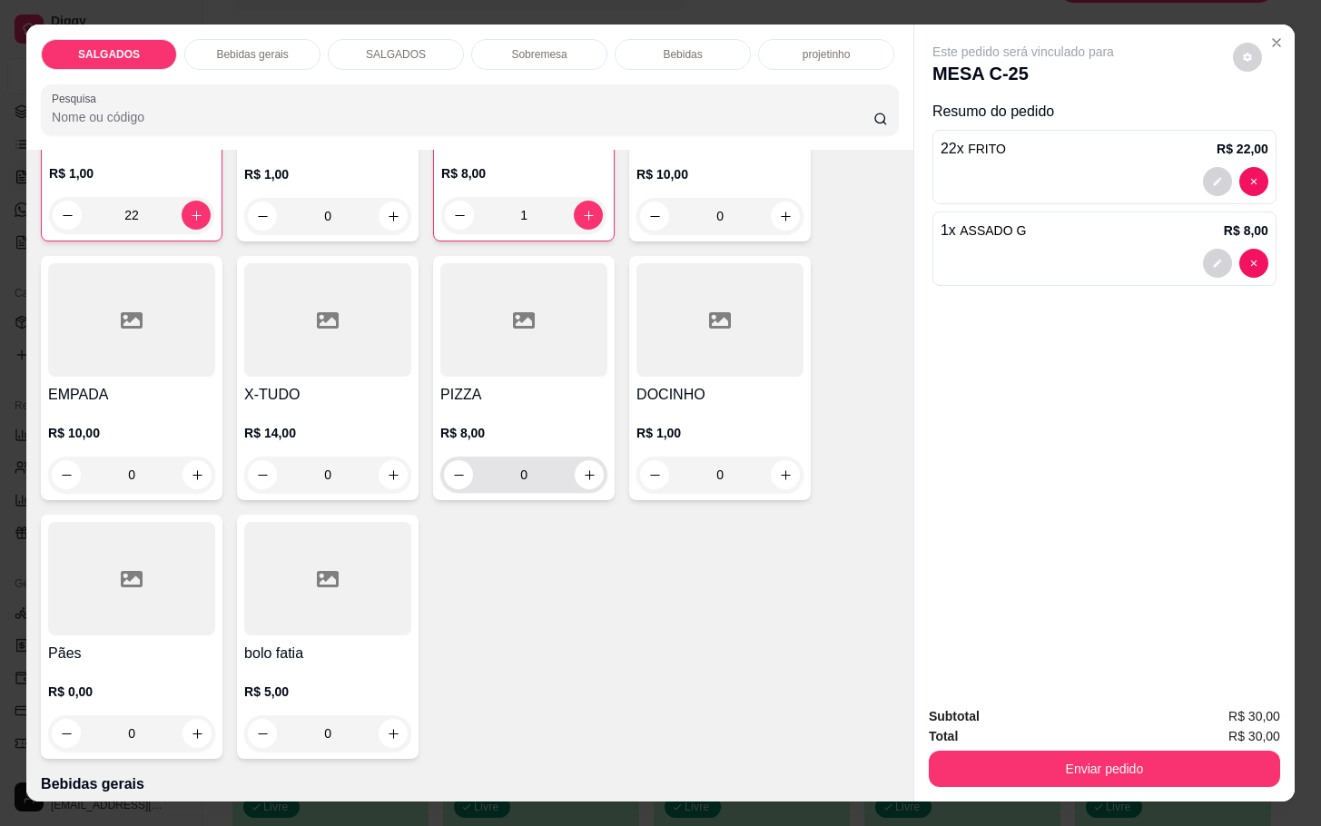
scroll to position [817, 0]
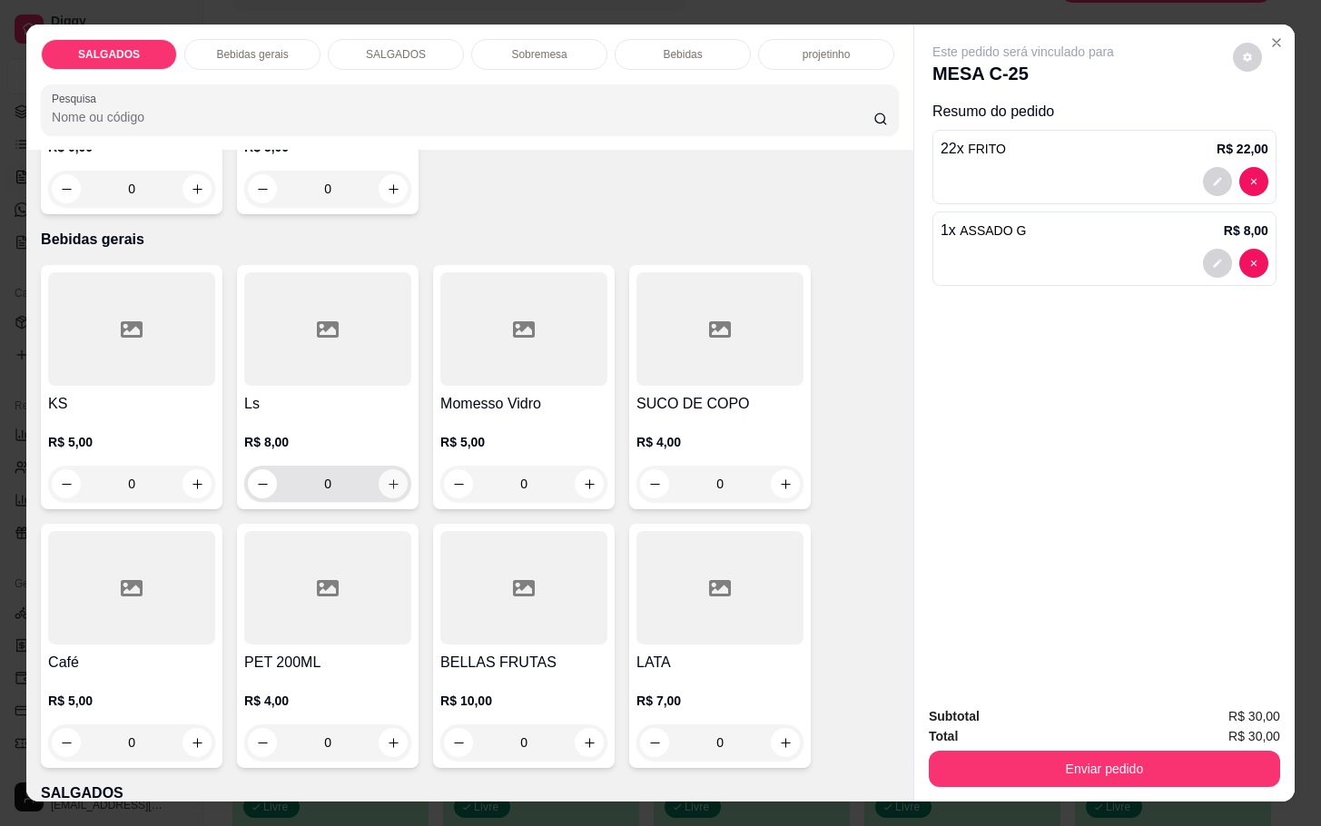
click at [379, 482] on button "increase-product-quantity" at bounding box center [393, 483] width 29 height 29
type input "1"
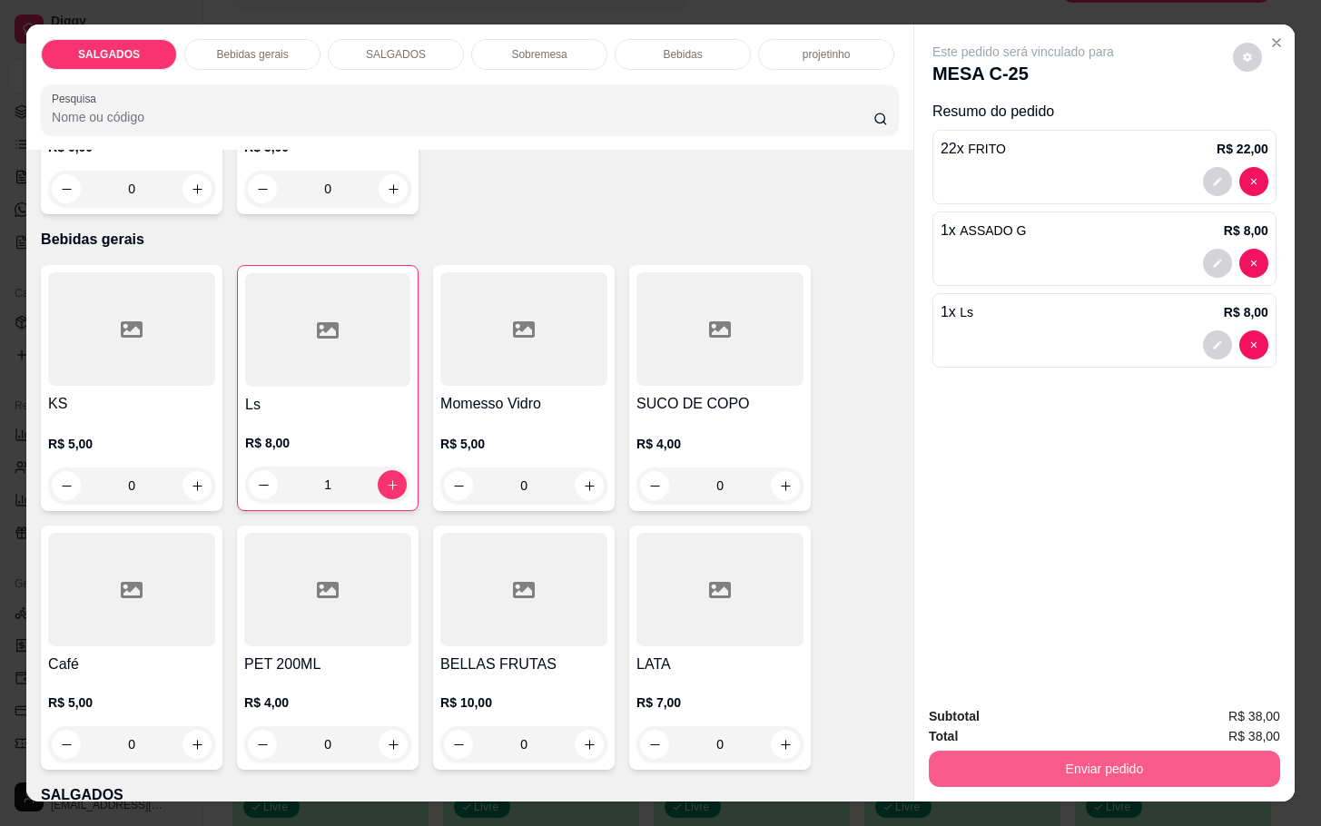
click at [1010, 751] on button "Enviar pedido" at bounding box center [1104, 769] width 351 height 36
click at [1058, 751] on button "Enviar pedido" at bounding box center [1104, 769] width 351 height 36
click at [1038, 720] on button "Não registrar e enviar pedido" at bounding box center [1041, 714] width 189 height 34
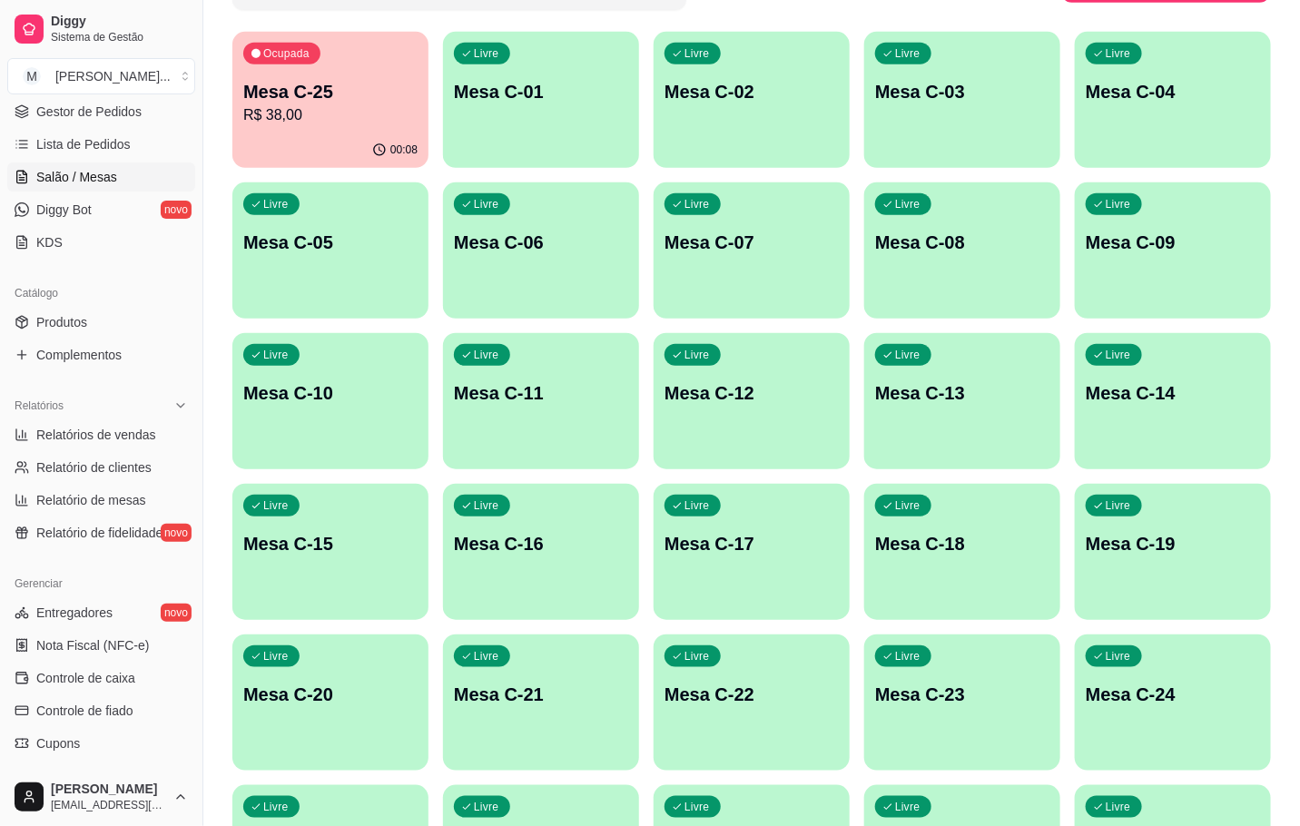
click at [1098, 686] on p "Mesa C-24" at bounding box center [1173, 694] width 174 height 25
click at [1153, 711] on div "Livre Mesa C-24" at bounding box center [1173, 692] width 196 height 114
click at [580, 259] on div "Livre Mesa C-06" at bounding box center [541, 239] width 196 height 114
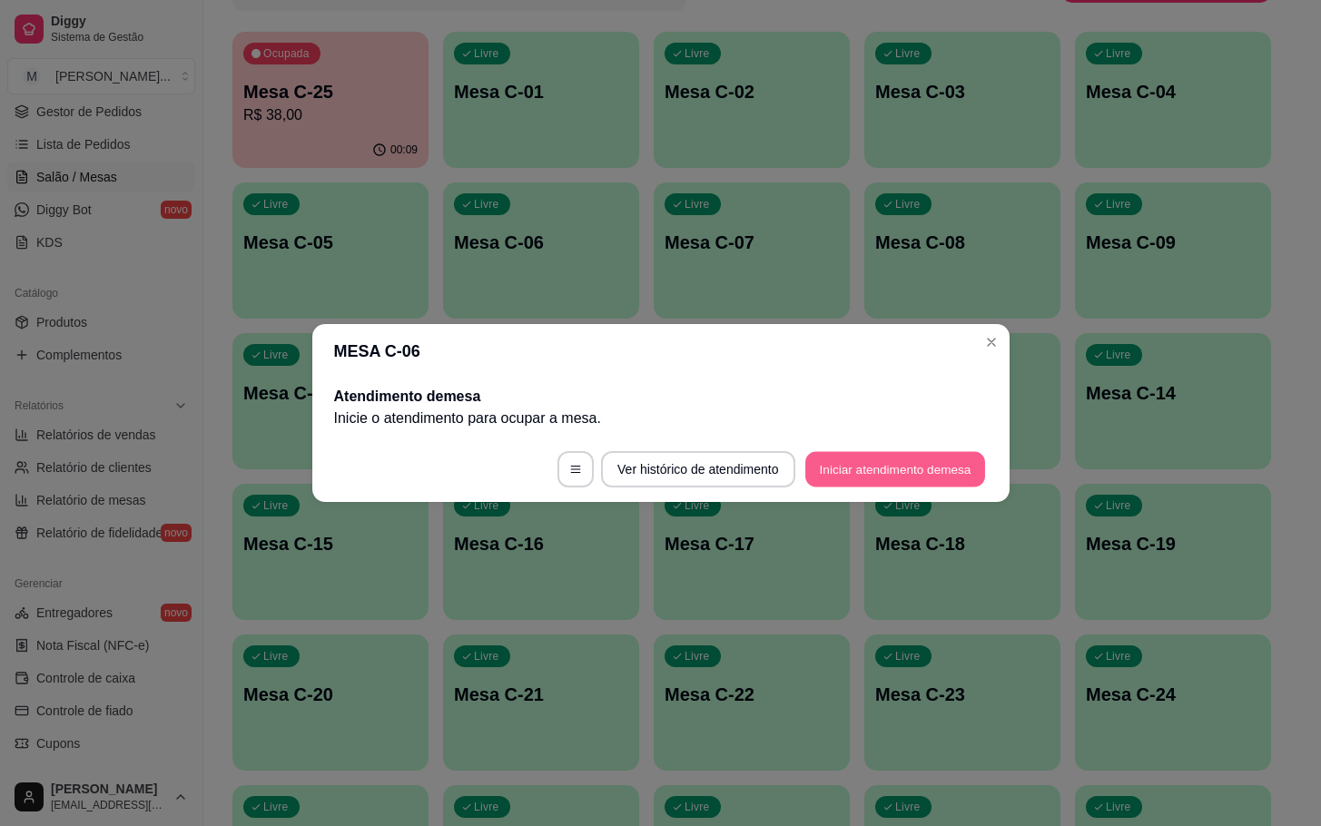
click at [883, 457] on button "Iniciar atendimento de mesa" at bounding box center [895, 469] width 180 height 35
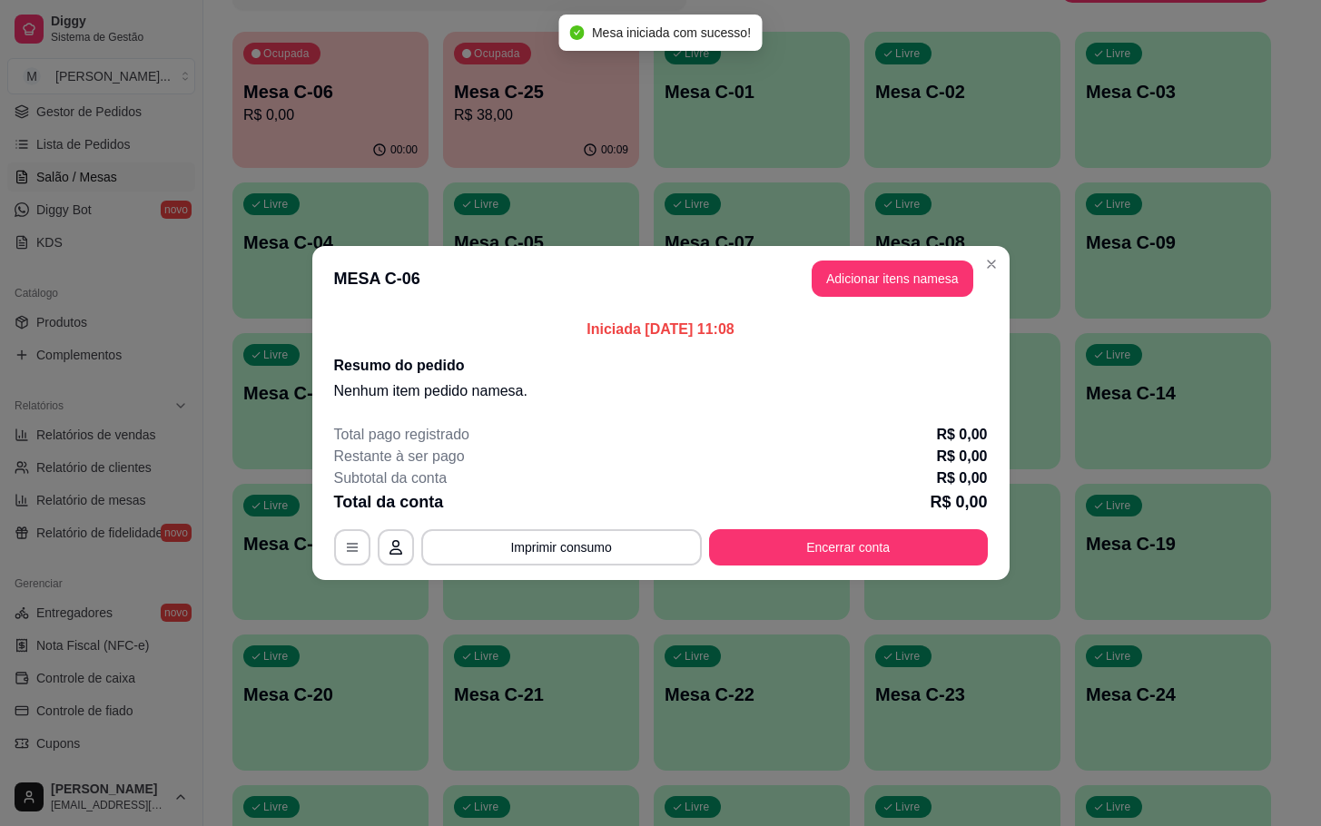
click at [881, 300] on header "MESA C-06 Adicionar itens na mesa" at bounding box center [660, 278] width 697 height 65
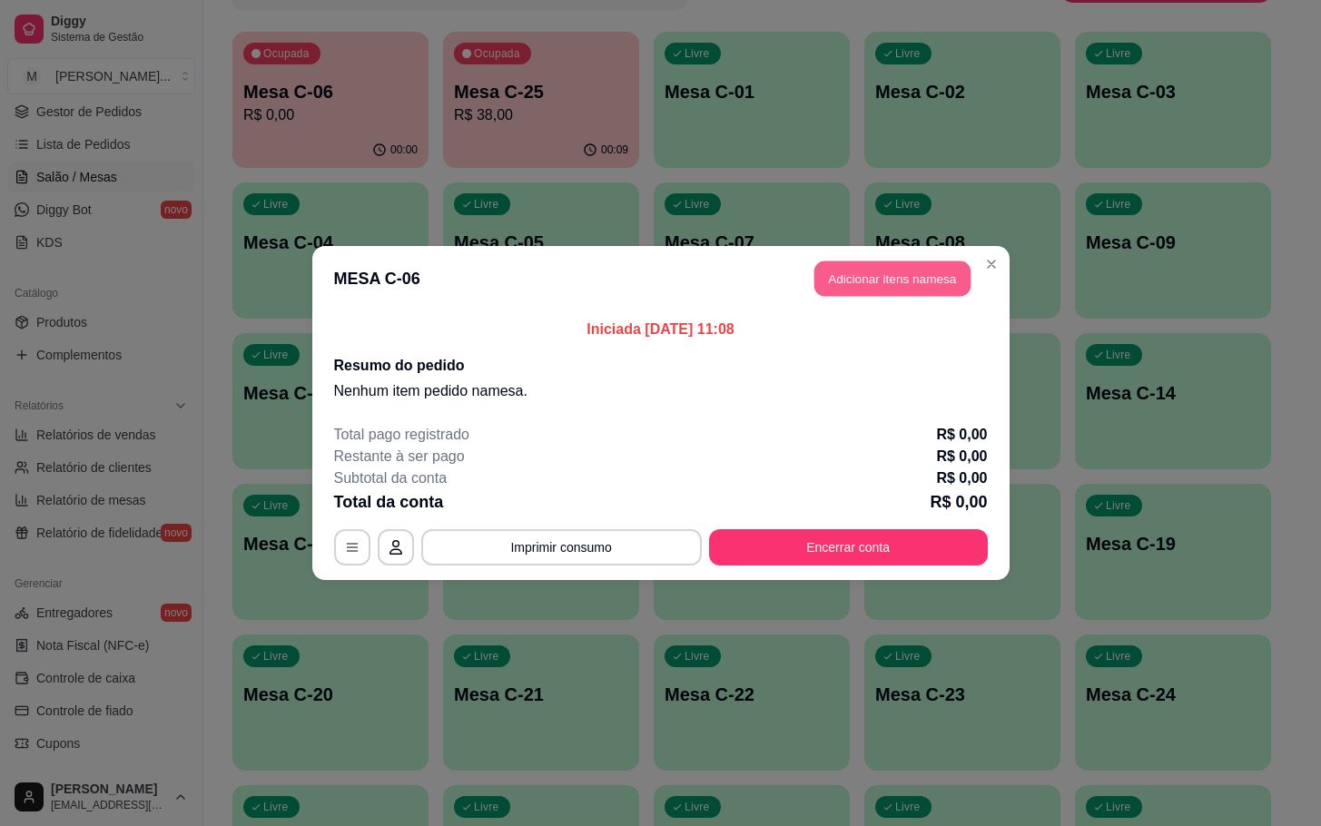
click at [926, 292] on button "Adicionar itens na mesa" at bounding box center [892, 278] width 156 height 35
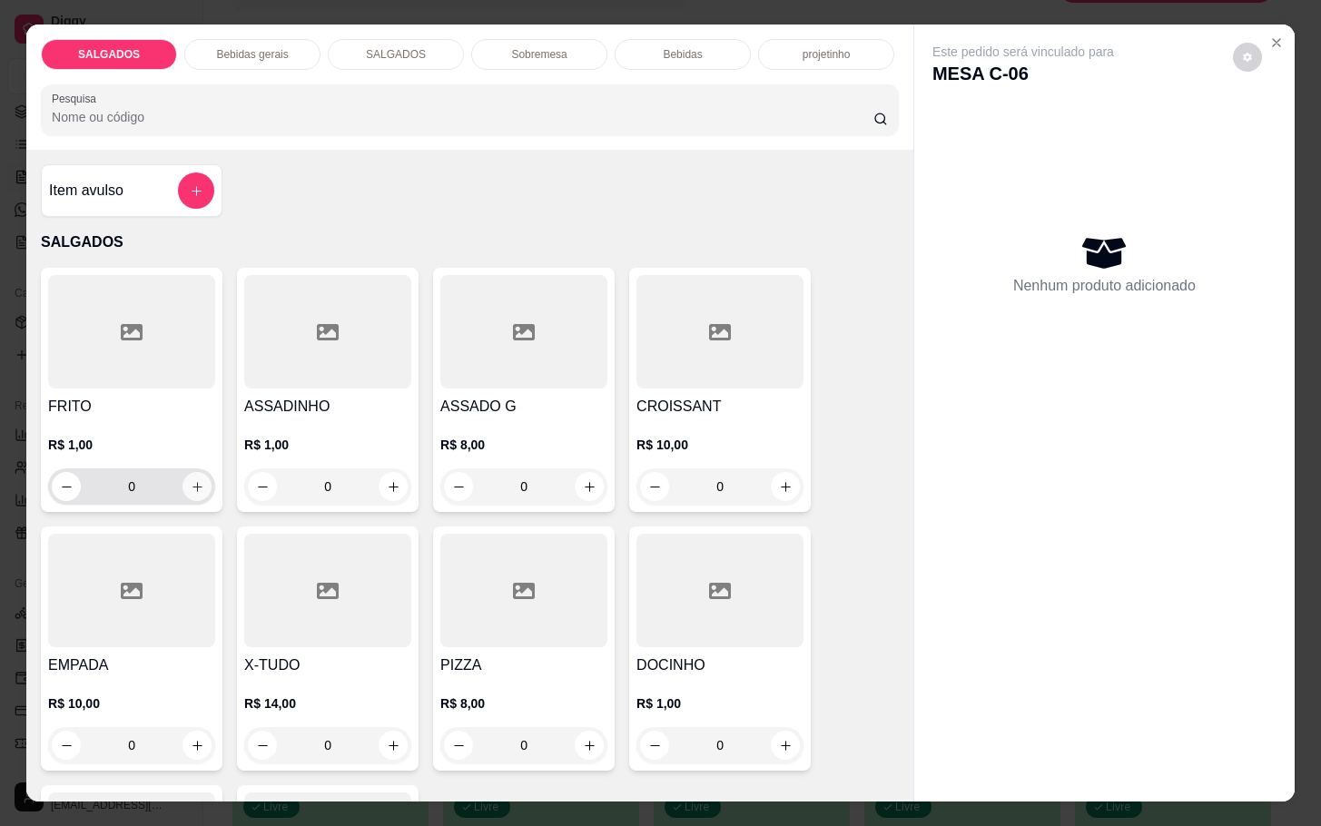
click at [183, 490] on button "increase-product-quantity" at bounding box center [196, 486] width 29 height 29
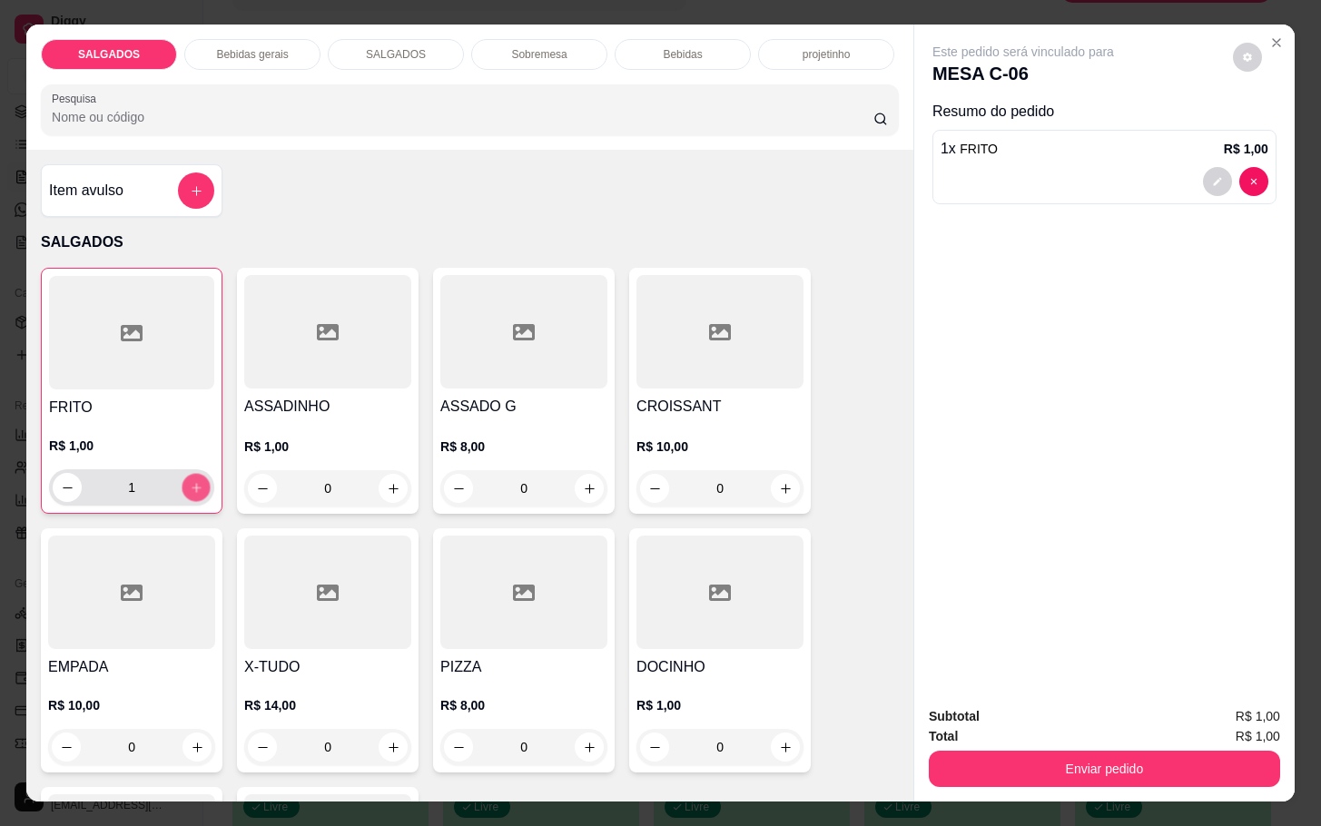
click at [185, 485] on button "increase-product-quantity" at bounding box center [196, 488] width 28 height 28
click at [190, 481] on icon "increase-product-quantity" at bounding box center [197, 488] width 14 height 14
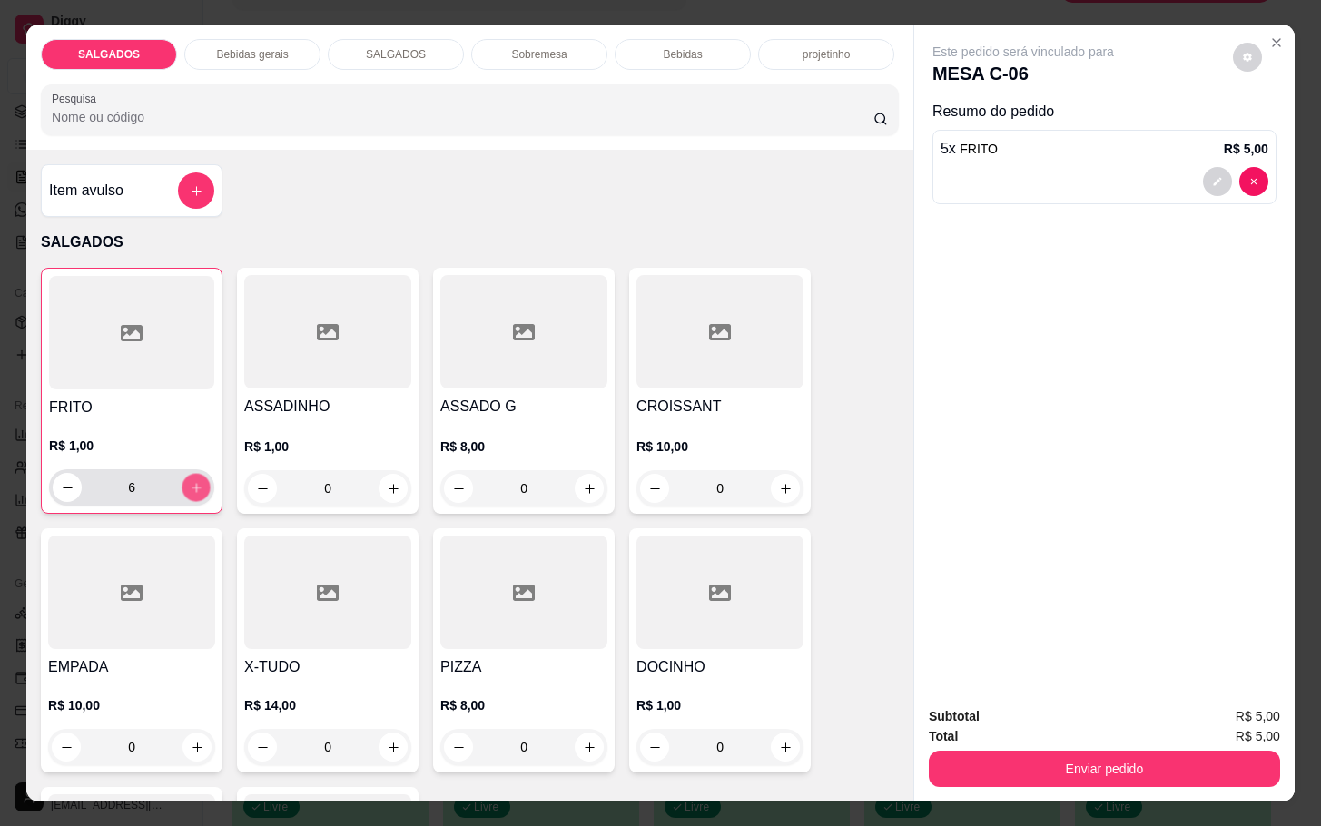
click at [190, 481] on icon "increase-product-quantity" at bounding box center [197, 488] width 14 height 14
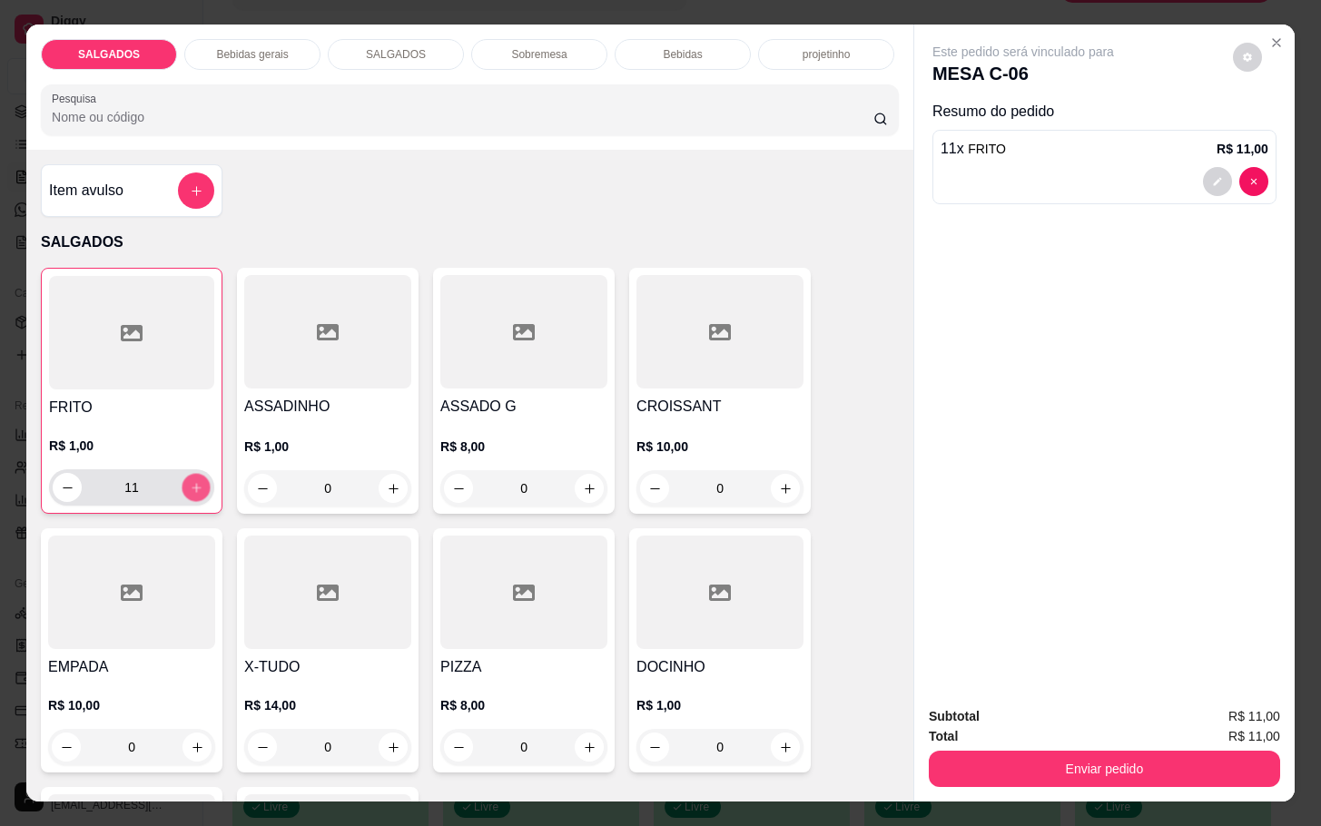
click at [190, 481] on icon "increase-product-quantity" at bounding box center [197, 488] width 14 height 14
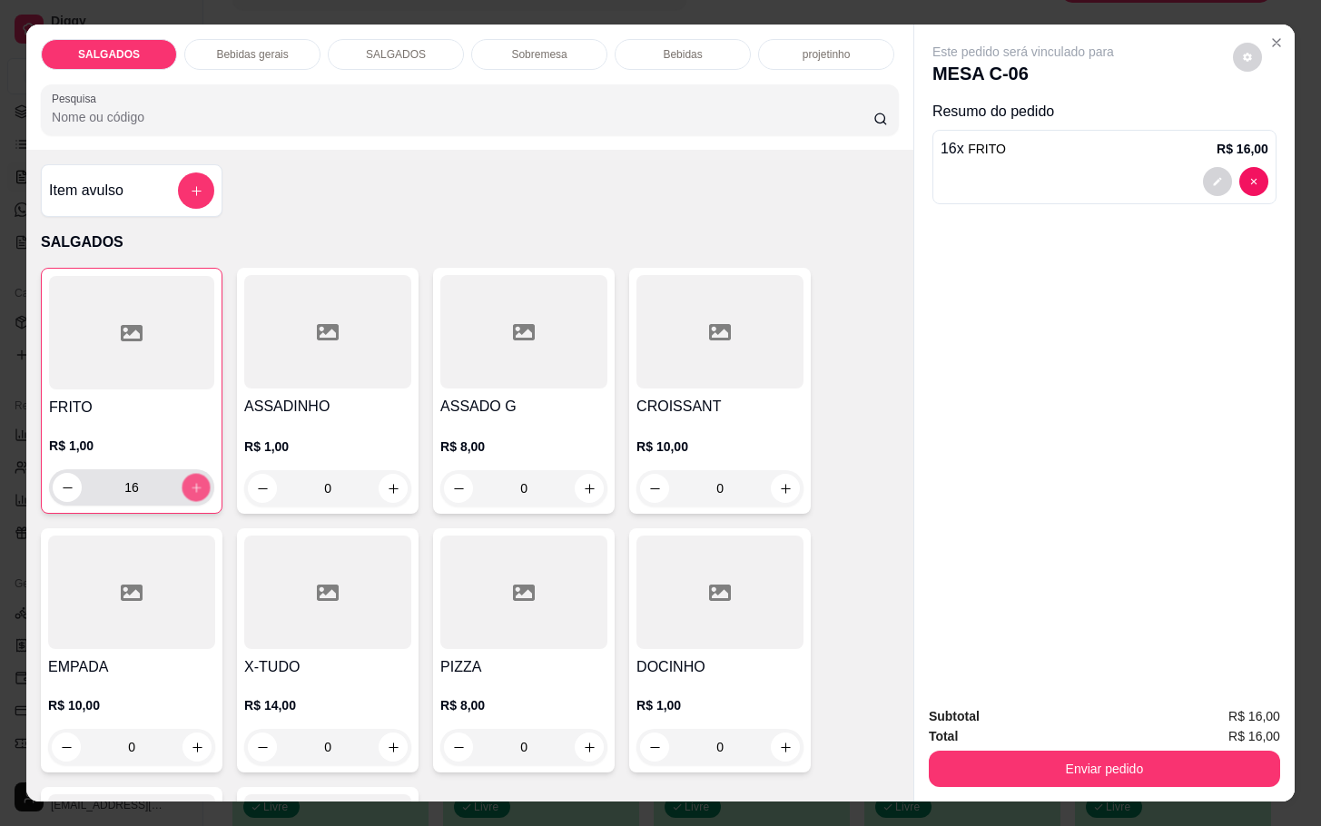
click at [190, 481] on icon "increase-product-quantity" at bounding box center [197, 488] width 14 height 14
click at [182, 475] on button "increase-product-quantity" at bounding box center [196, 488] width 28 height 28
click at [182, 477] on button "increase-product-quantity" at bounding box center [196, 487] width 29 height 29
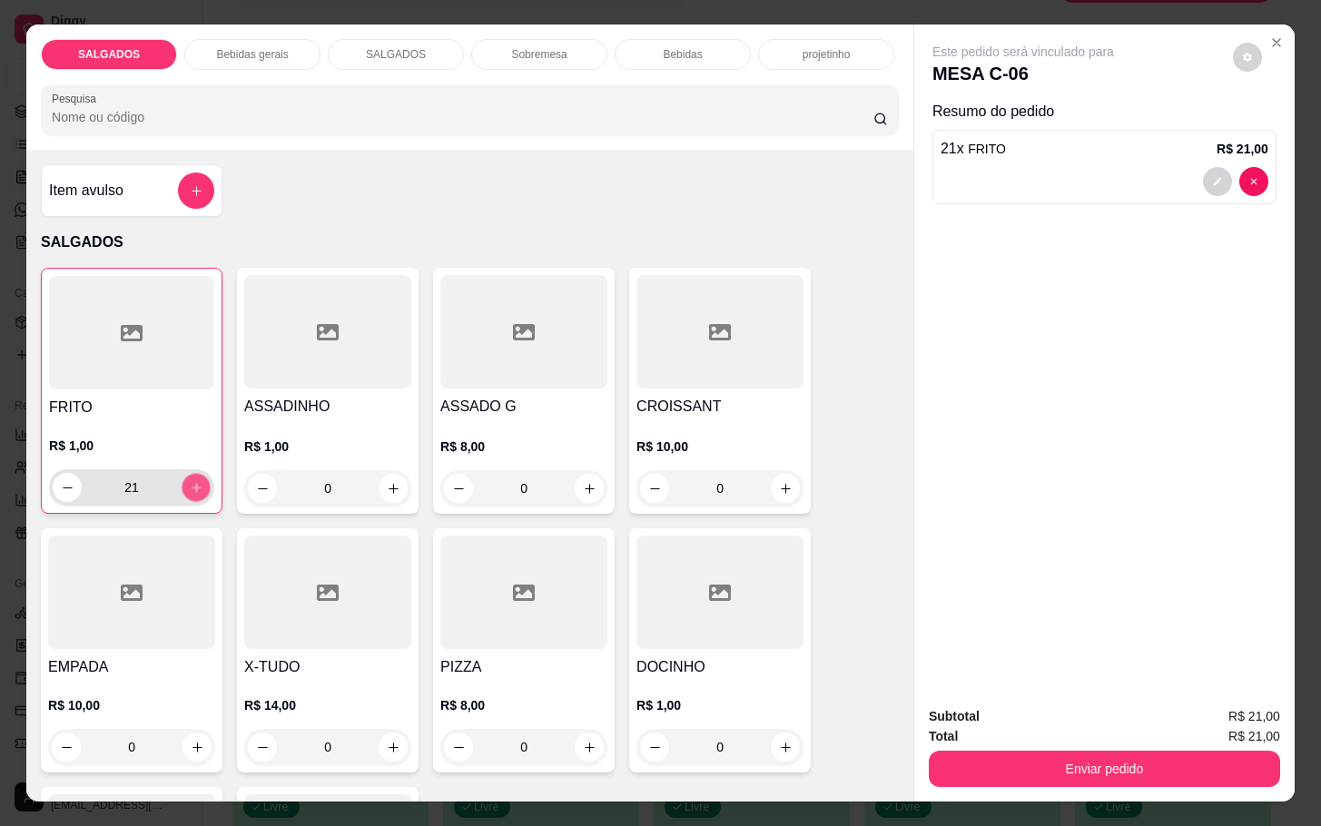
click at [182, 477] on button "increase-product-quantity" at bounding box center [196, 488] width 28 height 28
click at [182, 480] on button "increase-product-quantity" at bounding box center [196, 488] width 28 height 28
click at [190, 481] on icon "increase-product-quantity" at bounding box center [197, 488] width 14 height 14
type input "24"
click at [270, 57] on div "Bebidas gerais" at bounding box center [252, 54] width 136 height 31
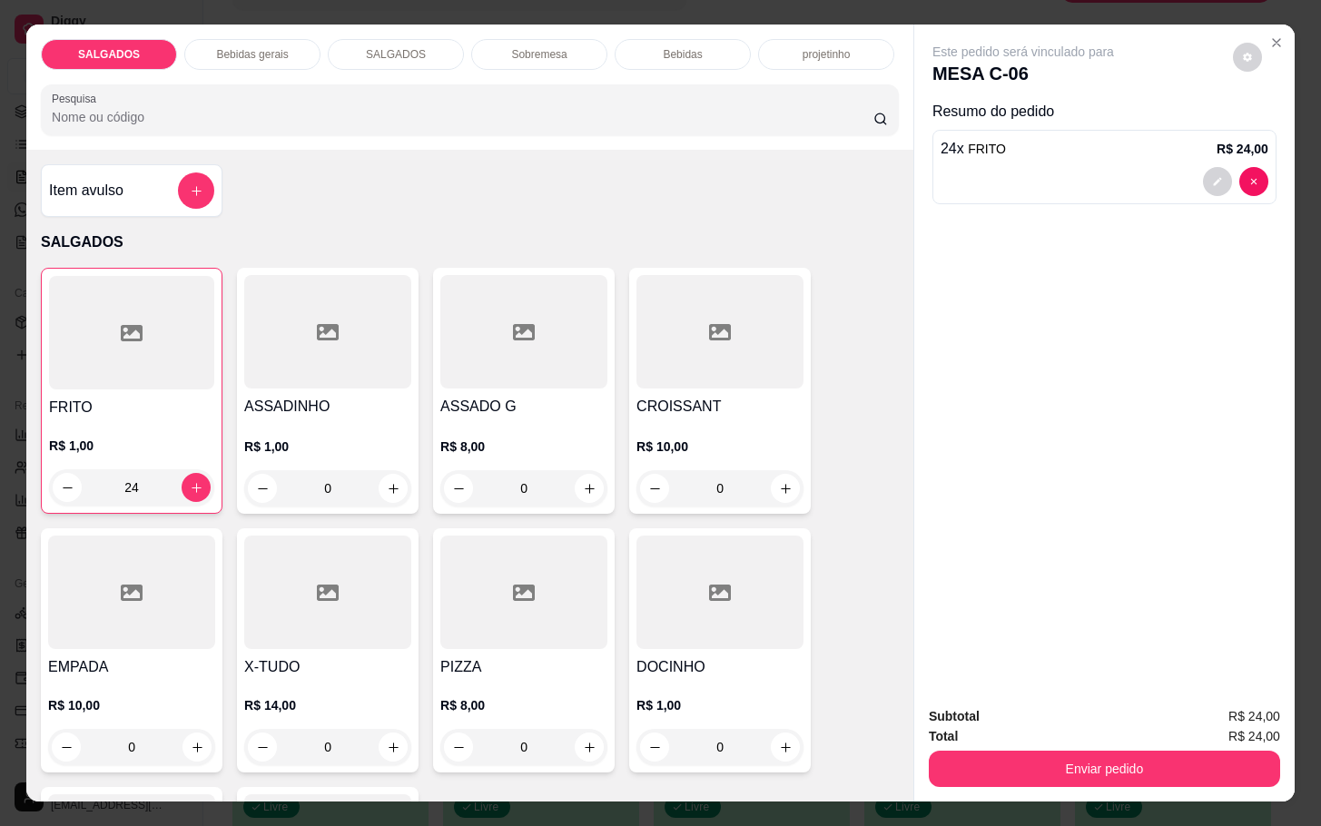
scroll to position [44, 0]
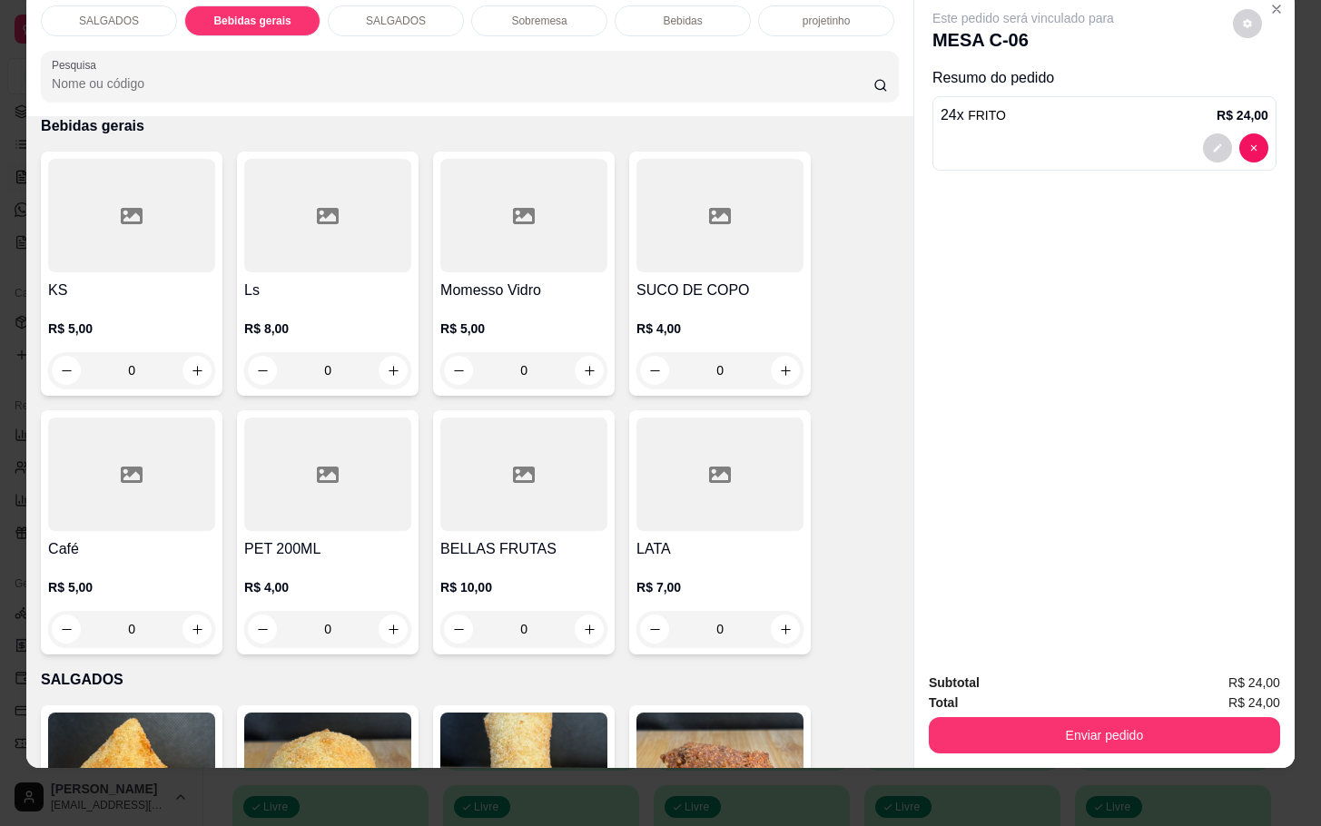
click at [313, 249] on div at bounding box center [327, 215] width 167 height 113
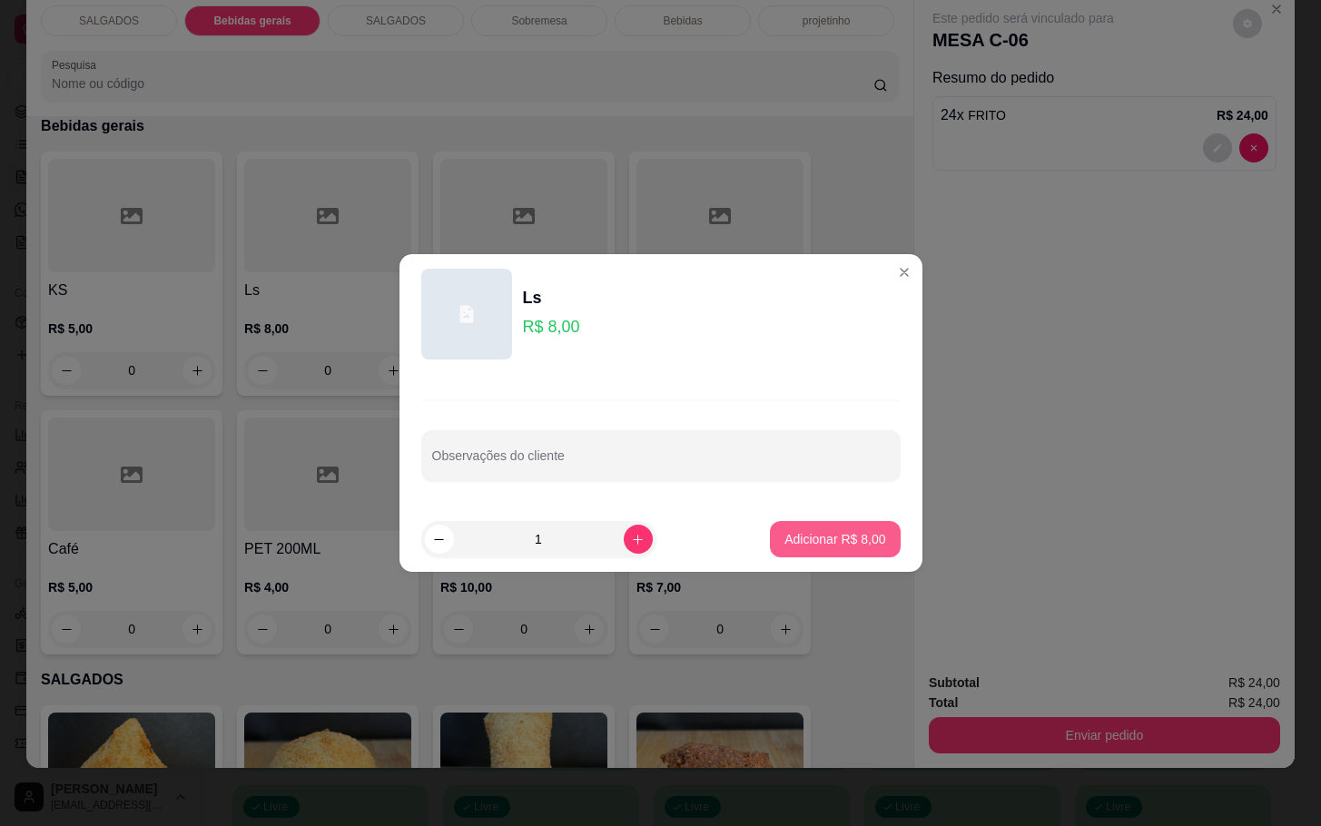
click at [833, 523] on button "Adicionar R$ 8,00" at bounding box center [835, 539] width 130 height 36
type input "1"
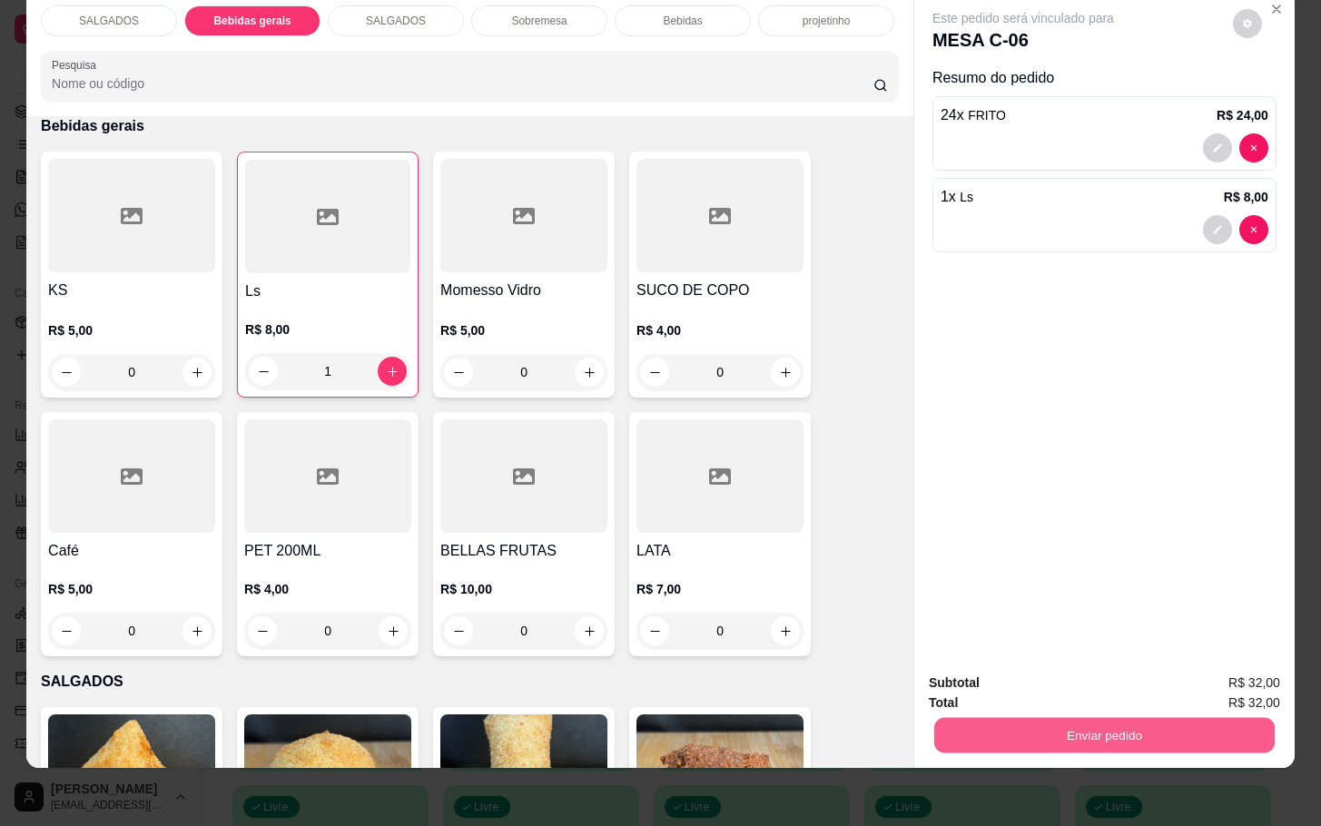
click at [1006, 717] on button "Enviar pedido" at bounding box center [1104, 734] width 340 height 35
click at [1000, 667] on button "Não registrar e enviar pedido" at bounding box center [1041, 671] width 189 height 34
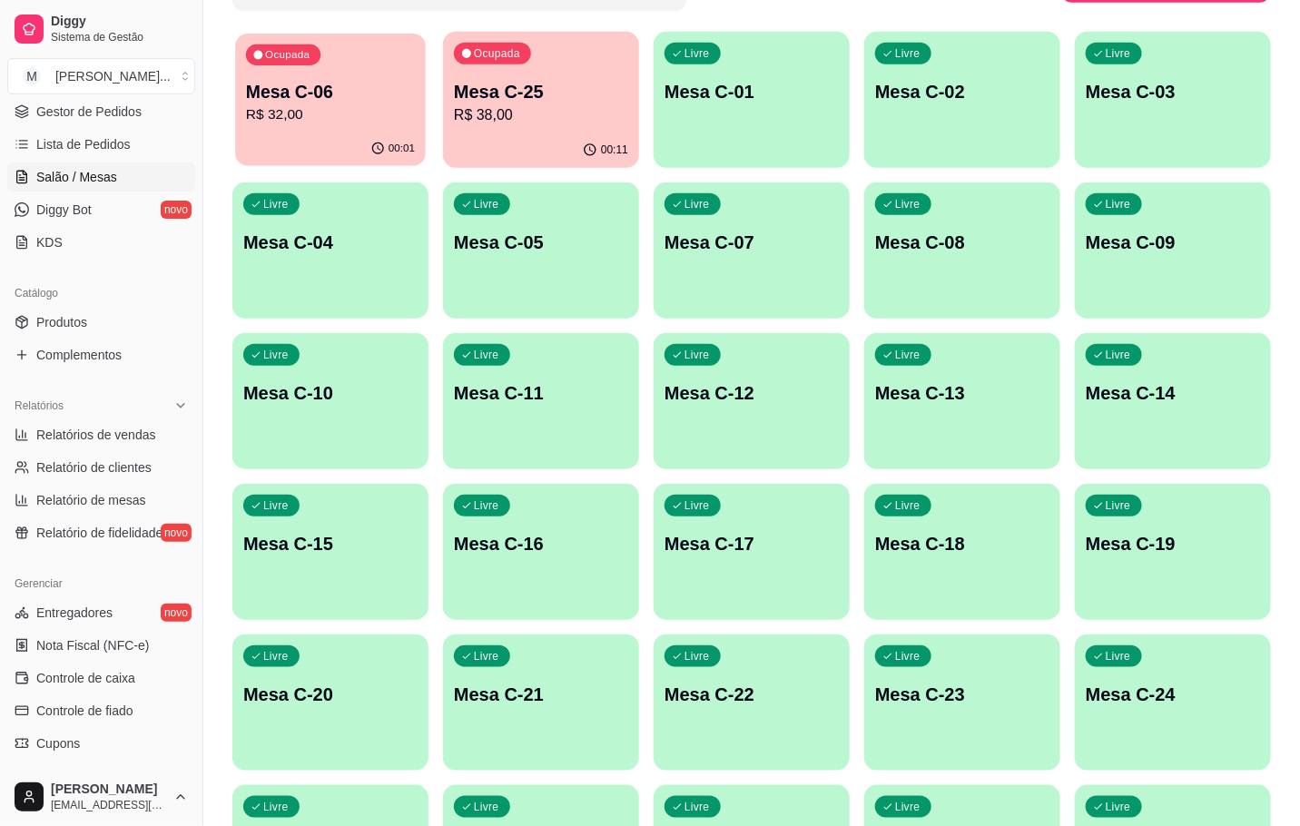
click at [379, 88] on p "Mesa C-06" at bounding box center [330, 92] width 169 height 25
click at [510, 115] on p "R$ 38,00" at bounding box center [541, 114] width 169 height 21
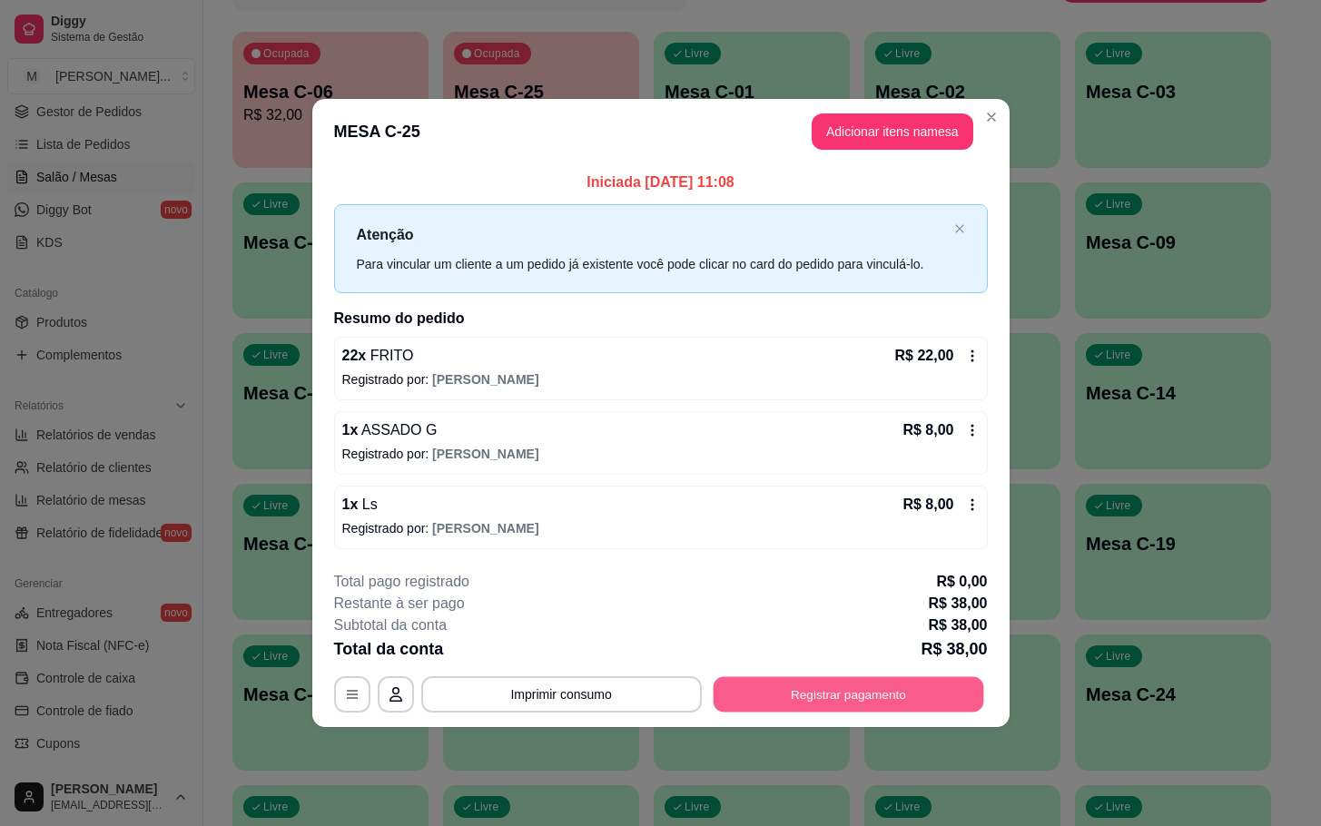
click at [950, 693] on button "Registrar pagamento" at bounding box center [848, 693] width 271 height 35
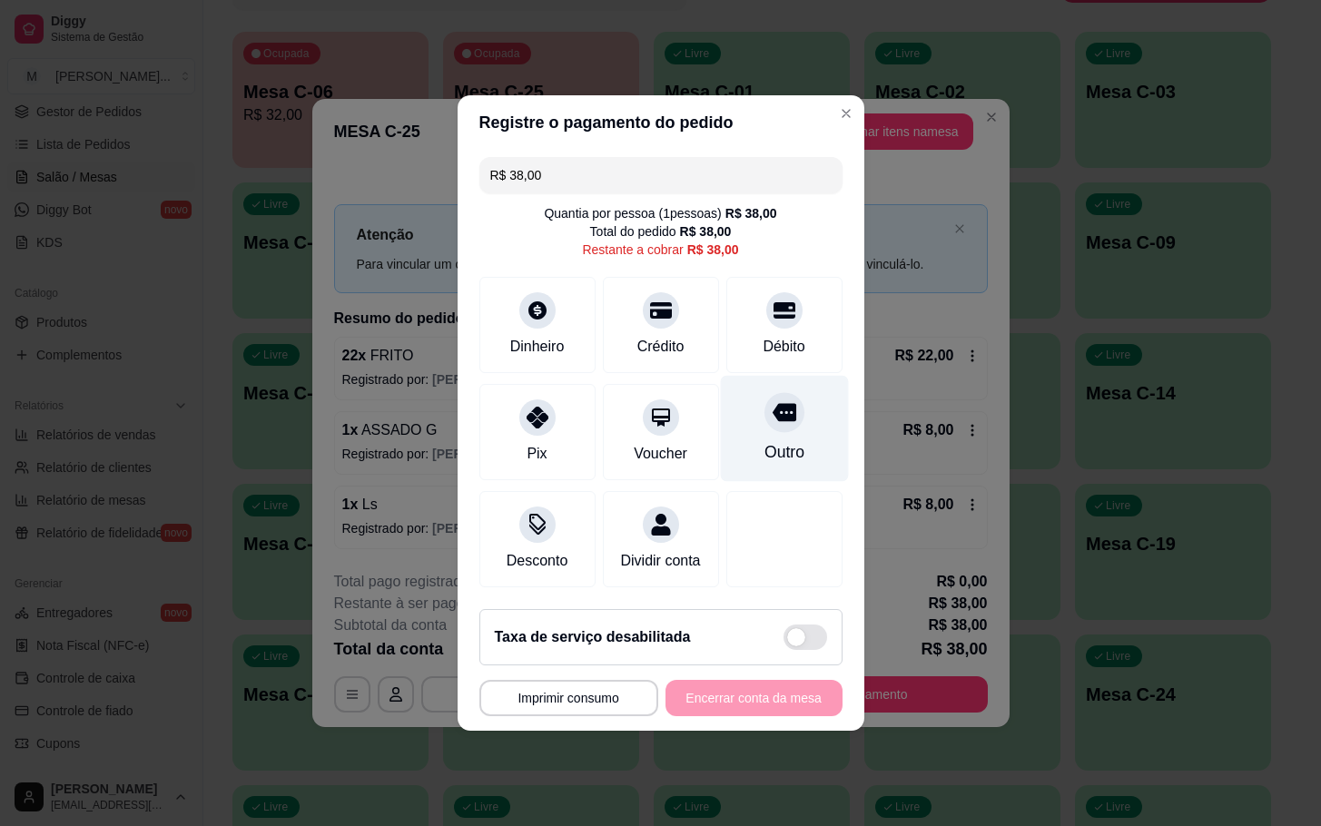
click at [764, 417] on div at bounding box center [784, 412] width 40 height 40
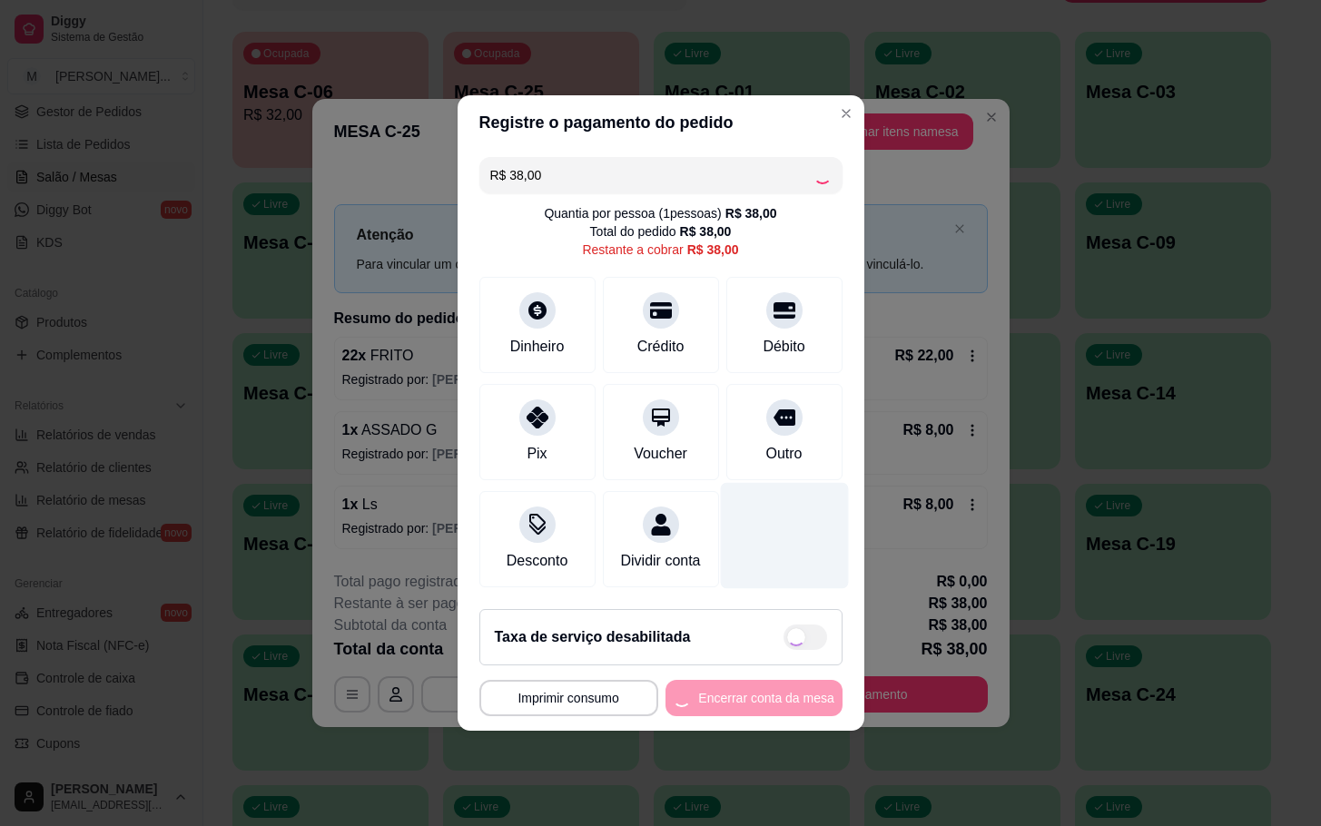
type input "R$ 0,00"
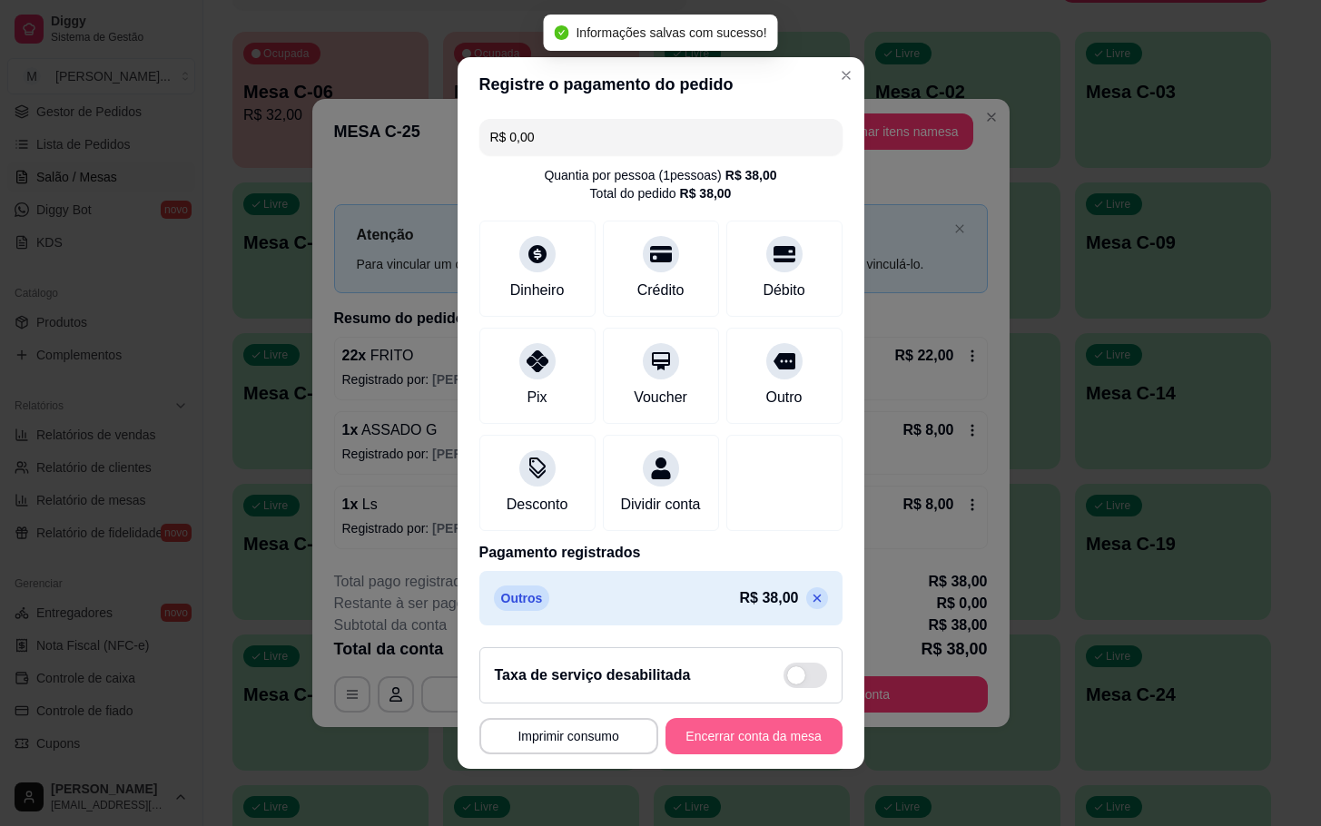
click at [665, 743] on button "Encerrar conta da mesa" at bounding box center [753, 736] width 177 height 36
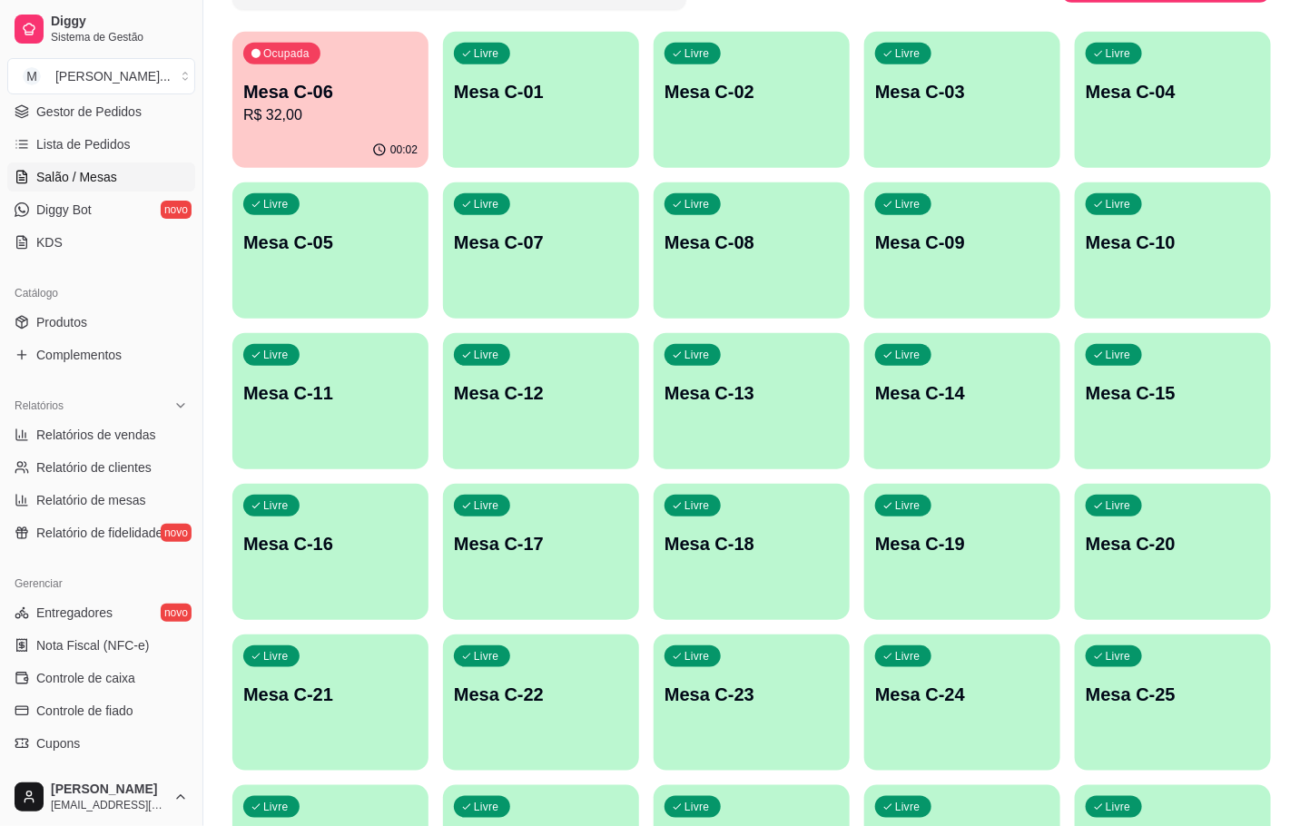
click at [349, 107] on p "R$ 32,00" at bounding box center [330, 115] width 174 height 22
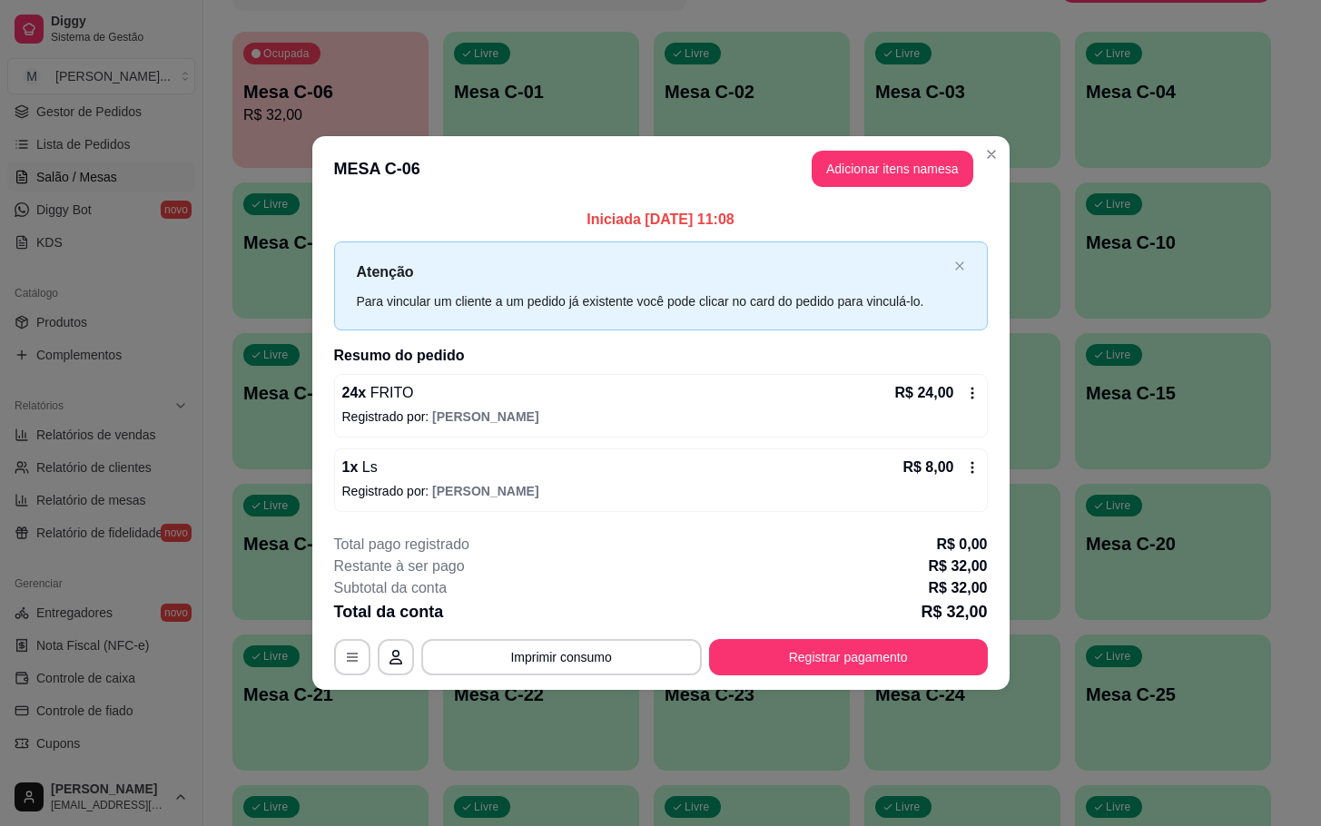
click at [845, 663] on button "Registrar pagamento" at bounding box center [848, 657] width 279 height 36
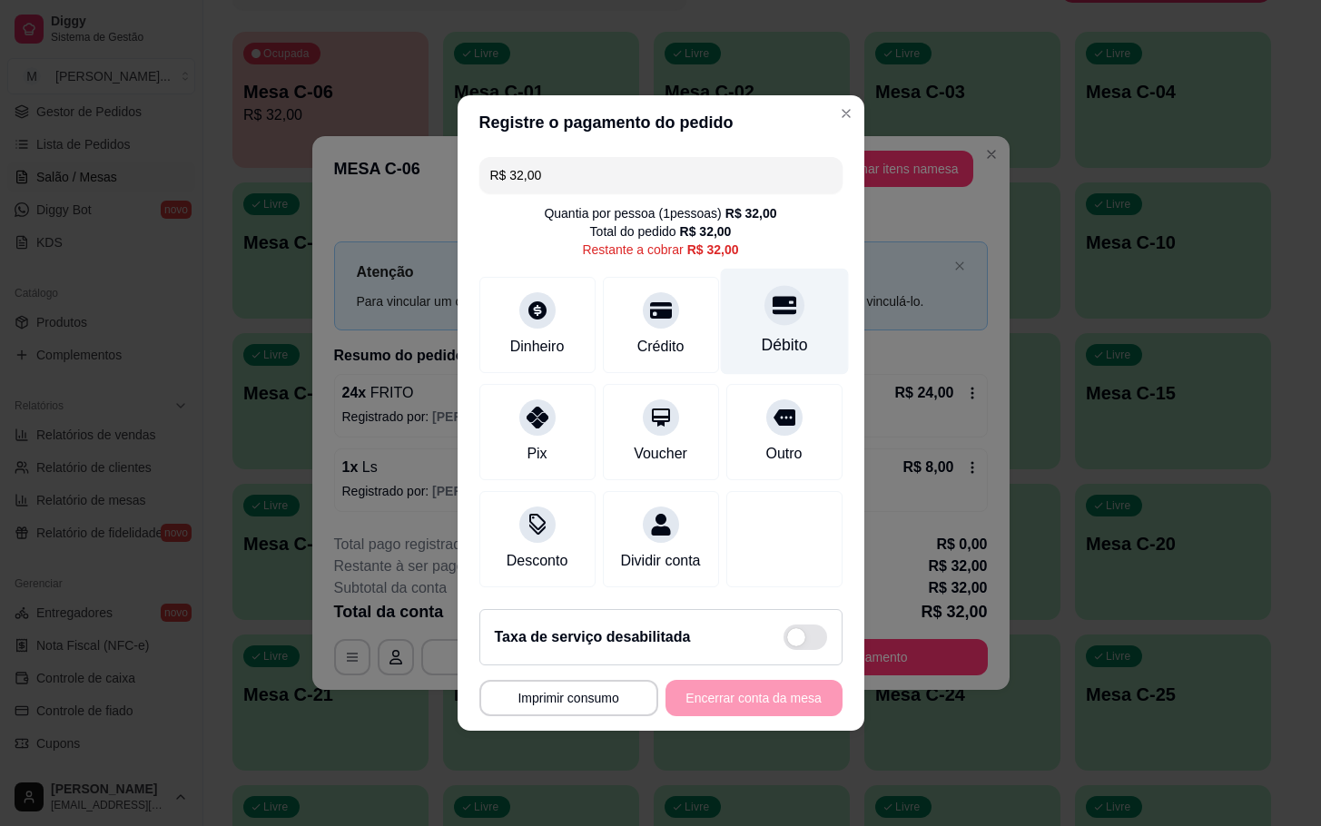
click at [771, 321] on div "Débito" at bounding box center [784, 322] width 128 height 106
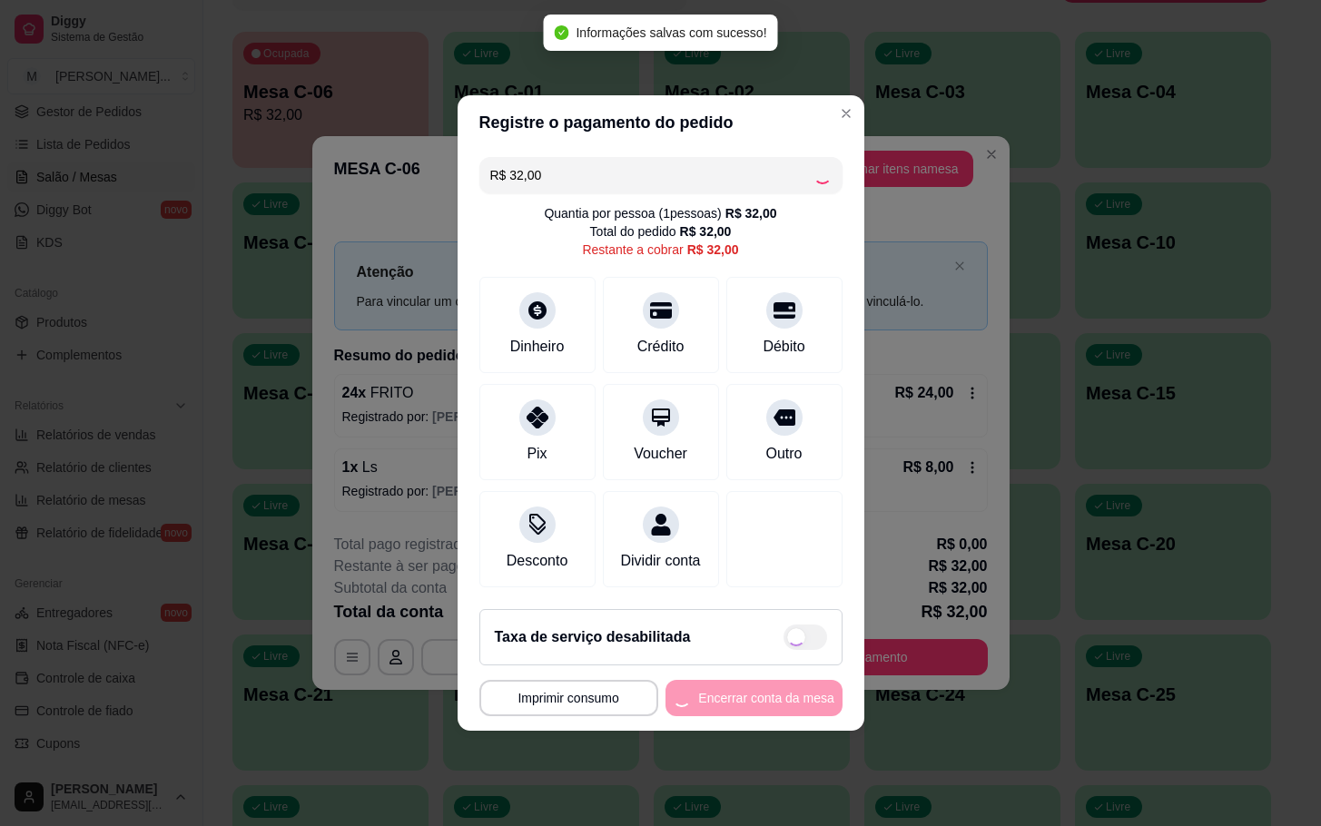
type input "R$ 0,00"
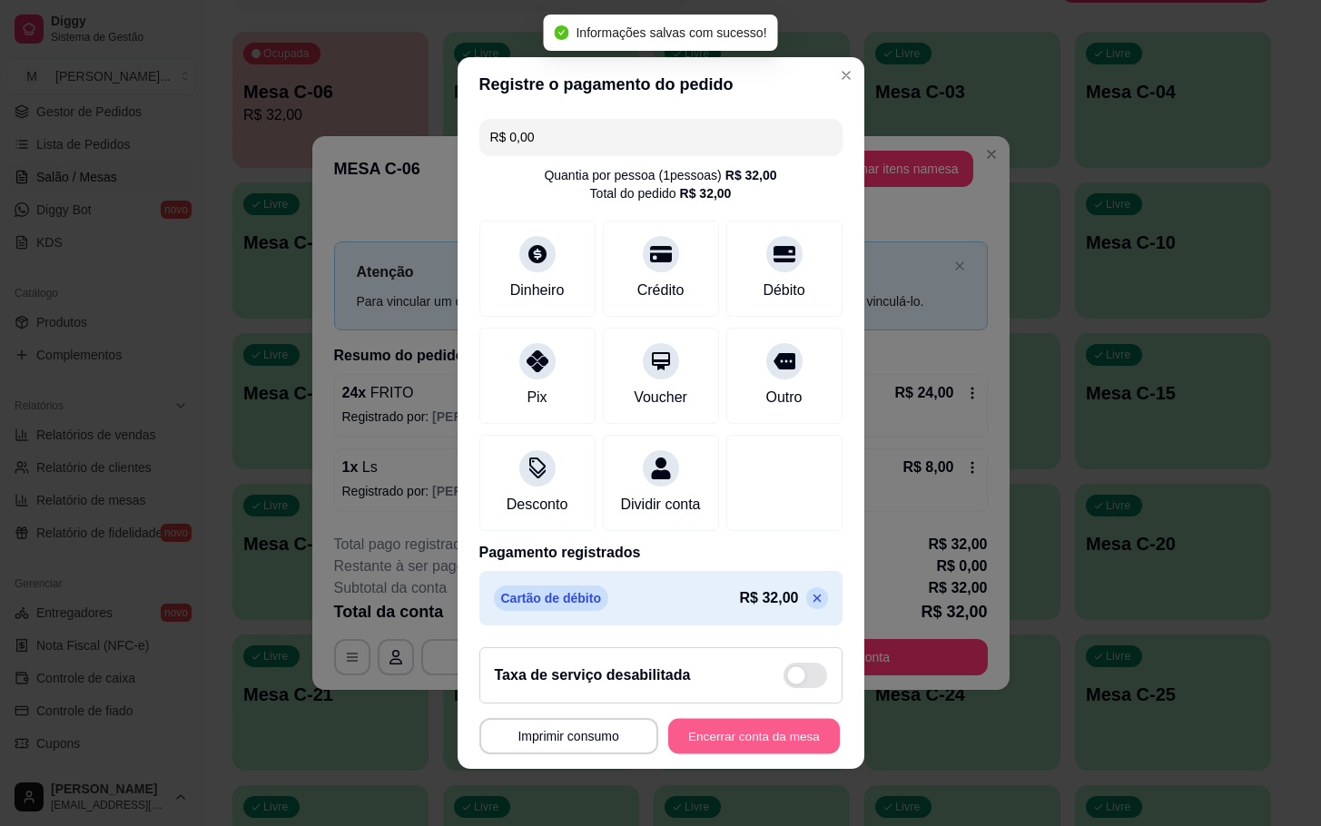
click at [760, 746] on button "Encerrar conta da mesa" at bounding box center [754, 736] width 172 height 35
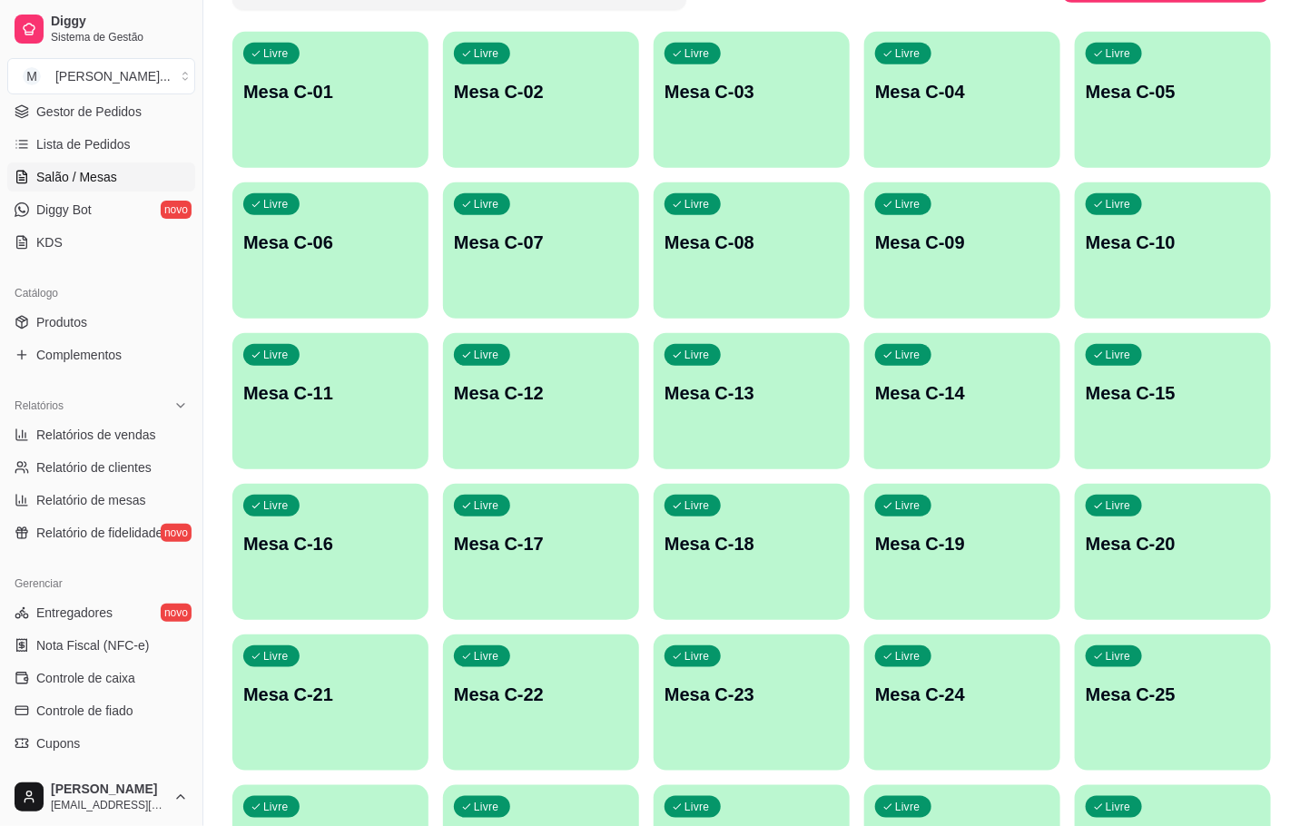
click at [309, 131] on div "Livre Mesa C-01" at bounding box center [330, 89] width 196 height 114
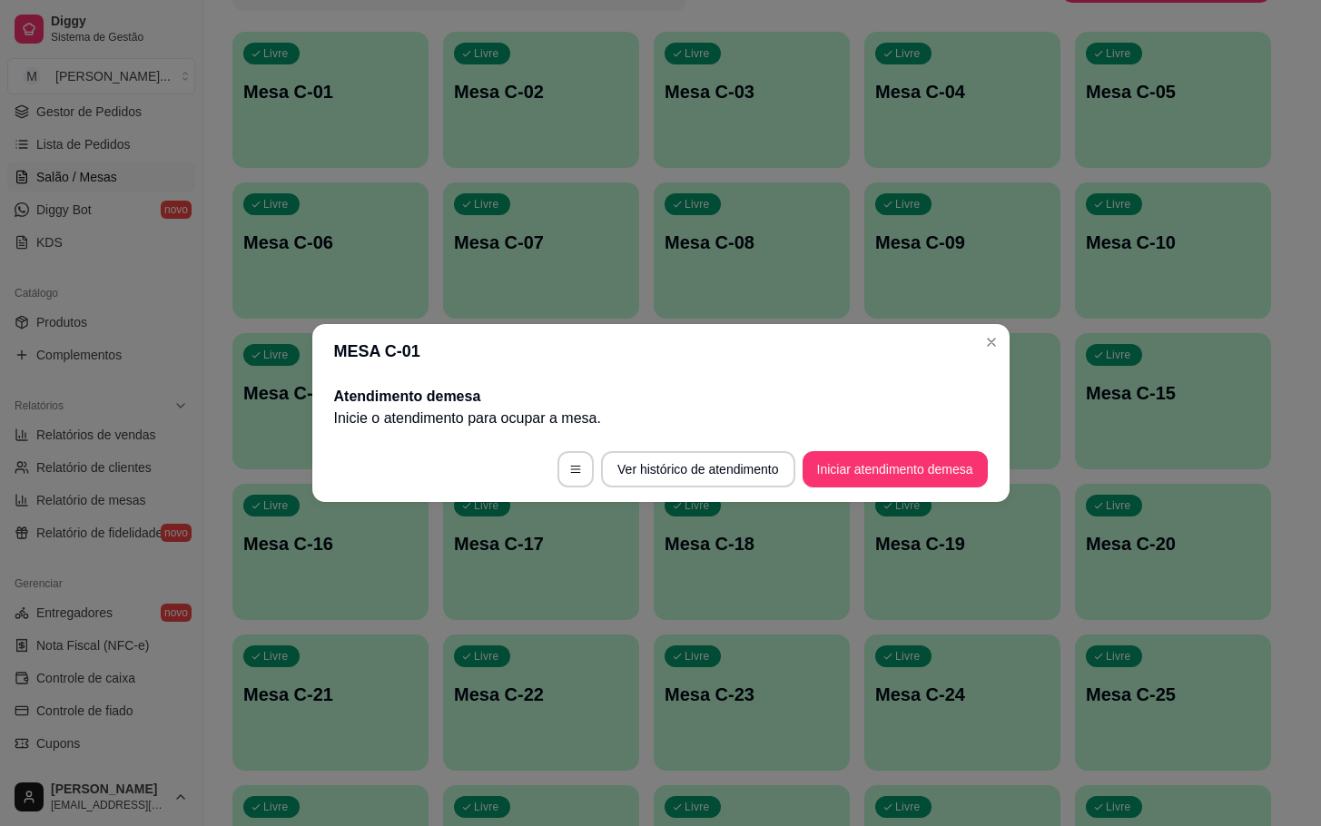
click at [913, 477] on button "Iniciar atendimento de mesa" at bounding box center [894, 469] width 185 height 36
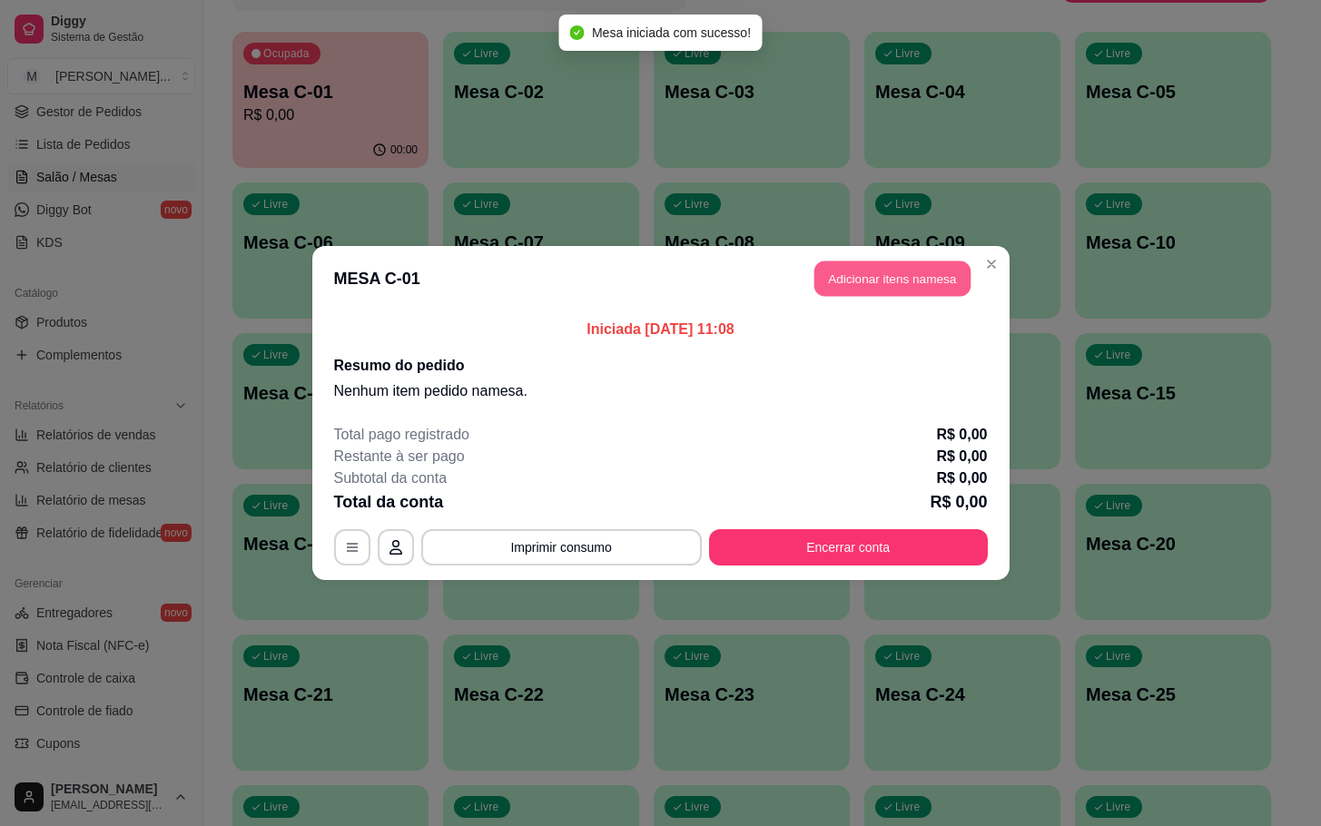
click at [871, 280] on button "Adicionar itens na mesa" at bounding box center [892, 278] width 156 height 35
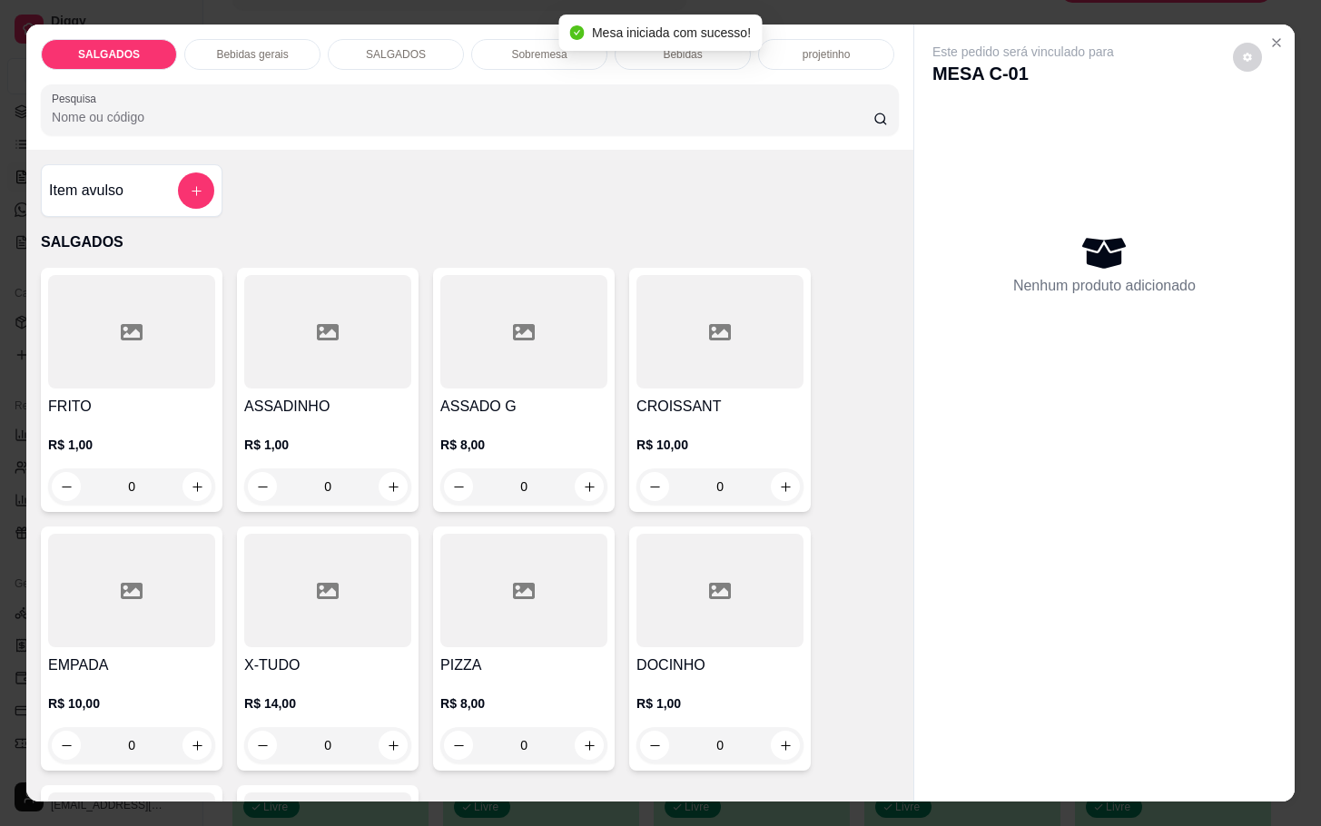
click at [107, 436] on p "R$ 1,00" at bounding box center [131, 445] width 167 height 18
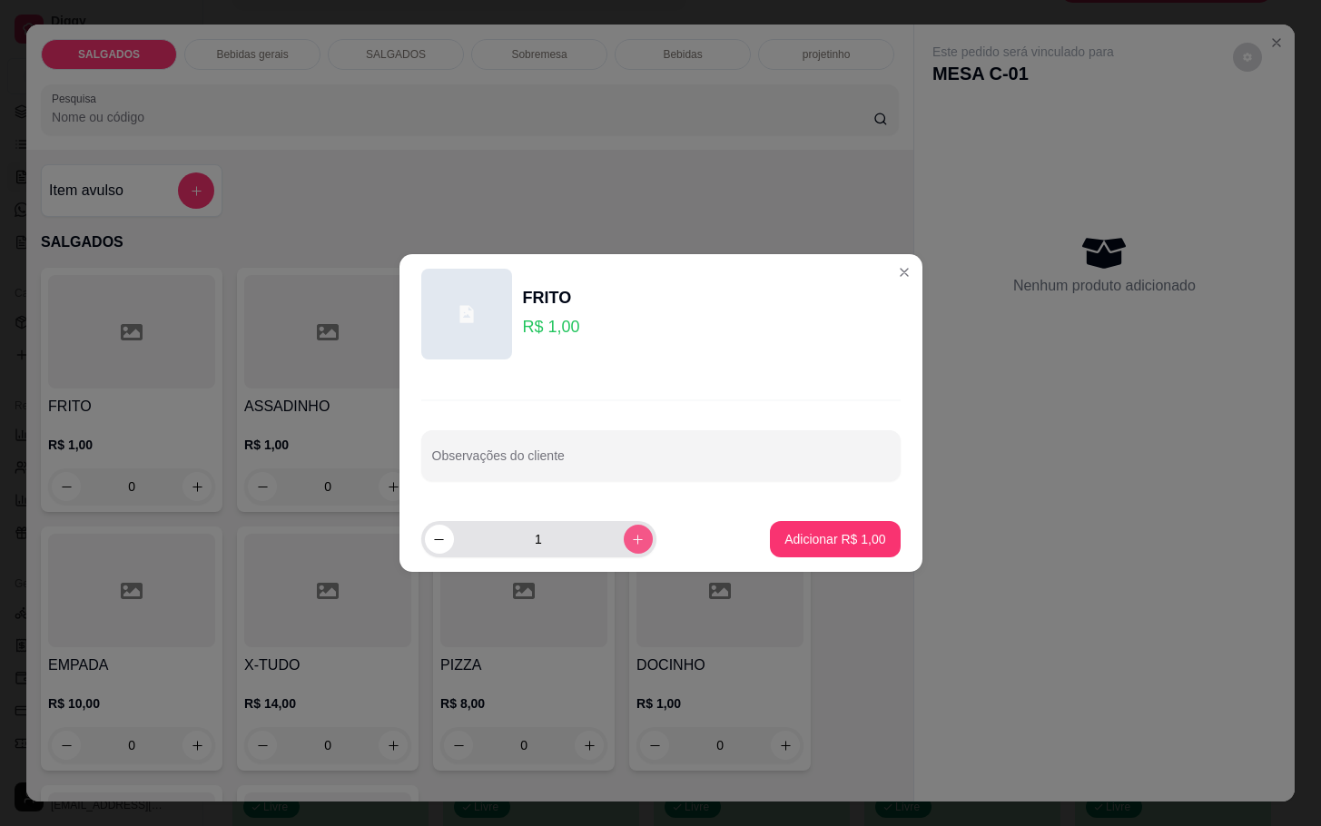
click at [631, 546] on icon "increase-product-quantity" at bounding box center [638, 540] width 14 height 14
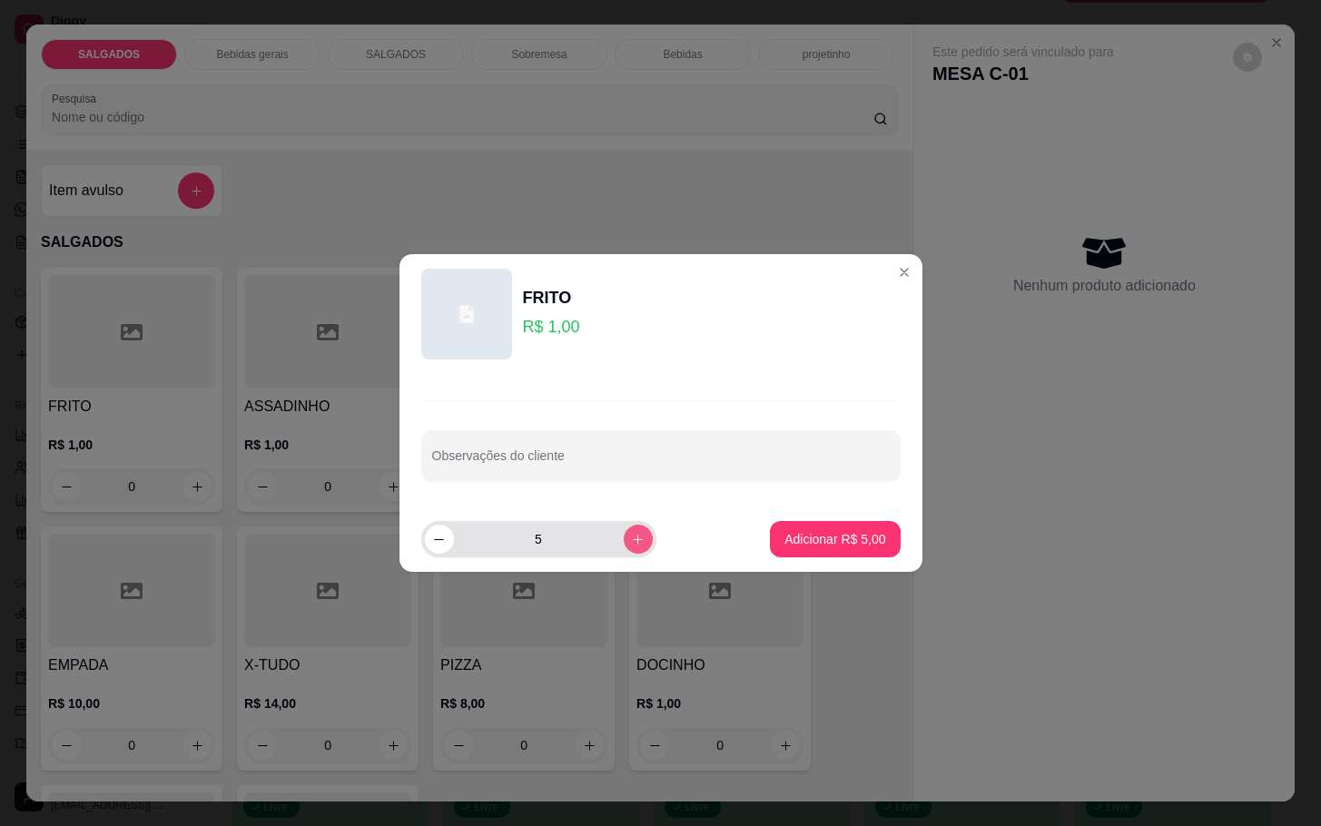
type input "6"
click at [802, 559] on footer "6 Adicionar R$ 6,00" at bounding box center [660, 539] width 523 height 65
click at [812, 546] on p "Adicionar R$ 6,00" at bounding box center [834, 539] width 101 height 18
type input "6"
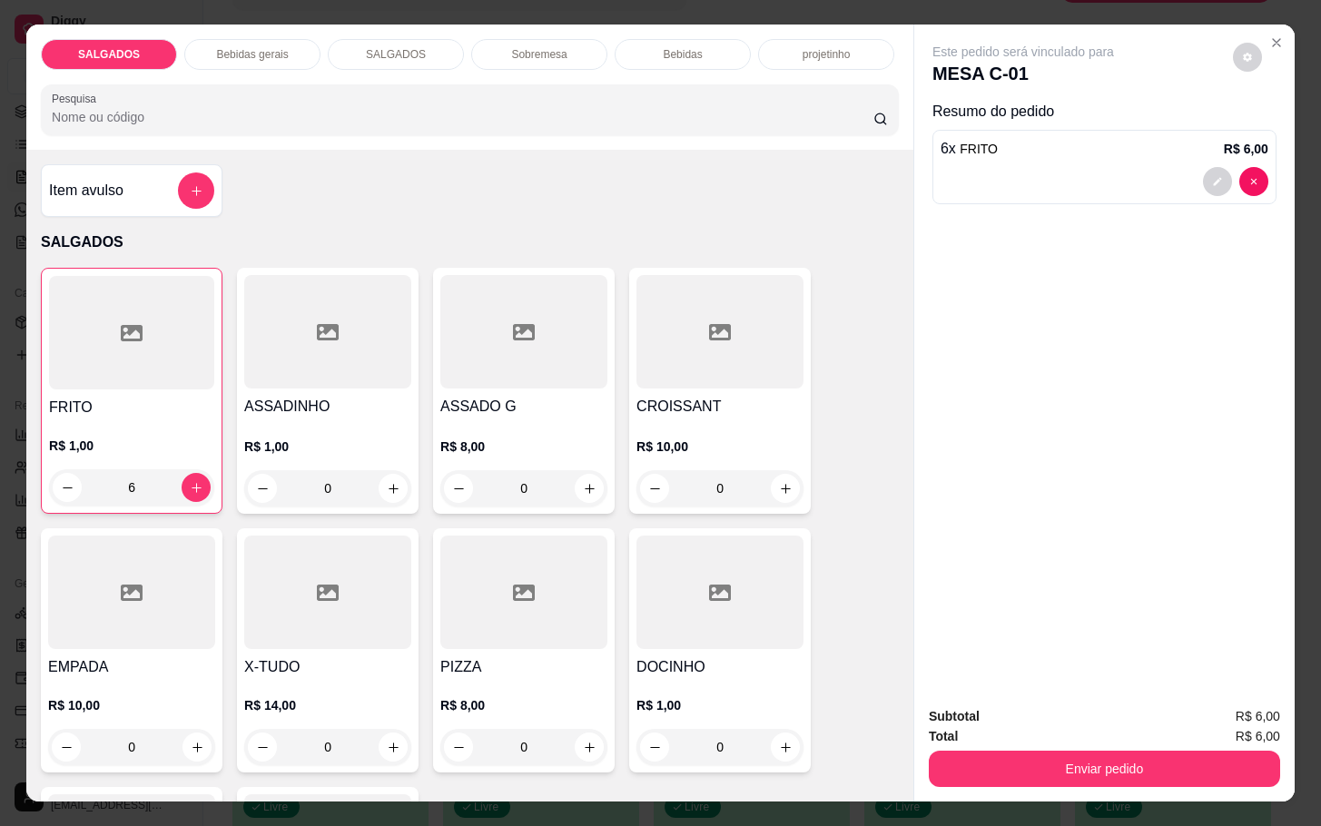
click at [262, 47] on p "Bebidas gerais" at bounding box center [252, 54] width 72 height 15
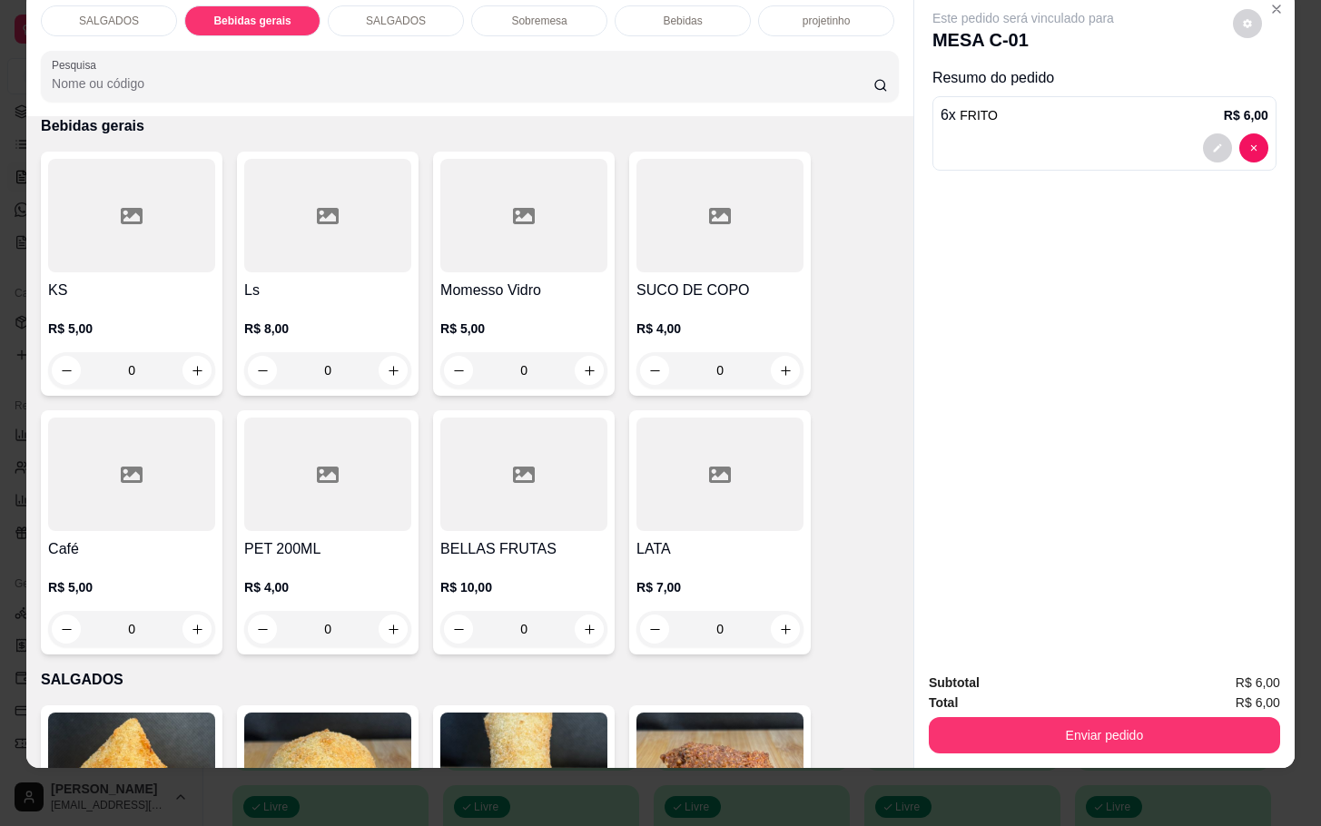
click at [674, 14] on p "Bebidas" at bounding box center [682, 21] width 39 height 15
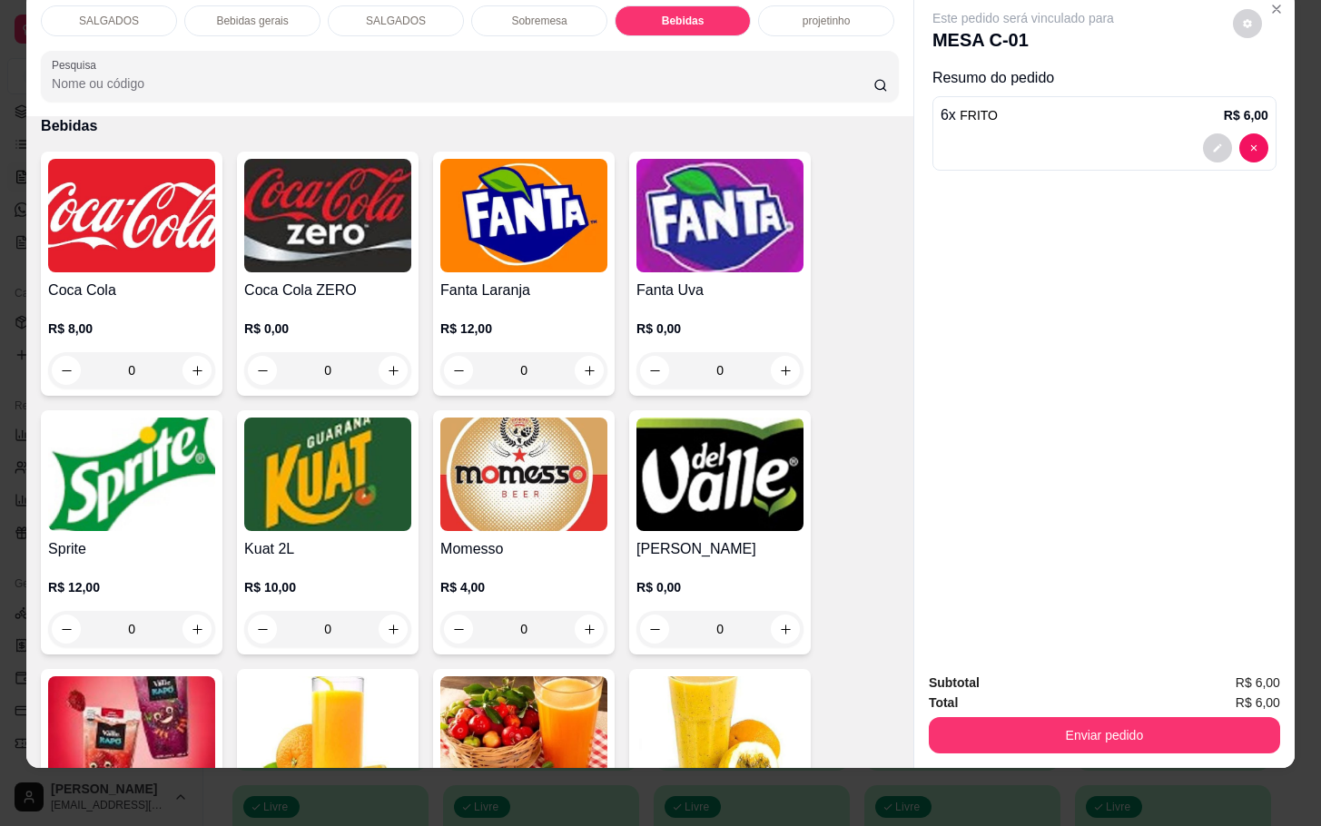
click at [153, 320] on p "R$ 8,00" at bounding box center [131, 329] width 167 height 18
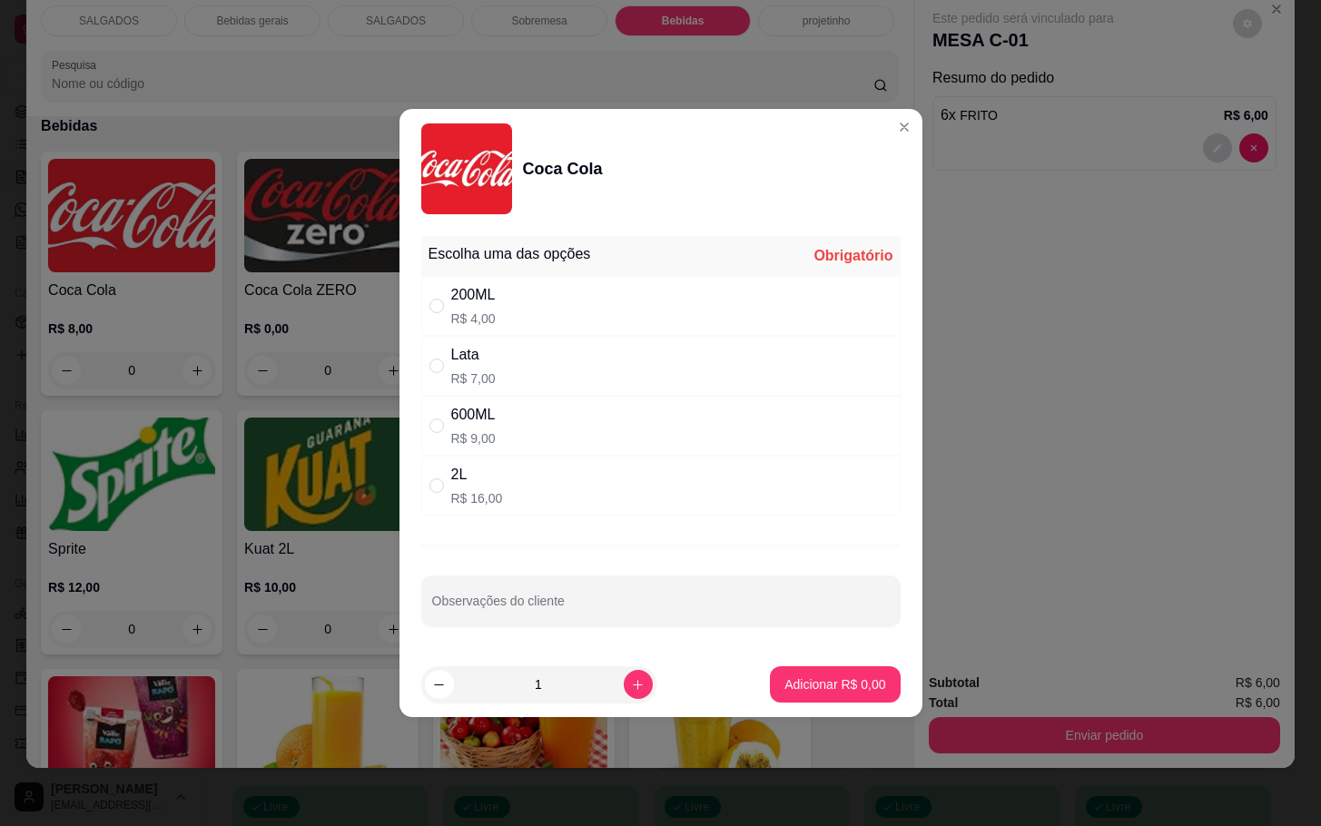
click at [564, 396] on div "600ML R$ 9,00" at bounding box center [660, 426] width 479 height 60
radio input "true"
click at [785, 697] on button "Adicionar R$ 9,00" at bounding box center [835, 684] width 130 height 36
type input "1"
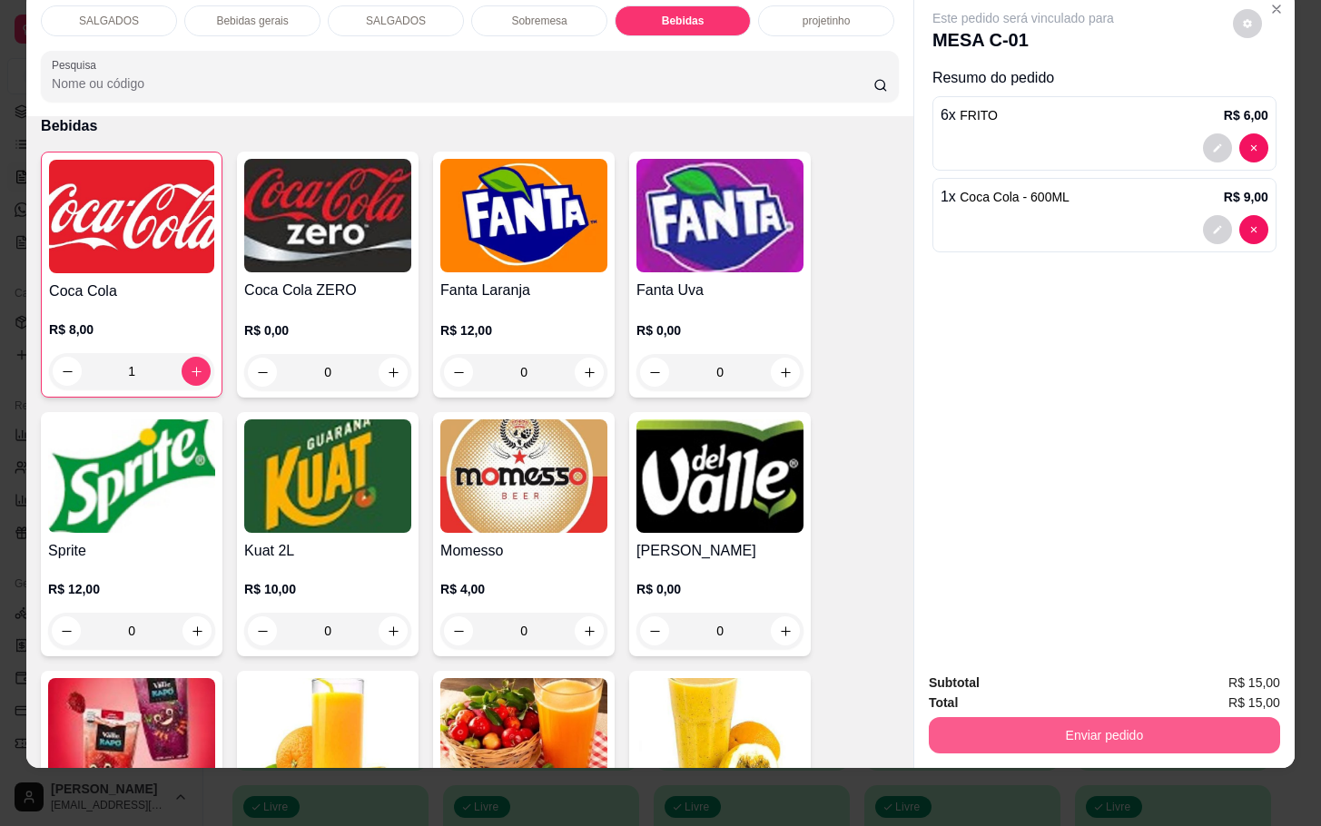
click at [1136, 743] on div "Subtotal R$ 15,00 Total R$ 15,00 Enviar pedido" at bounding box center [1104, 713] width 380 height 110
click at [1063, 717] on button "Enviar pedido" at bounding box center [1104, 734] width 340 height 35
click at [943, 717] on button "Enviar pedido" at bounding box center [1104, 734] width 340 height 35
click at [1035, 719] on button "Enviar pedido" at bounding box center [1104, 735] width 351 height 36
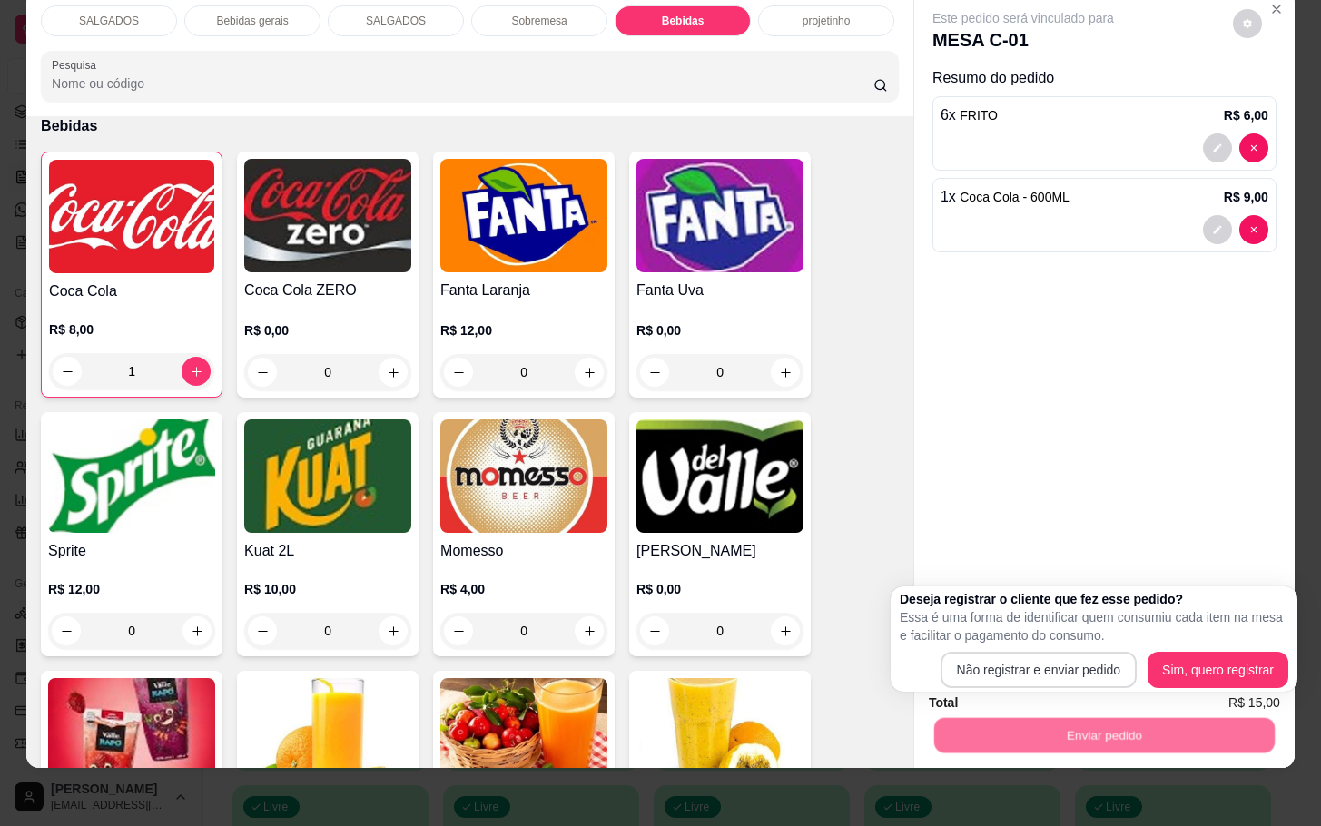
click at [1060, 638] on p "Essa é uma forma de identificar quem consumiu cada item na mesa e facilitar o p…" at bounding box center [1094, 626] width 389 height 36
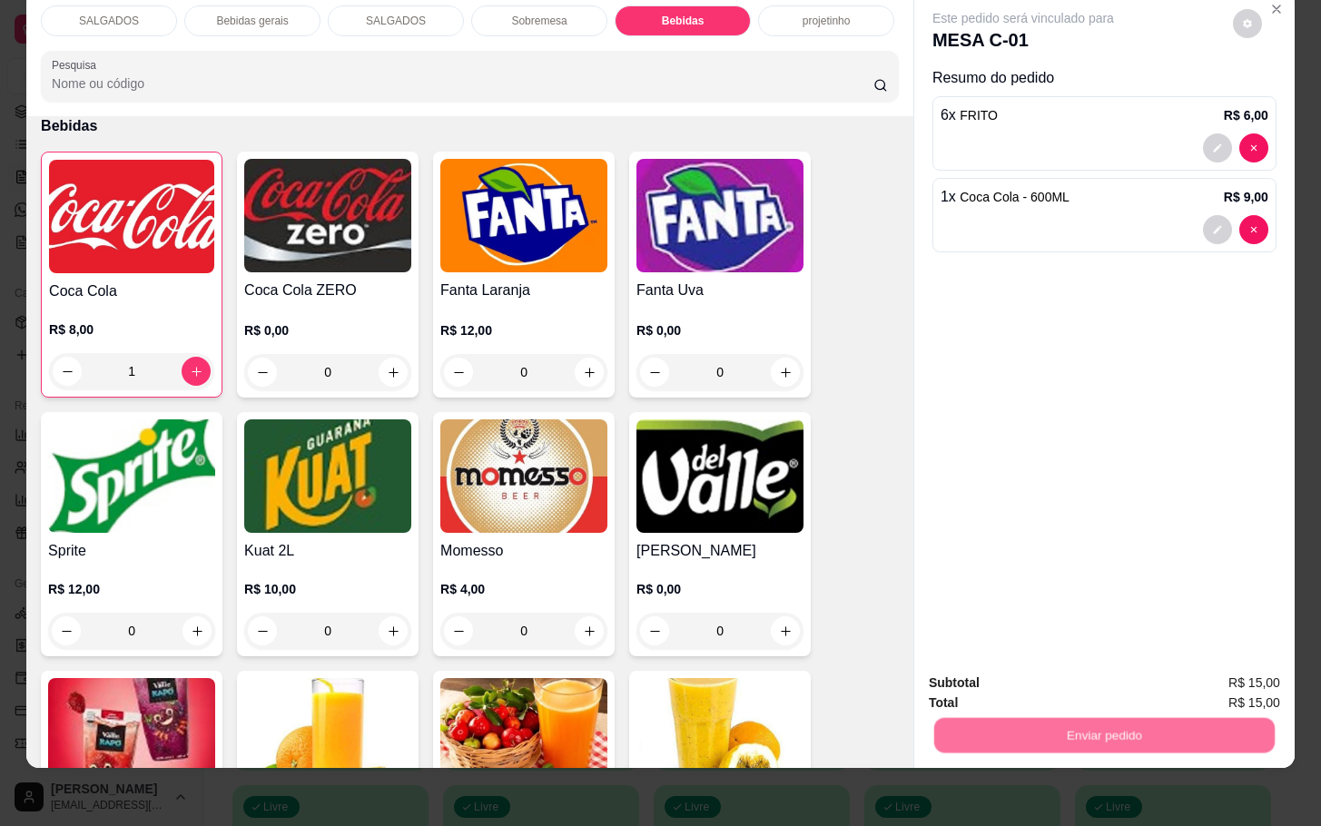
click at [1046, 671] on button "Não registrar e enviar pedido" at bounding box center [1041, 671] width 189 height 34
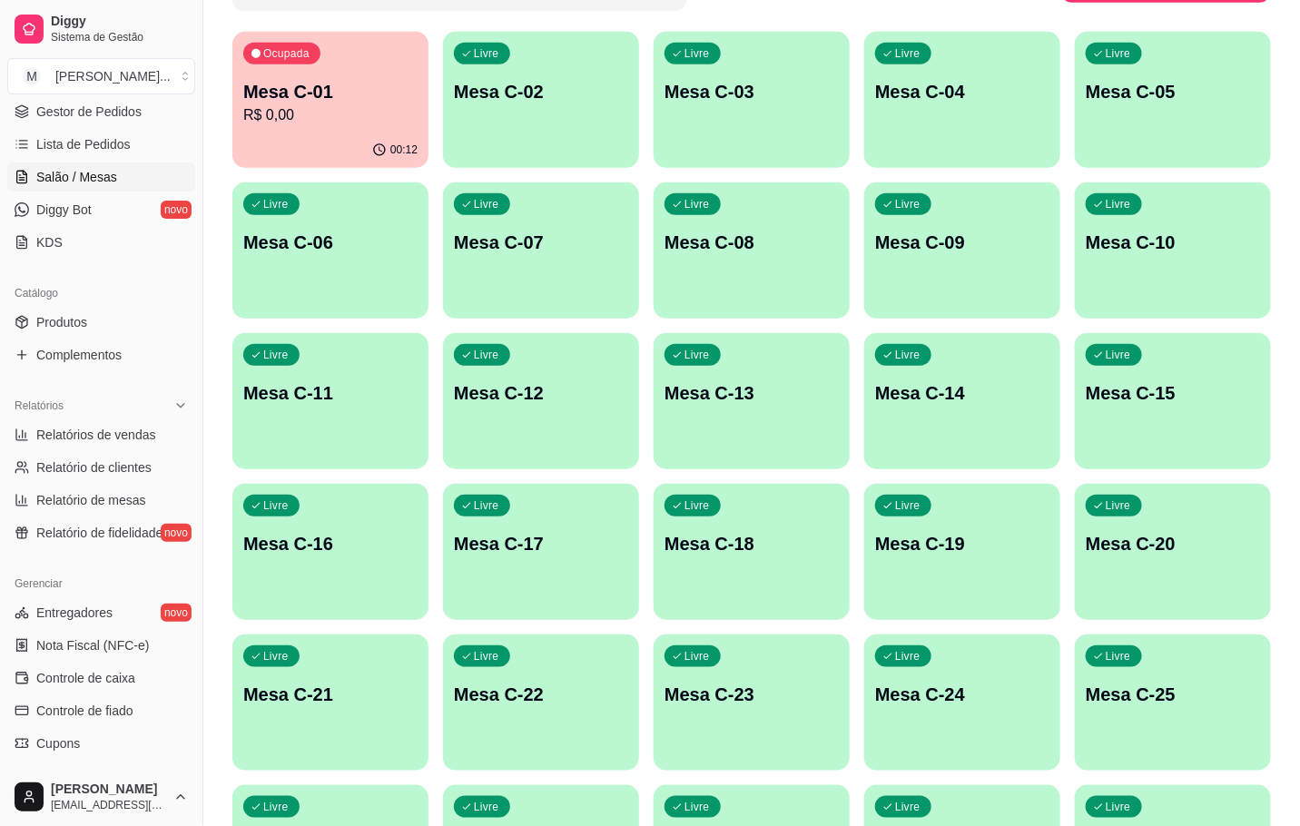
click at [1125, 671] on div "Livre Mesa C-25" at bounding box center [1173, 692] width 196 height 114
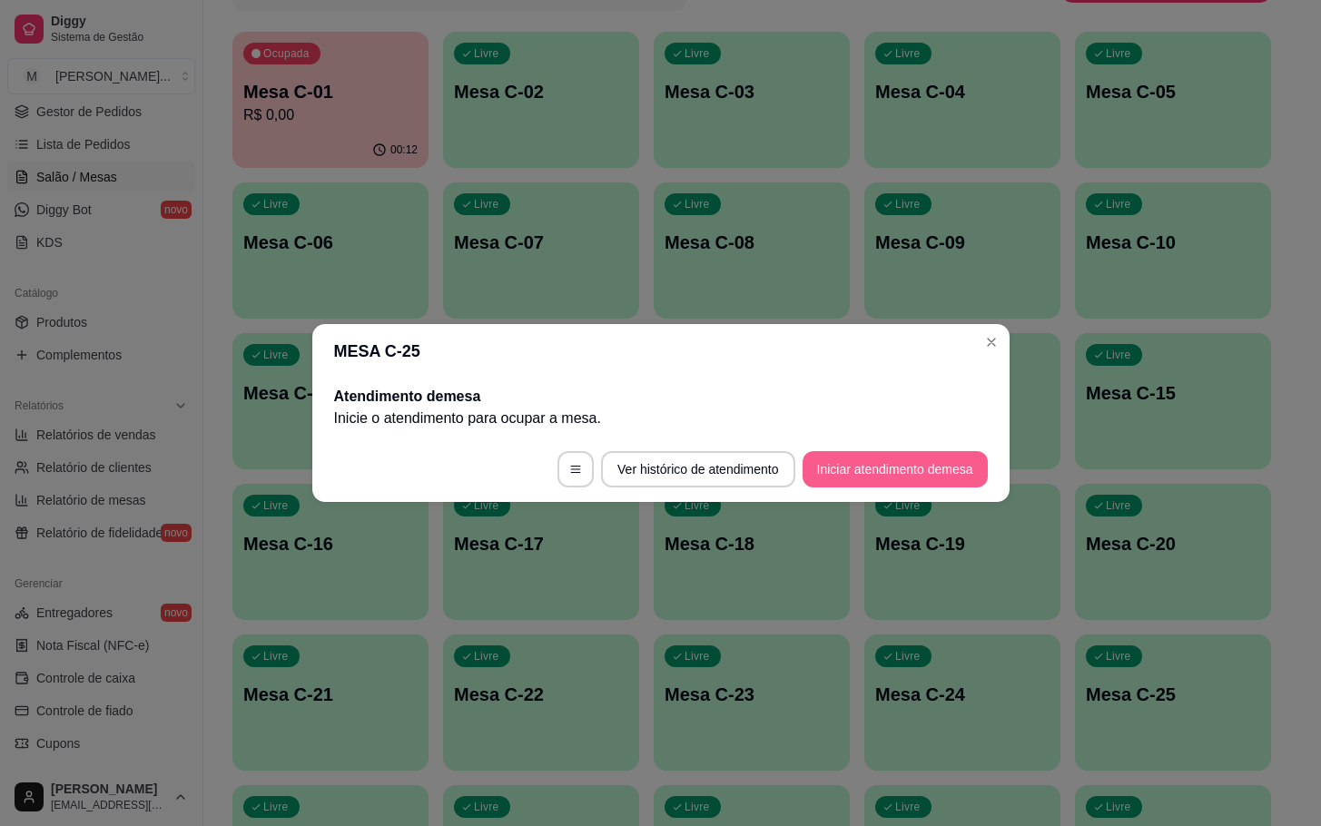
click at [870, 466] on button "Iniciar atendimento de mesa" at bounding box center [894, 469] width 185 height 36
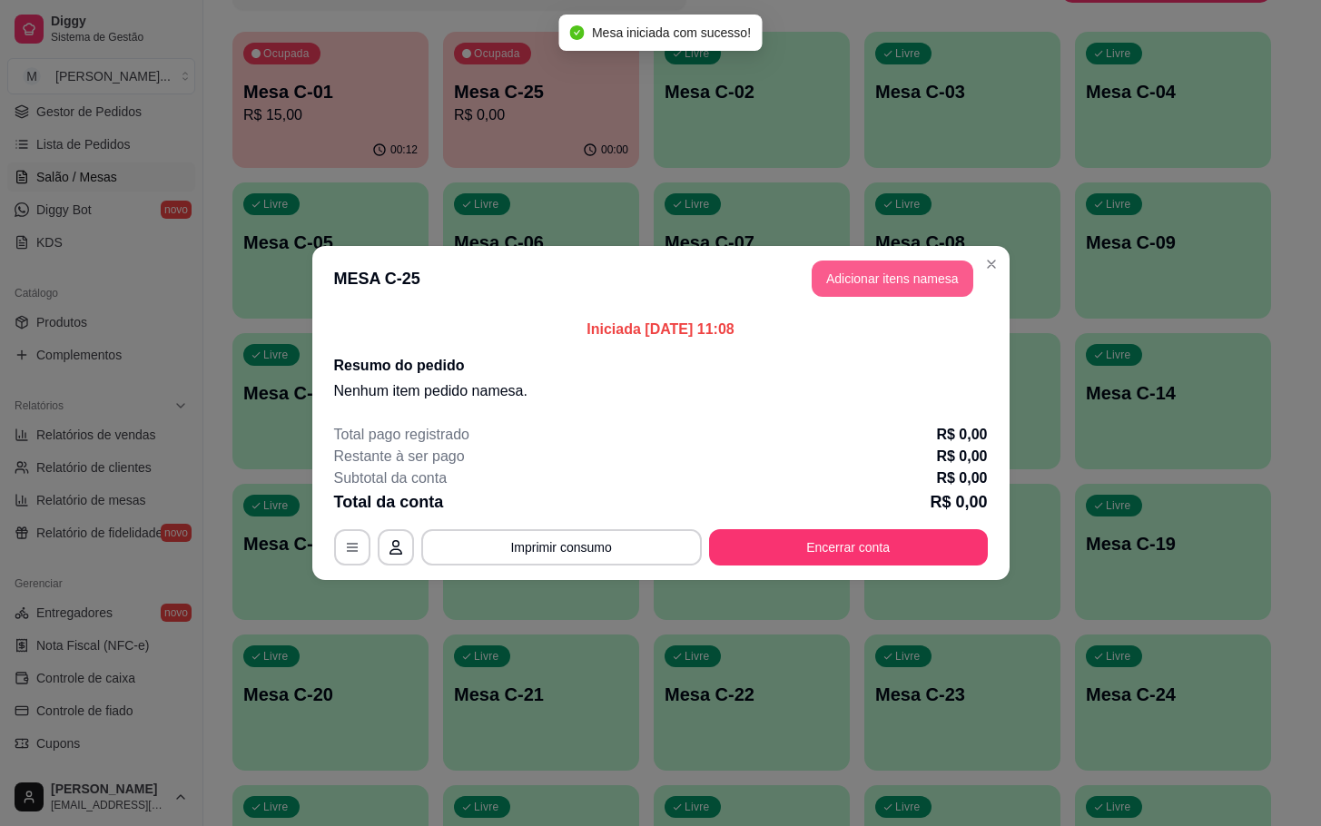
click at [836, 271] on button "Adicionar itens na mesa" at bounding box center [893, 279] width 162 height 36
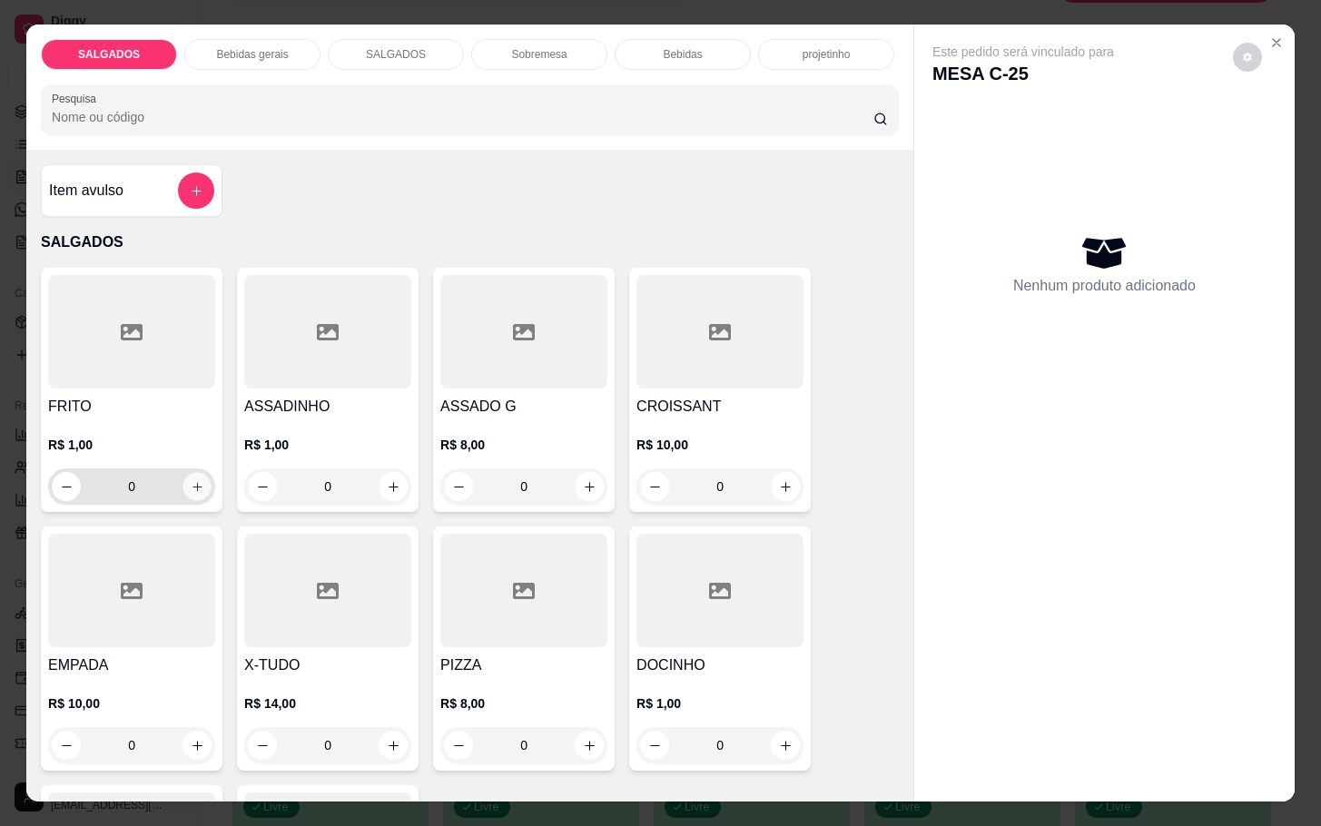
click at [191, 483] on icon "increase-product-quantity" at bounding box center [198, 487] width 14 height 14
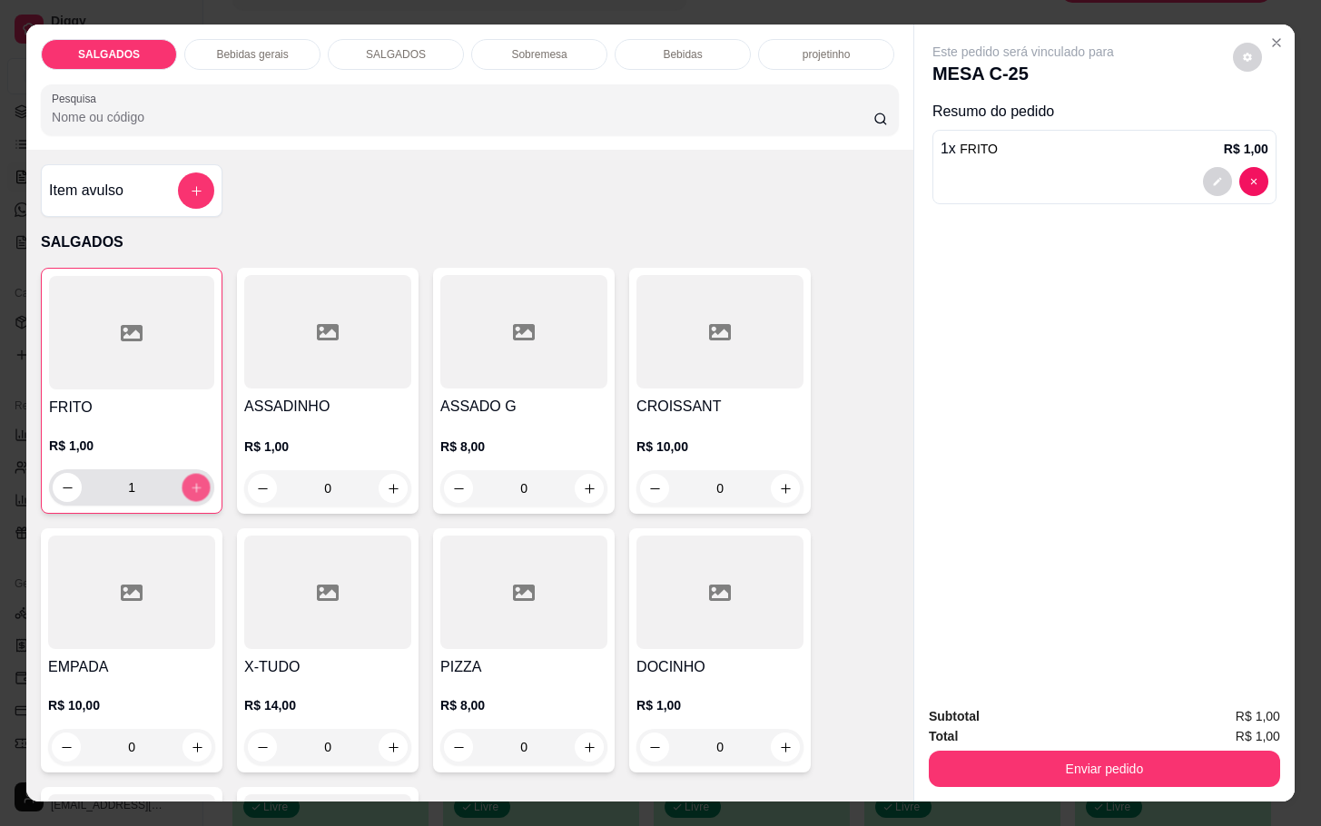
click at [182, 483] on button "increase-product-quantity" at bounding box center [196, 488] width 28 height 28
type input "5"
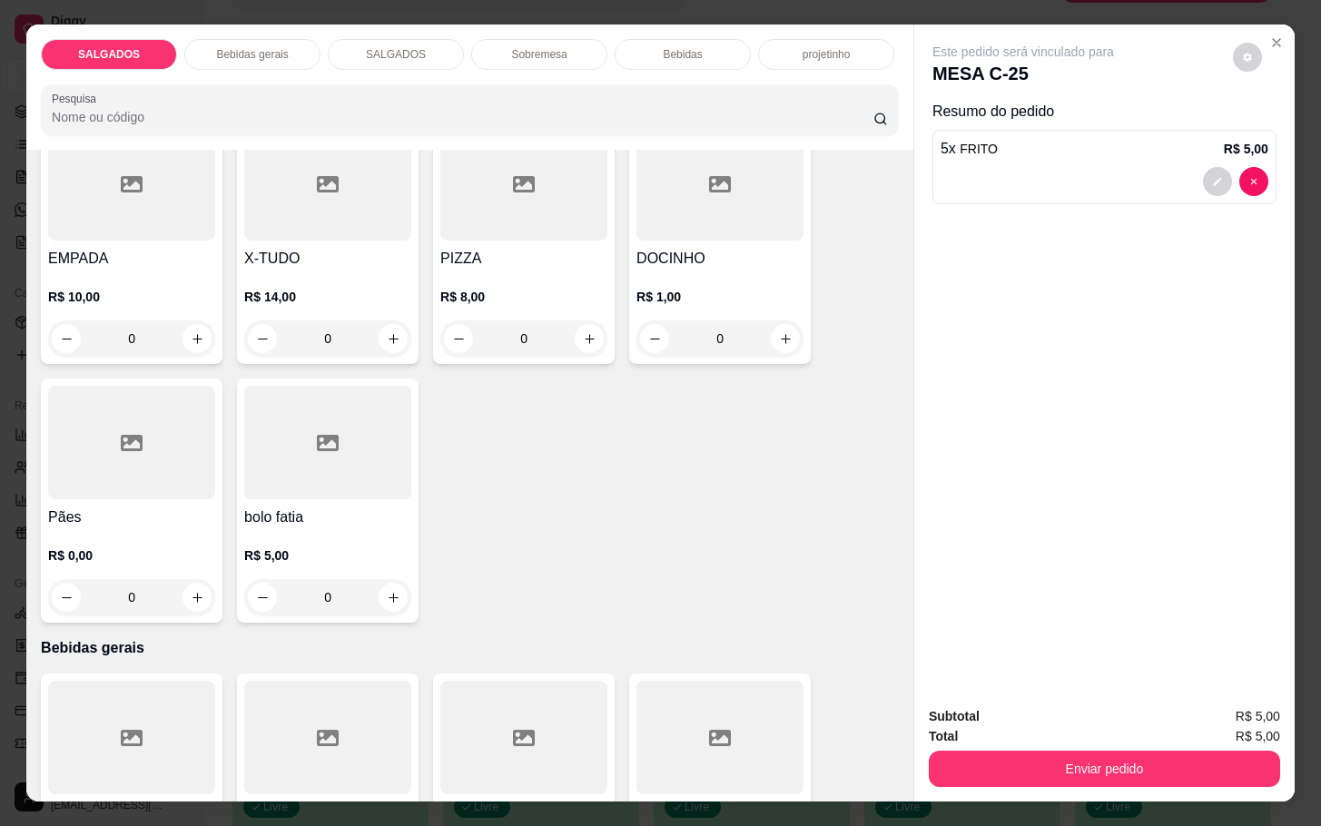
scroll to position [545, 0]
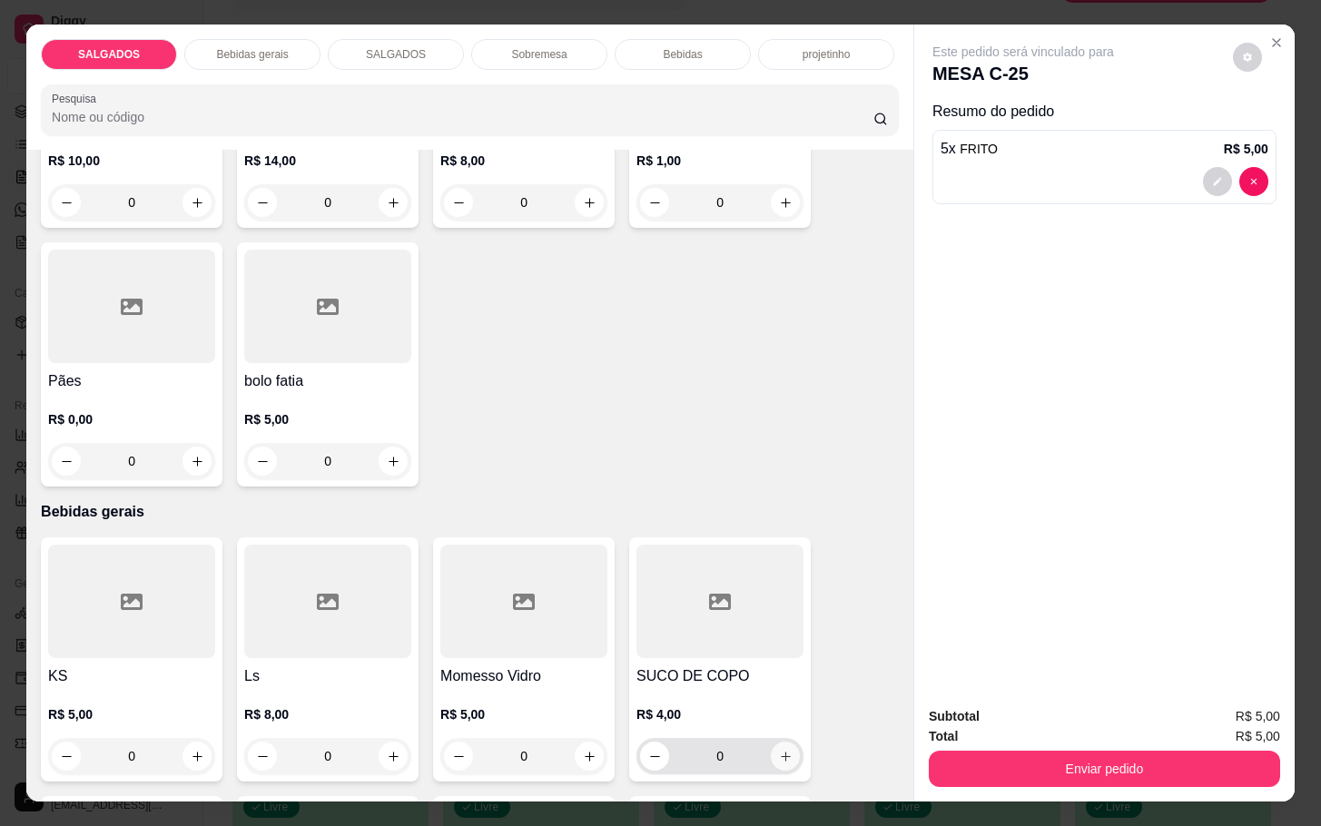
click at [779, 750] on icon "increase-product-quantity" at bounding box center [786, 757] width 14 height 14
type input "1"
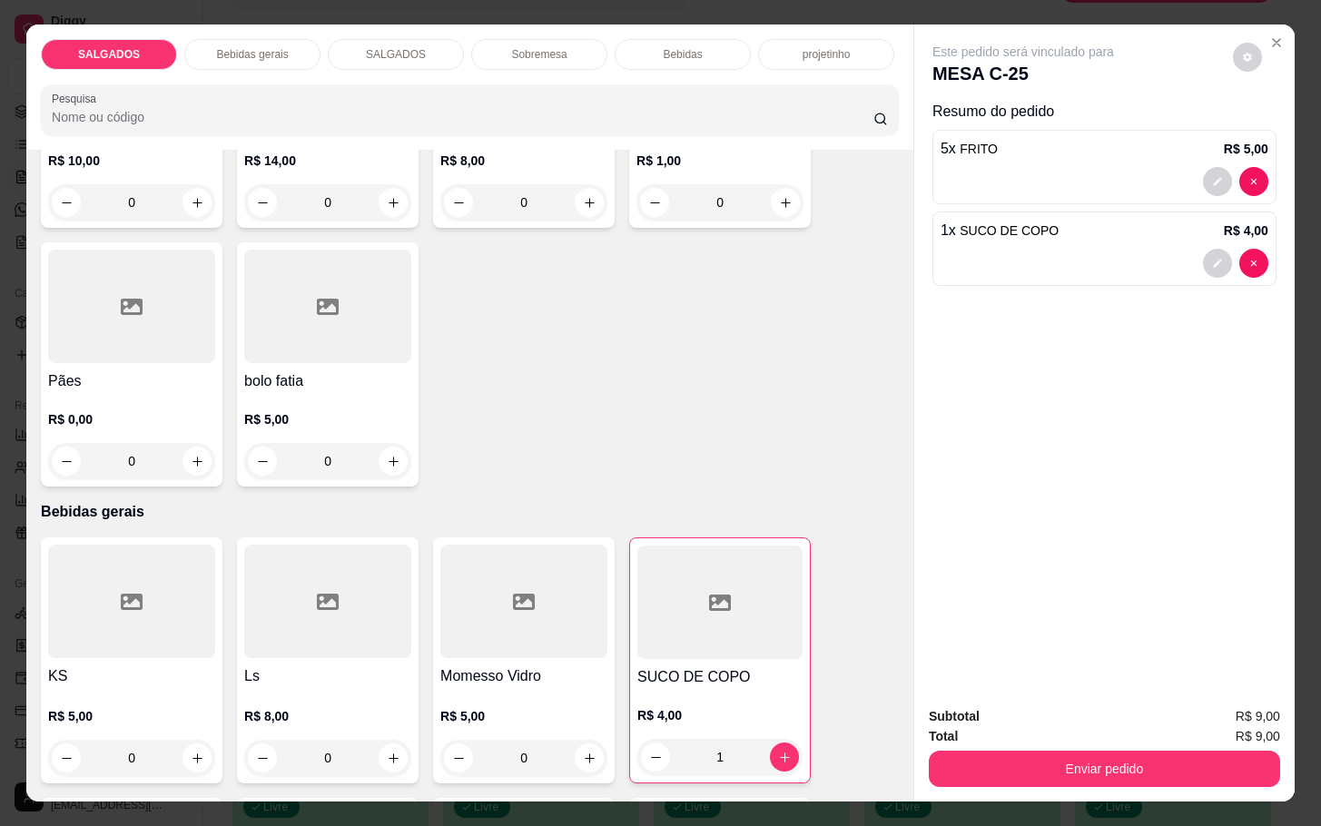
scroll to position [136, 0]
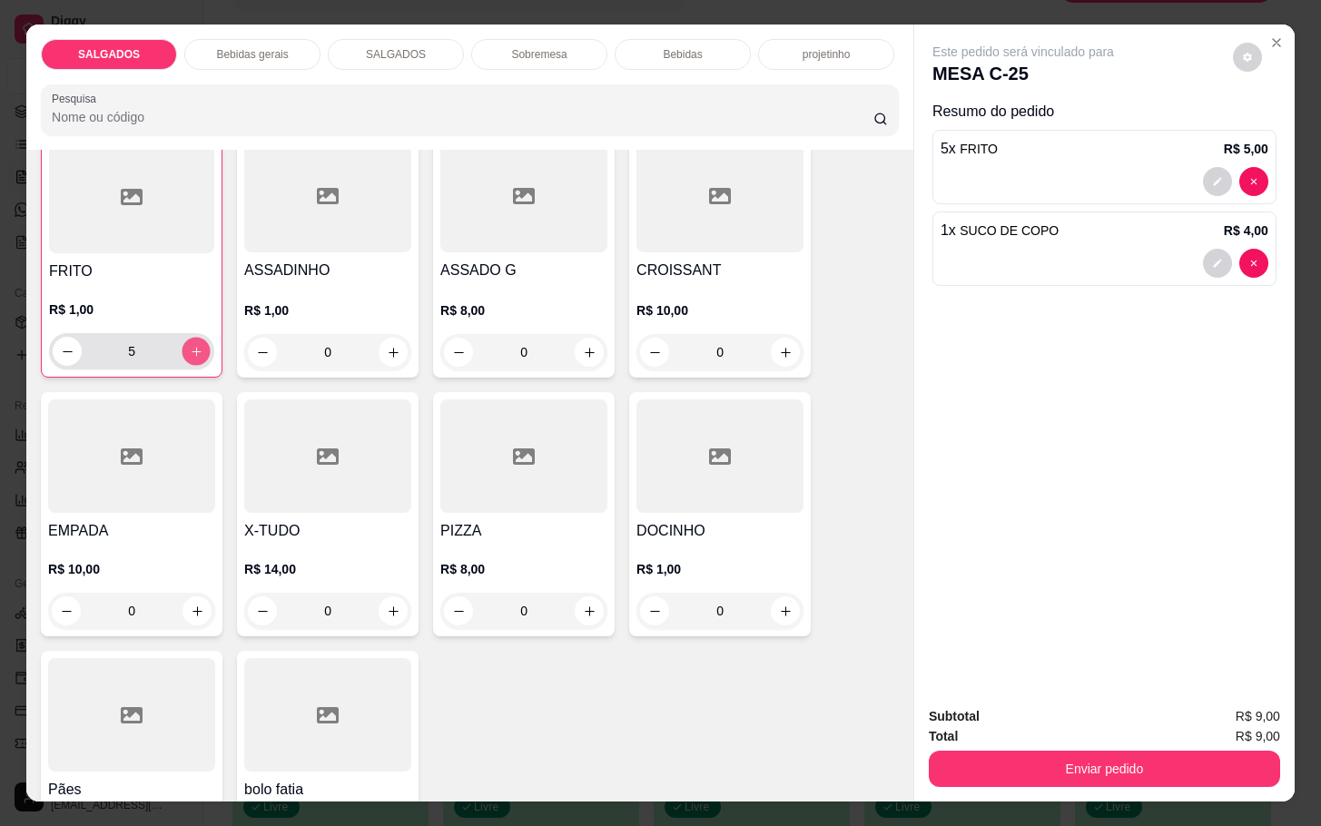
click at [185, 338] on button "increase-product-quantity" at bounding box center [196, 352] width 28 height 28
click at [185, 337] on button "increase-product-quantity" at bounding box center [196, 351] width 29 height 29
click at [185, 338] on button "increase-product-quantity" at bounding box center [196, 352] width 28 height 28
click at [185, 337] on button "increase-product-quantity" at bounding box center [196, 351] width 29 height 29
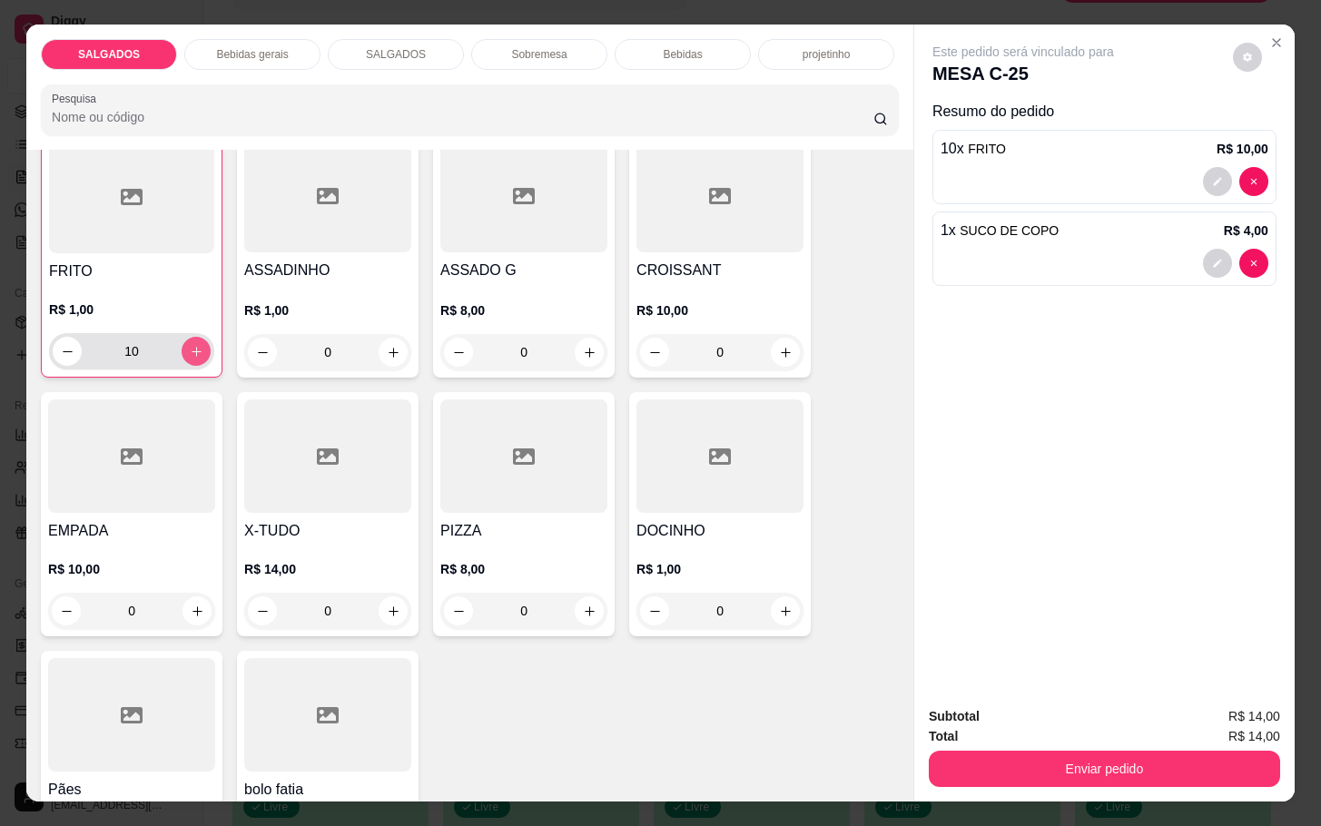
click at [185, 337] on button "increase-product-quantity" at bounding box center [196, 351] width 29 height 29
type input "11"
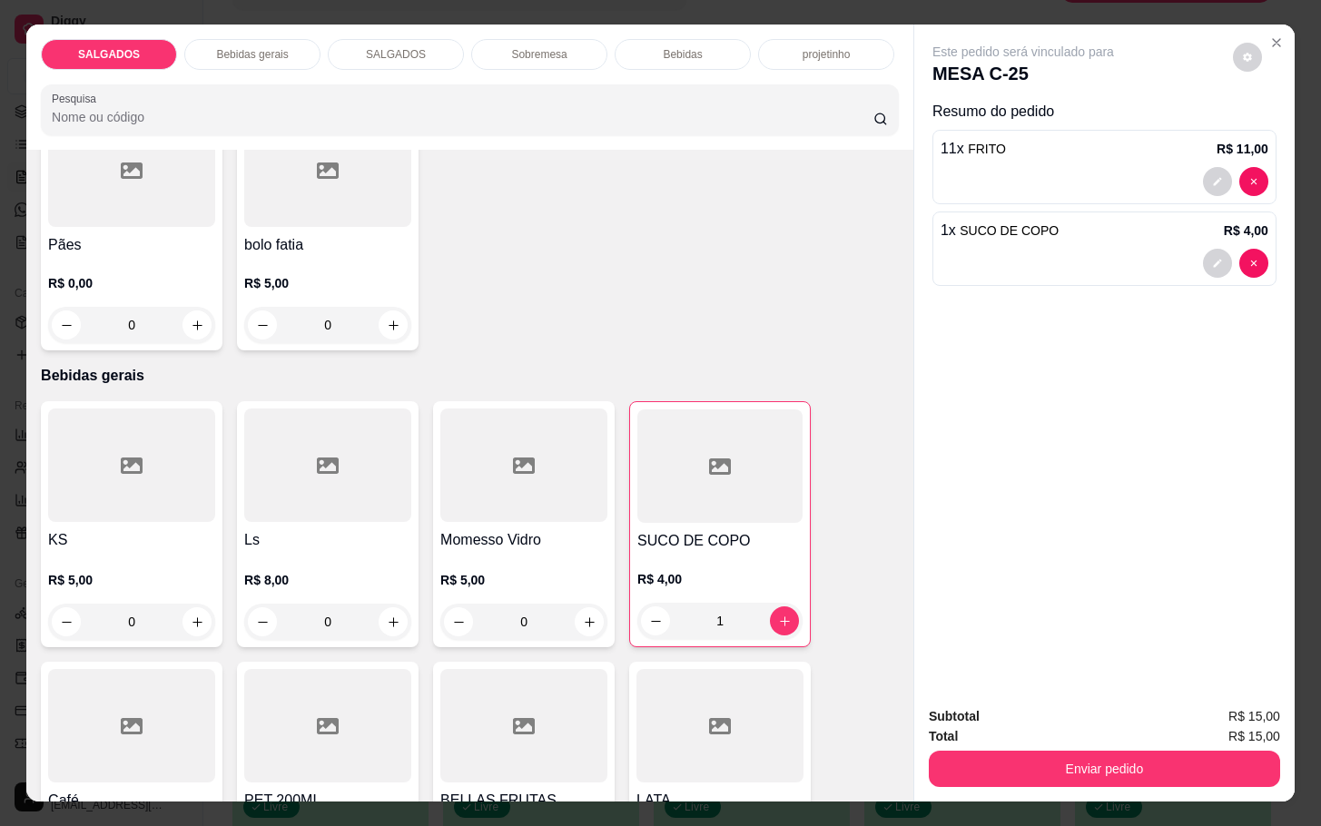
scroll to position [1089, 0]
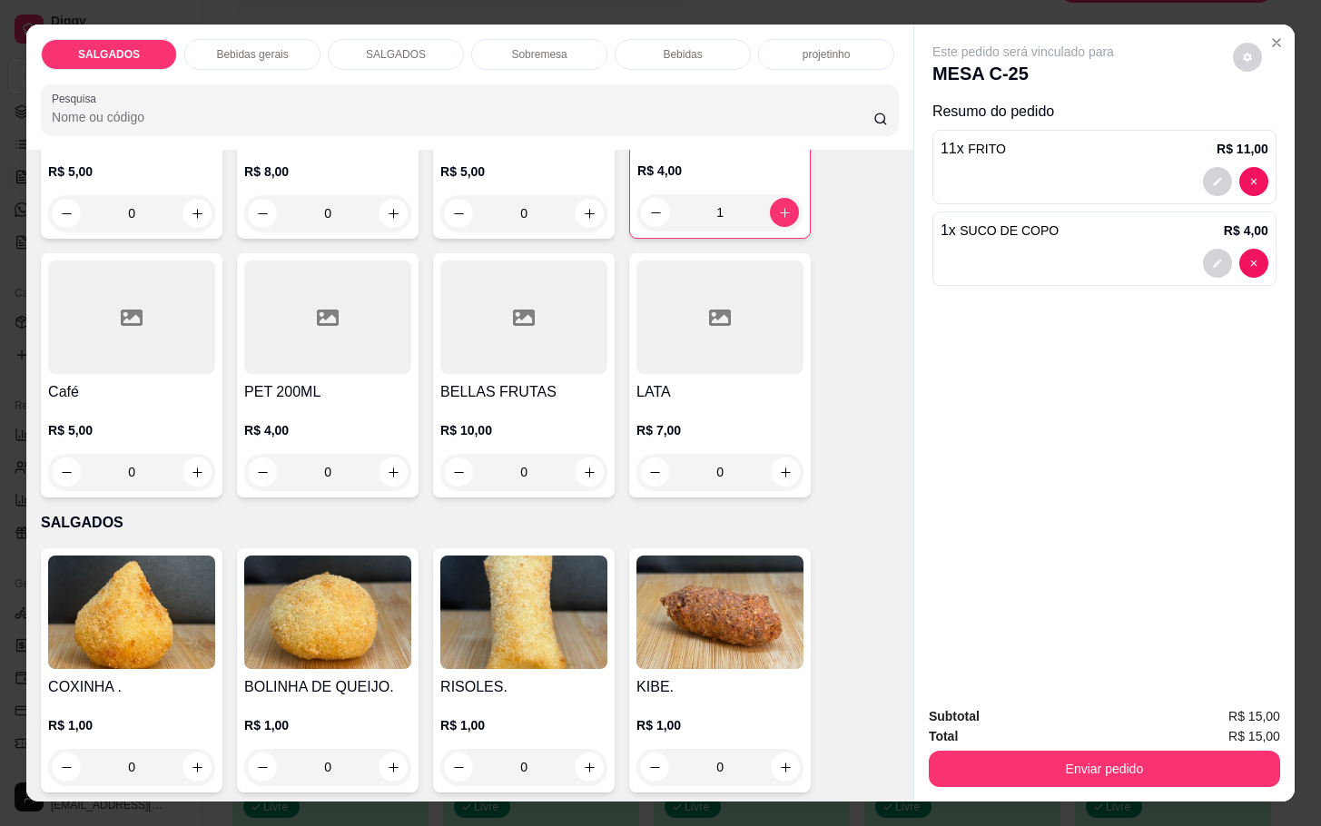
click at [90, 381] on h4 "Café" at bounding box center [131, 392] width 167 height 22
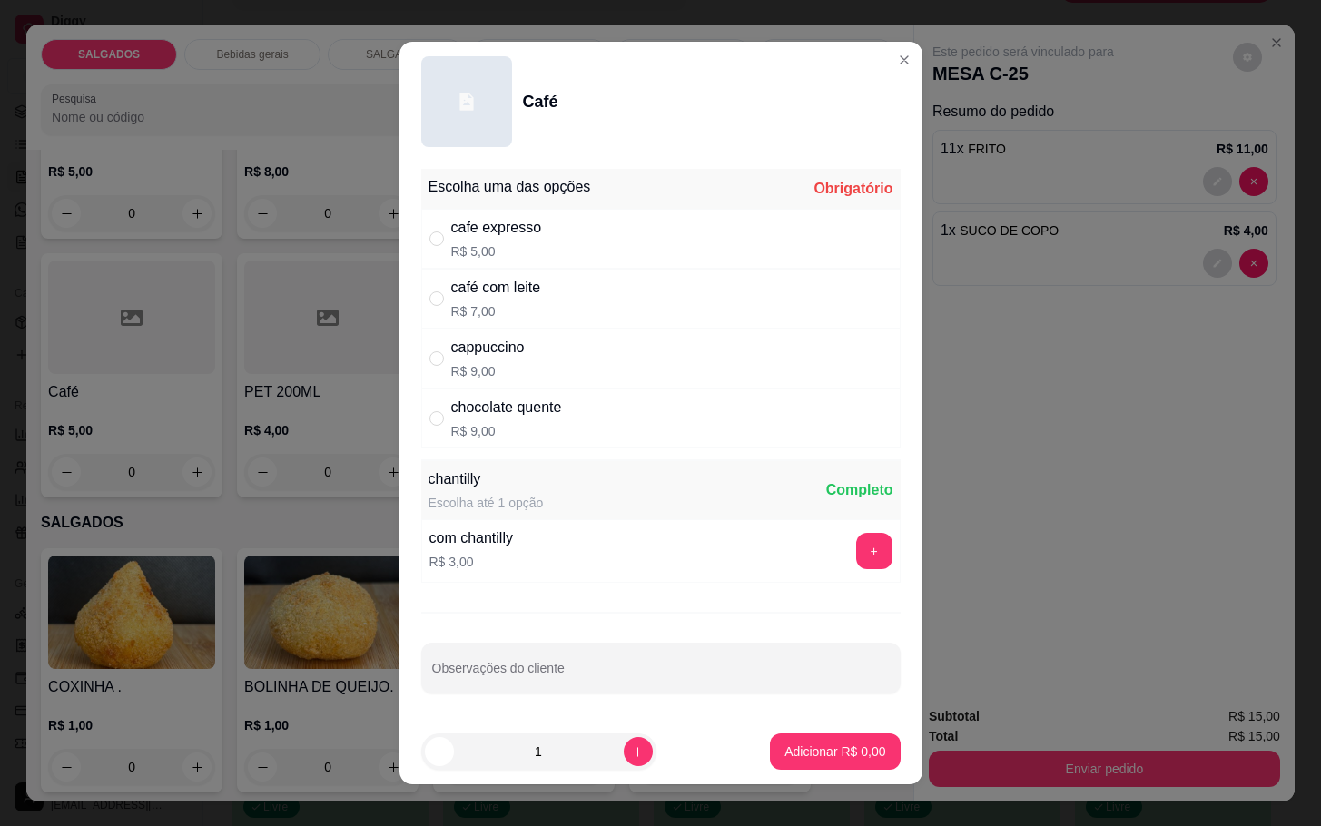
click at [532, 291] on div "café com leite" at bounding box center [496, 288] width 90 height 22
radio input "true"
click at [851, 738] on button "Adicionar R$ 7,00" at bounding box center [835, 751] width 126 height 35
type input "1"
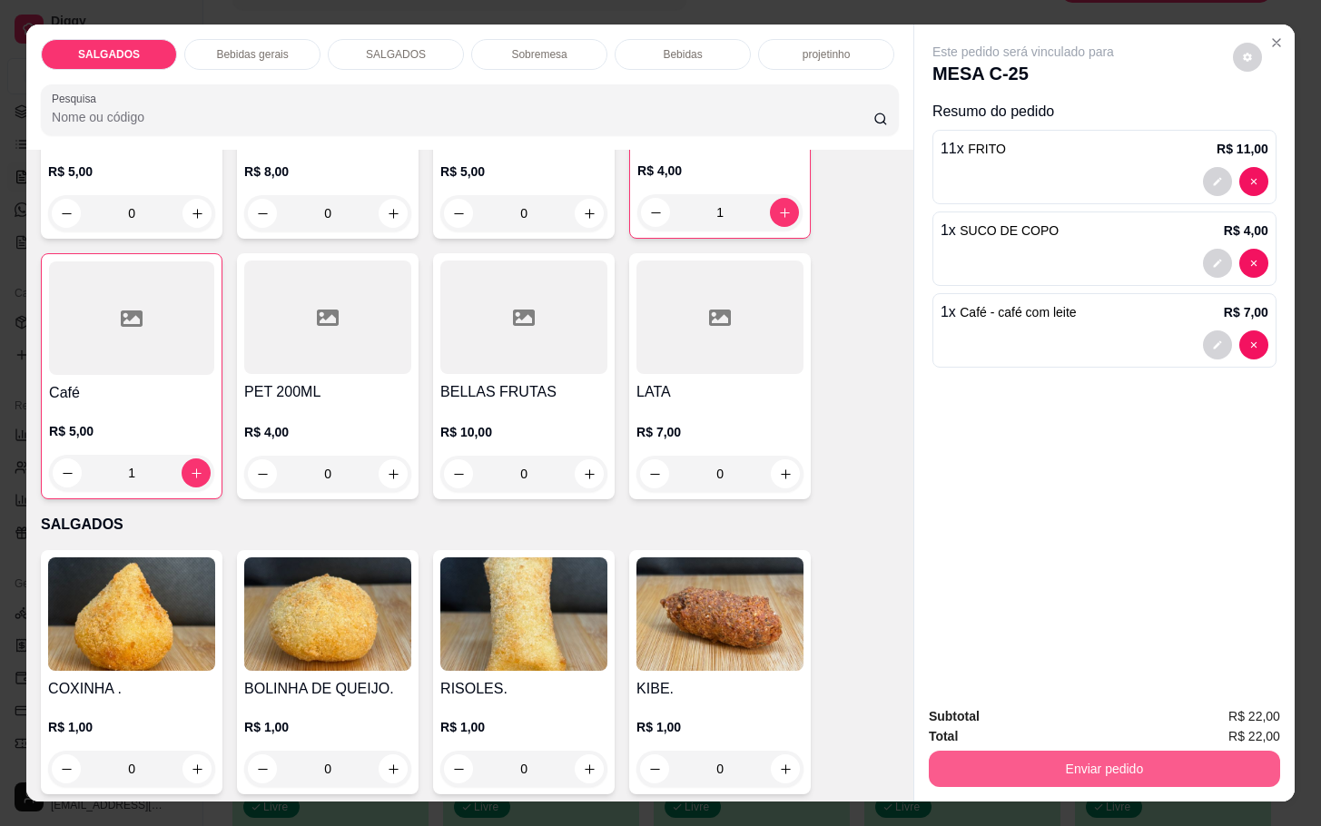
click at [978, 754] on button "Enviar pedido" at bounding box center [1104, 769] width 351 height 36
click at [987, 716] on button "Não registrar e enviar pedido" at bounding box center [1040, 714] width 183 height 34
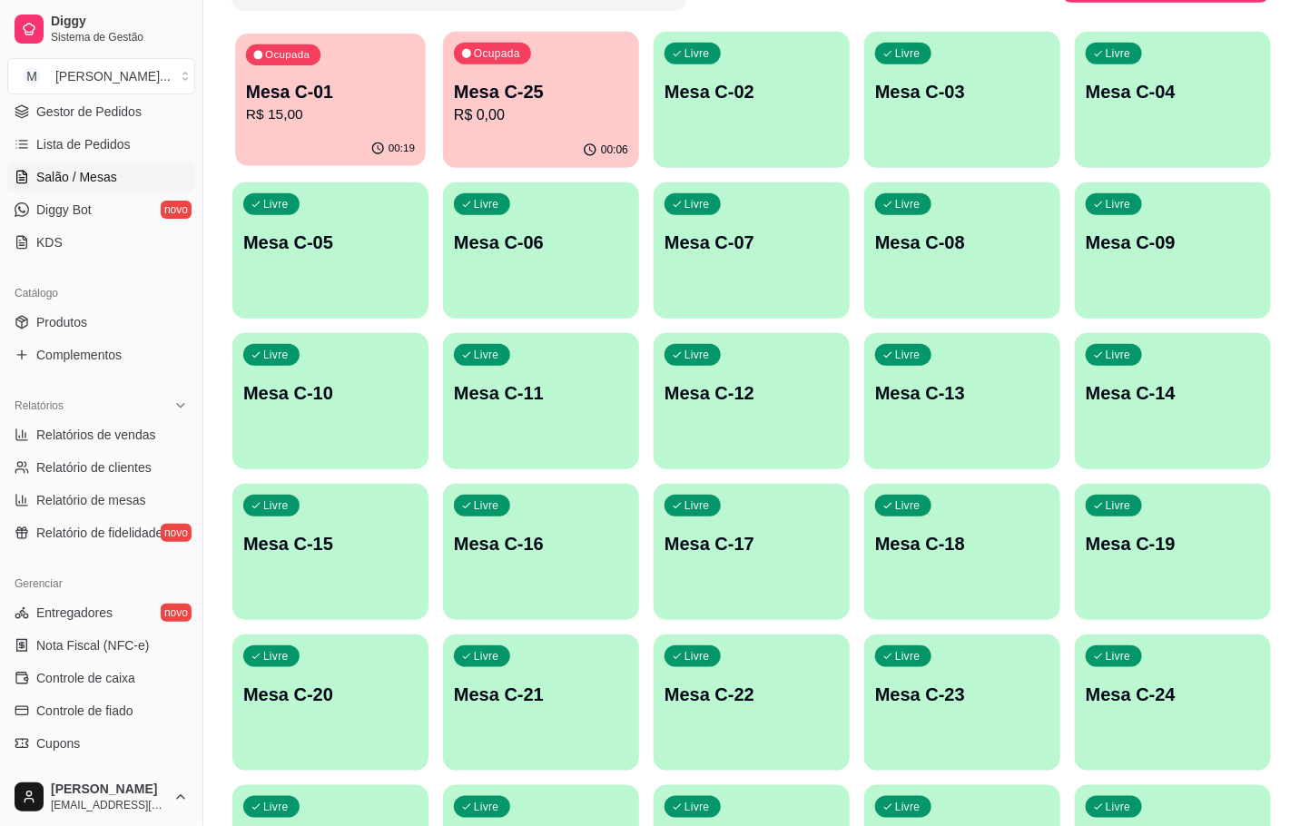
click at [314, 80] on p "Mesa C-01" at bounding box center [330, 92] width 169 height 25
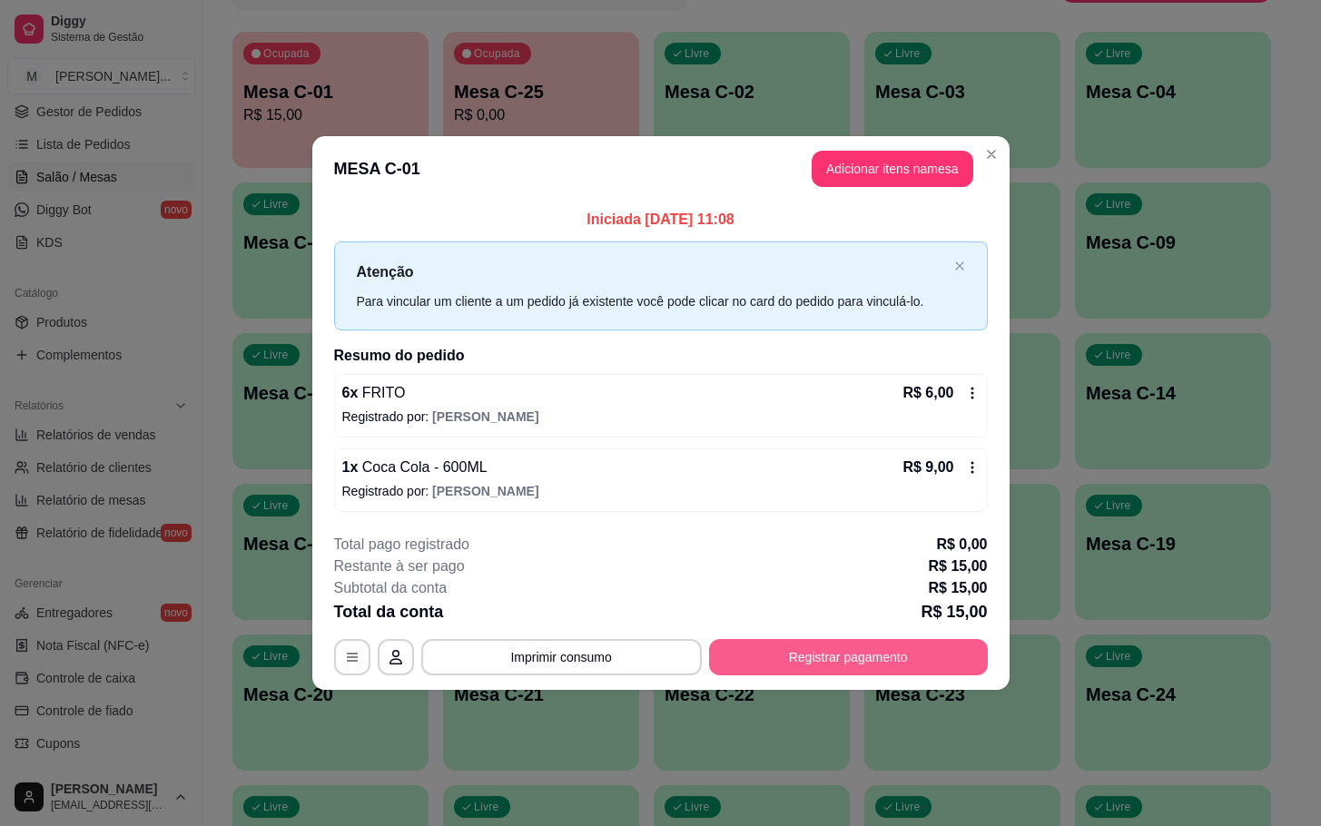
click at [924, 648] on button "Registrar pagamento" at bounding box center [848, 657] width 279 height 36
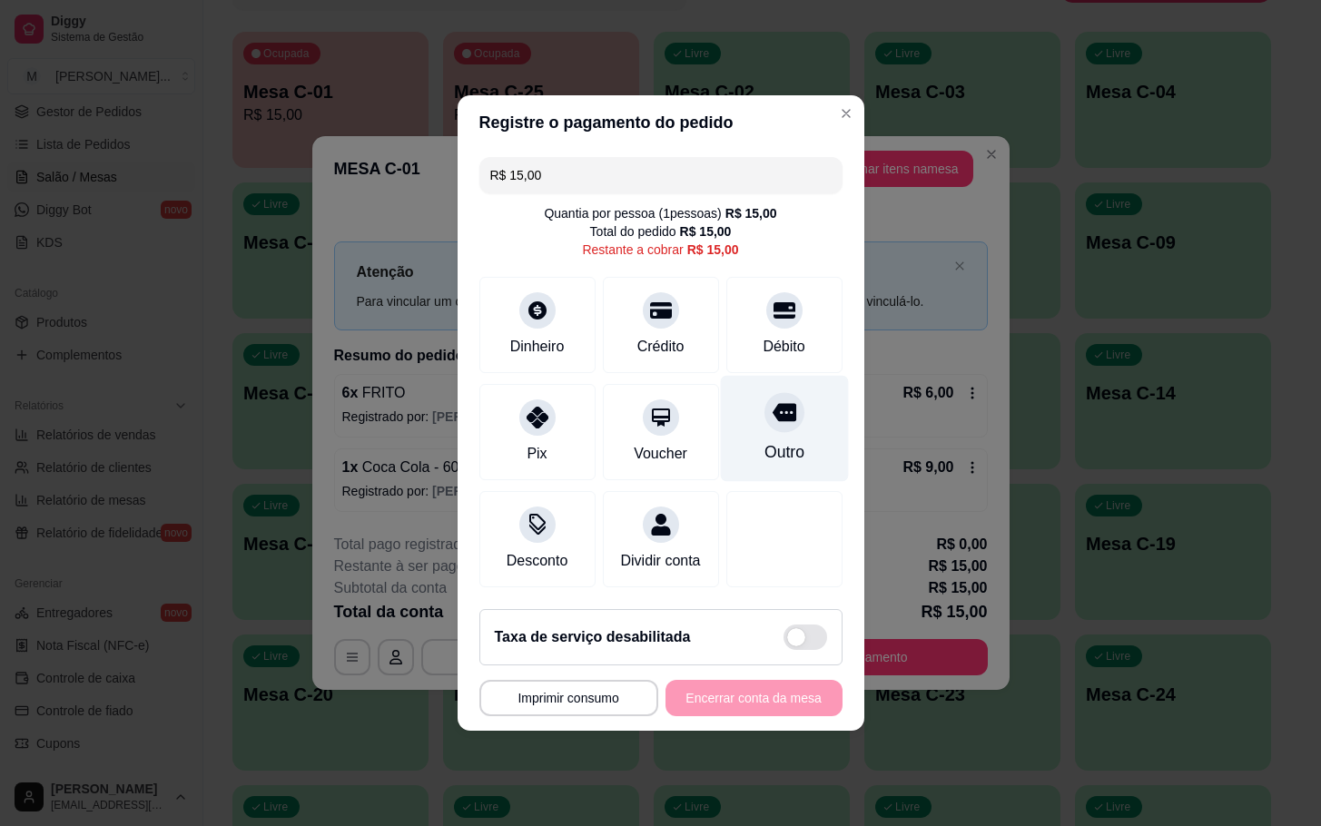
click at [791, 423] on div "Outro" at bounding box center [784, 429] width 128 height 106
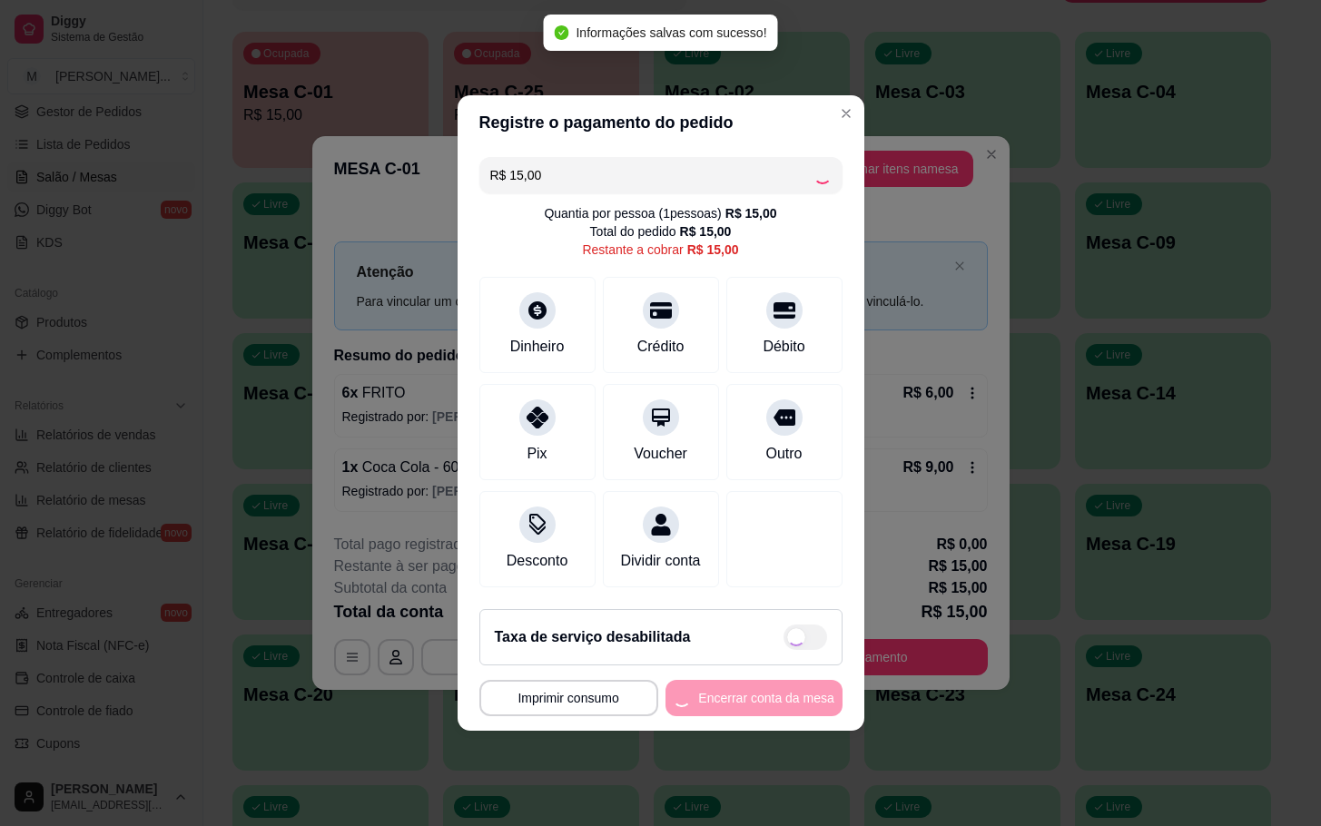
type input "R$ 0,00"
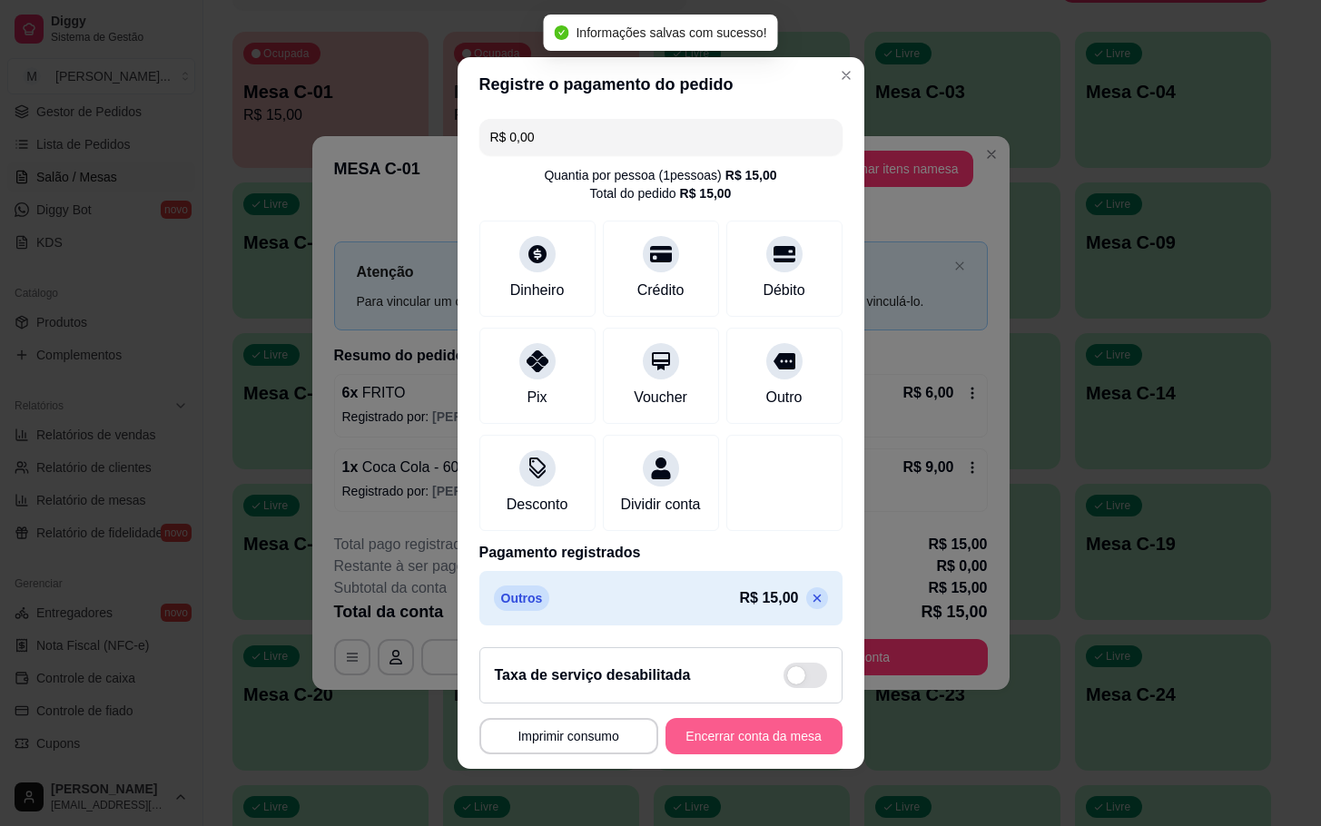
click at [753, 736] on button "Encerrar conta da mesa" at bounding box center [753, 736] width 177 height 36
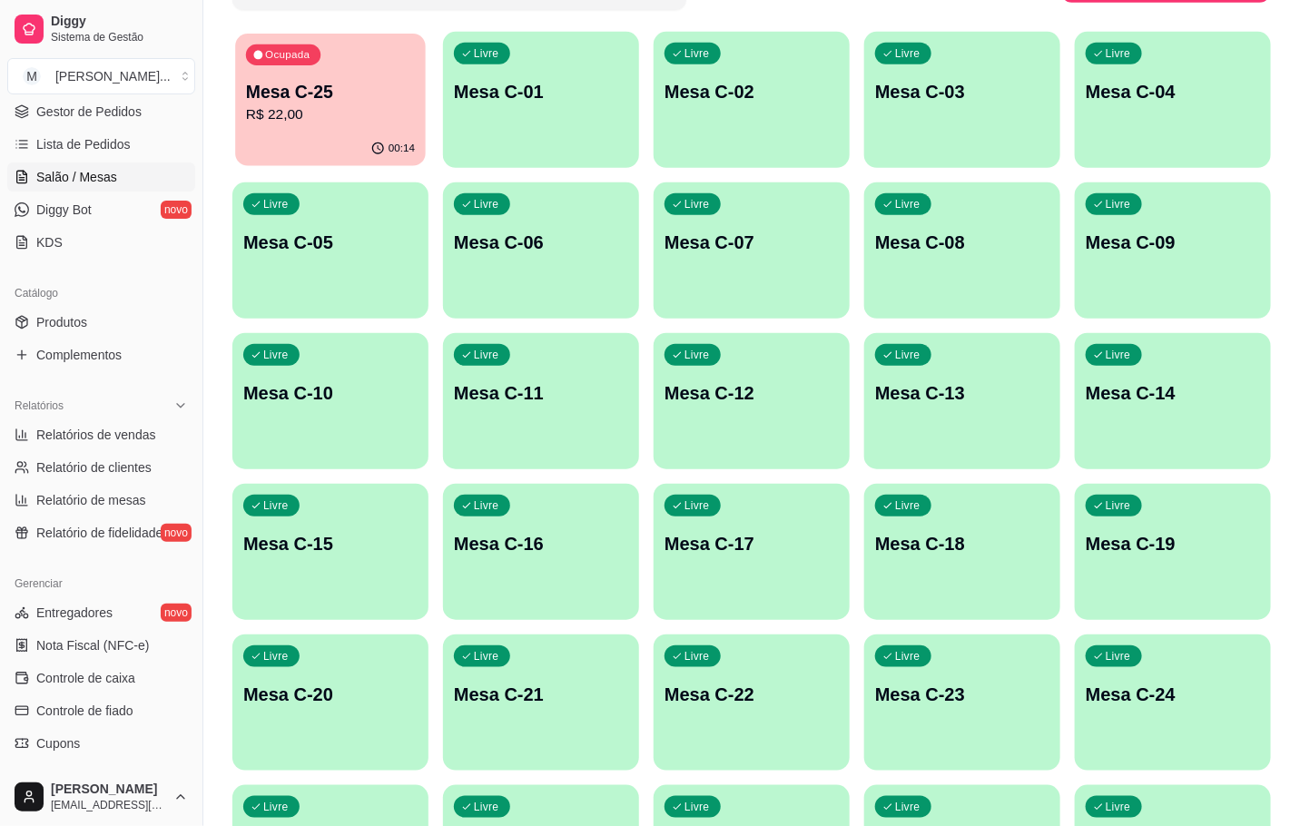
click at [347, 118] on p "R$ 22,00" at bounding box center [330, 114] width 169 height 21
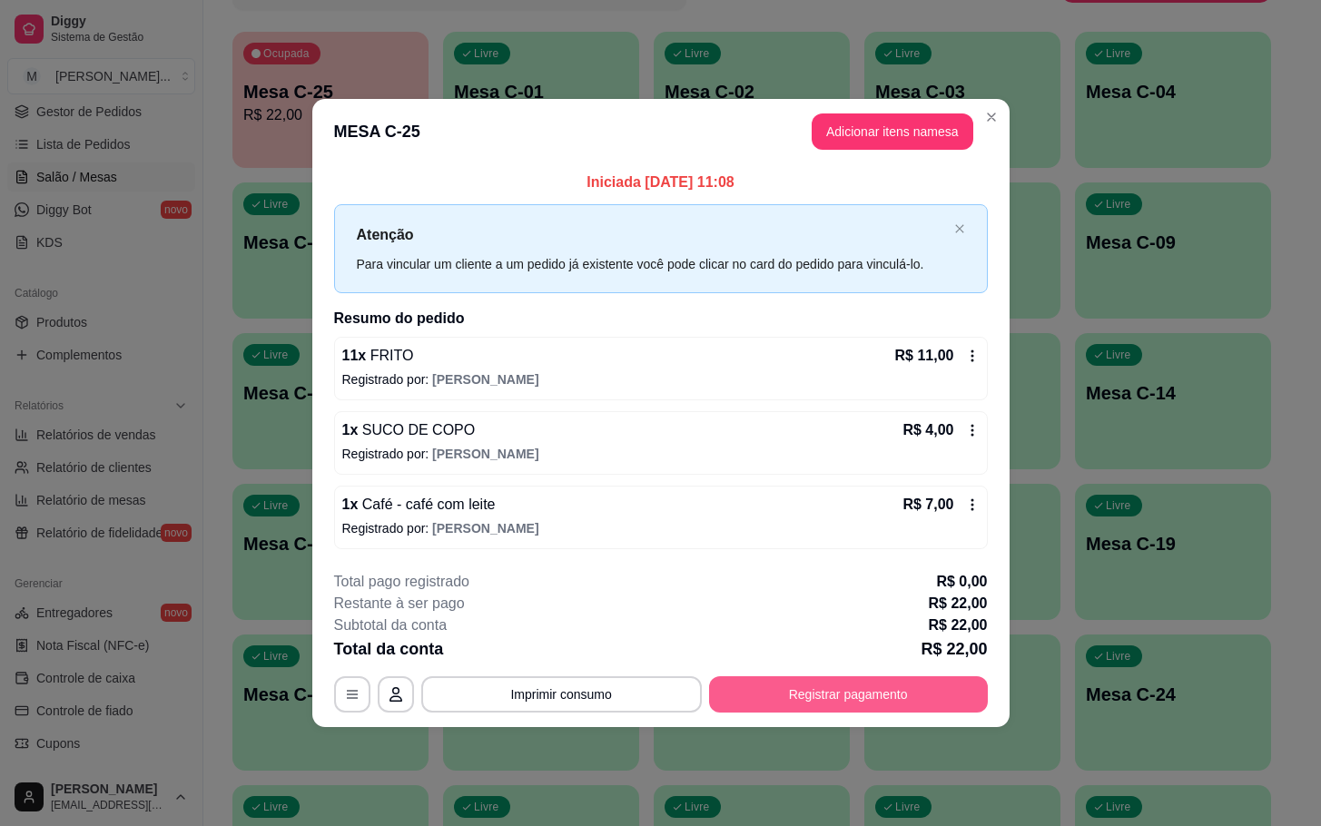
click at [812, 692] on button "Registrar pagamento" at bounding box center [848, 694] width 279 height 36
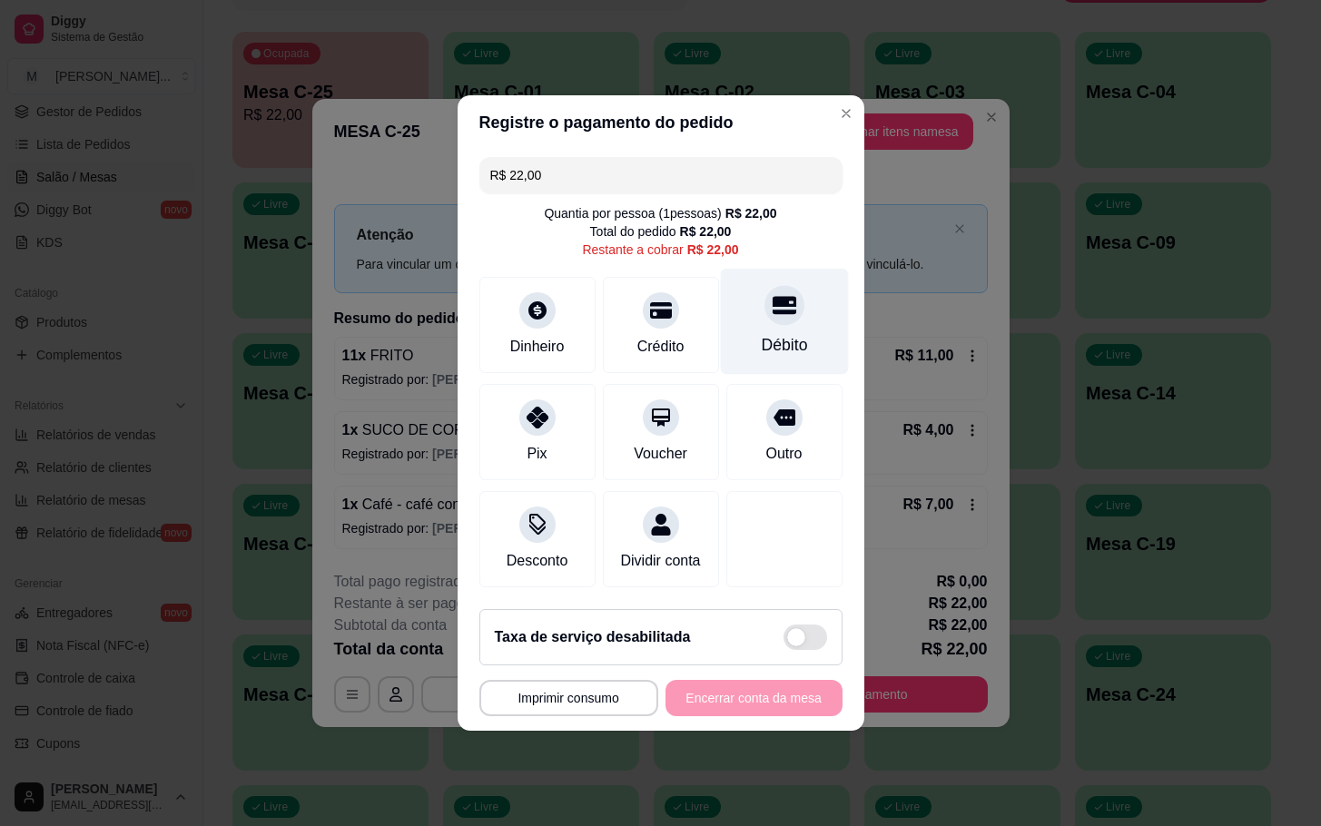
click at [735, 300] on div "Débito" at bounding box center [784, 322] width 128 height 106
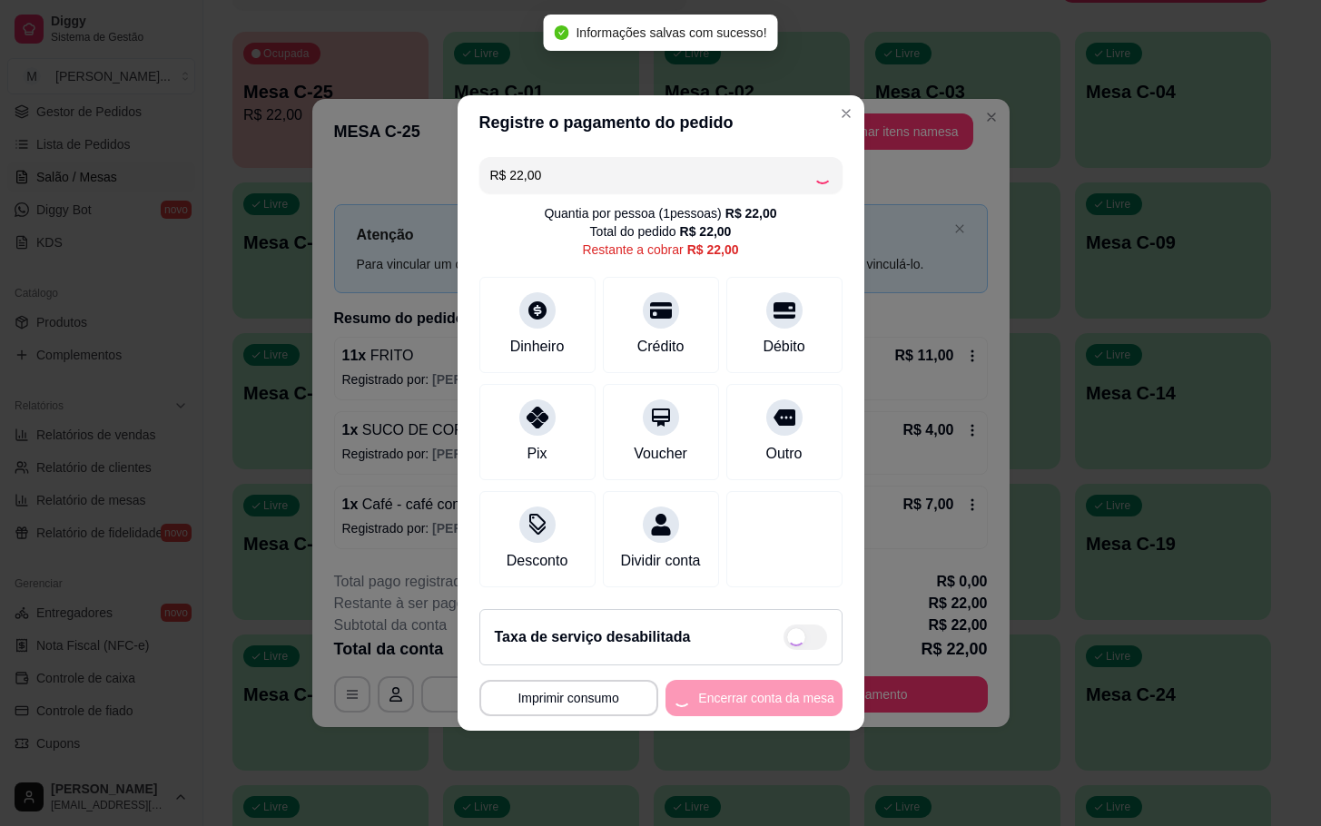
type input "R$ 0,00"
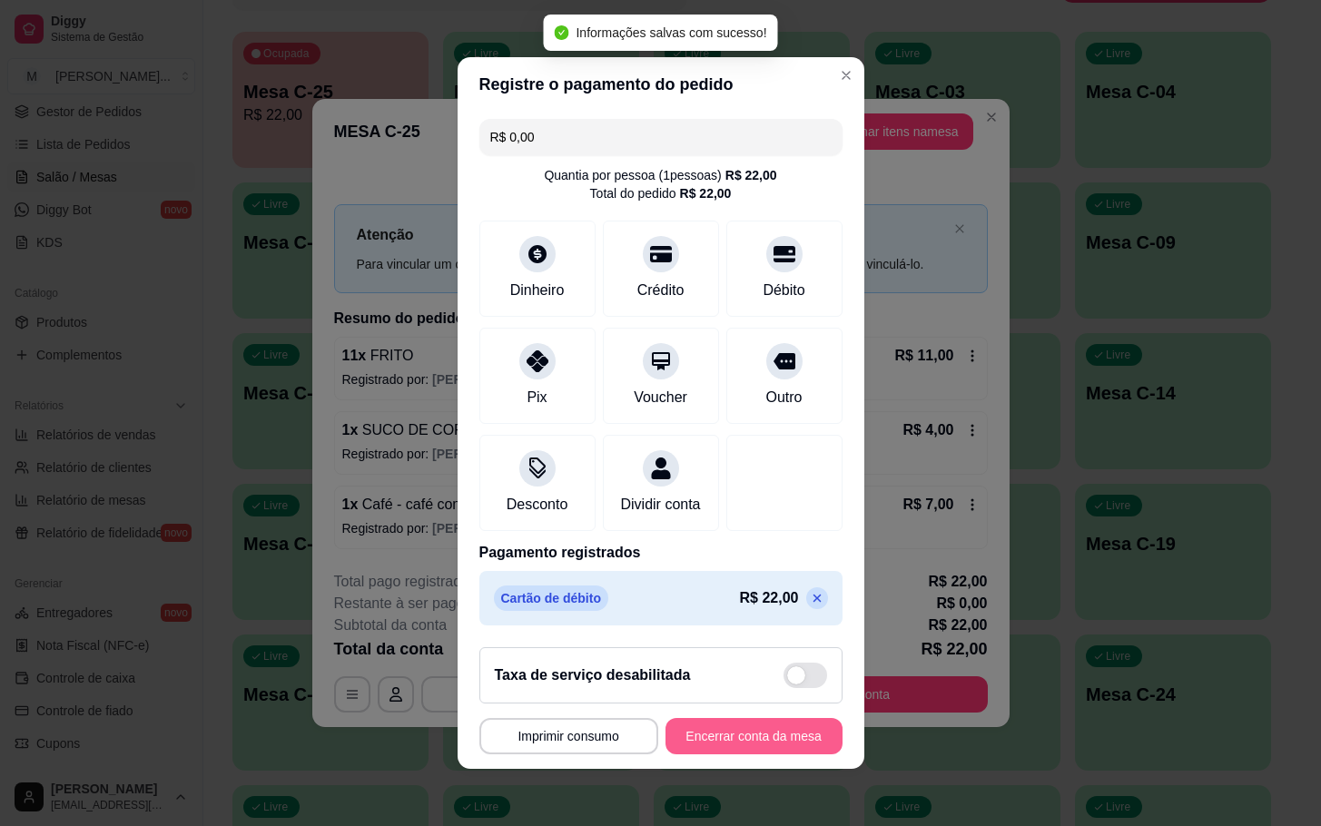
click at [757, 741] on button "Encerrar conta da mesa" at bounding box center [753, 736] width 177 height 36
